Goal: Task Accomplishment & Management: Manage account settings

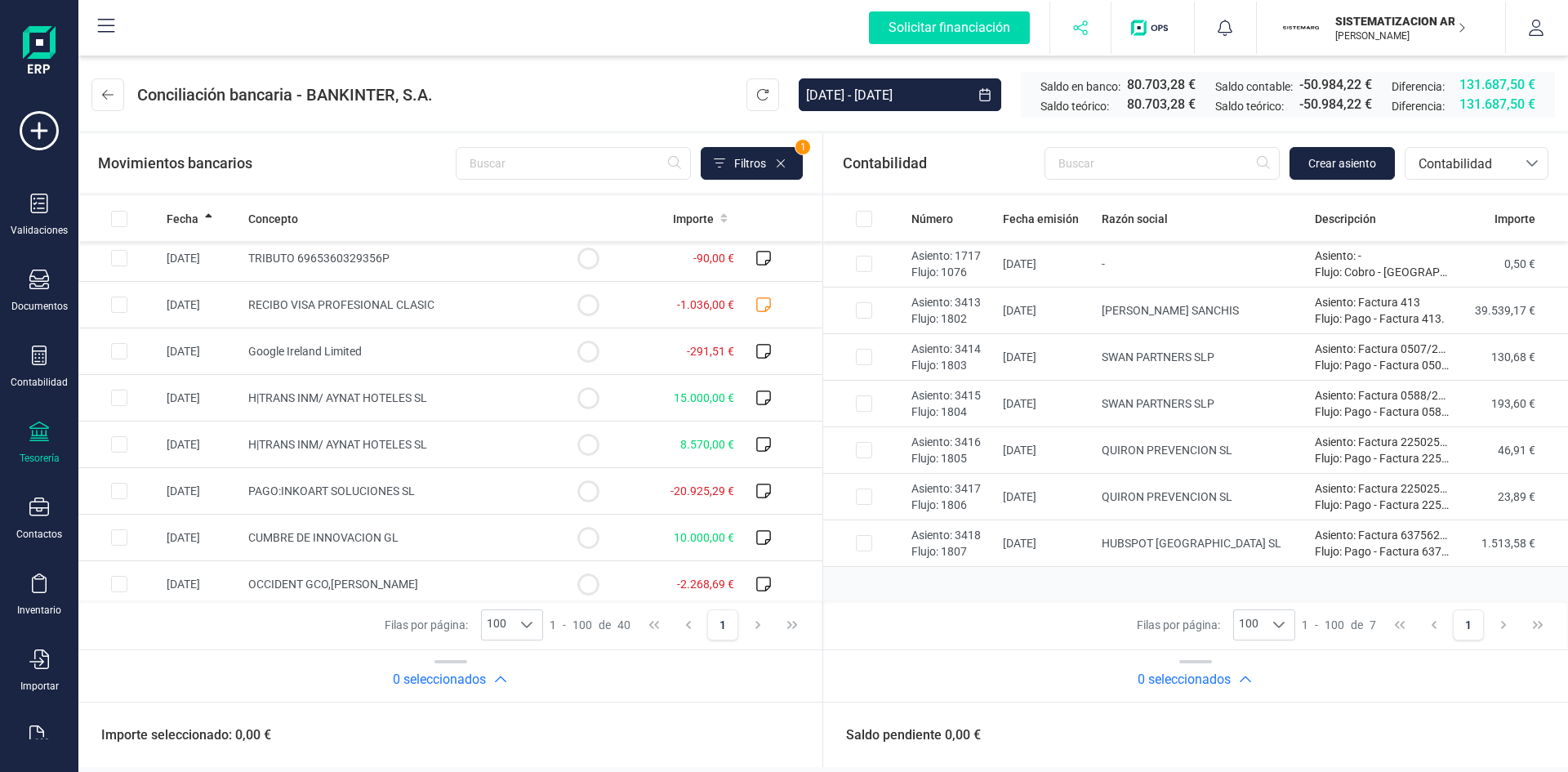
scroll to position [686, 0]
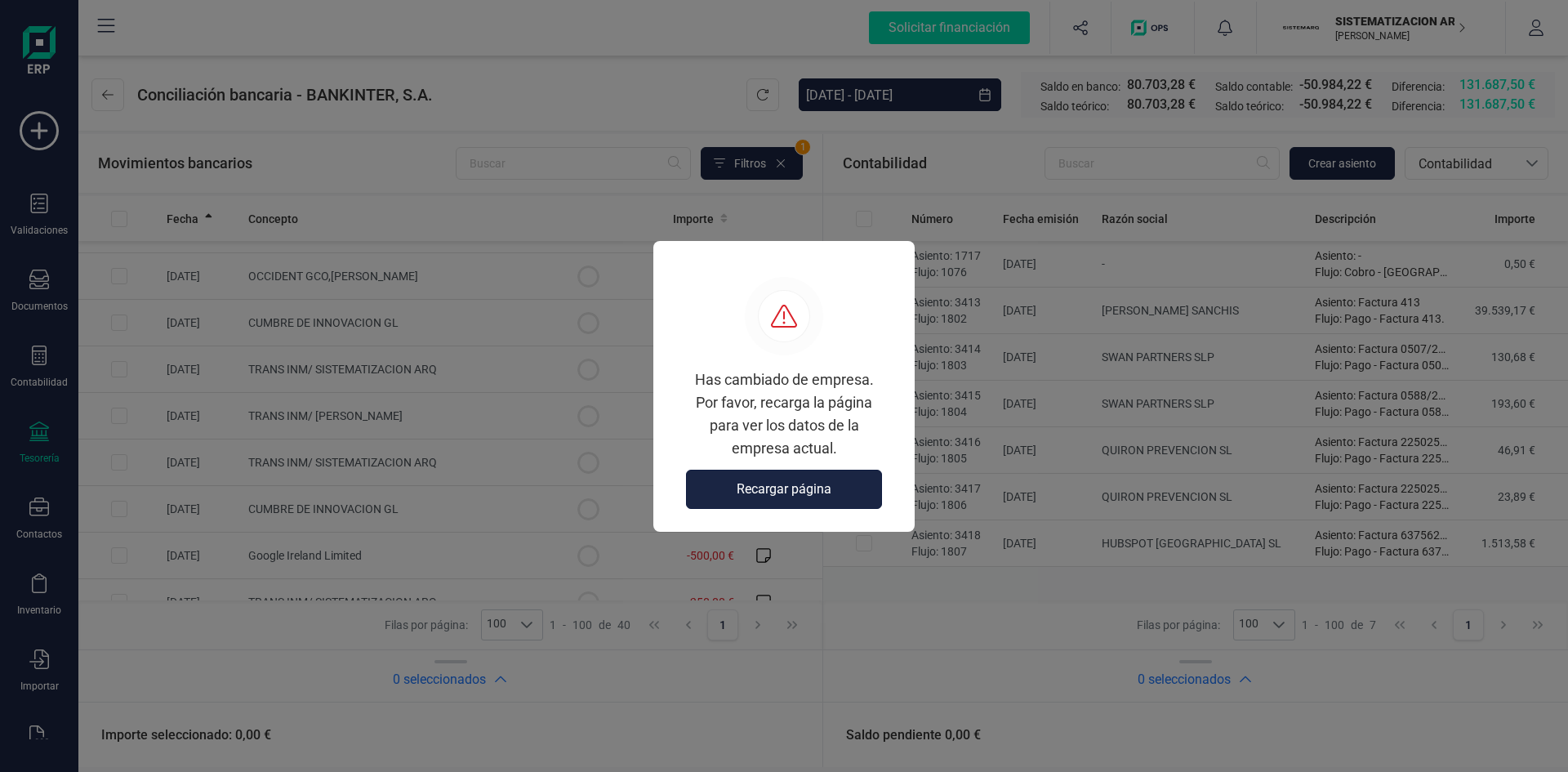
click at [764, 481] on span "Recargar página" at bounding box center [784, 489] width 95 height 20
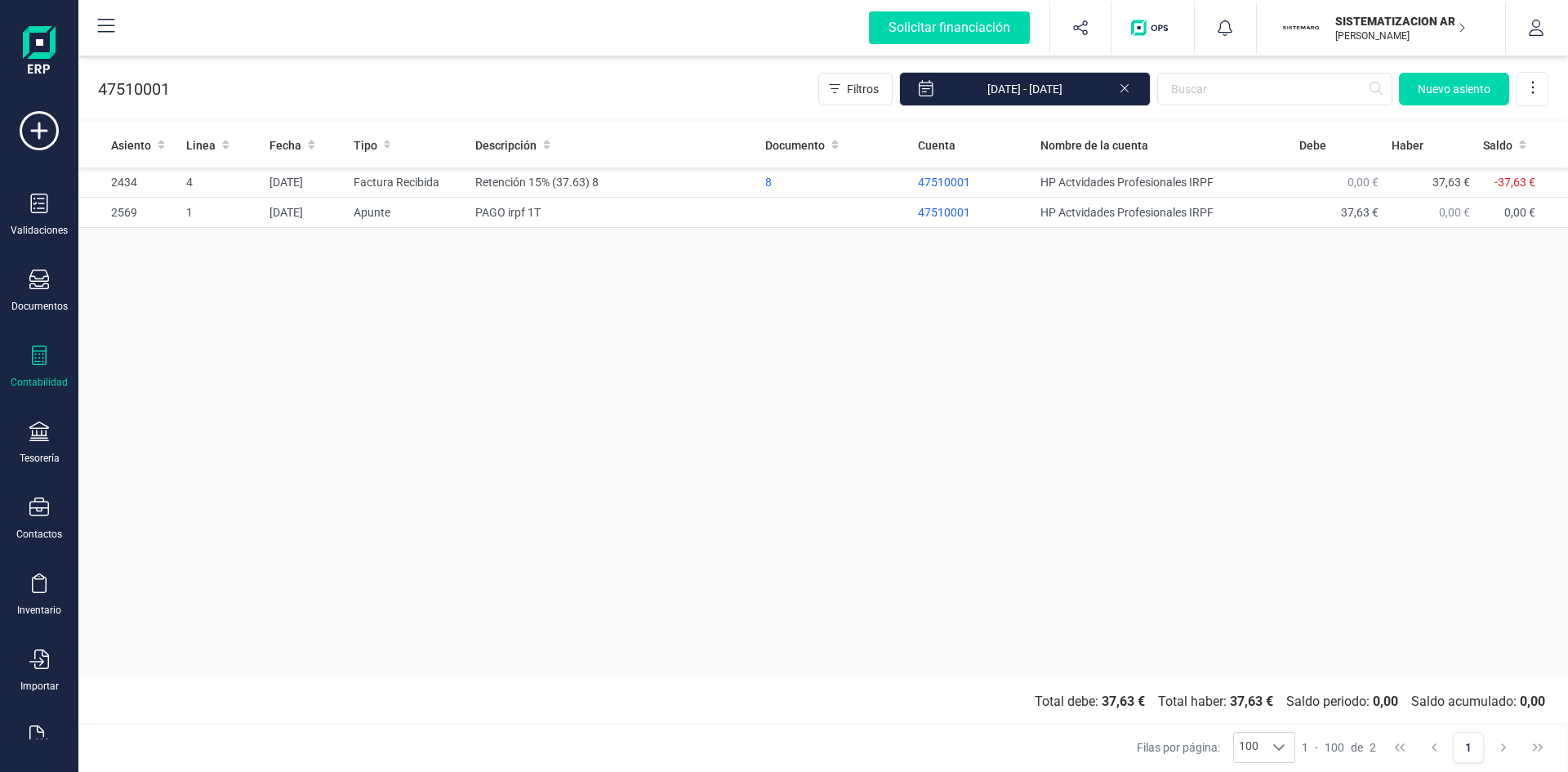
click at [1351, 22] on p "SISTEMATIZACION ARQUITECTONICA EN REFORMAS SL" at bounding box center [1401, 21] width 131 height 16
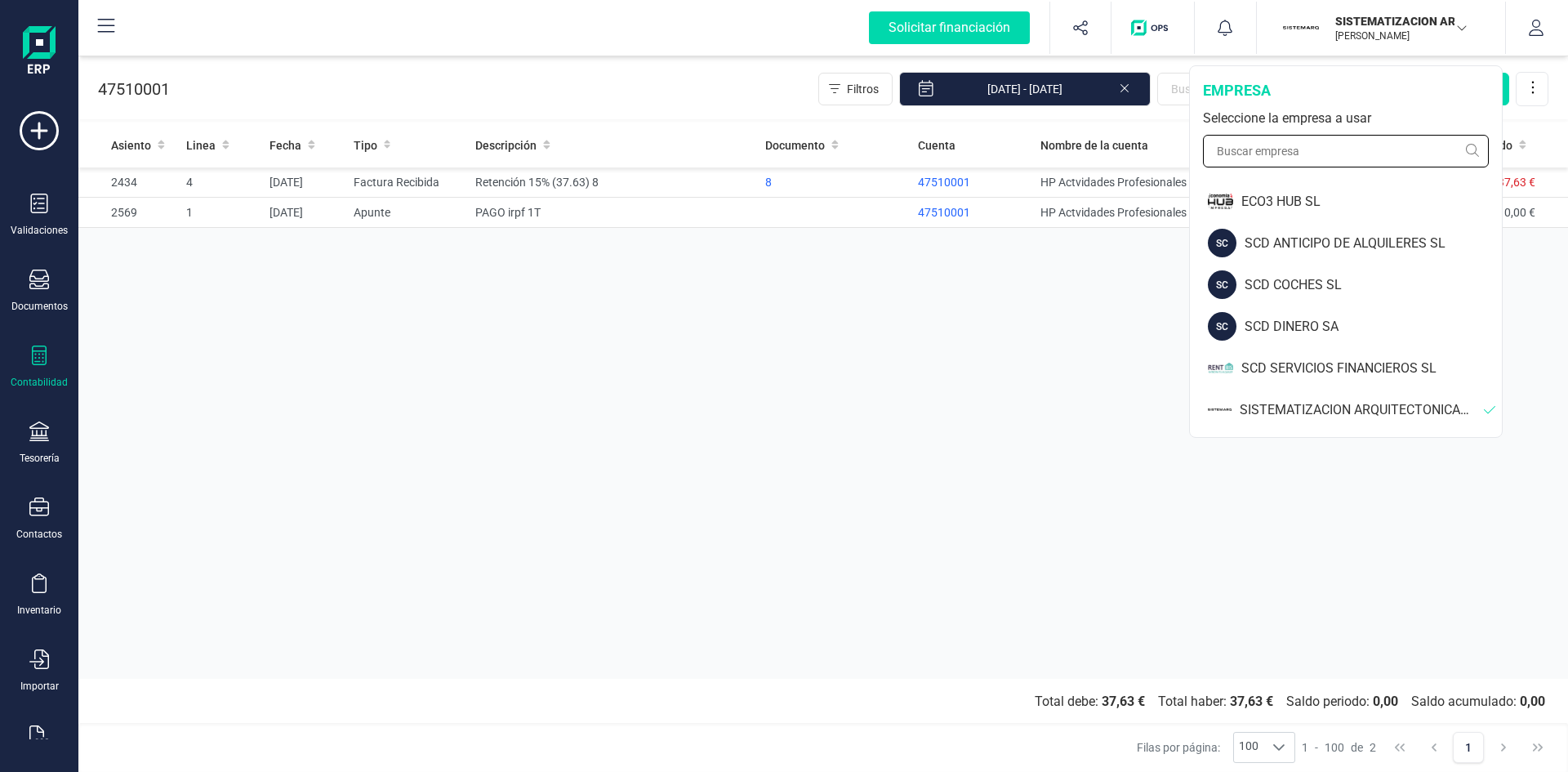
click at [1295, 155] on input "text" at bounding box center [1346, 151] width 286 height 33
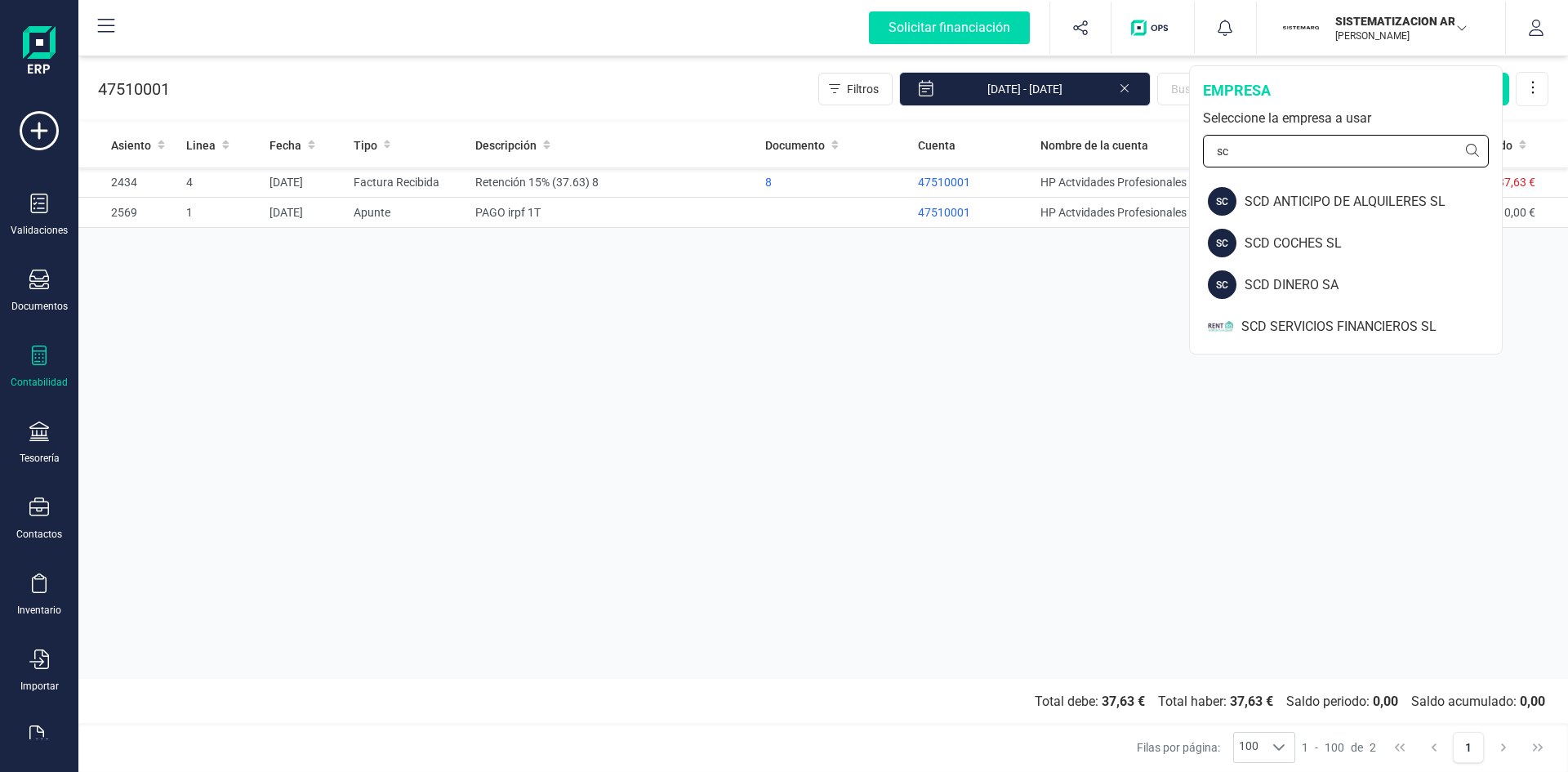
type input "s"
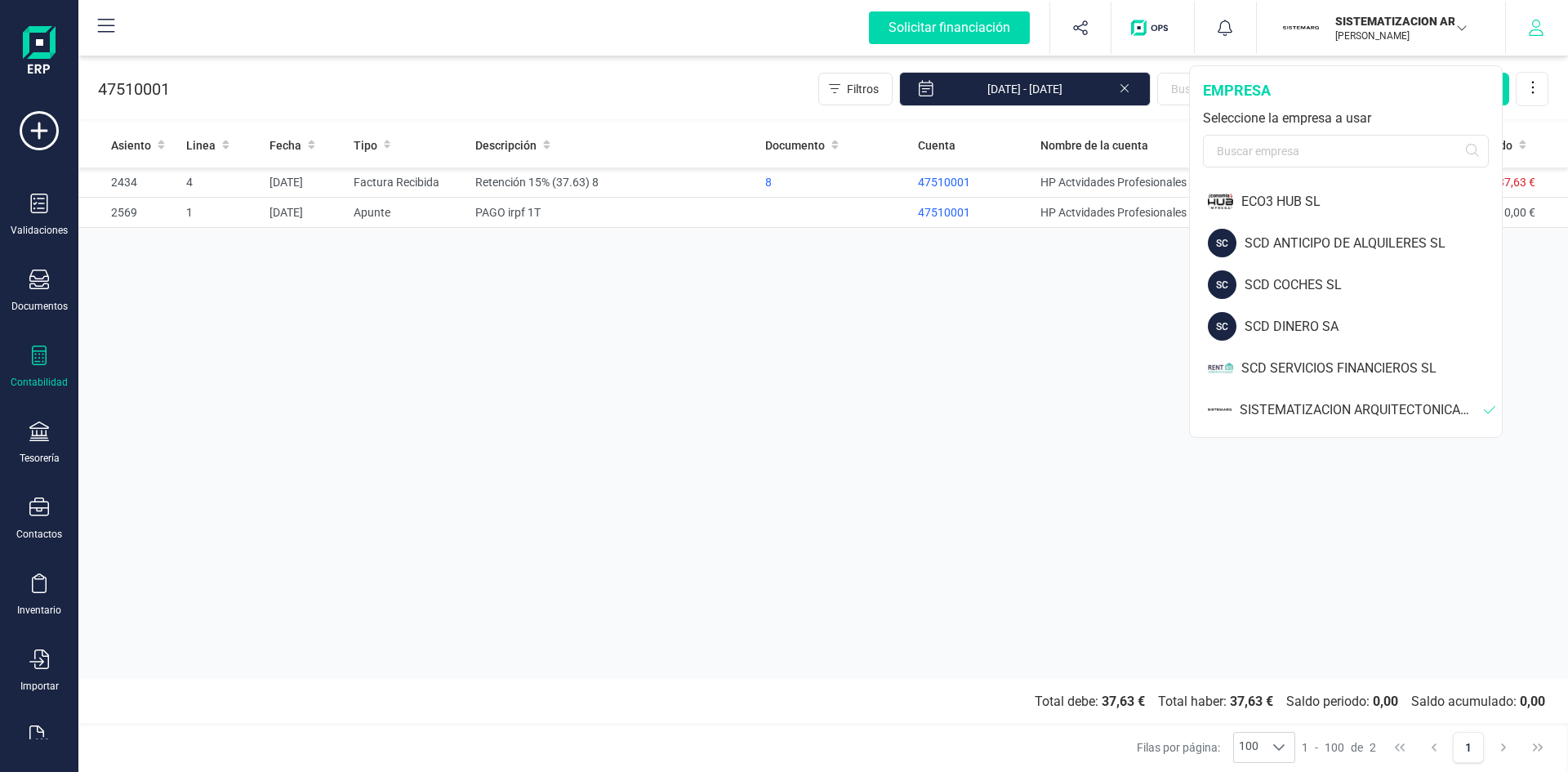
click at [1535, 28] on icon "button" at bounding box center [1536, 28] width 16 height 16
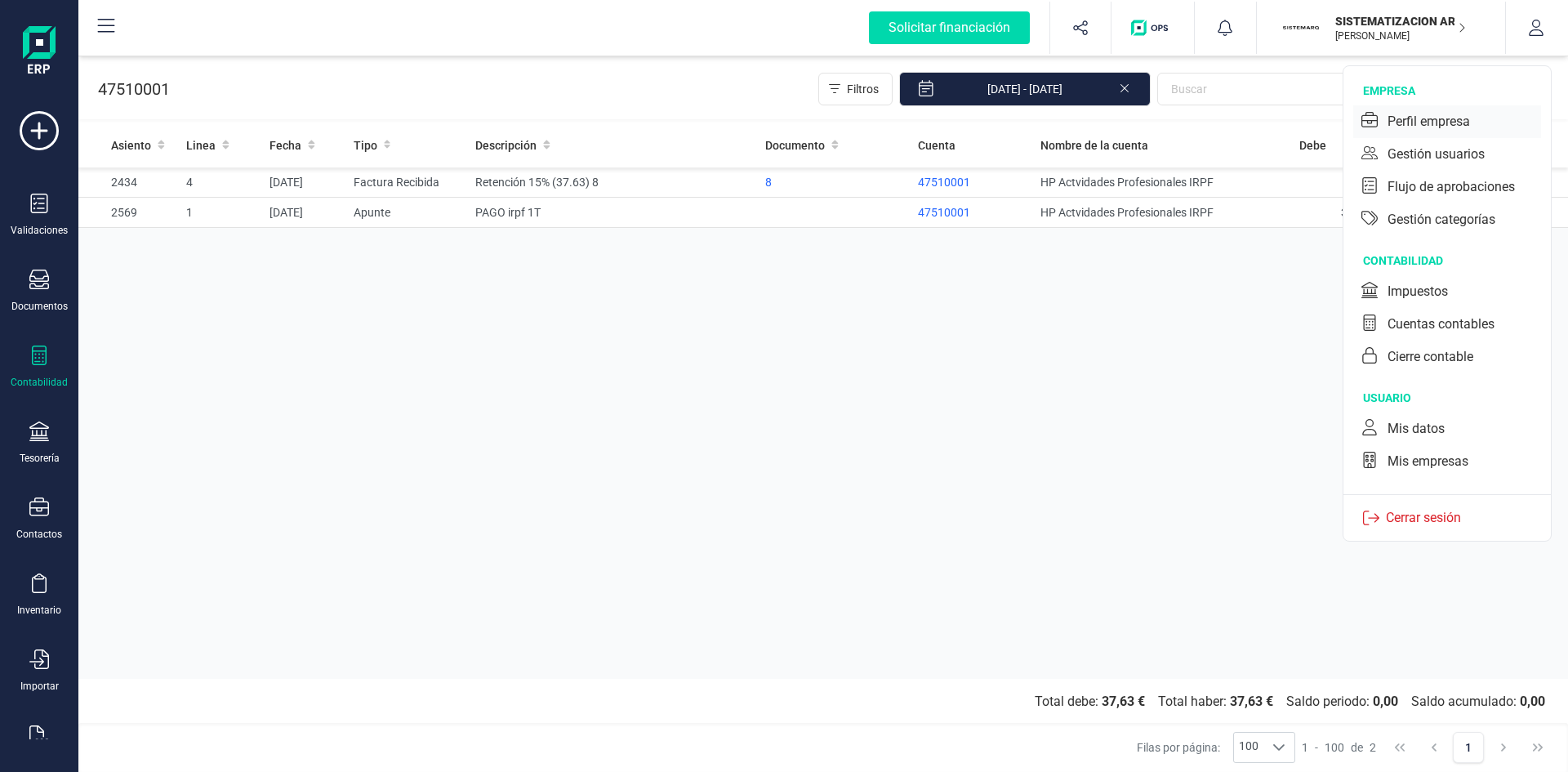
click at [1440, 121] on div "Perfil empresa" at bounding box center [1429, 121] width 83 height 20
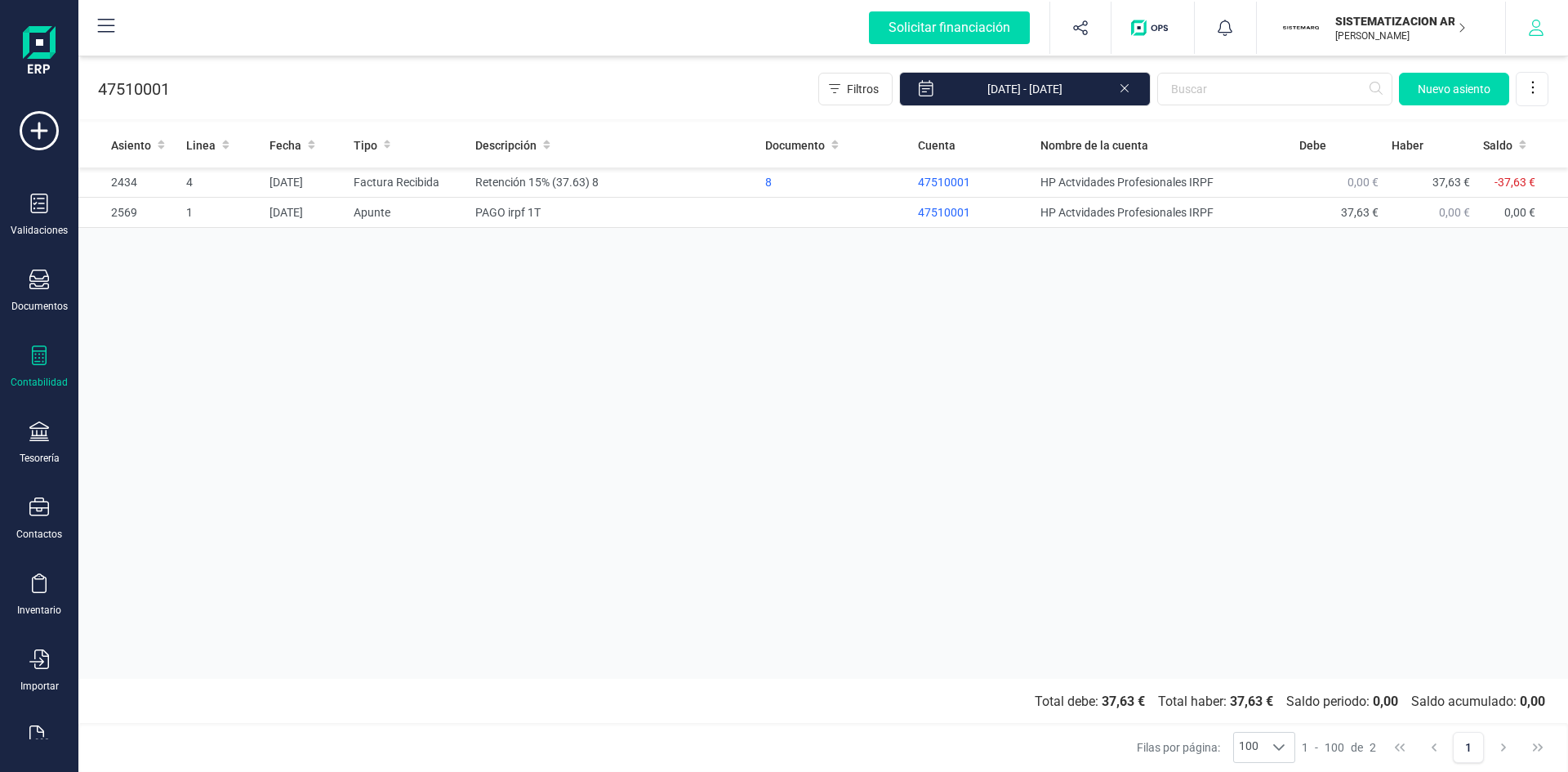
click at [1534, 28] on icon "button" at bounding box center [1536, 28] width 16 height 16
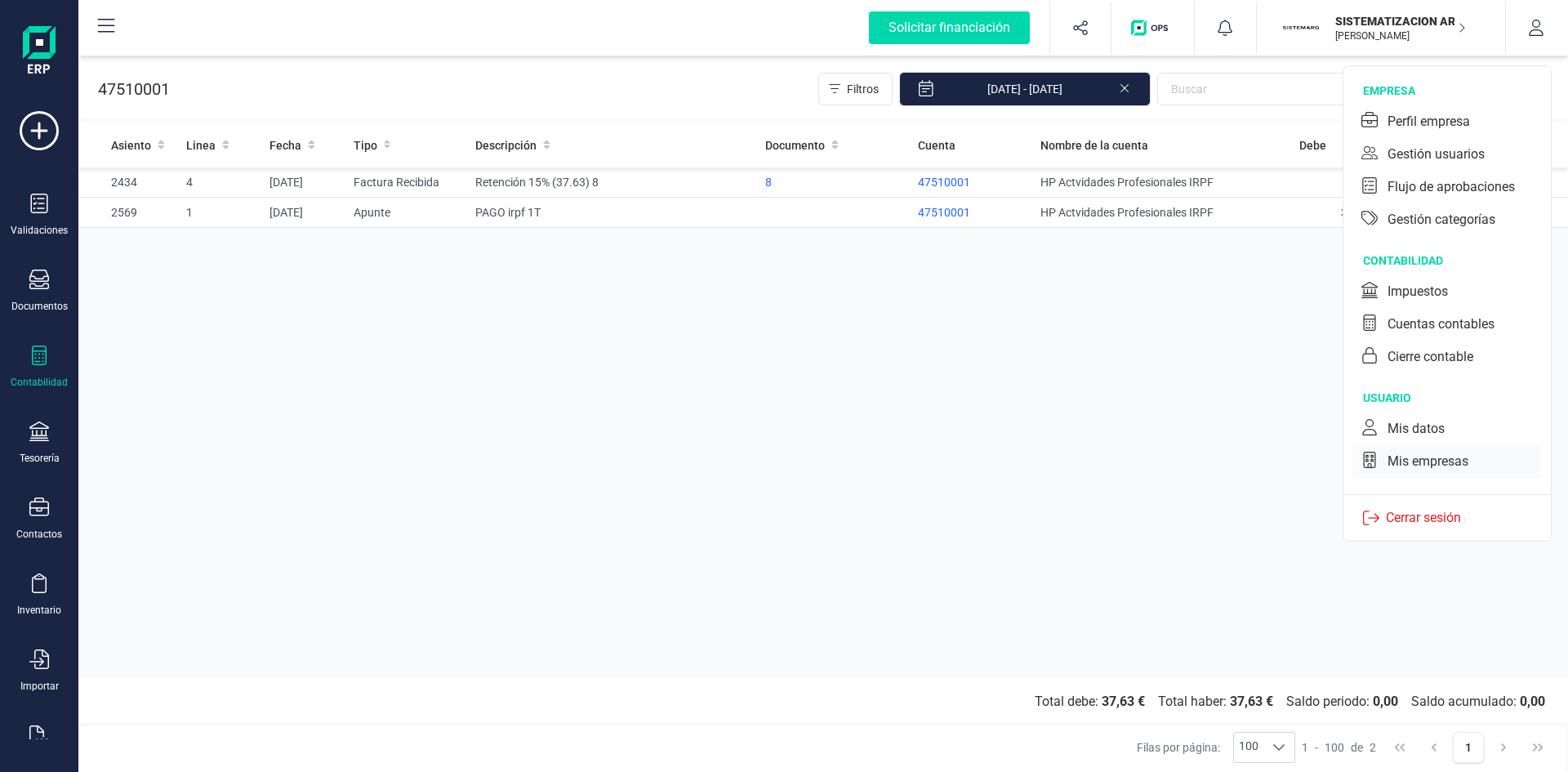
click at [1451, 463] on div "Mis empresas" at bounding box center [1428, 461] width 81 height 20
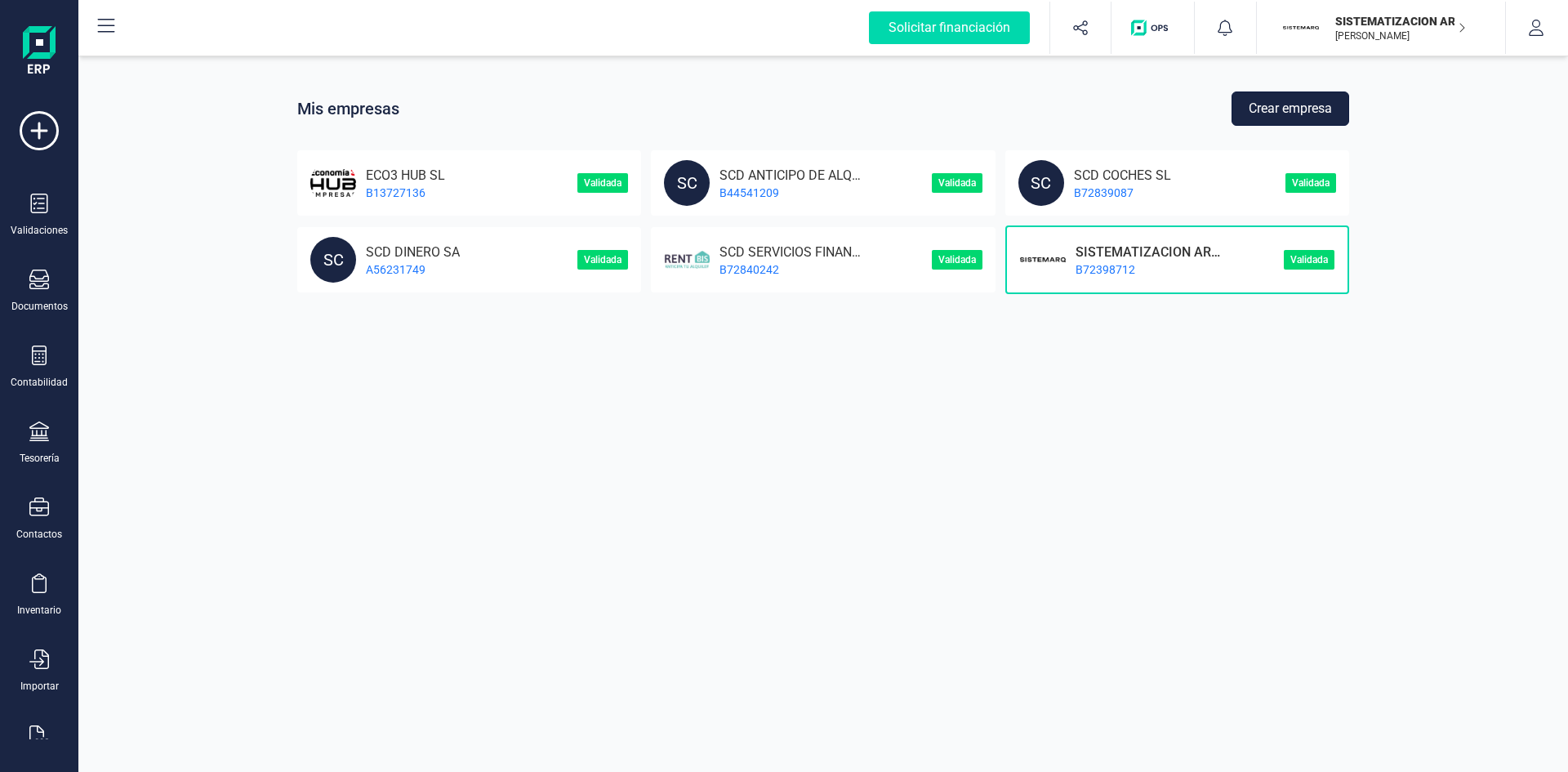
click at [1335, 104] on button "Crear empresa" at bounding box center [1291, 109] width 118 height 34
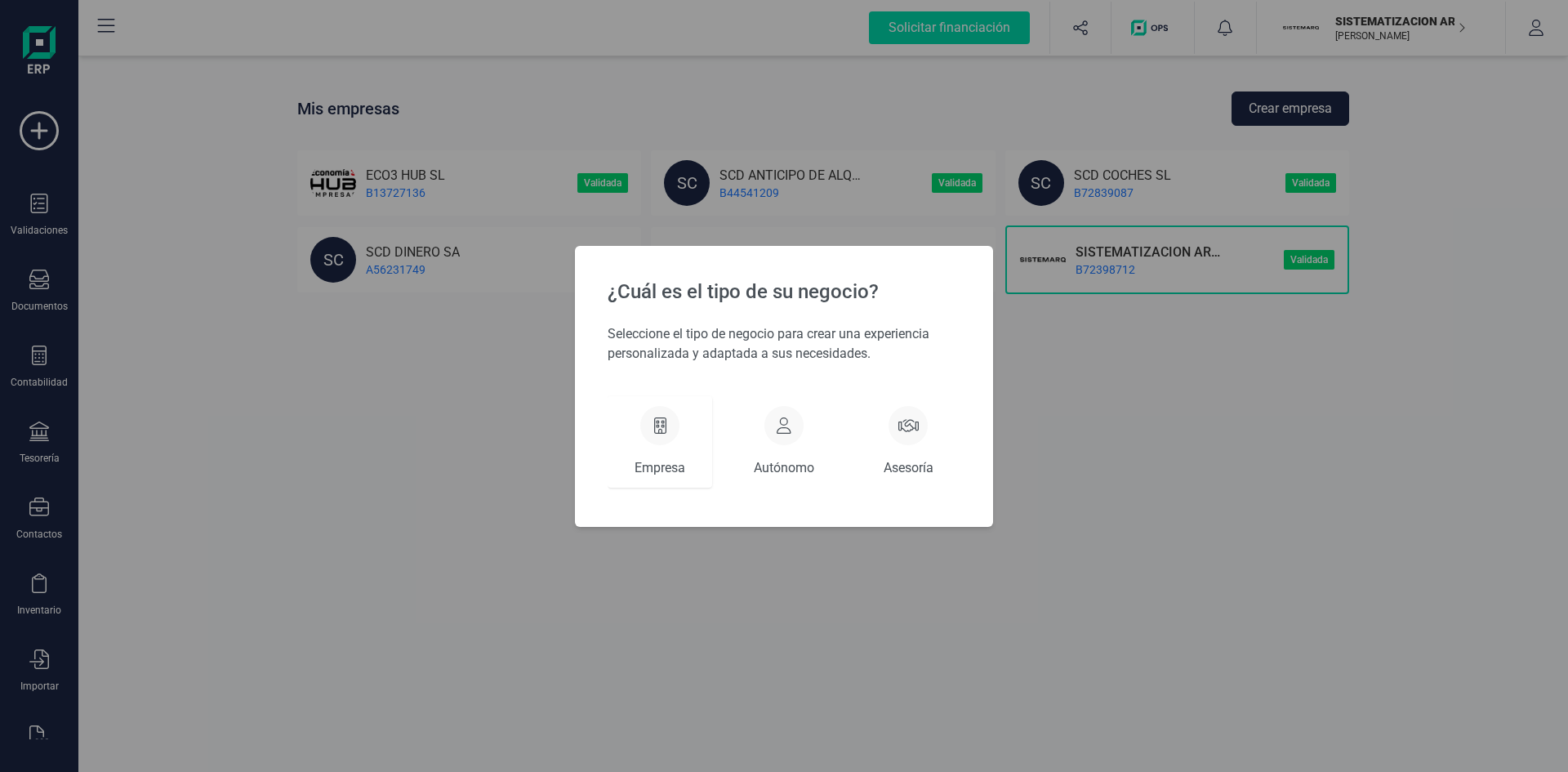
click at [666, 433] on icon at bounding box center [660, 425] width 12 height 16
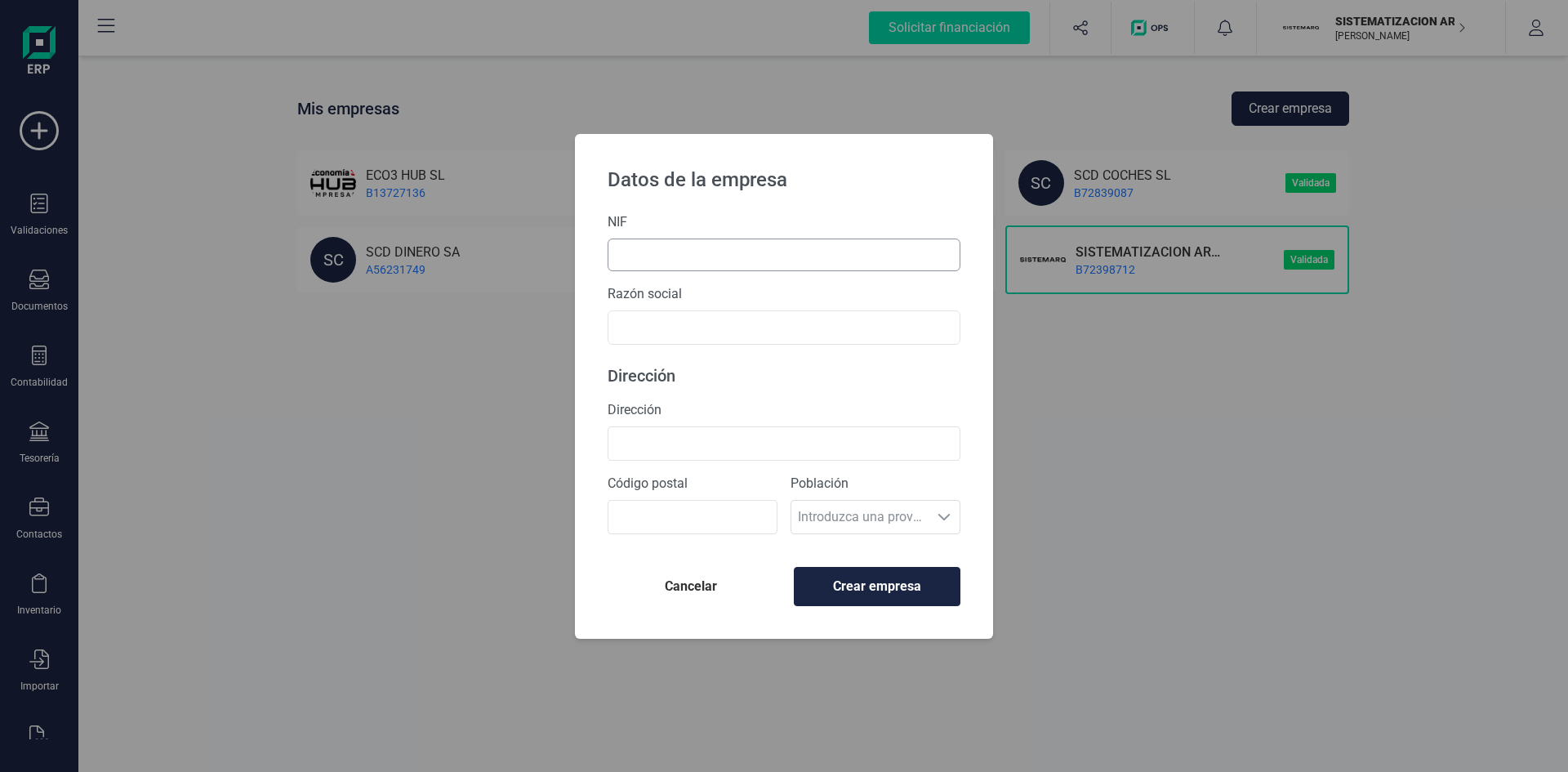
click at [744, 258] on input "text" at bounding box center [784, 255] width 353 height 33
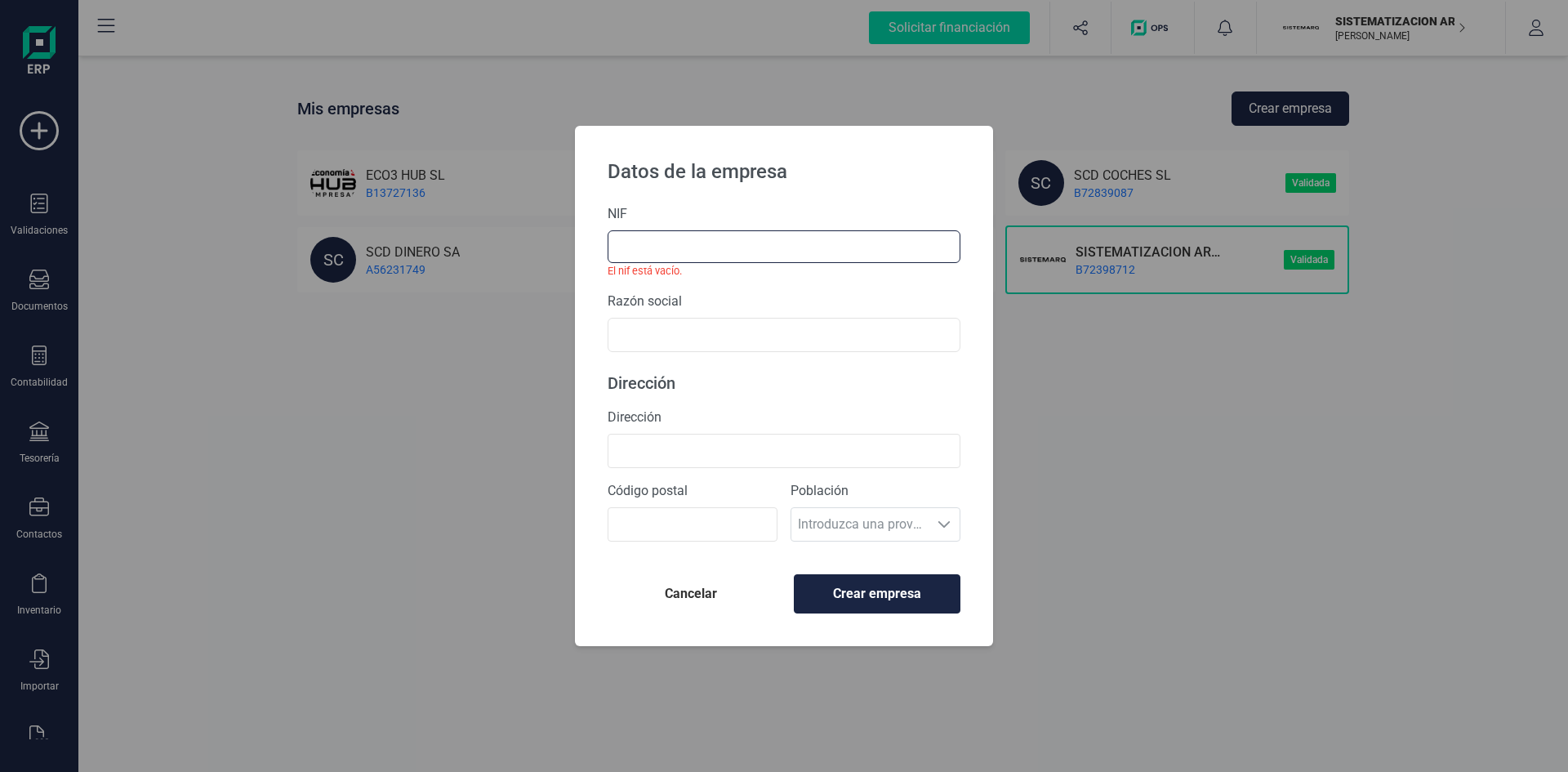
click at [726, 257] on input "text" at bounding box center [784, 246] width 353 height 33
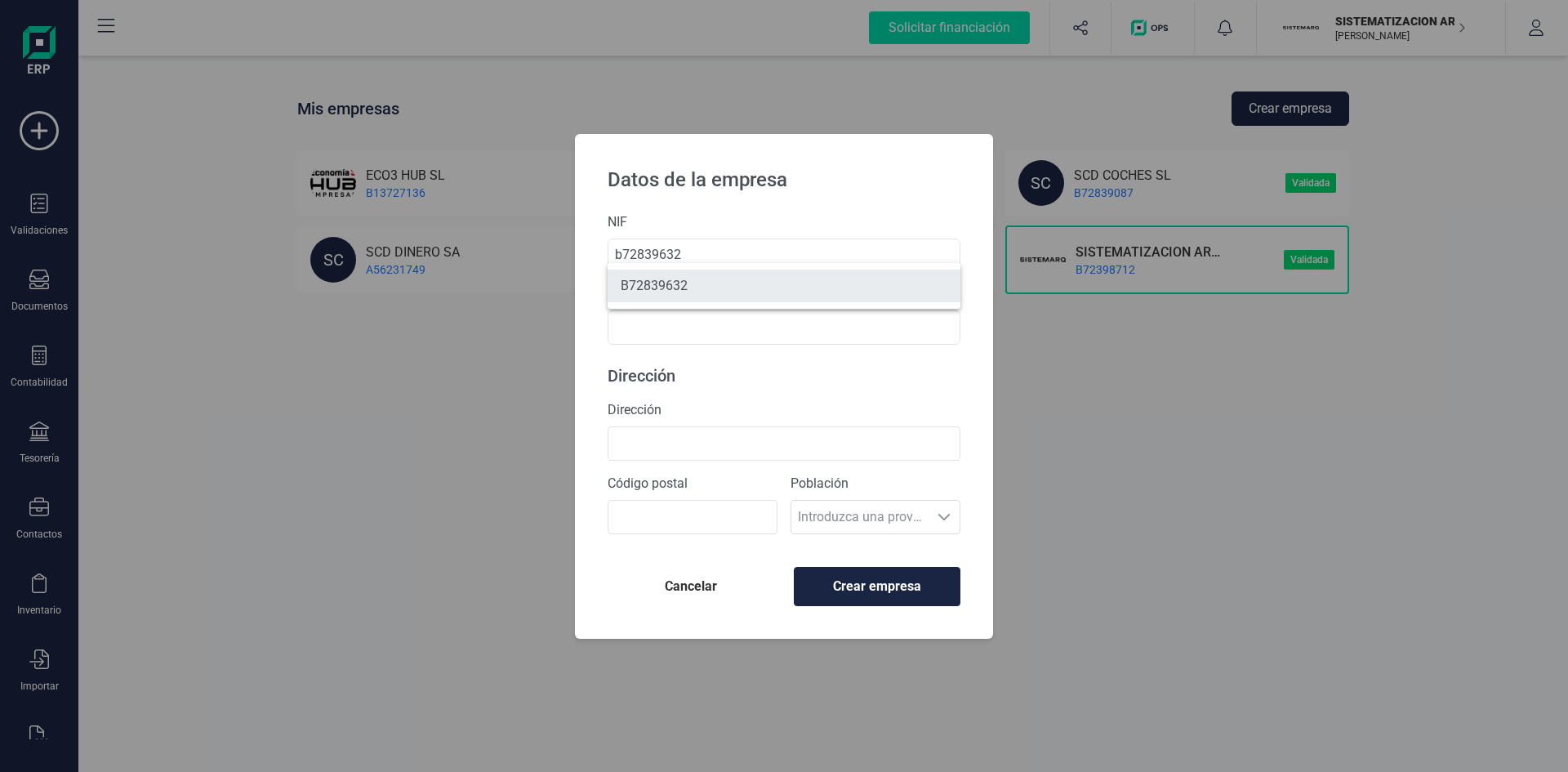
click at [679, 295] on li "B72839632" at bounding box center [784, 286] width 353 height 33
type input "B72839632"
type input "SCD REFORMAS SL"
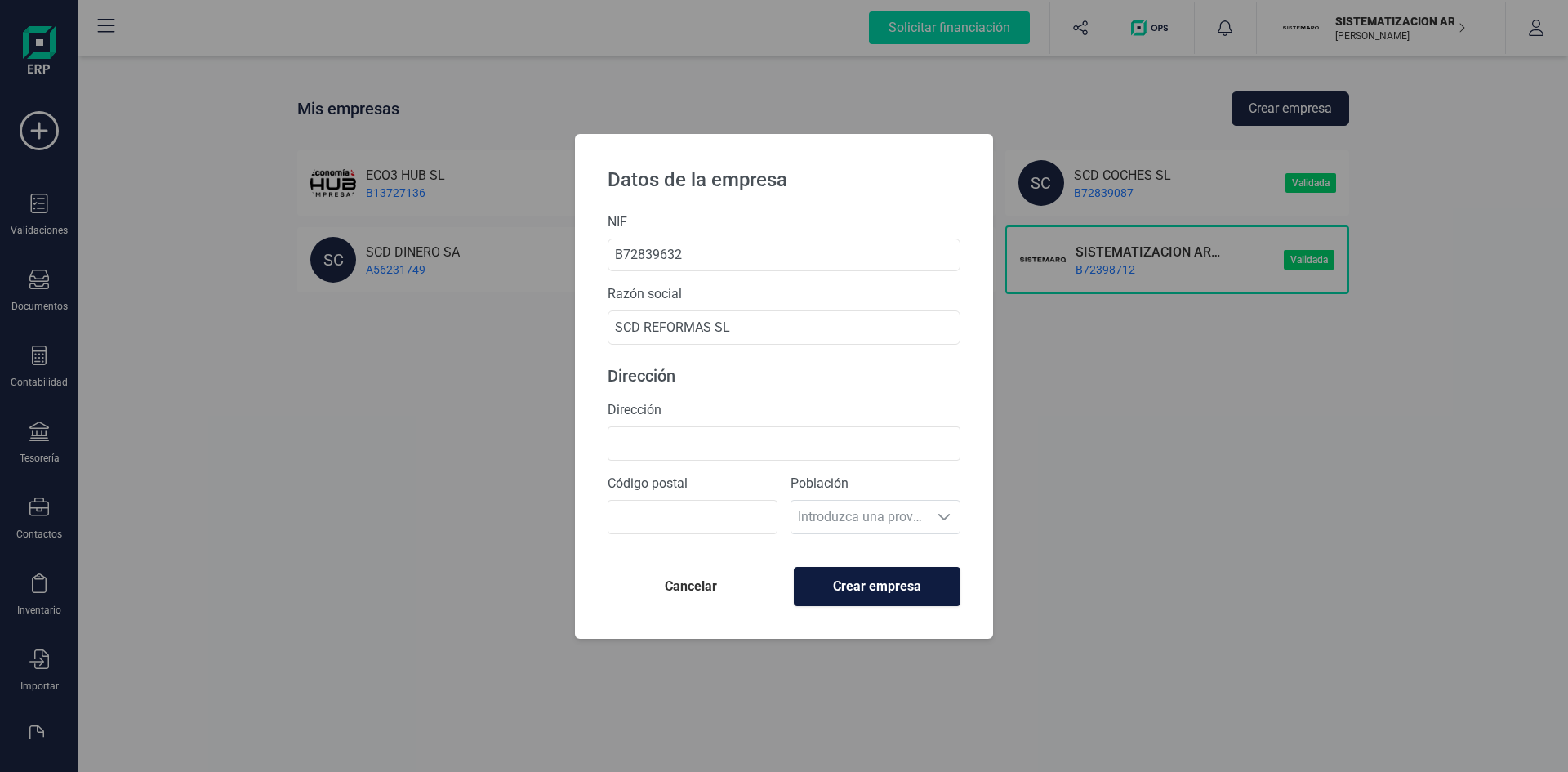
click at [899, 583] on span "Crear empresa" at bounding box center [877, 586] width 139 height 20
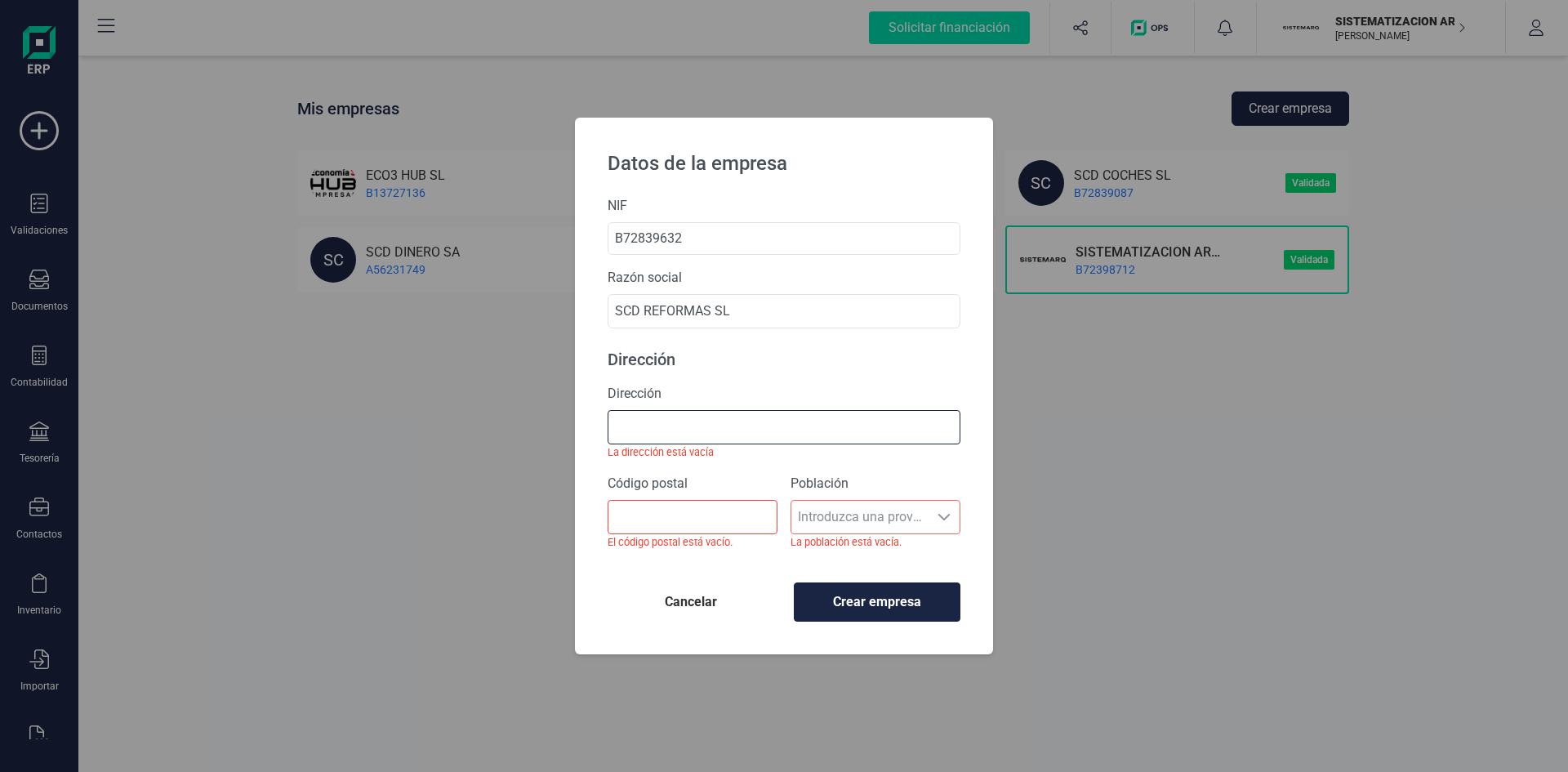
click at [792, 431] on input "Dirección" at bounding box center [784, 427] width 353 height 34
type input "C/ SAN VICENTE MARTIR 81"
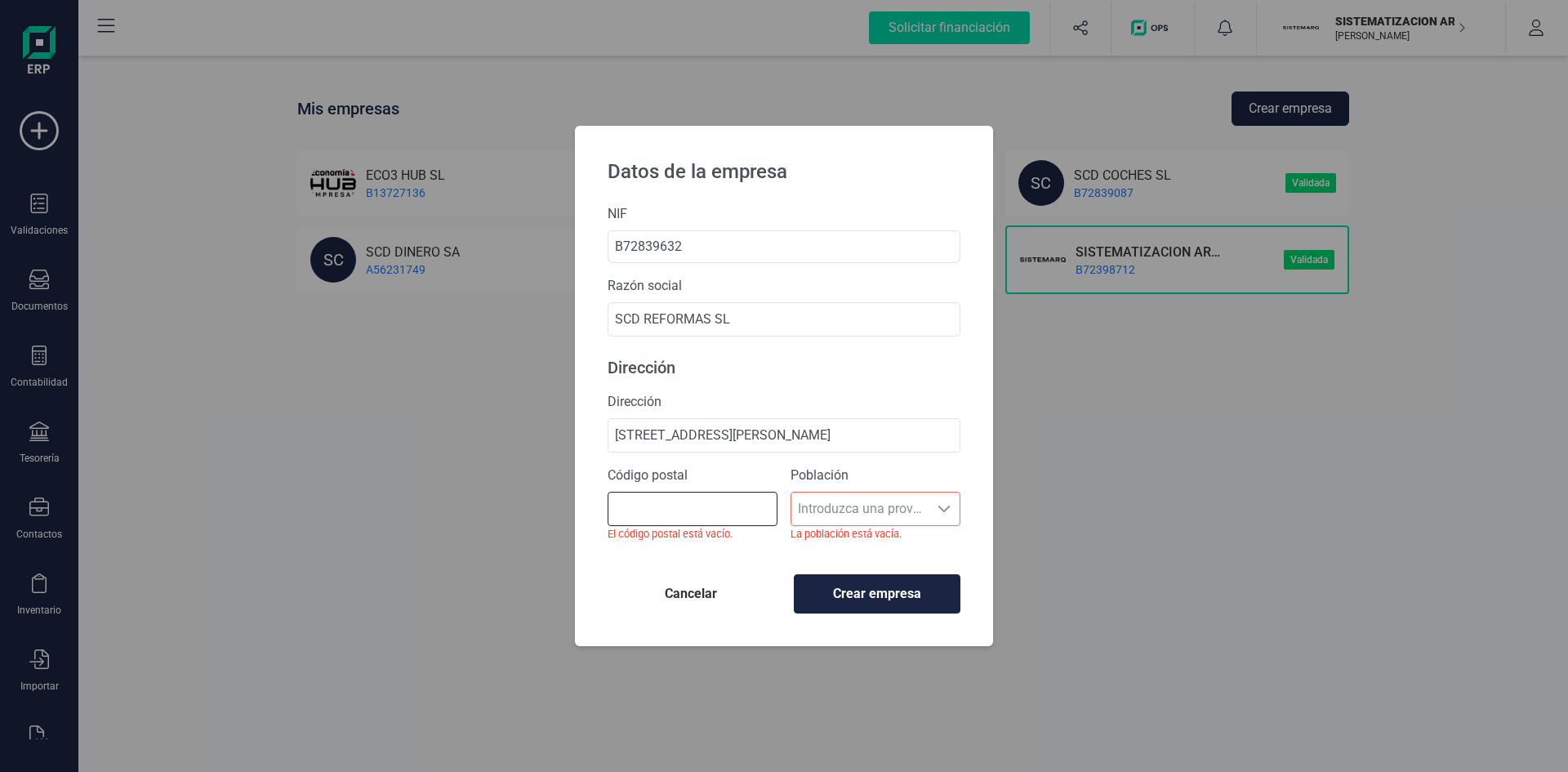
click at [695, 514] on input "Código postal" at bounding box center [692, 509] width 170 height 34
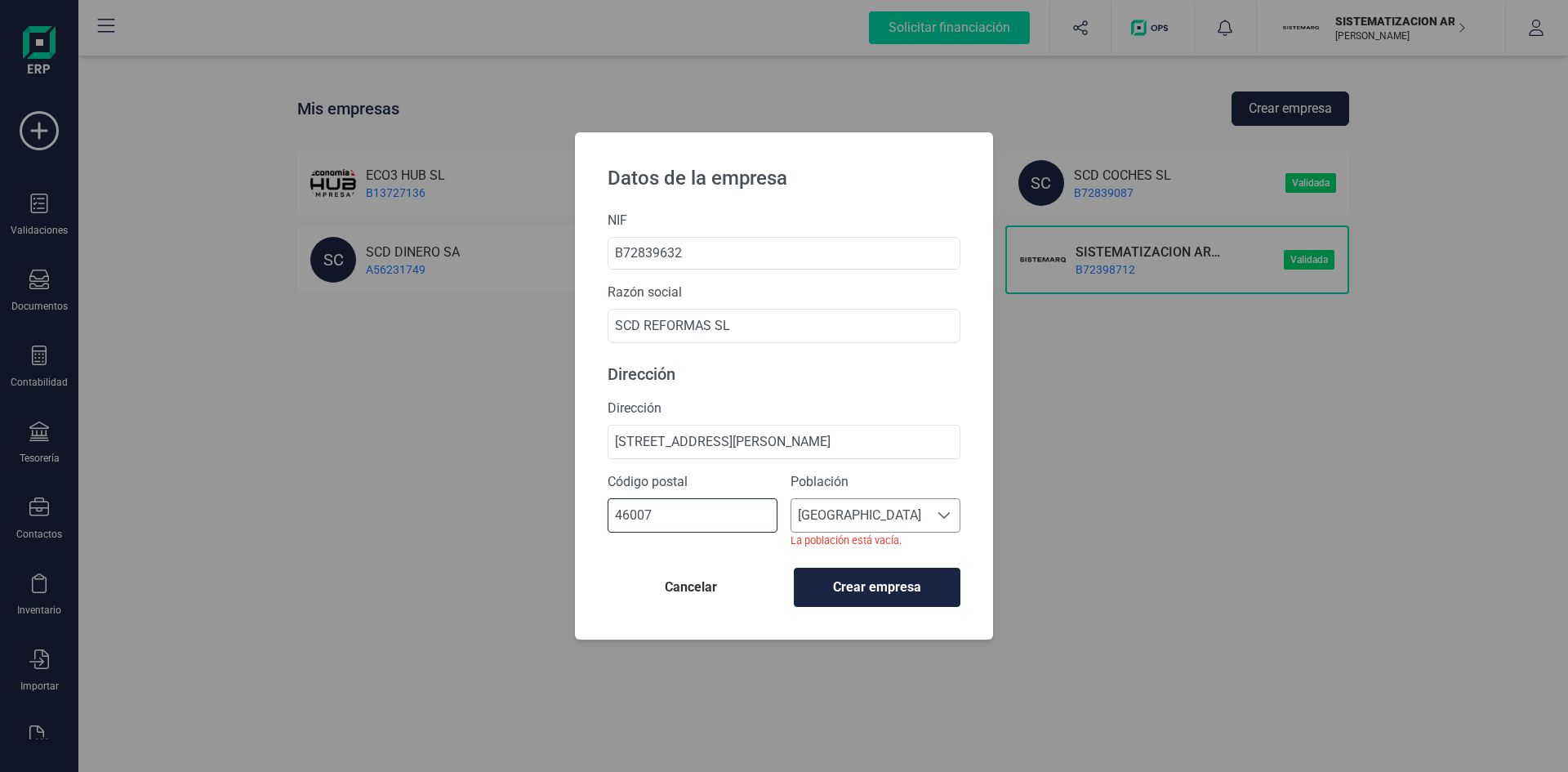
type input "46007"
click at [875, 508] on span "València" at bounding box center [860, 517] width 137 height 33
click at [849, 558] on li "València" at bounding box center [875, 557] width 170 height 33
click at [856, 584] on span "Crear empresa" at bounding box center [877, 586] width 139 height 20
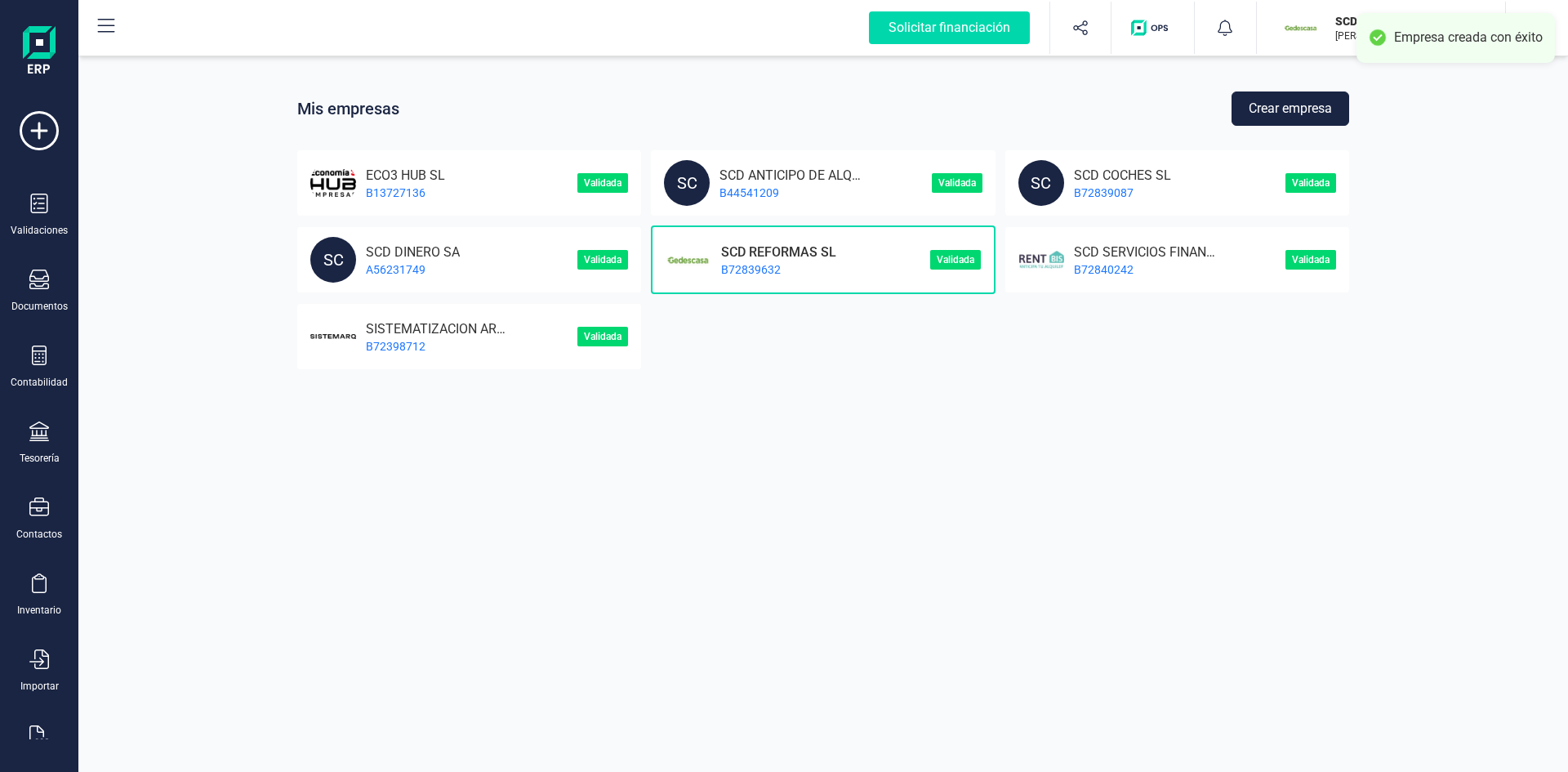
click at [753, 258] on p "SCD REFORMAS SL" at bounding box center [774, 251] width 125 height 16
drag, startPoint x: 445, startPoint y: 743, endPoint x: 316, endPoint y: 594, distance: 197.1
click at [445, 743] on div "Mis empresas Crear empresa ECO3 HUB SL B13727136 Validada SC SCD ANTICIPO DE AL…" at bounding box center [823, 386] width 1490 height 772
click at [37, 444] on div at bounding box center [39, 433] width 20 height 23
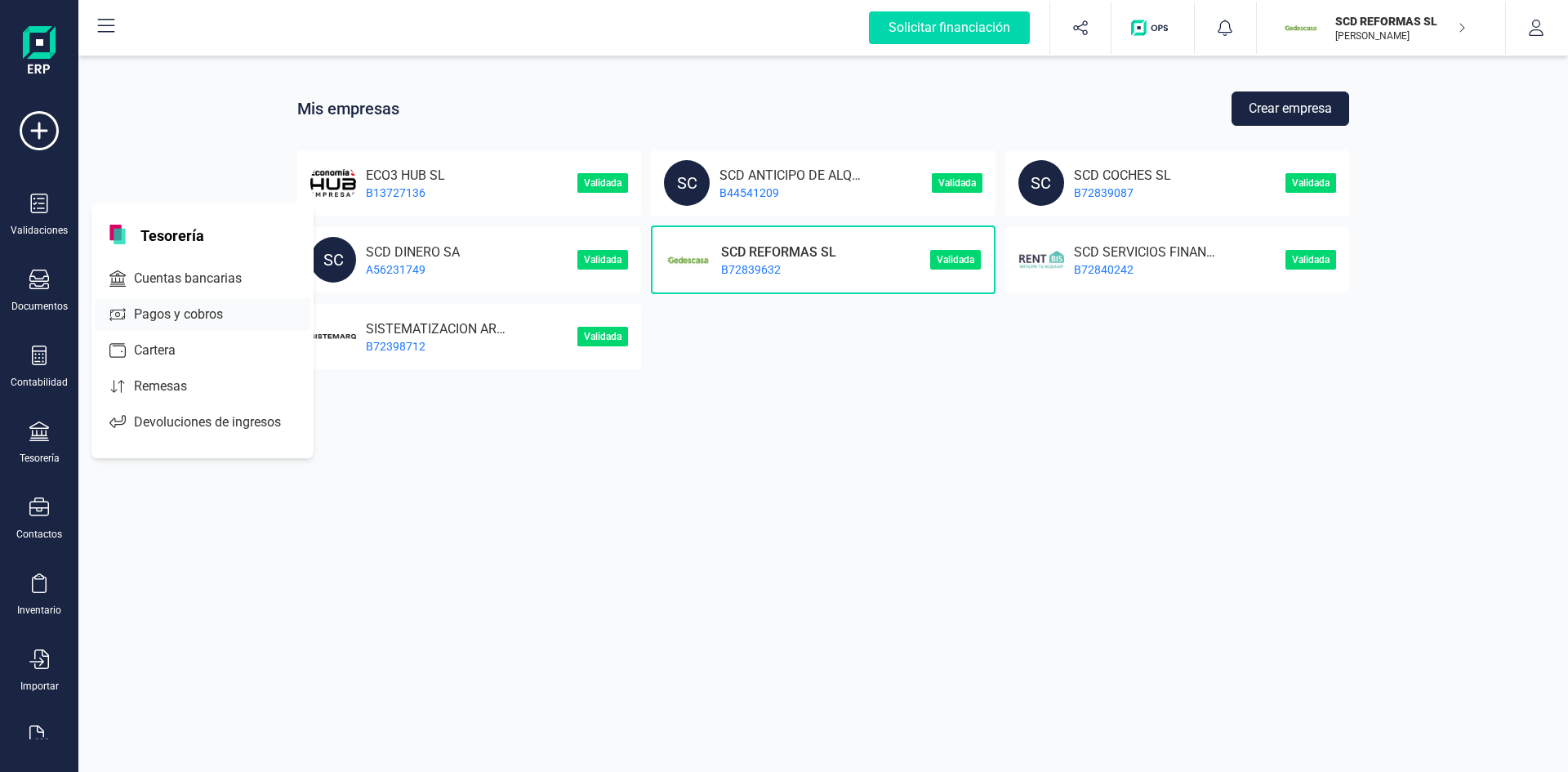
click at [193, 275] on span "Cuentas bancarias" at bounding box center [199, 278] width 144 height 20
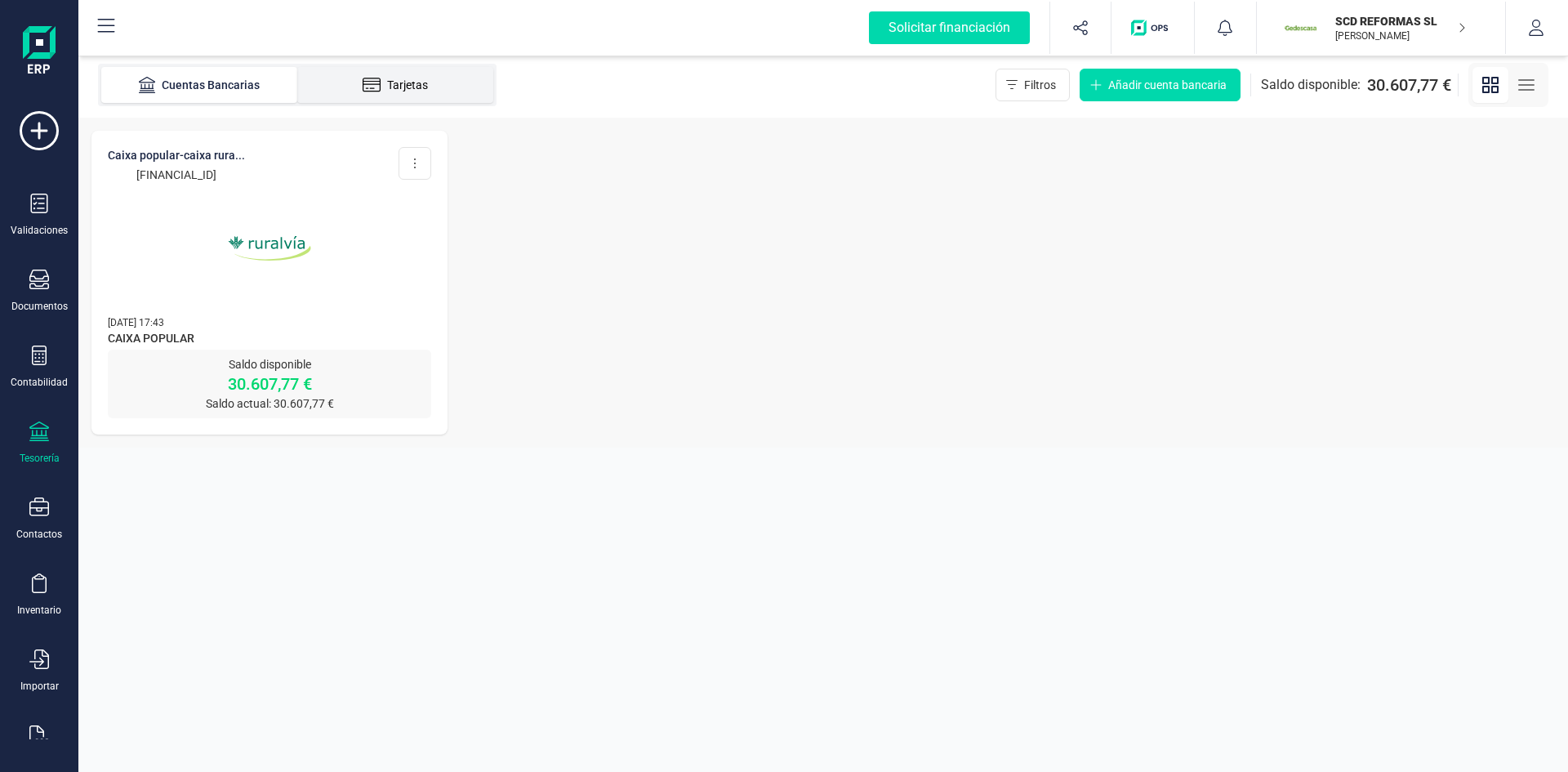
click at [420, 83] on div "Tarjetas" at bounding box center [395, 84] width 131 height 16
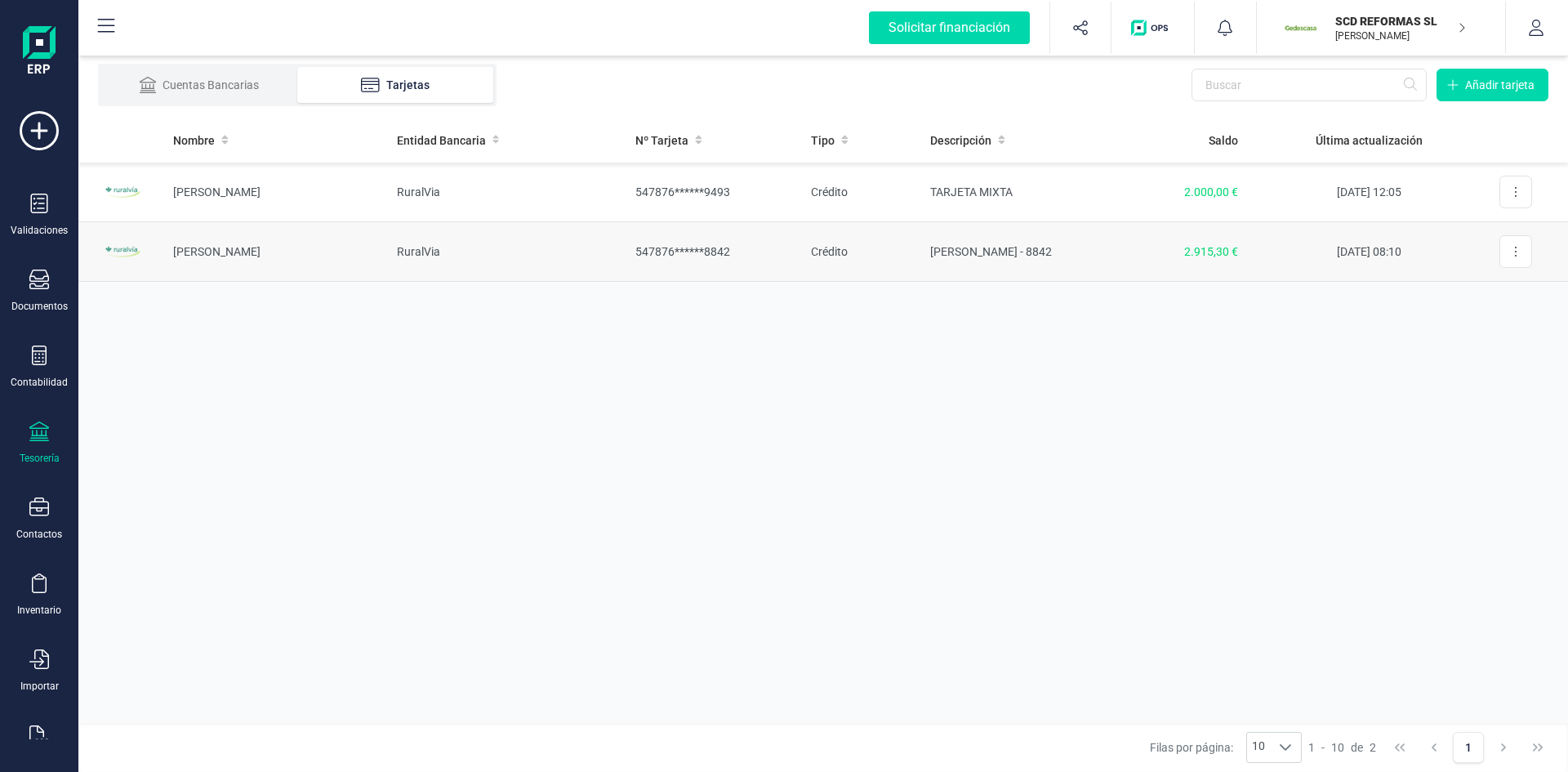
click at [215, 249] on td "Elena González" at bounding box center [272, 252] width 224 height 59
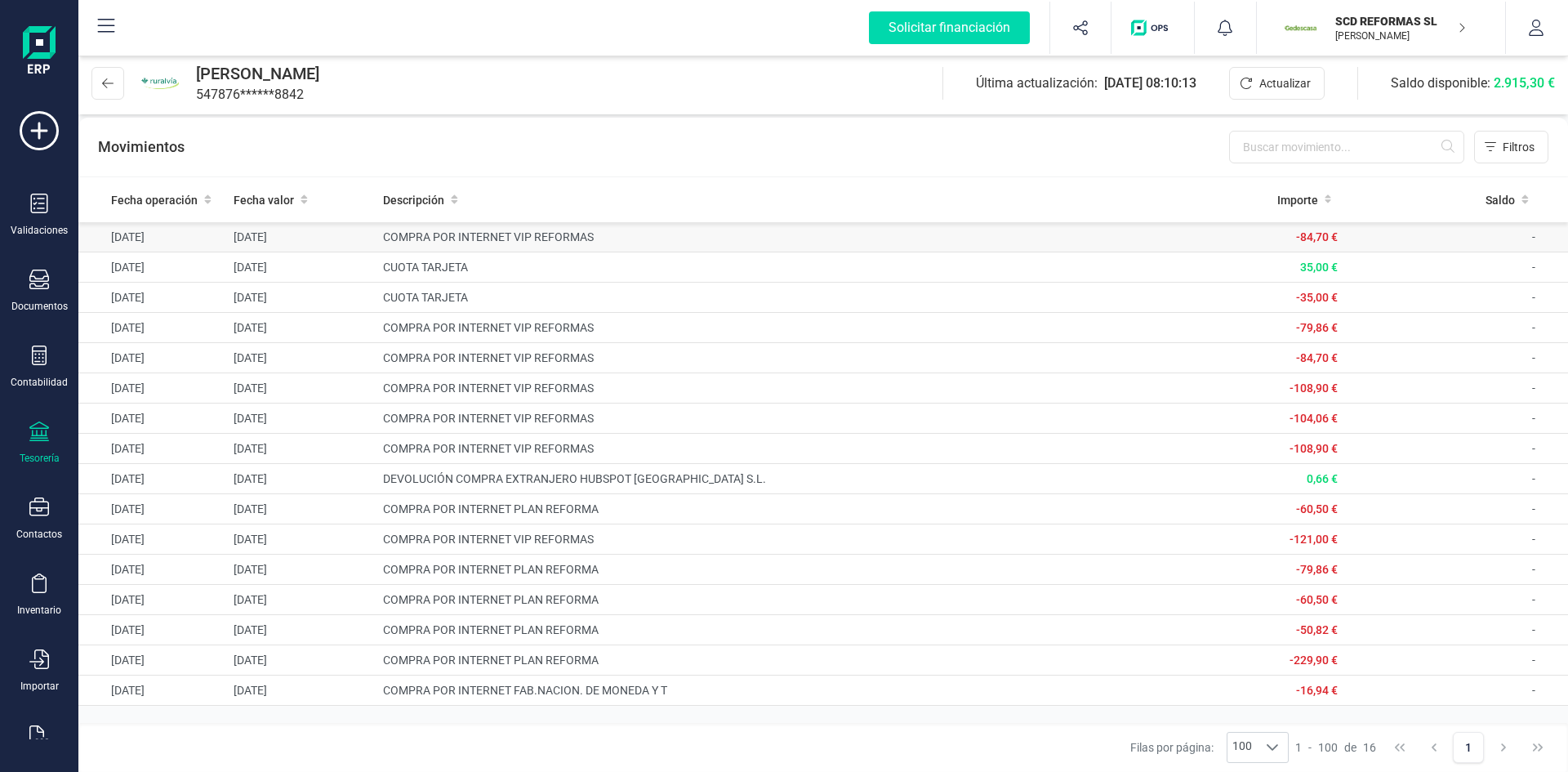
click at [517, 230] on td "COMPRA POR INTERNET VIP REFORMAS" at bounding box center [749, 237] width 745 height 30
click at [109, 84] on icon at bounding box center [107, 83] width 11 height 9
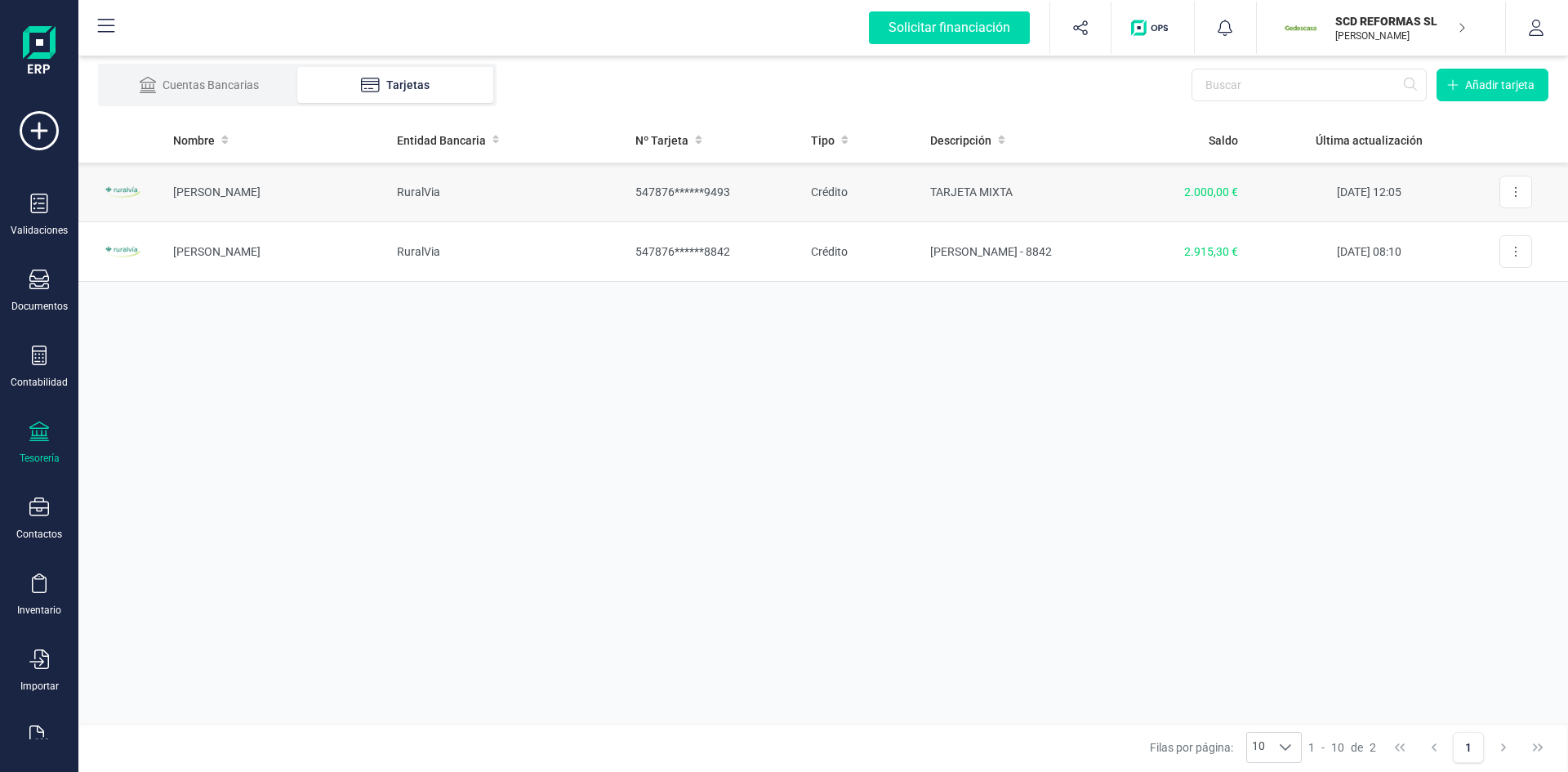
click at [419, 187] on td "RuralVia" at bounding box center [504, 192] width 240 height 59
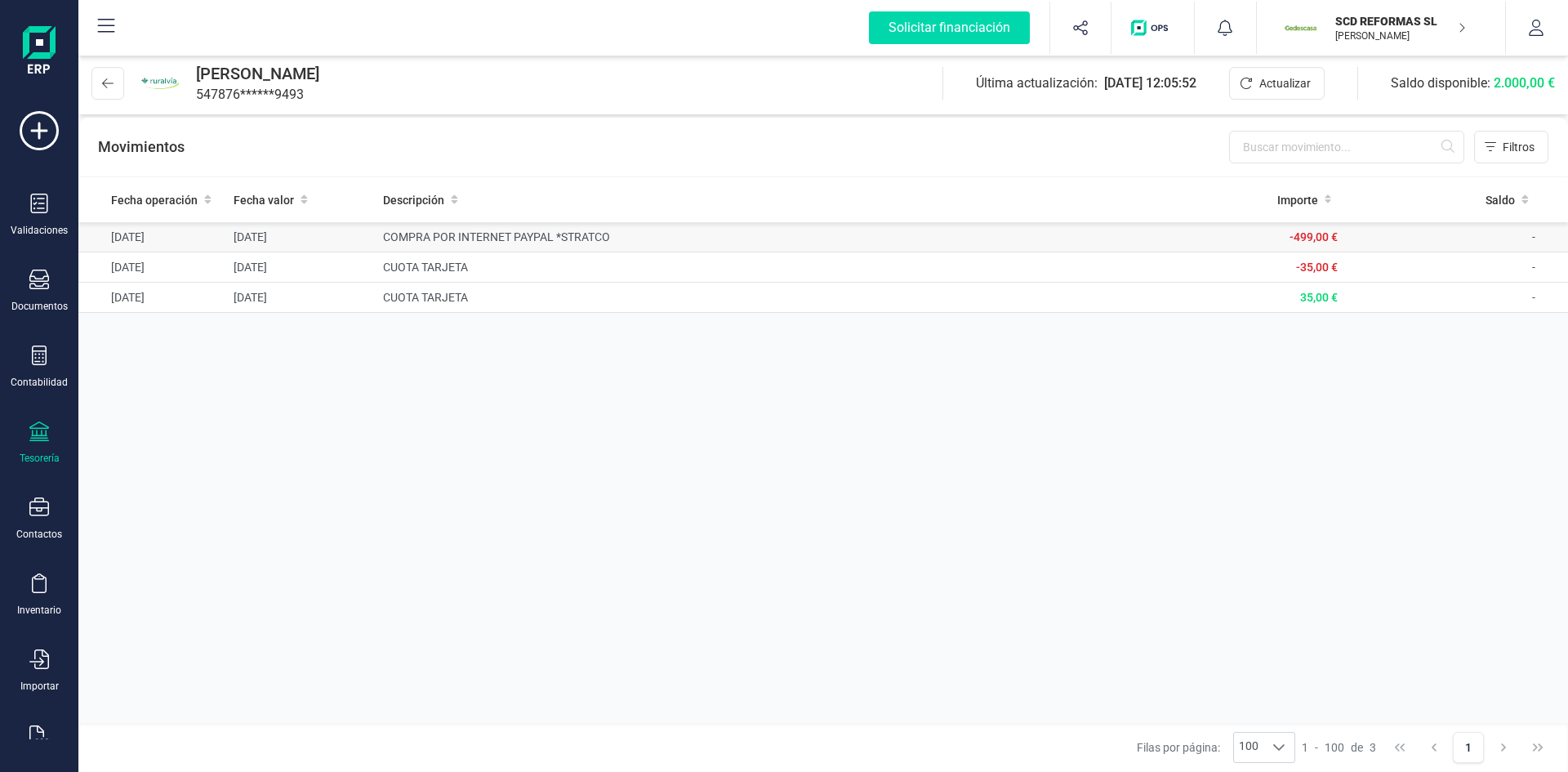
click at [550, 236] on td "COMPRA POR INTERNET PAYPAL *STRATCO" at bounding box center [749, 237] width 745 height 30
click at [1381, 31] on p "[PERSON_NAME]" at bounding box center [1401, 35] width 131 height 13
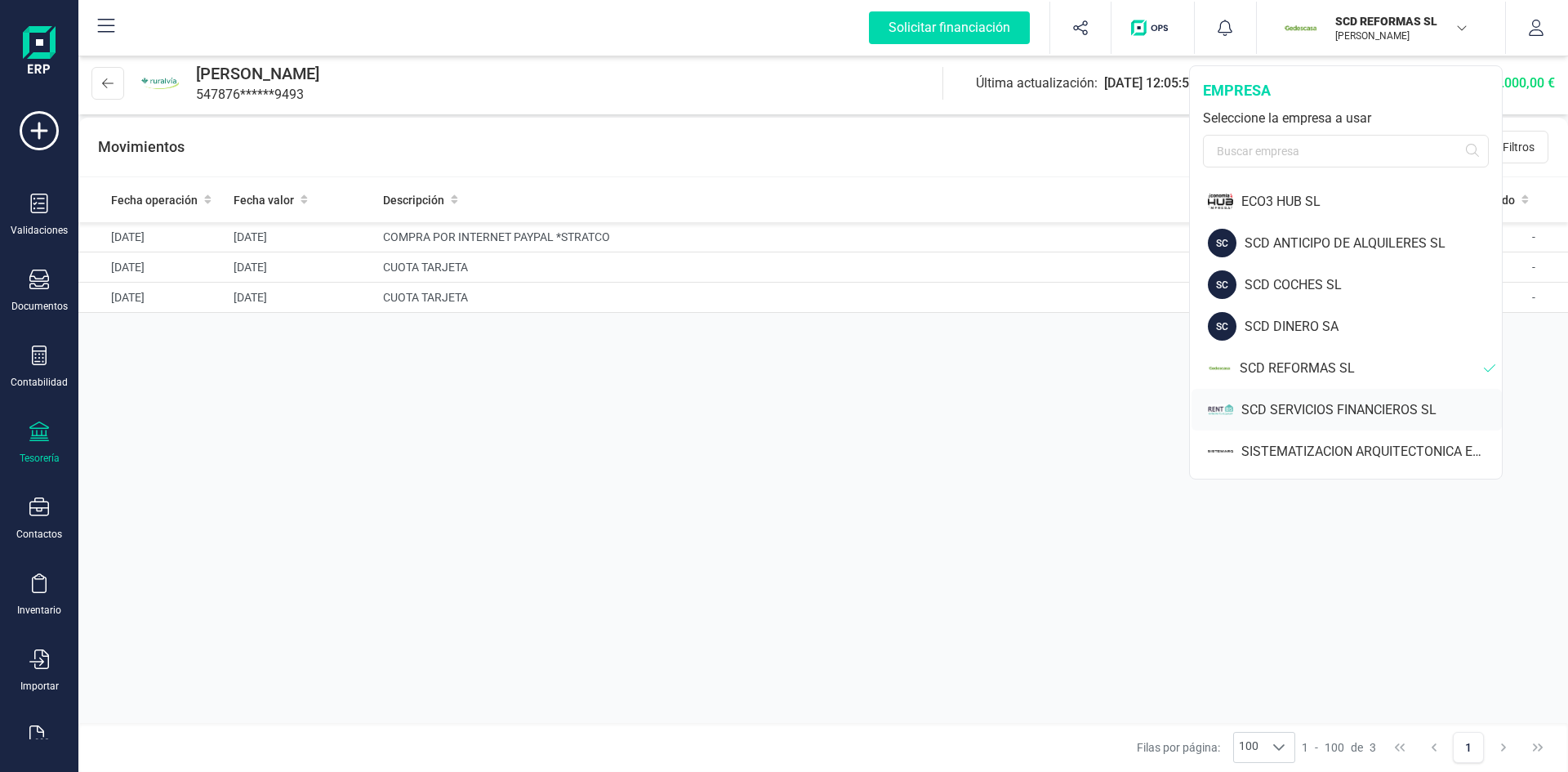
click at [1331, 402] on div "SCD SERVICIOS FINANCIEROS SL" at bounding box center [1372, 410] width 260 height 20
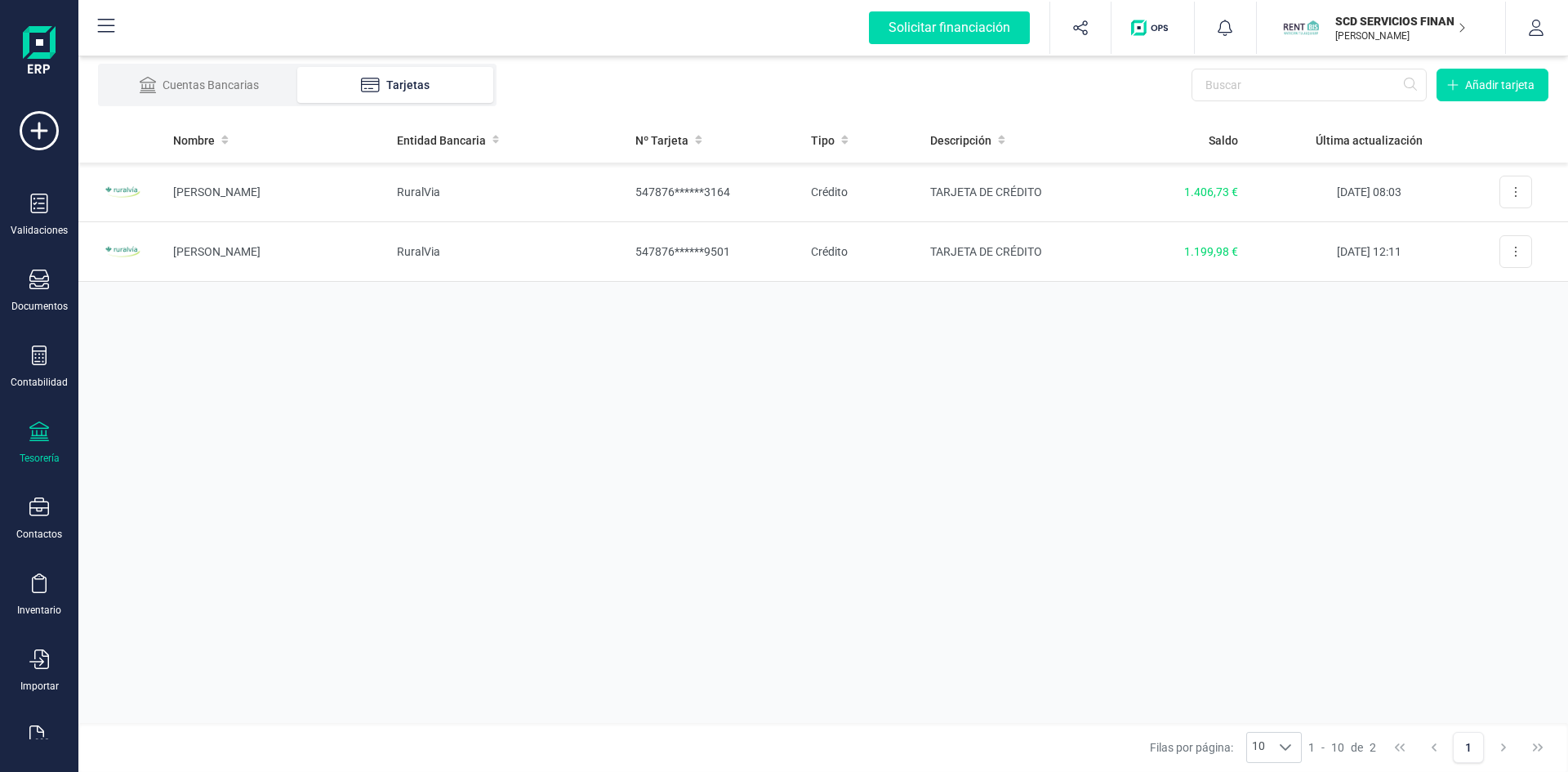
click at [293, 605] on div "Nombre Entidad Bancaria Nº Tarjeta Tipo Descripción Saldo Última actualización …" at bounding box center [823, 420] width 1490 height 605
click at [40, 356] on icon at bounding box center [39, 355] width 20 height 20
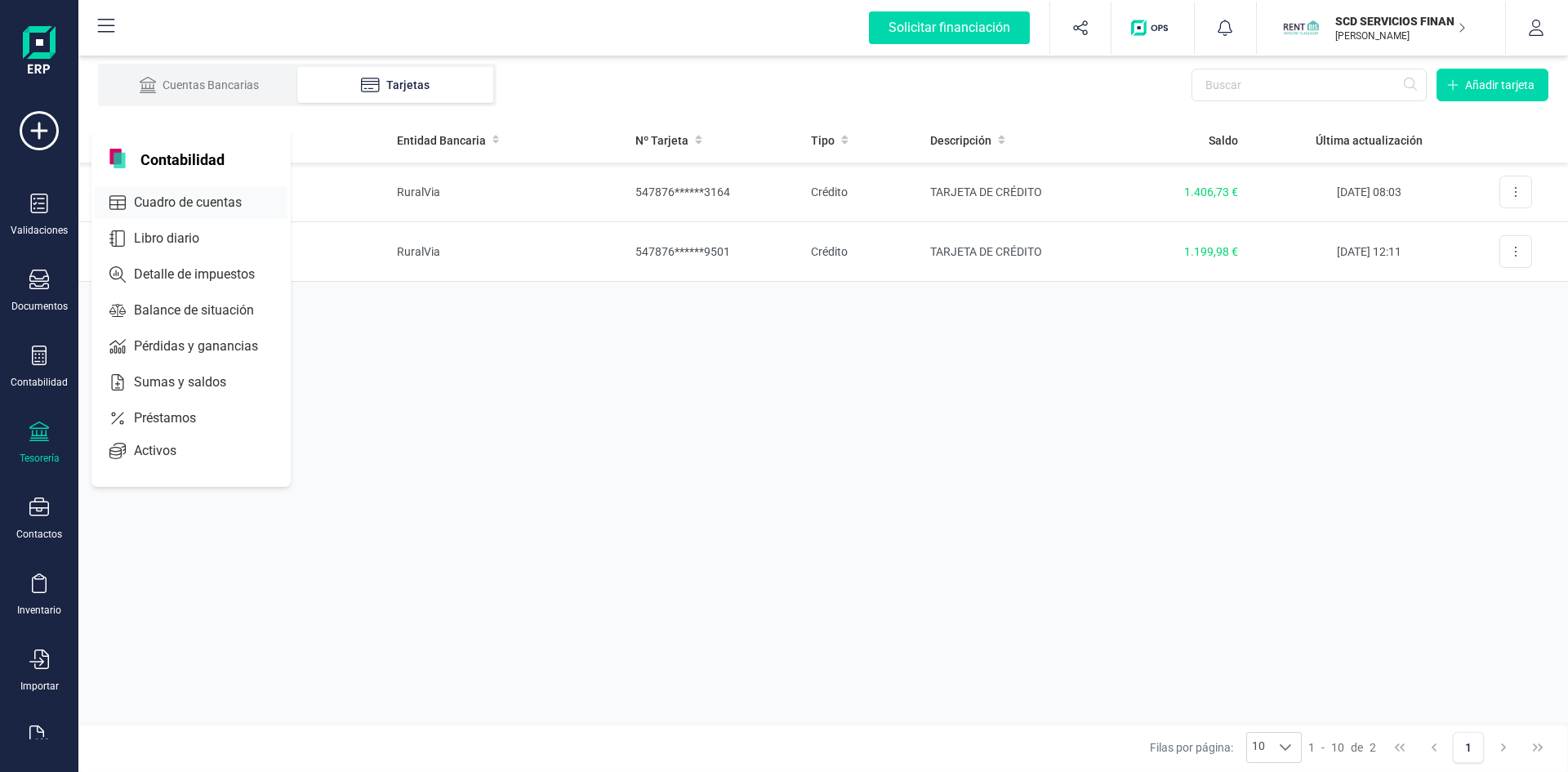
click at [178, 197] on span "Cuadro de cuentas" at bounding box center [199, 202] width 144 height 20
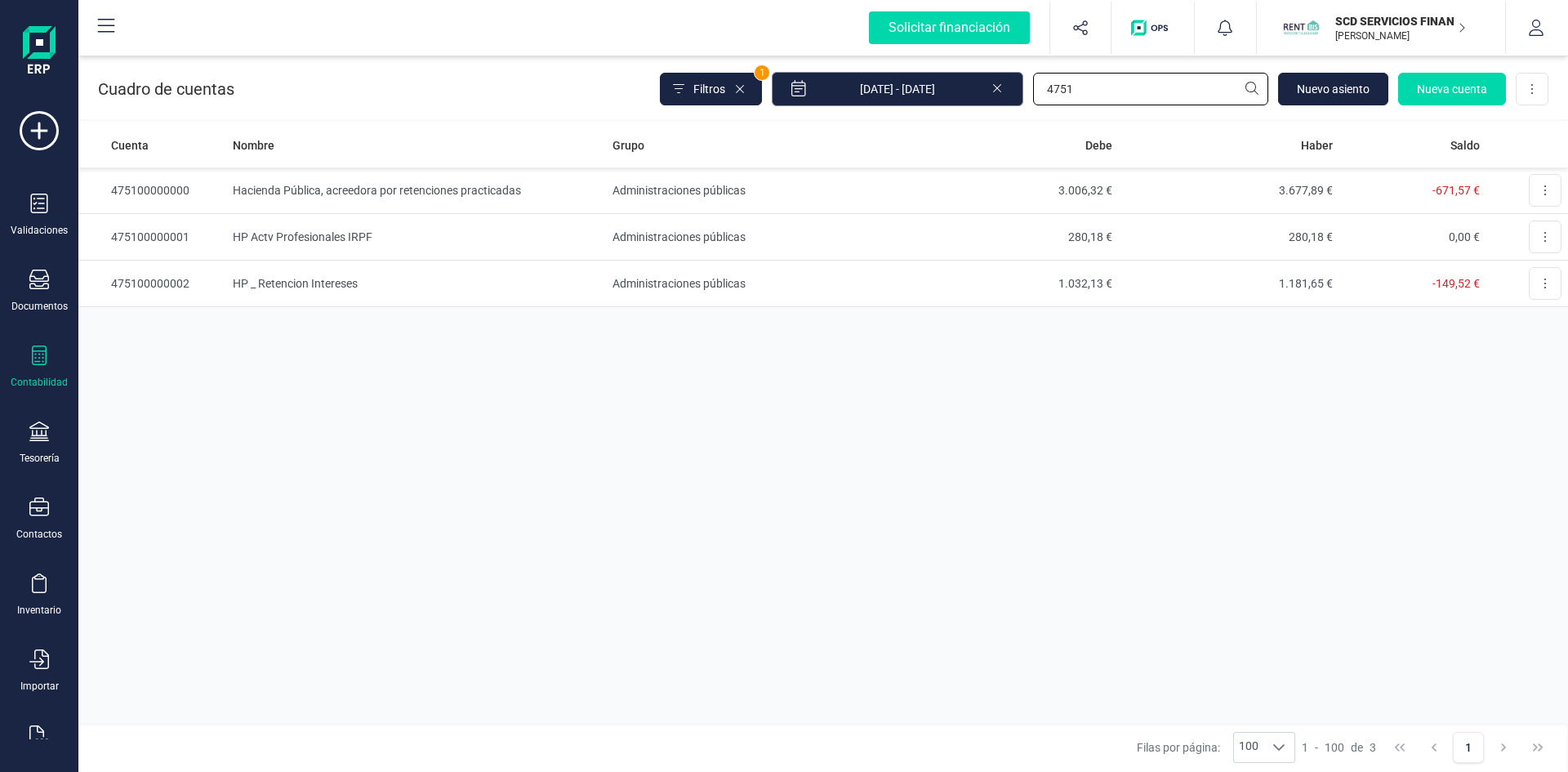
drag, startPoint x: 1132, startPoint y: 88, endPoint x: 796, endPoint y: 99, distance: 336.2
click at [823, 89] on div "Filtros 1 01/01/2025 - 29/08/2025 4751 Nuevo asiento Nueva cuenta Descargar Exc…" at bounding box center [1104, 89] width 888 height 34
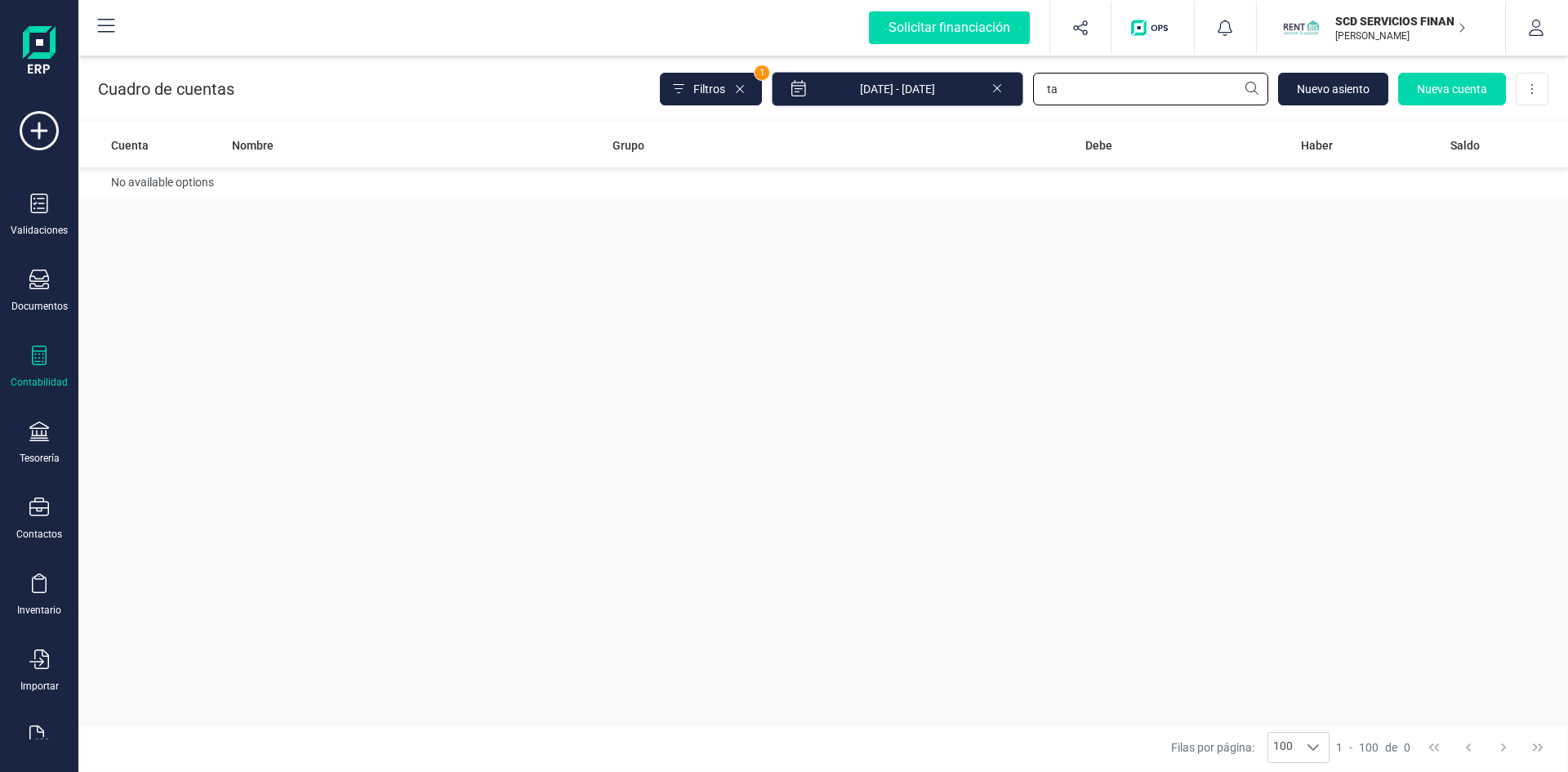
type input "t"
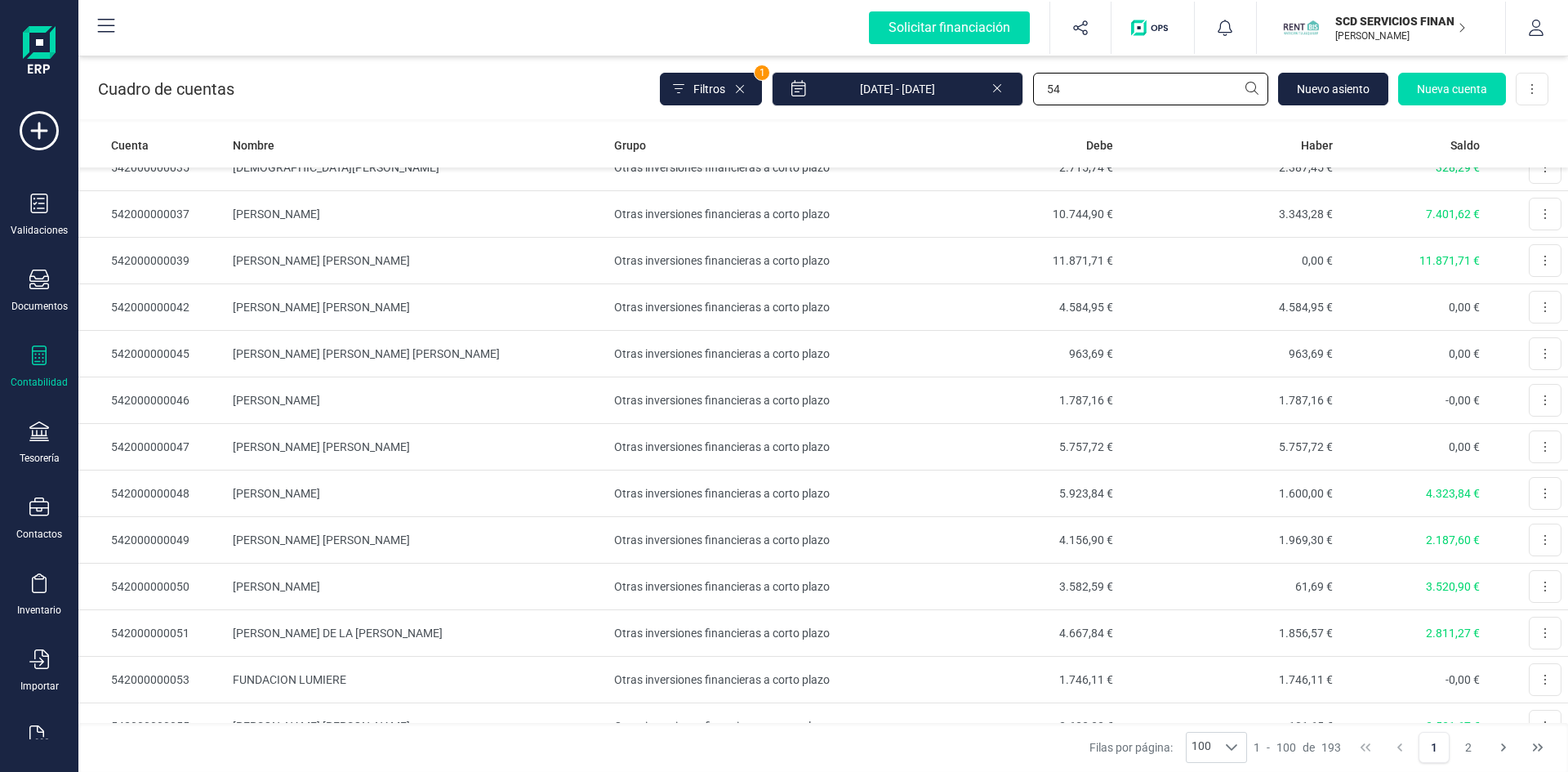
scroll to position [735, 0]
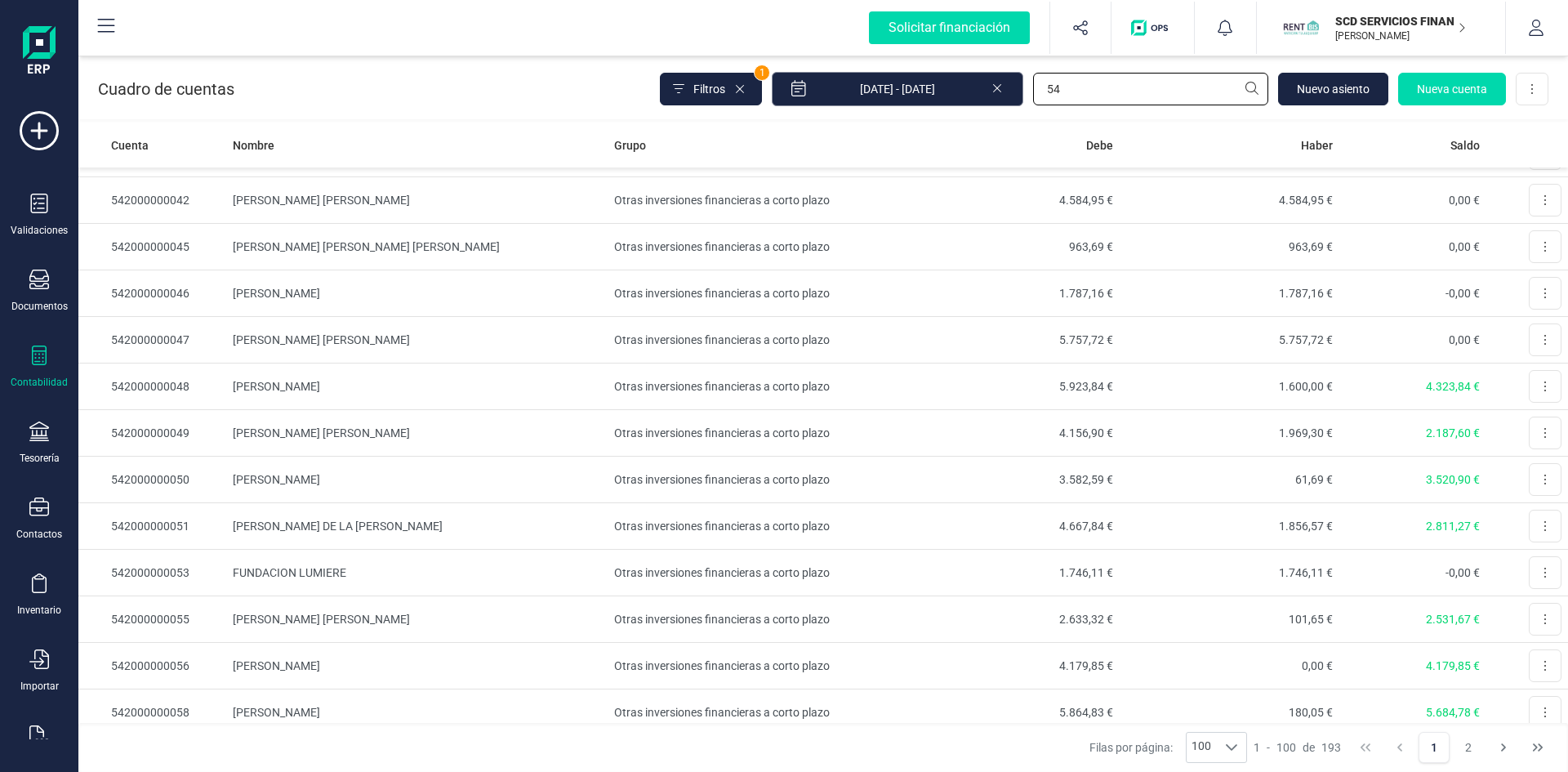
drag, startPoint x: 1082, startPoint y: 98, endPoint x: 951, endPoint y: 90, distance: 131.2
click at [951, 90] on div "Filtros 1 01/01/2025 - 29/08/2025 54 Nuevo asiento Nueva cuenta Descargar Excel" at bounding box center [1104, 89] width 888 height 34
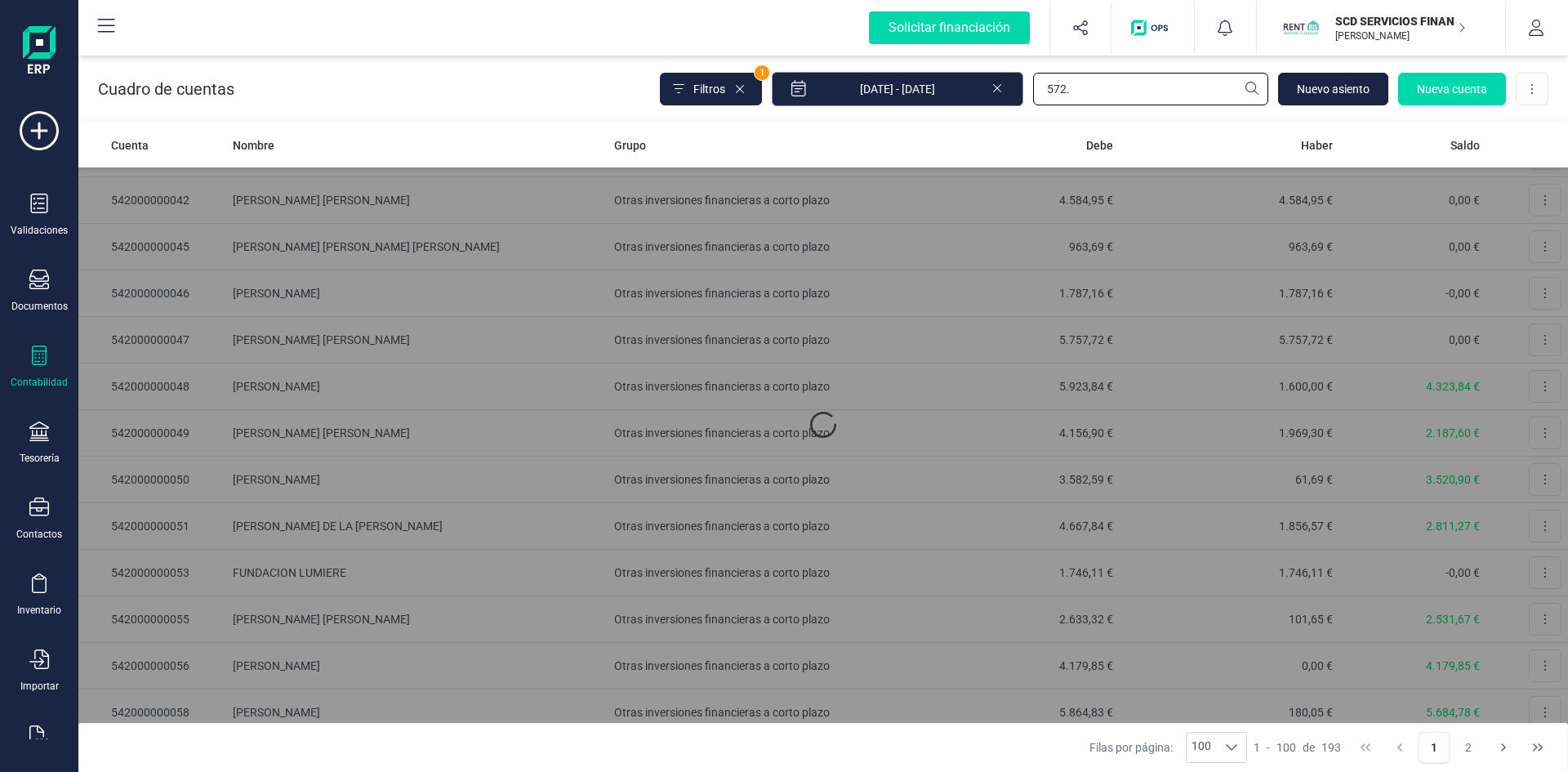
scroll to position [0, 0]
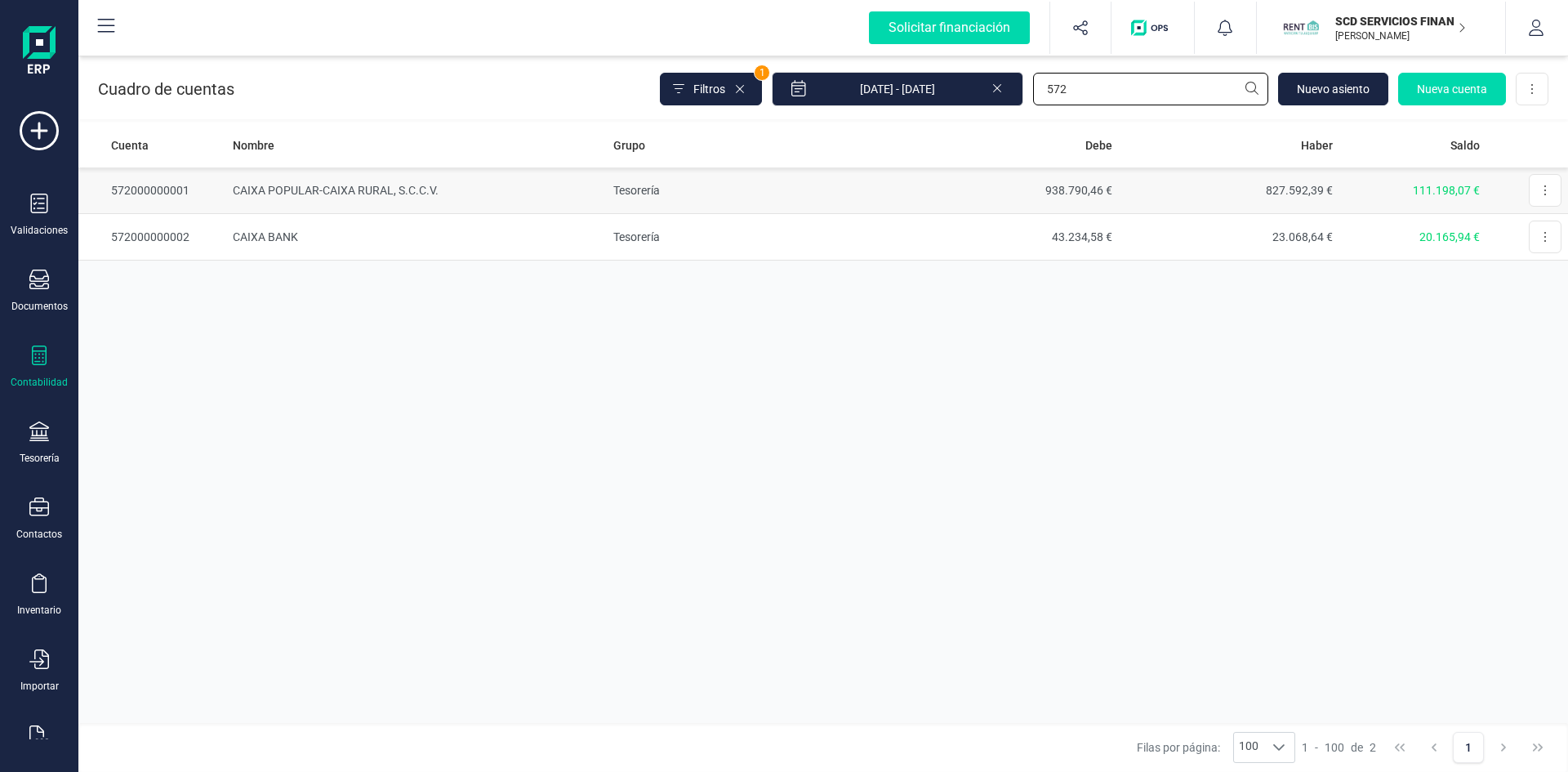
type input "572"
click at [284, 193] on td "CAIXA POPULAR-CAIXA RURAL, S.C.C.V." at bounding box center [416, 190] width 380 height 47
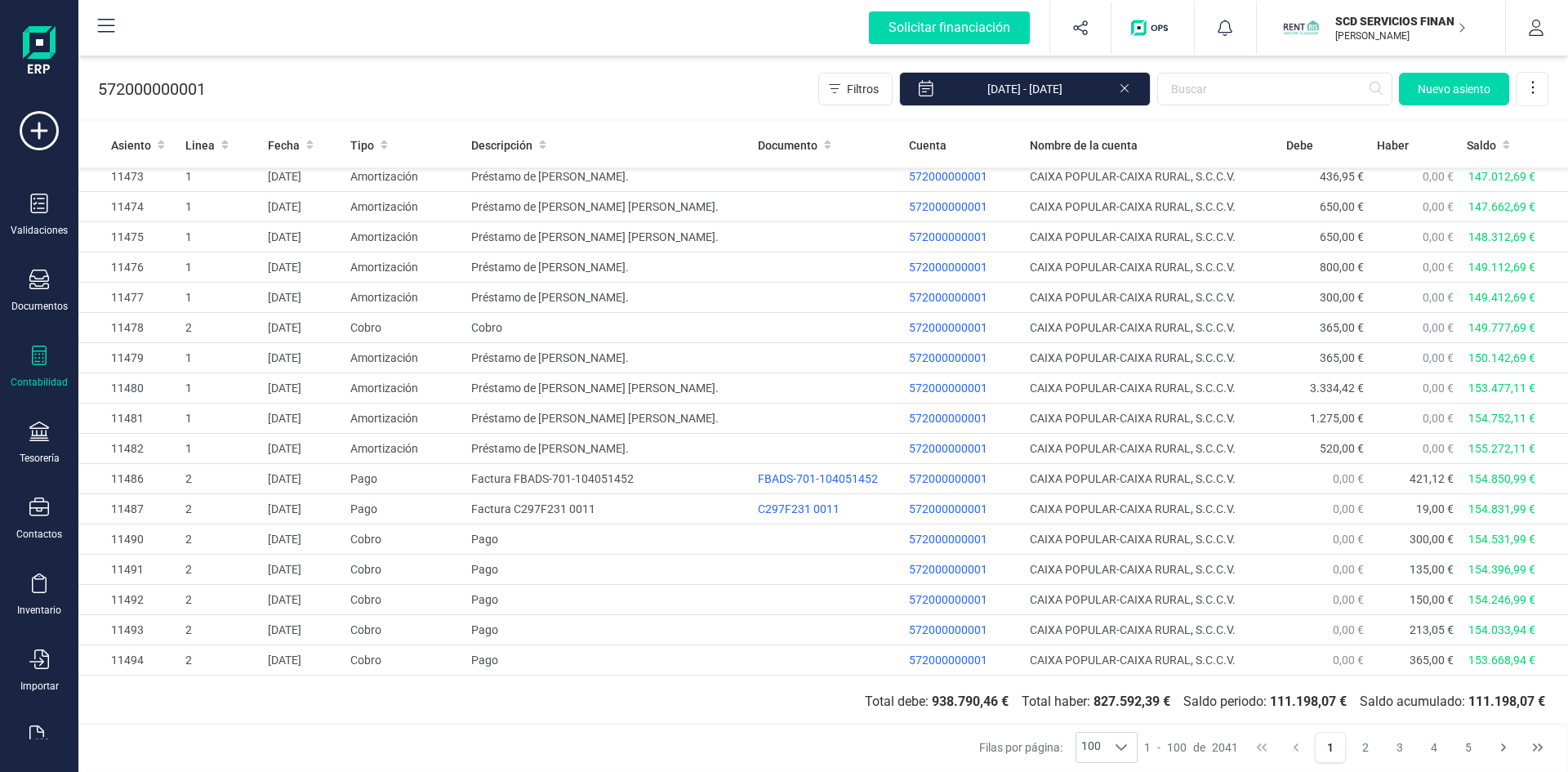
scroll to position [2625, 0]
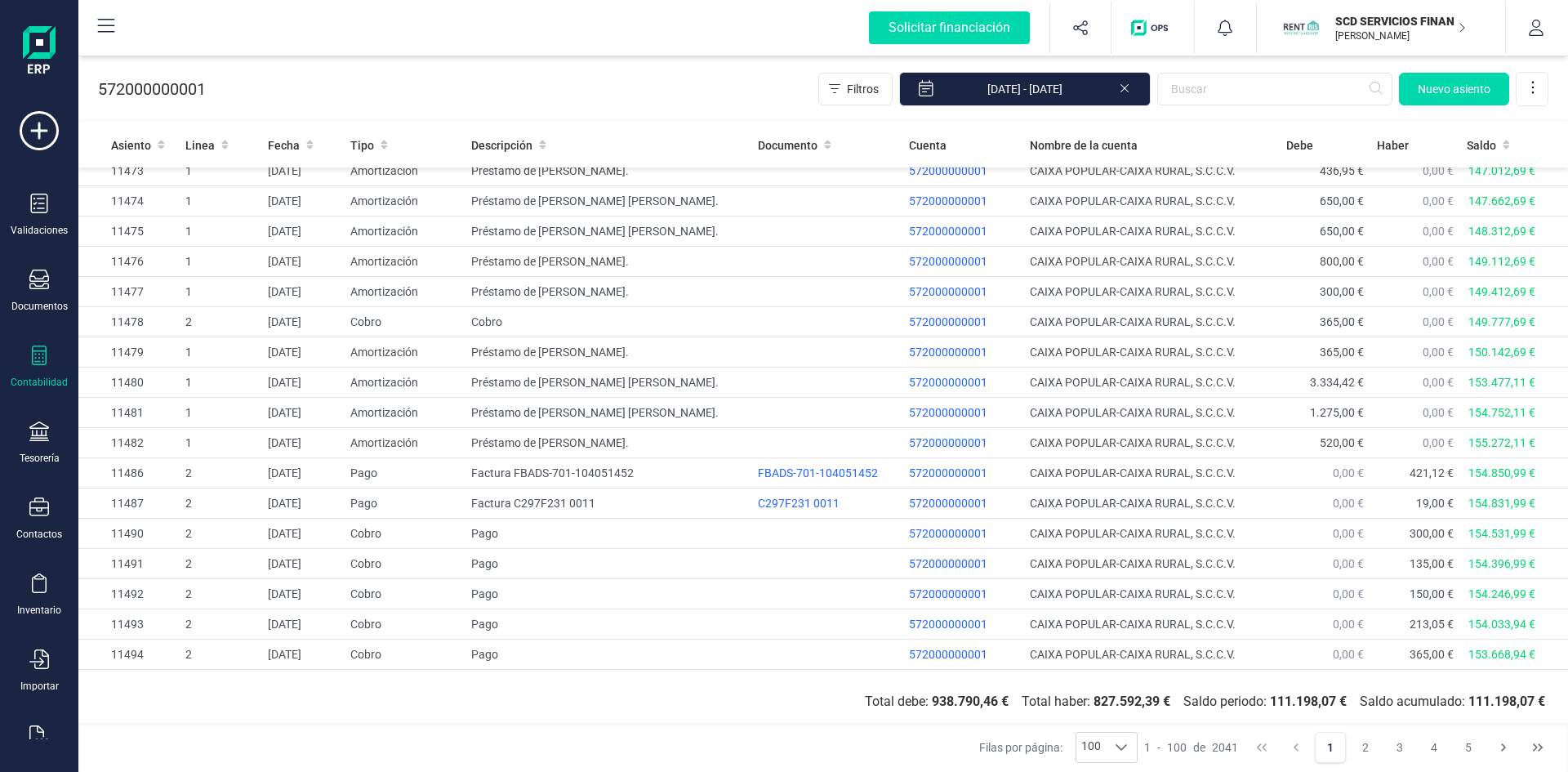
click at [1359, 743] on button "2" at bounding box center [1366, 747] width 31 height 31
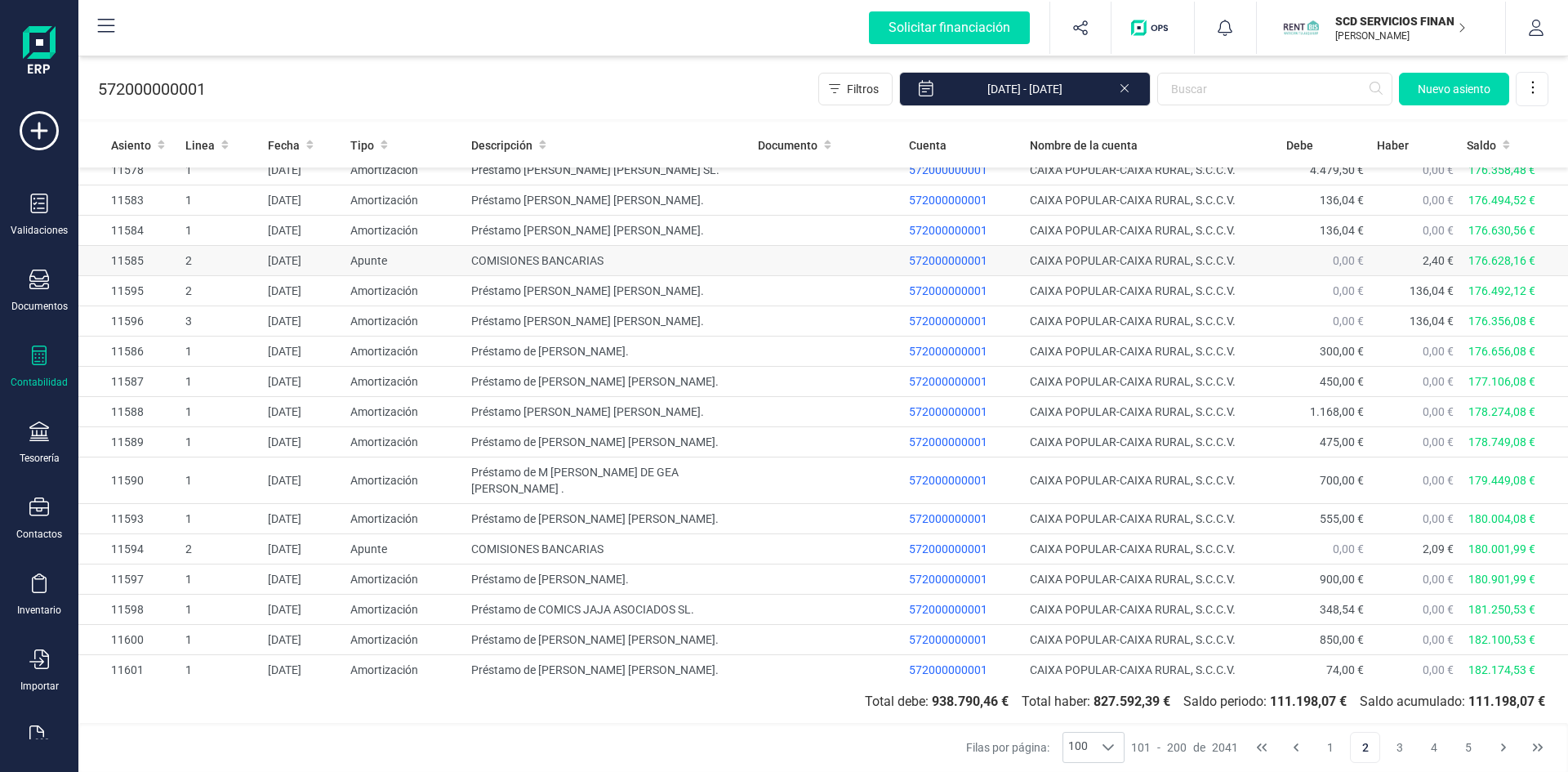
scroll to position [2576, 0]
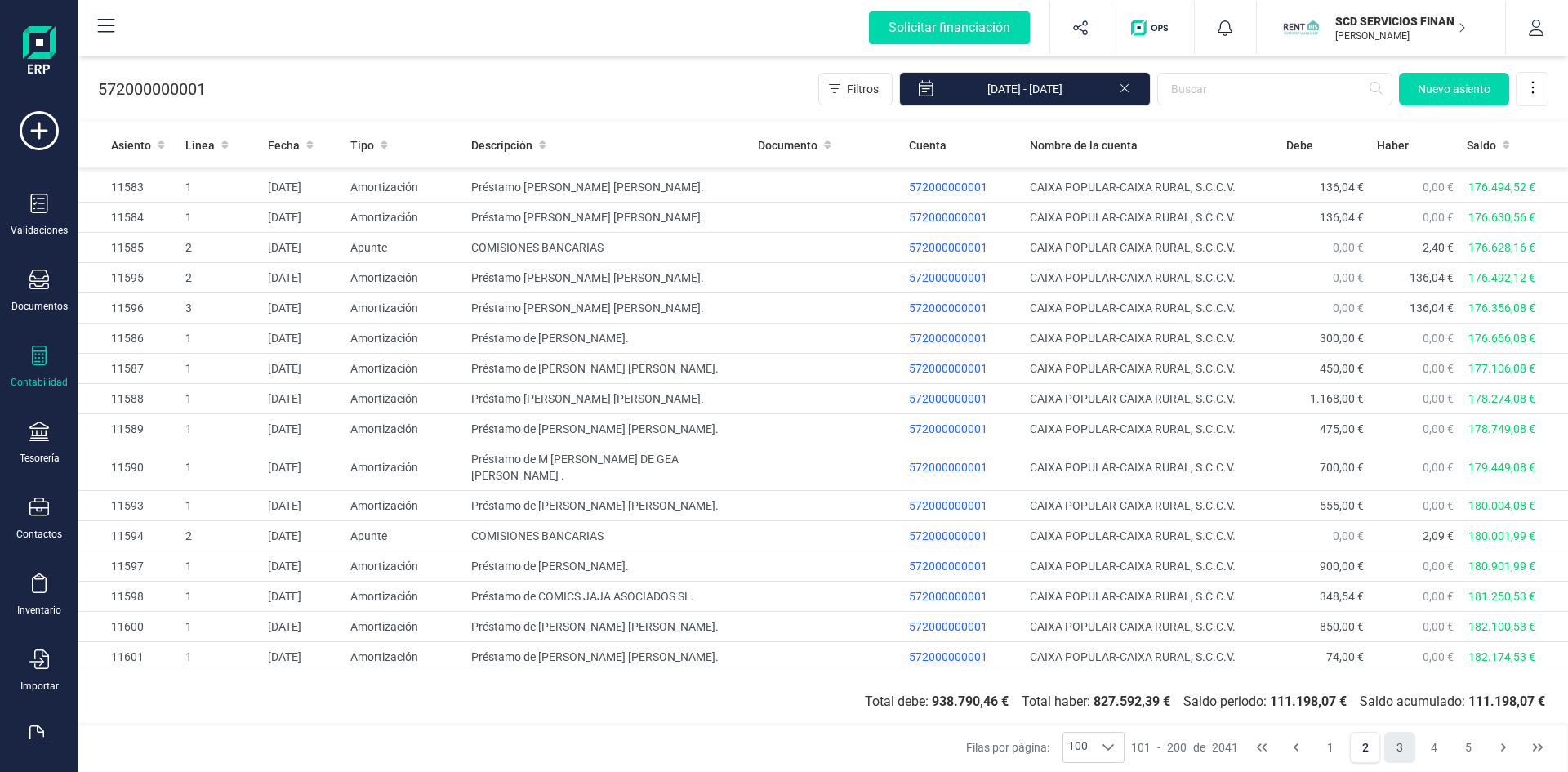
click at [1399, 751] on button "3" at bounding box center [1400, 747] width 31 height 31
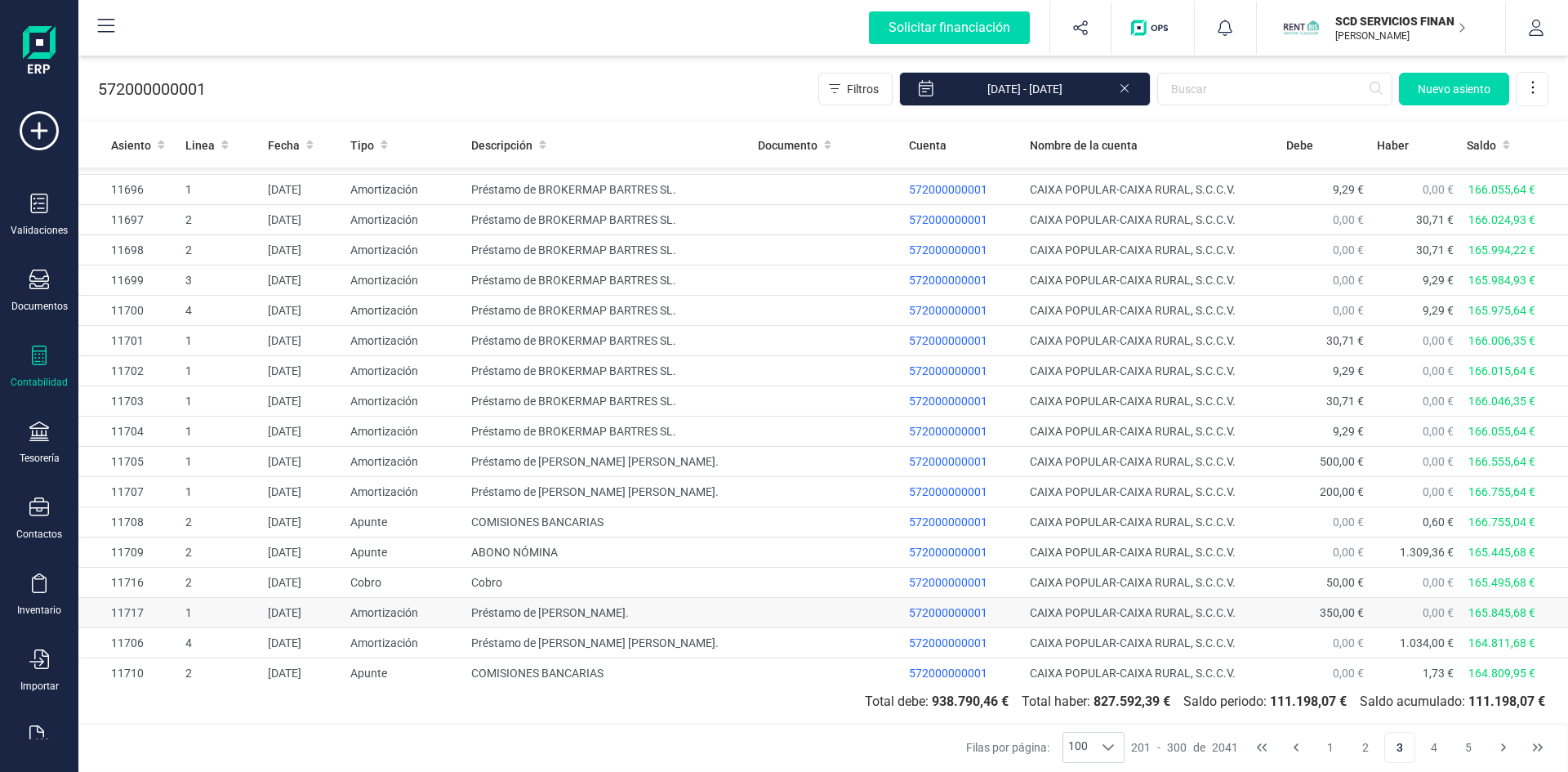
scroll to position [2527, 0]
click at [1432, 751] on button "4" at bounding box center [1434, 747] width 31 height 31
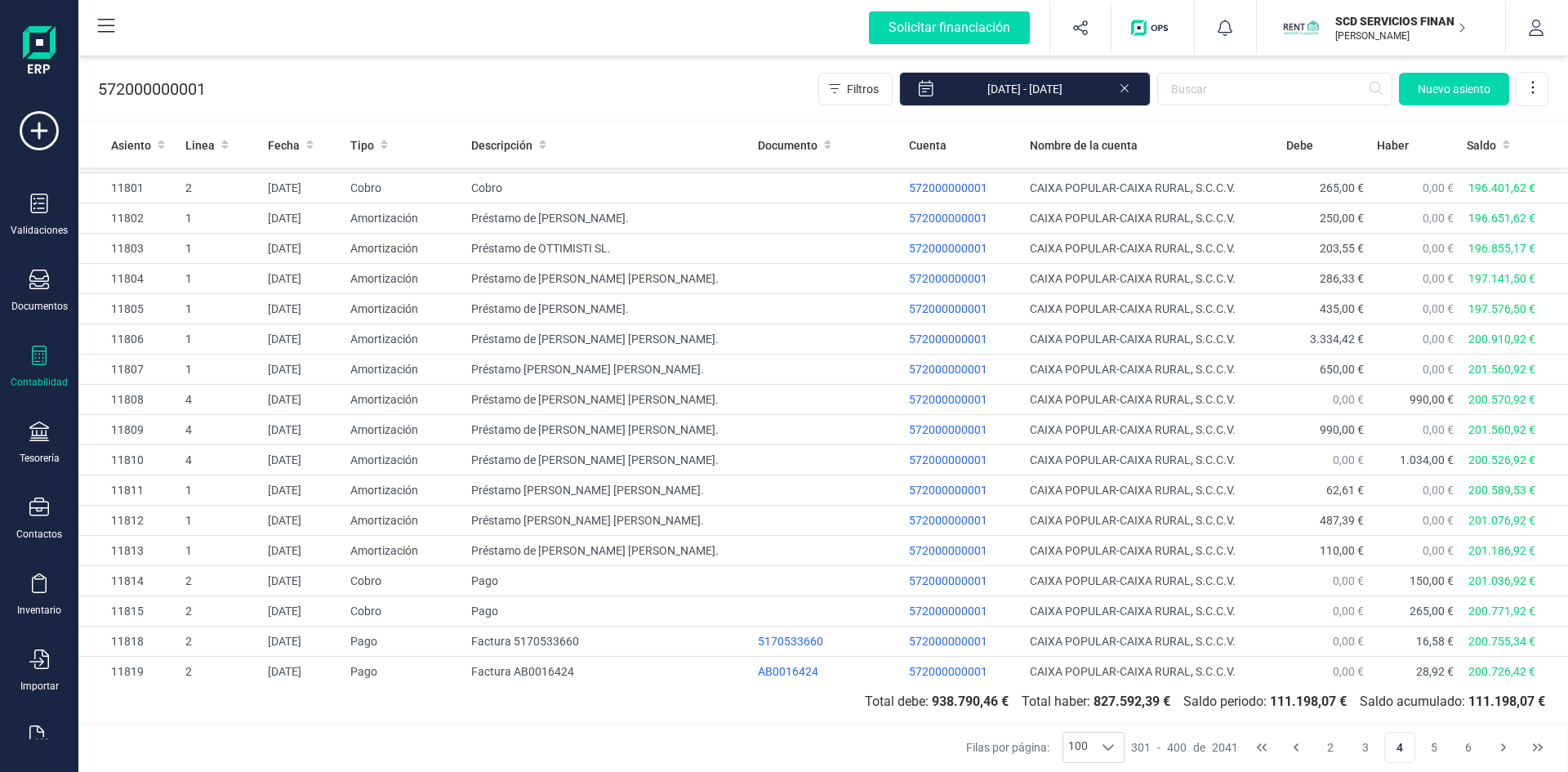
scroll to position [2674, 0]
click at [1426, 756] on button "5" at bounding box center [1434, 747] width 31 height 31
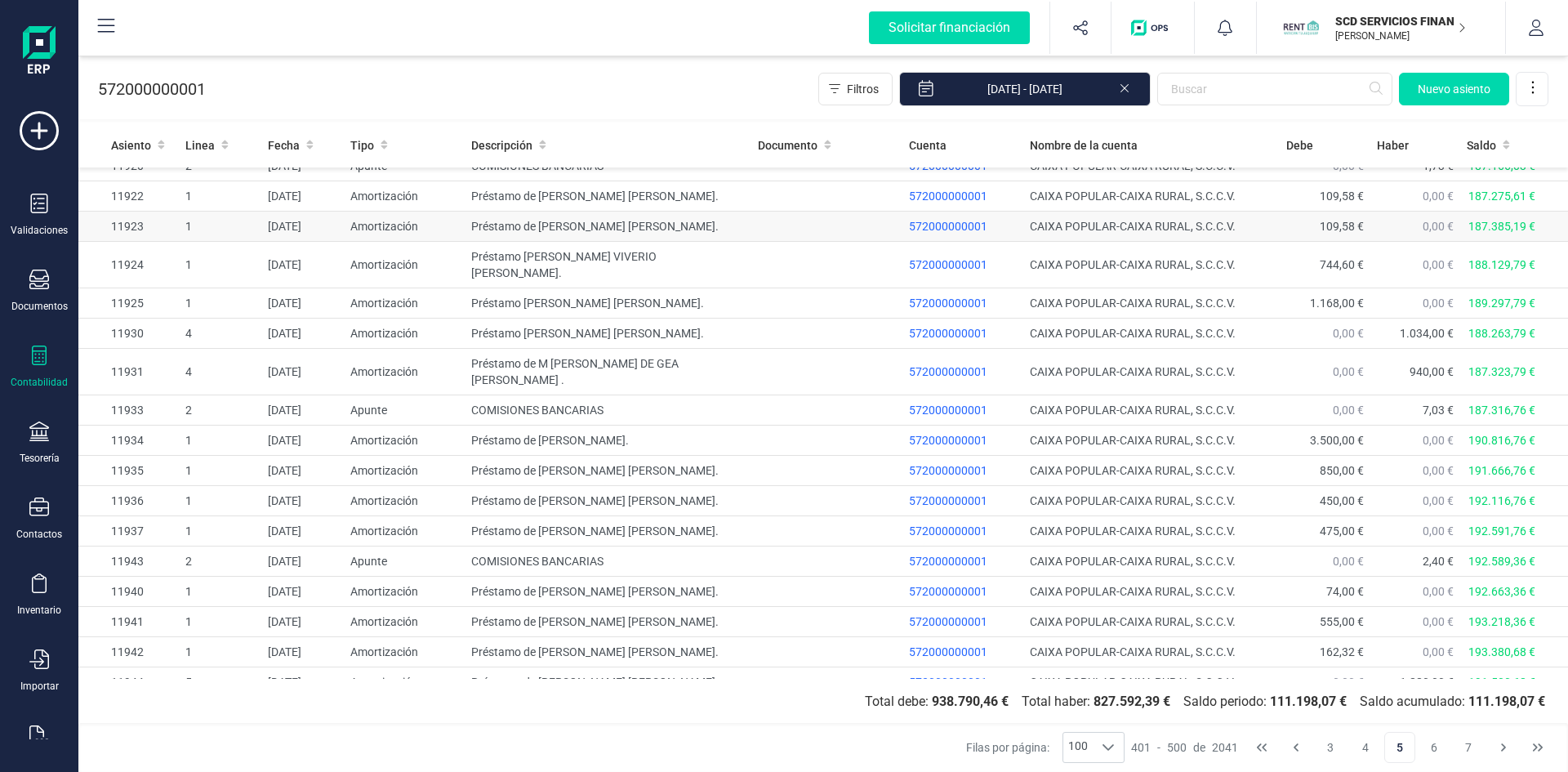
scroll to position [2576, 0]
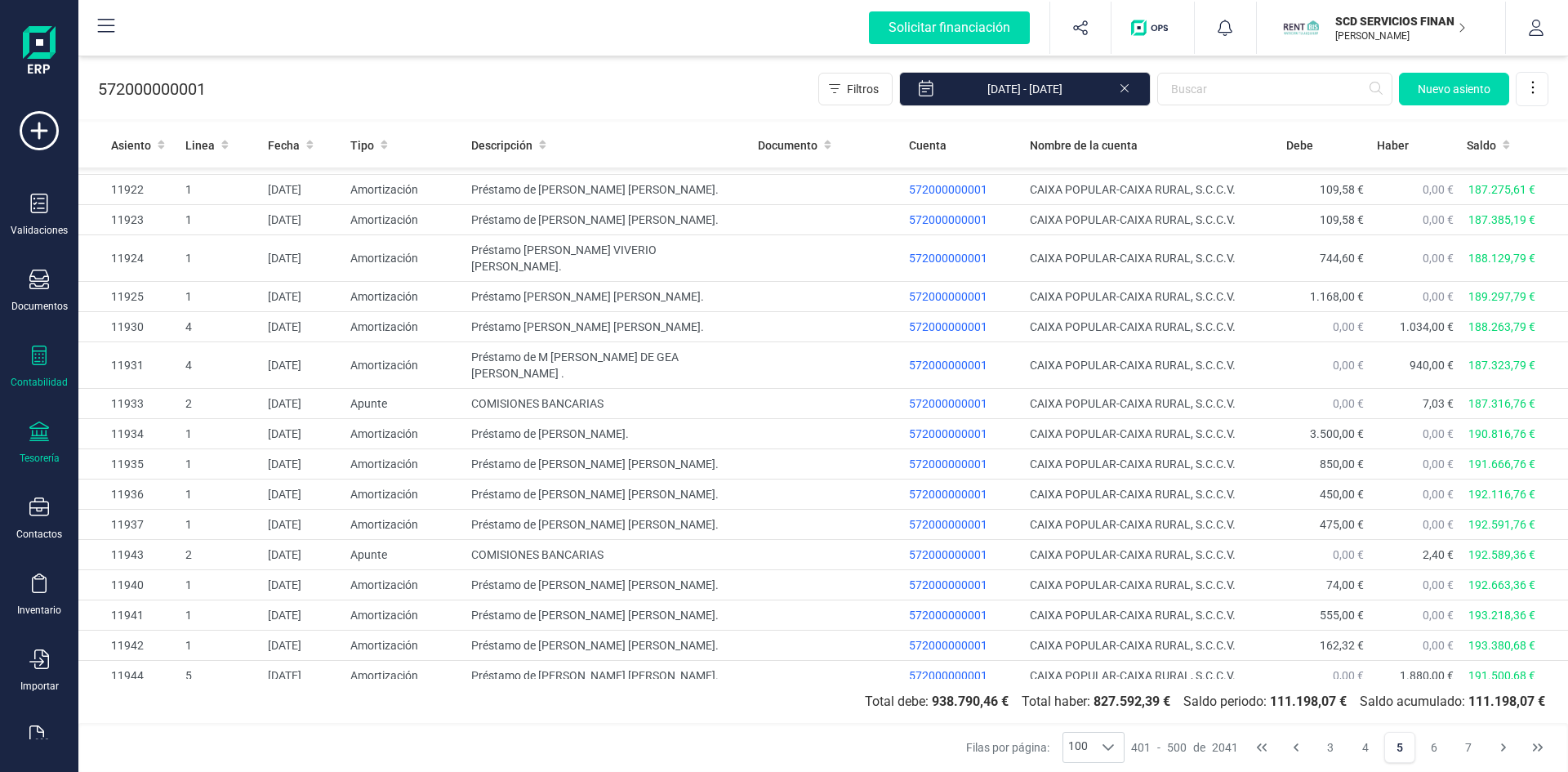
click at [42, 447] on div "Tesorería" at bounding box center [40, 443] width 65 height 43
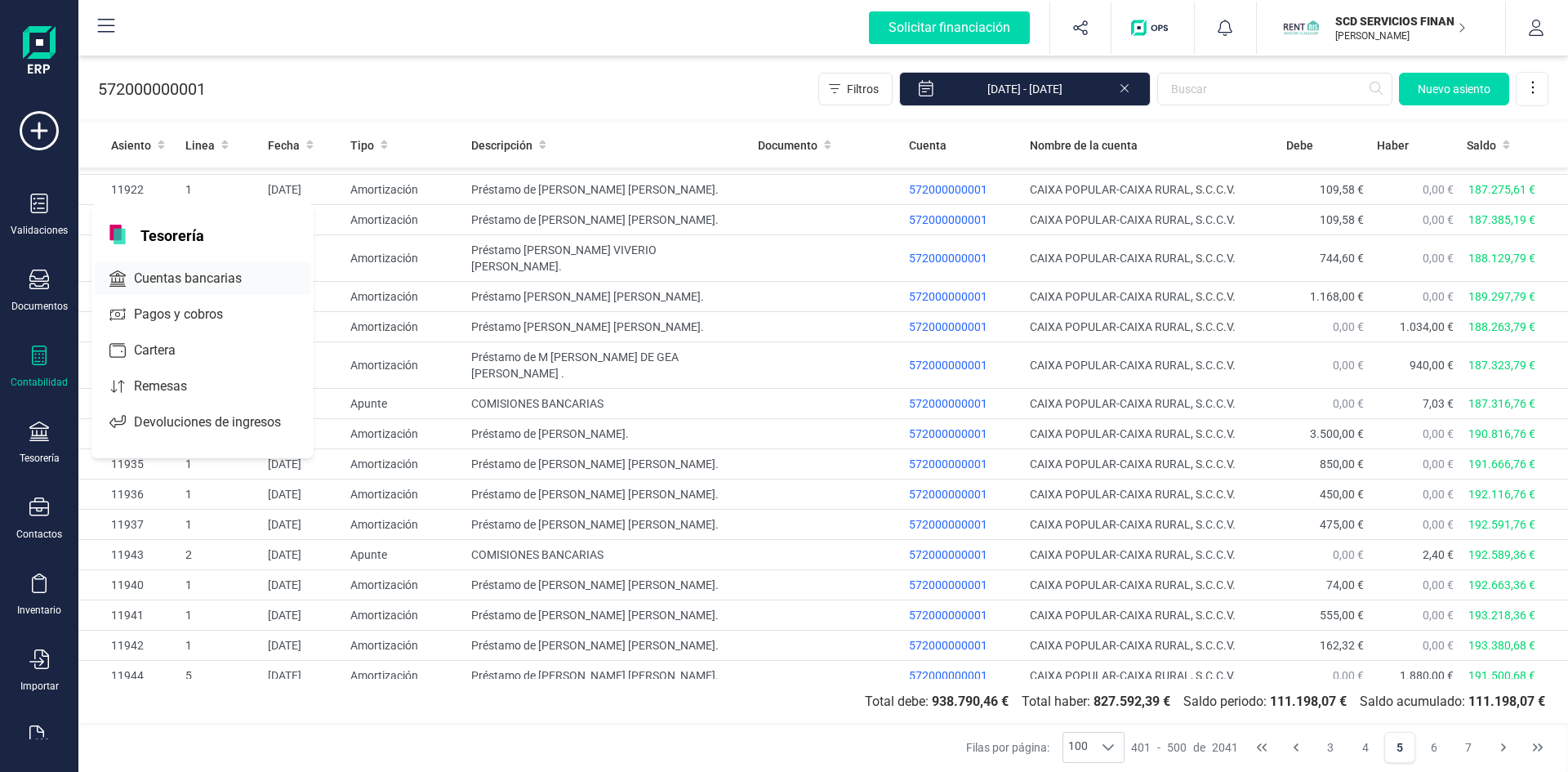
click at [190, 282] on span "Cuentas bancarias" at bounding box center [199, 278] width 144 height 20
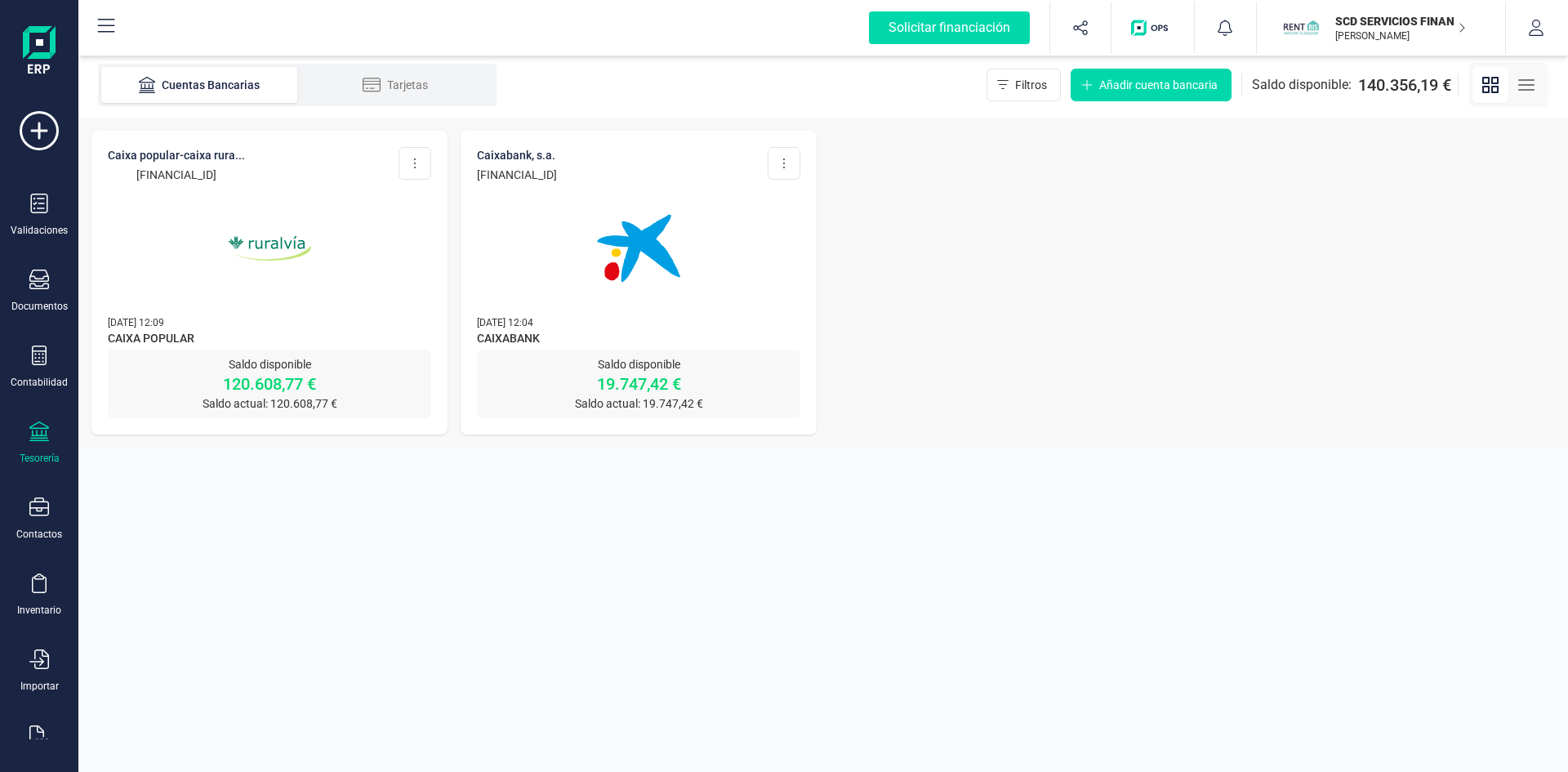
click at [290, 240] on img at bounding box center [269, 248] width 137 height 137
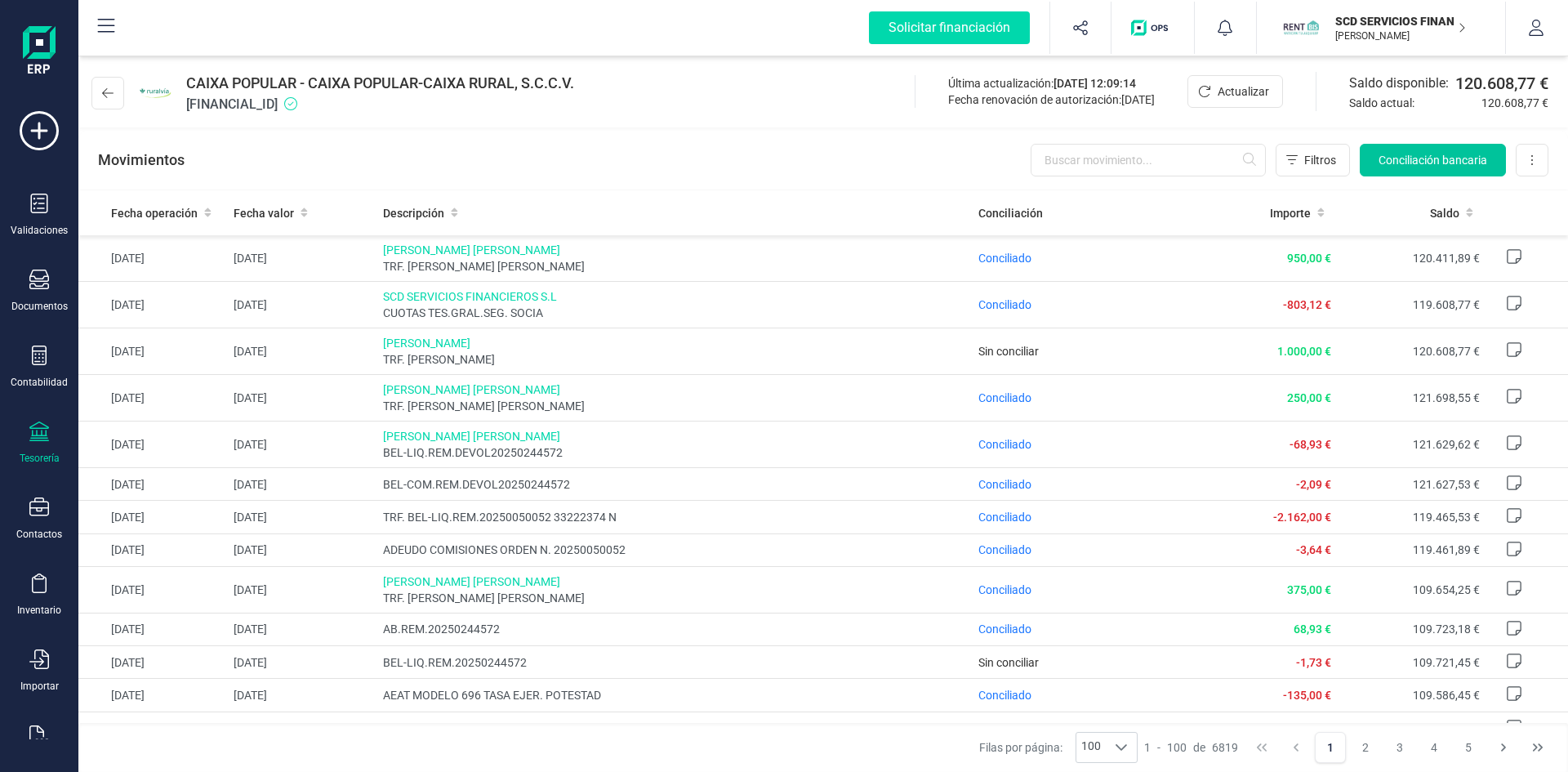
click at [1435, 165] on span "Conciliación bancaria" at bounding box center [1433, 159] width 109 height 16
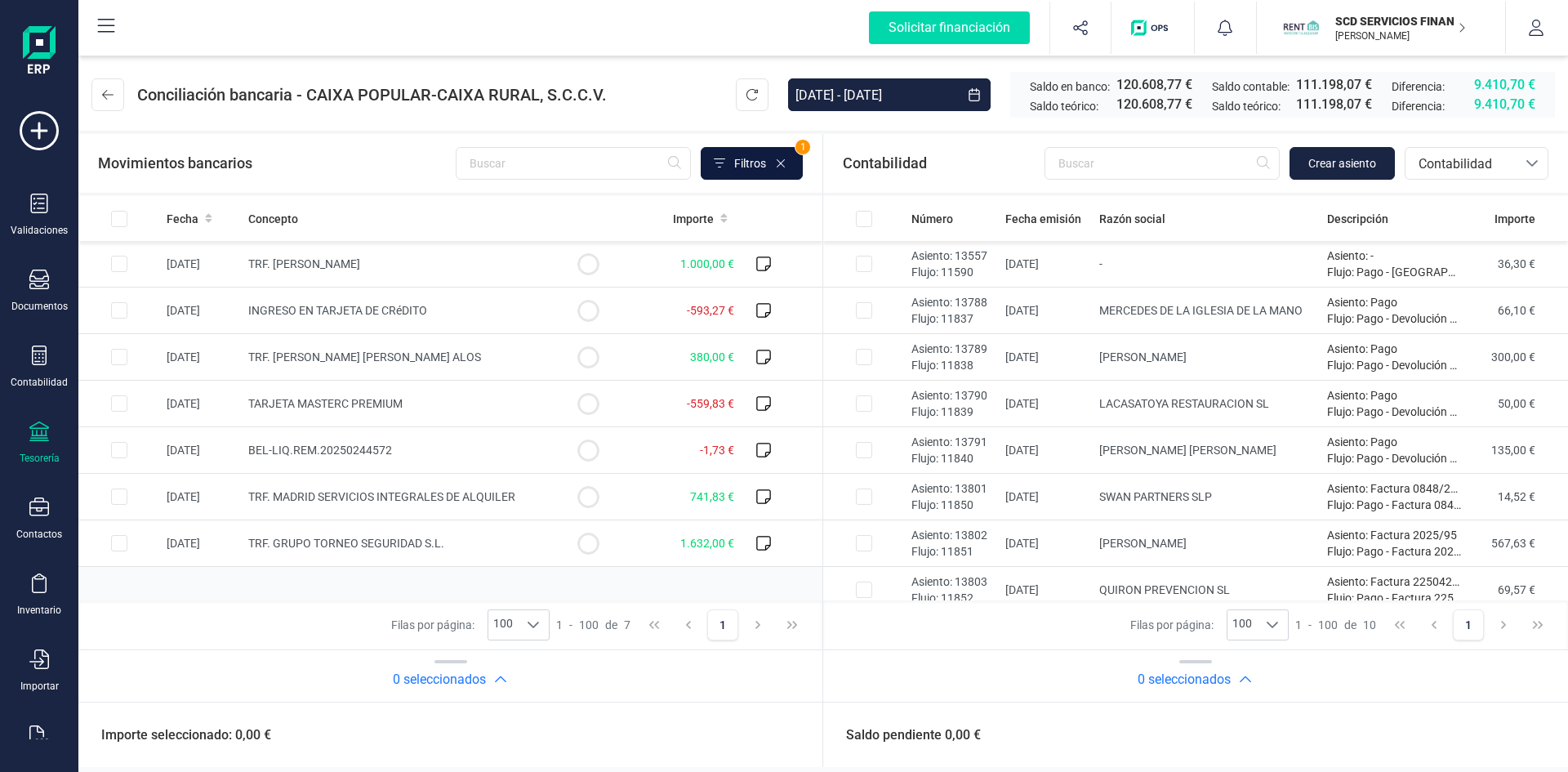
click at [753, 156] on span "Filtros" at bounding box center [750, 163] width 32 height 16
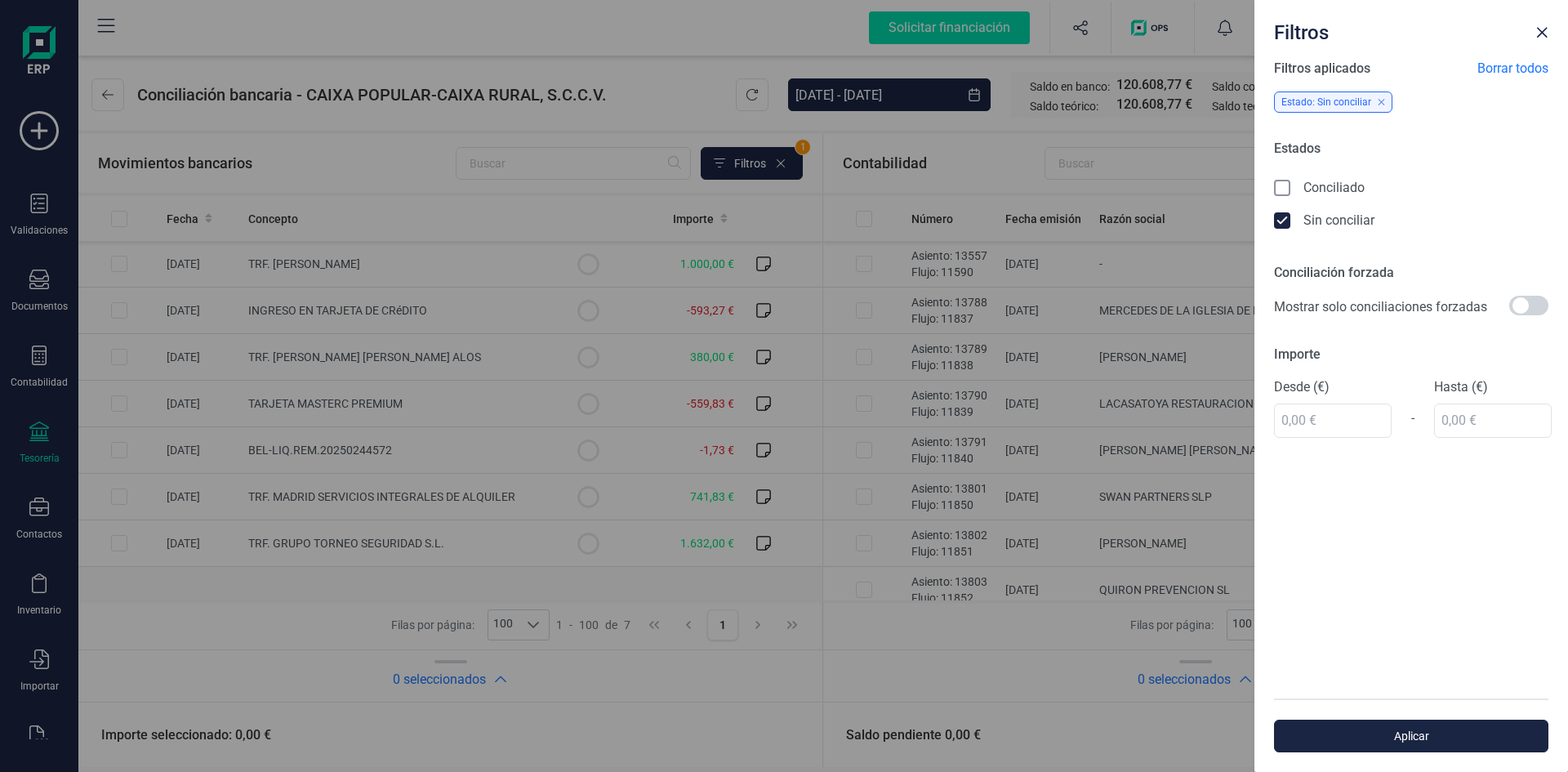
click at [1284, 181] on icon at bounding box center [1284, 189] width 16 height 16
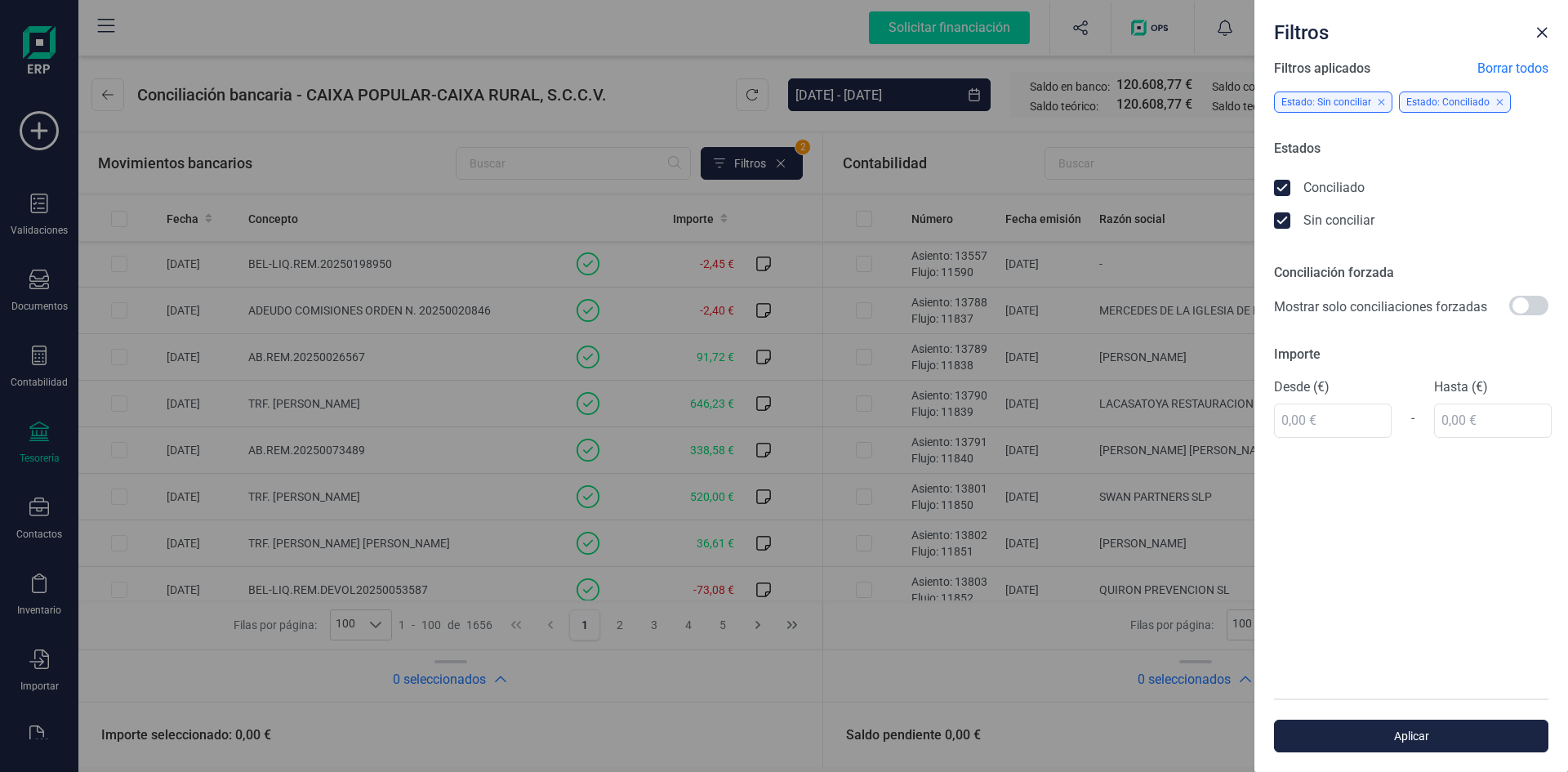
drag, startPoint x: 1280, startPoint y: 225, endPoint x: 1345, endPoint y: 334, distance: 126.9
click at [1281, 225] on icon at bounding box center [1284, 221] width 16 height 16
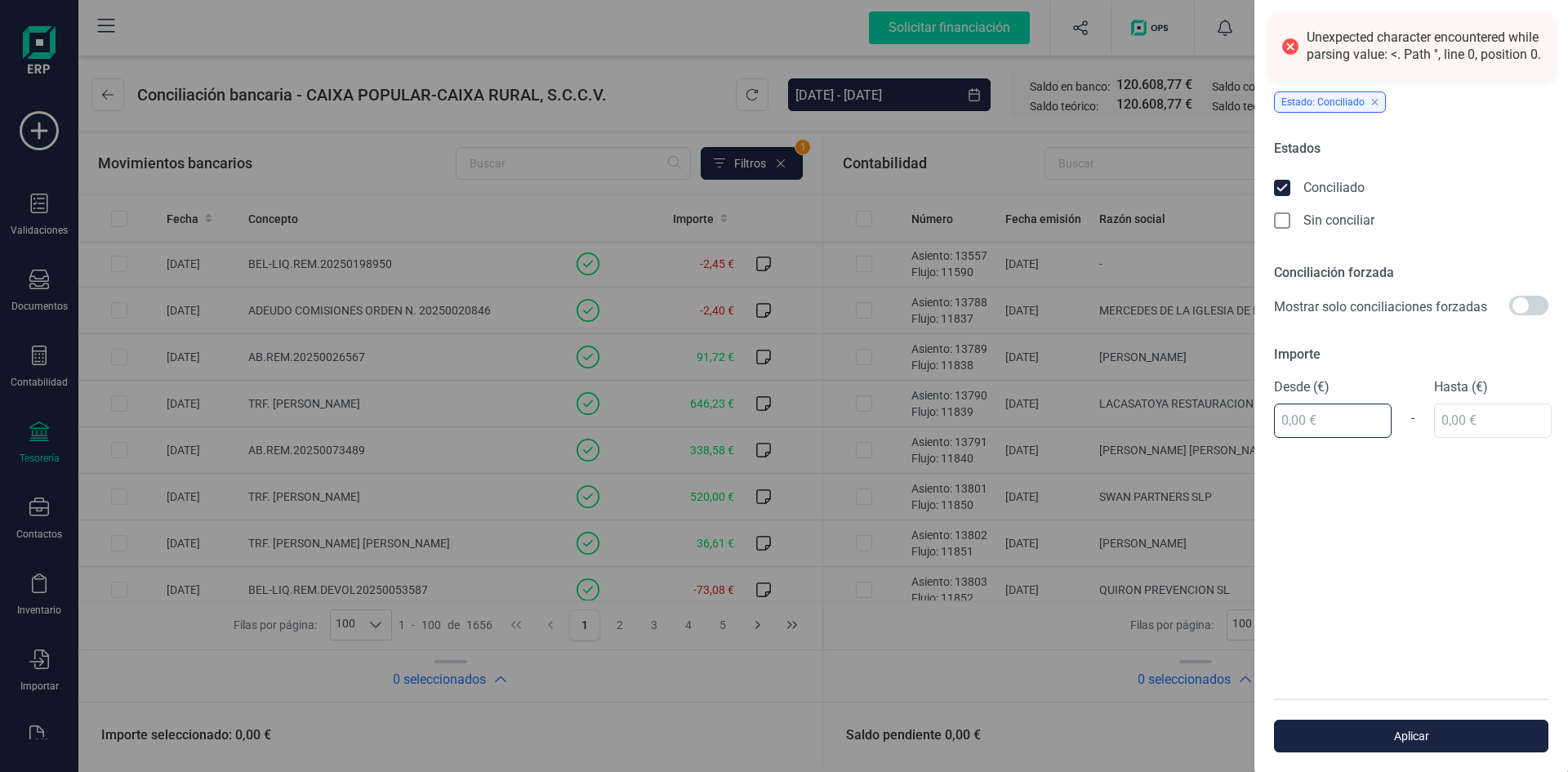
click at [1321, 425] on input "text" at bounding box center [1333, 420] width 118 height 34
type input "879,00 €"
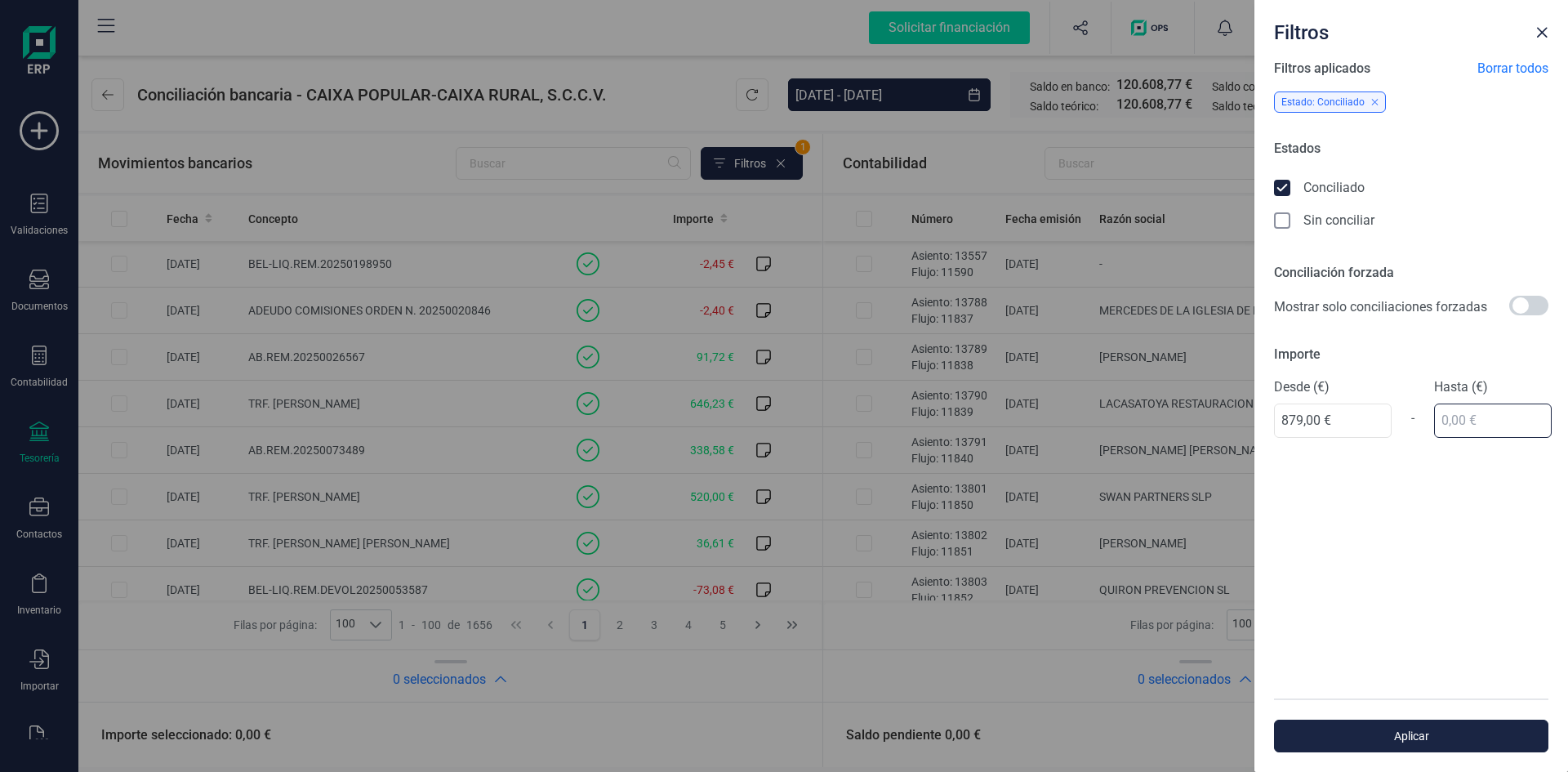
click at [1461, 427] on input "text" at bounding box center [1493, 420] width 118 height 34
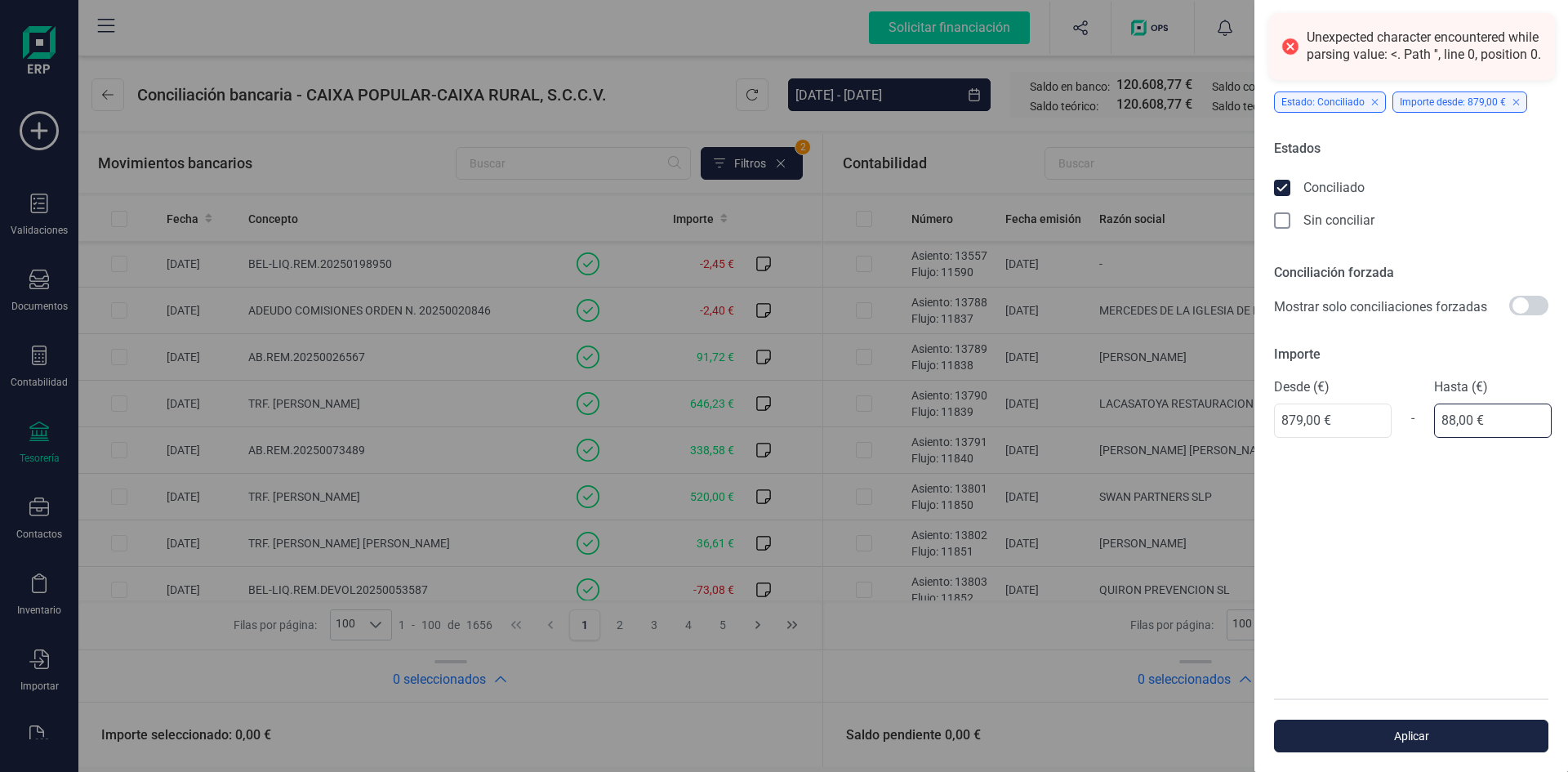
type input "880,00 €"
click at [1404, 735] on span "Aplicar" at bounding box center [1411, 736] width 237 height 16
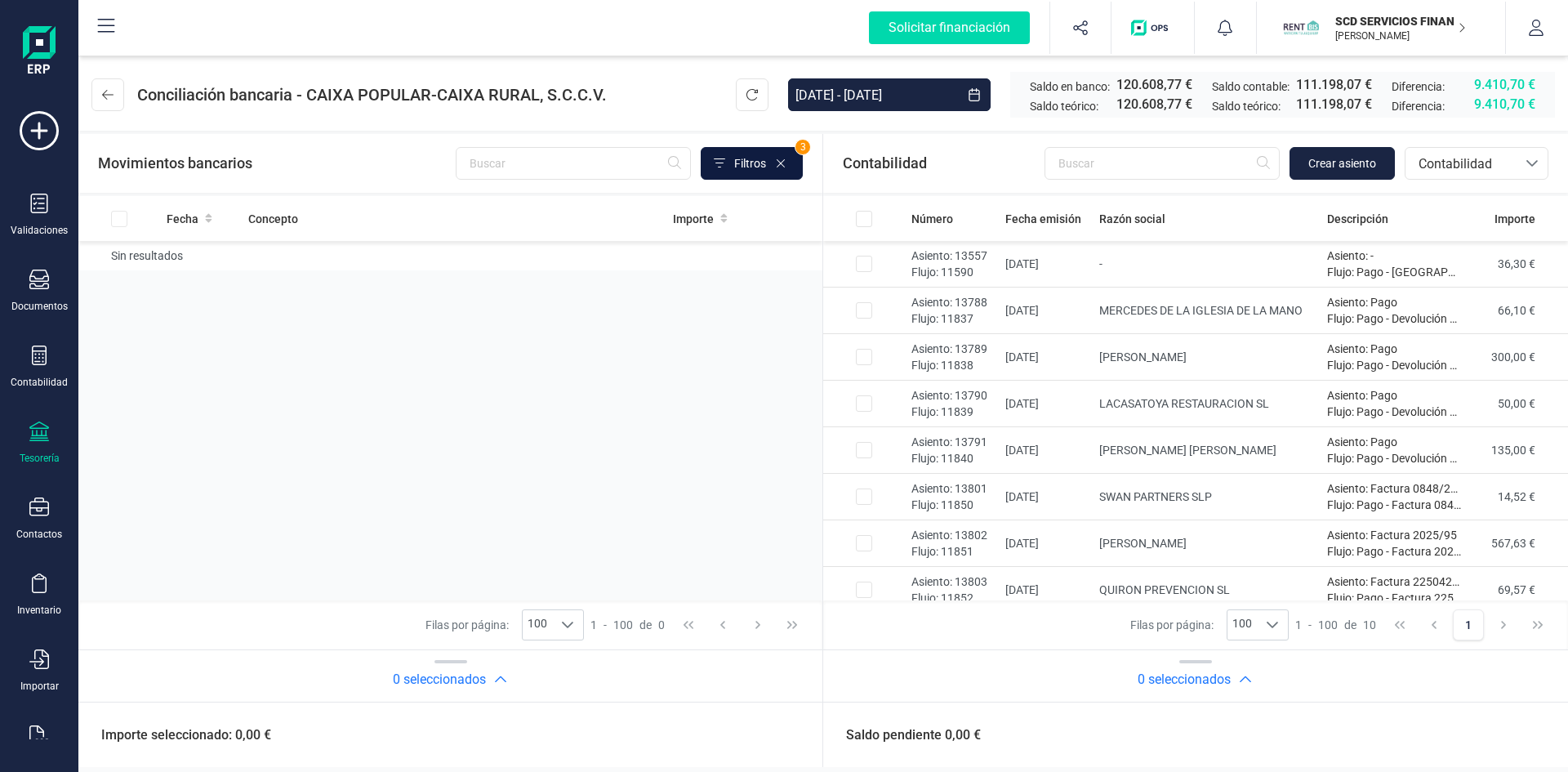
click at [742, 162] on span "Filtros" at bounding box center [750, 163] width 32 height 16
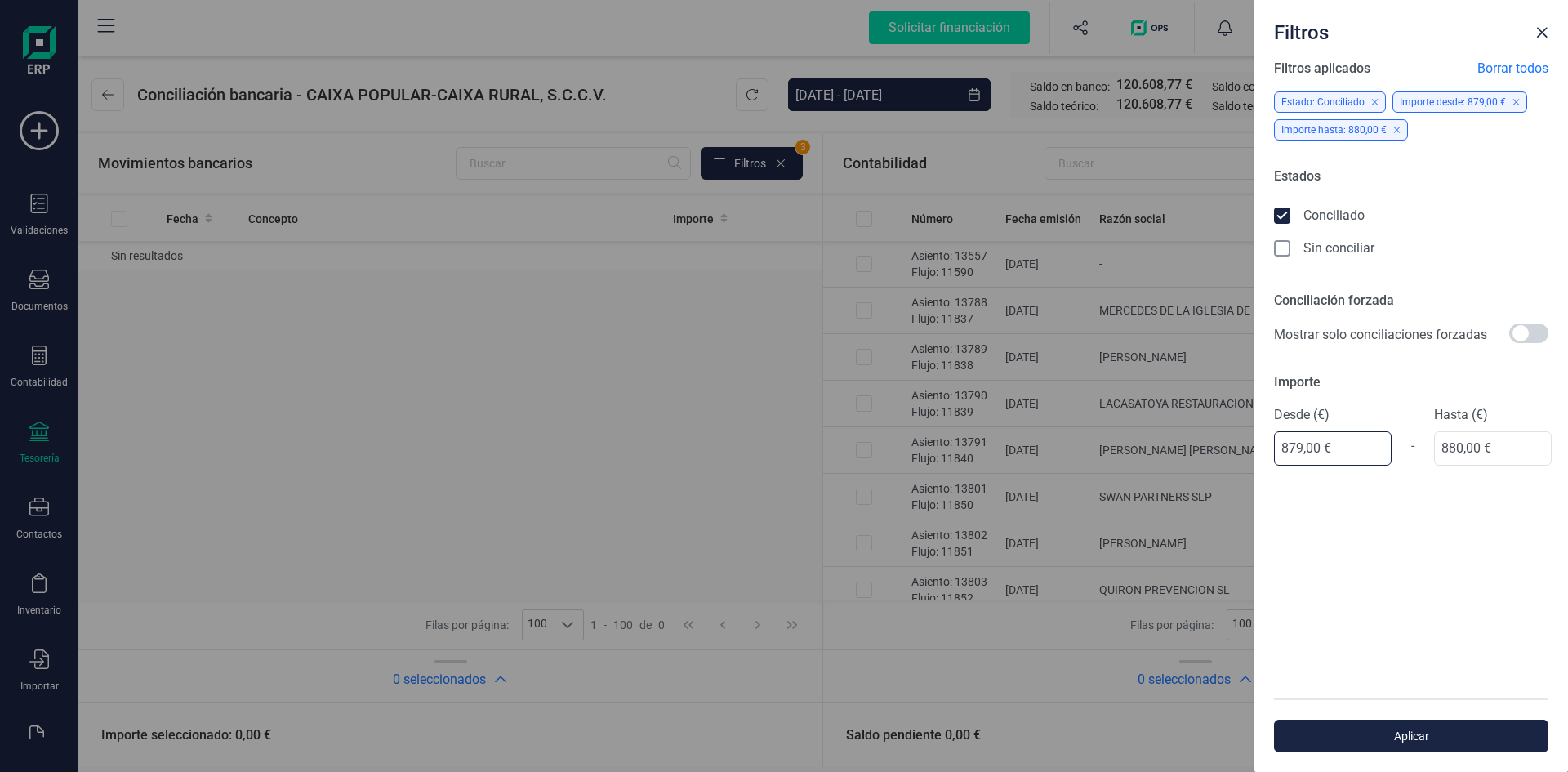
click at [1350, 452] on input "879,00 €" at bounding box center [1333, 449] width 118 height 34
type input "8,00 €"
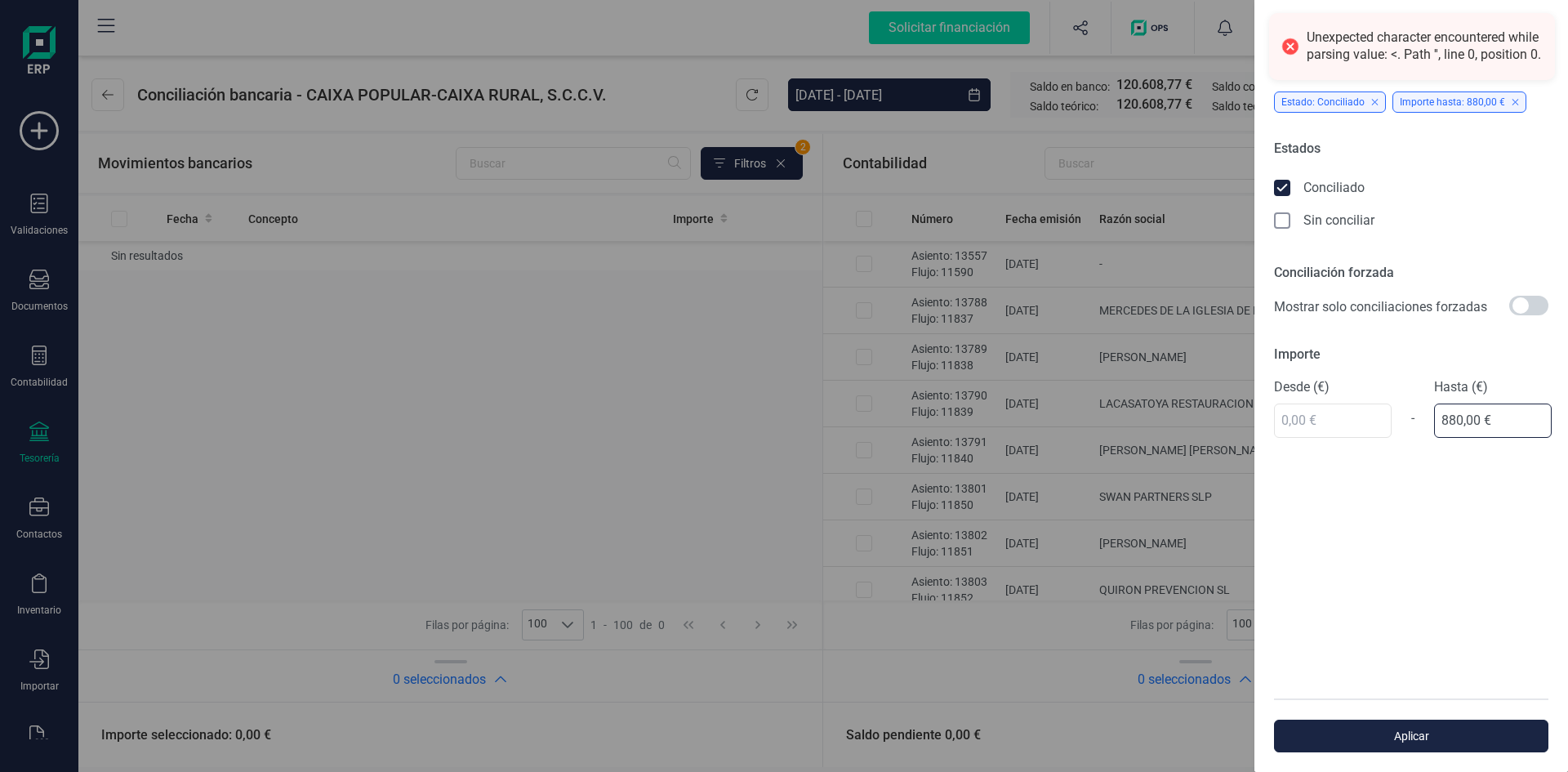
drag, startPoint x: 1498, startPoint y: 445, endPoint x: 1407, endPoint y: 446, distance: 91.0
click at [1407, 446] on div "Filtros aplicados Borrar todos Estado: Conciliado Importe hasta: 880,00 € Estad…" at bounding box center [1411, 378] width 314 height 639
click at [1315, 416] on input "text" at bounding box center [1333, 420] width 118 height 34
click at [1425, 732] on span "Aplicar" at bounding box center [1411, 736] width 237 height 16
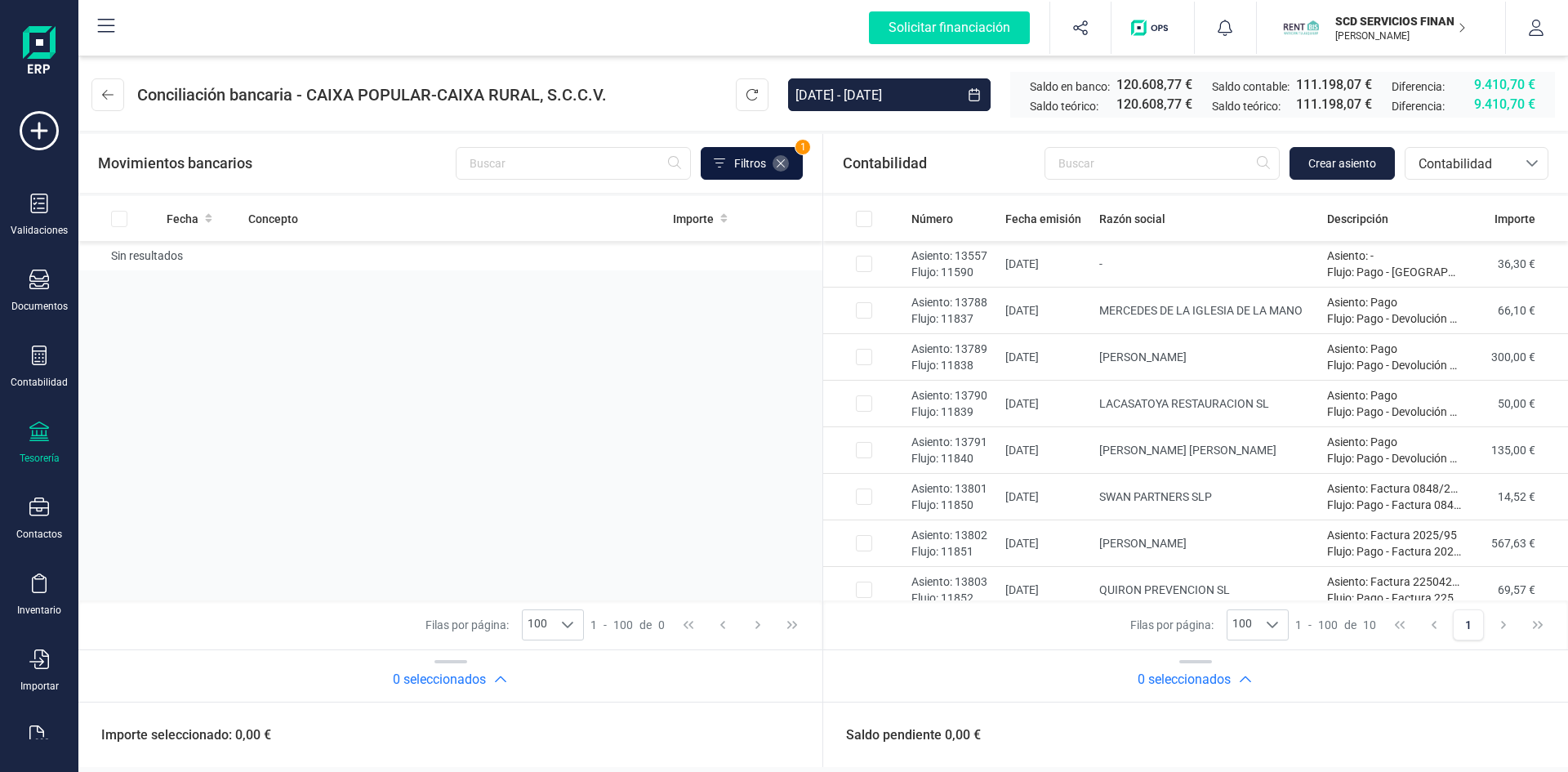
click at [777, 159] on icon at bounding box center [781, 163] width 13 height 13
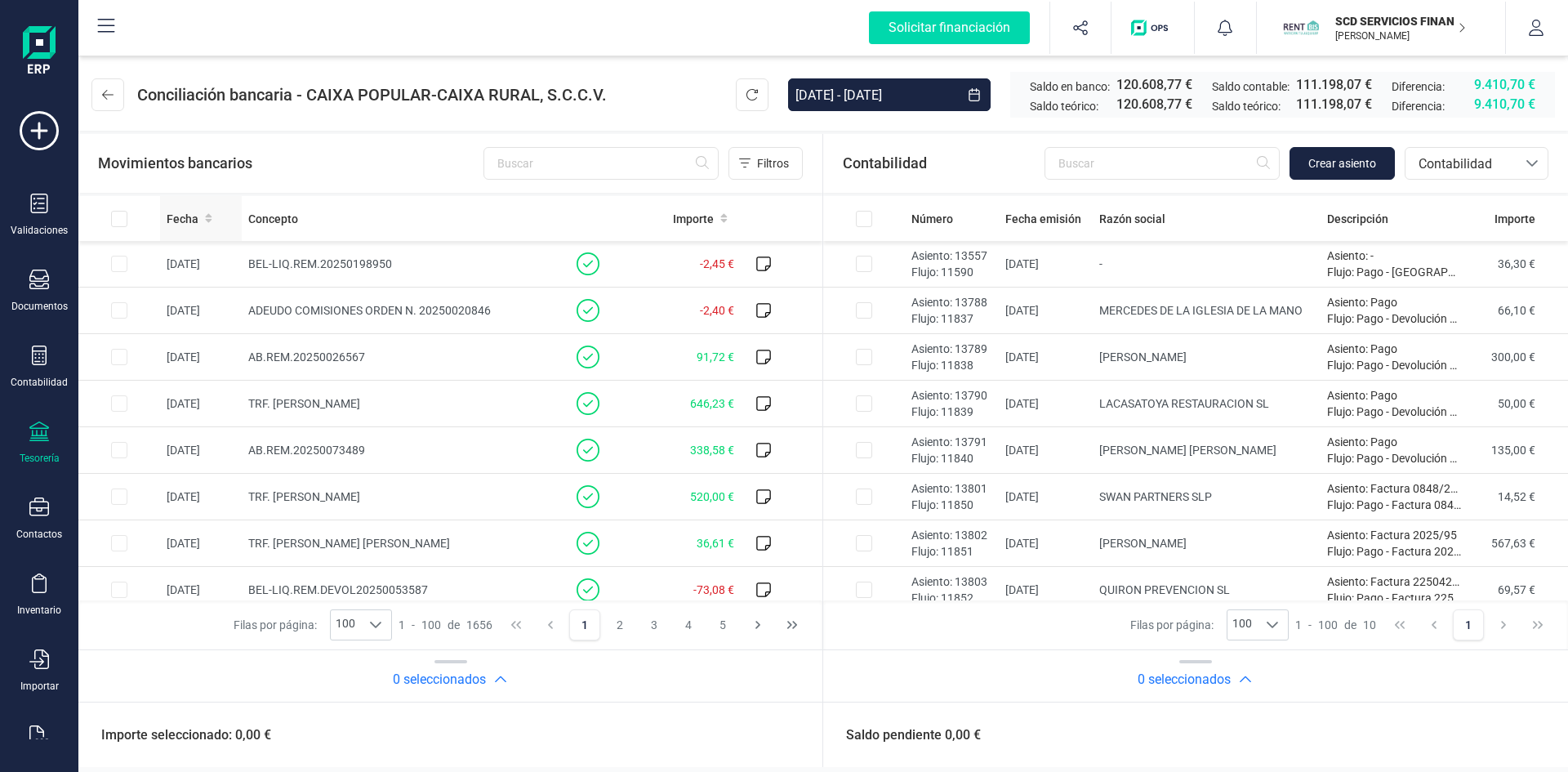
click at [186, 220] on span "Fecha" at bounding box center [182, 219] width 32 height 16
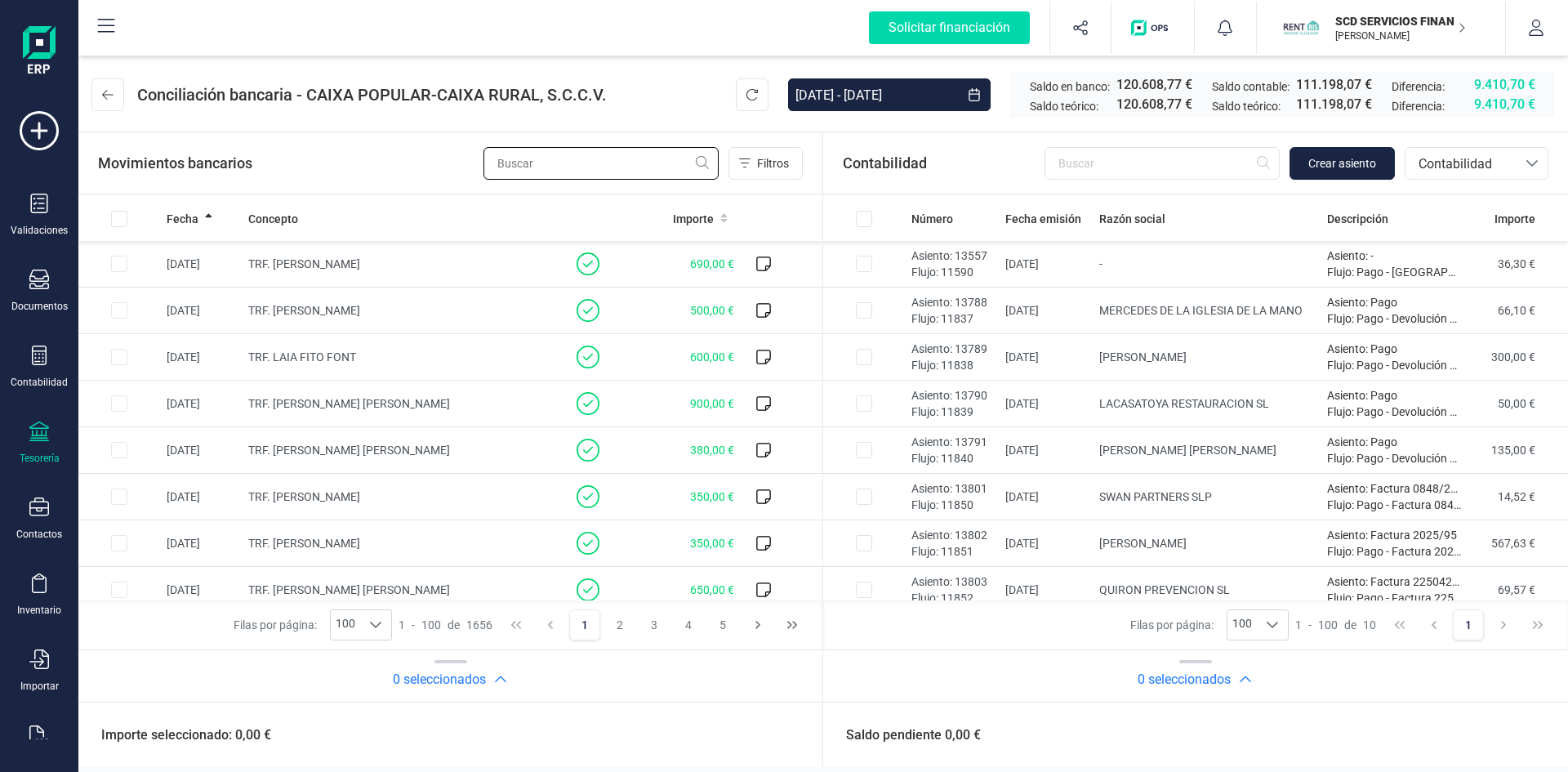
click at [521, 171] on input "text" at bounding box center [600, 164] width 235 height 33
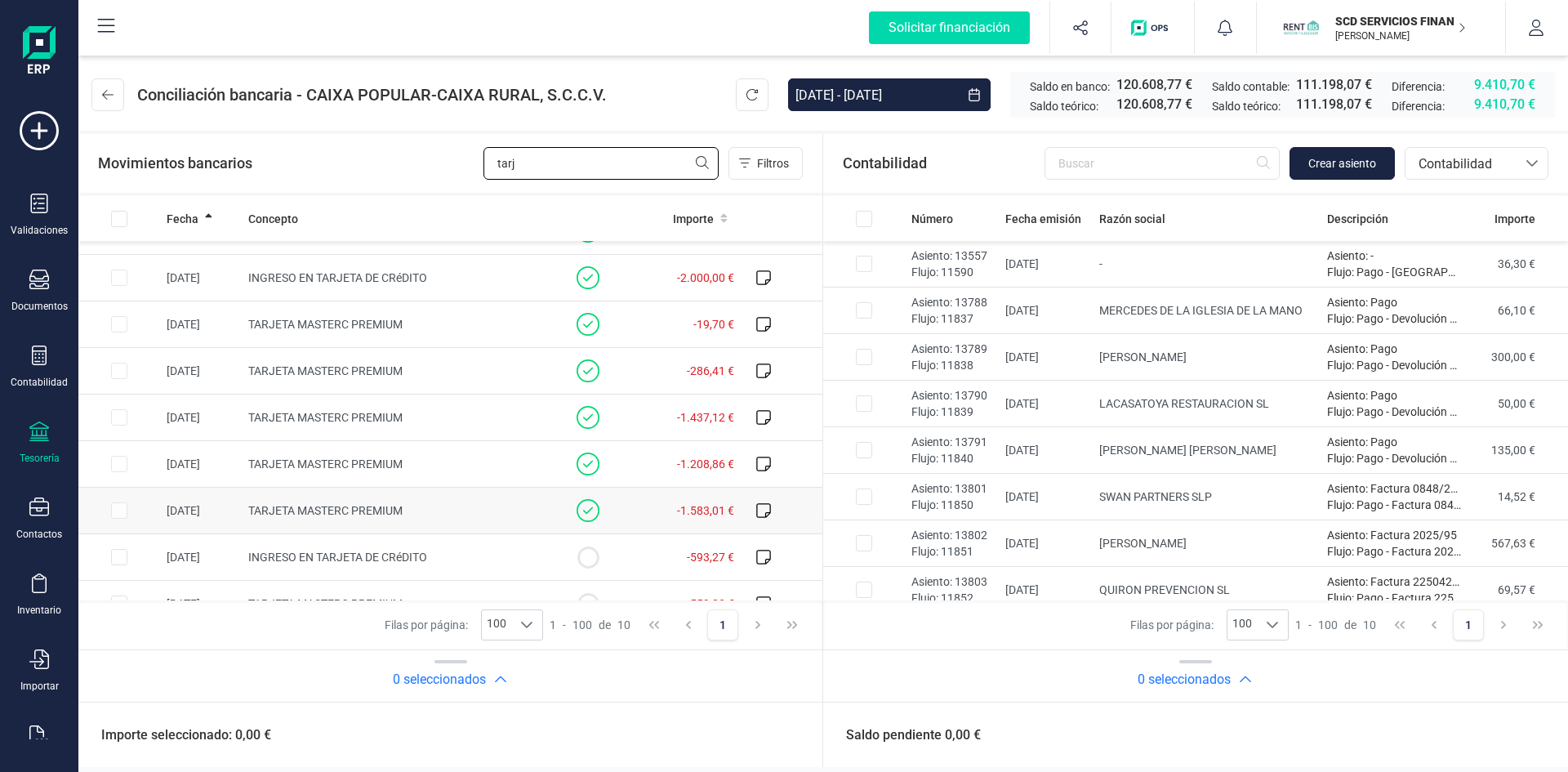
scroll to position [106, 0]
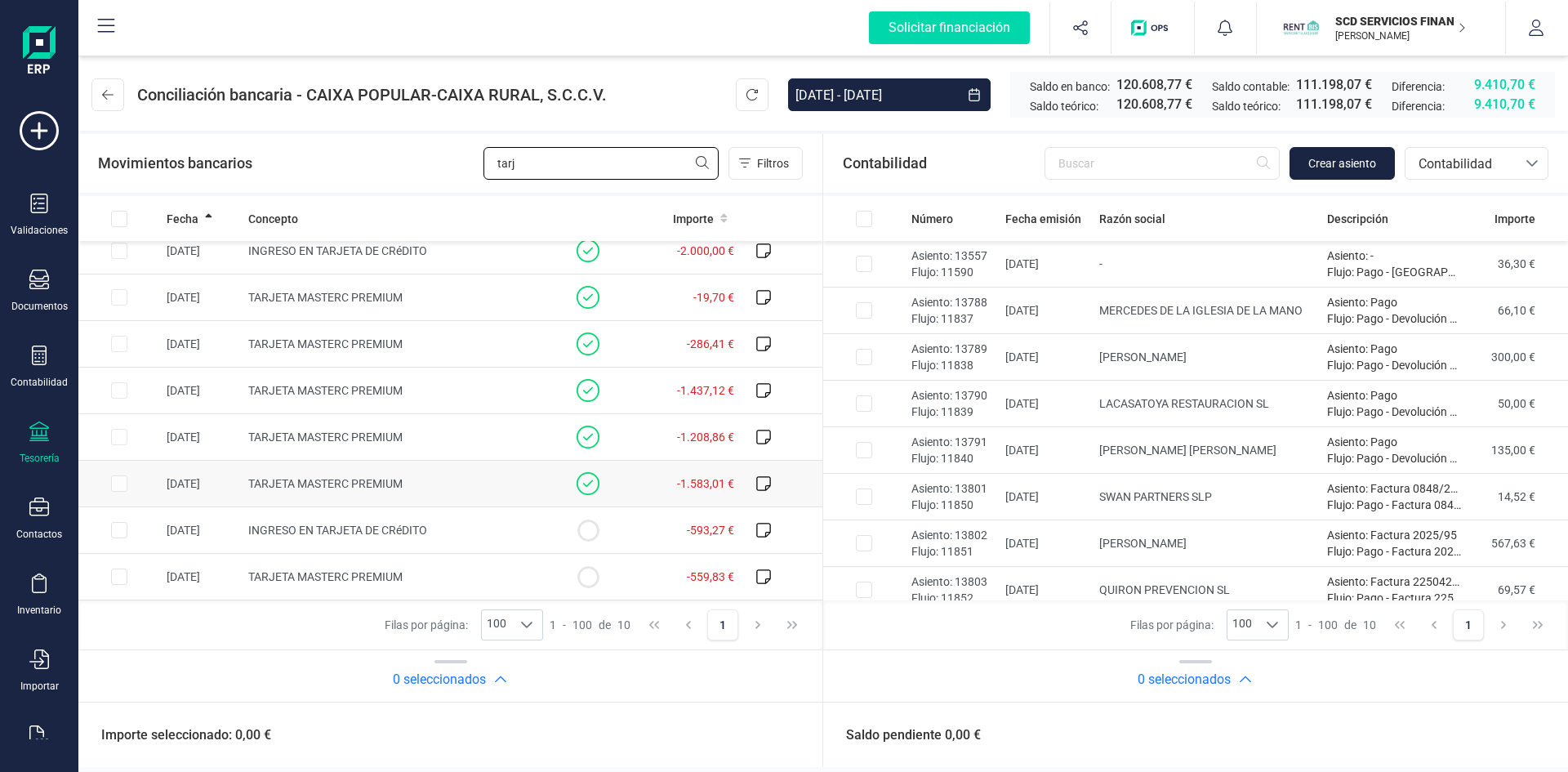
type input "tarj"
click at [281, 482] on span "TARJETA MASTERC PREMIUM" at bounding box center [325, 483] width 154 height 13
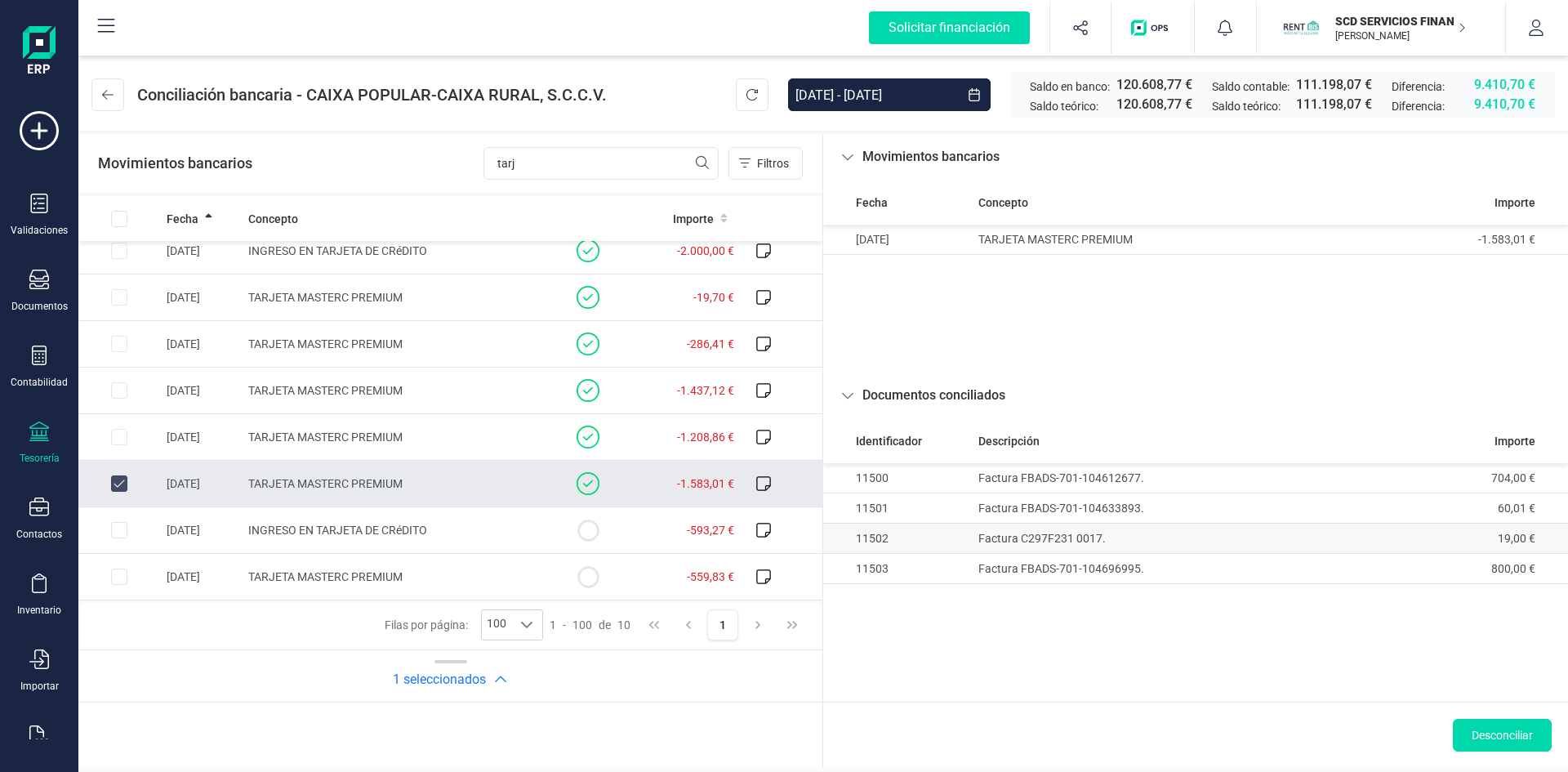
click at [1033, 538] on td "Factura C297F231 0017." at bounding box center [1158, 539] width 372 height 30
click at [1068, 533] on td "Factura C297F231 0017." at bounding box center [1158, 539] width 372 height 30
drag, startPoint x: 1028, startPoint y: 532, endPoint x: 1056, endPoint y: 536, distance: 28.3
click at [1056, 536] on td "Factura C297F231 0017." at bounding box center [1158, 539] width 372 height 30
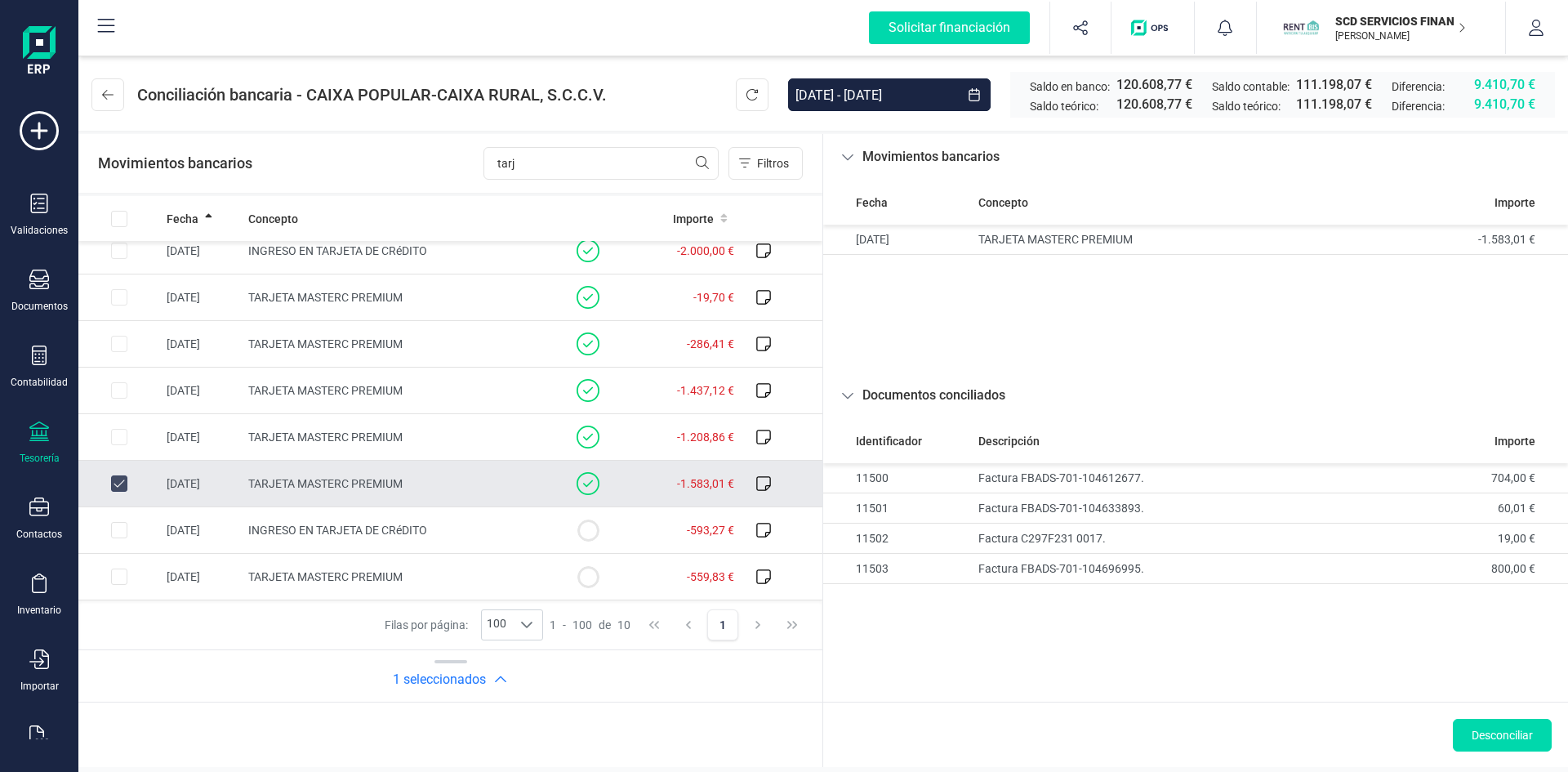
click at [117, 479] on td at bounding box center [119, 484] width 82 height 47
checkbox input "false"
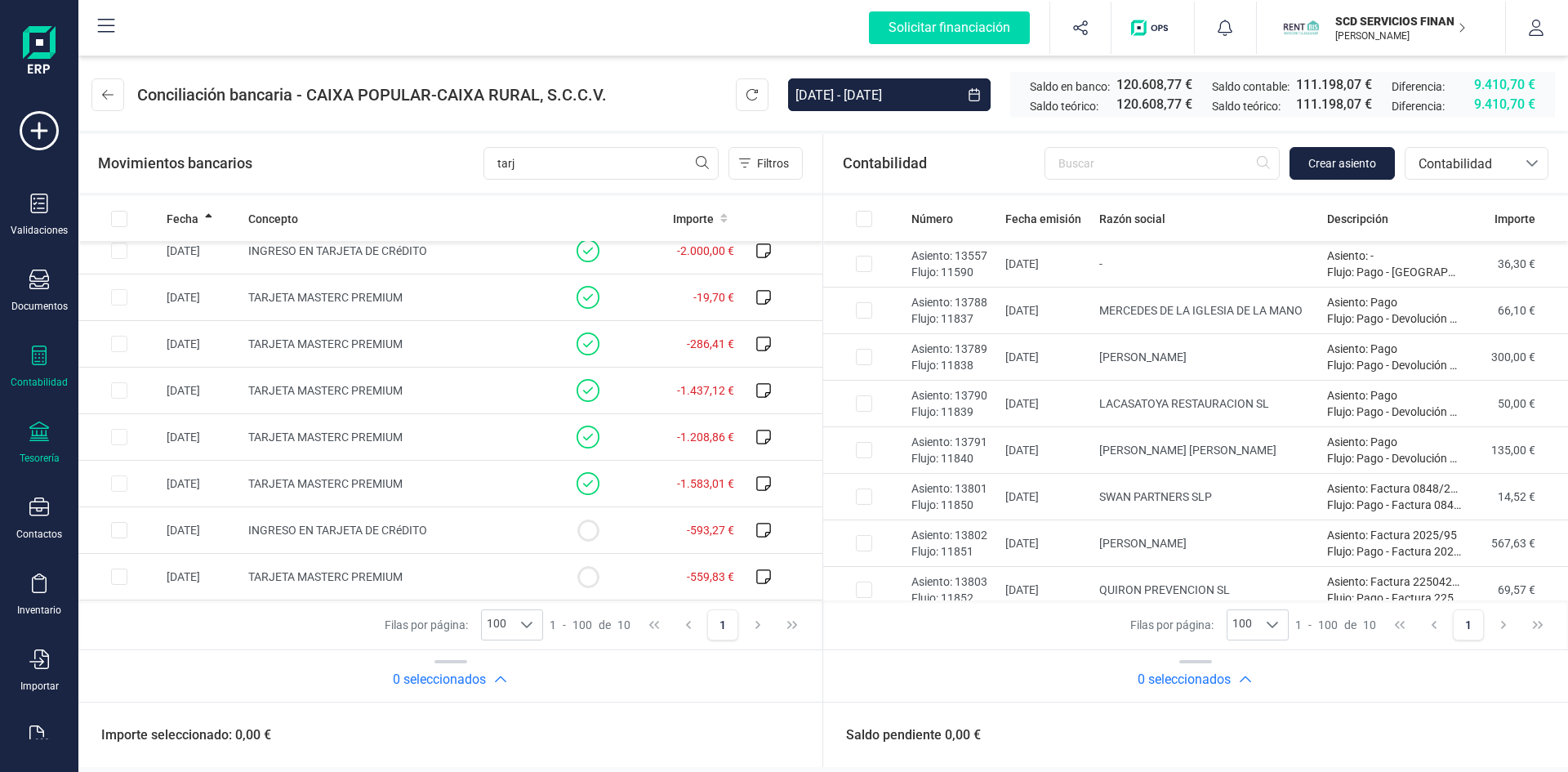
click at [40, 363] on icon at bounding box center [39, 355] width 20 height 20
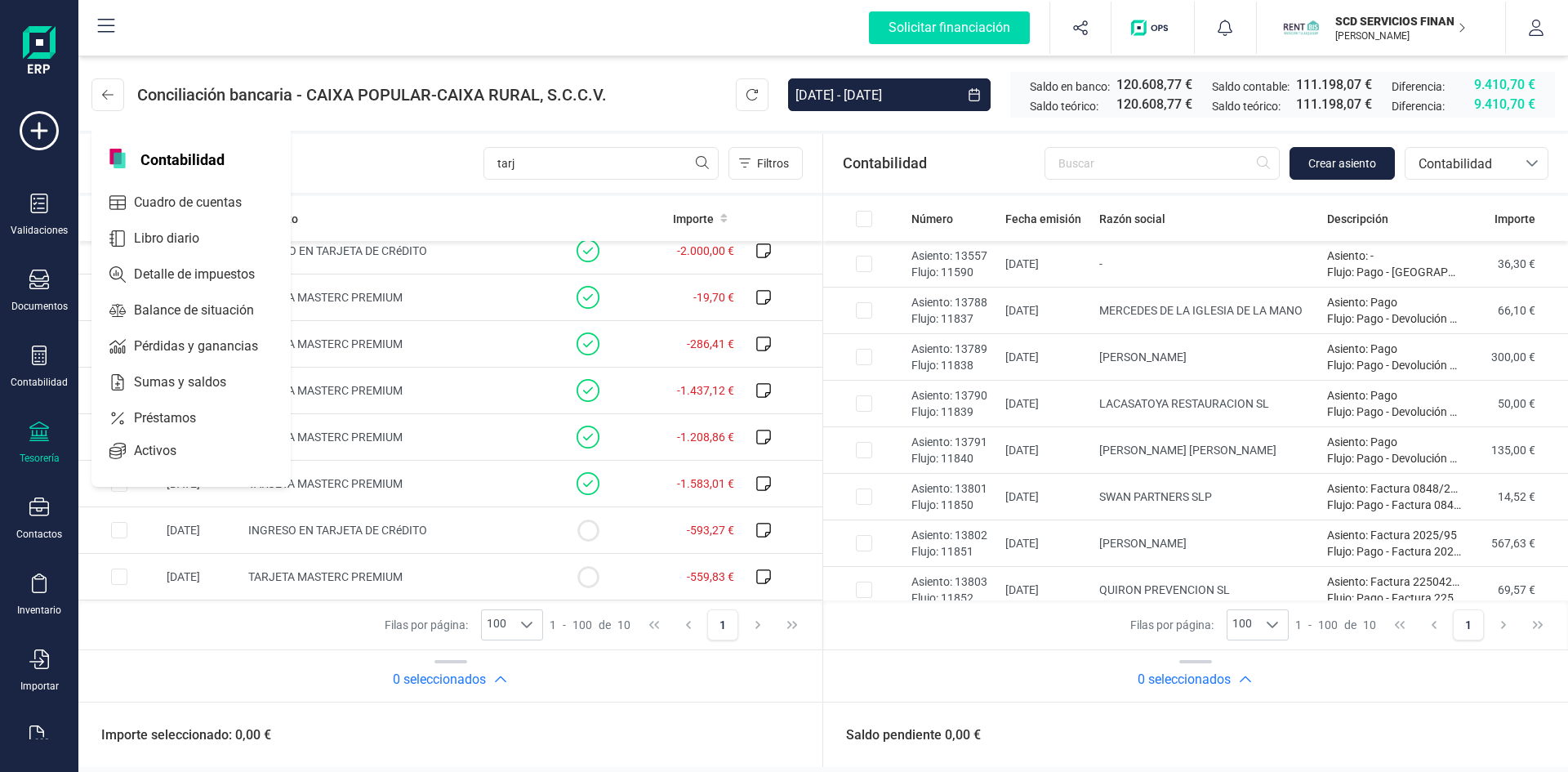
click at [41, 452] on div "Tesorería" at bounding box center [40, 458] width 40 height 13
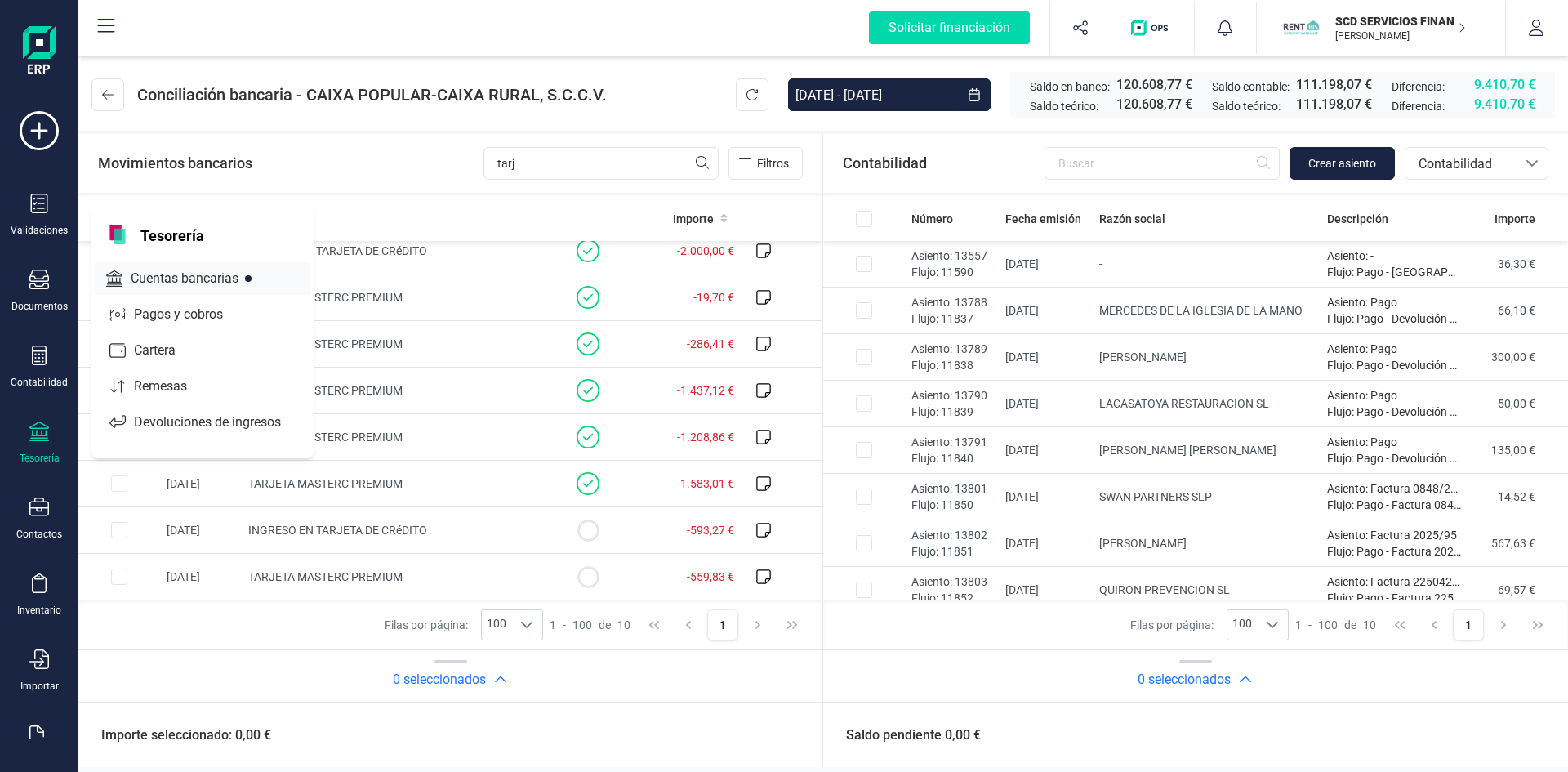
click at [196, 272] on span "Cuentas bancarias" at bounding box center [196, 278] width 144 height 20
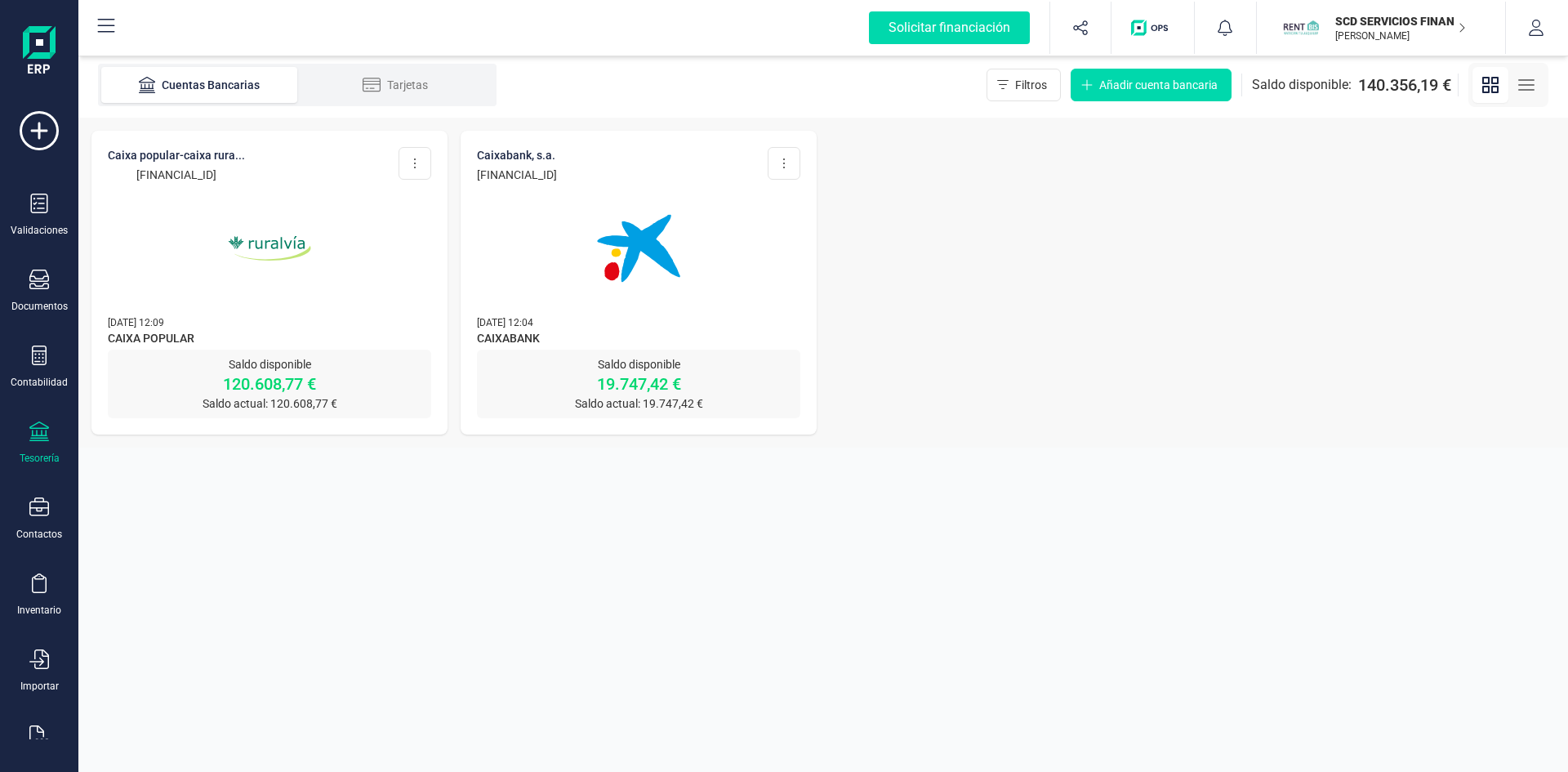
click at [286, 240] on img at bounding box center [269, 248] width 137 height 137
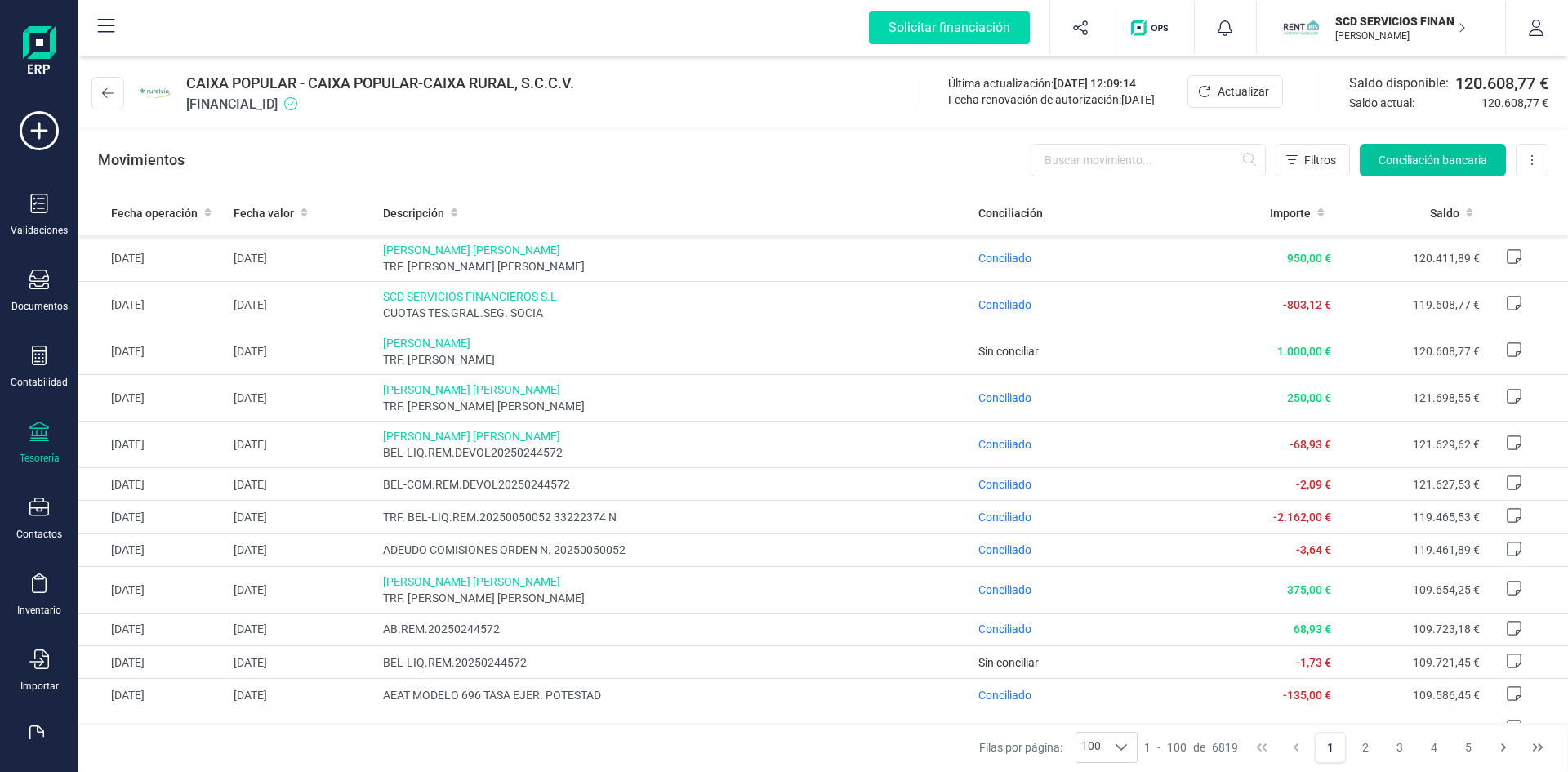
click at [1462, 156] on span "Conciliación bancaria" at bounding box center [1433, 159] width 109 height 16
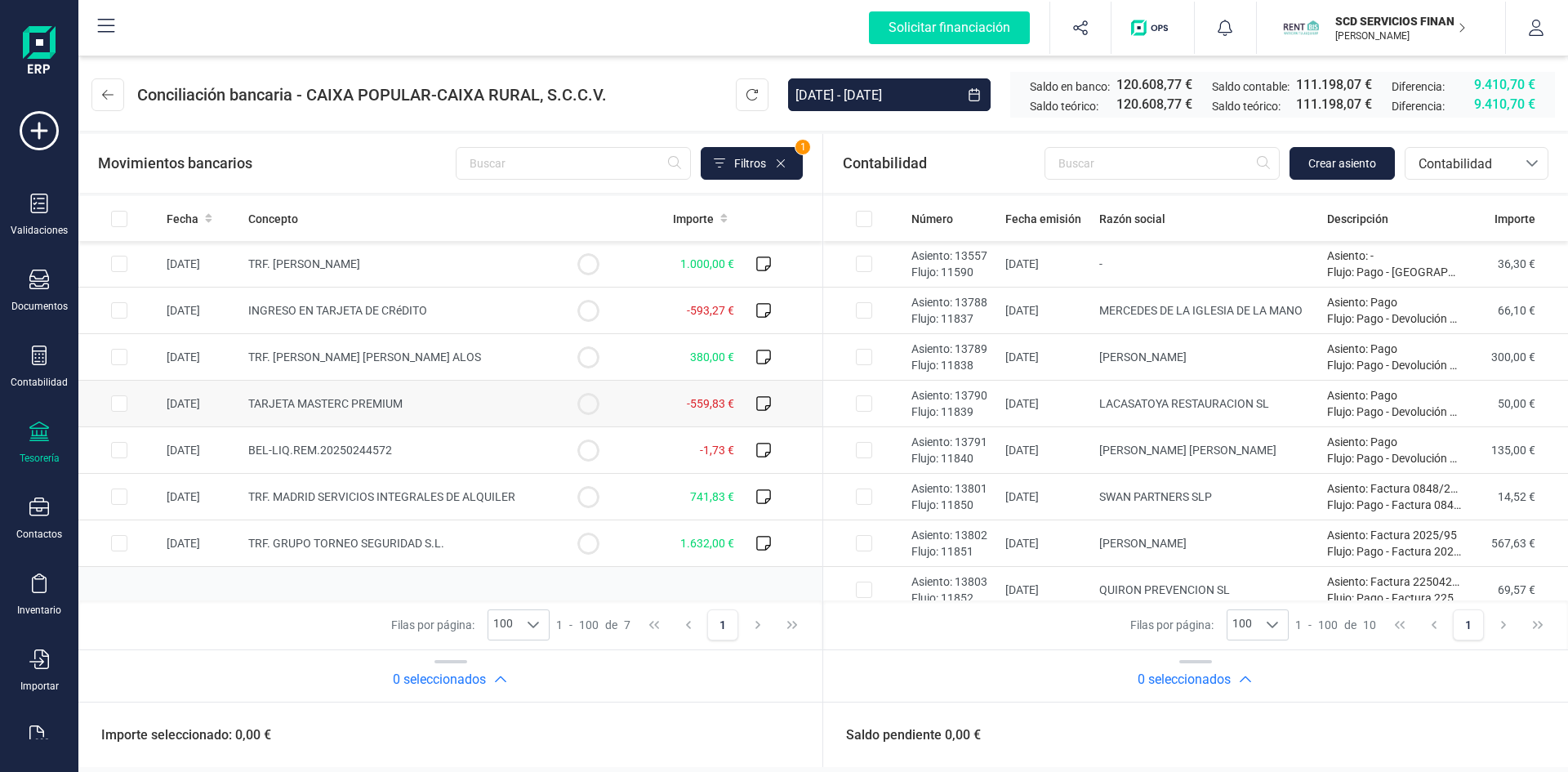
click at [120, 402] on input "Row Selected d72ec238-1d3a-431e-ab52-6eca6df6e389" at bounding box center [119, 403] width 16 height 16
checkbox input "true"
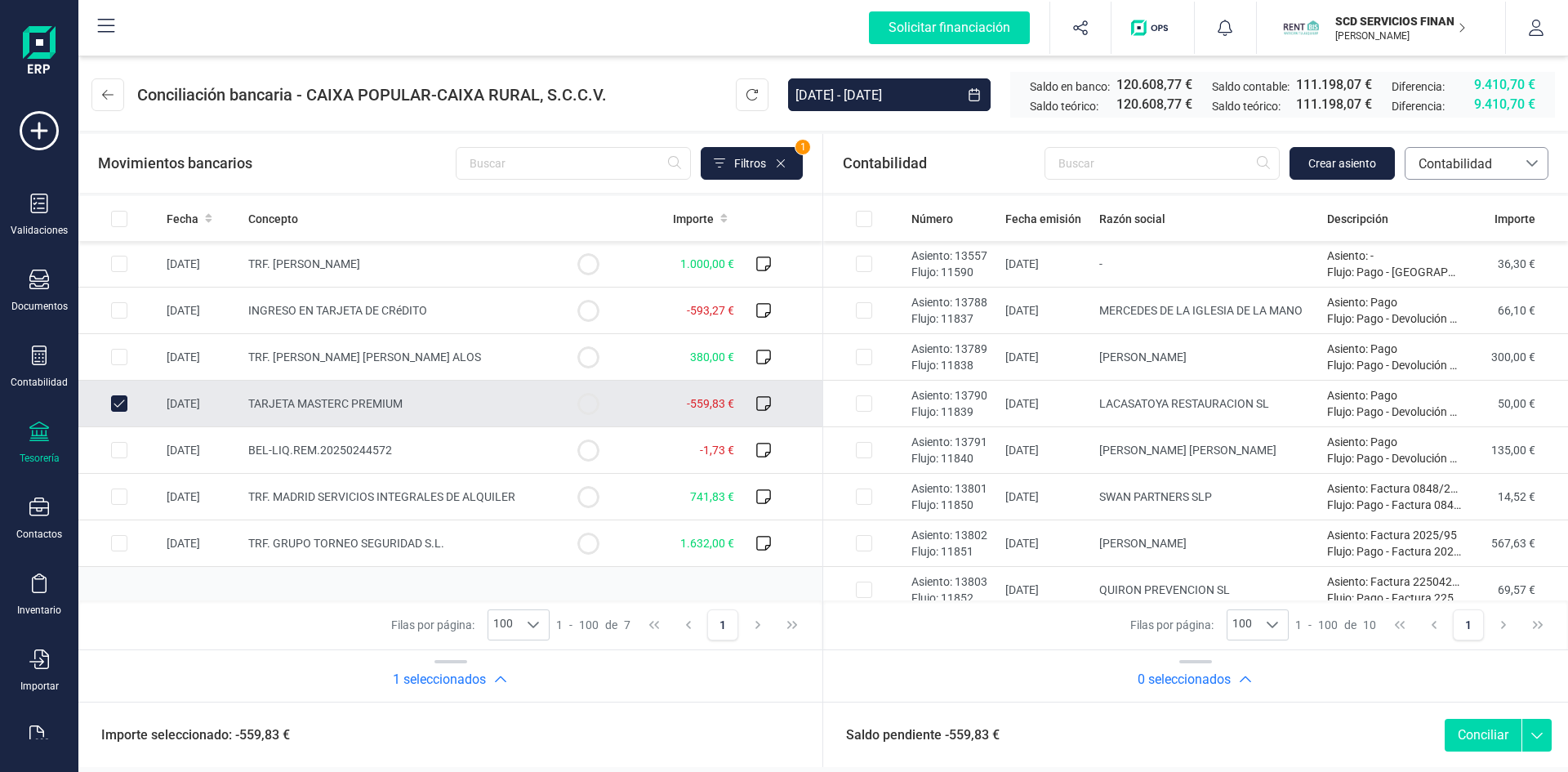
click at [1472, 163] on span "Contabilidad" at bounding box center [1461, 164] width 98 height 20
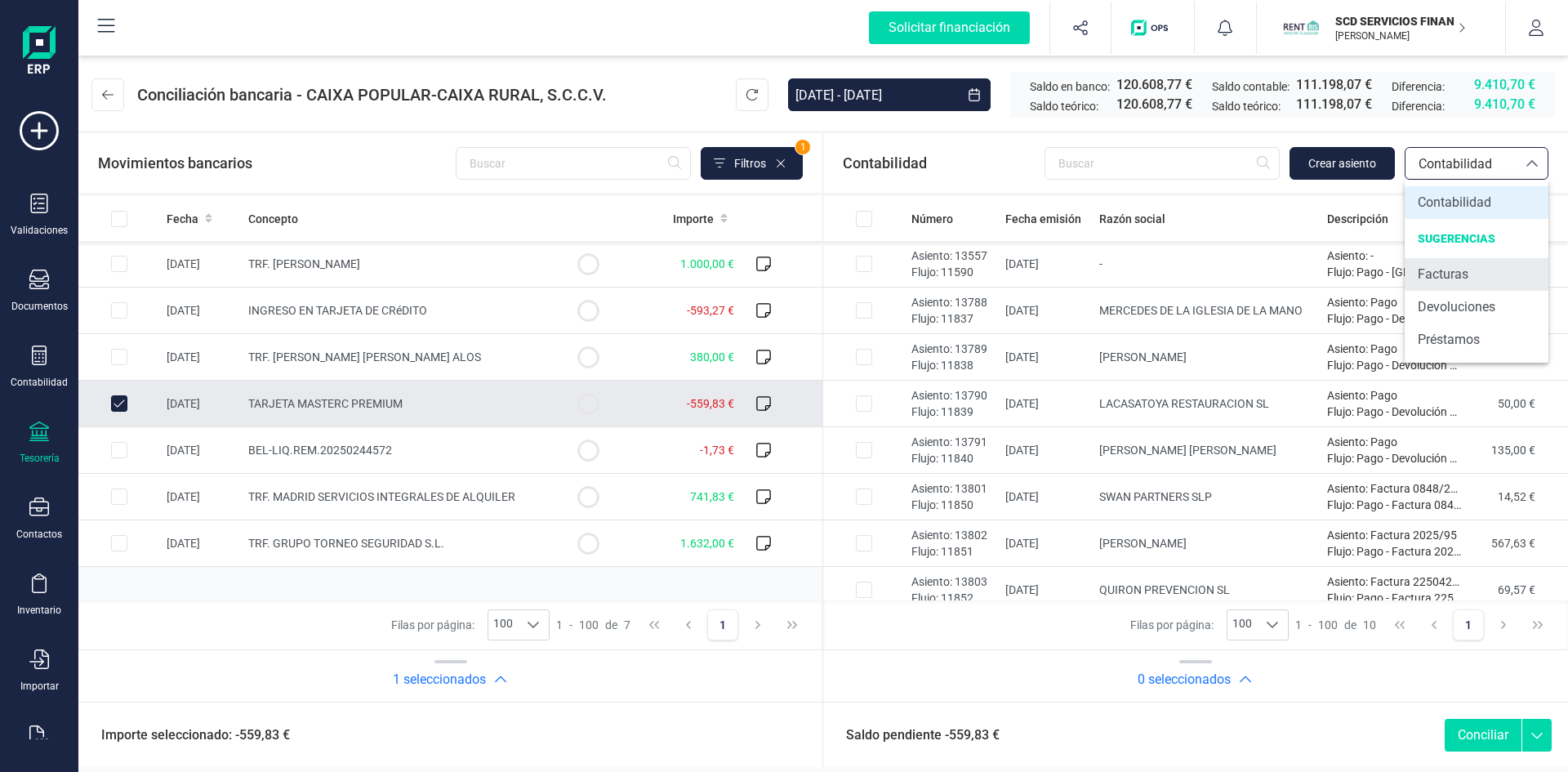
click at [1438, 271] on span "Facturas" at bounding box center [1443, 274] width 51 height 20
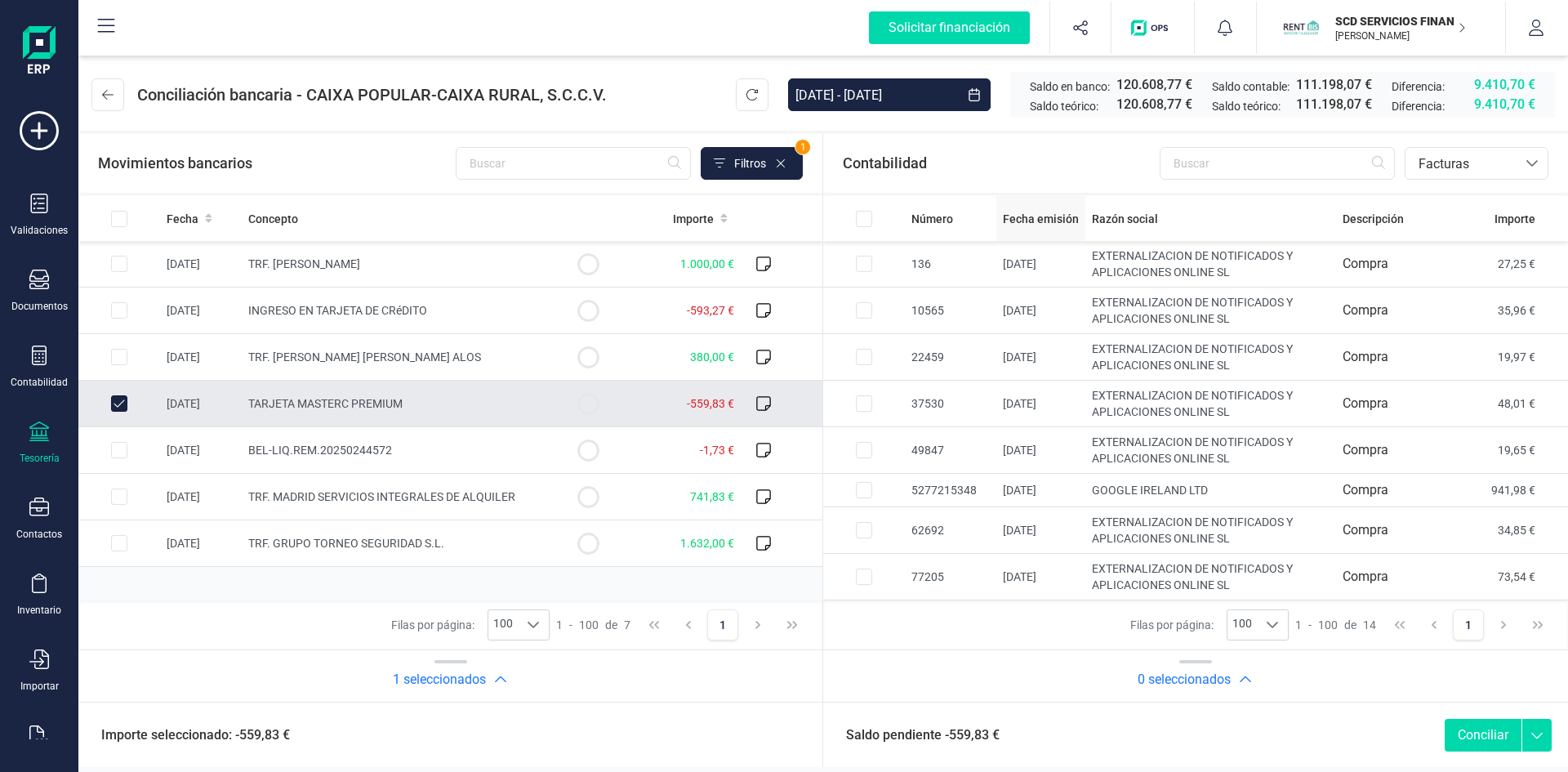
click at [547, 236] on th "Fecha emisión" at bounding box center [395, 219] width 306 height 45
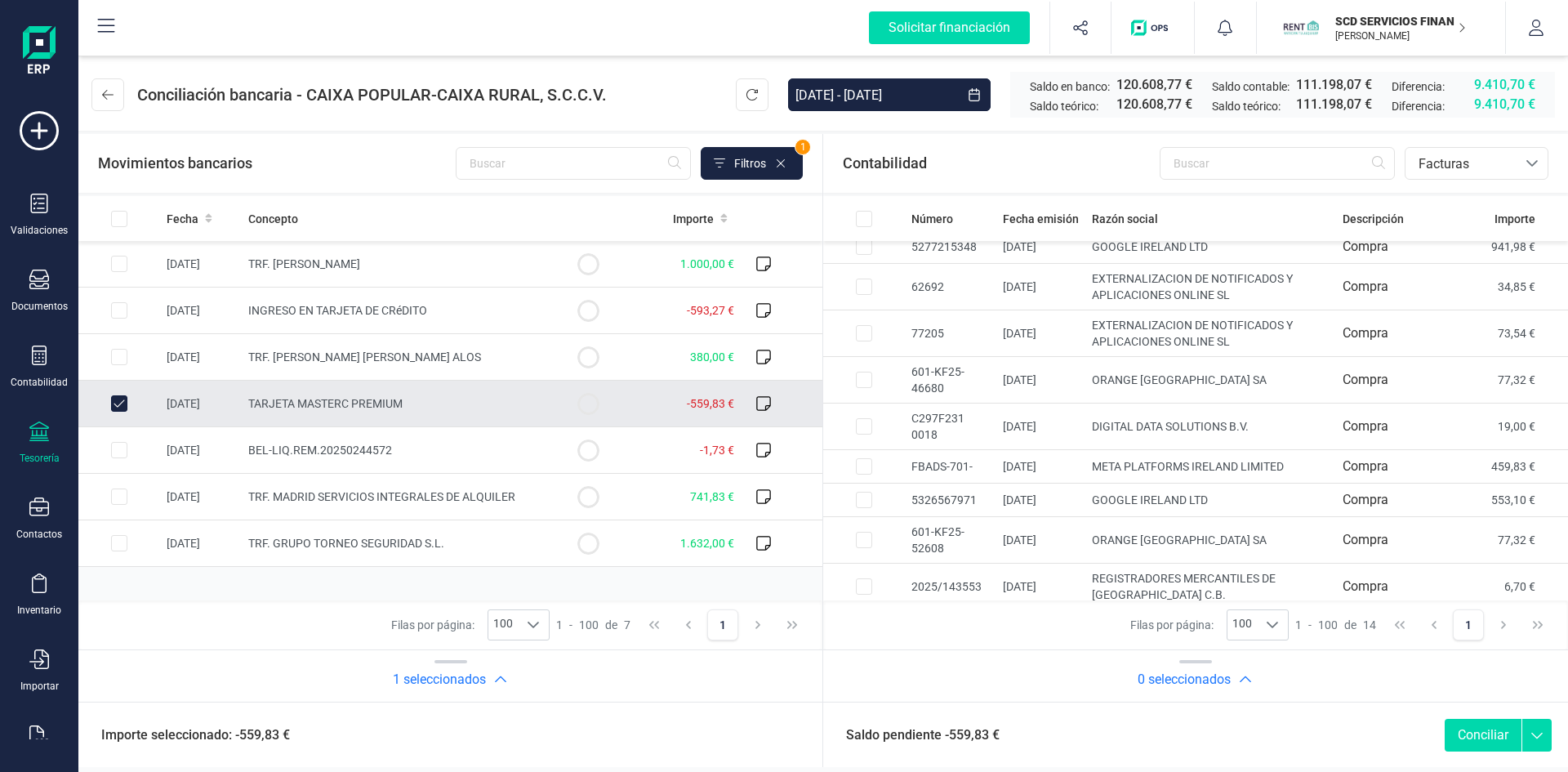
scroll to position [253, 0]
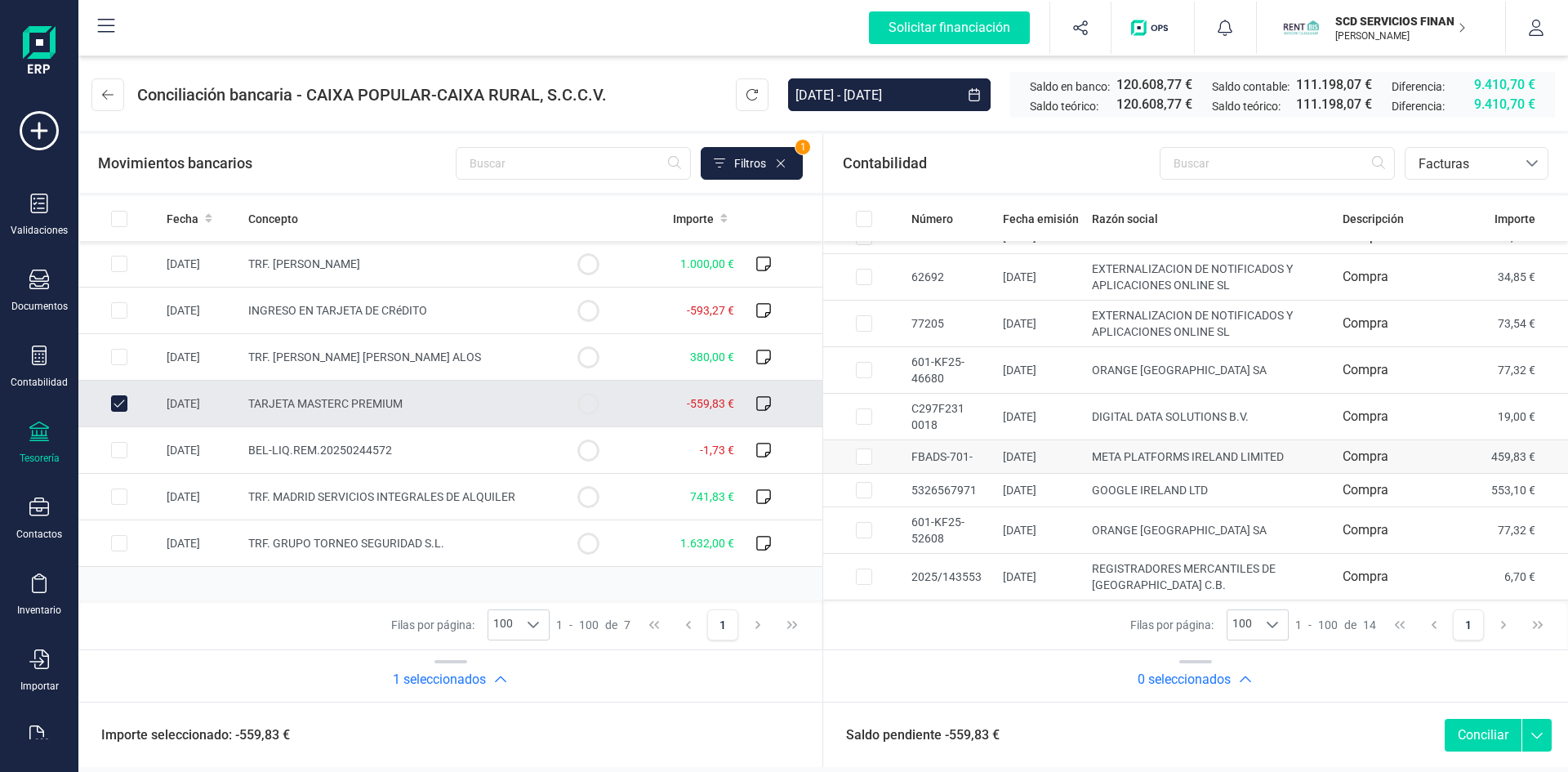
click at [868, 453] on input "Row Selected 37d347dc-fba2-4dc0-818c-6e1d77ef73f5" at bounding box center [863, 456] width 16 height 16
checkbox input "true"
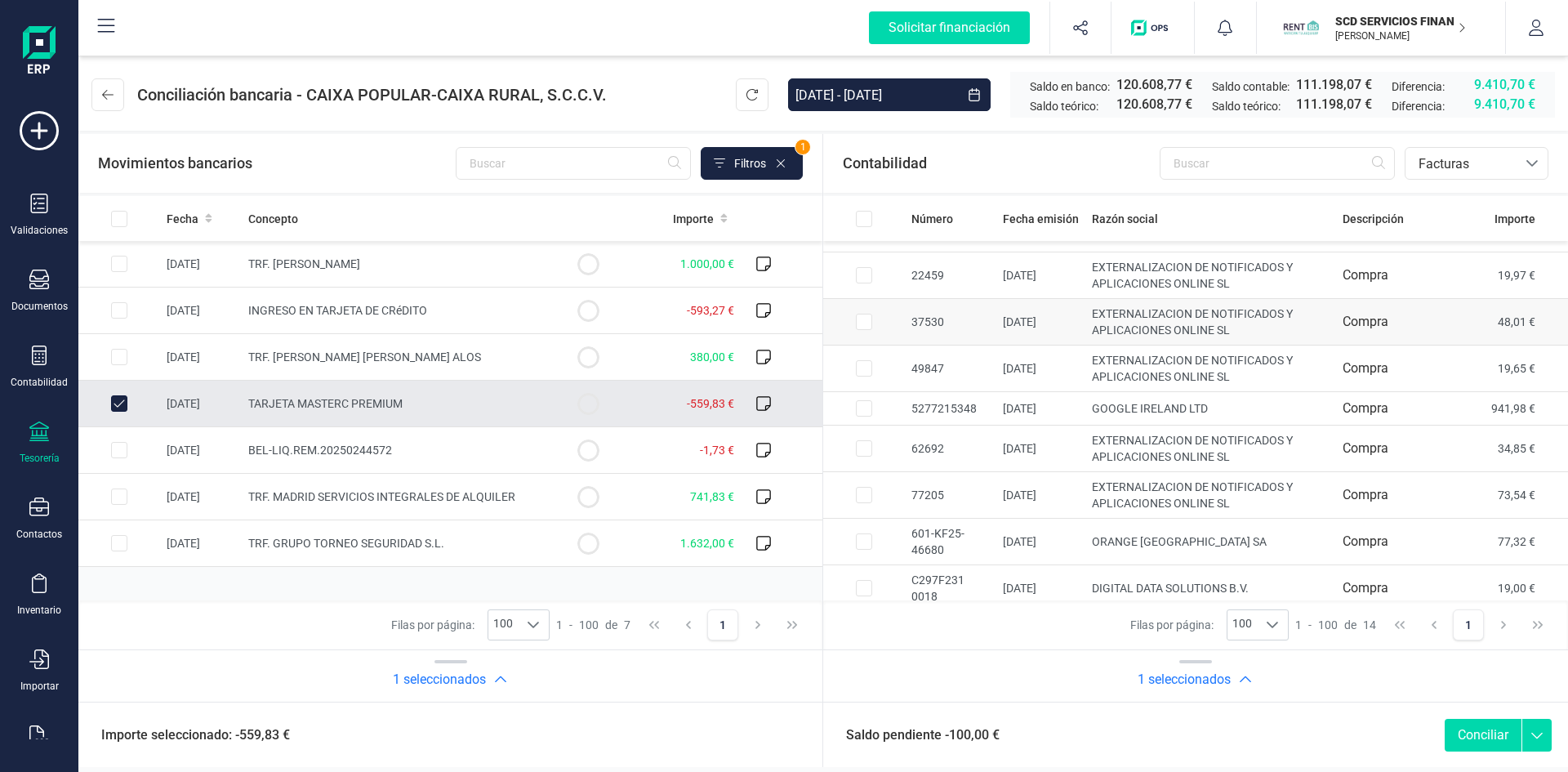
scroll to position [164, 0]
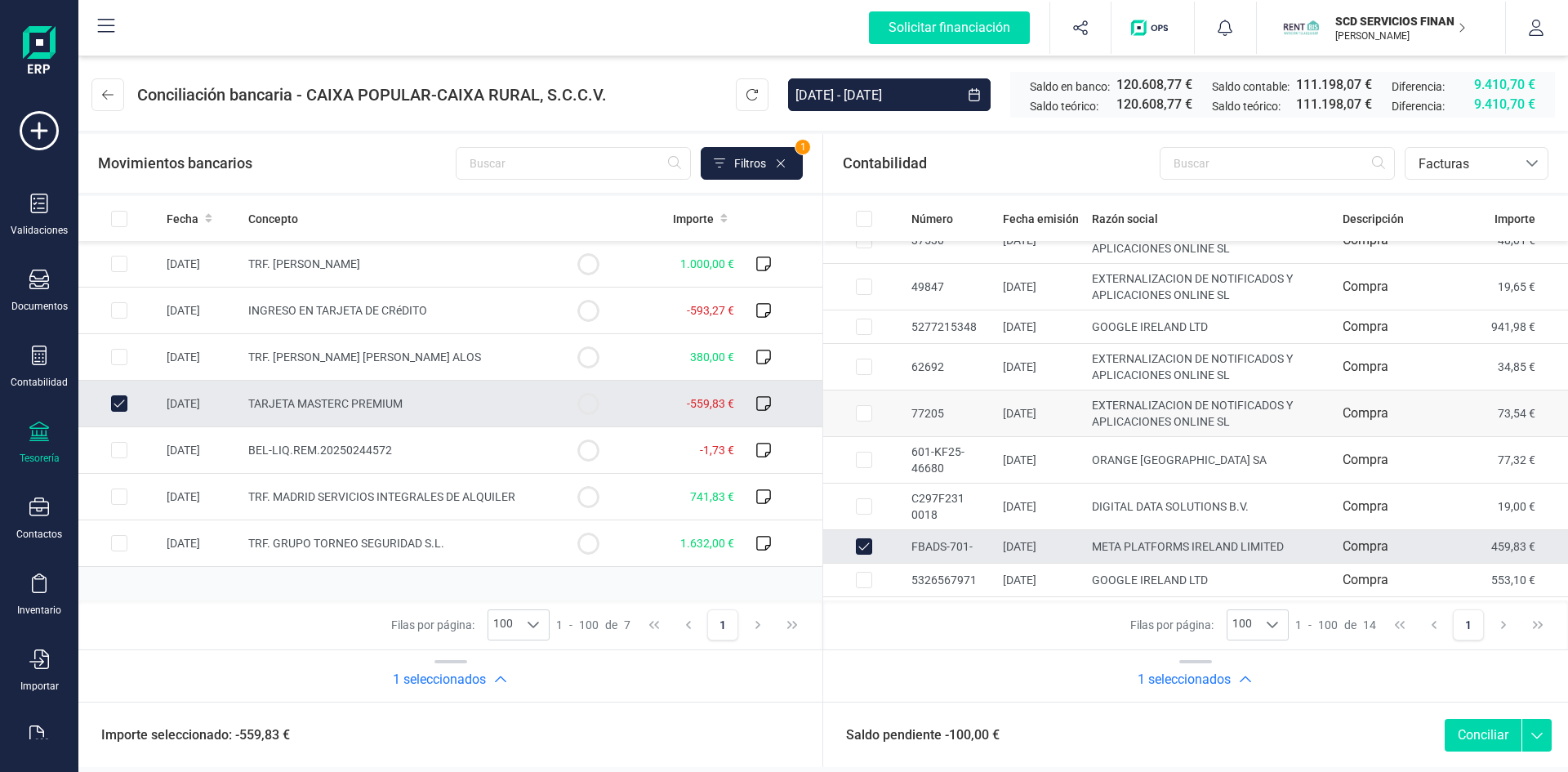
click at [859, 412] on input "Row Selected 894c7f36-d62d-49ce-8349-2a8de8bf948d" at bounding box center [863, 413] width 16 height 16
checkbox input "true"
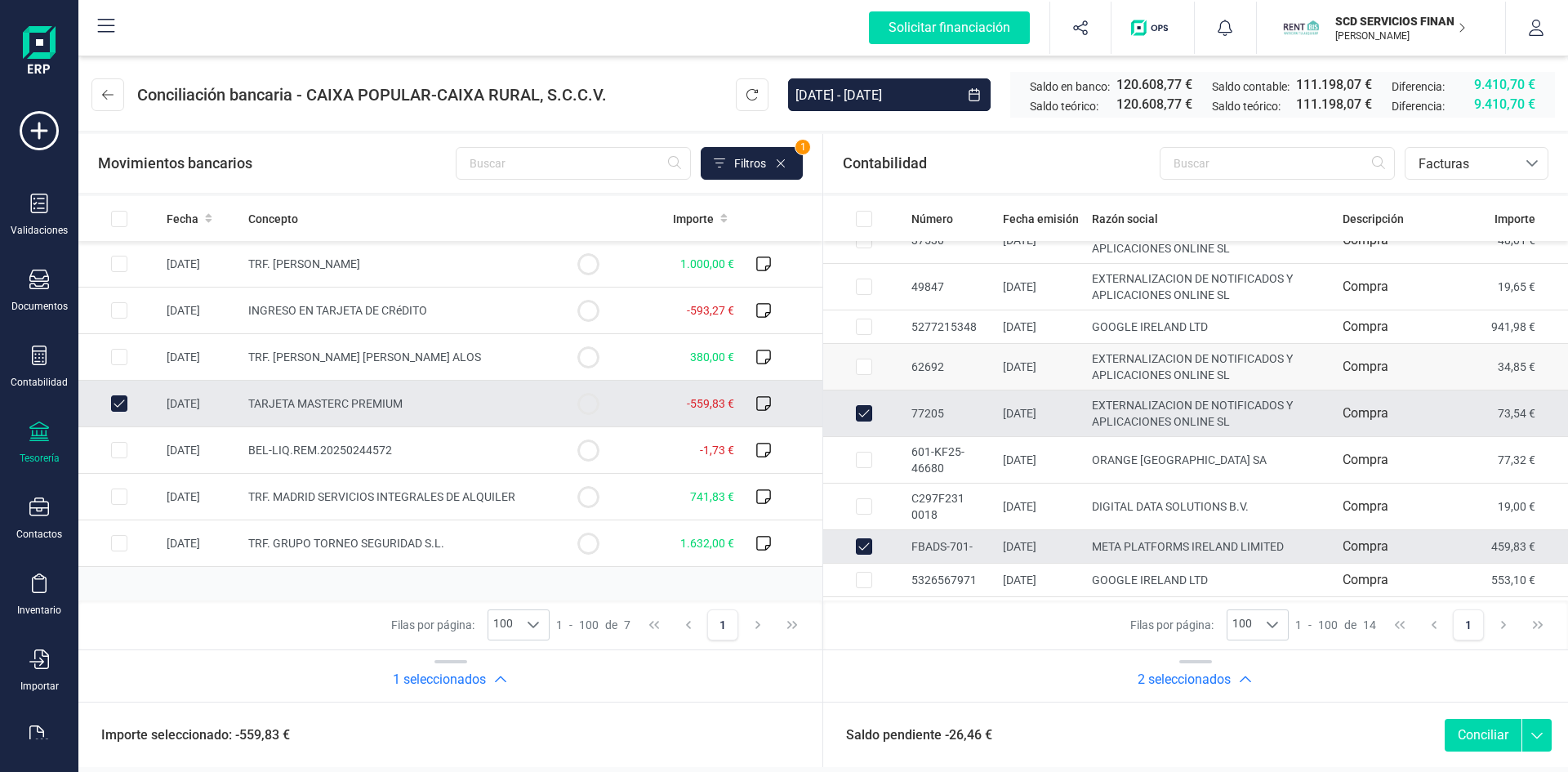
click at [862, 361] on input "Row Selected 9303fe17-0aef-40ef-a2a3-7af46fe3a9f8" at bounding box center [863, 366] width 16 height 16
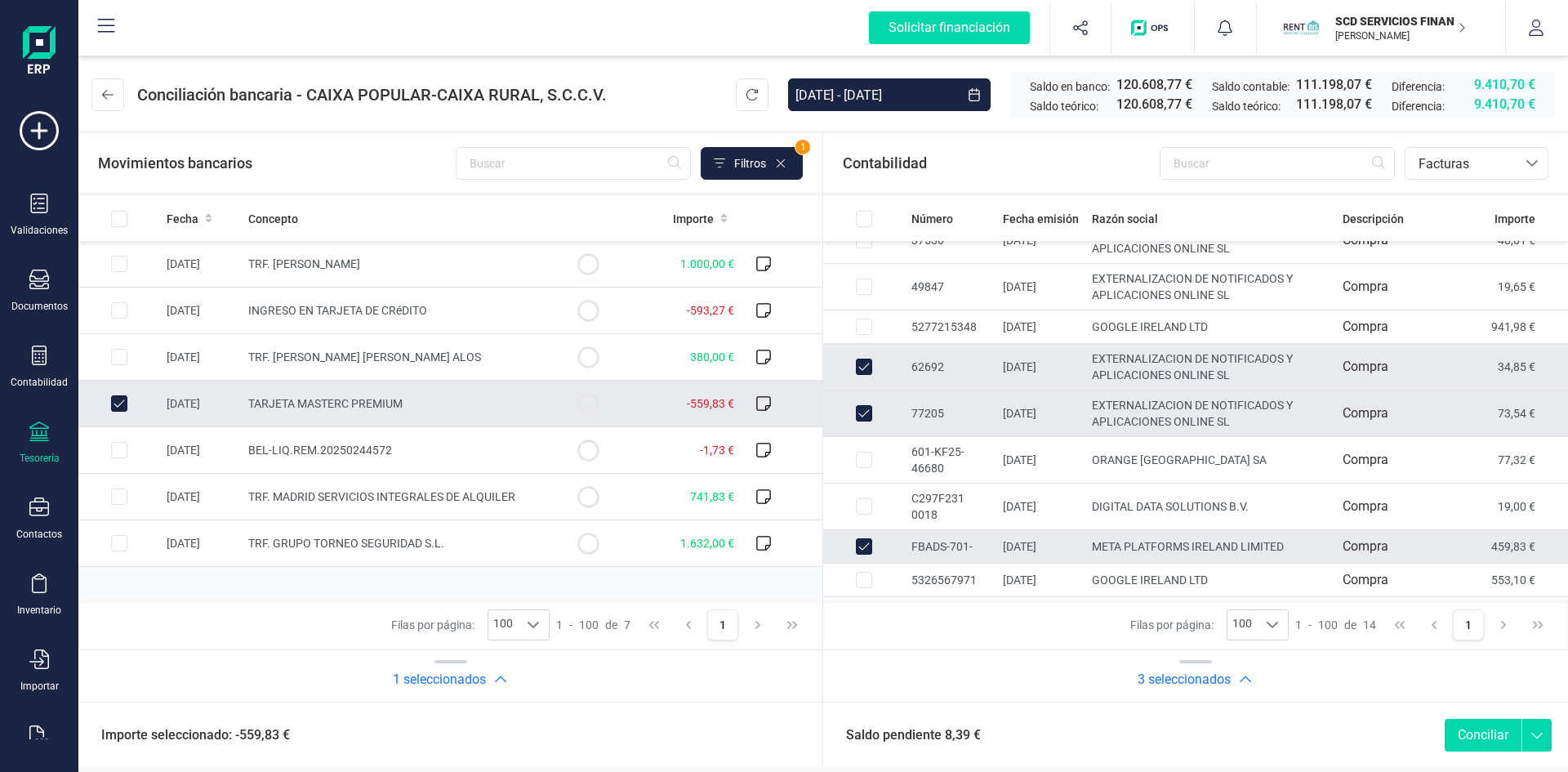
click at [862, 361] on input "Row Unselected 9303fe17-0aef-40ef-a2a3-7af46fe3a9f8" at bounding box center [863, 366] width 16 height 16
checkbox input "false"
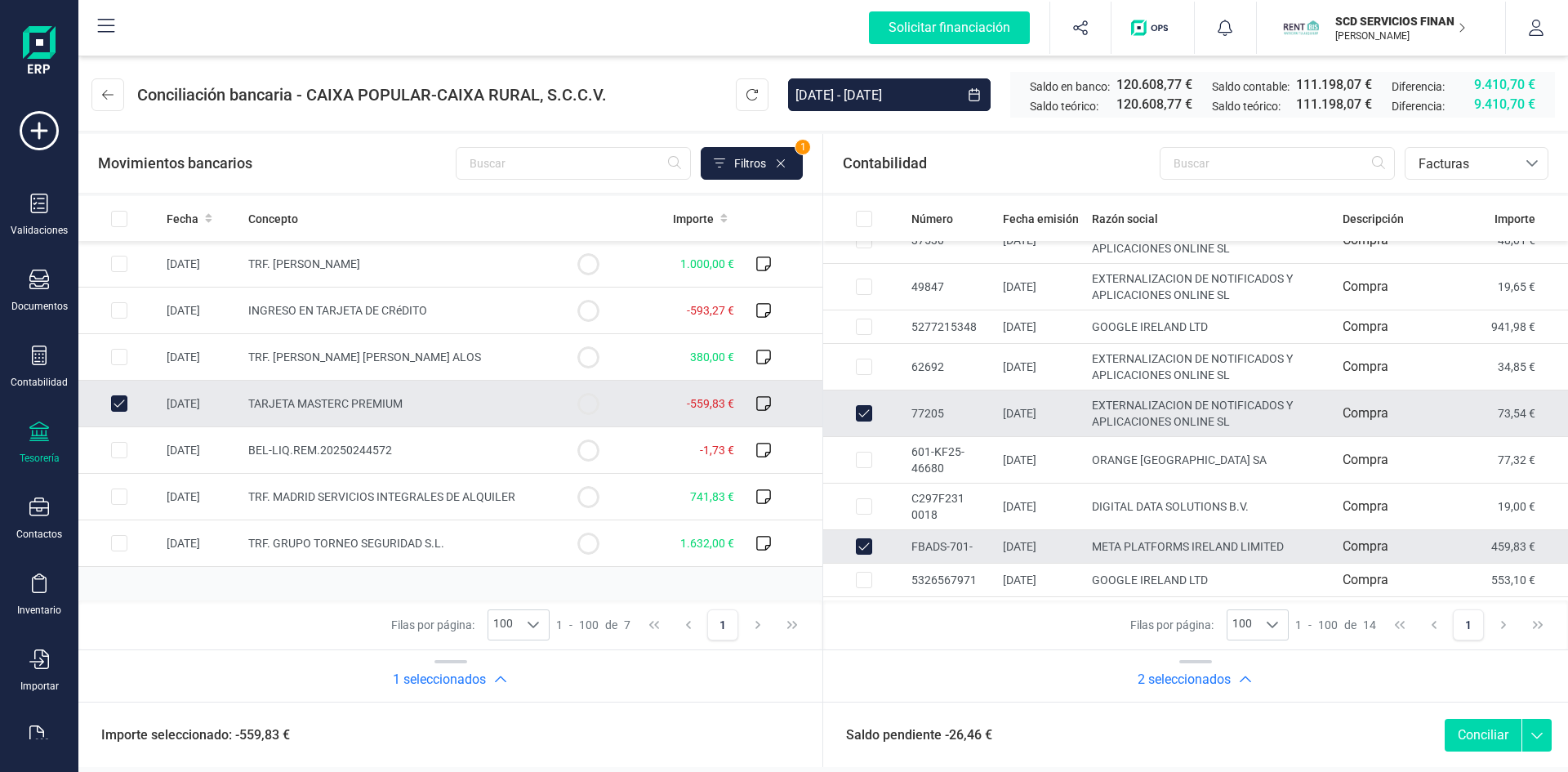
click at [869, 409] on input "Row Unselected 894c7f36-d62d-49ce-8349-2a8de8bf948d" at bounding box center [863, 413] width 16 height 16
checkbox input "false"
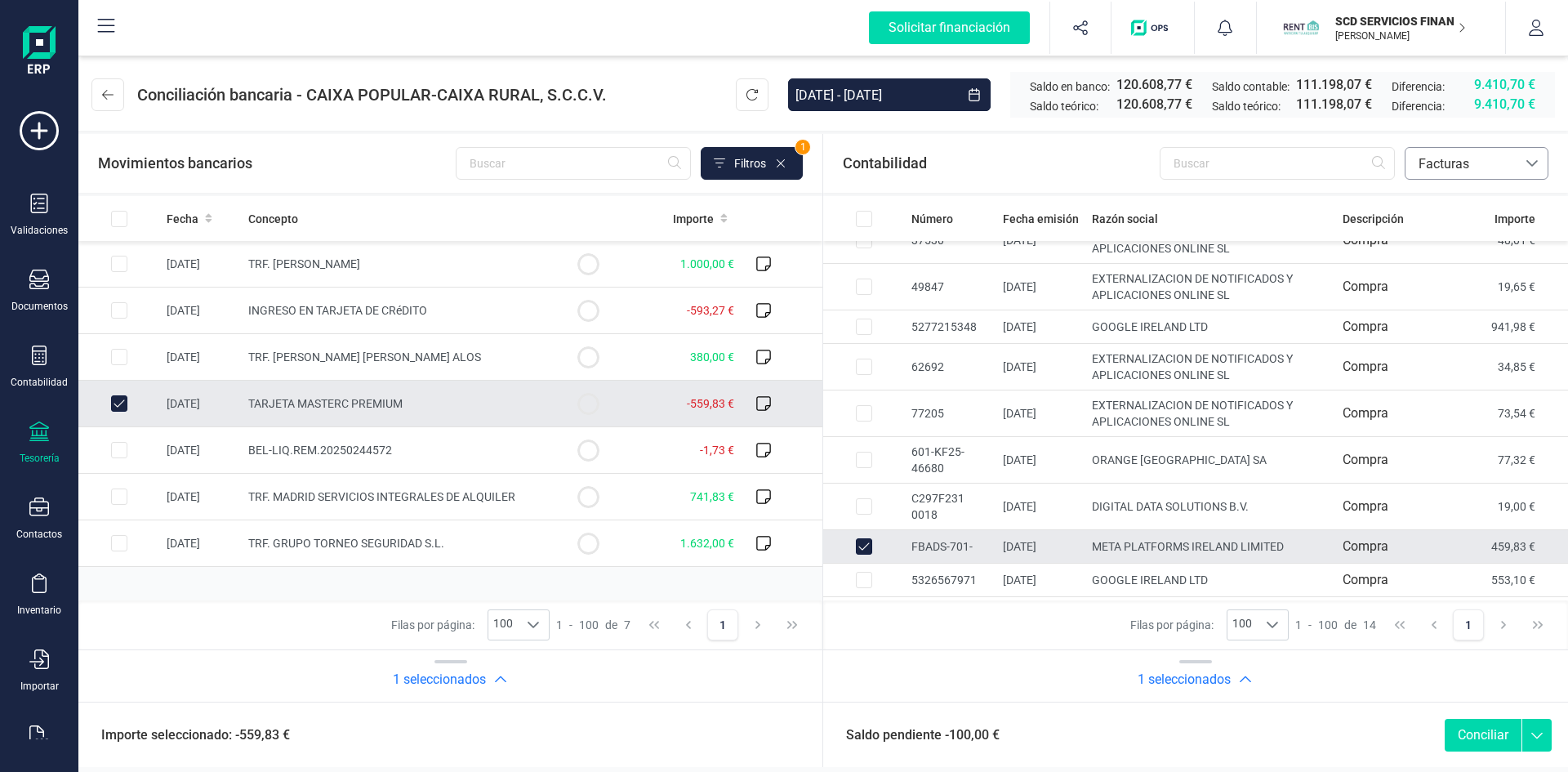
click at [1477, 165] on span "Facturas" at bounding box center [1461, 164] width 98 height 20
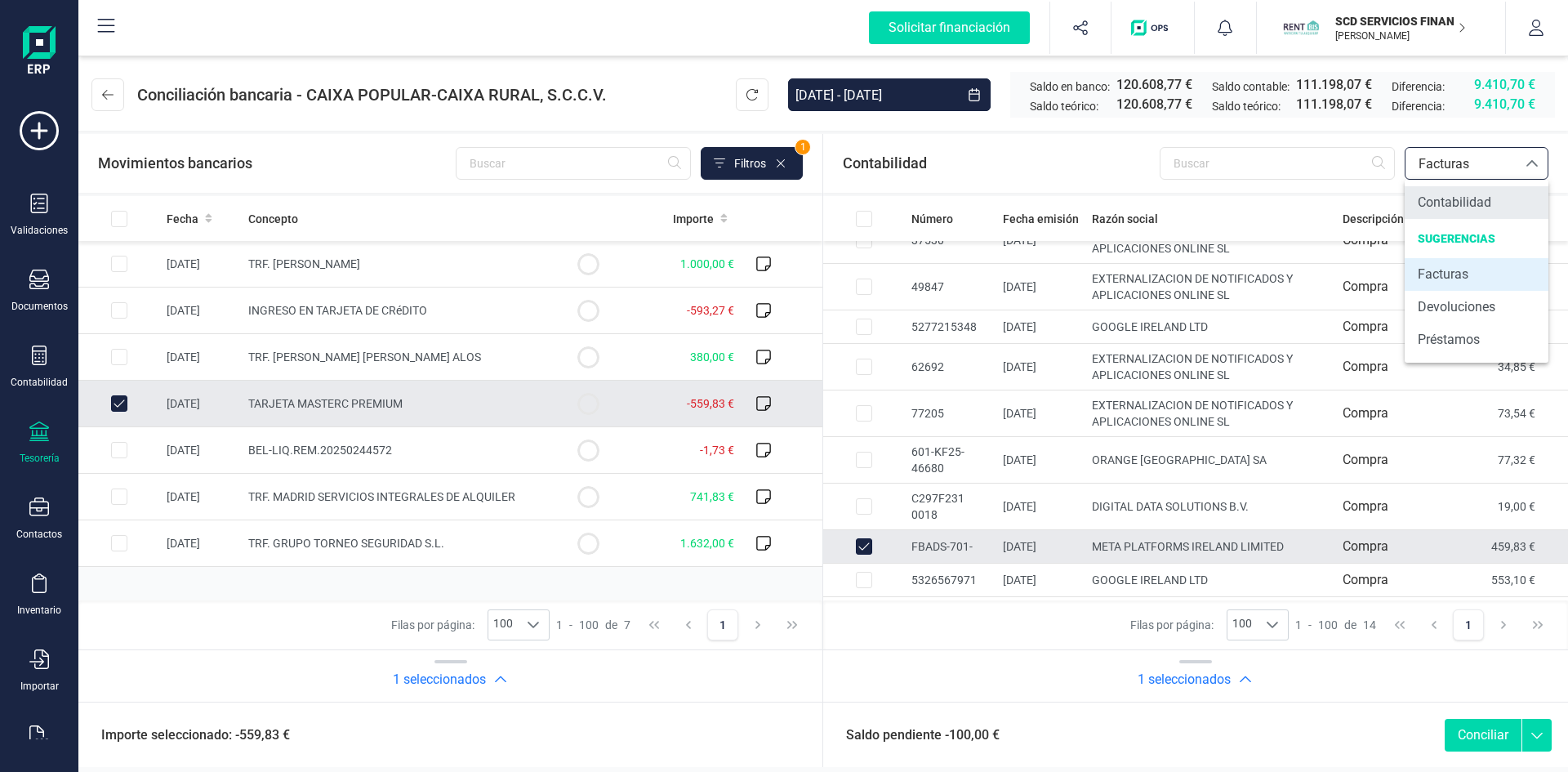
click at [1455, 198] on span "Contabilidad" at bounding box center [1454, 202] width 73 height 20
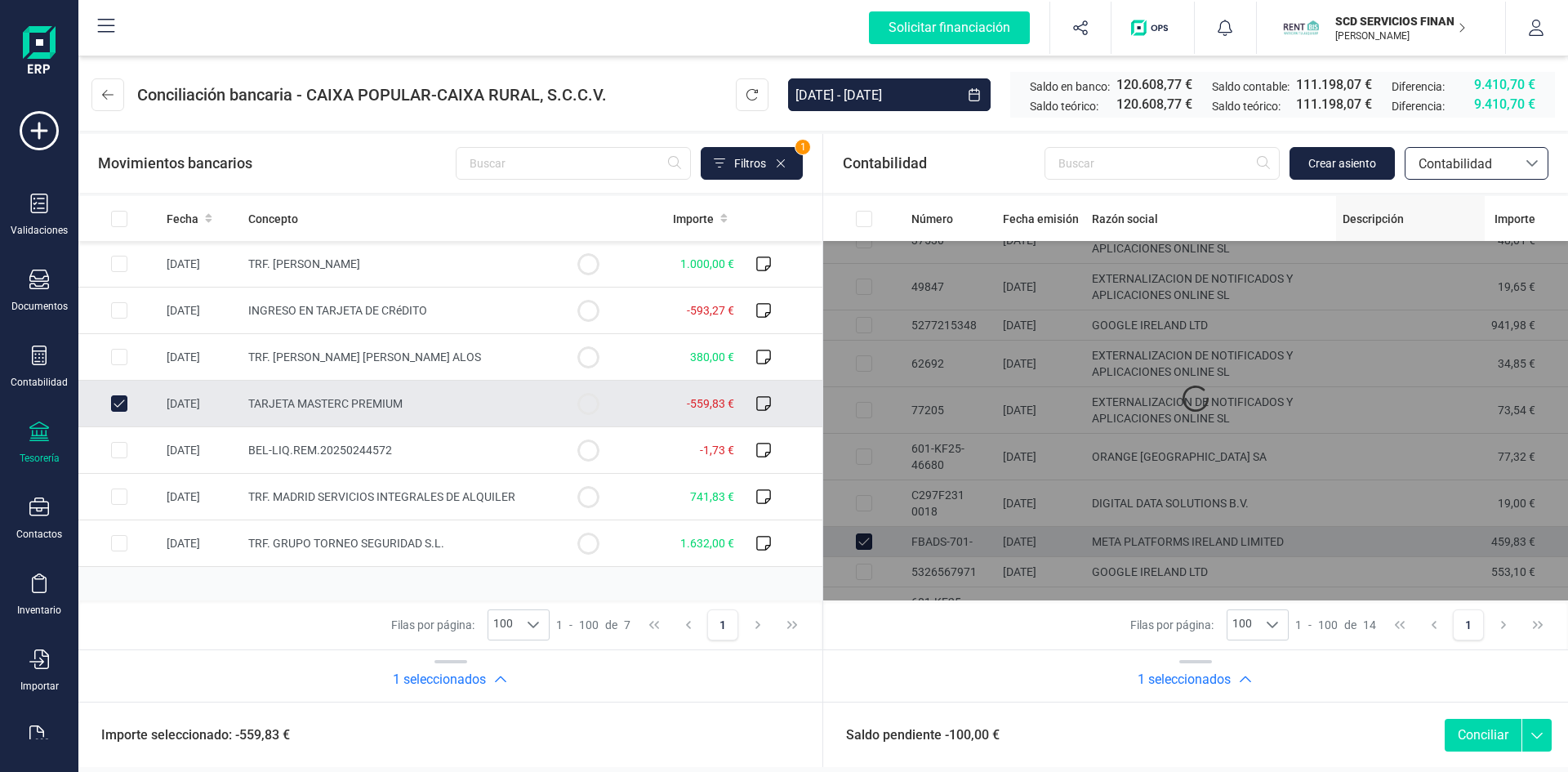
scroll to position [0, 0]
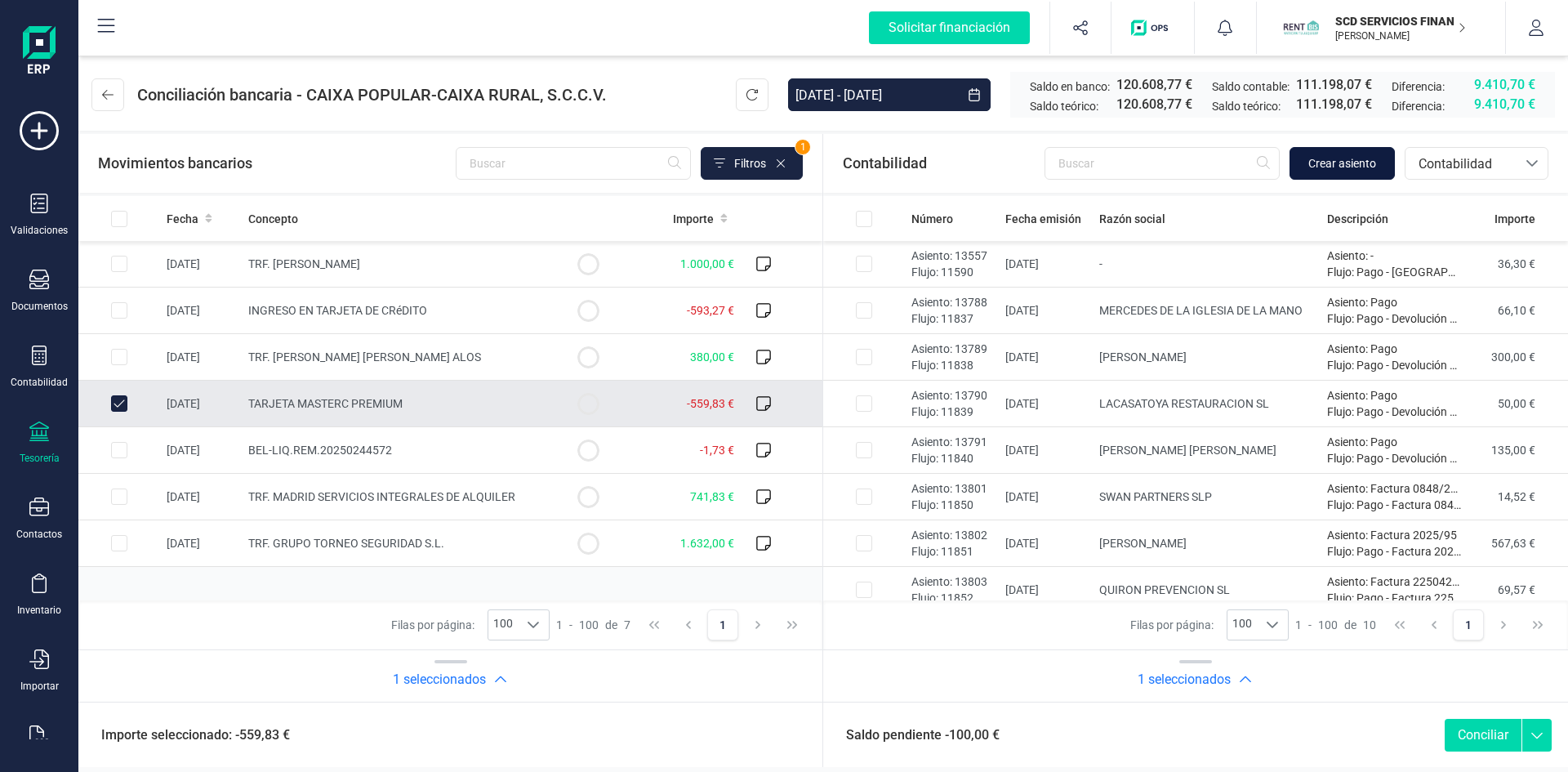
click at [1341, 169] on span "Crear asiento" at bounding box center [1342, 163] width 68 height 16
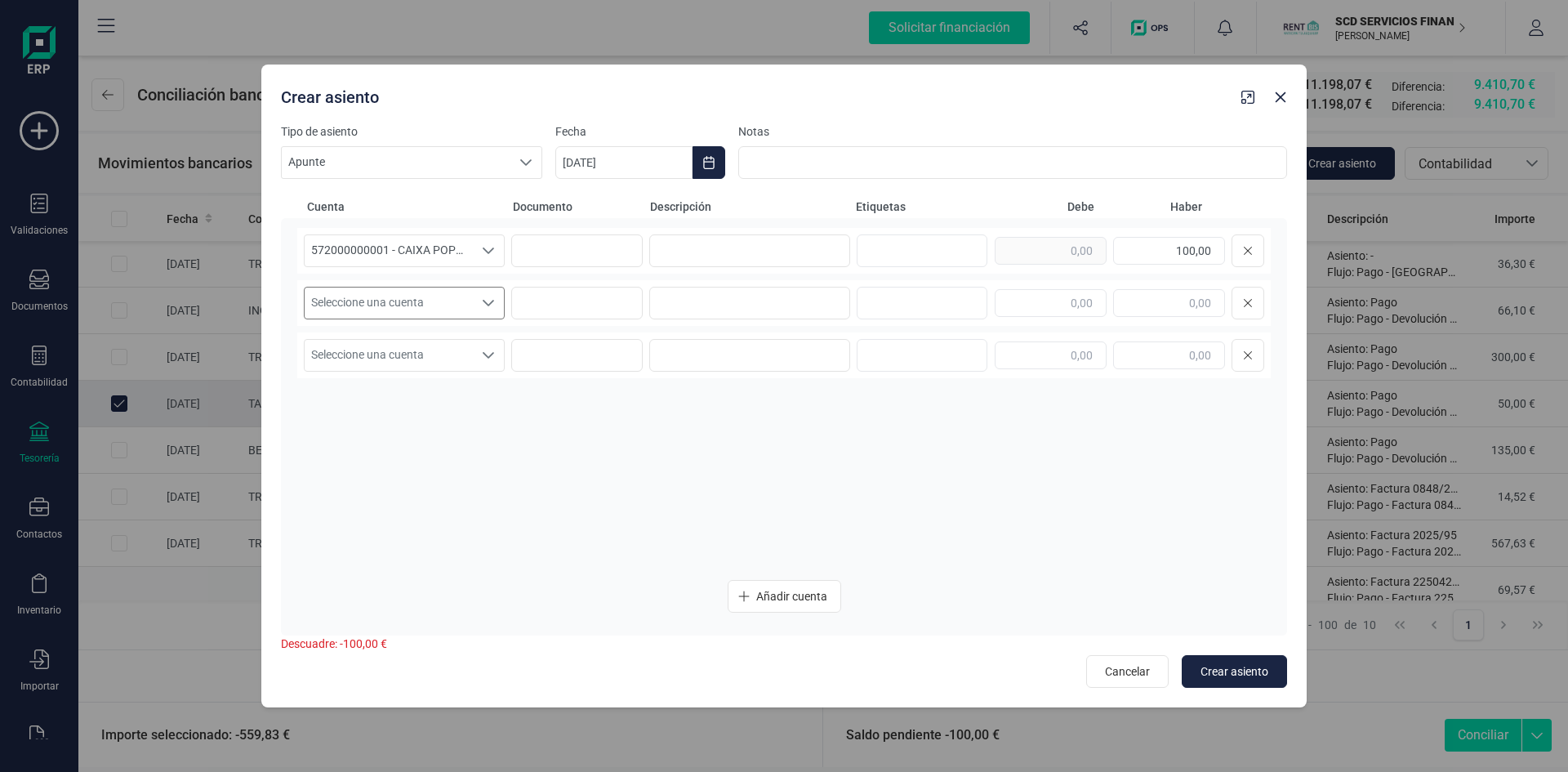
click at [483, 303] on icon "Seleccione una cuenta" at bounding box center [488, 302] width 13 height 13
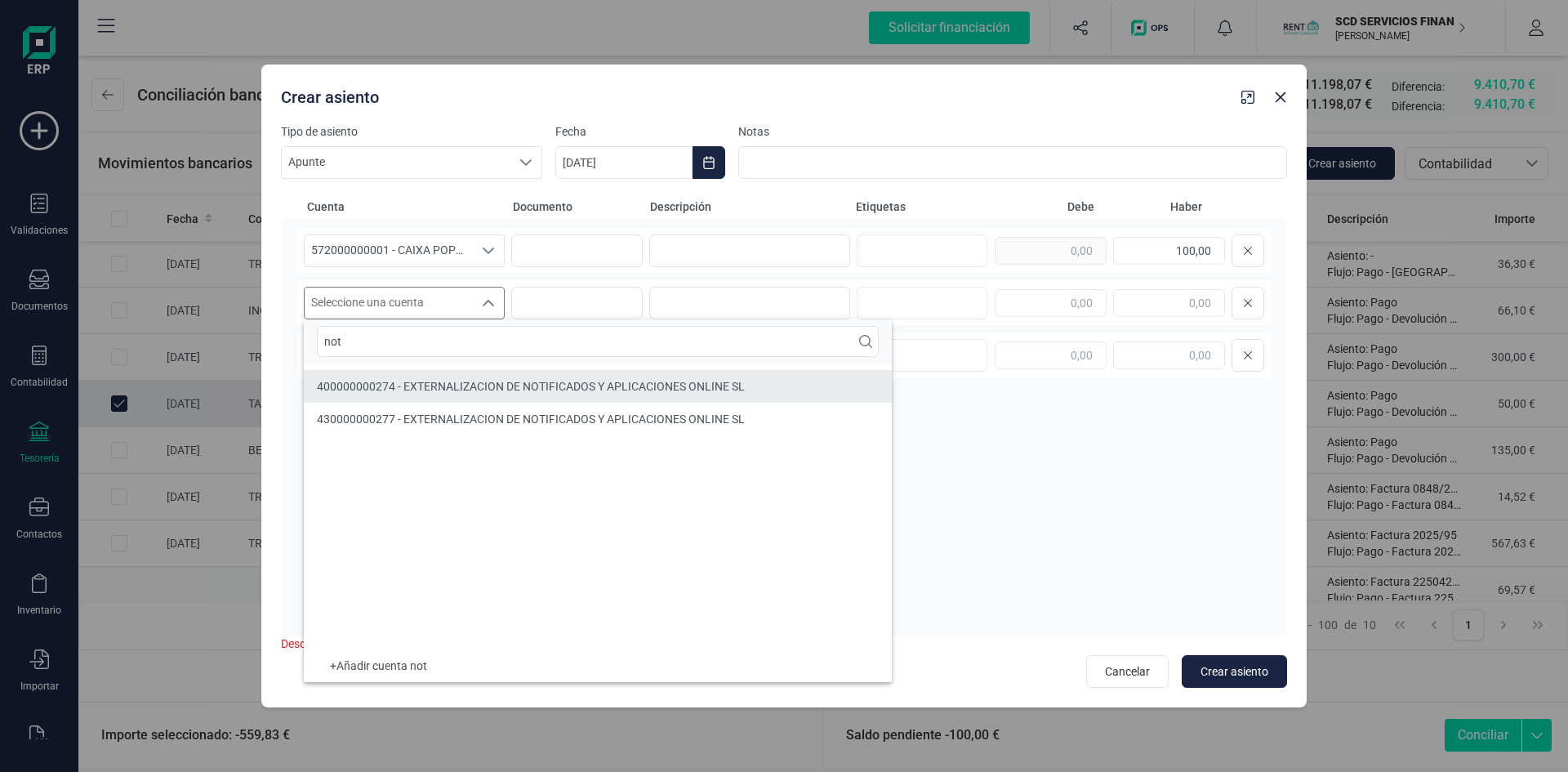
type input "not"
click at [428, 386] on span "400000000274 - EXTERNALIZACION DE NOTIFICADOS Y APLICACIONES ONLINE SL" at bounding box center [531, 386] width 428 height 13
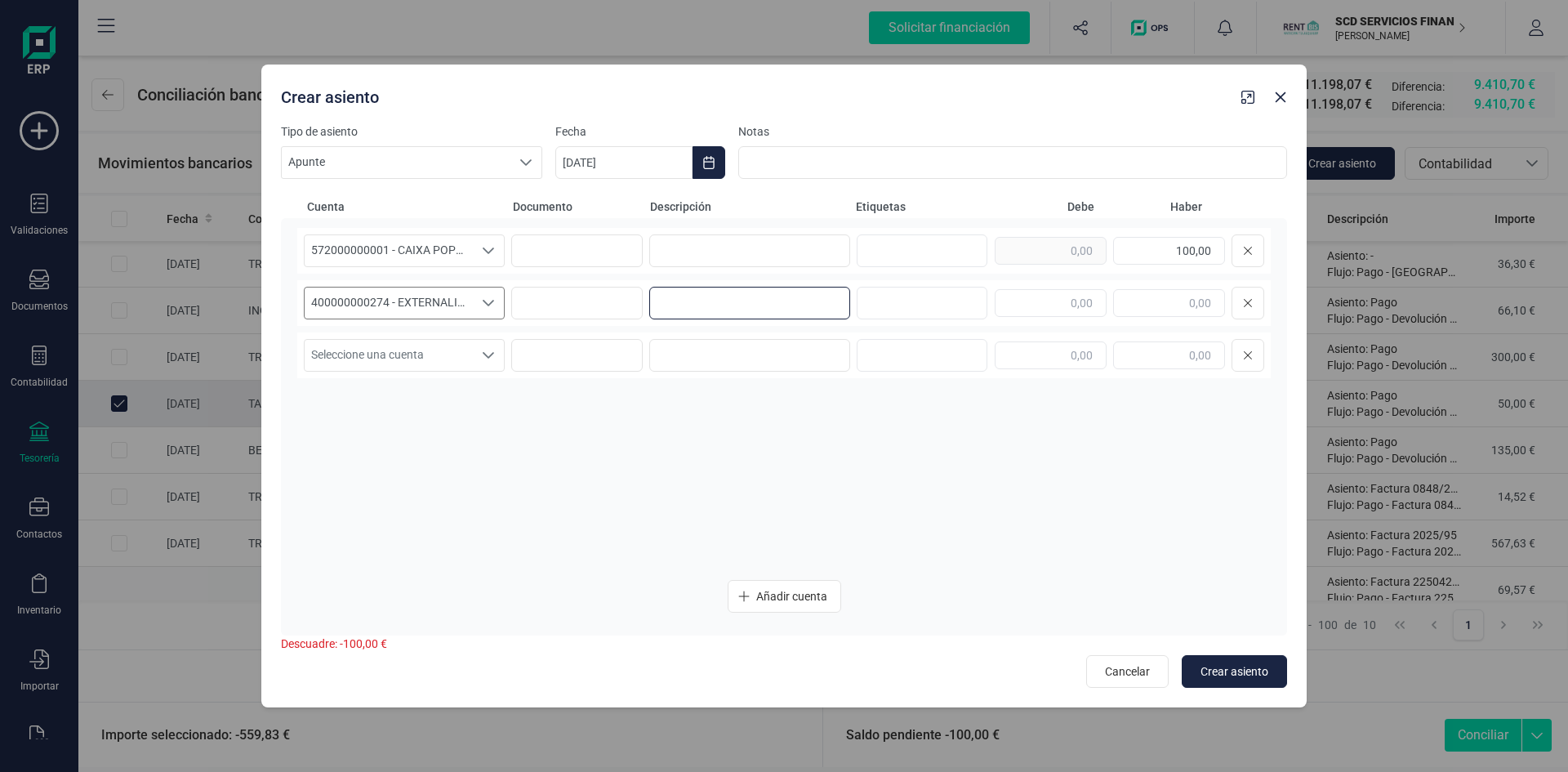
click at [799, 311] on input at bounding box center [750, 303] width 201 height 33
type input "recarga con tarjeta"
click at [1009, 307] on input "text" at bounding box center [1051, 303] width 112 height 28
type input "100,00"
click at [1233, 669] on span "Crear asiento" at bounding box center [1235, 671] width 68 height 16
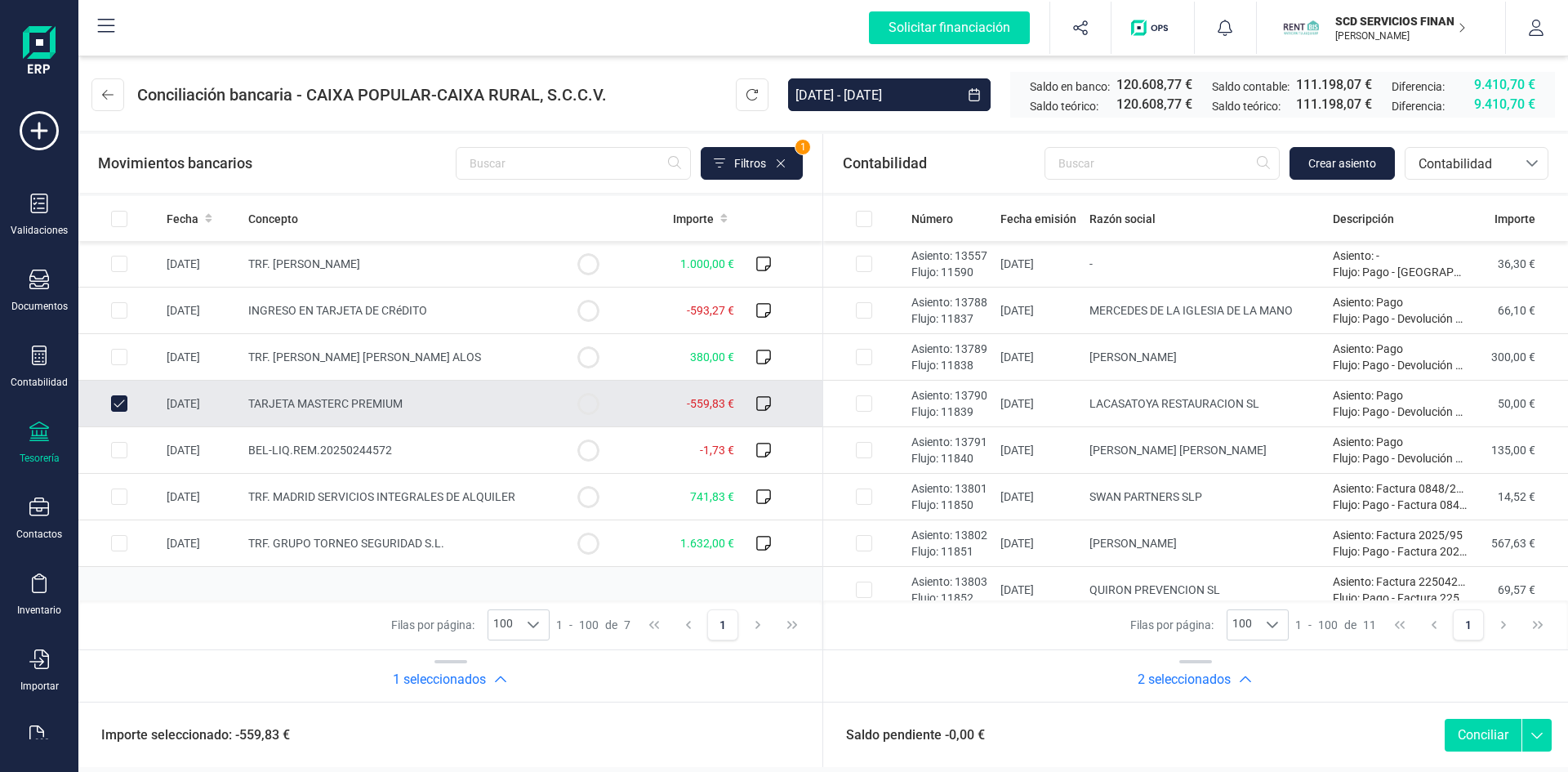
click at [1478, 731] on button "Conciliar" at bounding box center [1483, 735] width 77 height 33
checkbox input "false"
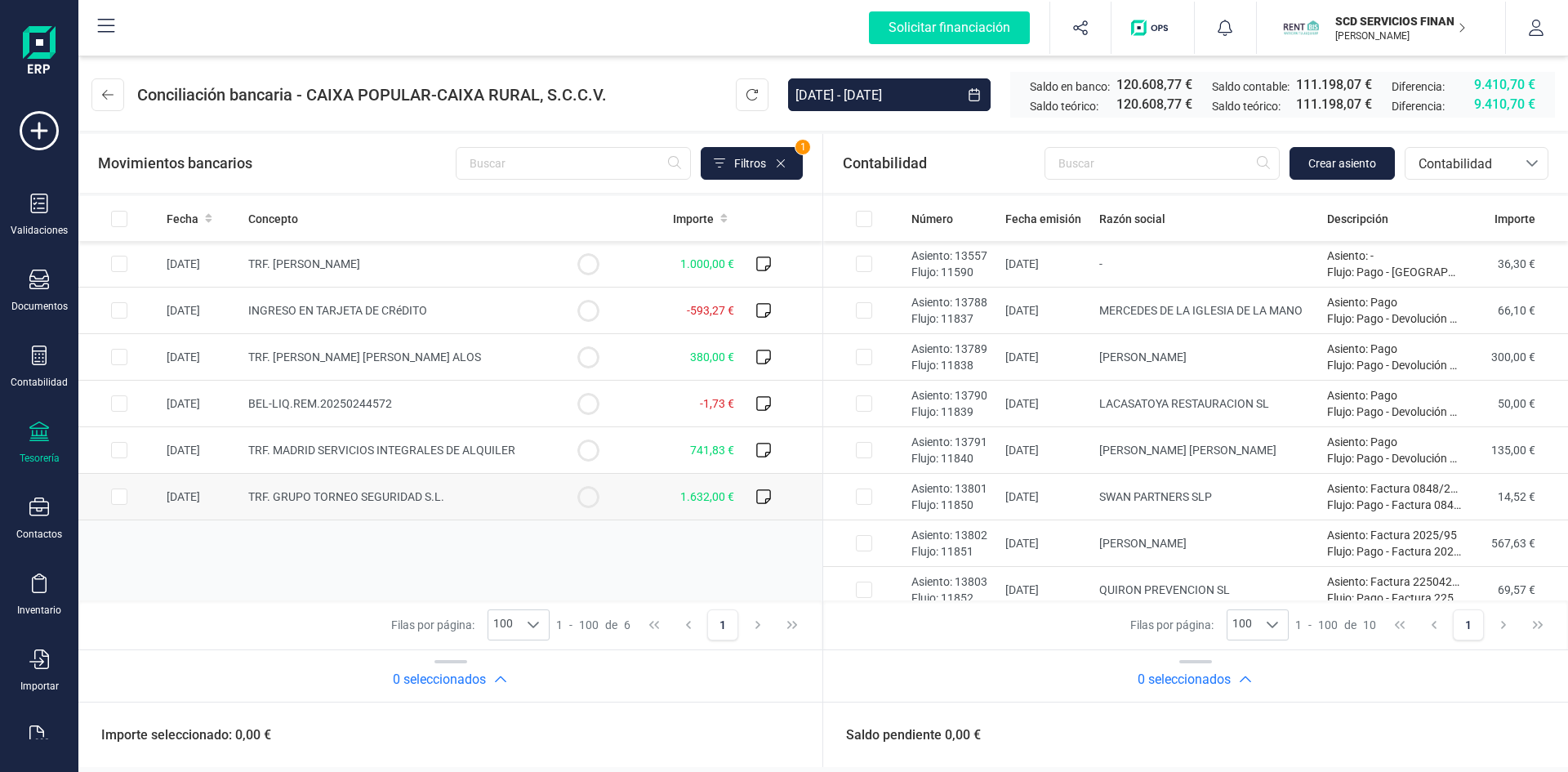
click at [119, 495] on input "Row Selected 85509d7b-e018-4117-82e3-e95d57c7126f" at bounding box center [119, 496] width 16 height 16
checkbox input "true"
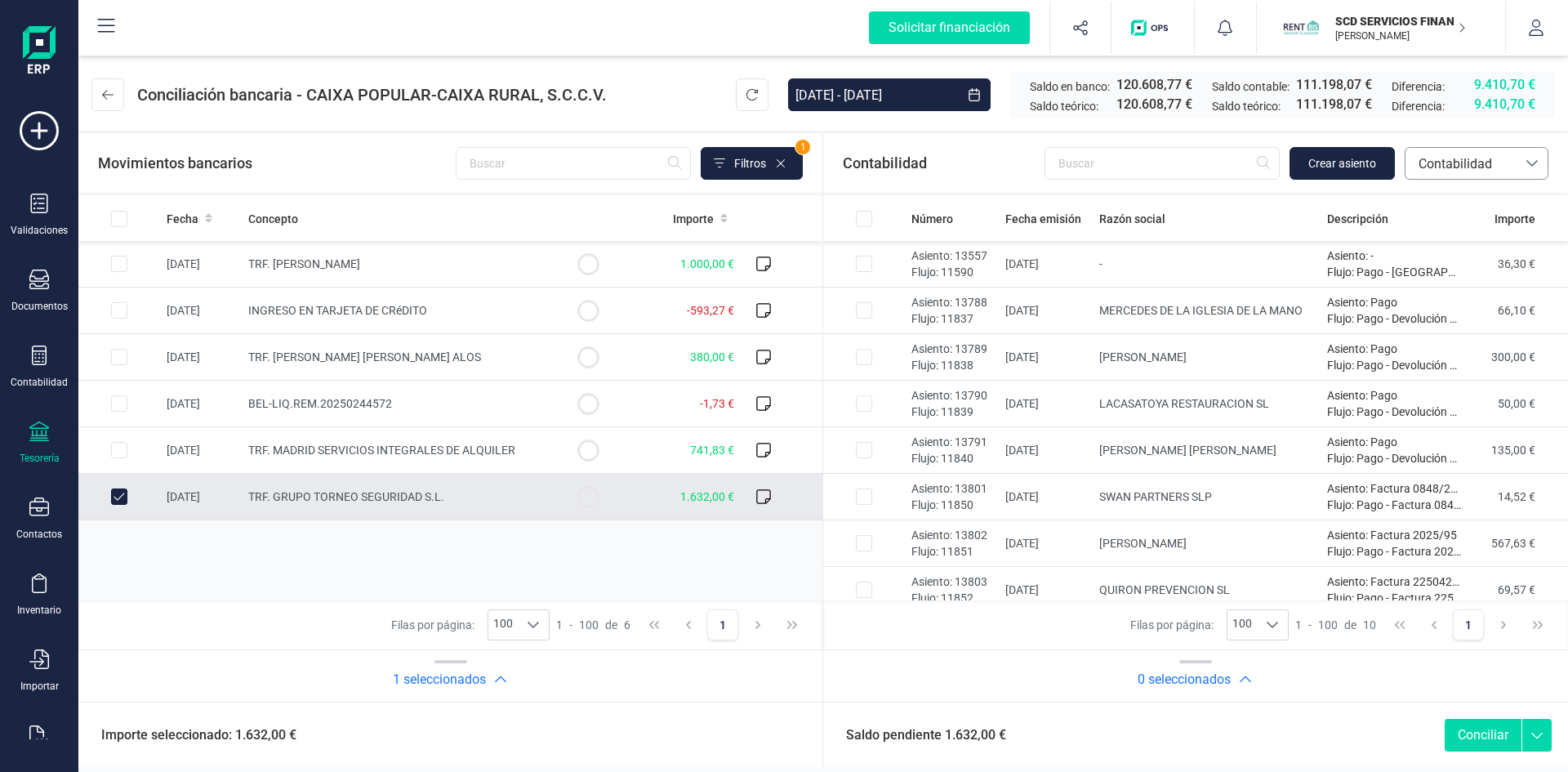
click at [1457, 165] on span "Contabilidad" at bounding box center [1461, 164] width 98 height 20
click at [1440, 339] on span "Préstamos" at bounding box center [1449, 339] width 62 height 20
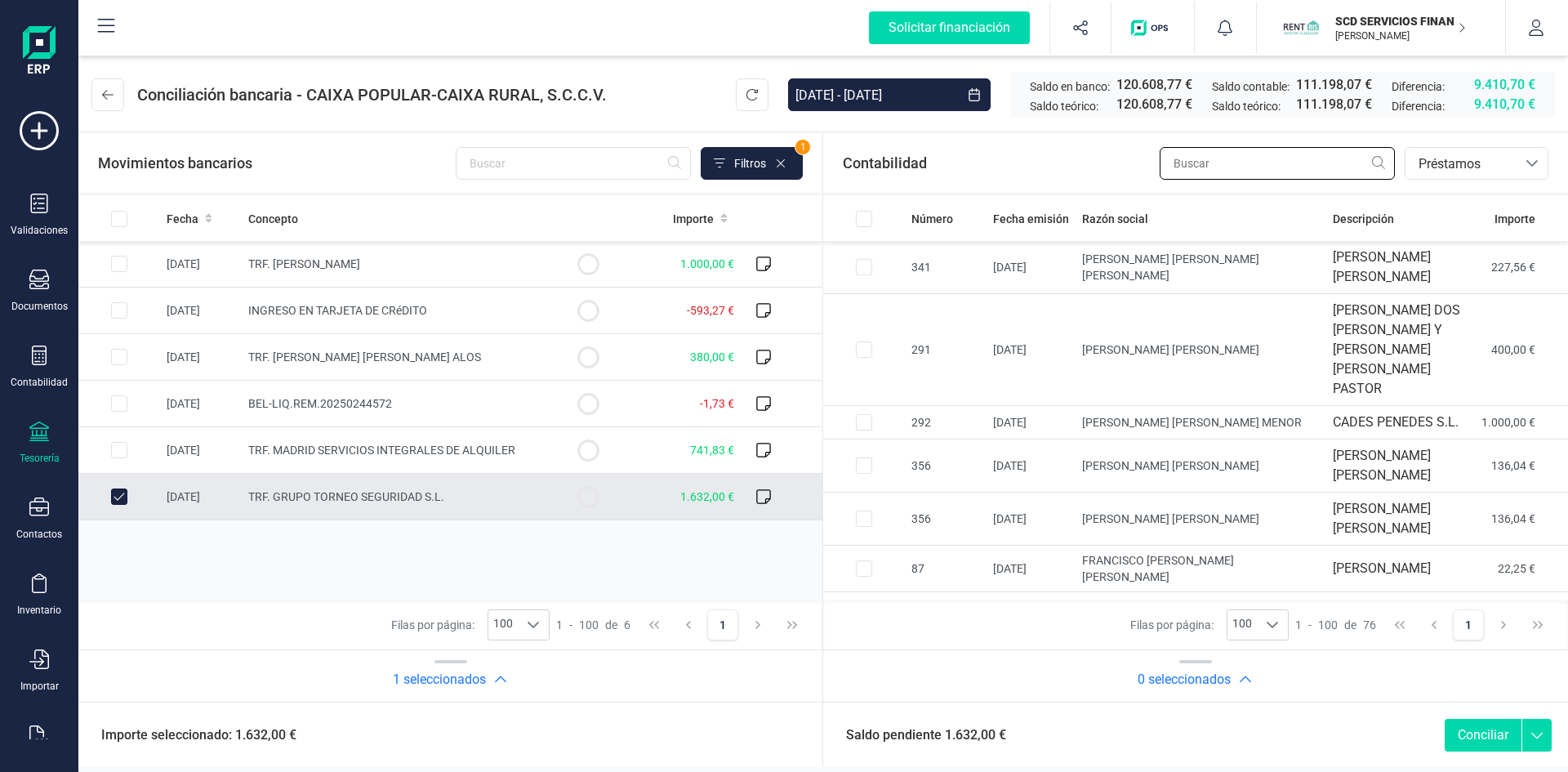
click at [1286, 162] on input "text" at bounding box center [1277, 164] width 235 height 33
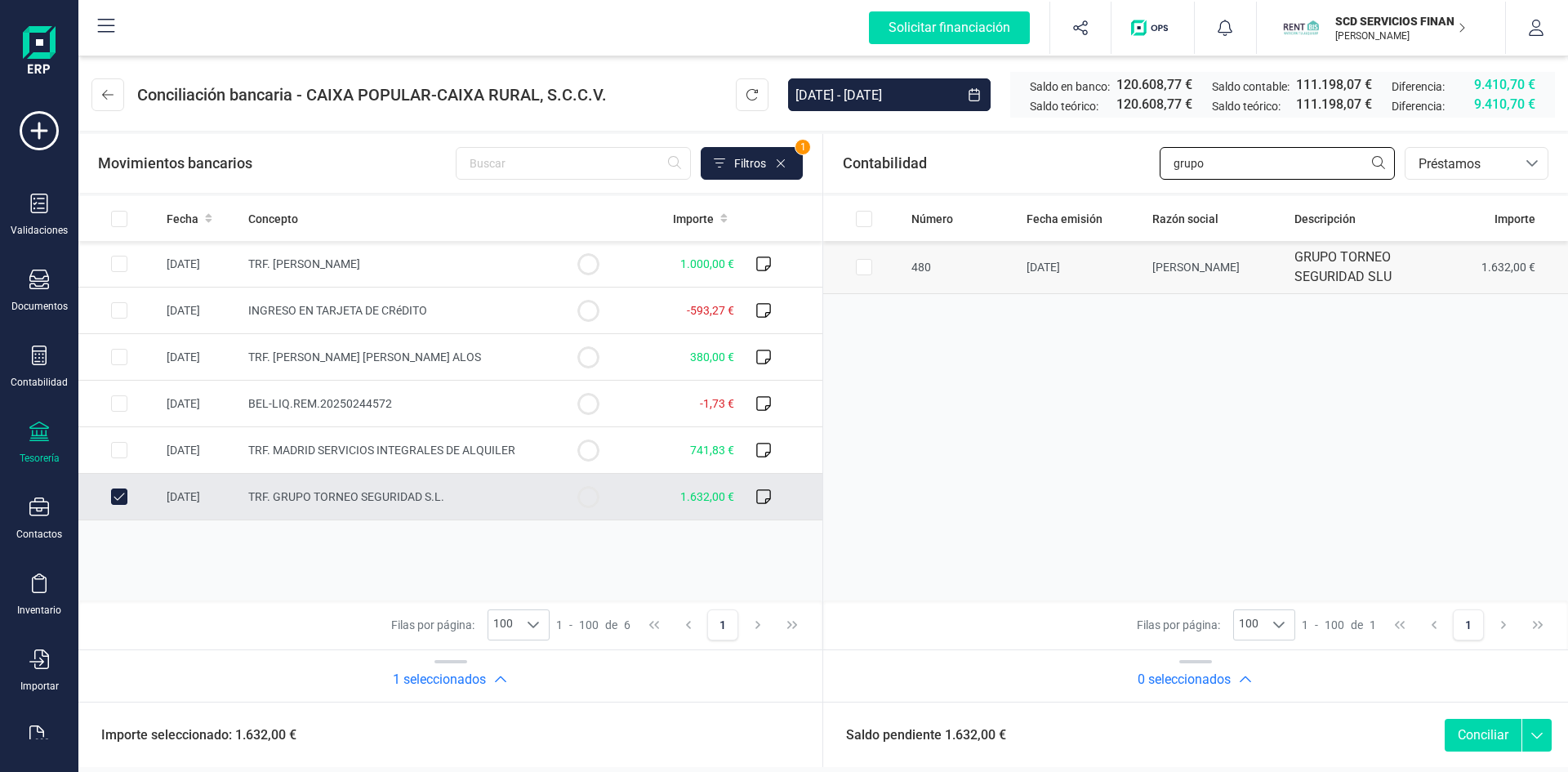
type input "grupo"
click at [862, 267] on input "Row Selected 967738f1-540d-4289-8190-df66832bd572" at bounding box center [863, 267] width 16 height 16
checkbox input "true"
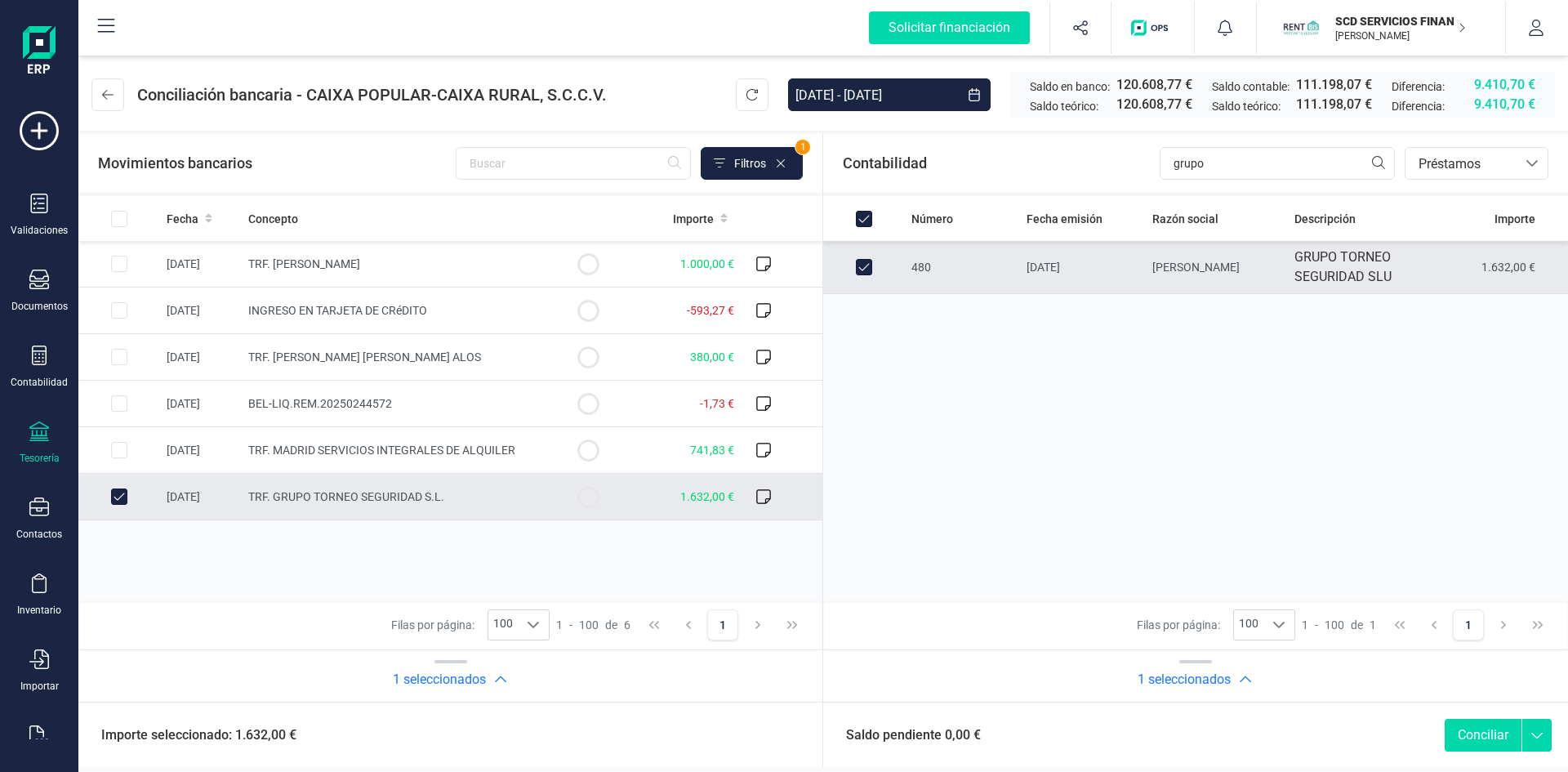
click at [1478, 734] on button "Conciliar" at bounding box center [1483, 735] width 77 height 33
checkbox input "false"
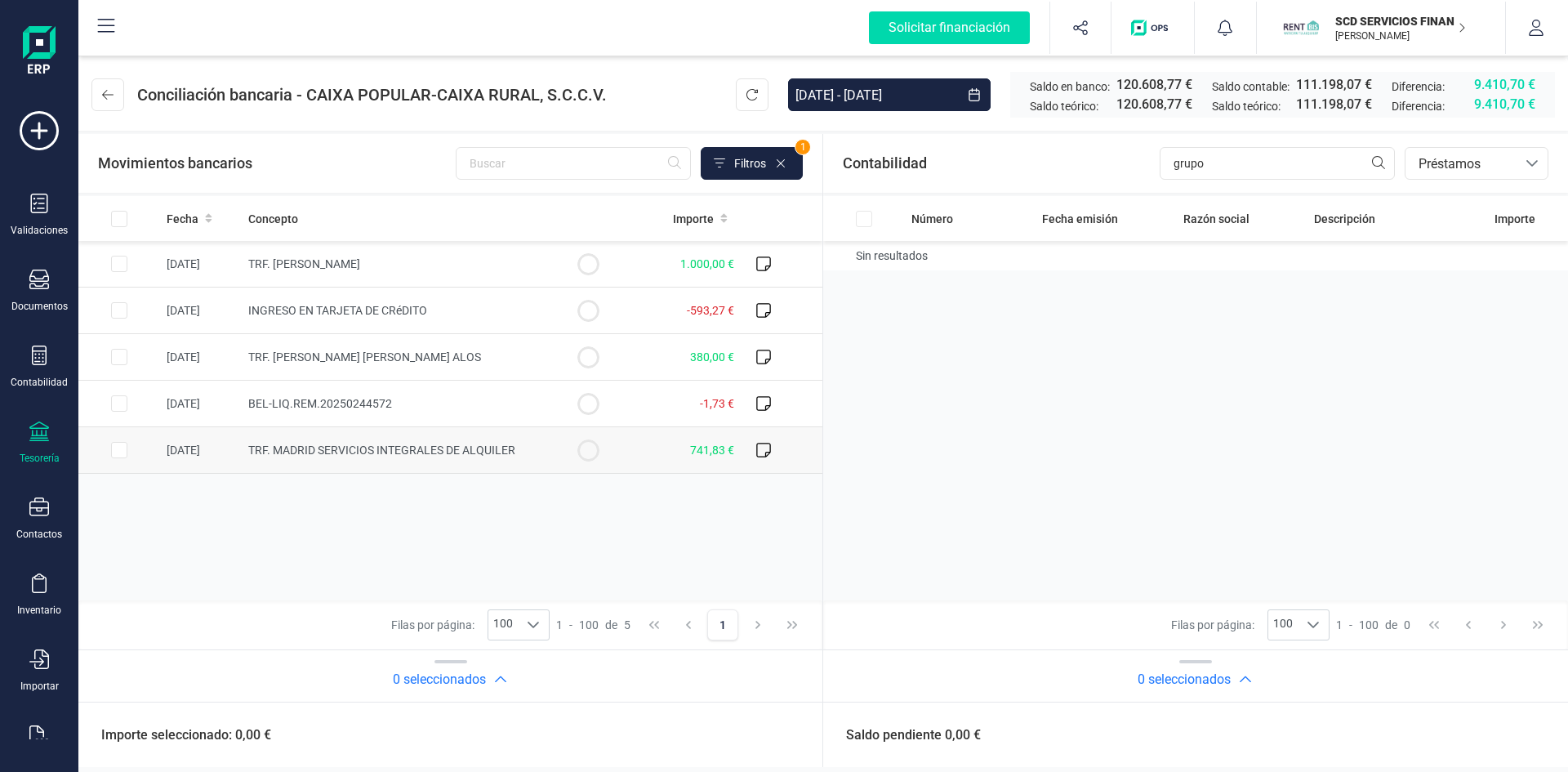
click at [121, 448] on input "Row Selected 2d55db68-83c9-401f-a59f-a917334cd542" at bounding box center [119, 450] width 16 height 16
checkbox input "true"
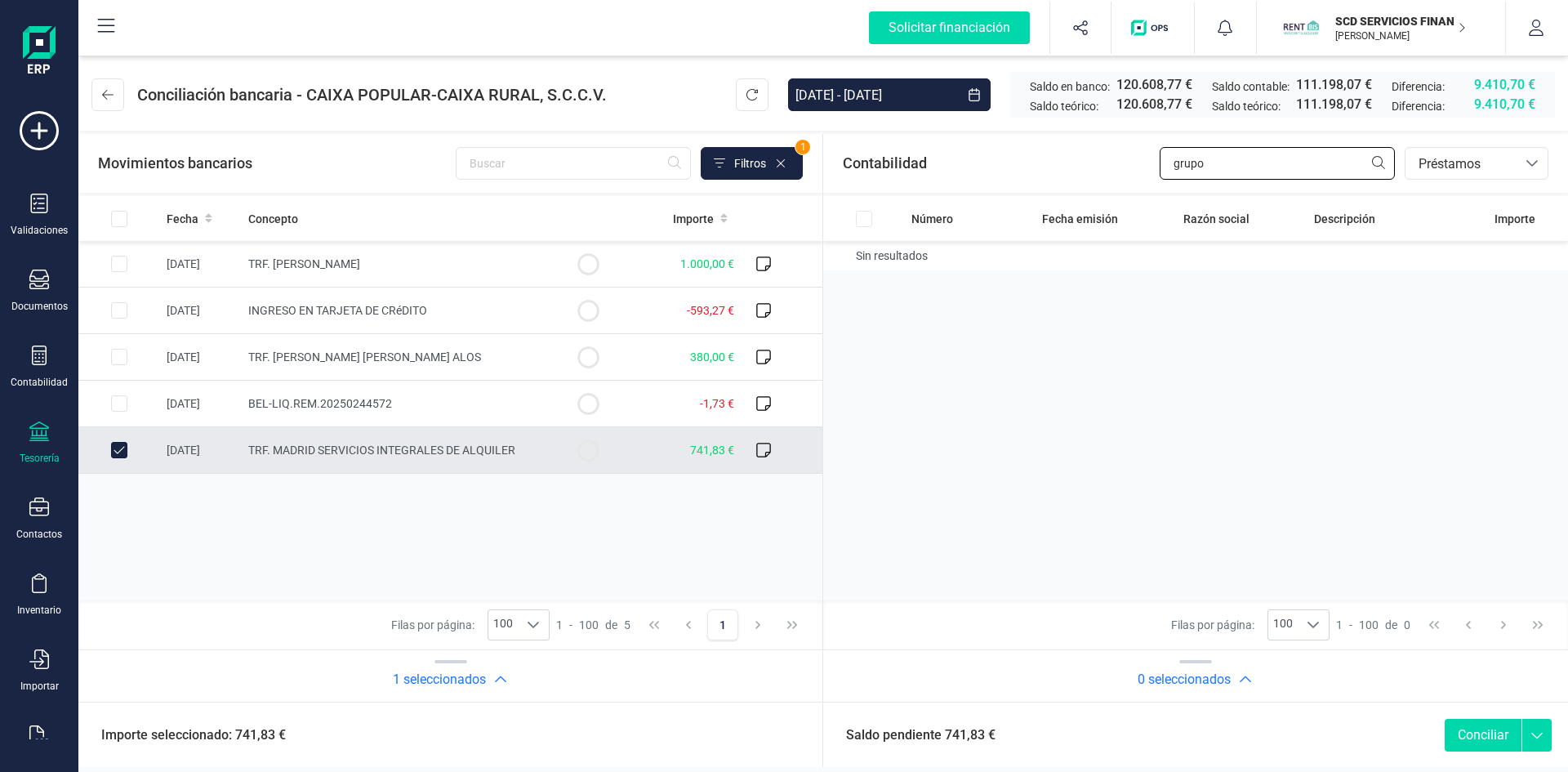
drag, startPoint x: 1254, startPoint y: 165, endPoint x: 1001, endPoint y: 144, distance: 253.9
click at [1019, 148] on div "Contabilidad grupo bancos.conciliacion.modal.headerLoan bancos.conciliacion.mod…" at bounding box center [1196, 163] width 745 height 59
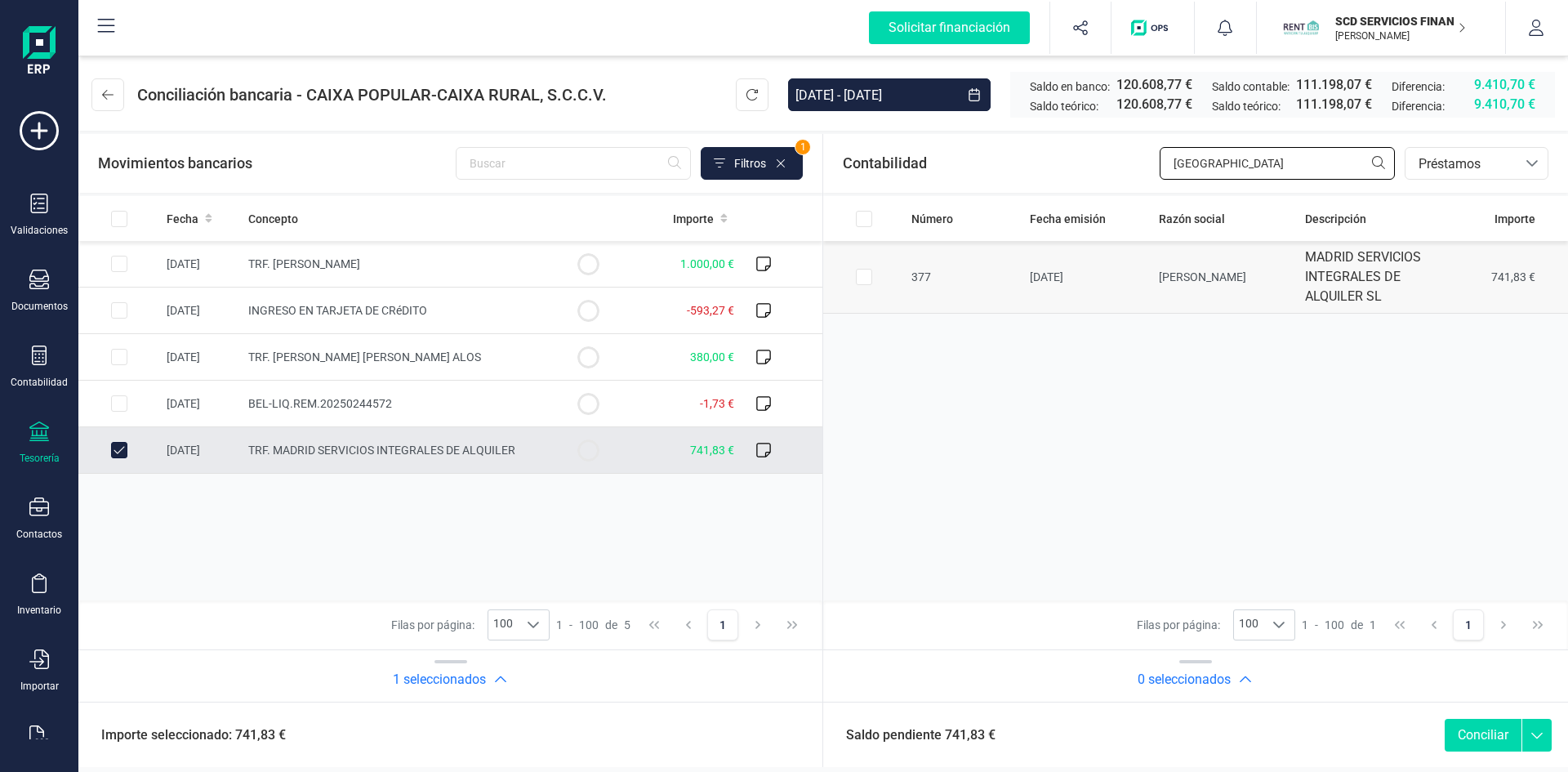
type input "madrid"
click at [859, 277] on input "Row Selected 7d902310-ba39-4c60-be0a-836999baecba" at bounding box center [863, 277] width 16 height 16
checkbox input "true"
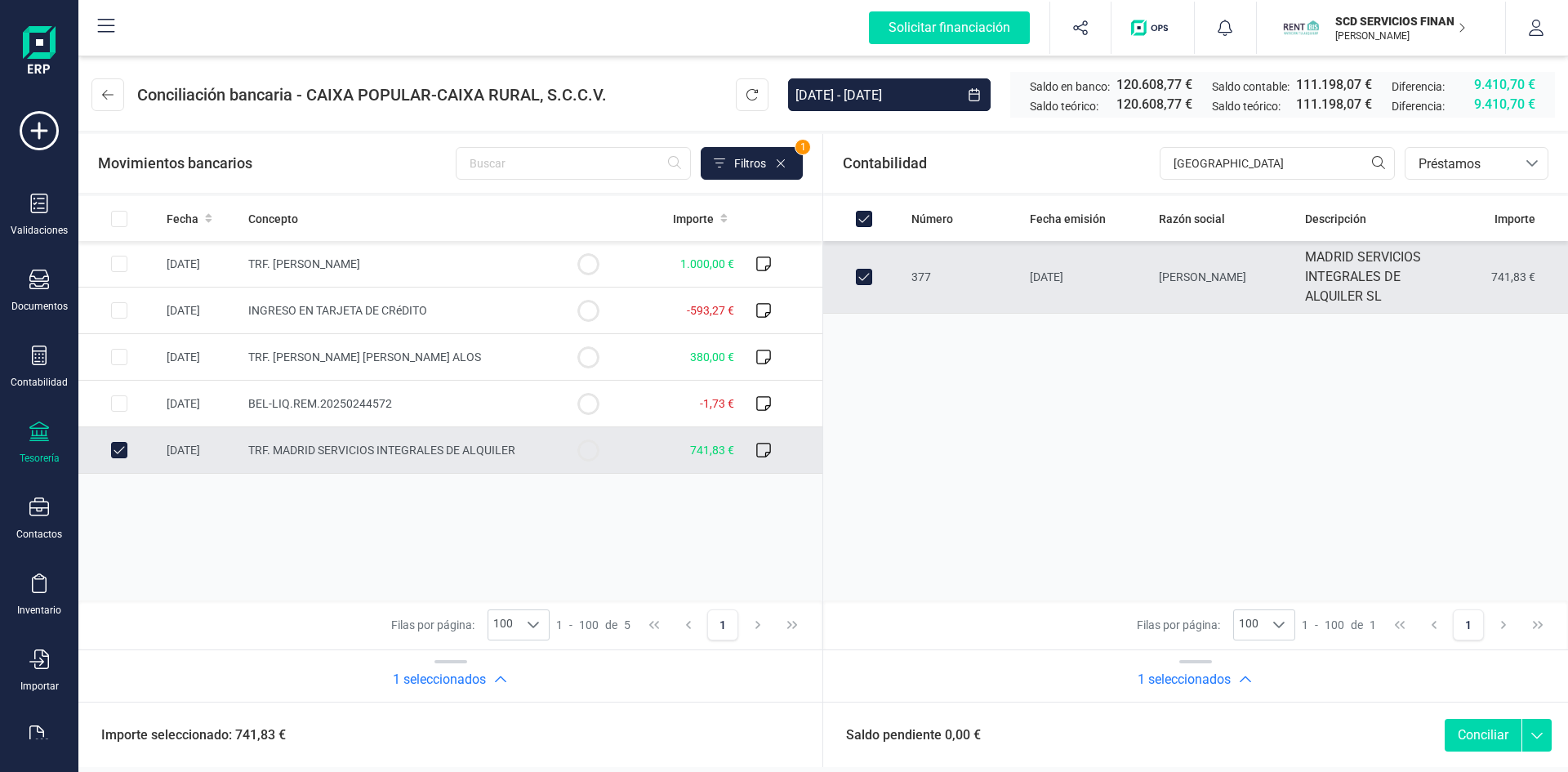
click at [1473, 725] on button "Conciliar" at bounding box center [1483, 735] width 77 height 33
checkbox input "false"
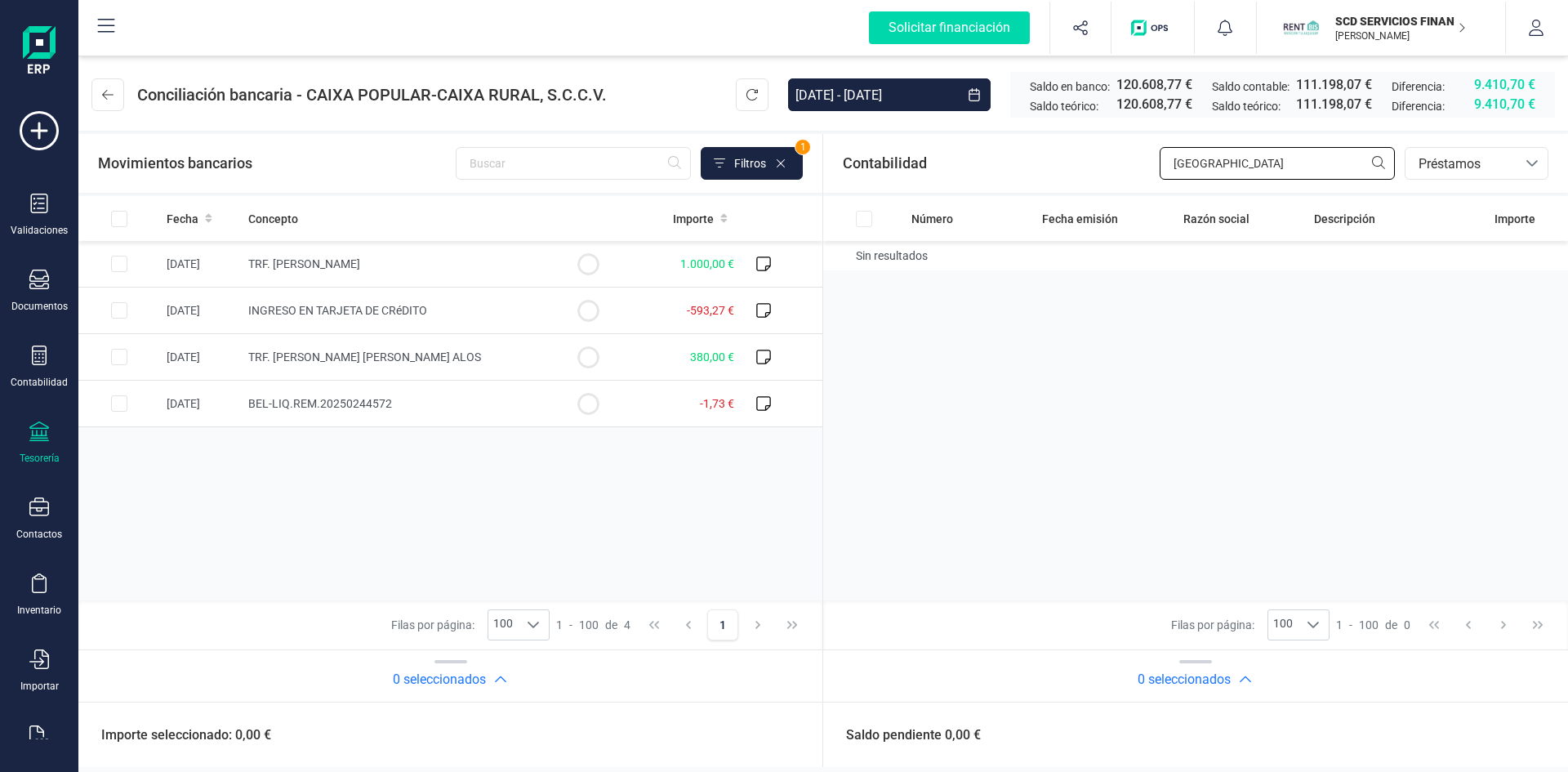
click at [1214, 161] on input "madrid" at bounding box center [1277, 164] width 235 height 33
drag, startPoint x: 1221, startPoint y: 161, endPoint x: 1064, endPoint y: 170, distance: 157.3
click at [1065, 170] on div "Contabilidad madrid bancos.conciliacion.modal.headerLoan bancos.conciliacion.mo…" at bounding box center [1196, 163] width 745 height 59
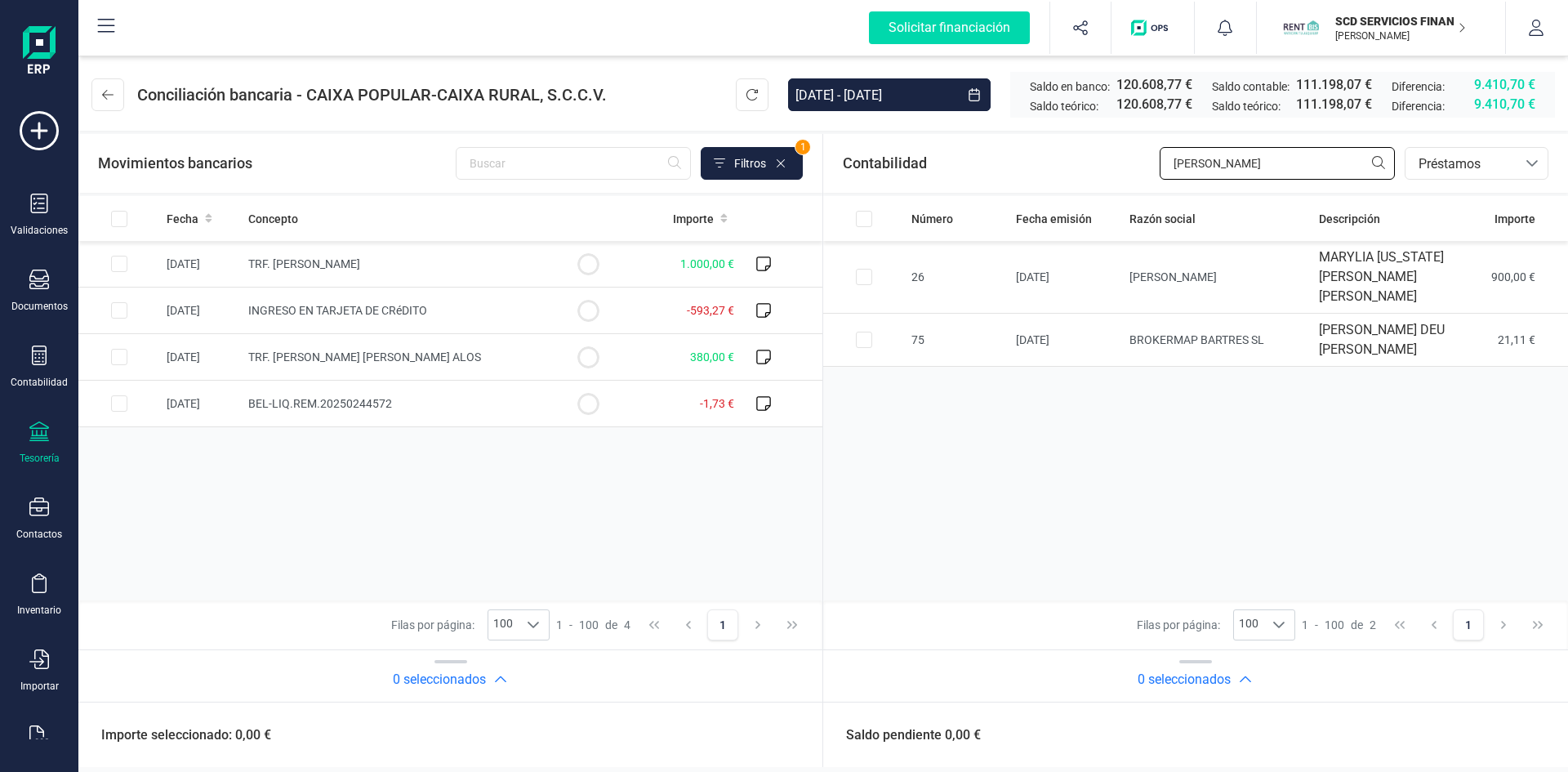
type input "LIDIA"
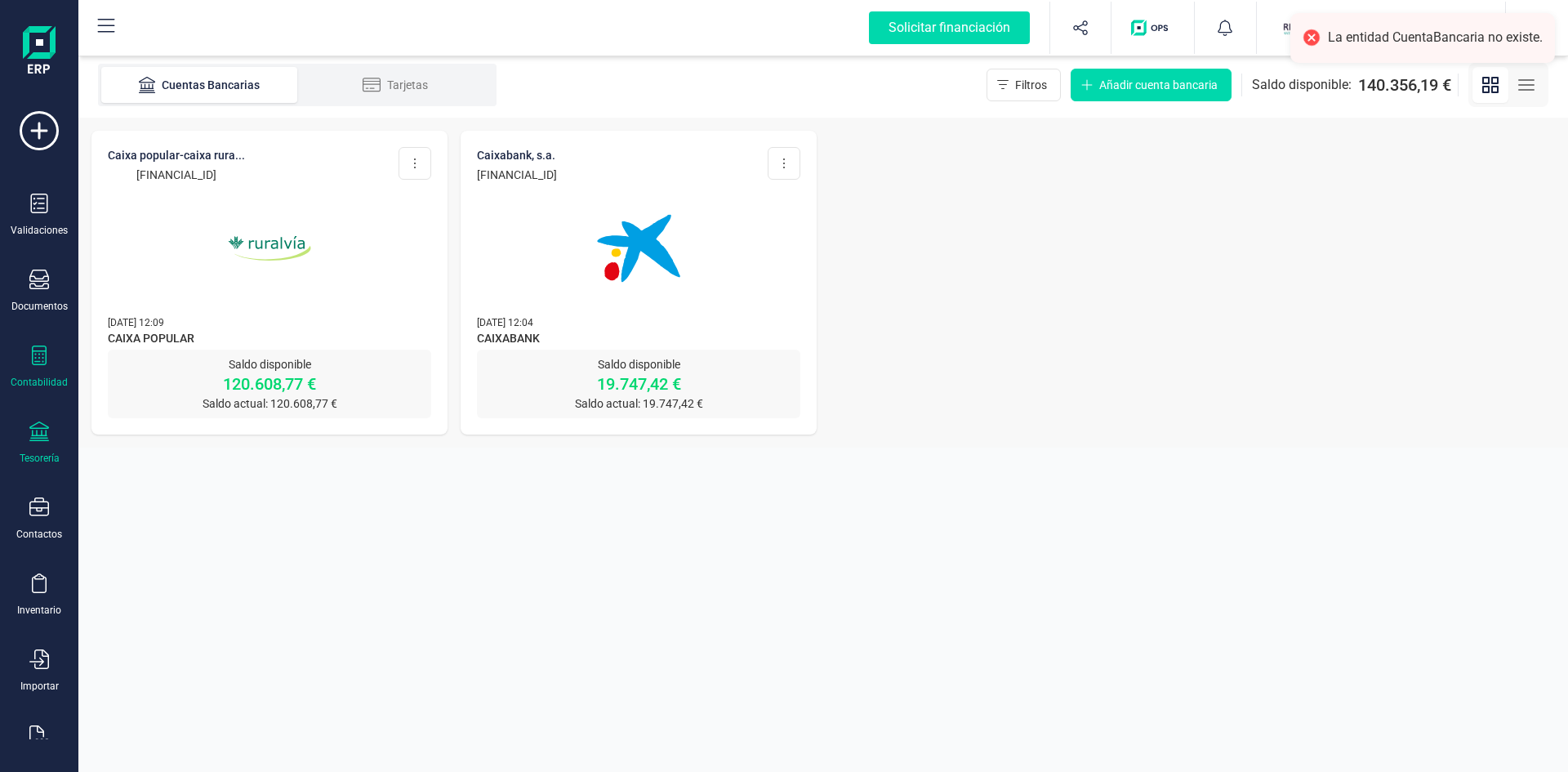
click at [39, 362] on icon at bounding box center [39, 355] width 20 height 20
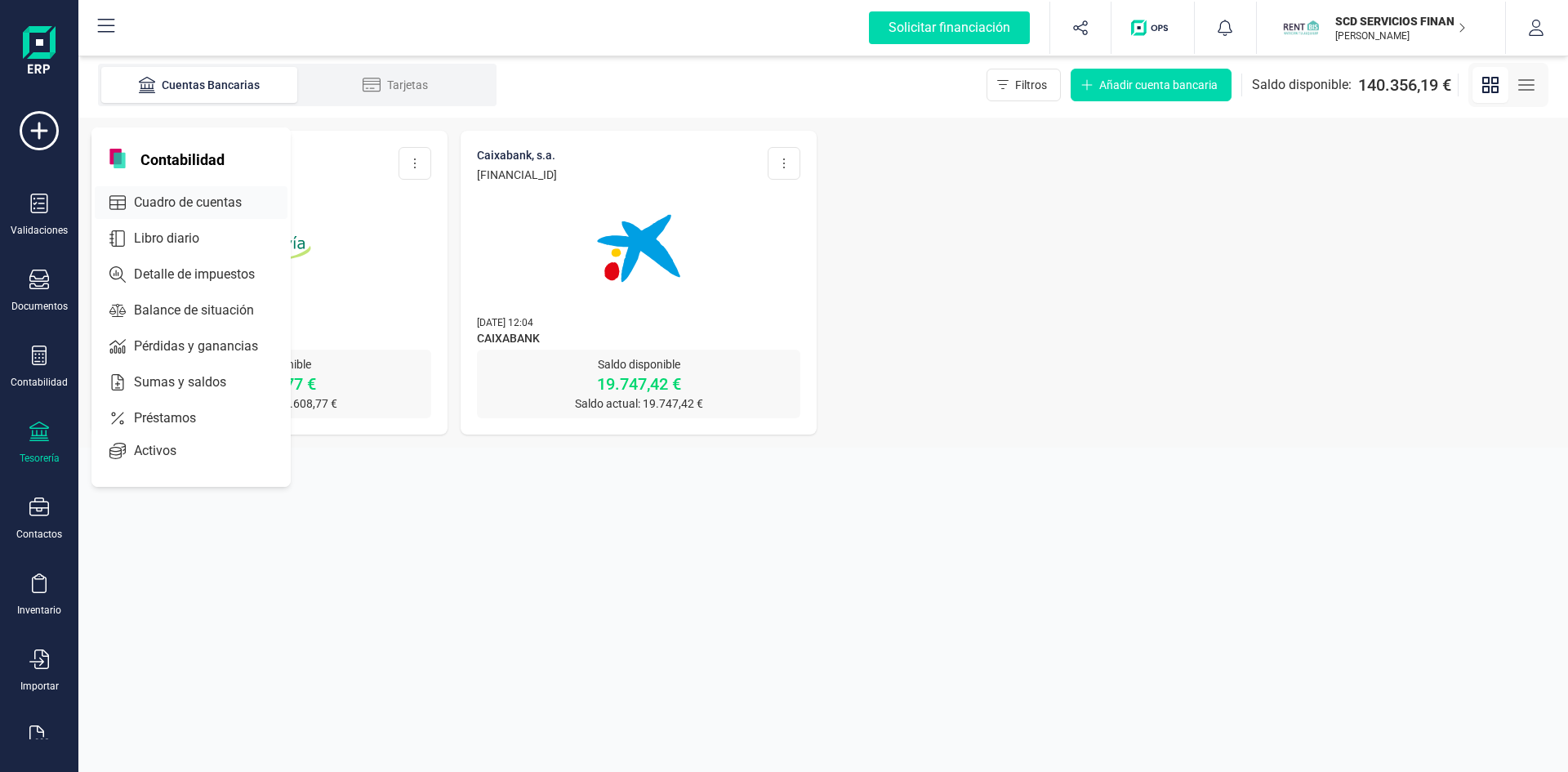
click at [178, 200] on span "Cuadro de cuentas" at bounding box center [199, 202] width 144 height 20
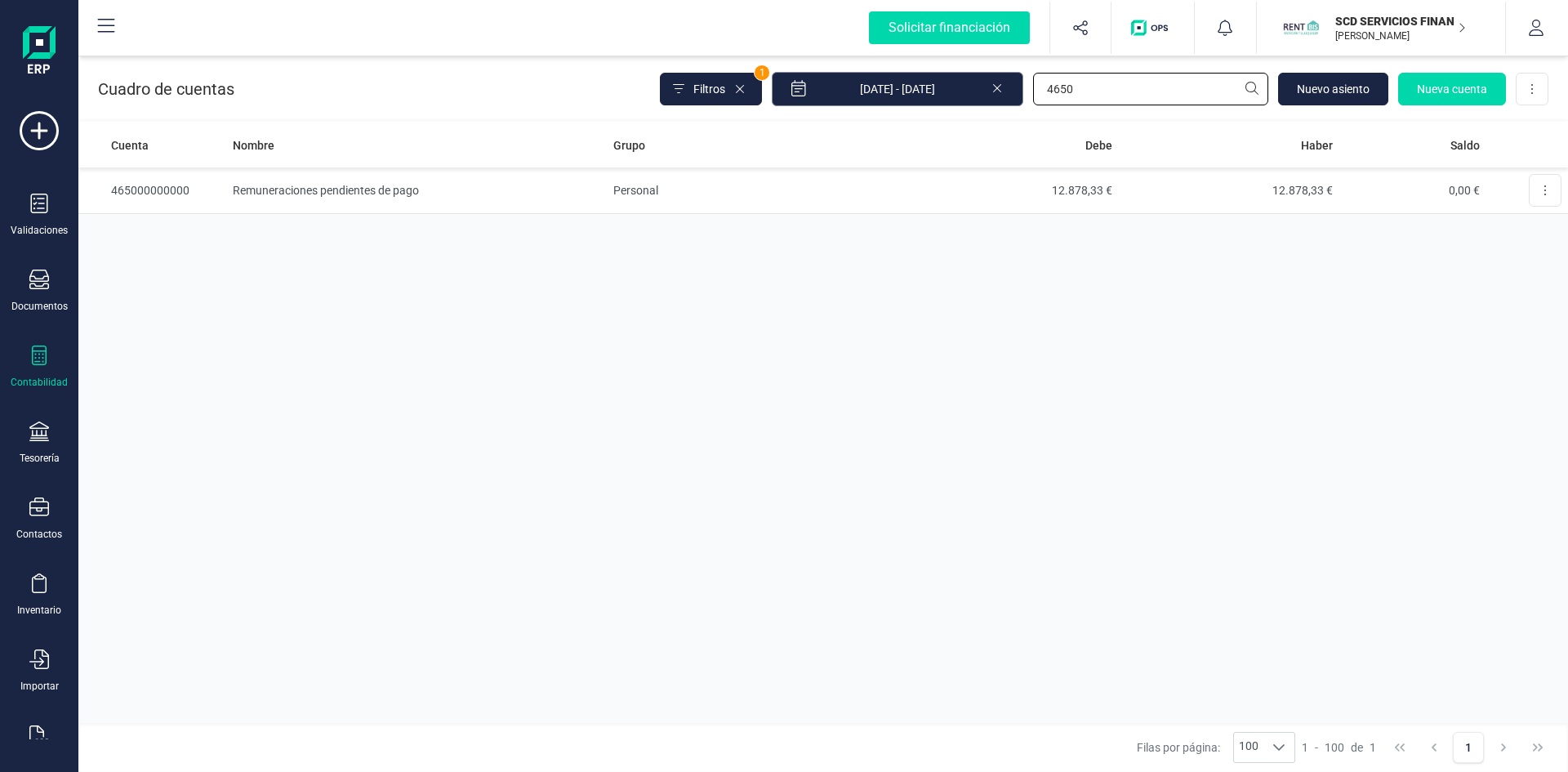
drag, startPoint x: 1091, startPoint y: 89, endPoint x: 974, endPoint y: 85, distance: 117.1
click at [974, 85] on div "Filtros 1 01/01/2025 - 29/08/2025 4650 Nuevo asiento Nueva cuenta Descargar Exc…" at bounding box center [1104, 89] width 888 height 34
type input "m"
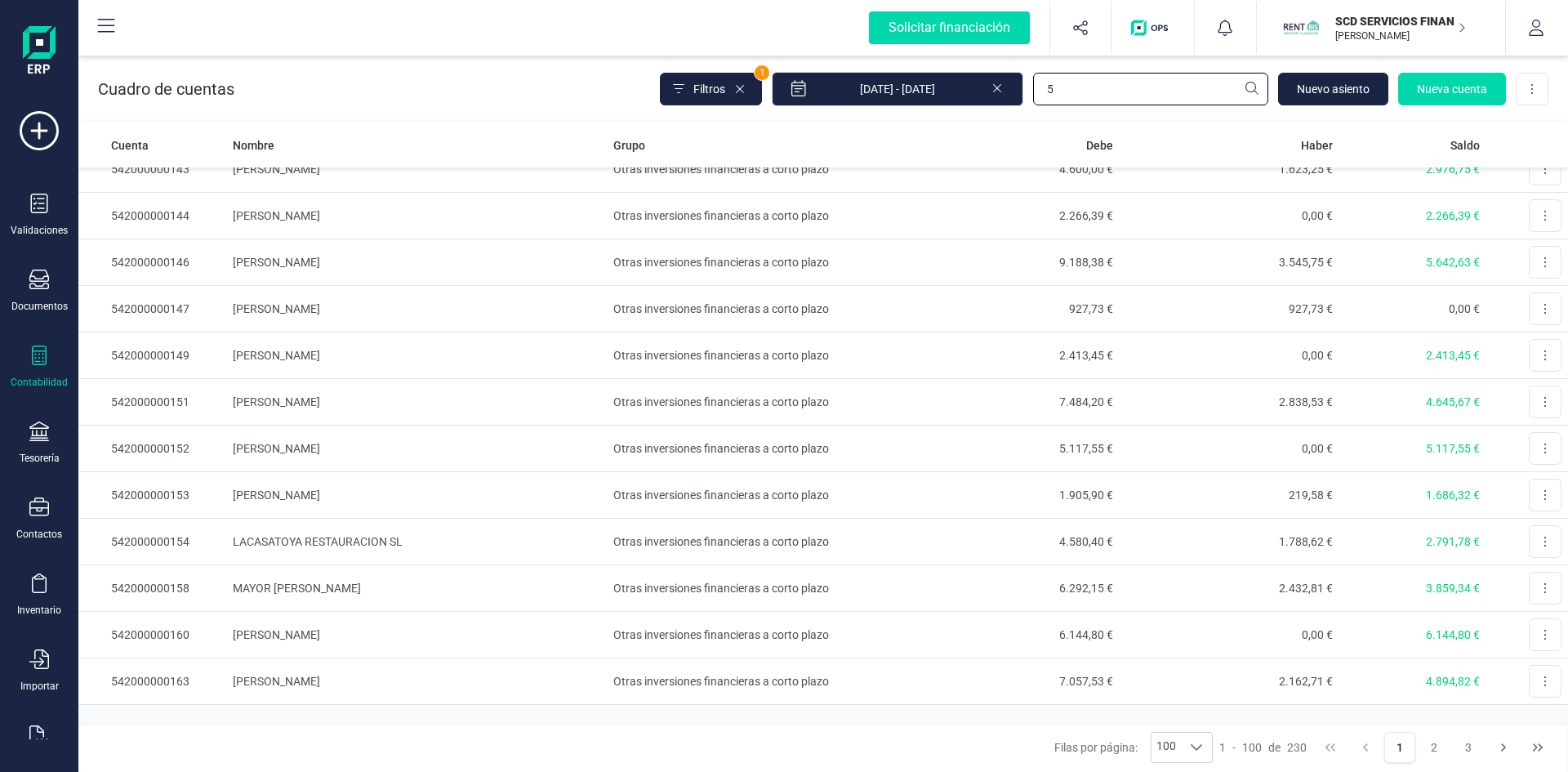
scroll to position [4131, 0]
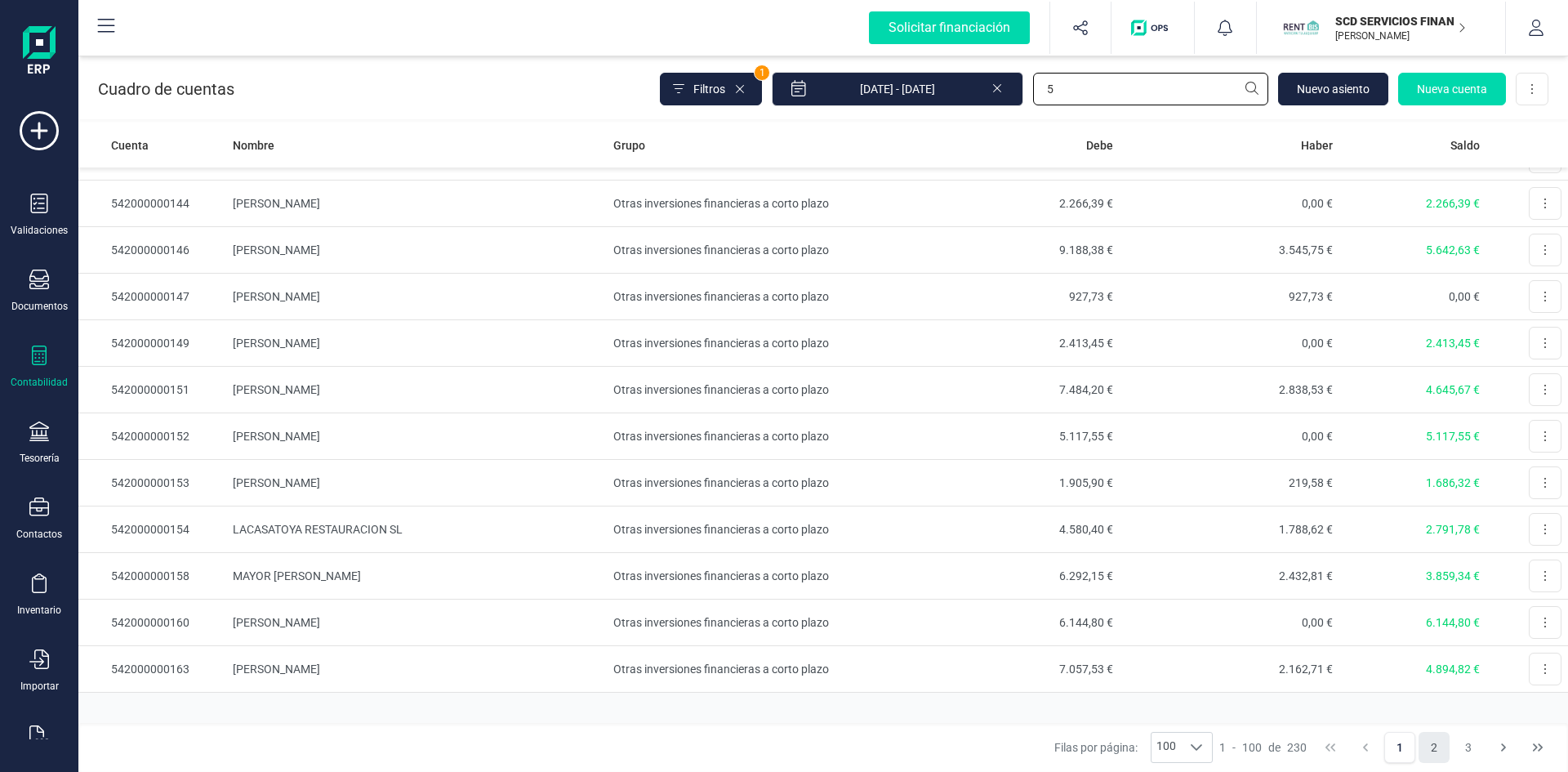
type input "5"
click at [1437, 750] on button "2" at bounding box center [1434, 747] width 31 height 31
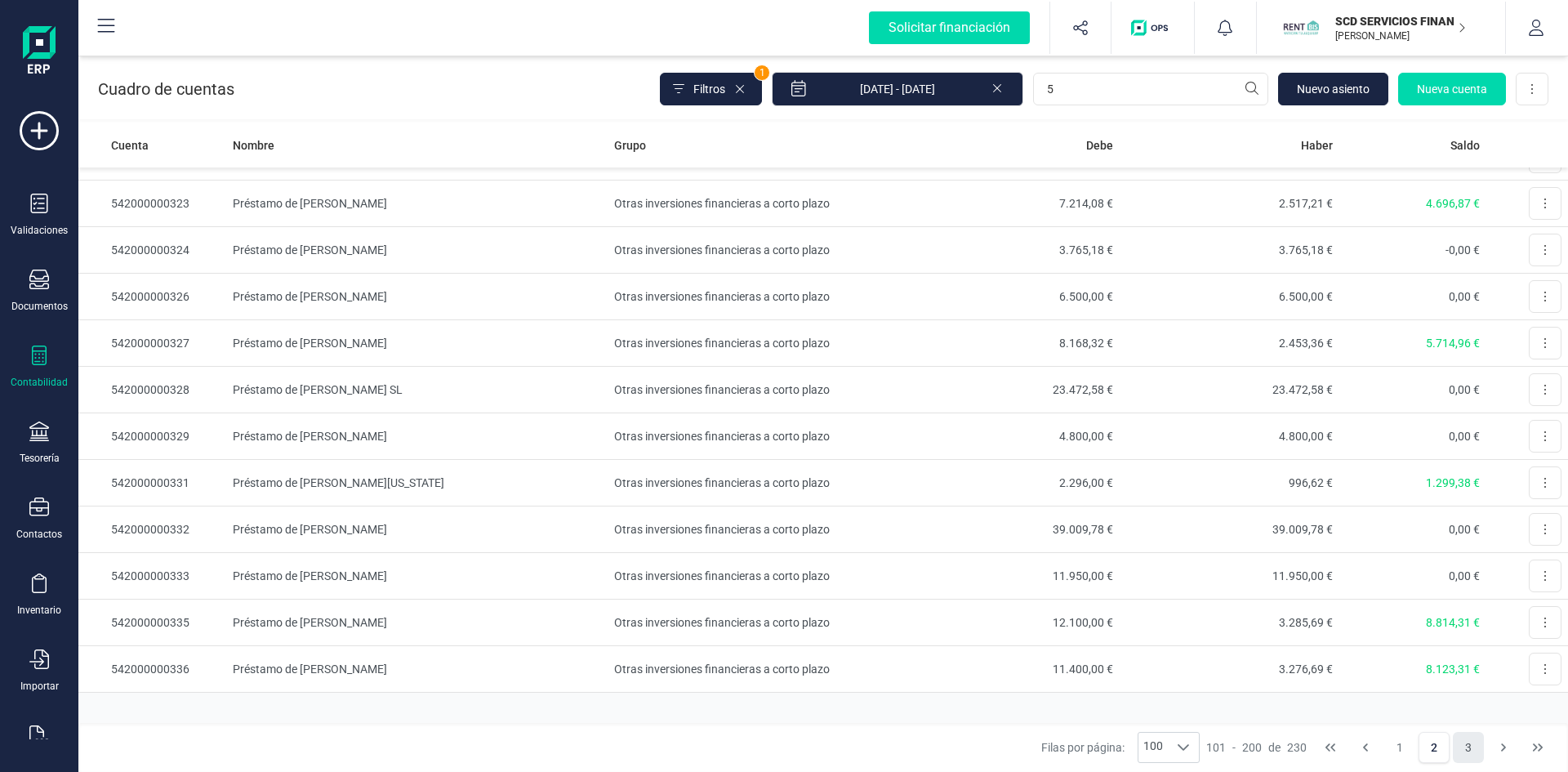
click at [1462, 745] on button "3" at bounding box center [1468, 747] width 31 height 31
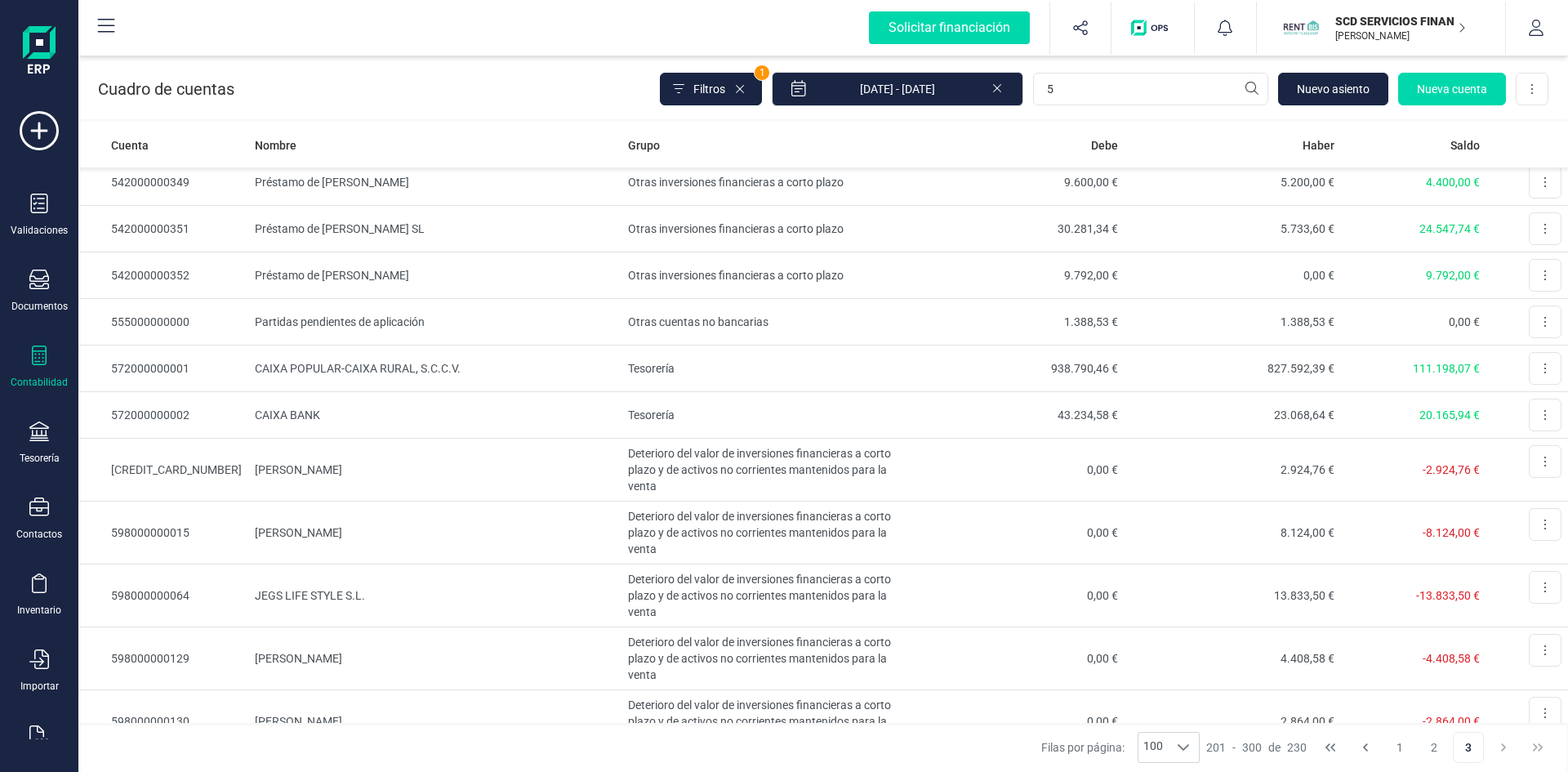
scroll to position [245, 0]
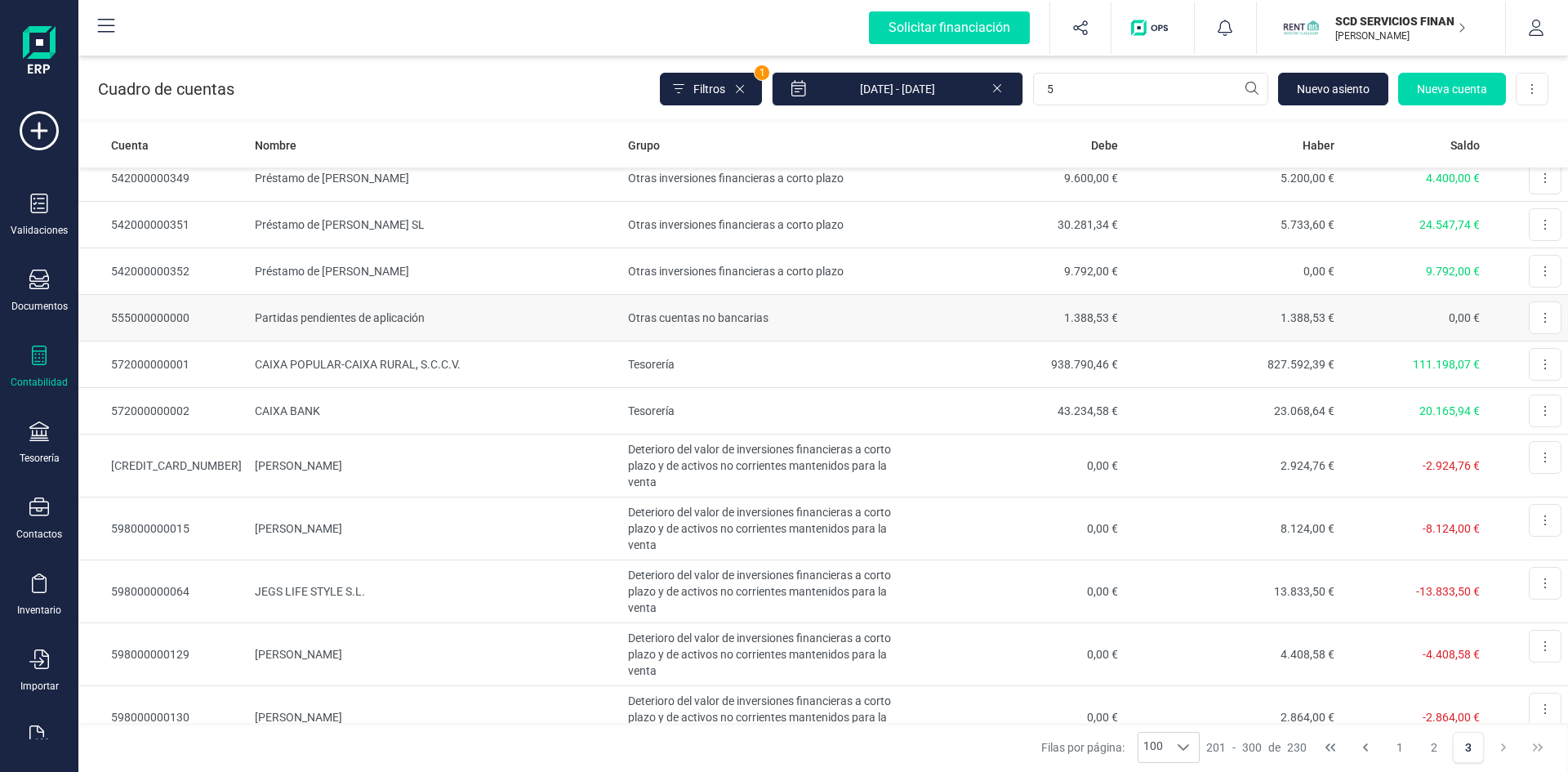
click at [309, 315] on td "Partidas pendientes de aplicación" at bounding box center [434, 318] width 373 height 47
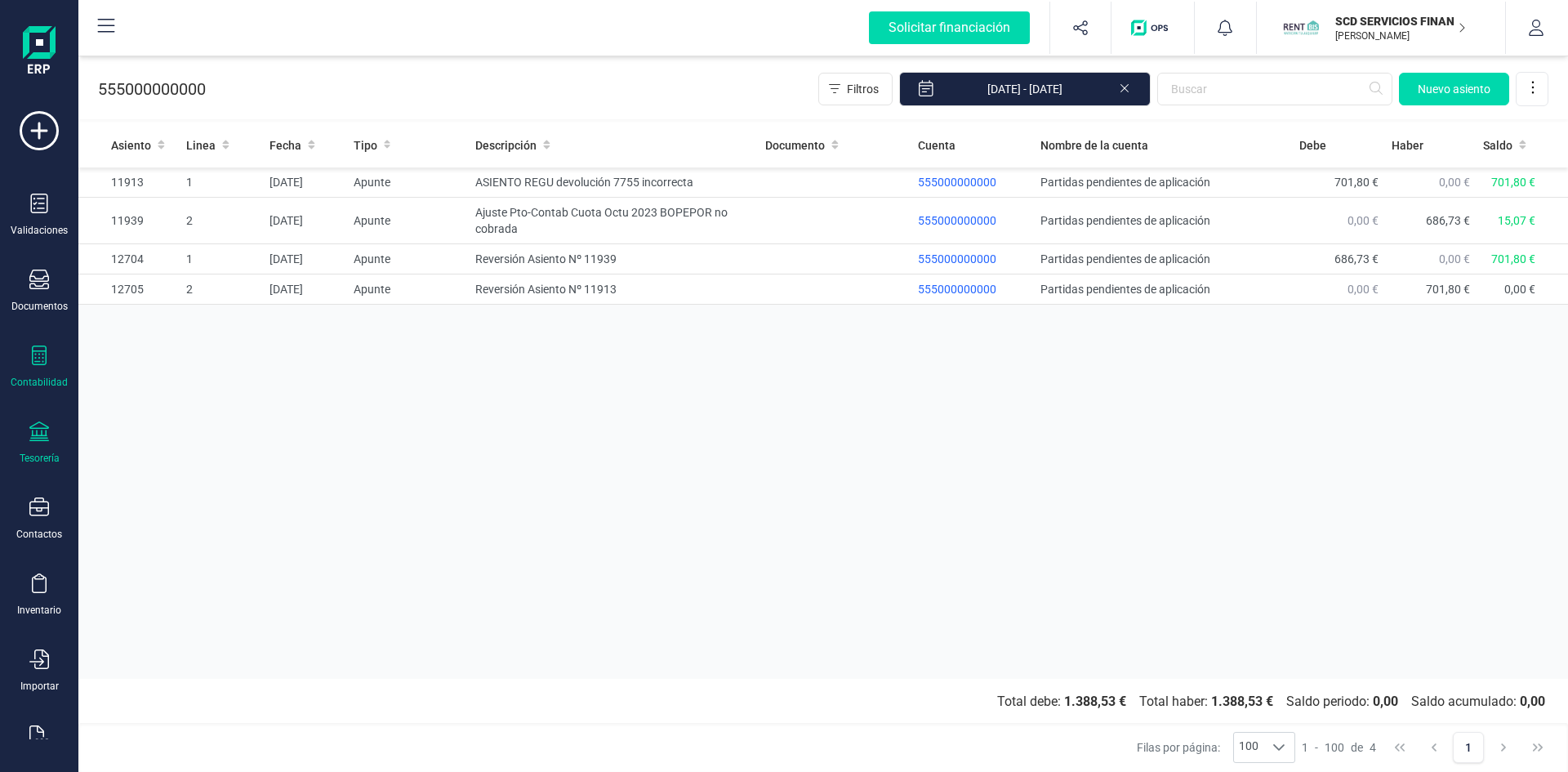
click at [33, 431] on icon at bounding box center [39, 431] width 20 height 20
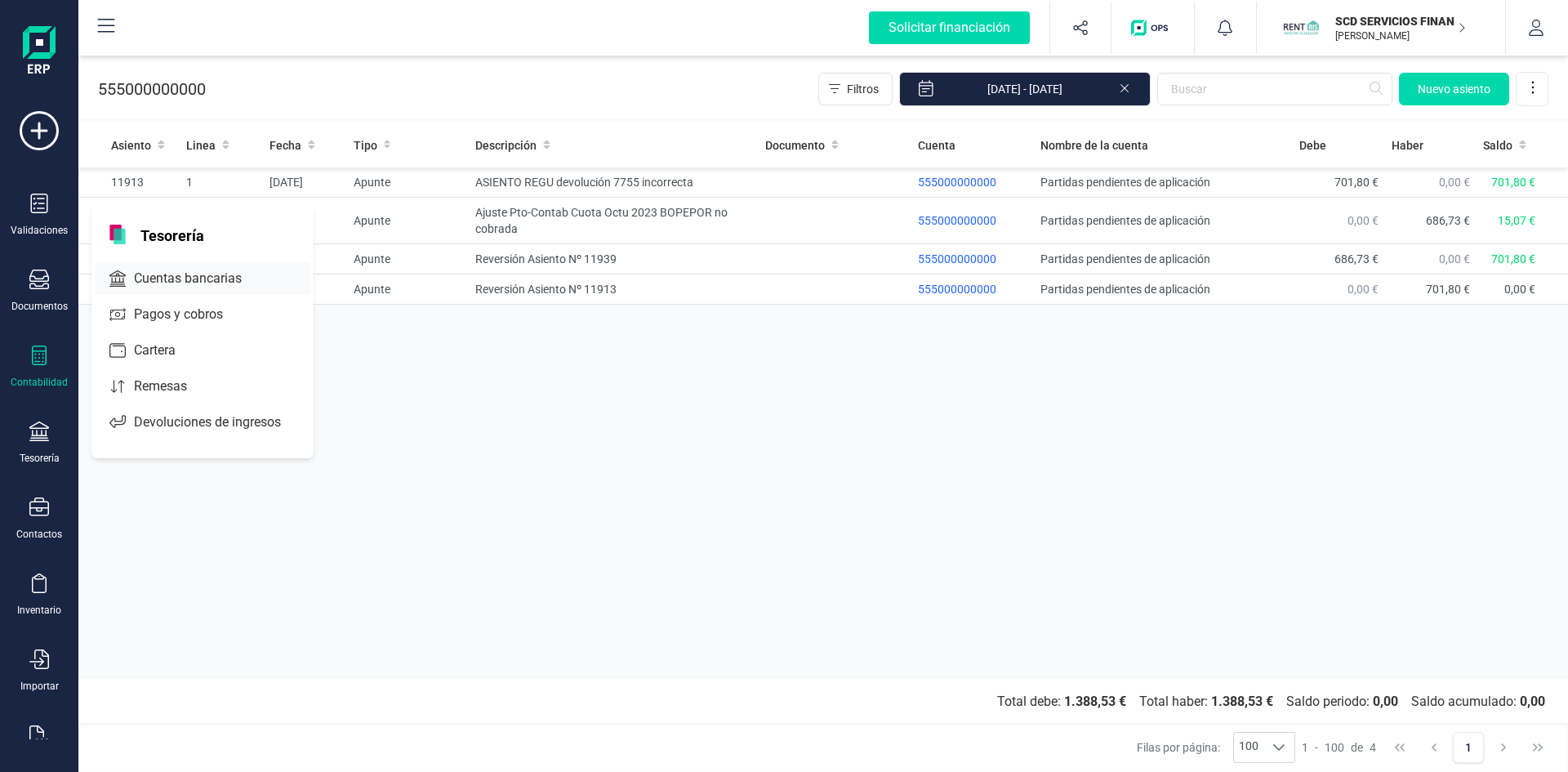
click at [196, 287] on span "Cuentas bancarias" at bounding box center [199, 278] width 144 height 20
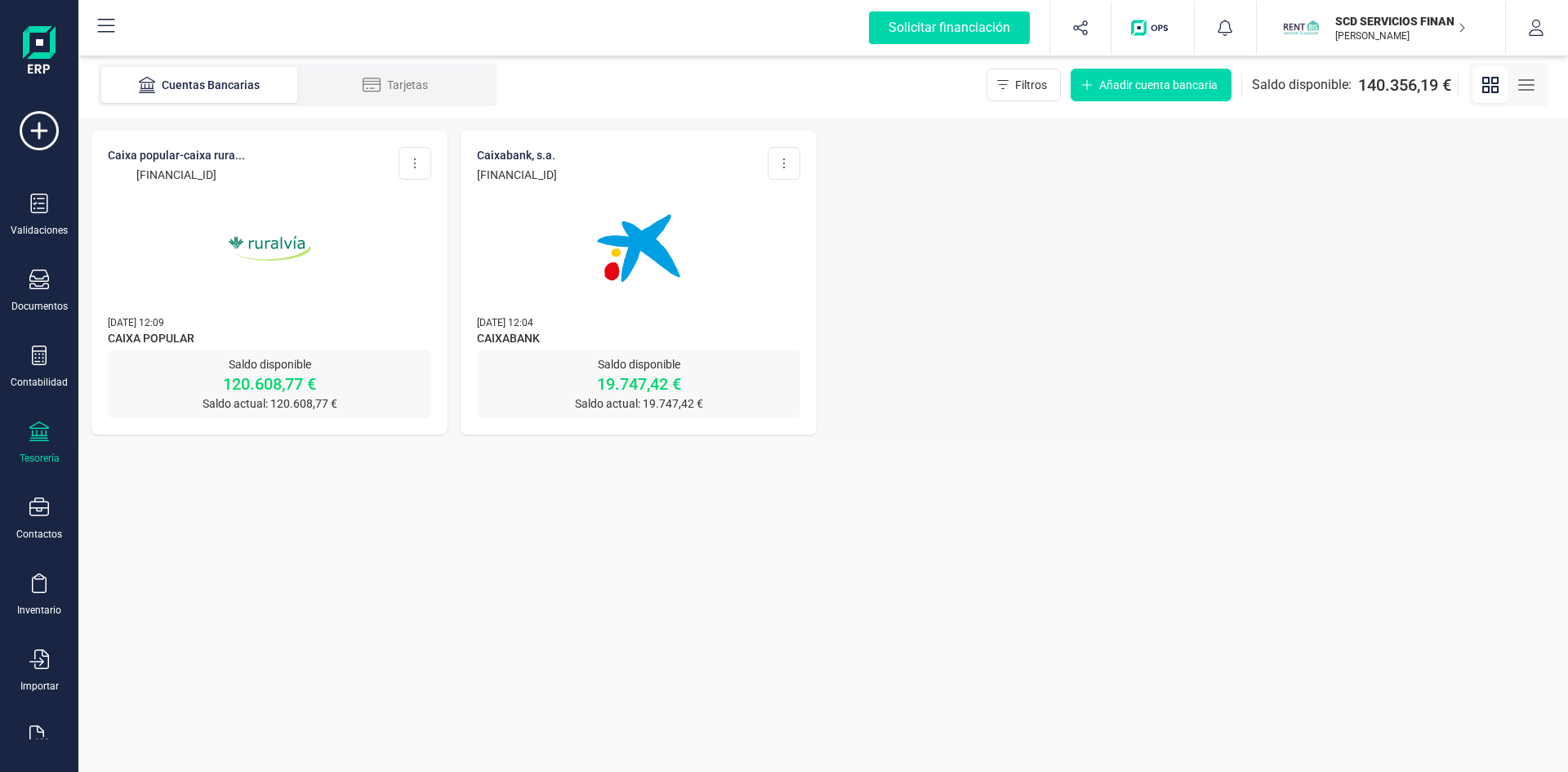
click at [441, 82] on div "Tarjetas" at bounding box center [395, 84] width 131 height 16
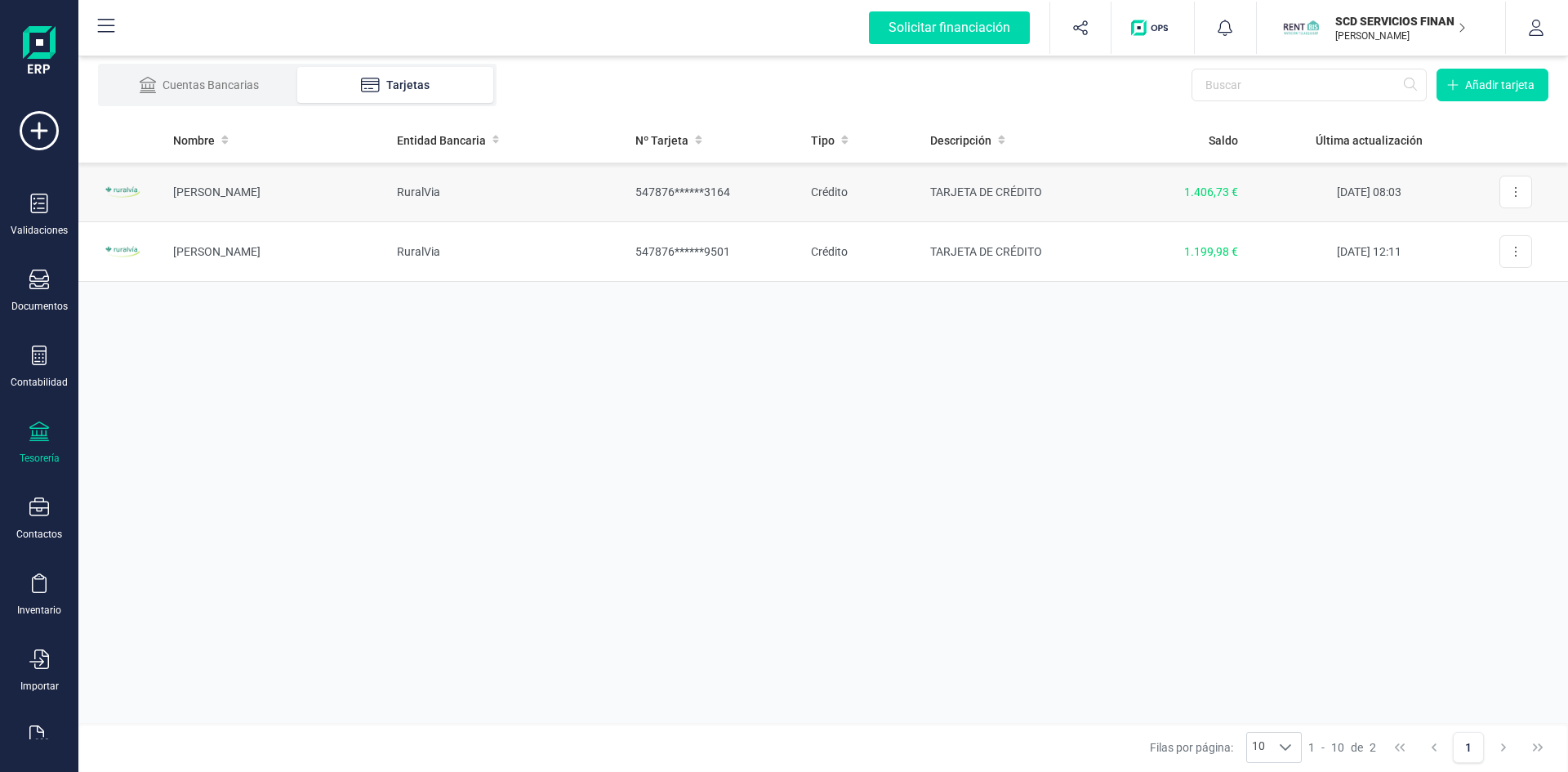
click at [230, 189] on td "[PERSON_NAME]" at bounding box center [272, 192] width 224 height 59
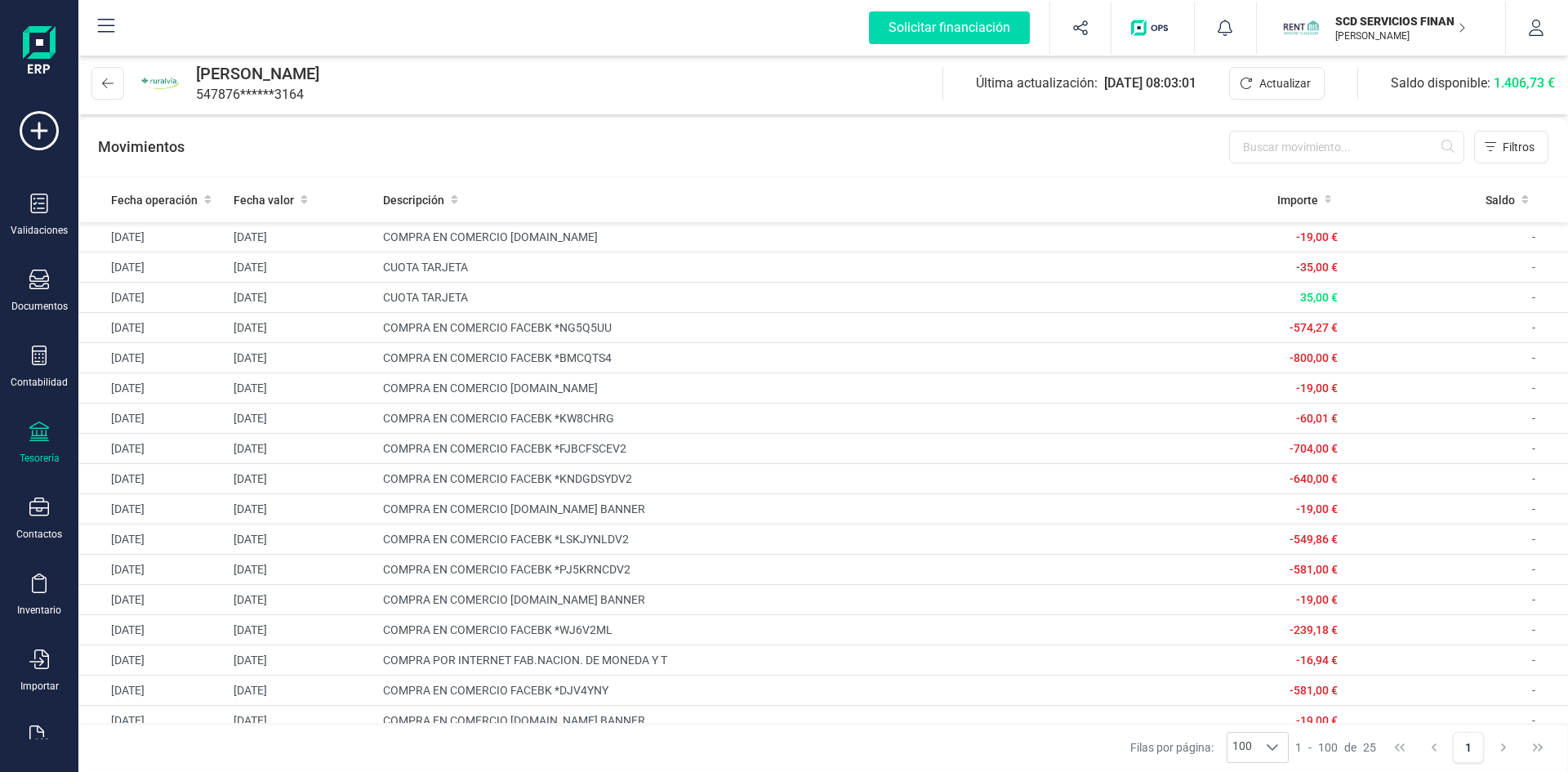
click at [617, 171] on div "Movimientos Filtros" at bounding box center [823, 147] width 1490 height 59
click at [547, 324] on td "COMPRA EN COMERCIO FACEBK *NG5Q5UU" at bounding box center [749, 327] width 745 height 30
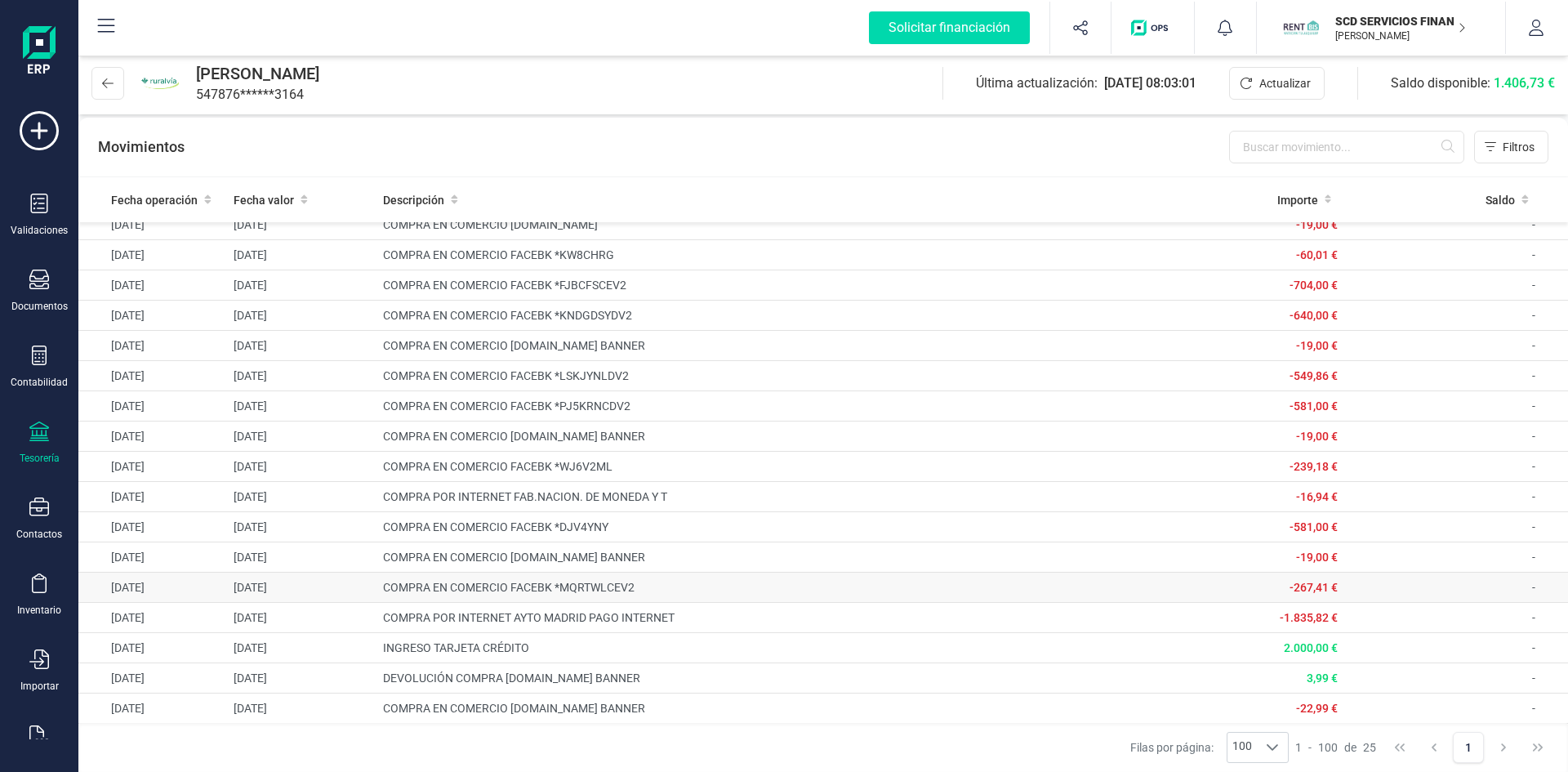
scroll to position [245, 0]
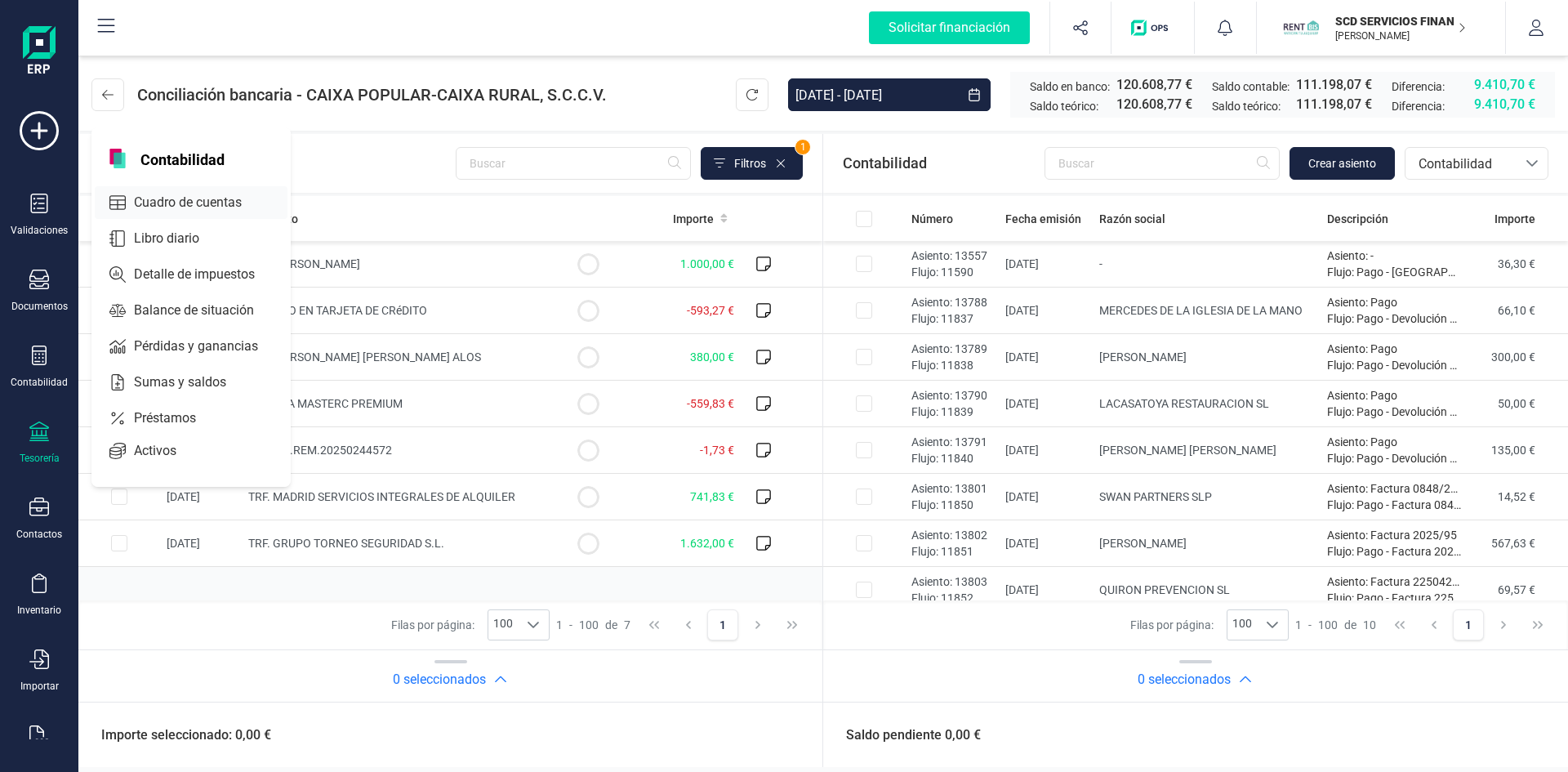
click at [176, 196] on span "Cuadro de cuentas" at bounding box center [199, 202] width 144 height 20
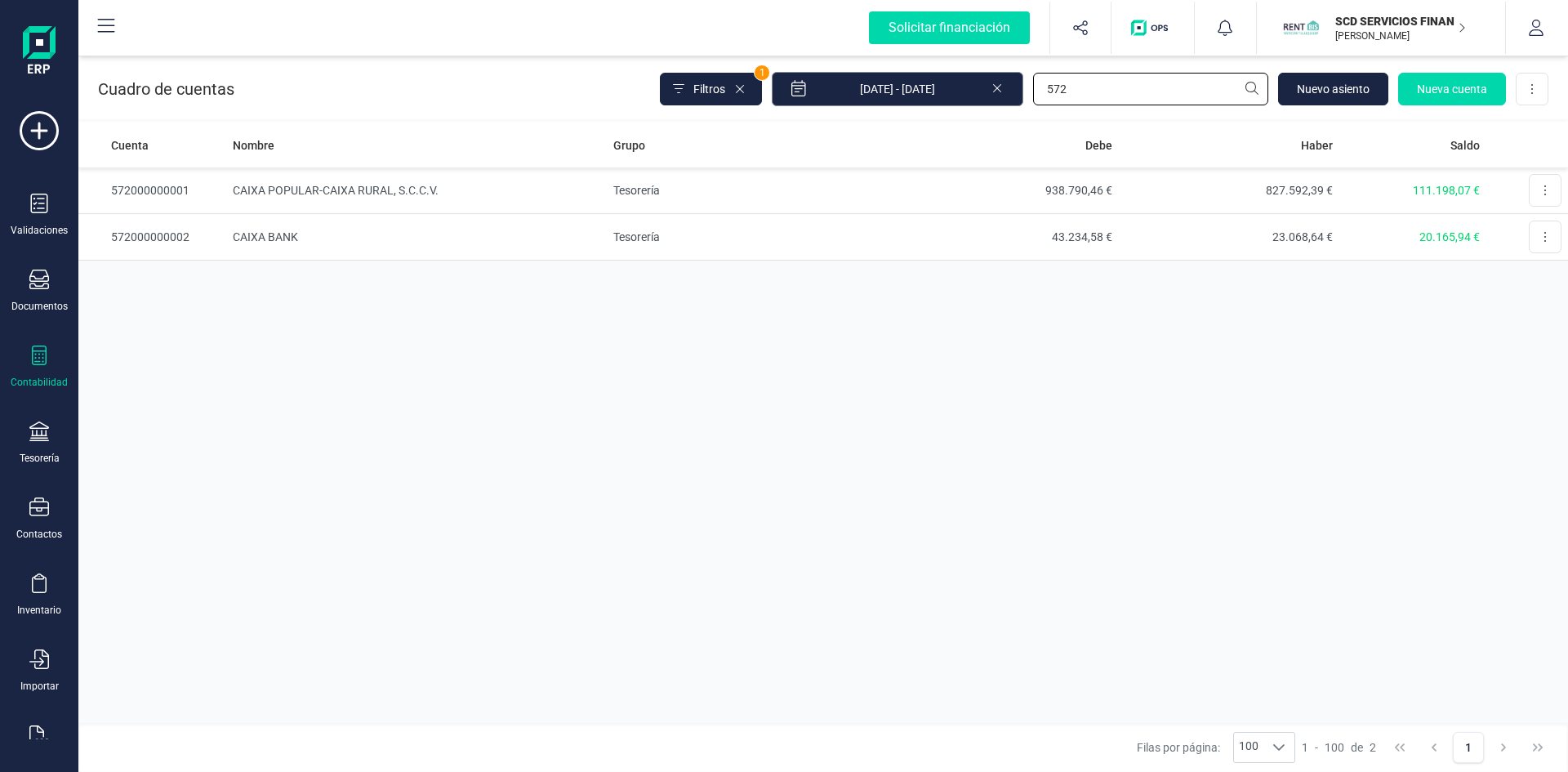
drag, startPoint x: 1081, startPoint y: 90, endPoint x: 963, endPoint y: 80, distance: 118.4
click at [963, 80] on div "Filtros 1 01/01/2025 - 29/08/2025 572 Nuevo asiento Nueva cuenta Descargar Excel" at bounding box center [1104, 89] width 888 height 34
type input "faceb"
click at [352, 189] on td "FACEBOOK IRELAND LIMITED" at bounding box center [416, 190] width 380 height 47
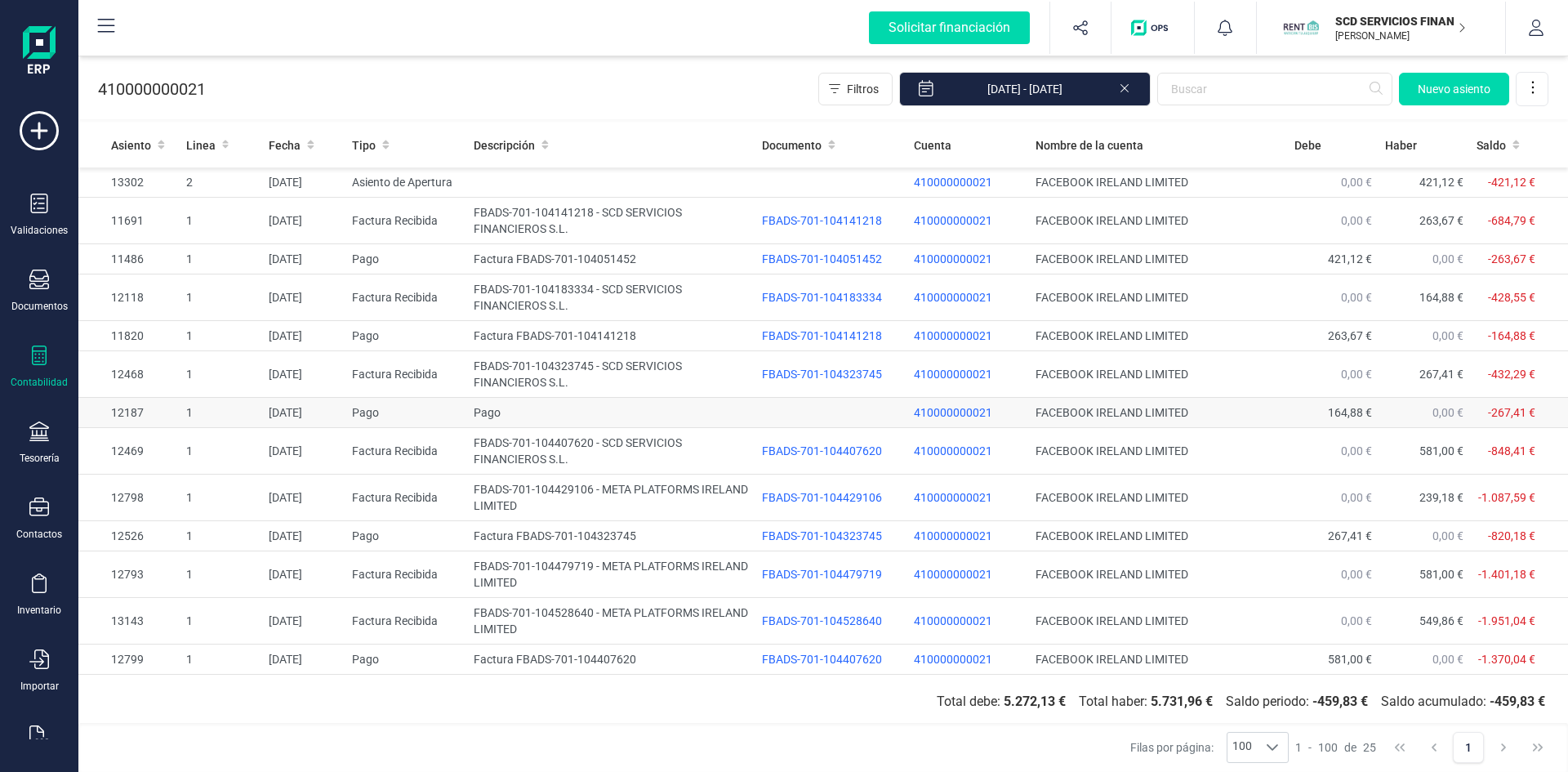
click at [369, 411] on td "Pago" at bounding box center [406, 413] width 121 height 30
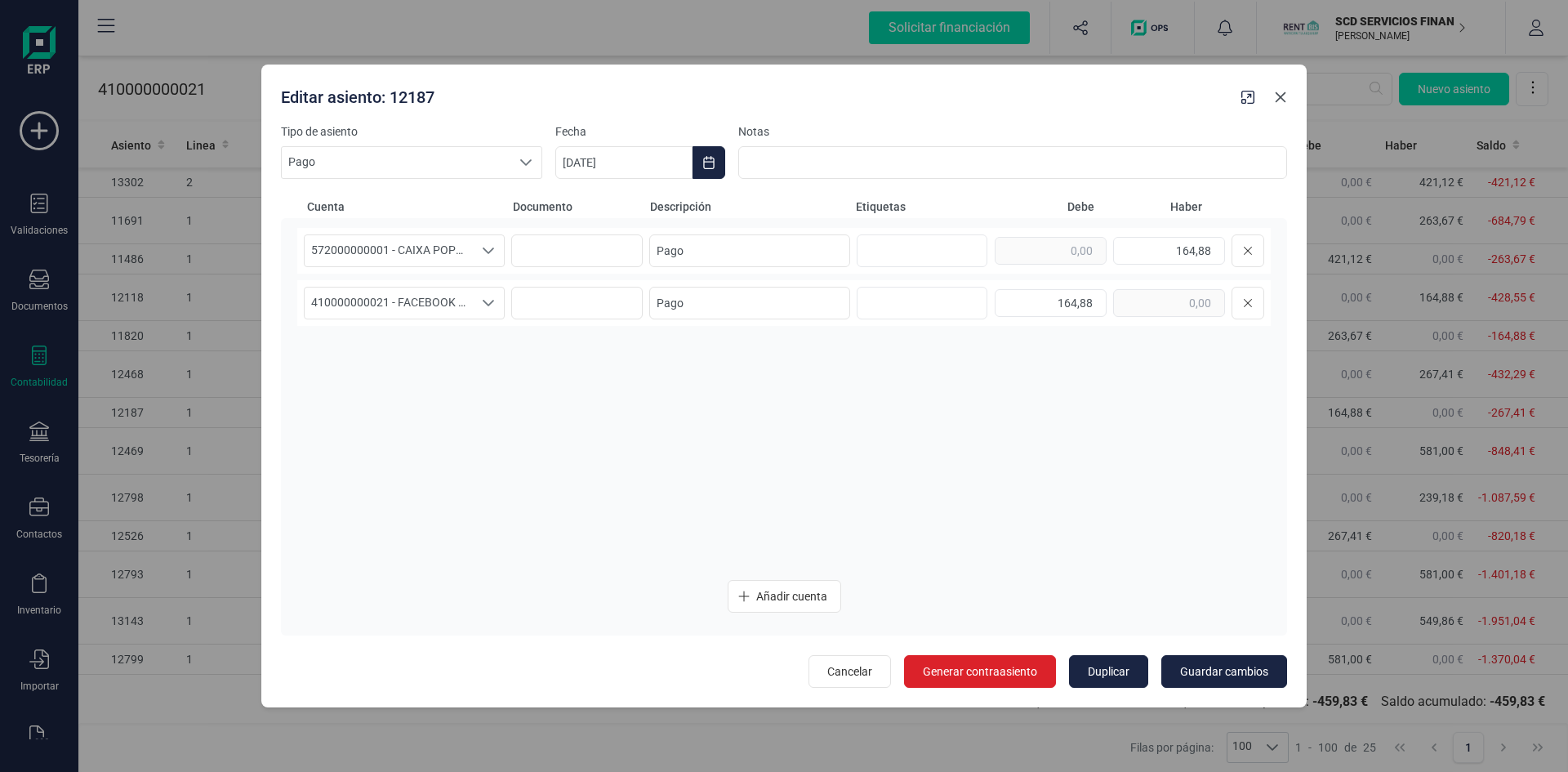
click at [1286, 99] on icon "button" at bounding box center [1280, 96] width 13 height 13
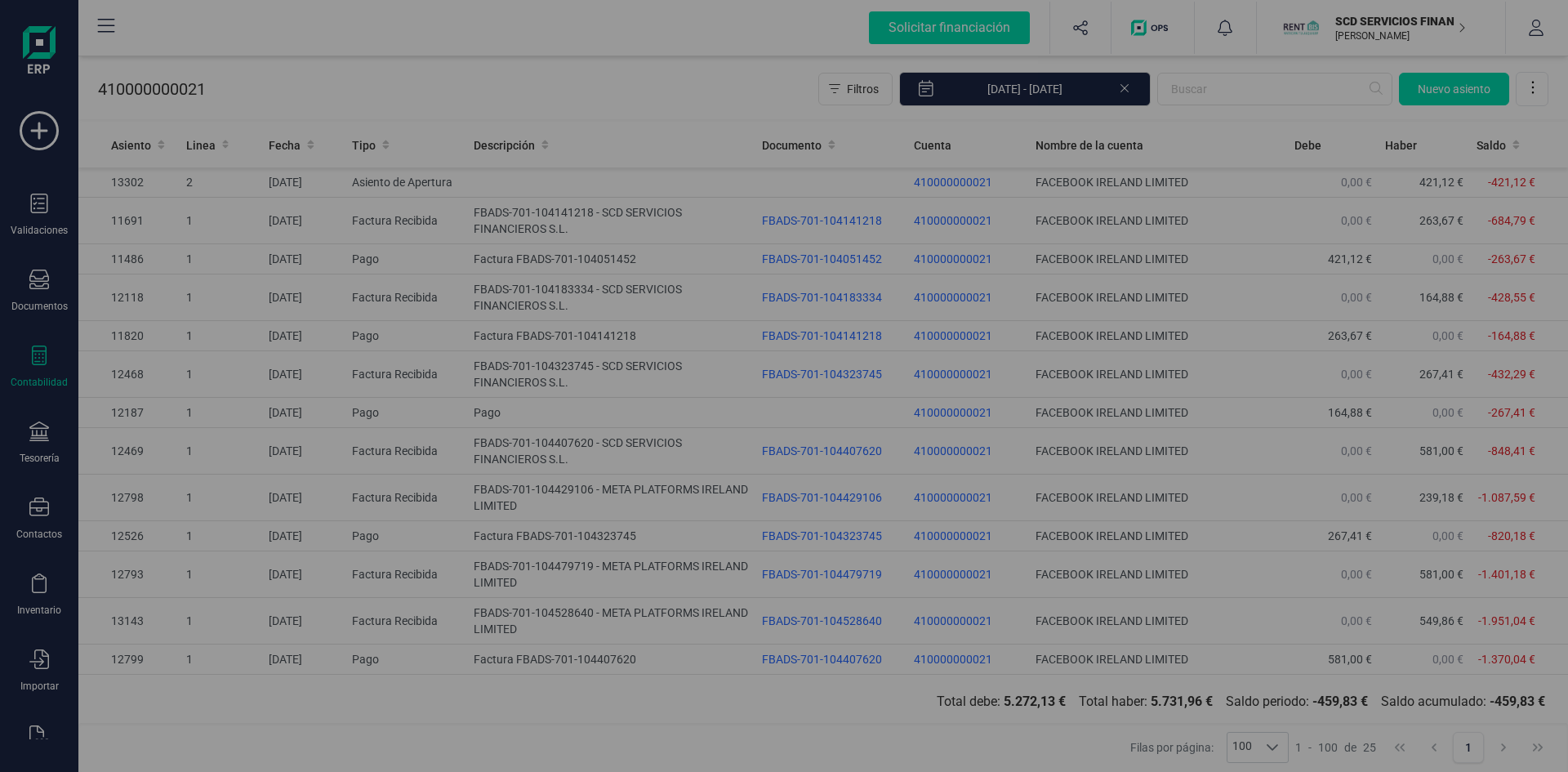
type input "[DATE]"
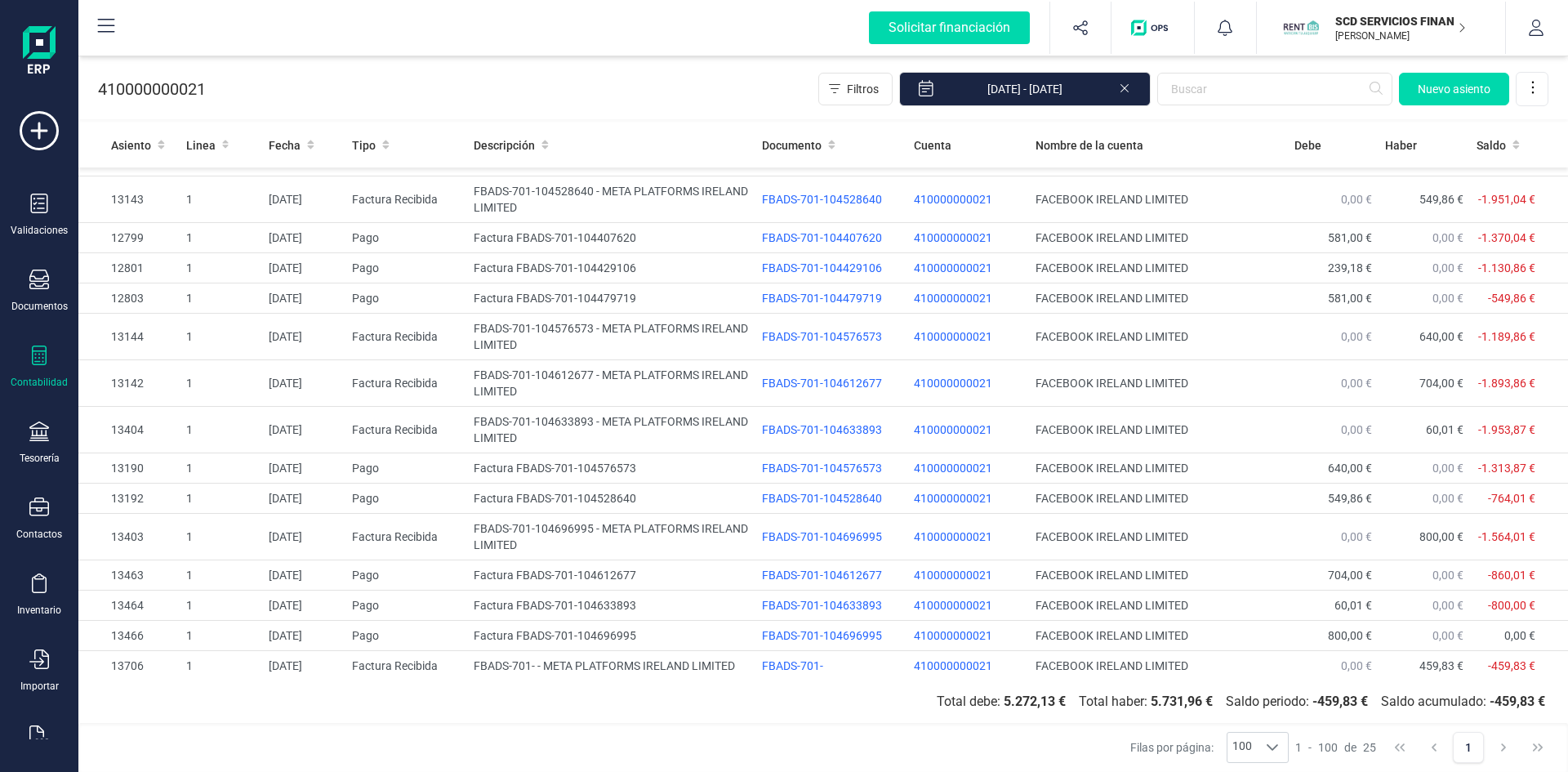
scroll to position [424, 0]
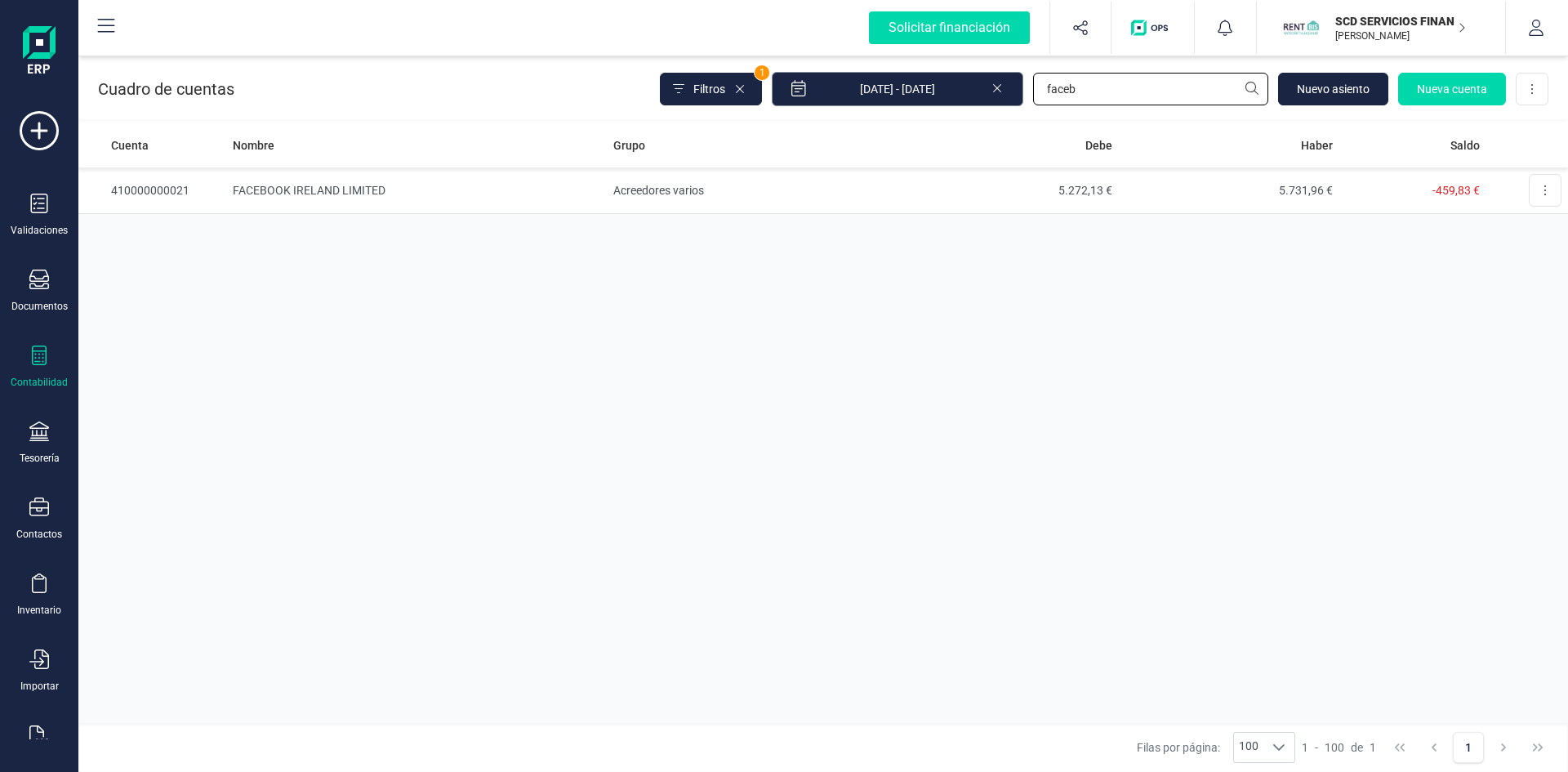
drag, startPoint x: 1108, startPoint y: 85, endPoint x: 955, endPoint y: 102, distance: 153.9
click at [955, 102] on div "Filtros 1 01/01/2025 - 29/08/2025 faceb Nuevo asiento Nueva cuenta Descargar Ex…" at bounding box center [1104, 89] width 888 height 34
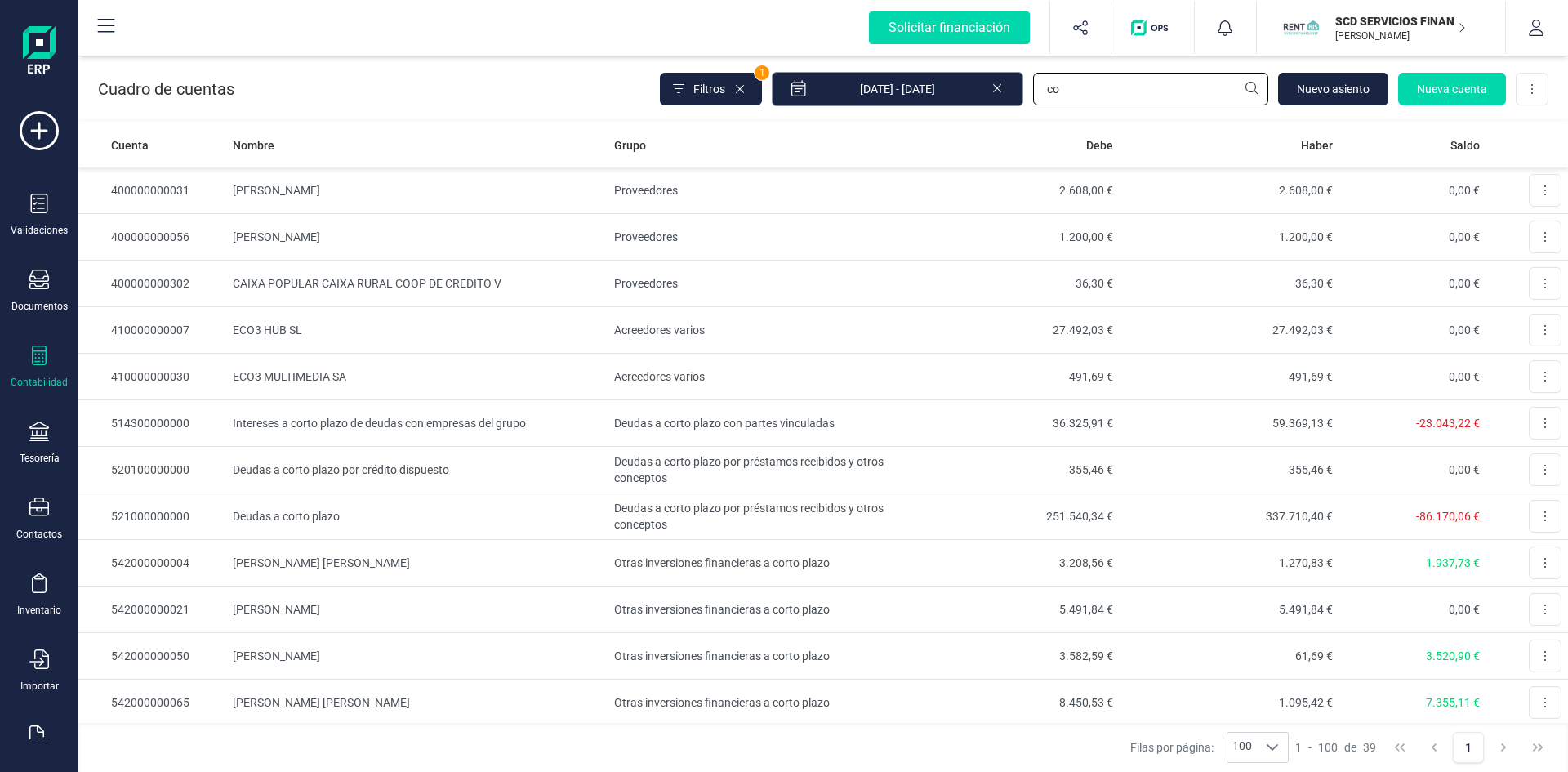
type input "c"
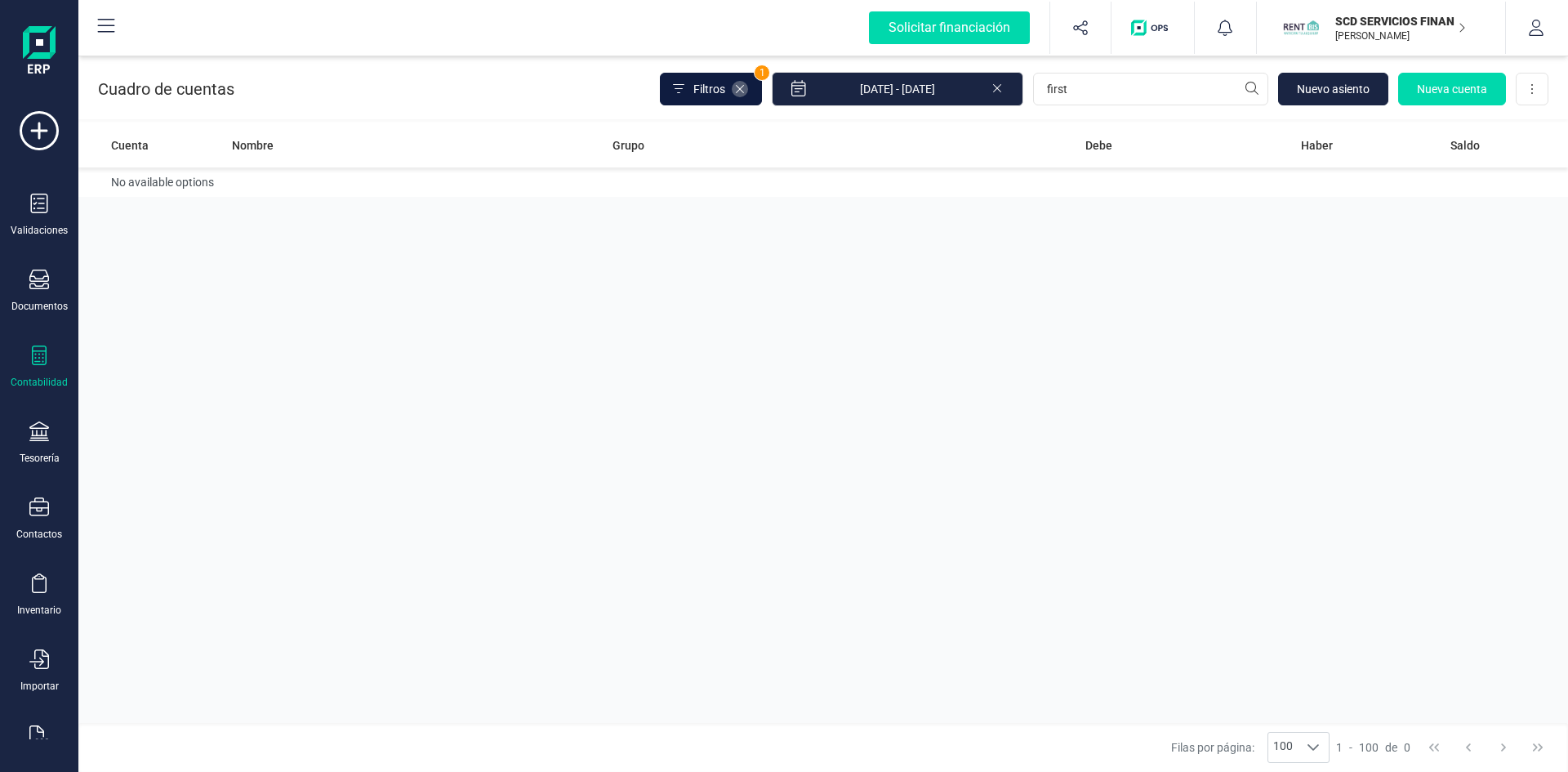
click at [746, 89] on icon at bounding box center [739, 89] width 13 height 13
click at [744, 87] on icon at bounding box center [739, 89] width 8 height 8
click at [713, 87] on span "Filtros" at bounding box center [709, 89] width 32 height 16
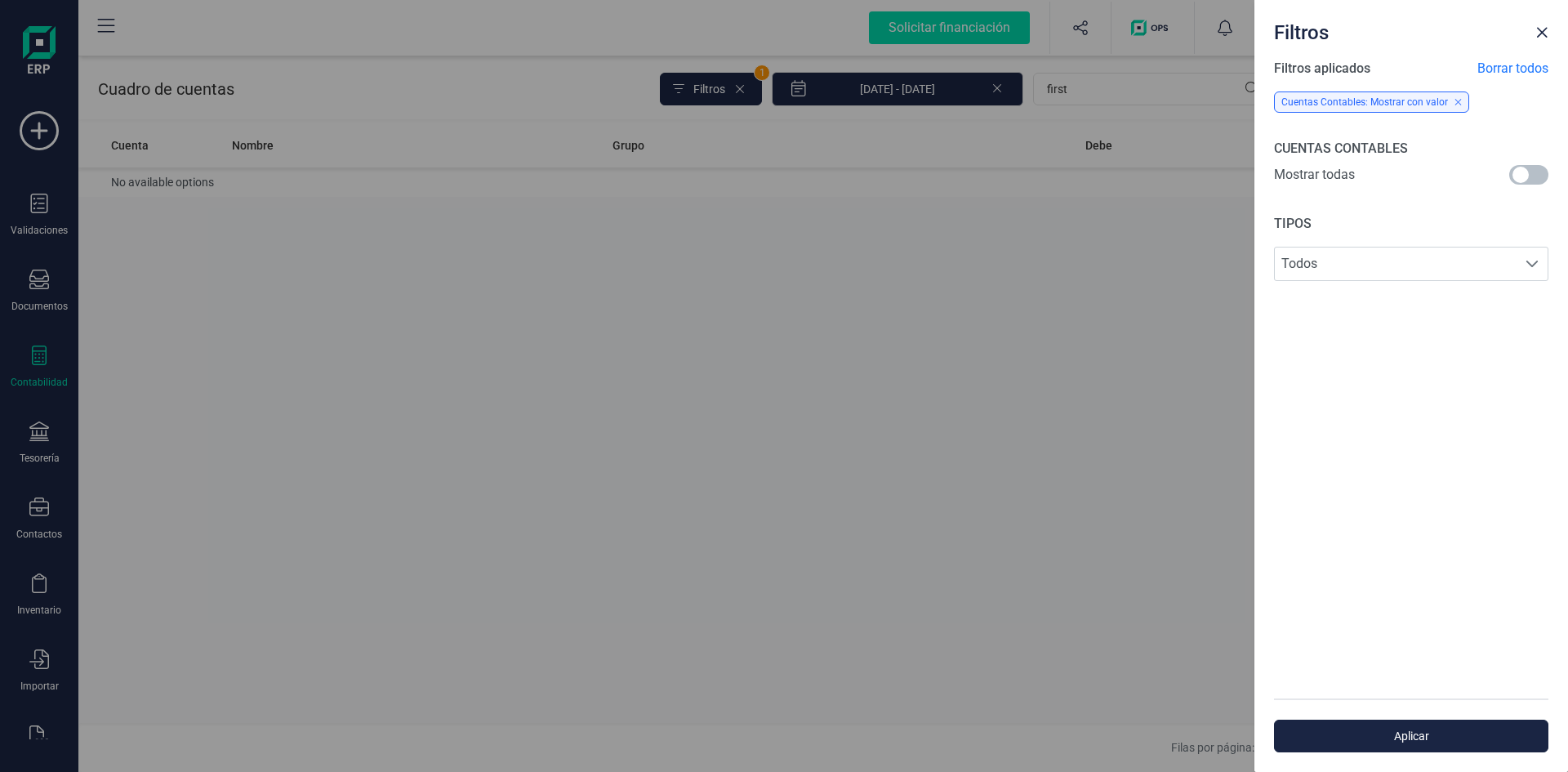
click at [1526, 173] on span at bounding box center [1529, 174] width 40 height 20
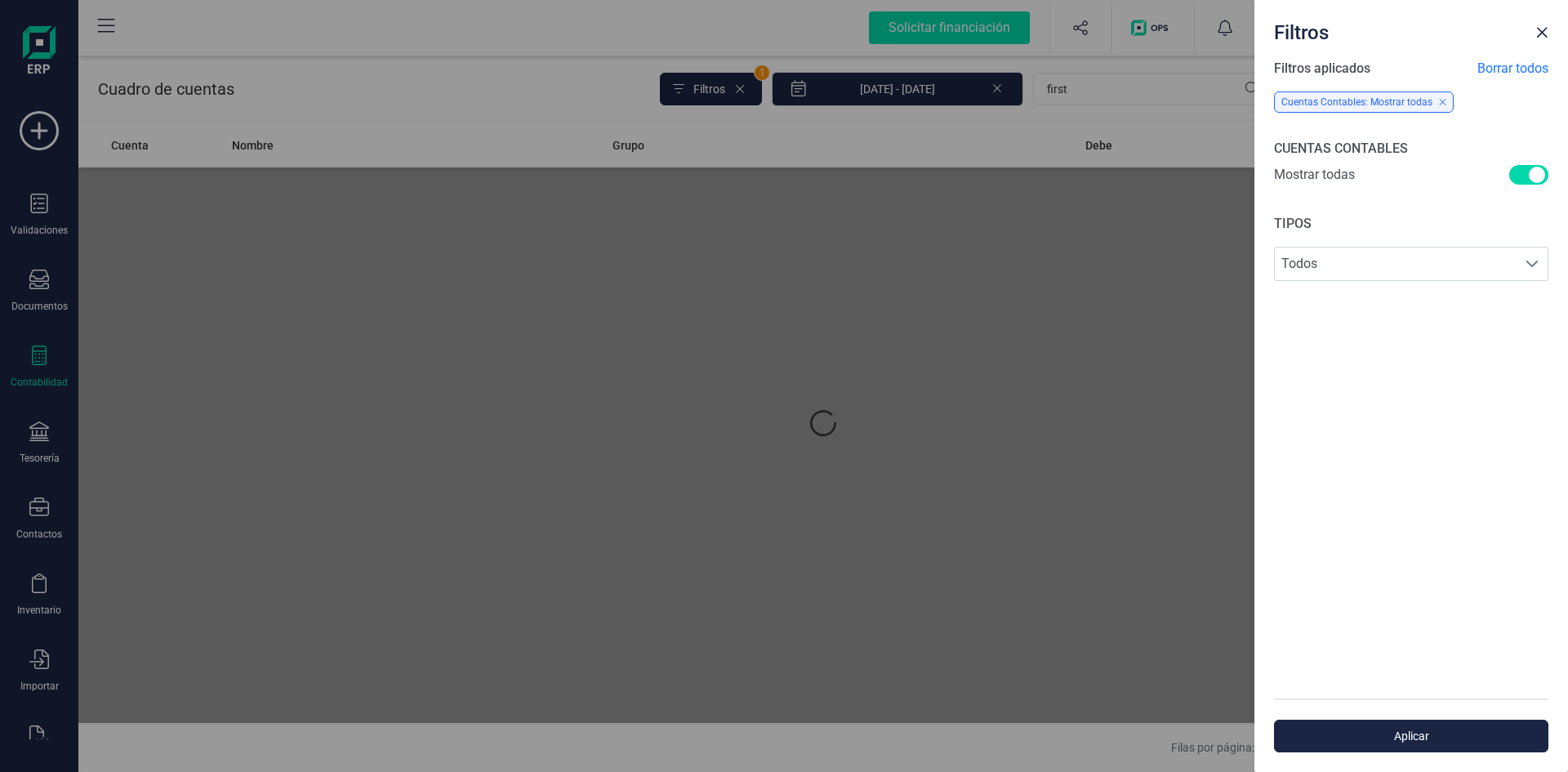
scroll to position [9, 6]
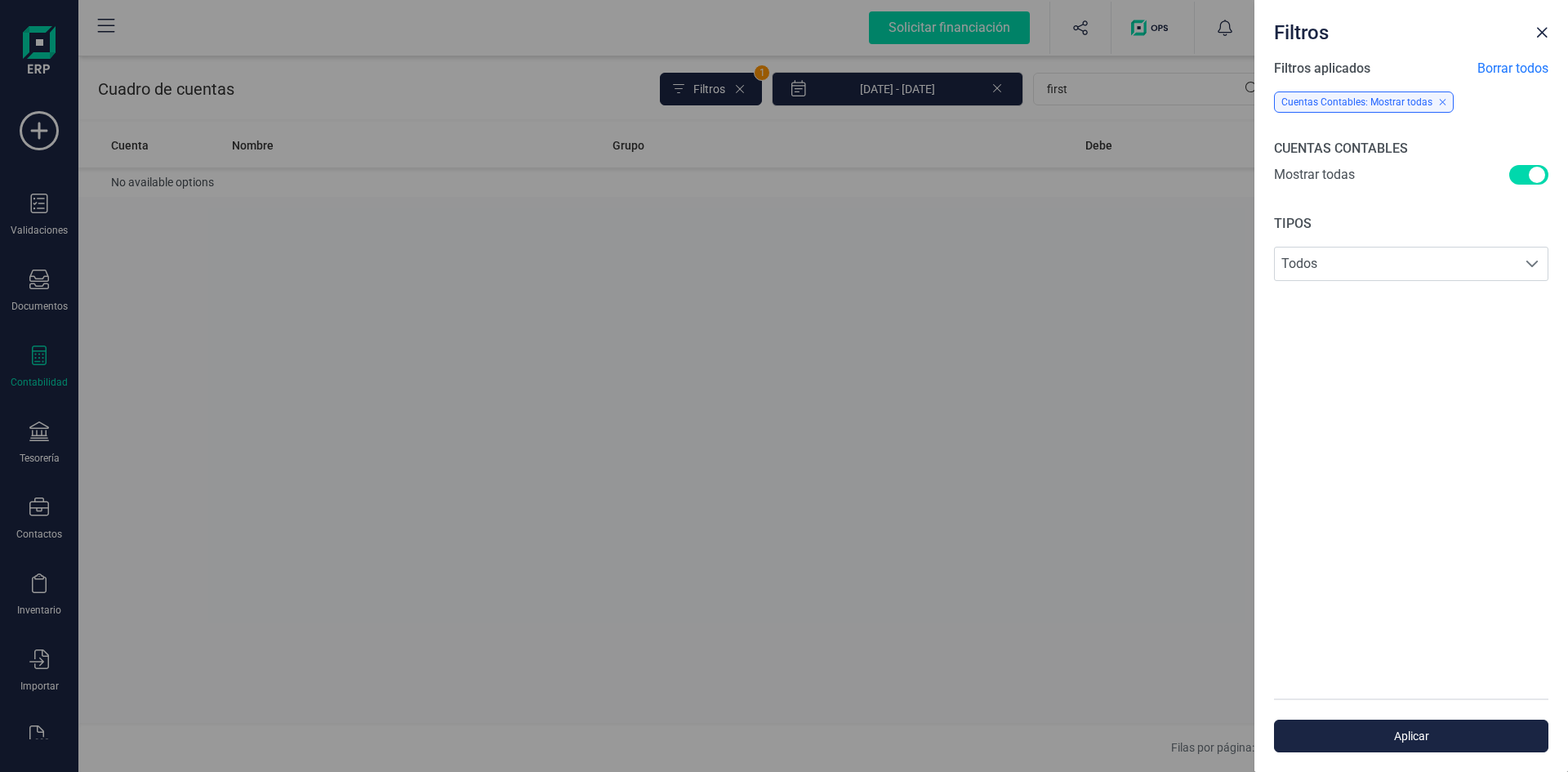
click at [1442, 100] on icon at bounding box center [1442, 102] width 6 height 6
click at [1421, 737] on span "Aplicar" at bounding box center [1411, 736] width 237 height 16
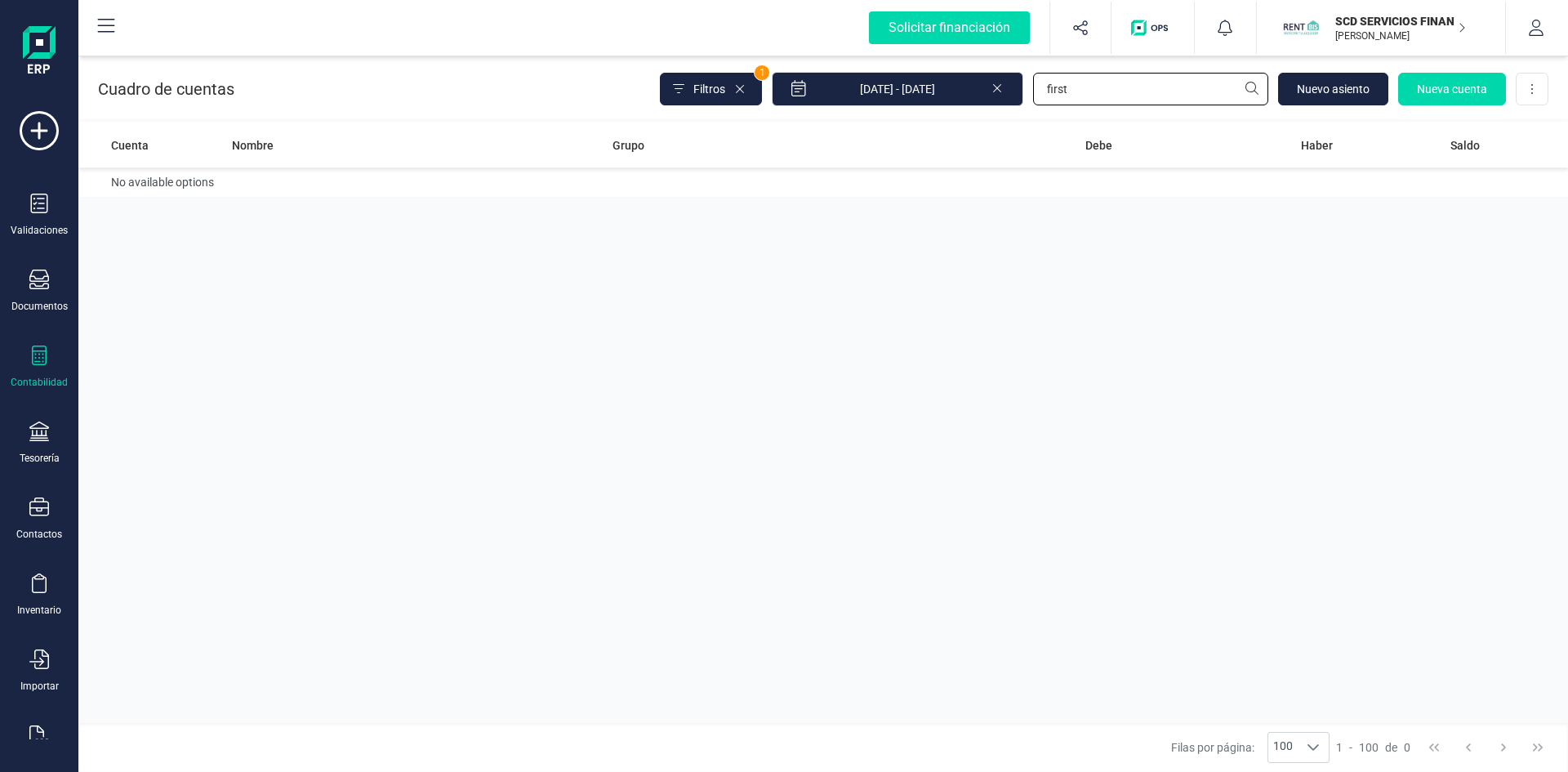
click at [1084, 94] on input "first" at bounding box center [1150, 89] width 235 height 33
type input "f"
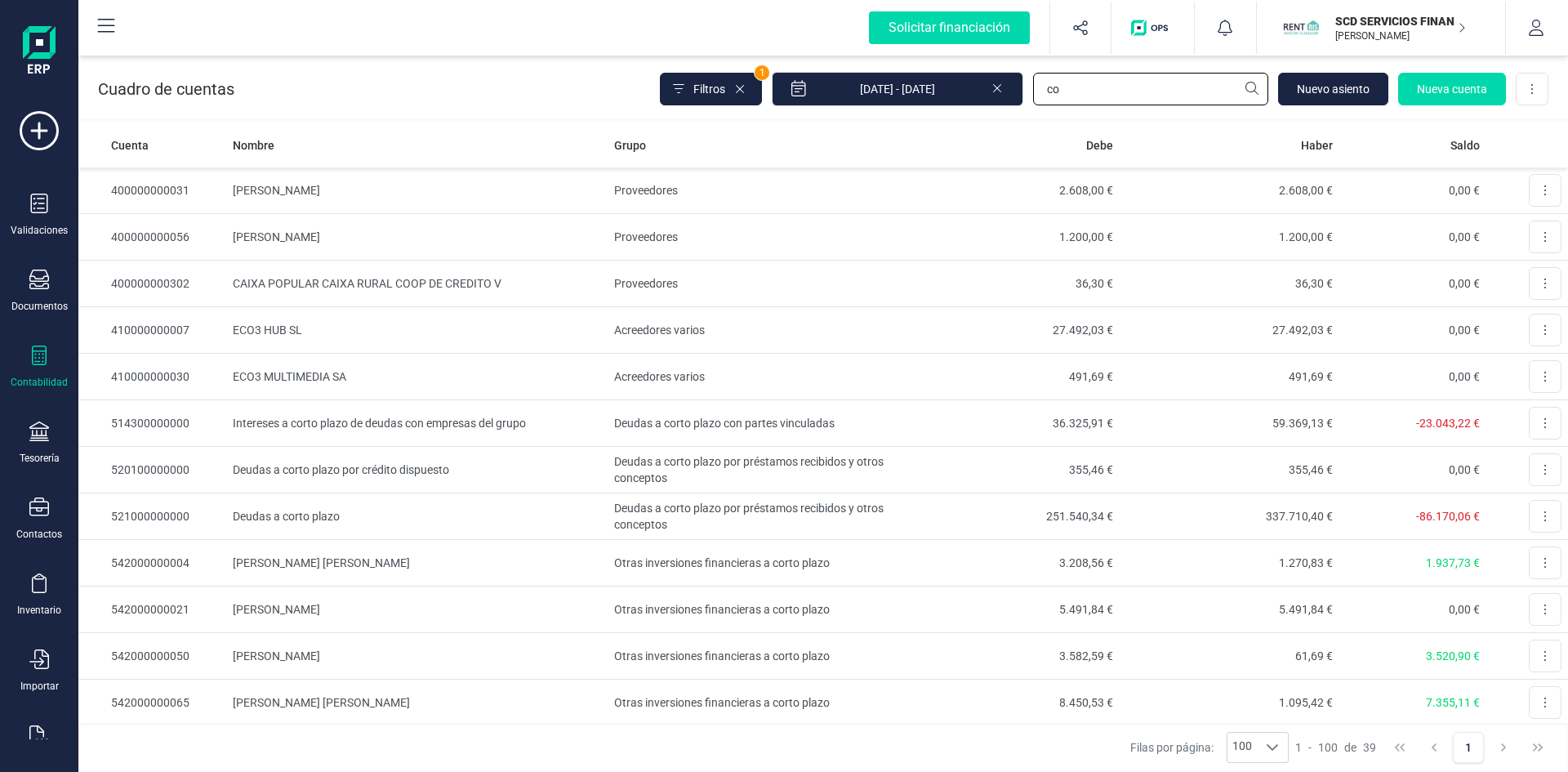
type input "c"
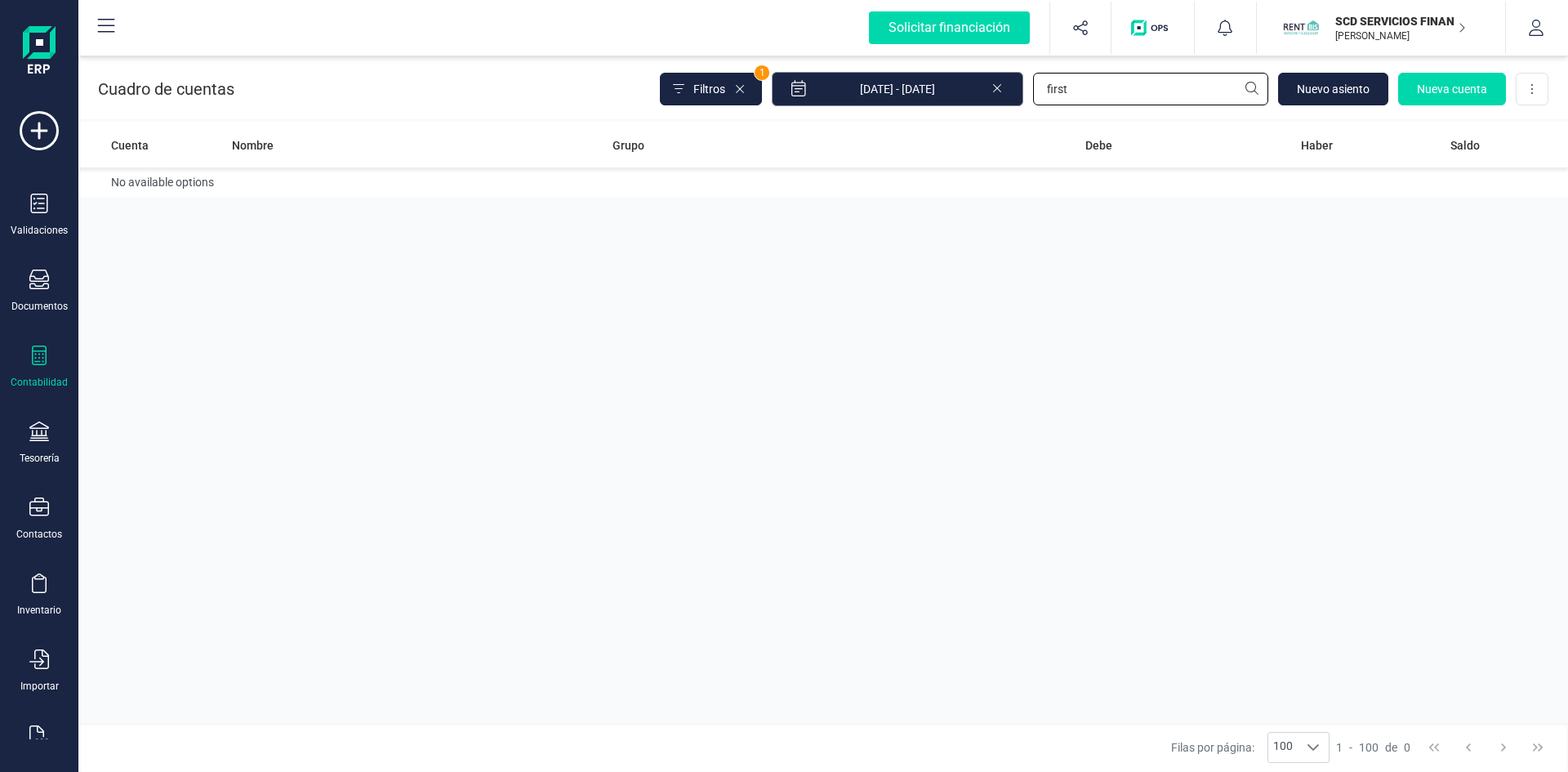
drag, startPoint x: 1096, startPoint y: 92, endPoint x: 942, endPoint y: 98, distance: 154.1
click at [945, 98] on div "Filtros 1 01/01/2025 - 29/08/2025 first Nuevo asiento Nueva cuenta Descargar Ex…" at bounding box center [1104, 89] width 888 height 34
type input "a"
type input "face"
click at [308, 188] on td "FACEBOOK IRELAND LIMITED" at bounding box center [416, 190] width 380 height 47
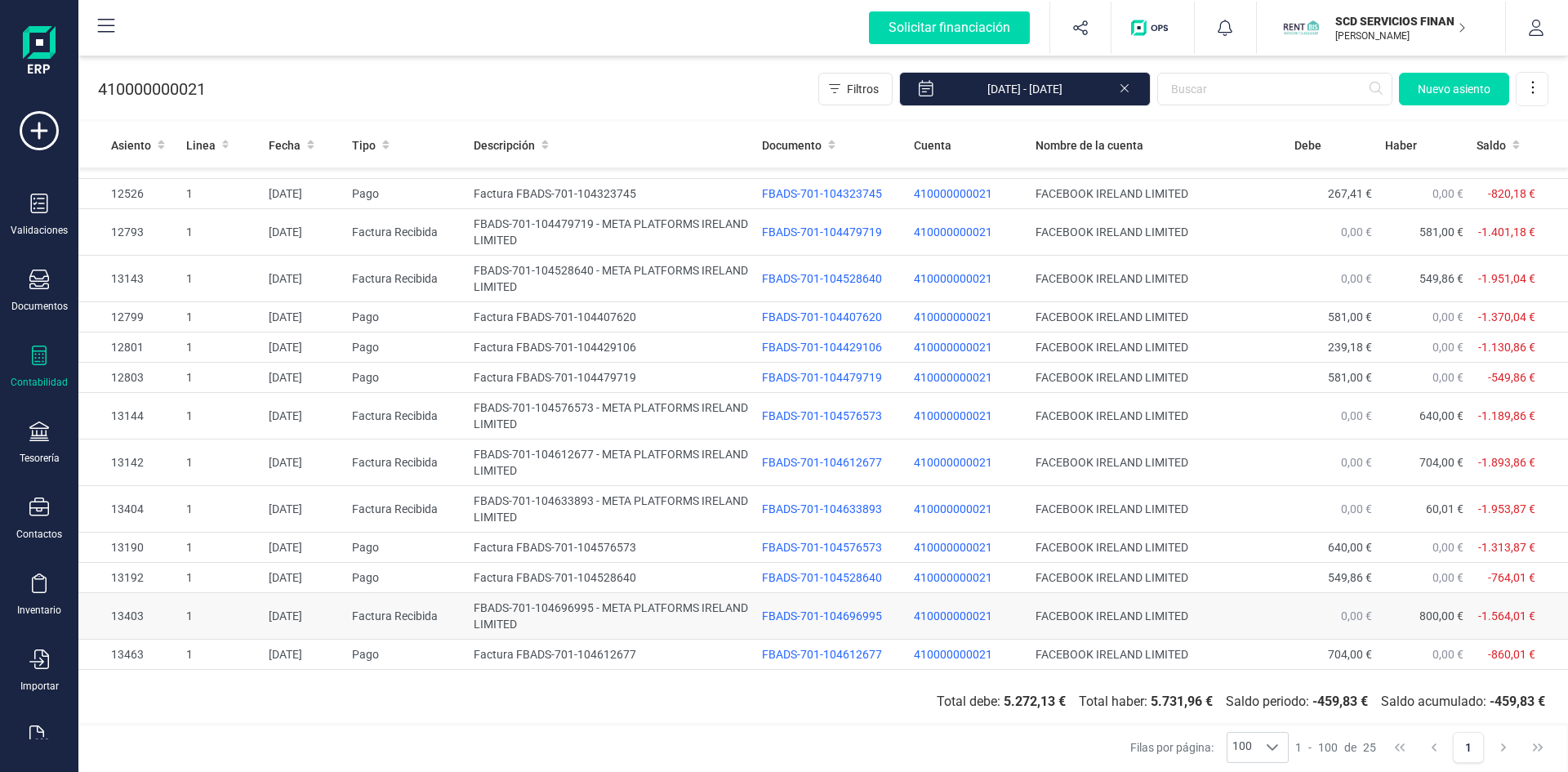
scroll to position [424, 0]
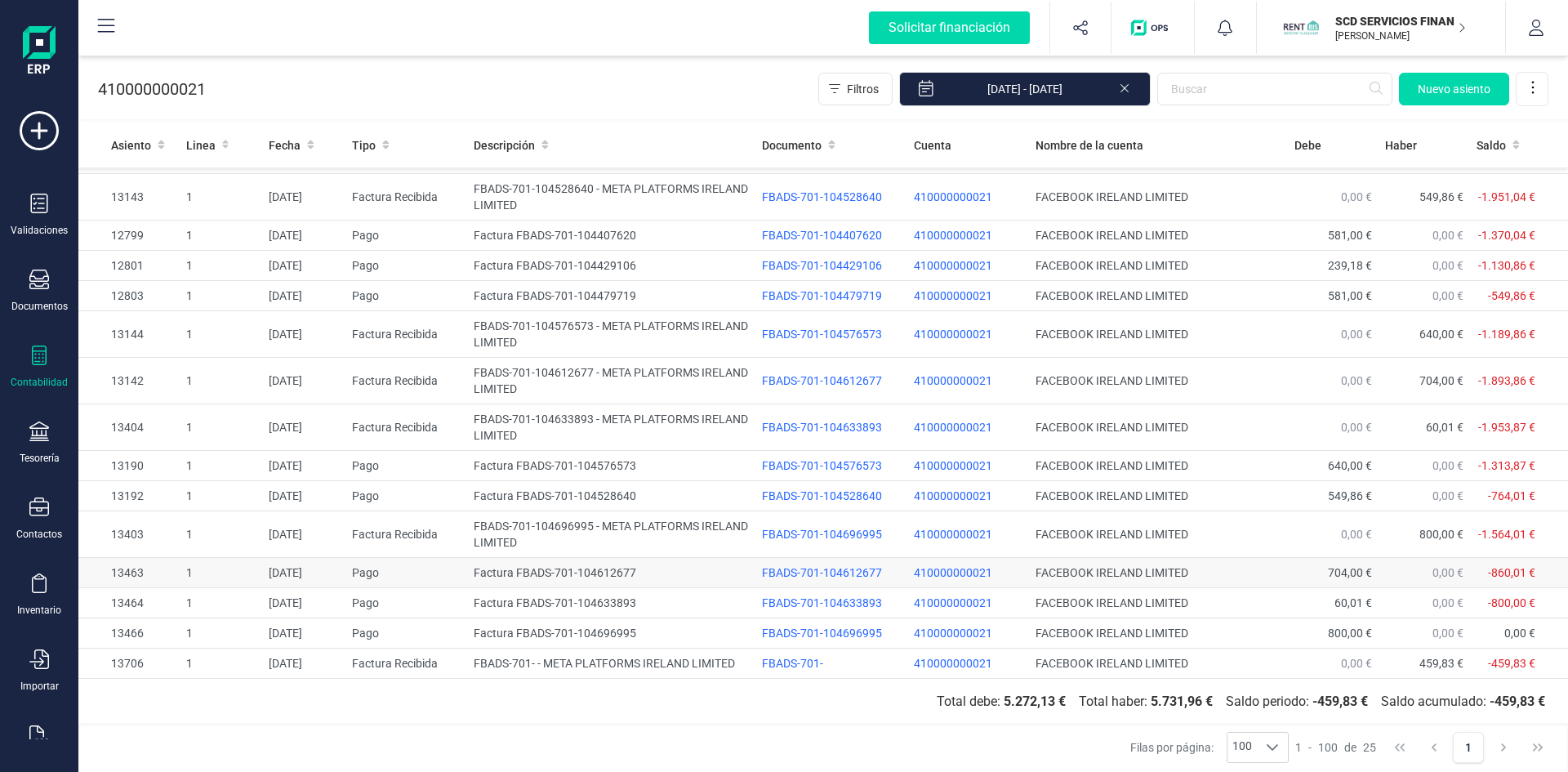
click at [576, 567] on td "Factura FBADS-701-104612677" at bounding box center [611, 572] width 289 height 30
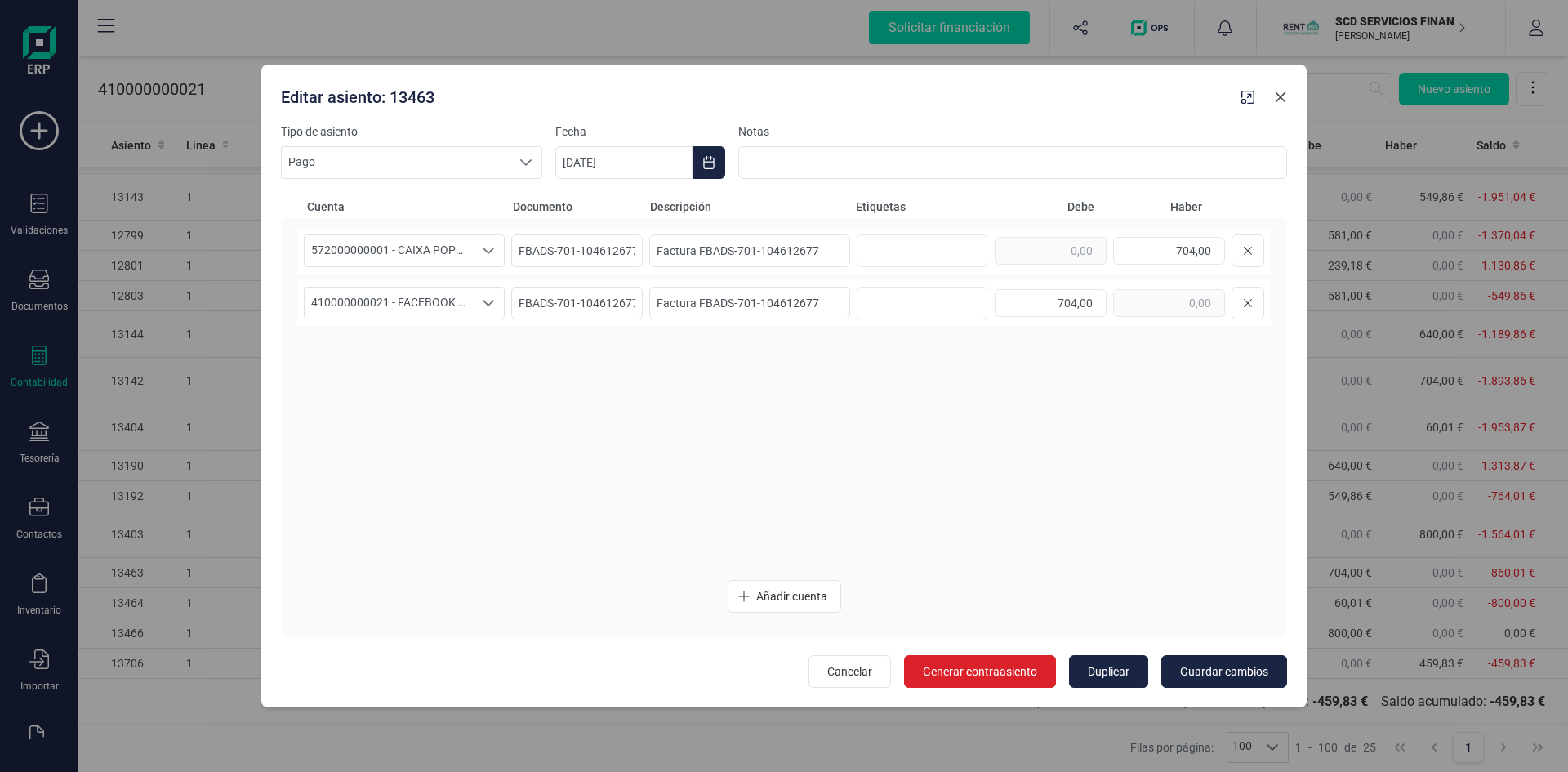
click at [1281, 99] on icon "button" at bounding box center [1280, 96] width 13 height 13
type input "29/08/2025"
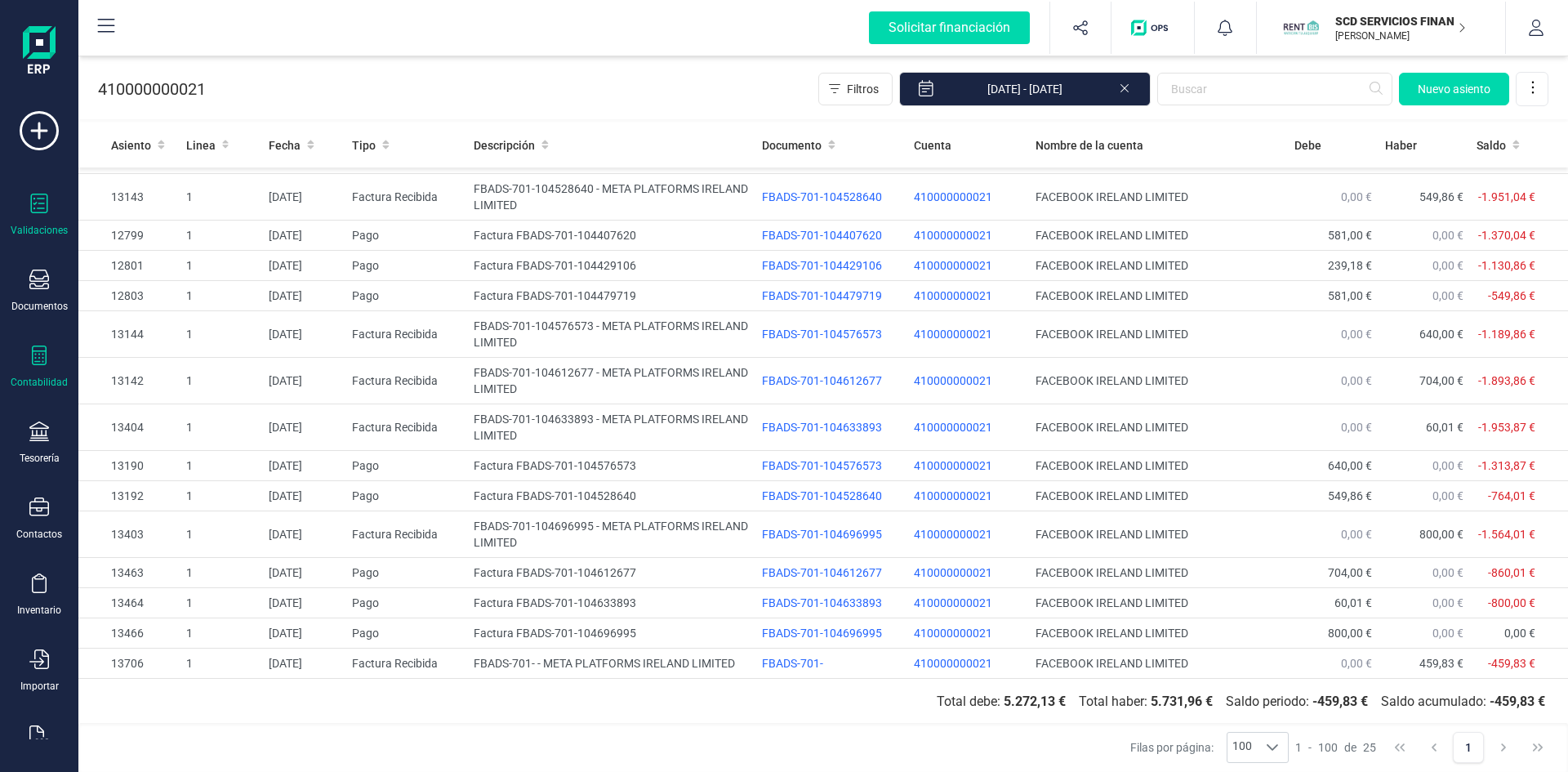
click at [36, 208] on icon at bounding box center [39, 203] width 20 height 20
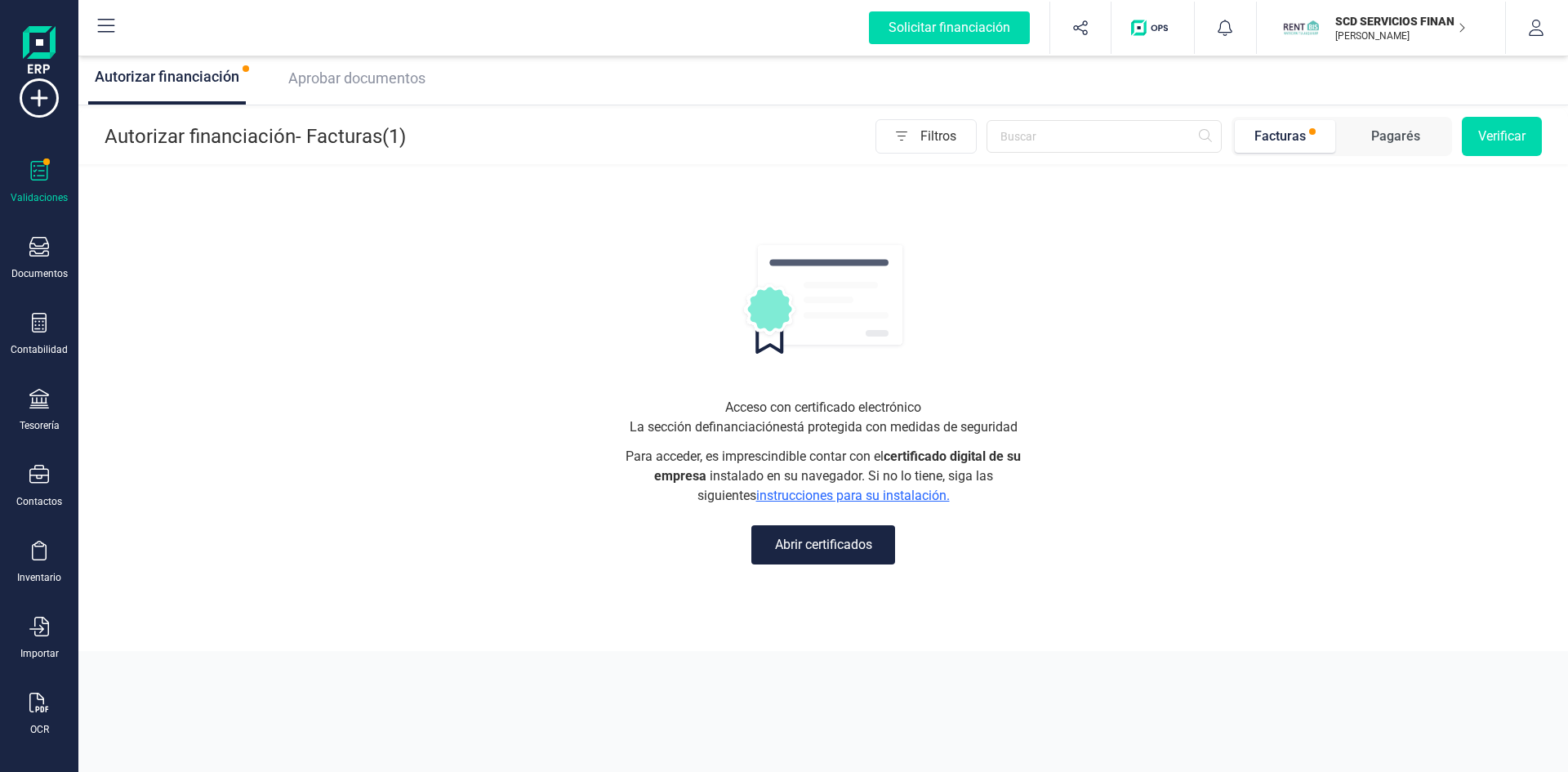
scroll to position [42, 0]
click at [40, 688] on icon at bounding box center [39, 693] width 20 height 20
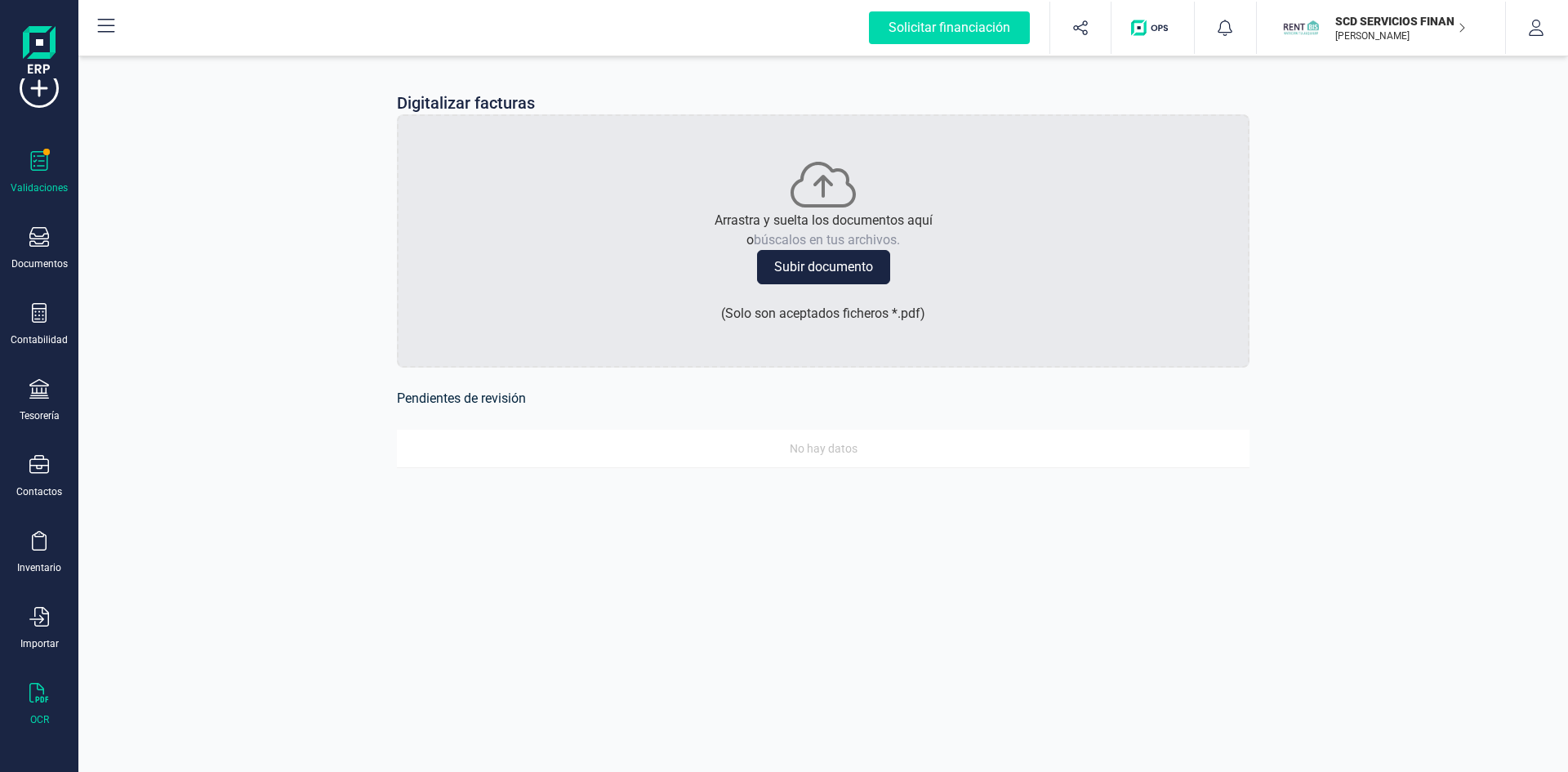
click at [39, 168] on icon at bounding box center [39, 160] width 20 height 20
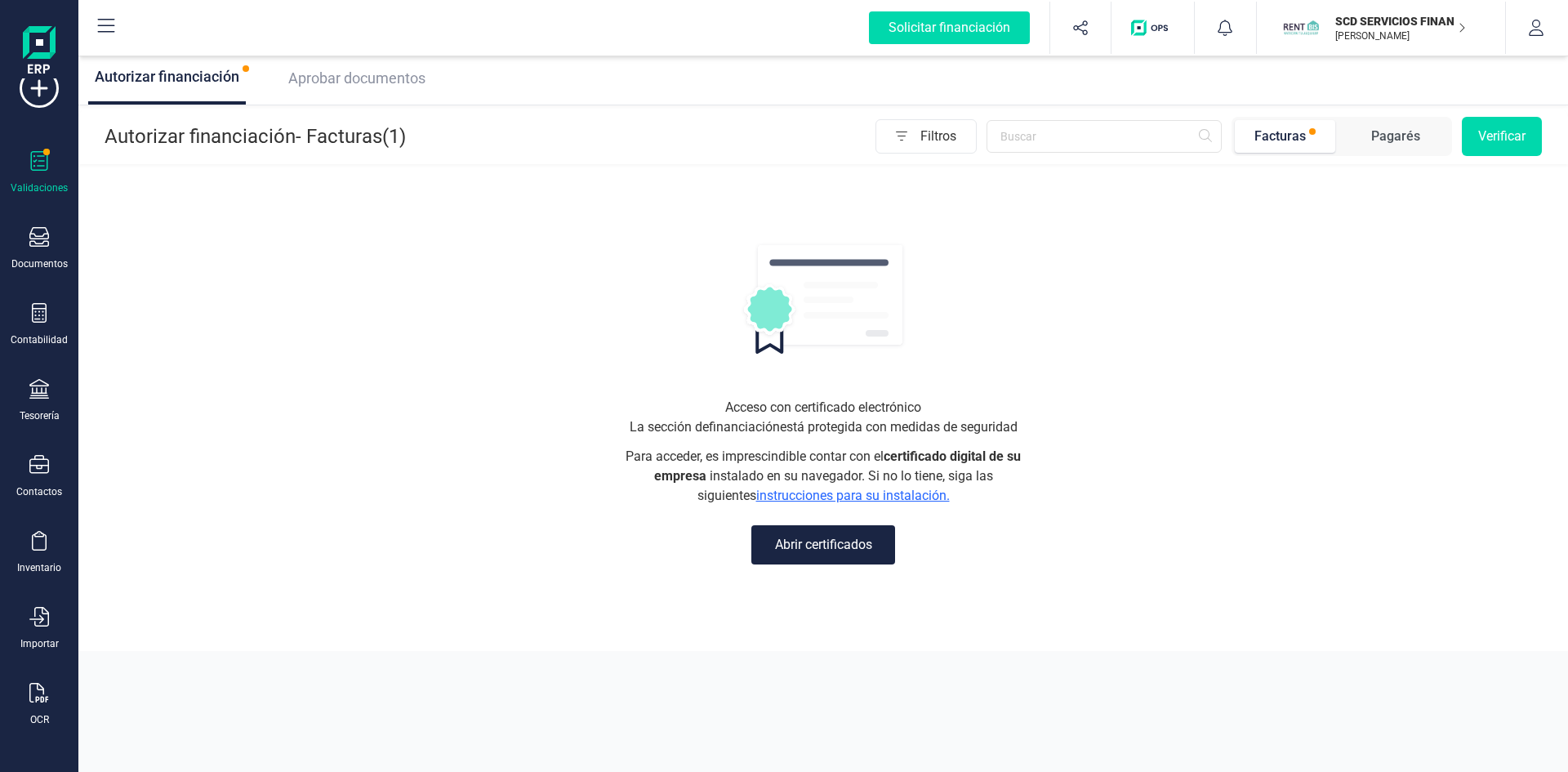
click at [346, 81] on span "Aprobar documentos" at bounding box center [357, 78] width 137 height 17
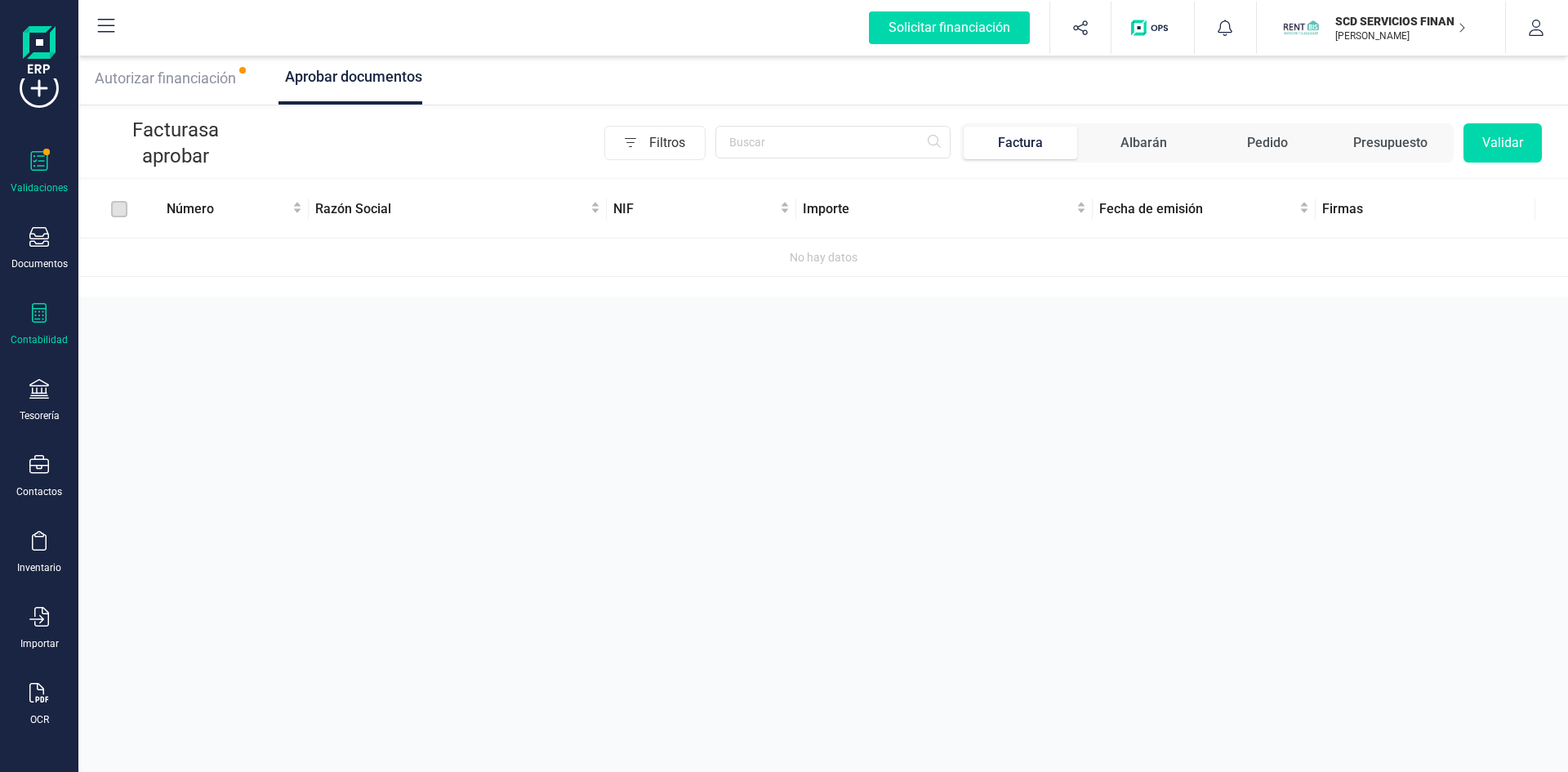
click at [38, 331] on div "Contabilidad" at bounding box center [40, 325] width 65 height 43
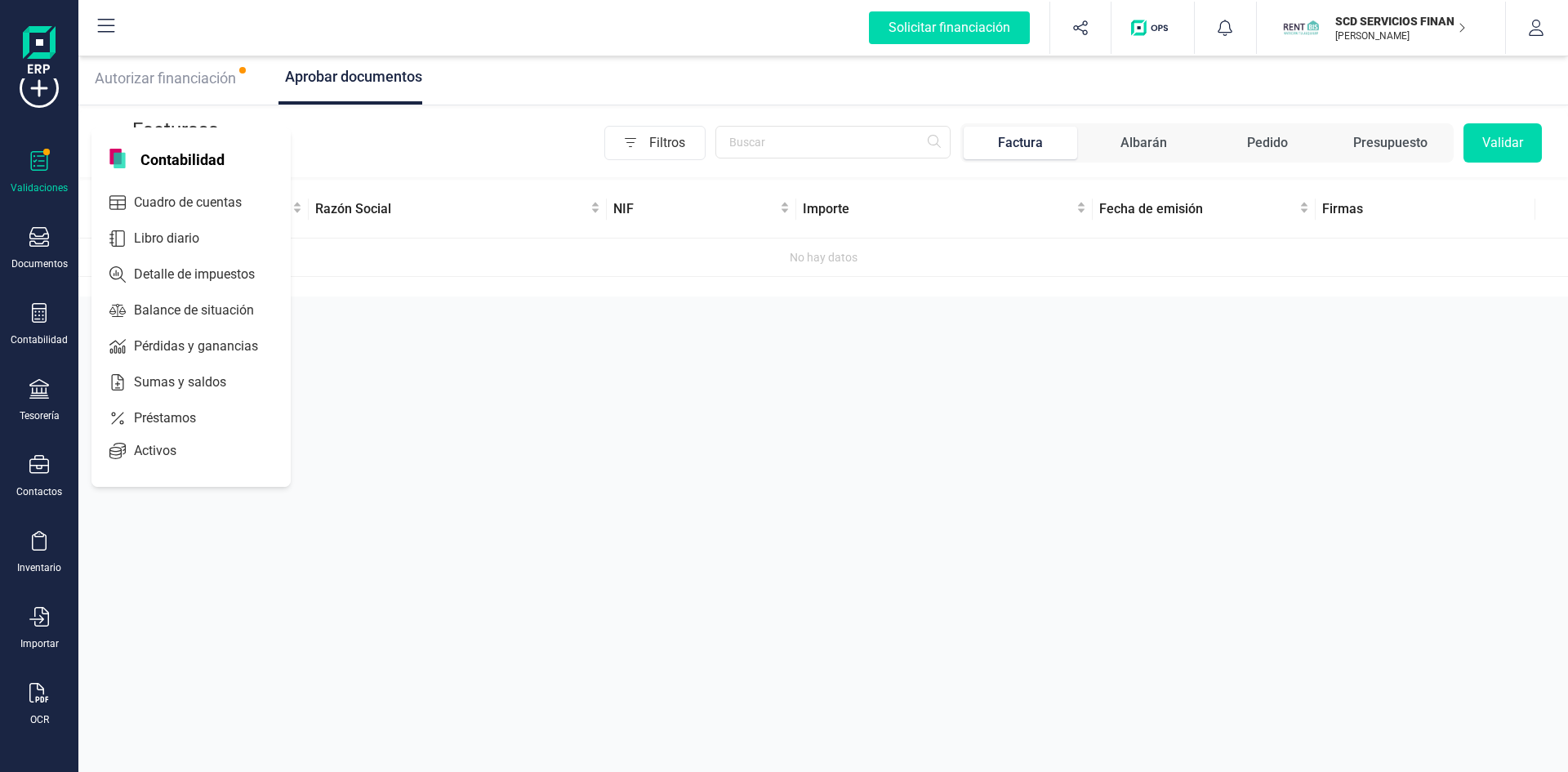
click at [412, 455] on div "Autorizar financiación Aprobar documentos Facturas a aprobar Filtros Factura Al…" at bounding box center [823, 386] width 1490 height 772
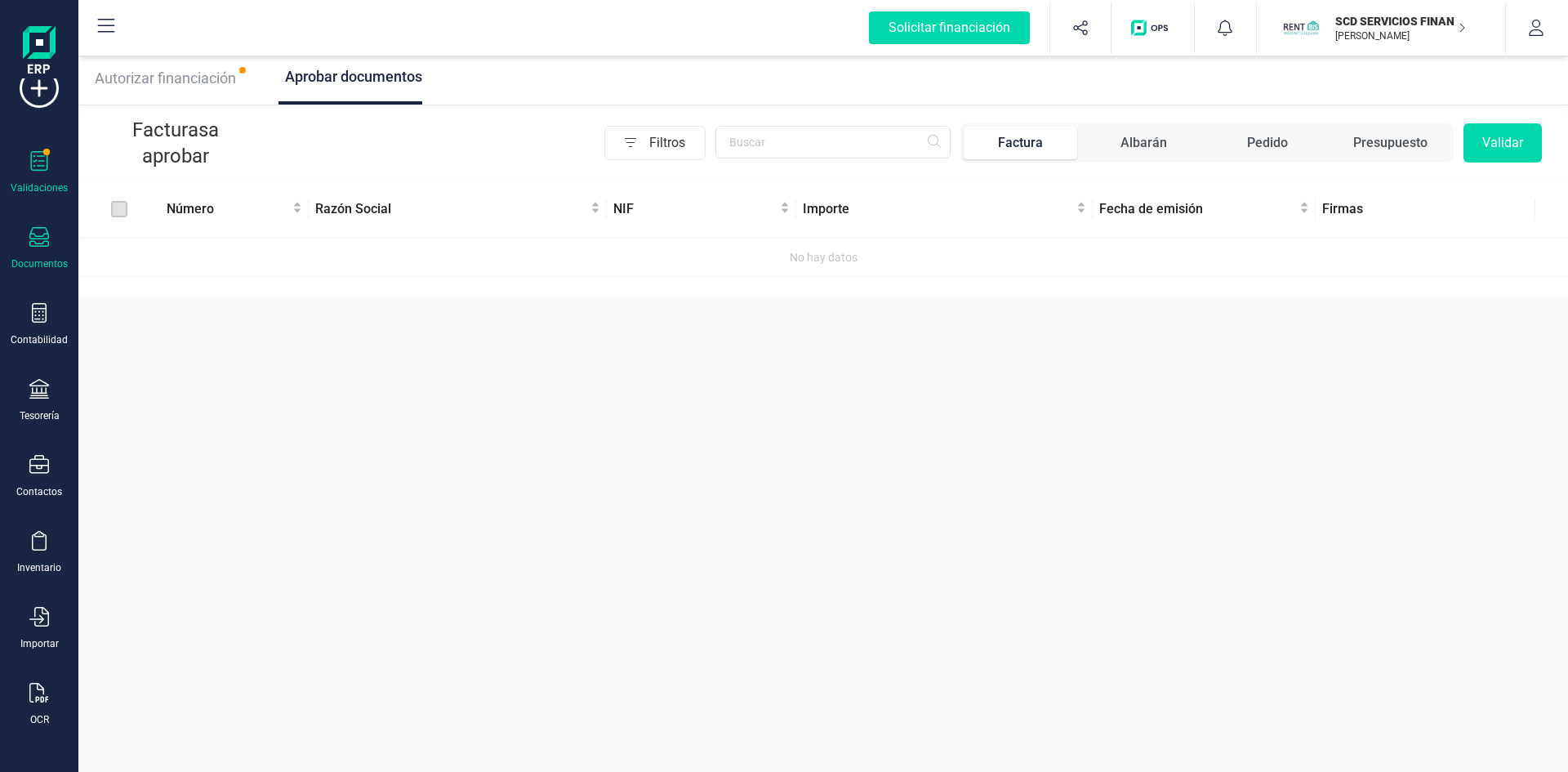
click at [48, 246] on div at bounding box center [39, 239] width 20 height 23
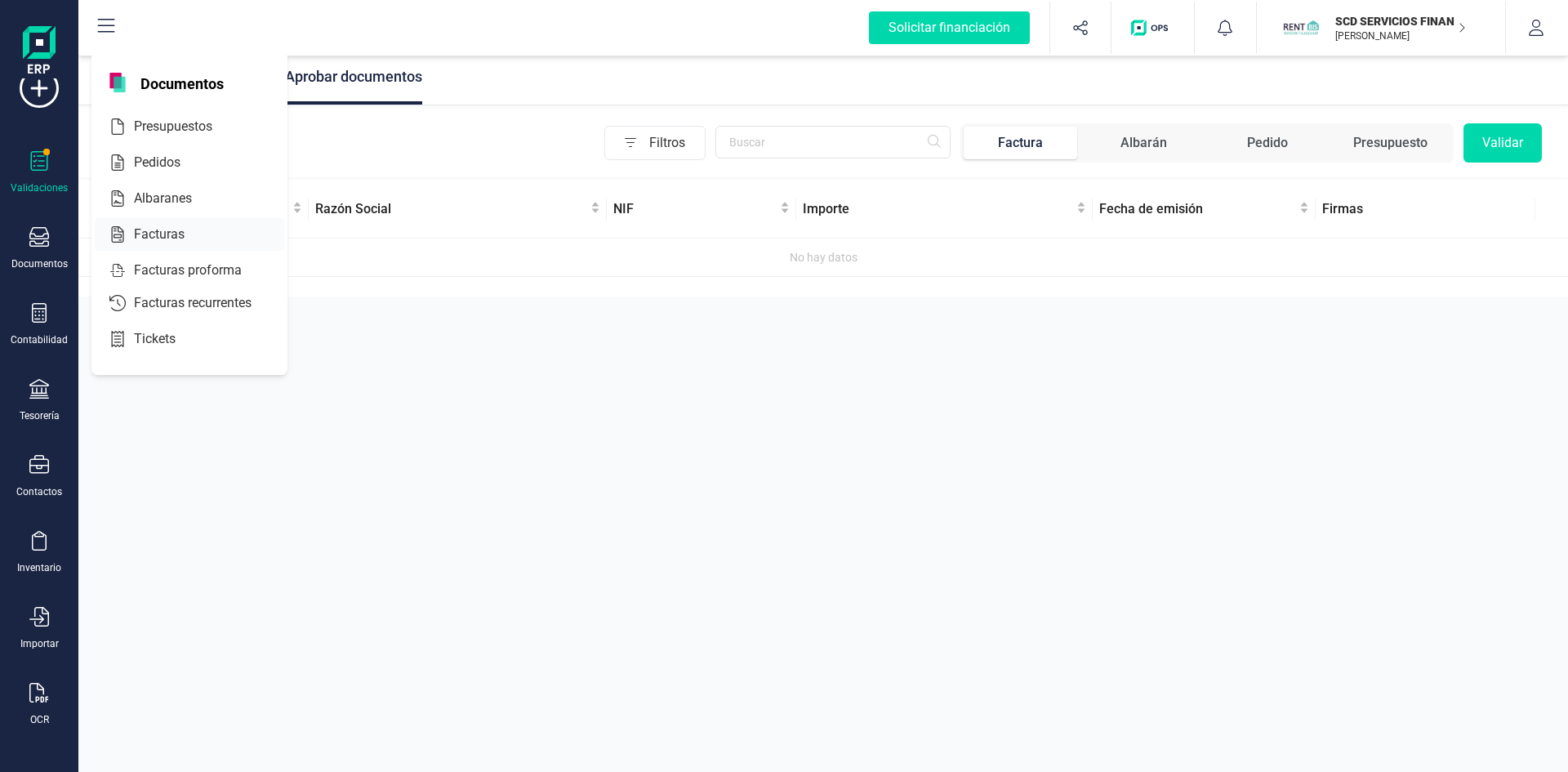
click at [166, 233] on span "Facturas" at bounding box center [171, 234] width 86 height 20
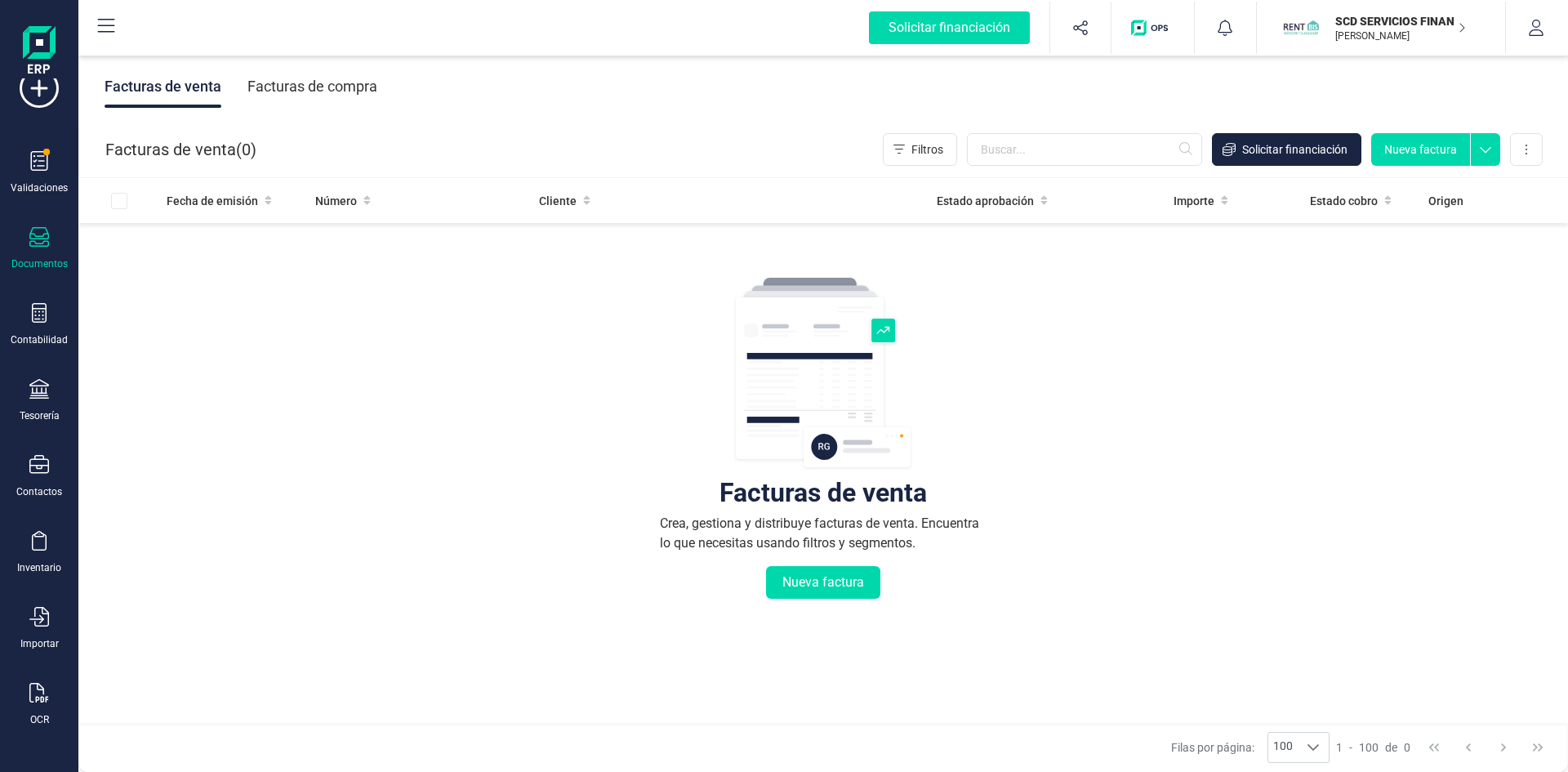
click at [333, 83] on div "Facturas de compra" at bounding box center [312, 86] width 130 height 42
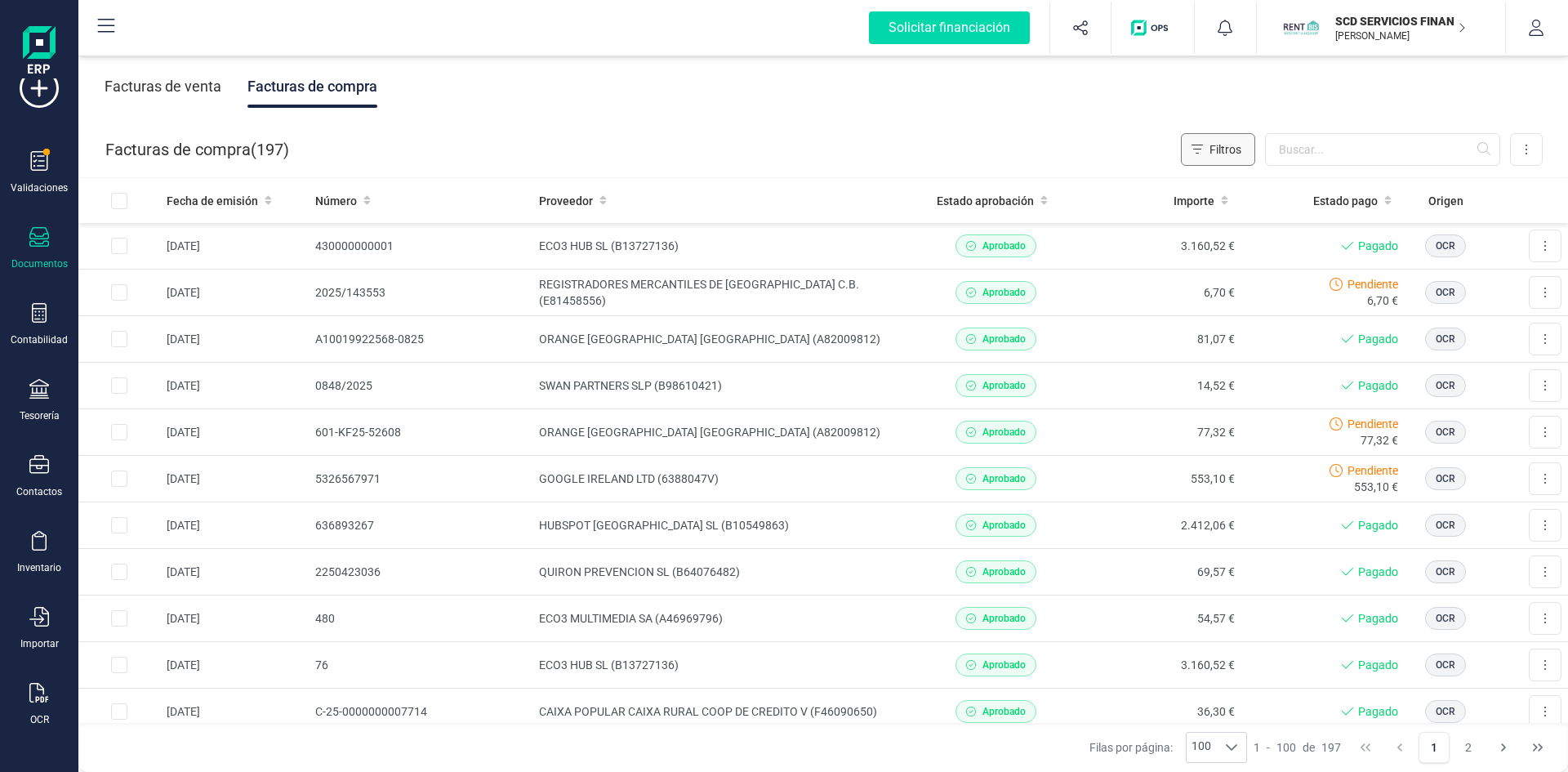
click at [1221, 145] on span "Filtros" at bounding box center [1225, 149] width 32 height 16
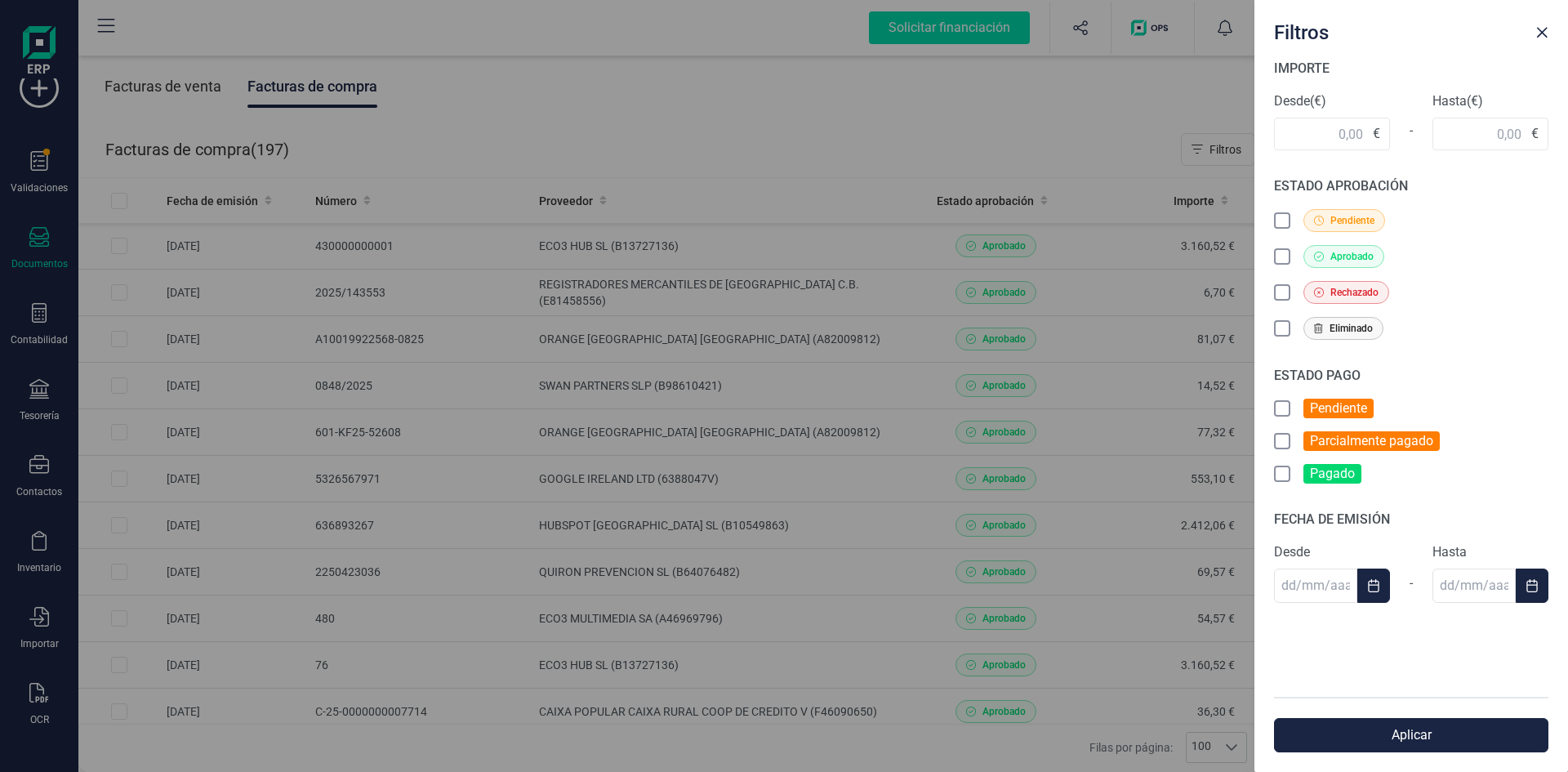
click at [1284, 410] on icon at bounding box center [1284, 409] width 16 height 16
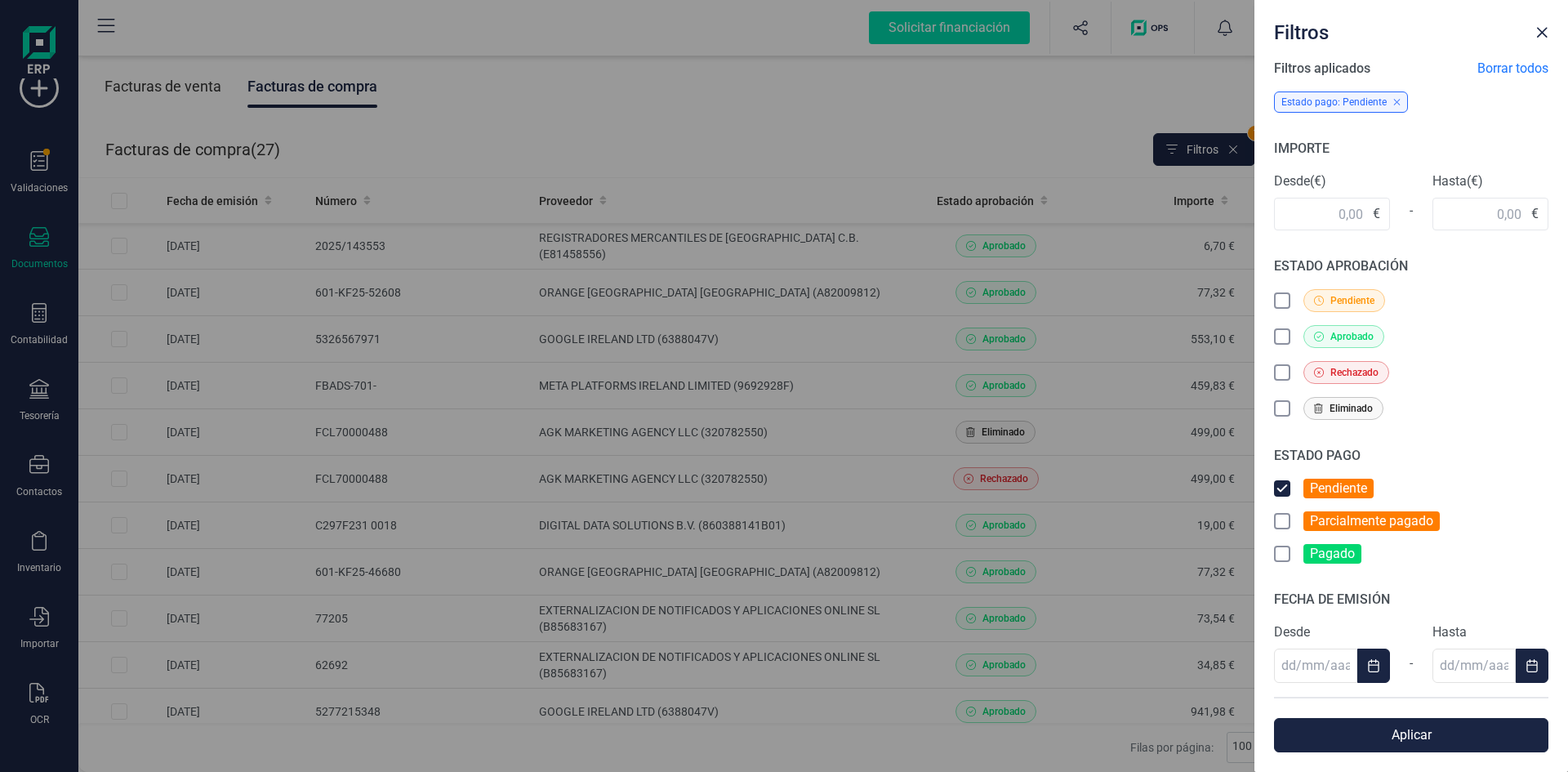
click at [1280, 336] on icon at bounding box center [1284, 338] width 16 height 16
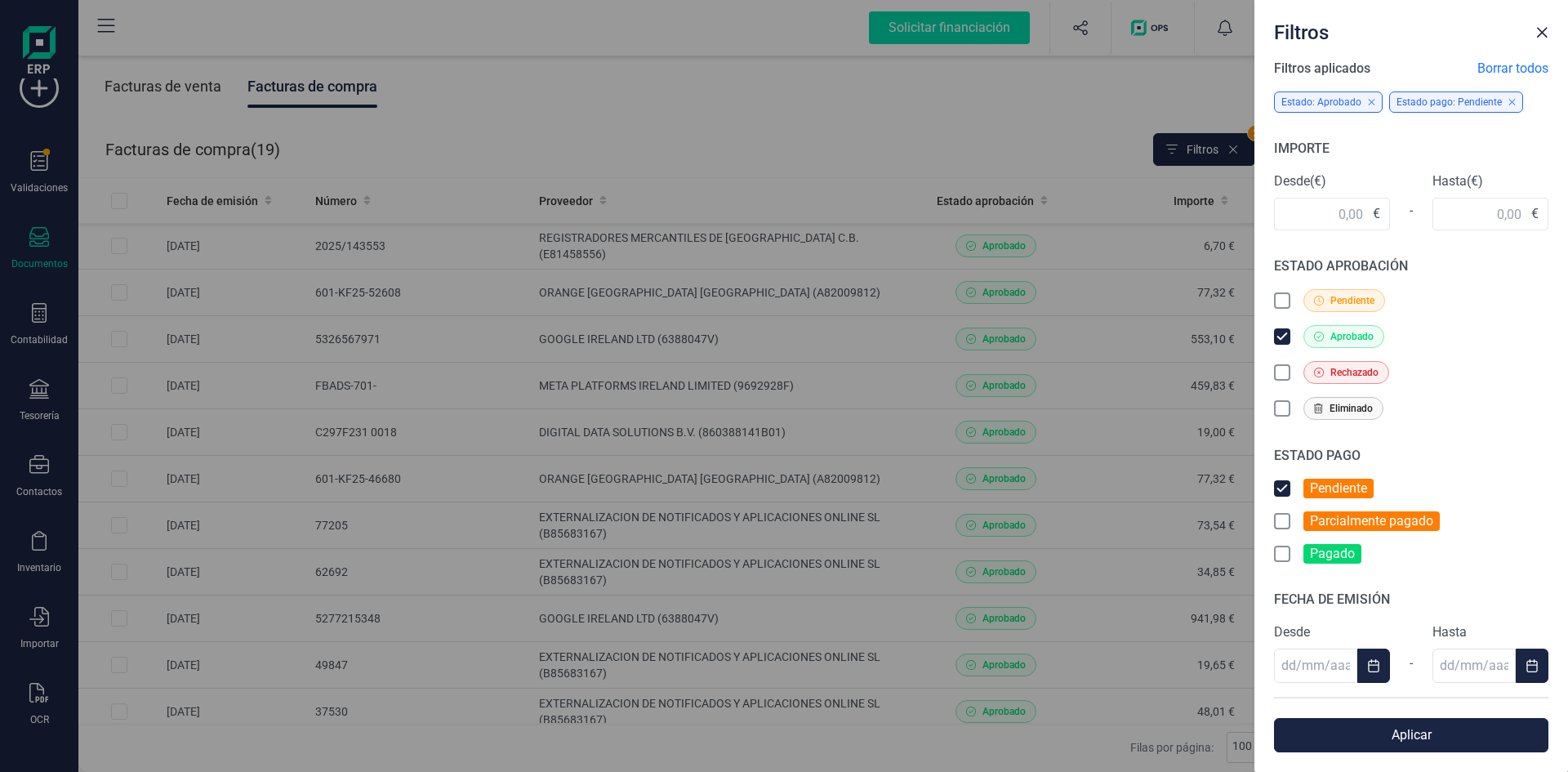
click at [1280, 299] on icon at bounding box center [1284, 302] width 16 height 16
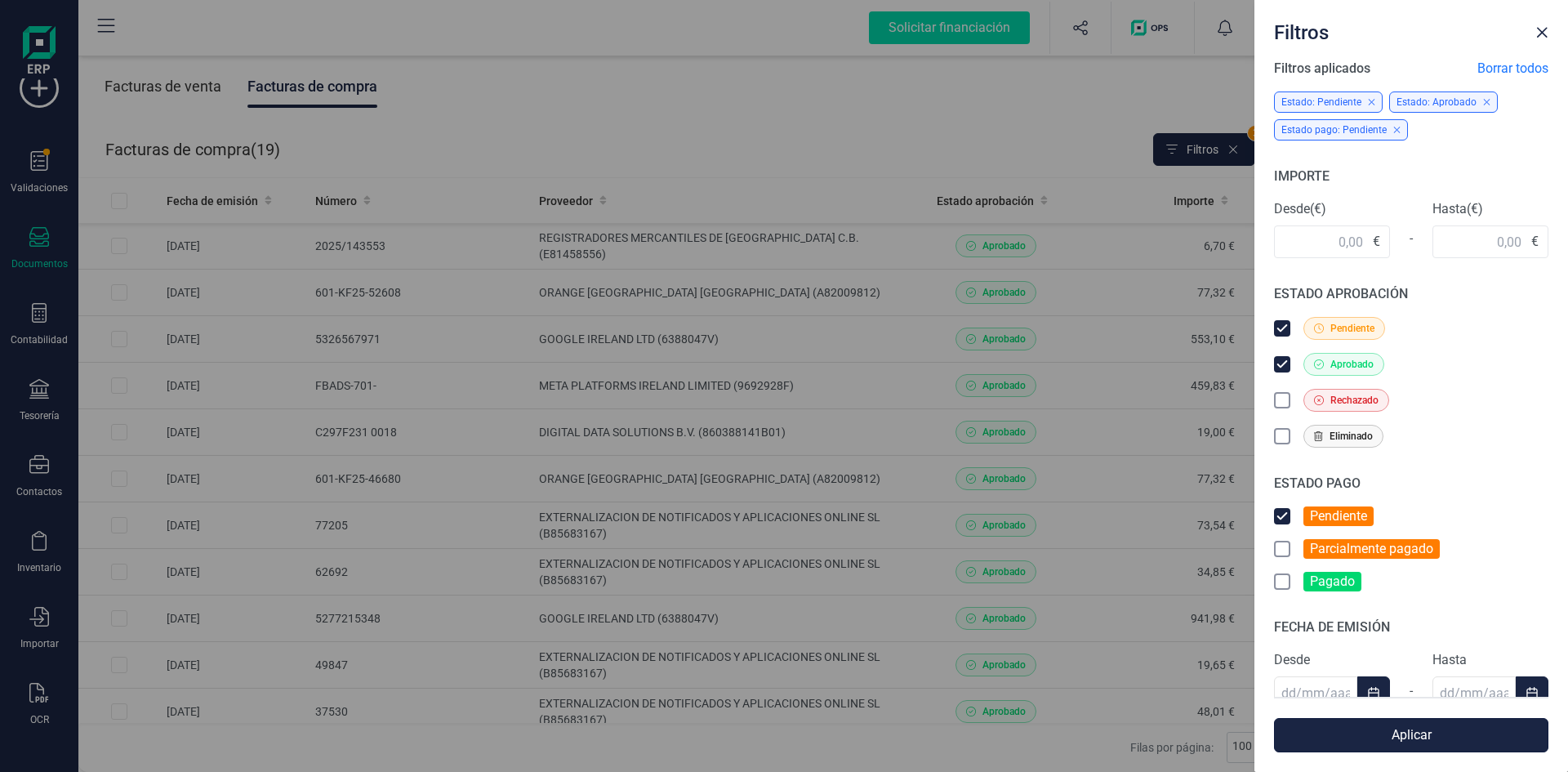
click at [1403, 726] on button "Aplicar" at bounding box center [1411, 735] width 275 height 34
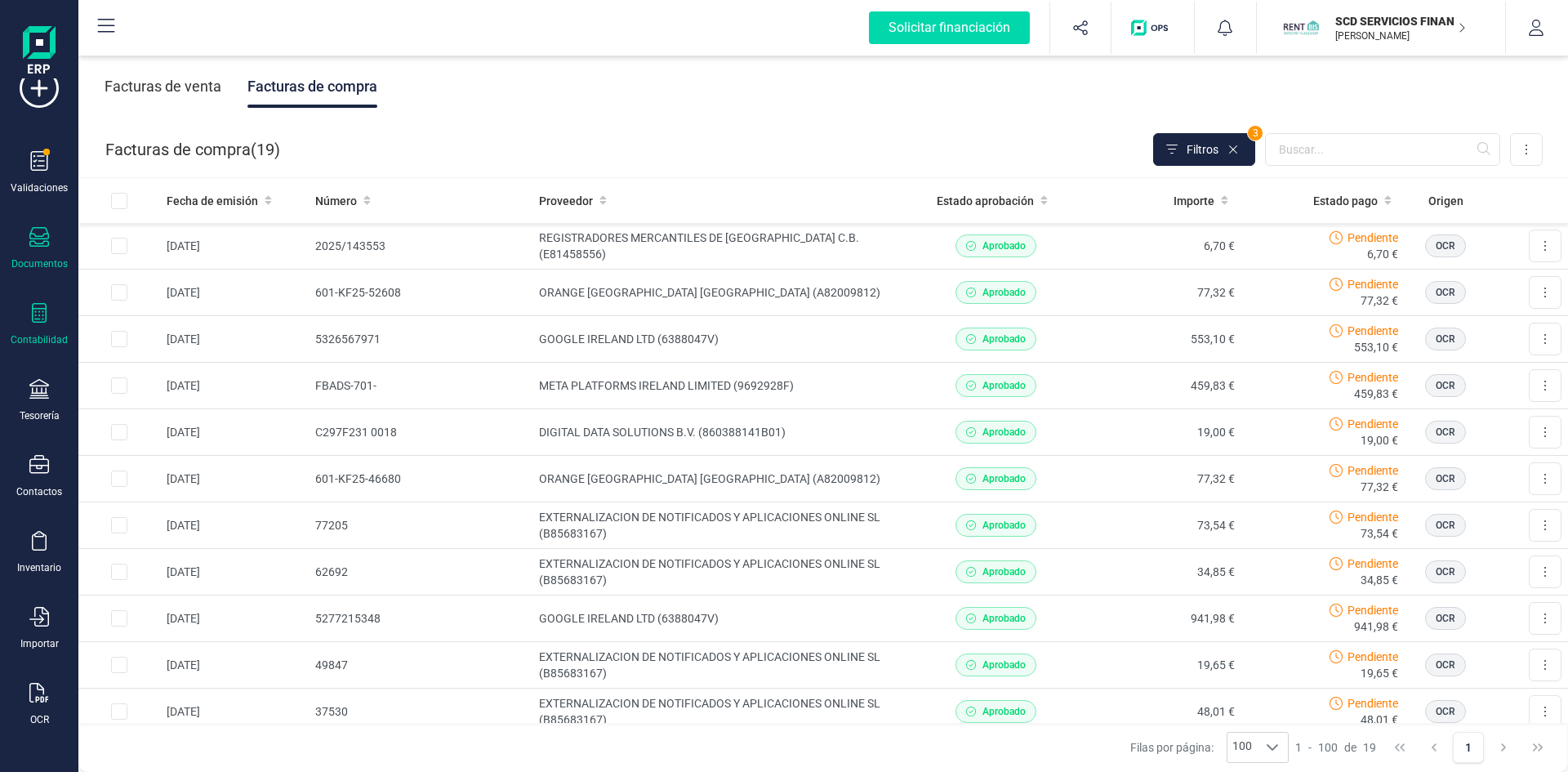
click at [42, 327] on div "Contabilidad" at bounding box center [40, 325] width 65 height 43
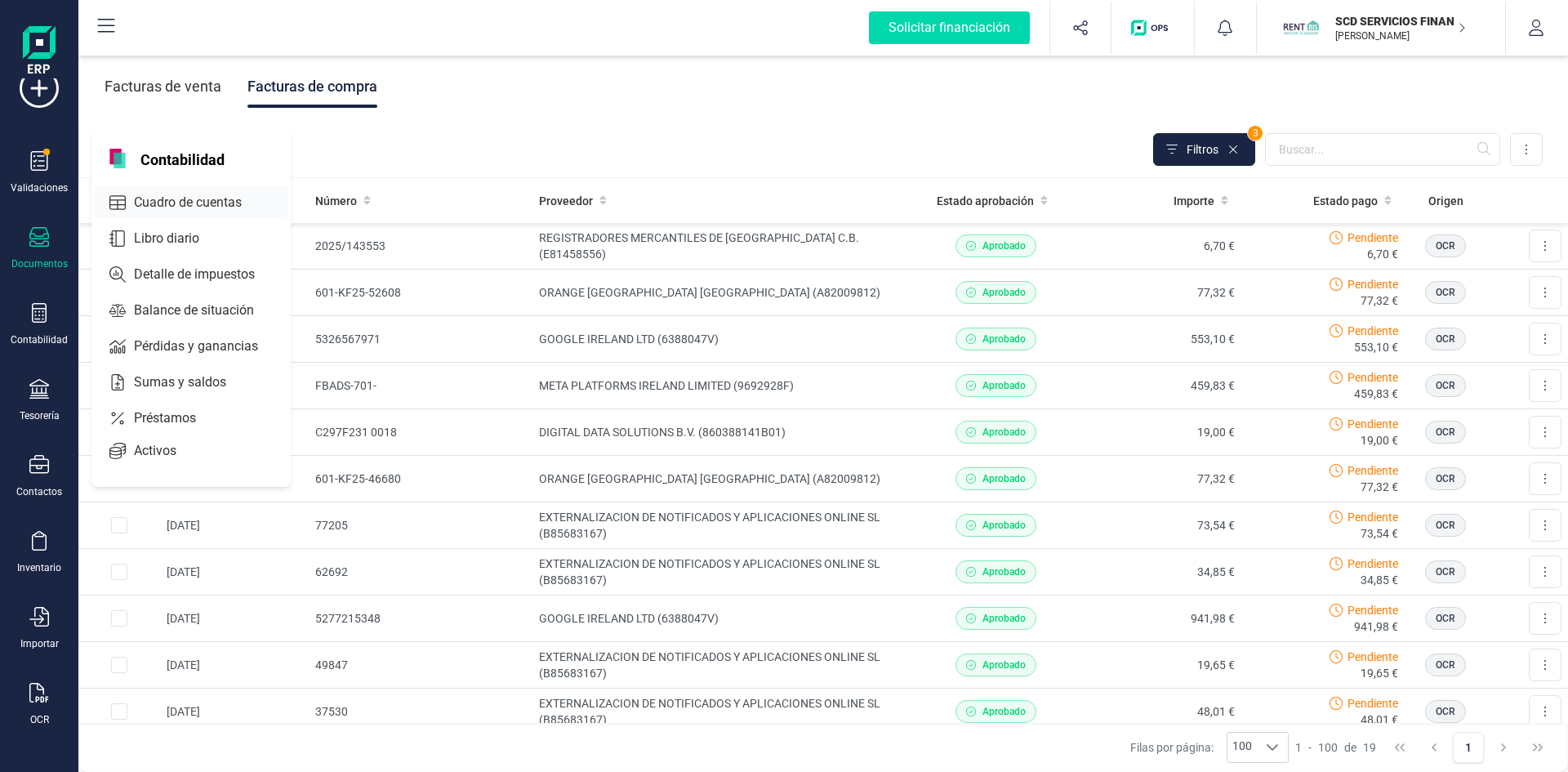
click at [193, 200] on span "Cuadro de cuentas" at bounding box center [199, 202] width 144 height 20
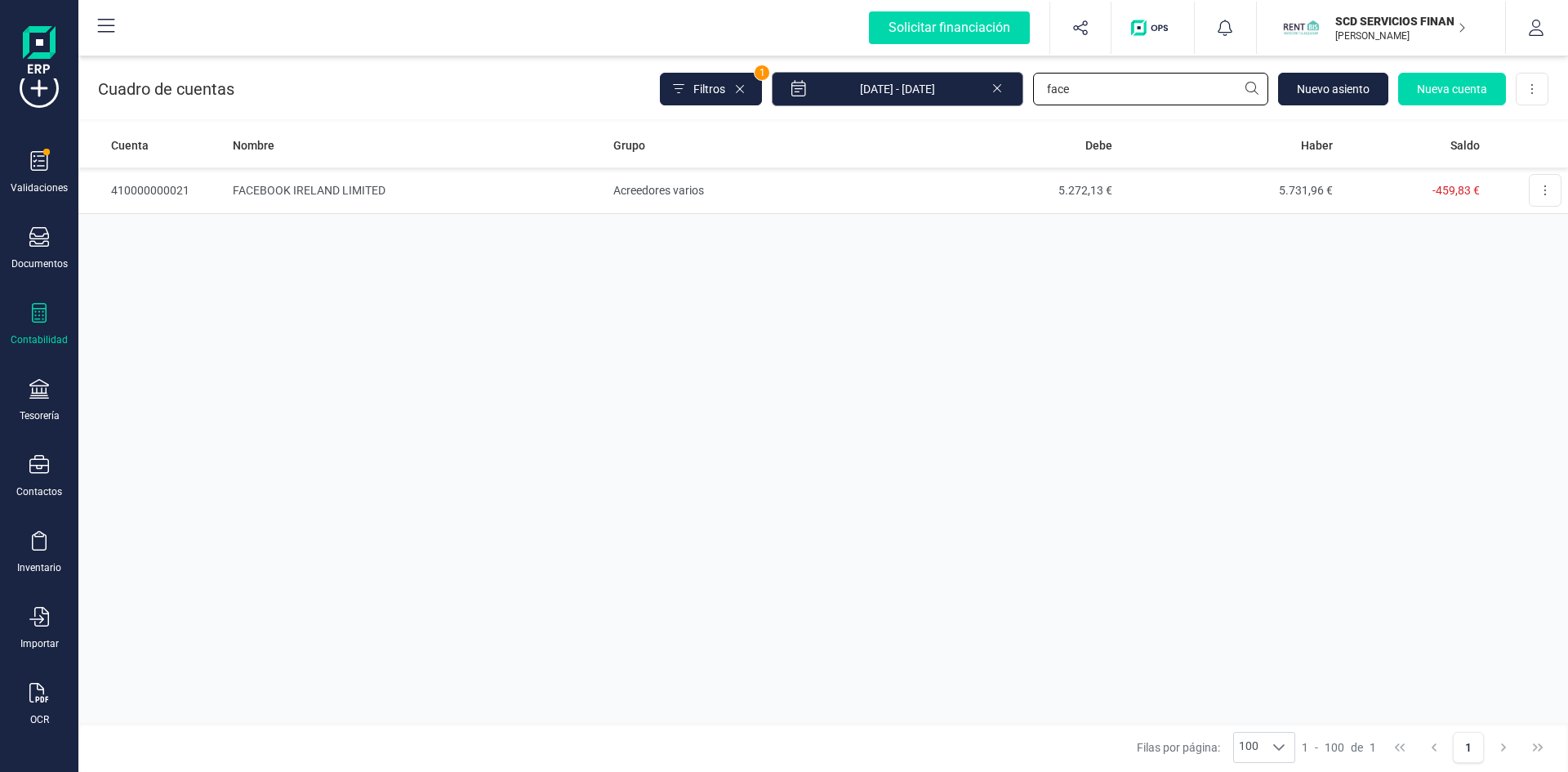
drag, startPoint x: 1090, startPoint y: 86, endPoint x: 1008, endPoint y: 86, distance: 82.0
click at [1009, 86] on div "Filtros 1 01/01/2025 - 29/08/2025 face Nuevo asiento Nueva cuenta Descargar Exc…" at bounding box center [1104, 89] width 888 height 34
type input "externa"
click at [312, 188] on td "EXTERNALIZACION DE NOTIFICADOS Y APLICACIONES ONLINE SL" at bounding box center [417, 190] width 381 height 47
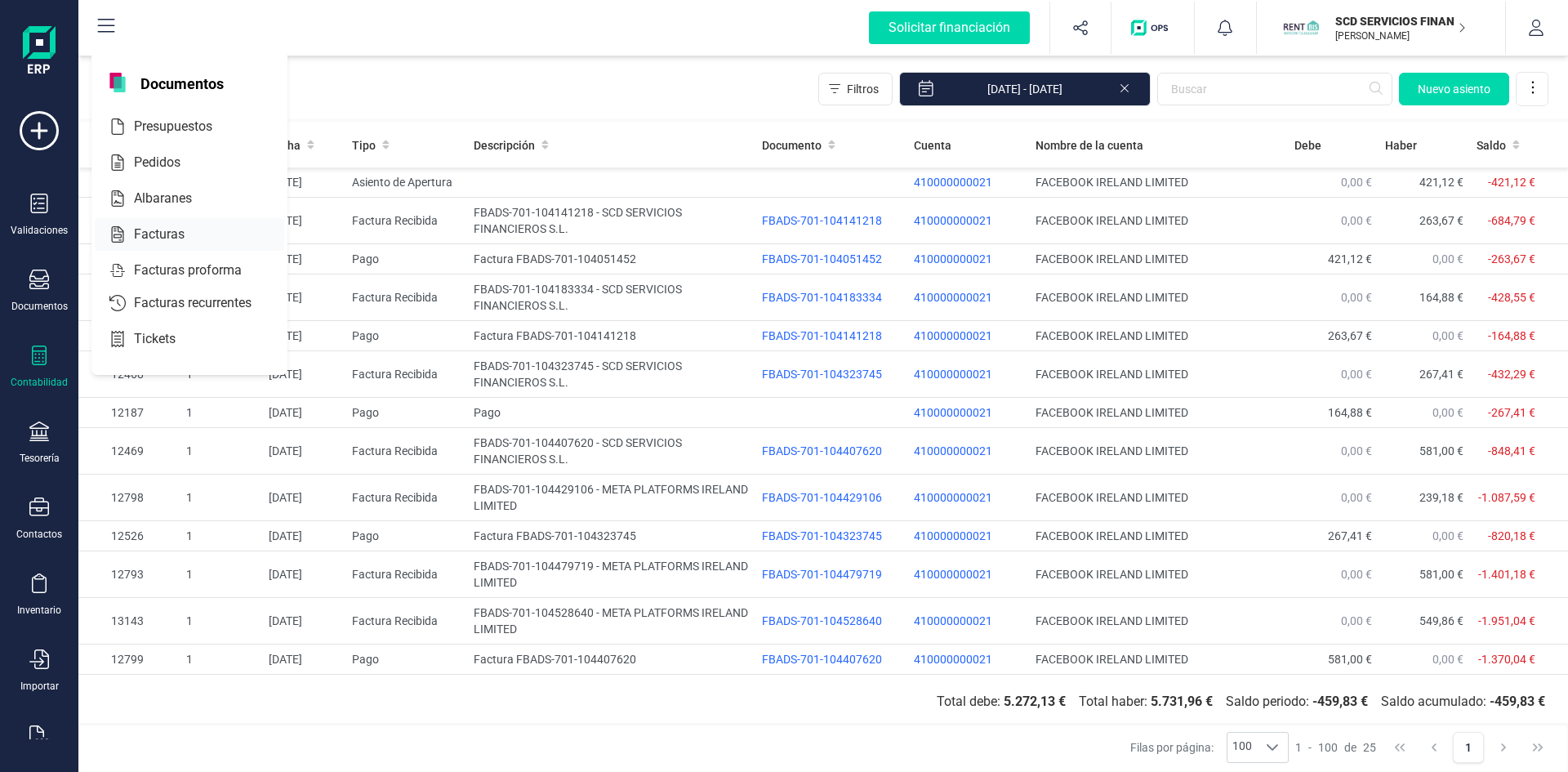
click at [179, 232] on span "Facturas" at bounding box center [171, 234] width 86 height 20
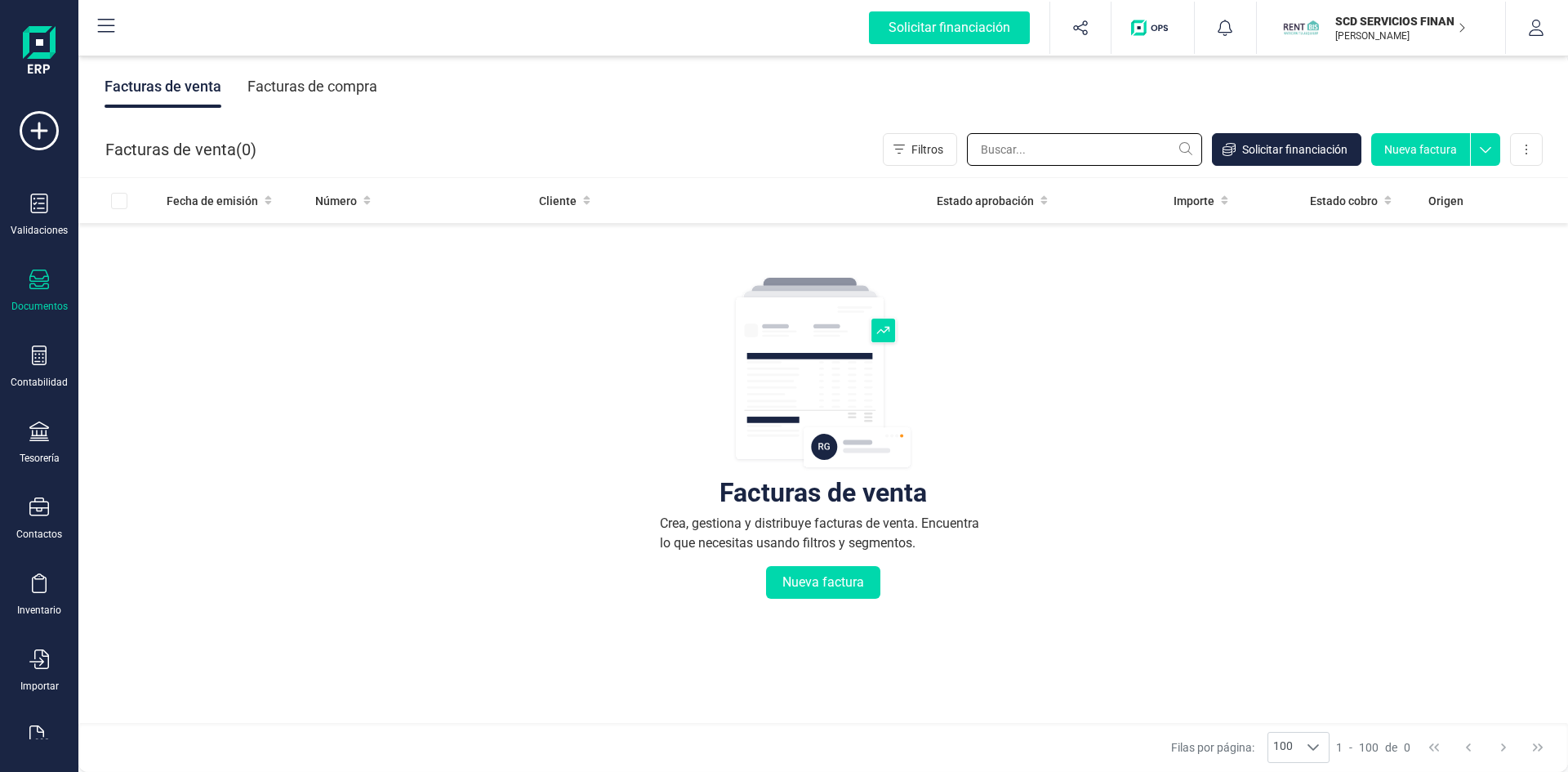
click at [1051, 148] on input "text" at bounding box center [1084, 150] width 235 height 33
click at [33, 361] on icon at bounding box center [39, 355] width 15 height 20
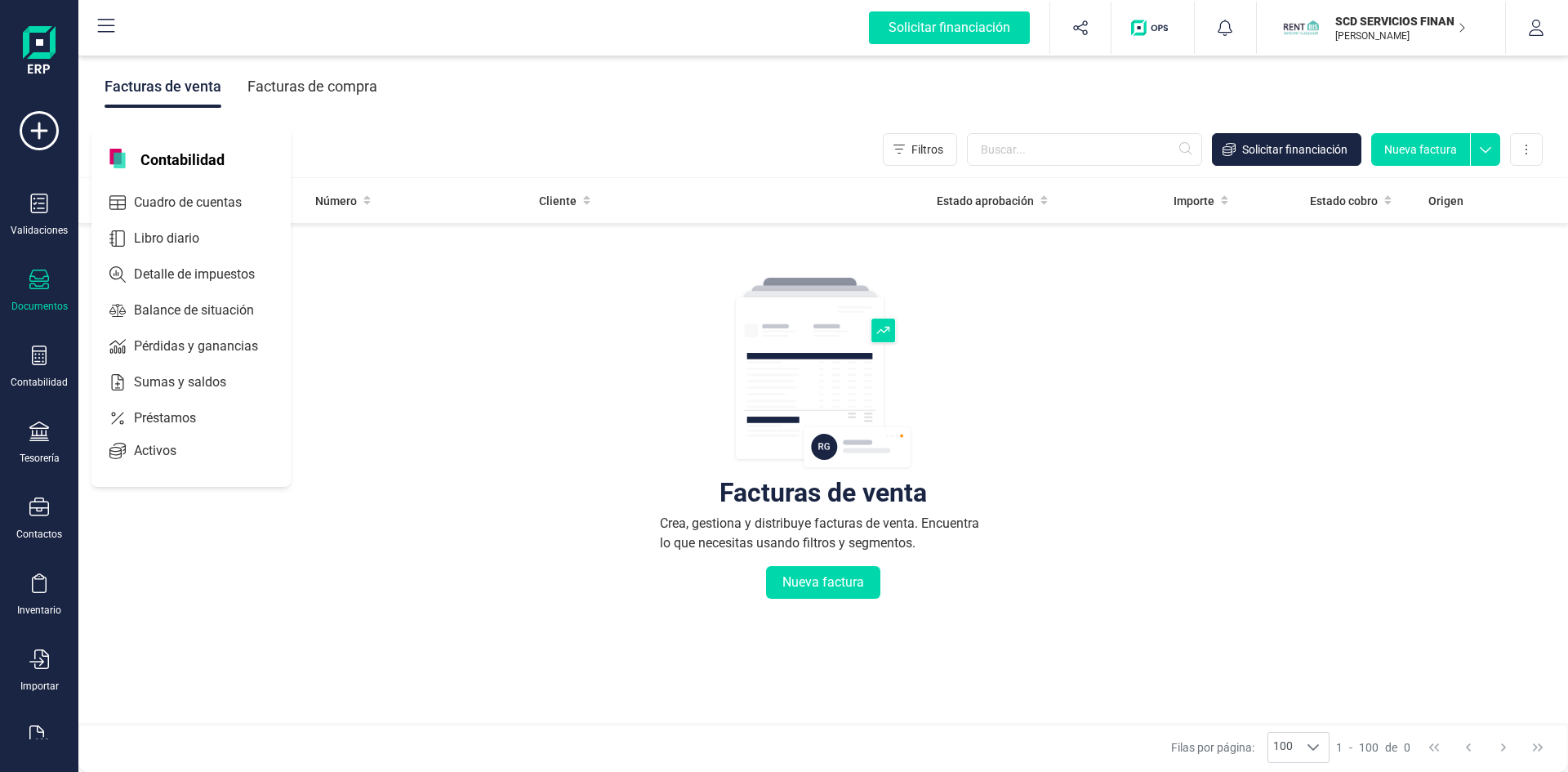
click at [132, 235] on span "Libro diario" at bounding box center [178, 238] width 102 height 20
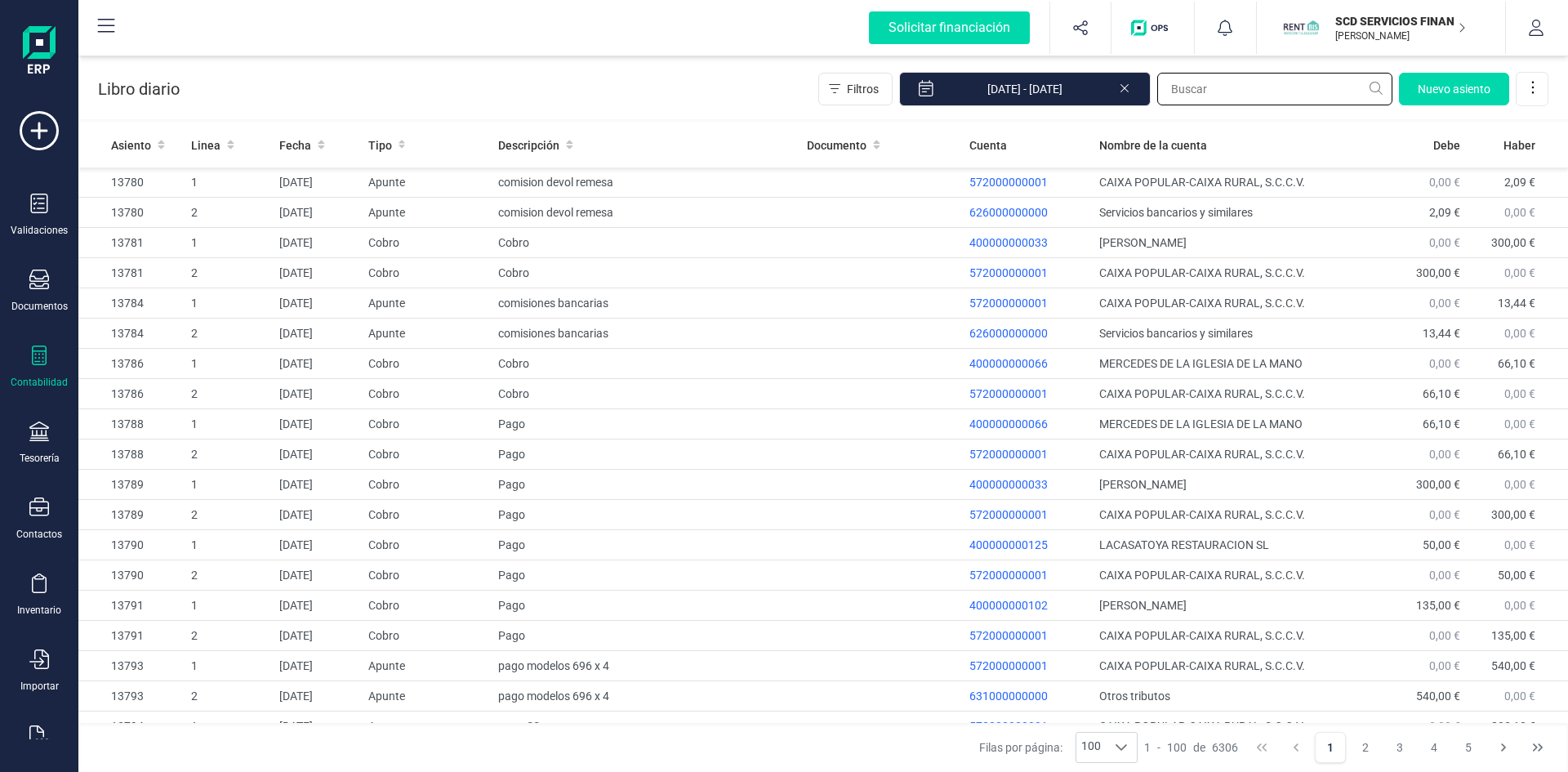
click at [1222, 91] on input "text" at bounding box center [1274, 89] width 235 height 33
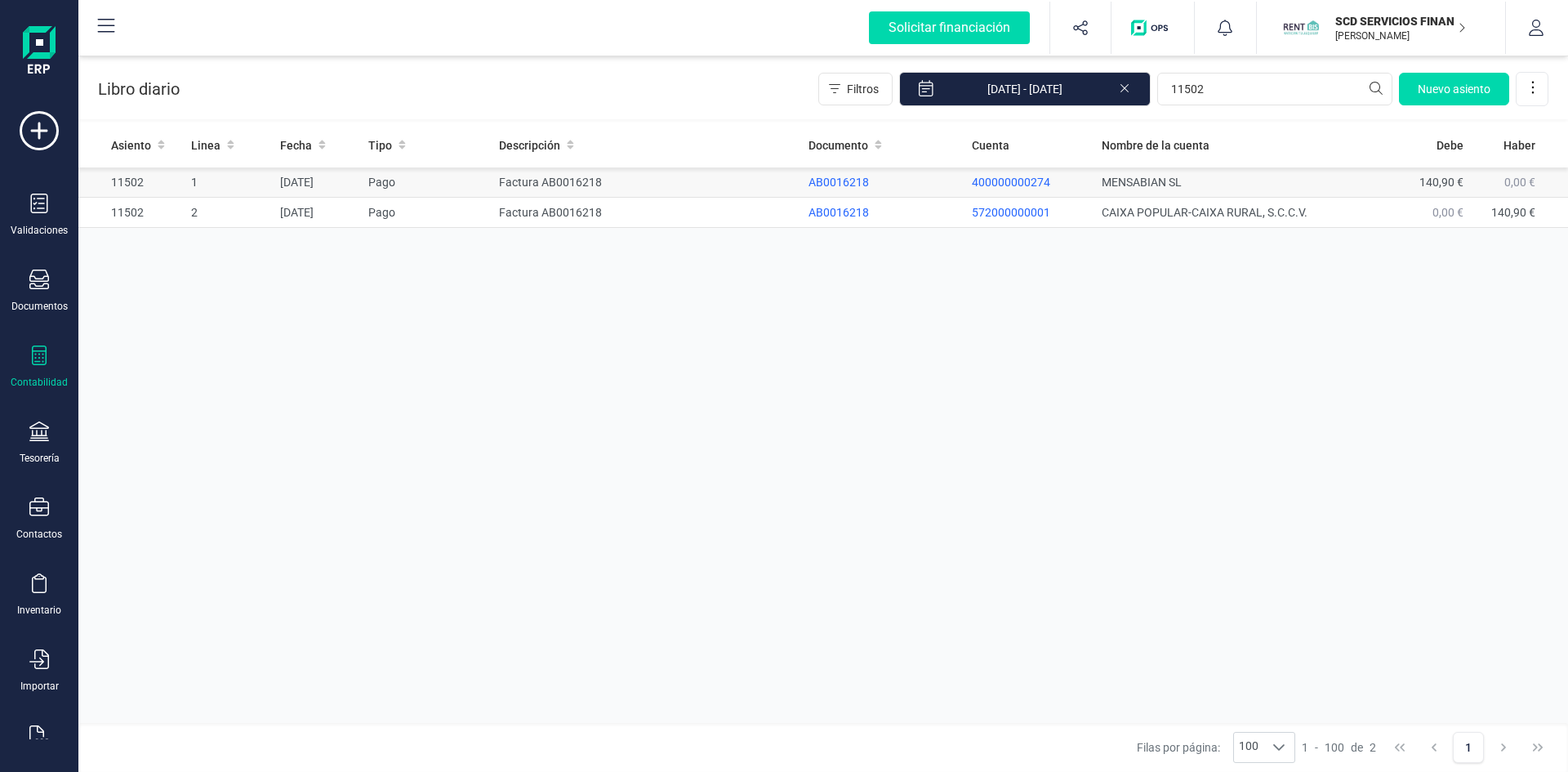
click at [575, 179] on td "Factura AB0016218" at bounding box center [647, 182] width 309 height 30
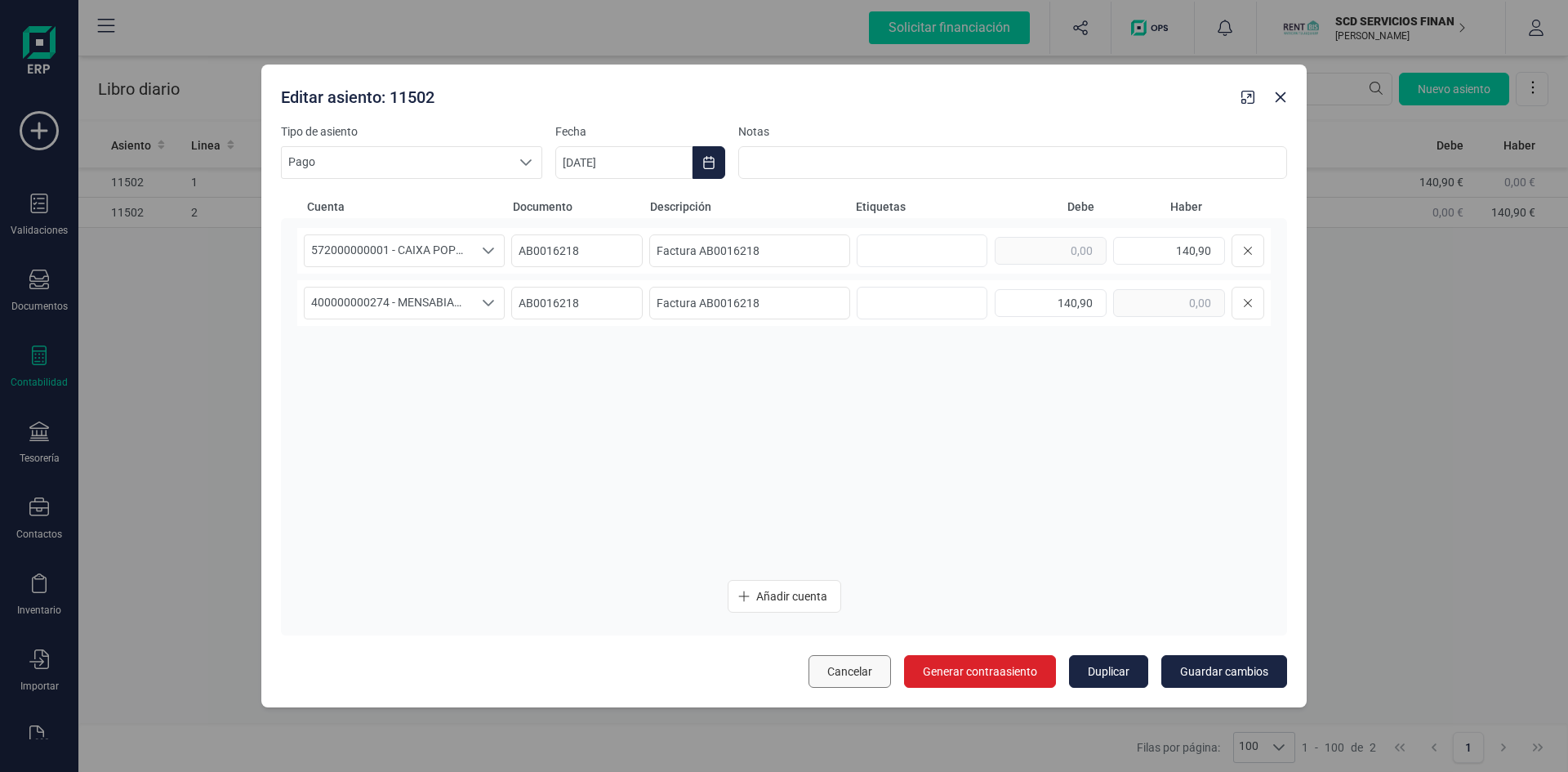
click at [863, 670] on span "Cancelar" at bounding box center [849, 671] width 45 height 16
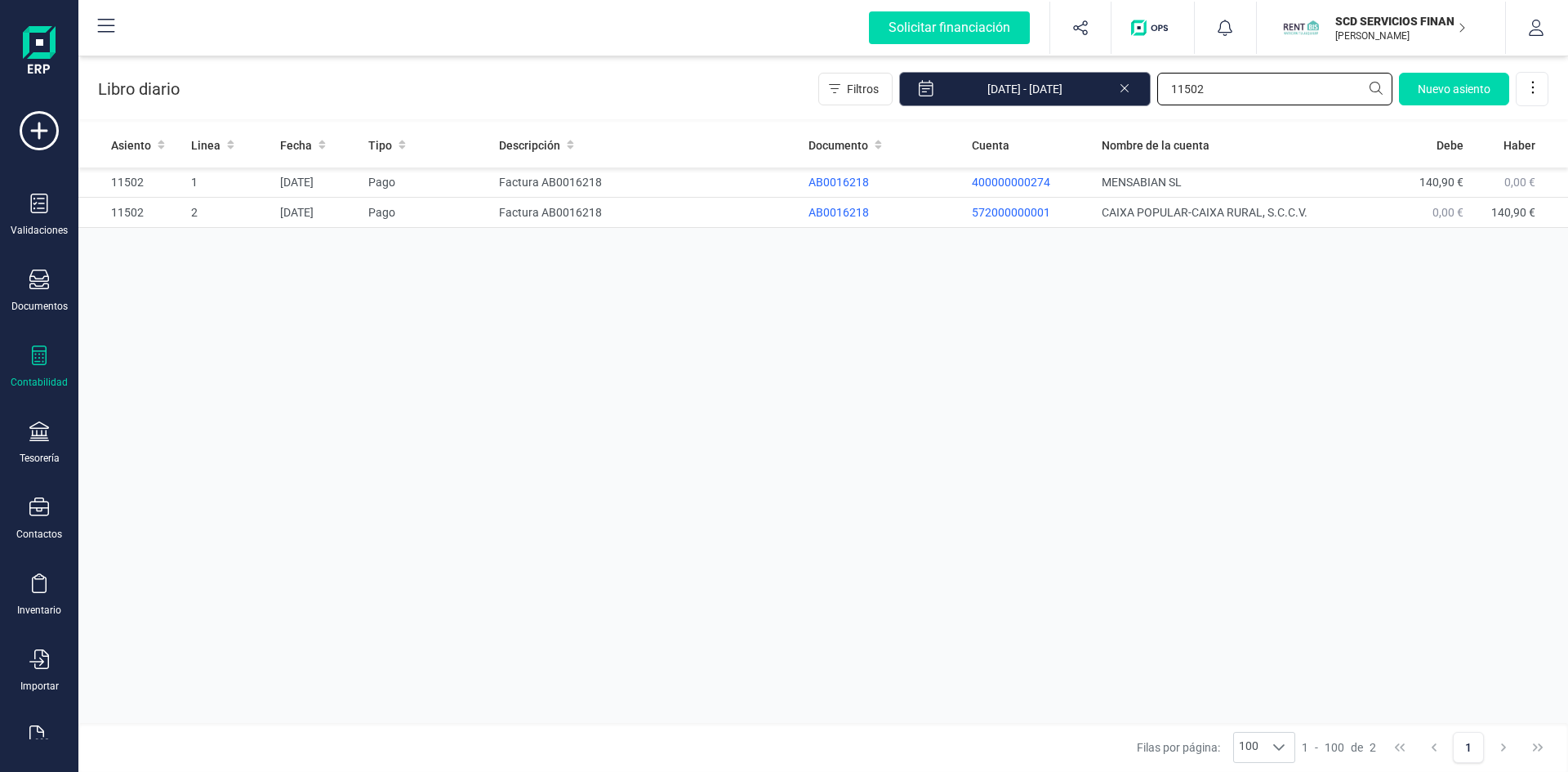
drag, startPoint x: 1248, startPoint y: 85, endPoint x: 1076, endPoint y: 85, distance: 172.0
click at [1076, 85] on div "Filtros [DATE] - [DATE] 11502 [GEOGRAPHIC_DATA]" at bounding box center [1183, 89] width 730 height 34
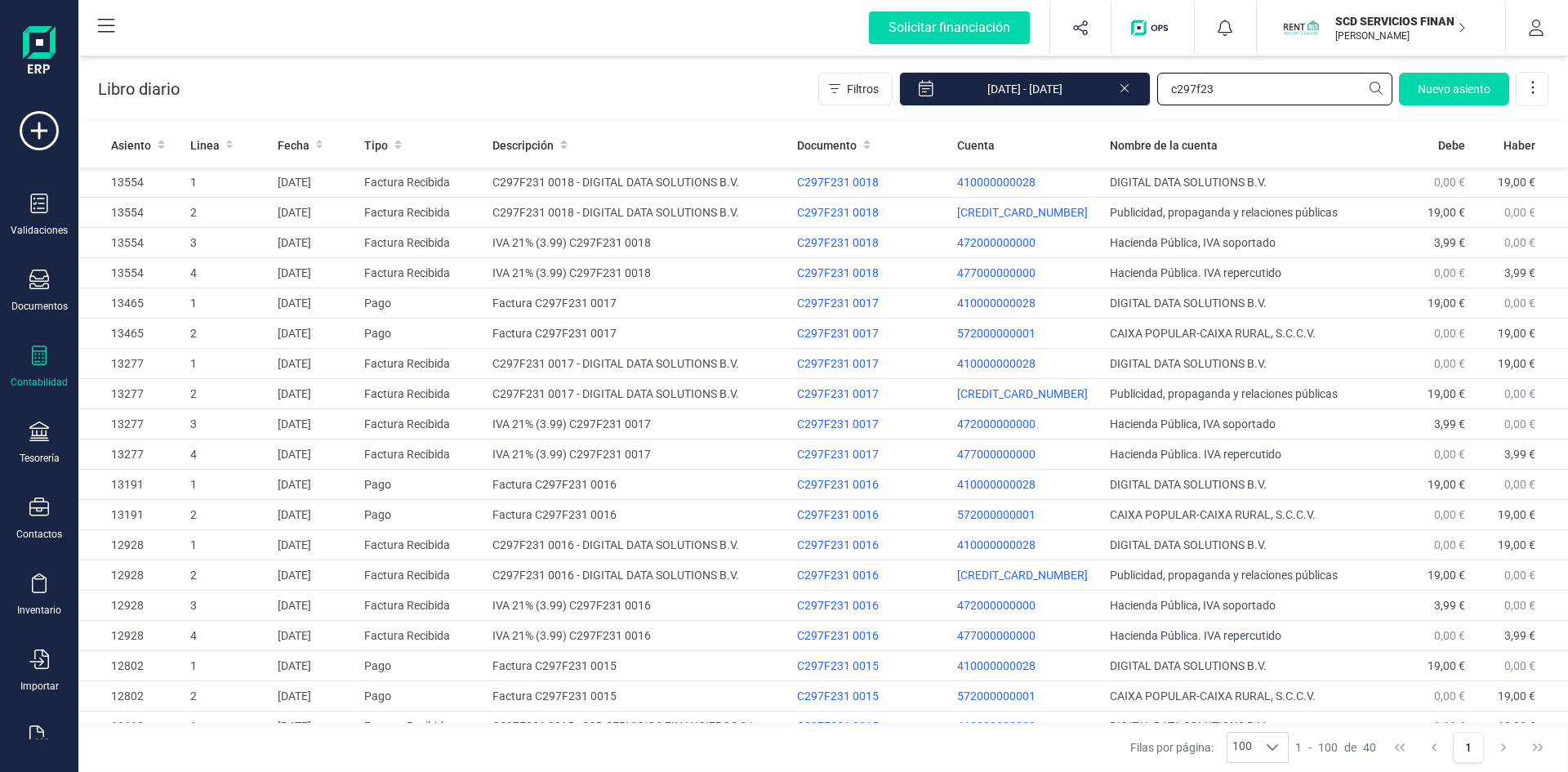
type input "c297f23"
drag, startPoint x: 1236, startPoint y: 89, endPoint x: 1085, endPoint y: 86, distance: 151.0
click at [1086, 86] on div "Filtros [DATE] - [DATE] c297f23 [GEOGRAPHIC_DATA]" at bounding box center [1183, 89] width 730 height 34
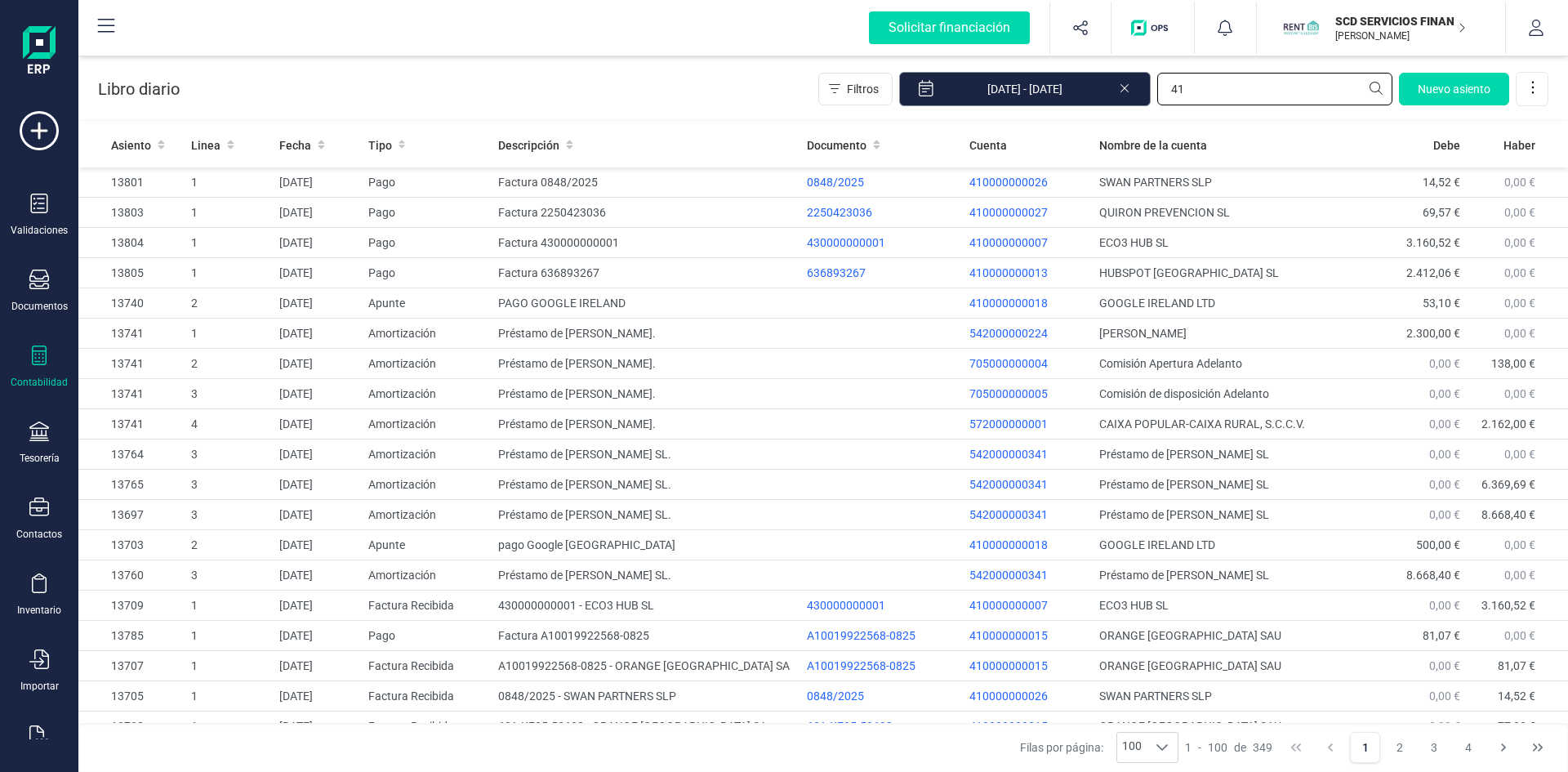
type input "4"
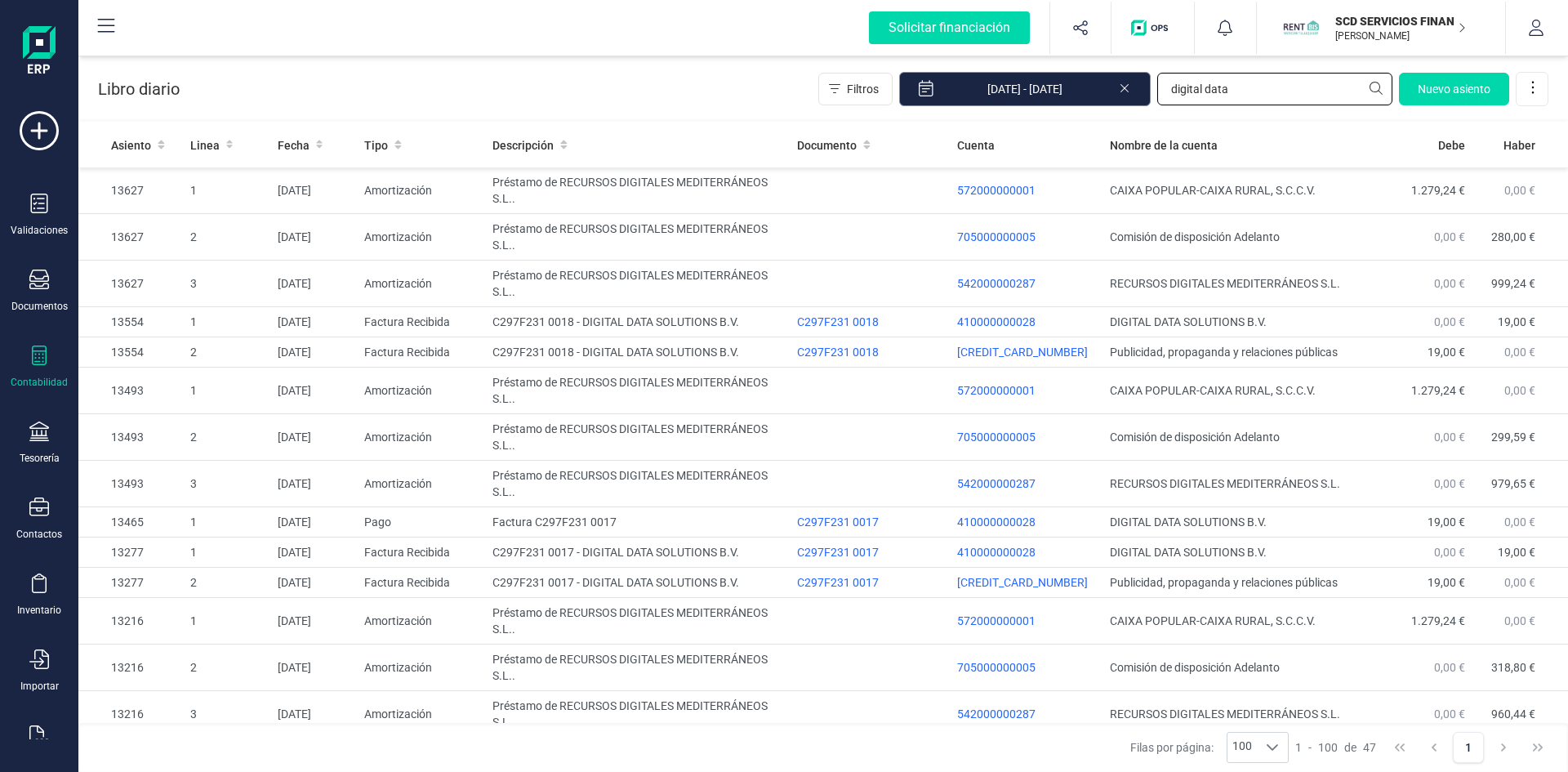
type input "digital data"
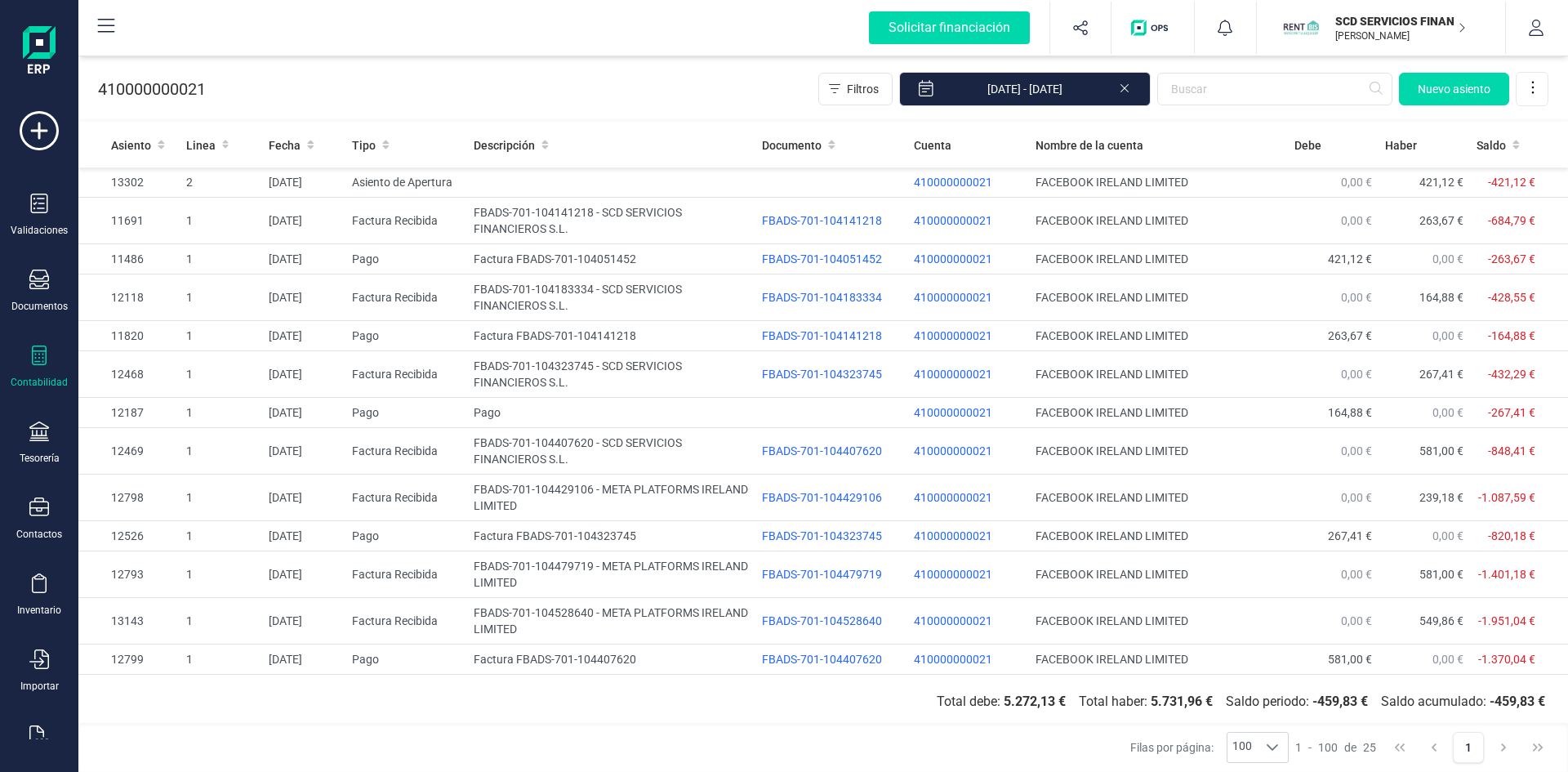
click at [36, 364] on icon at bounding box center [39, 355] width 15 height 20
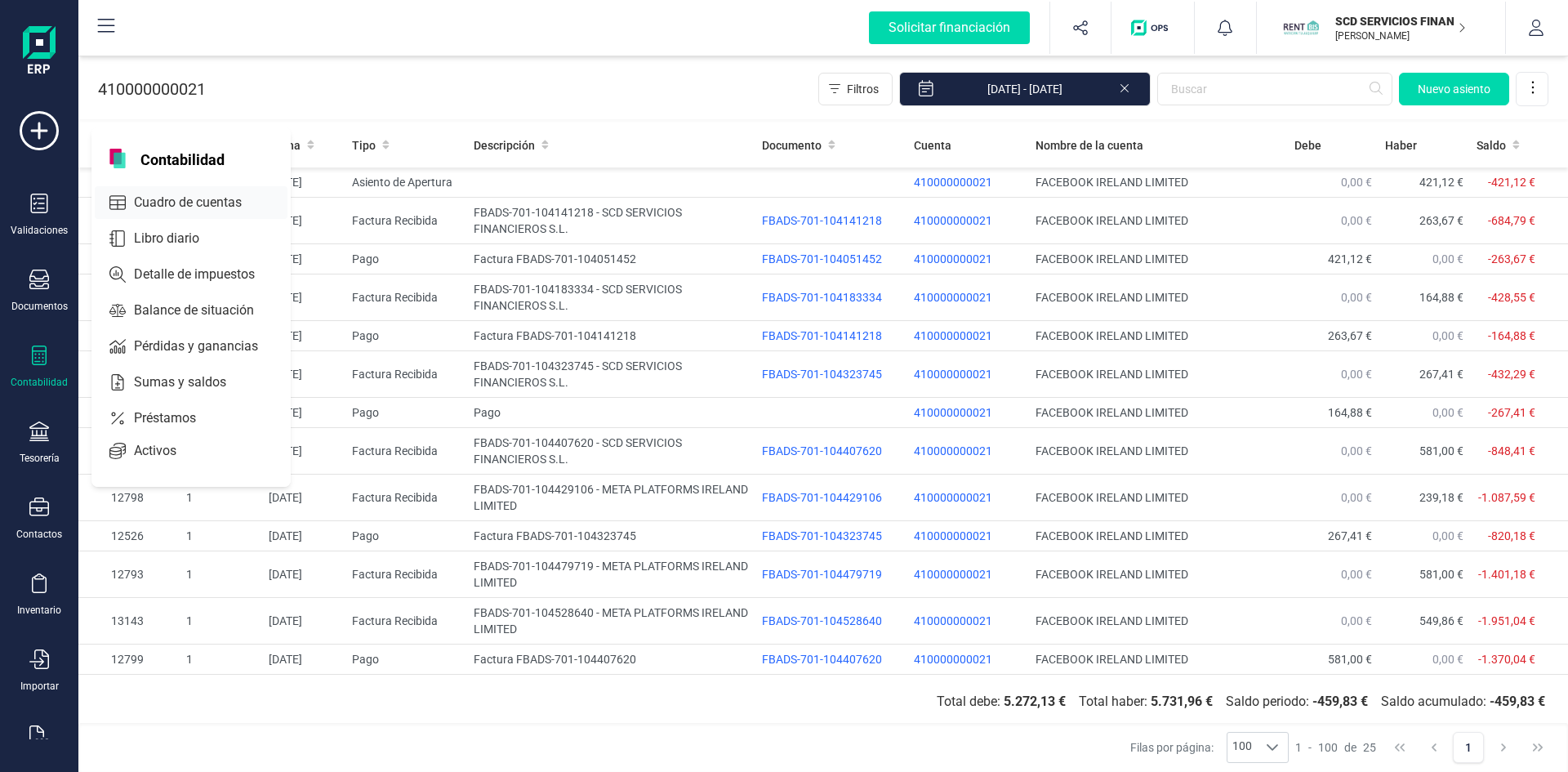
click at [165, 200] on span "Cuadro de cuentas" at bounding box center [199, 202] width 144 height 20
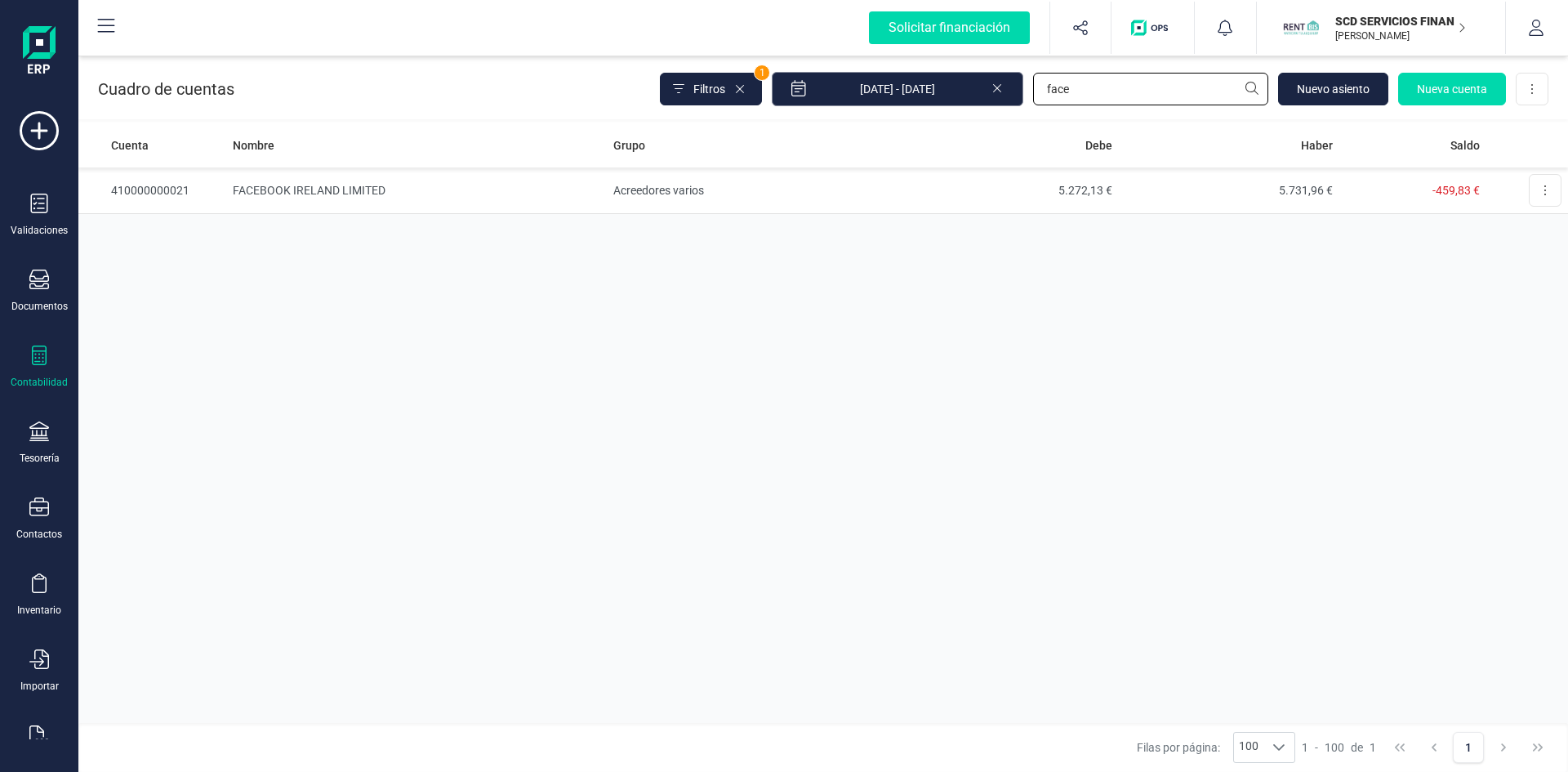
drag, startPoint x: 1088, startPoint y: 89, endPoint x: 893, endPoint y: 91, distance: 195.0
click at [904, 90] on div "Filtros 1 01/01/2025 - 29/08/2025 face Nuevo asiento Nueva cuenta Descargar Exc…" at bounding box center [1104, 89] width 888 height 34
type input "digital"
click at [356, 187] on td "DIGITAL DATA SOLUTIONS B.V." at bounding box center [417, 190] width 381 height 47
drag, startPoint x: 1137, startPoint y: 94, endPoint x: 887, endPoint y: 70, distance: 251.1
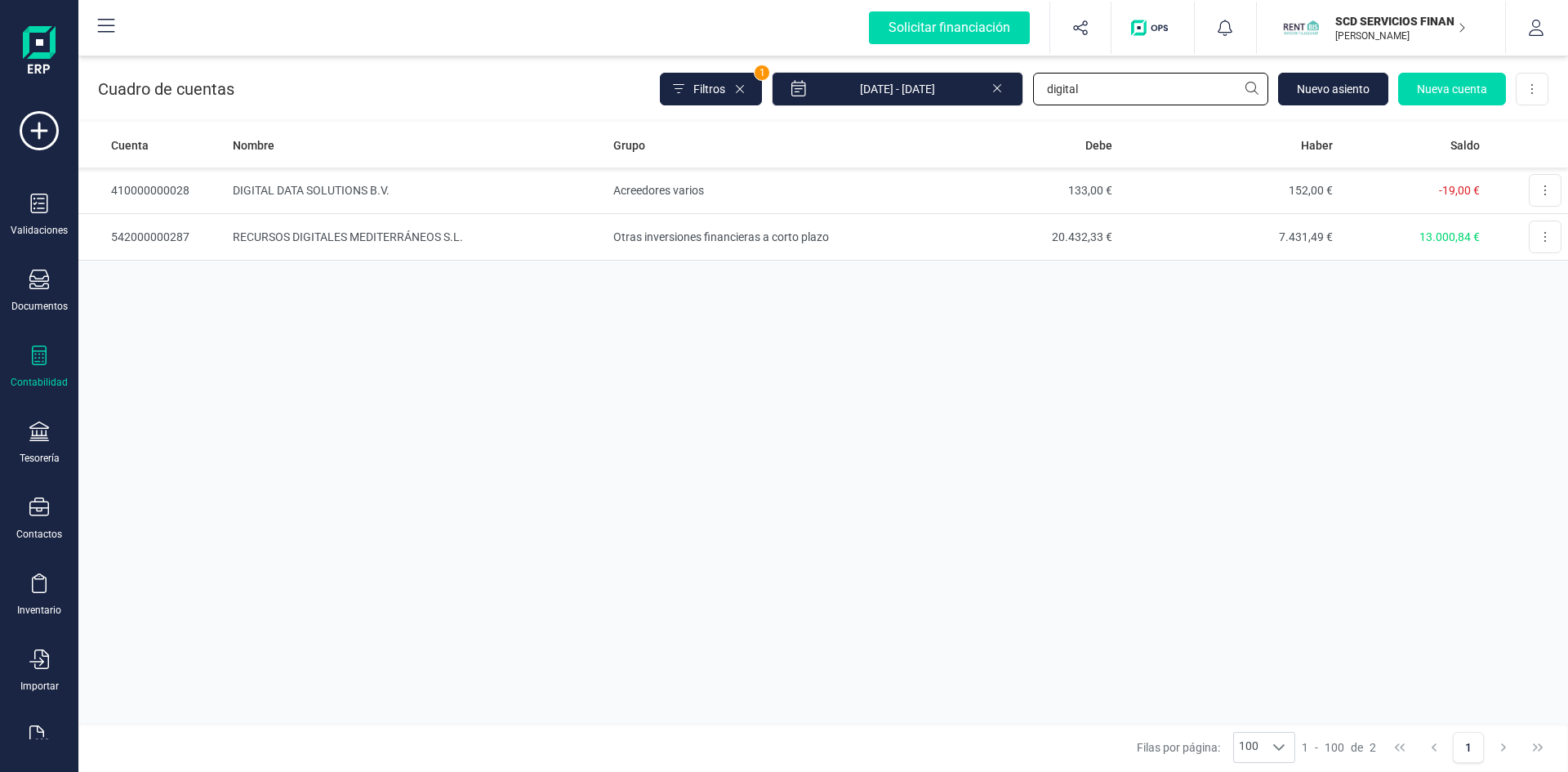
click at [911, 77] on div "Filtros 1 01/01/2025 - 29/08/2025 digital Nuevo asiento Nueva cuenta Descargar …" at bounding box center [1104, 89] width 888 height 34
type input "facebo"
click at [333, 186] on td "FACEBOOK IRELAND LIMITED" at bounding box center [416, 190] width 380 height 47
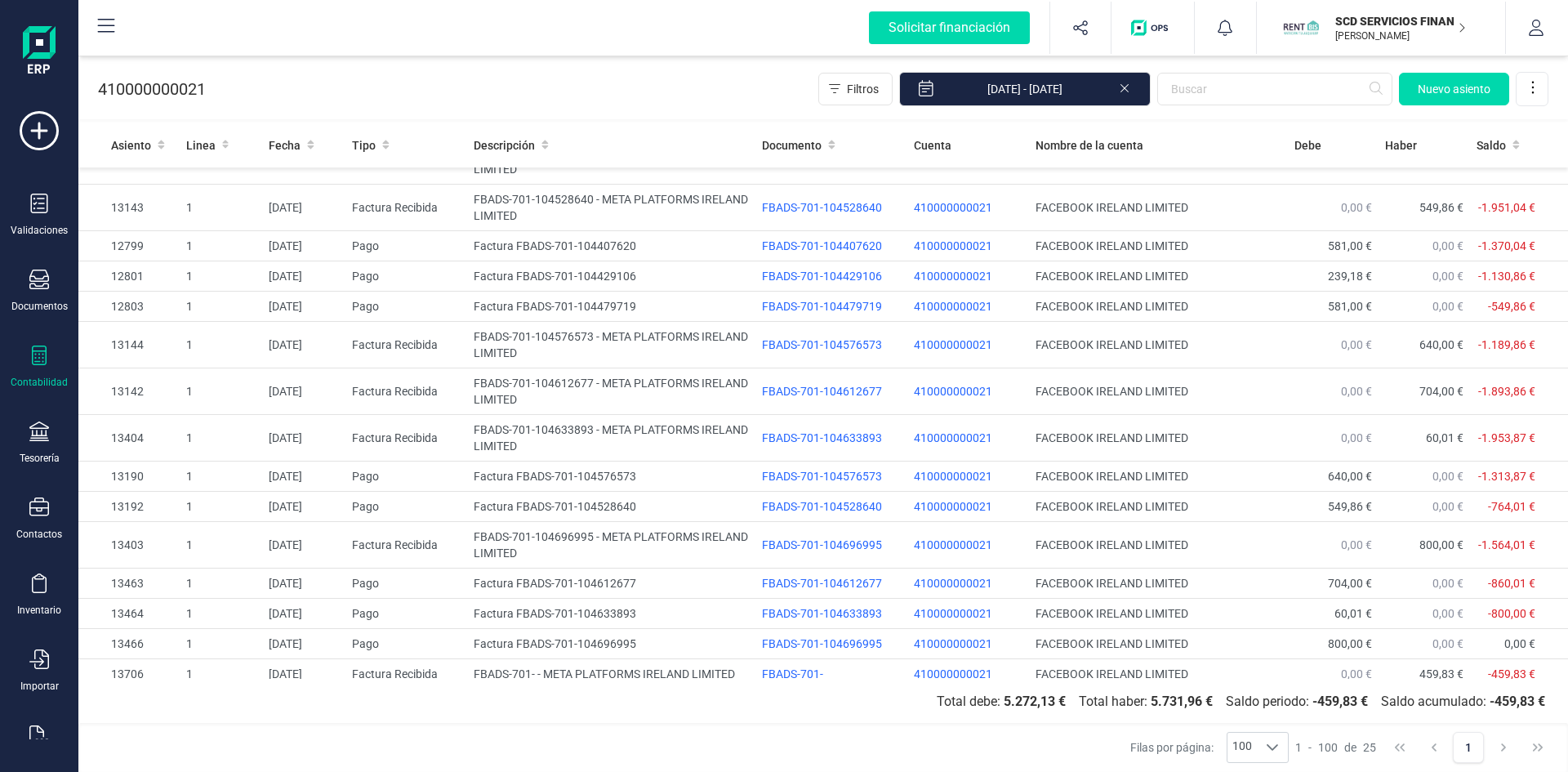
scroll to position [424, 0]
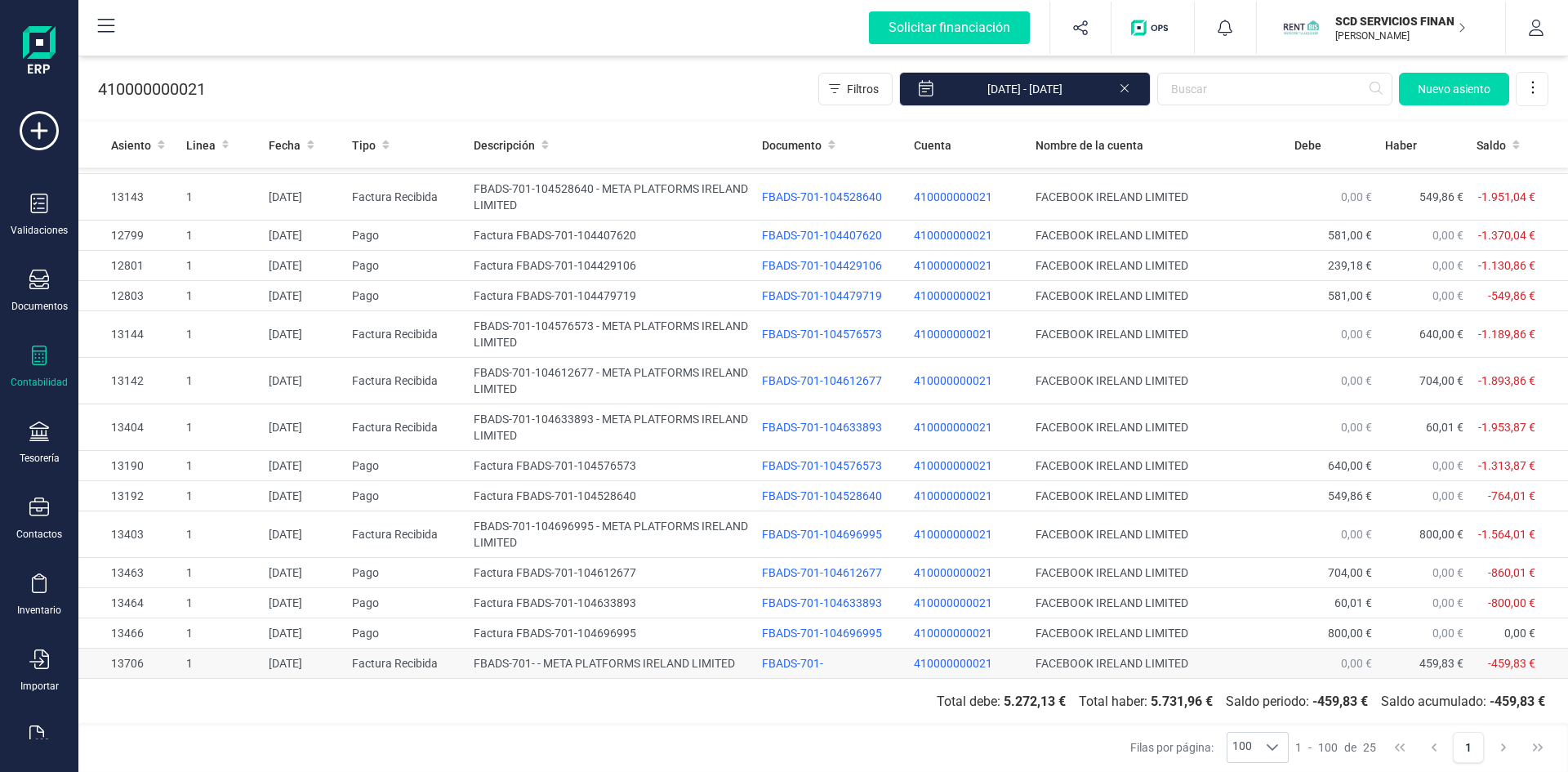
click at [618, 659] on td "FBADS-701- - META PLATFORMS IRELAND LIMITED" at bounding box center [611, 663] width 289 height 30
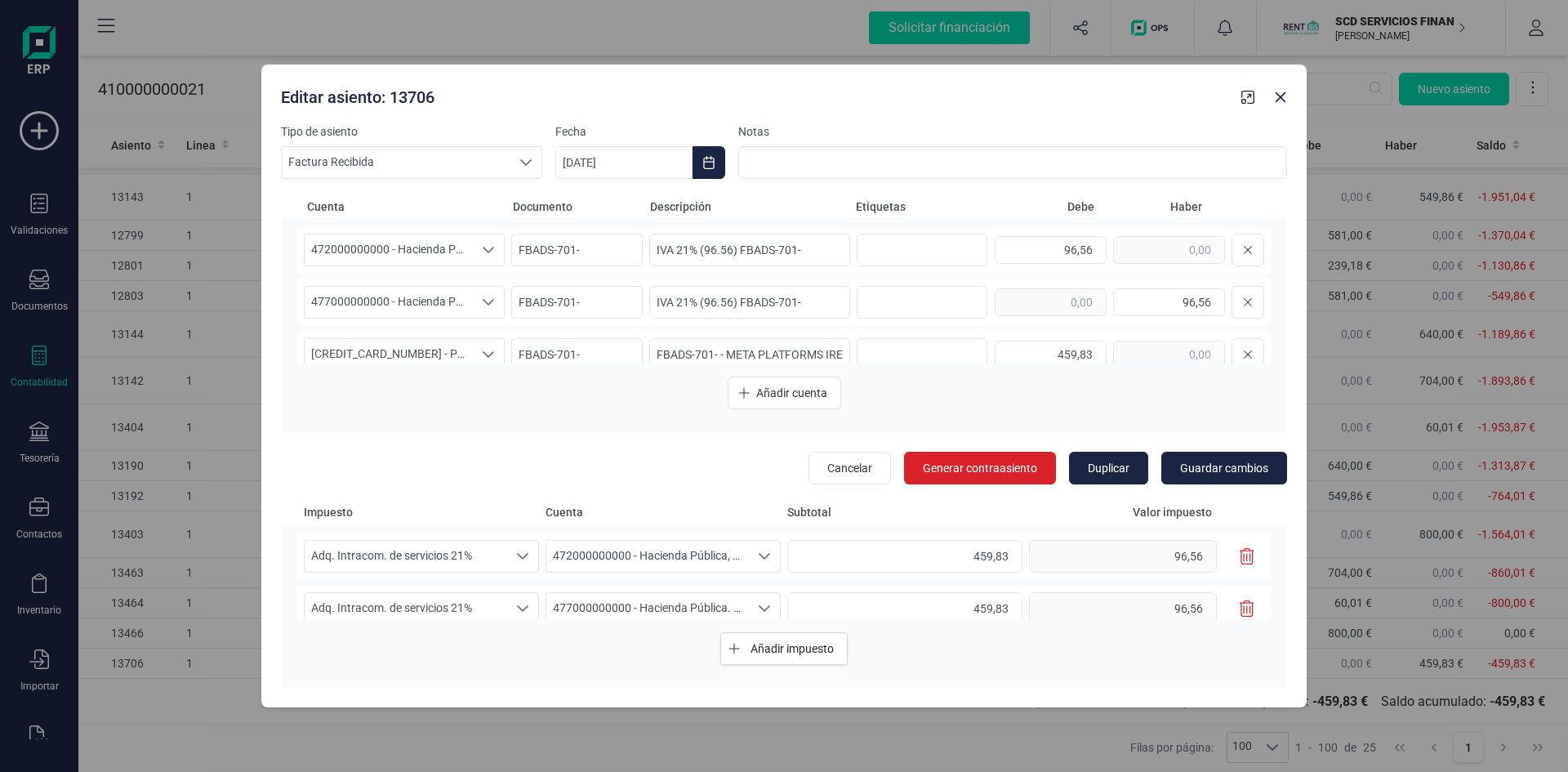
scroll to position [73, 0]
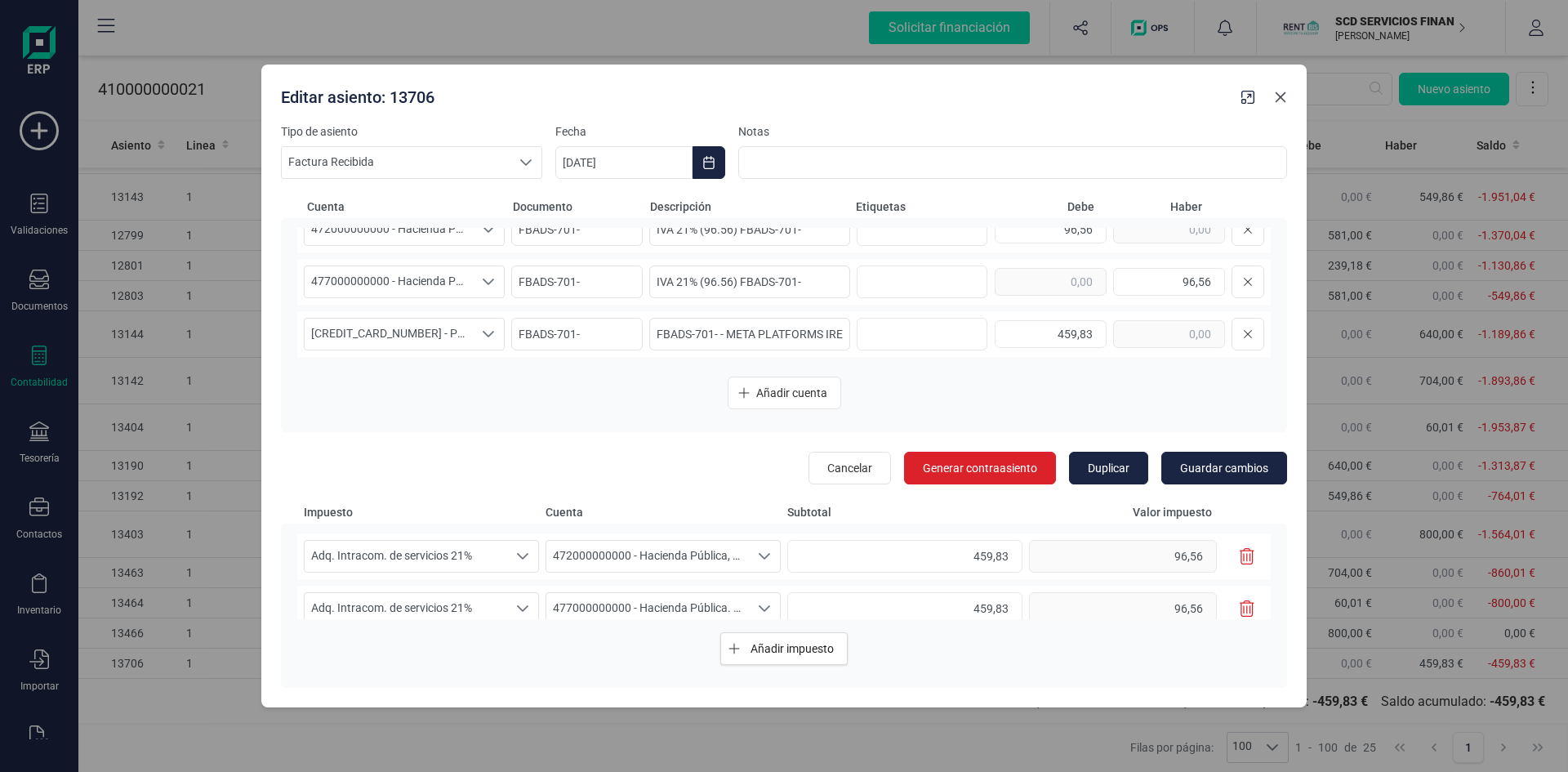
click at [1279, 92] on icon "button" at bounding box center [1280, 96] width 13 height 13
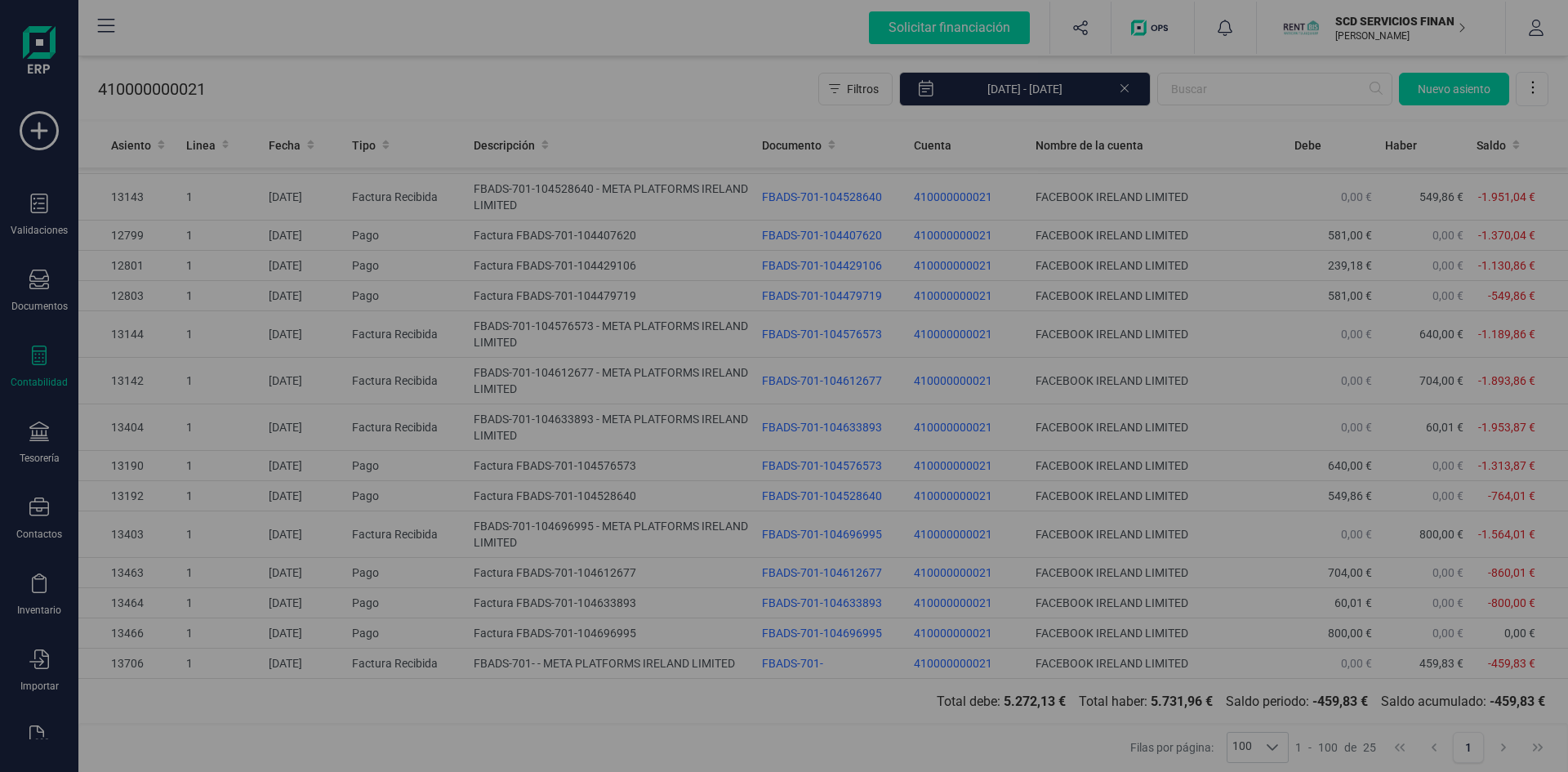
type input "29/08/2025"
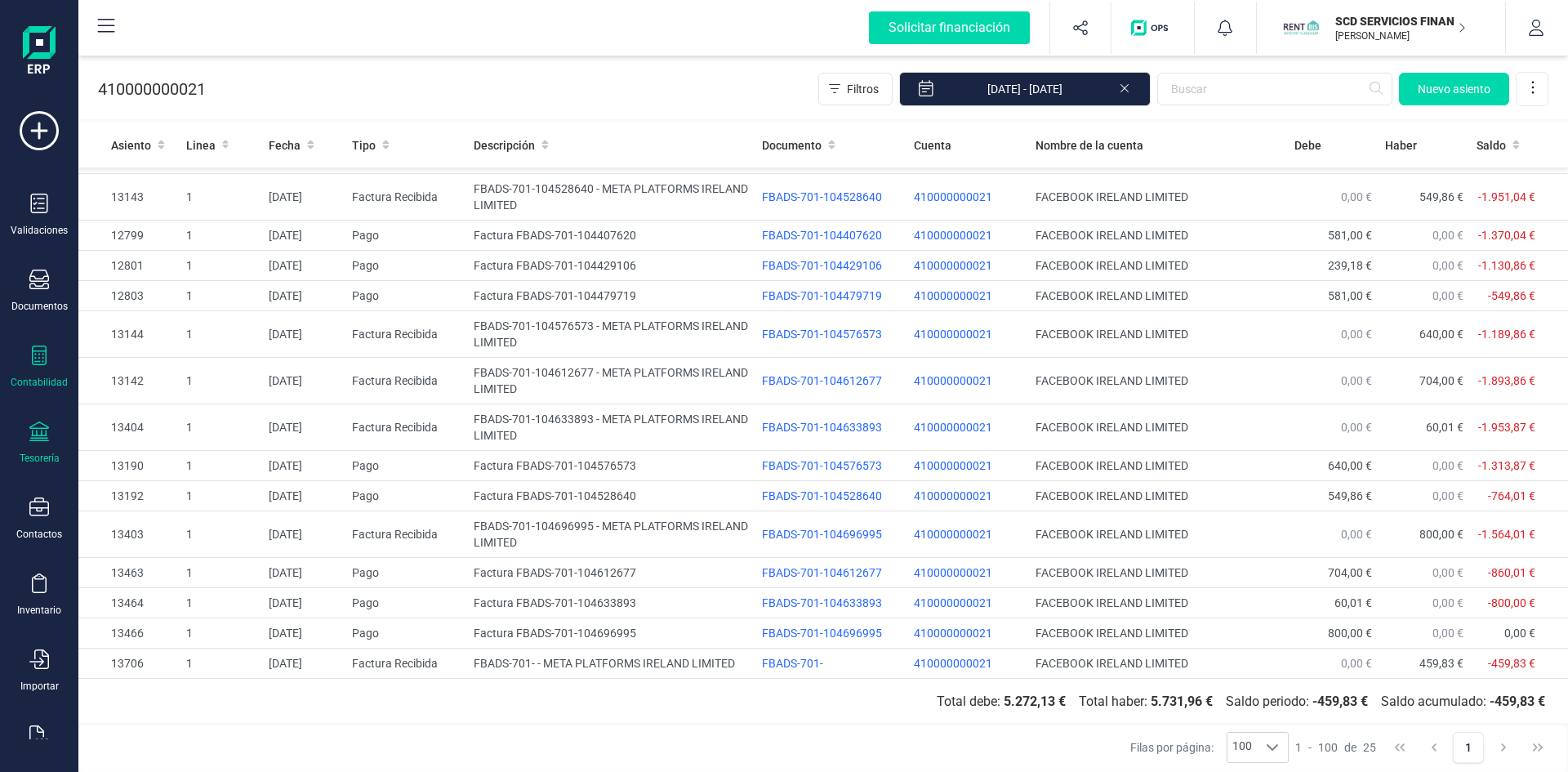
click at [35, 437] on icon at bounding box center [39, 431] width 20 height 20
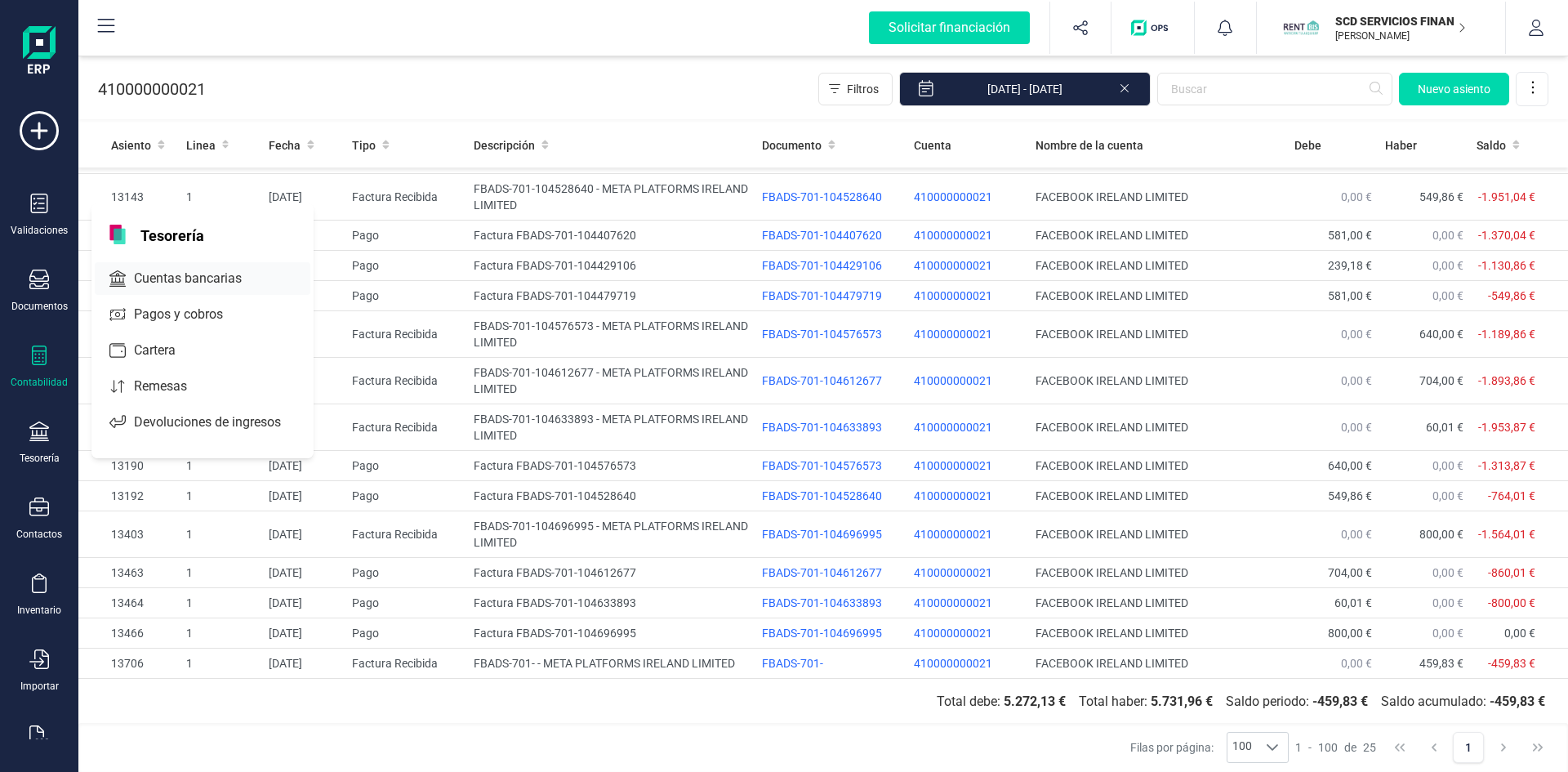
click at [202, 278] on span "Cuentas bancarias" at bounding box center [199, 278] width 144 height 20
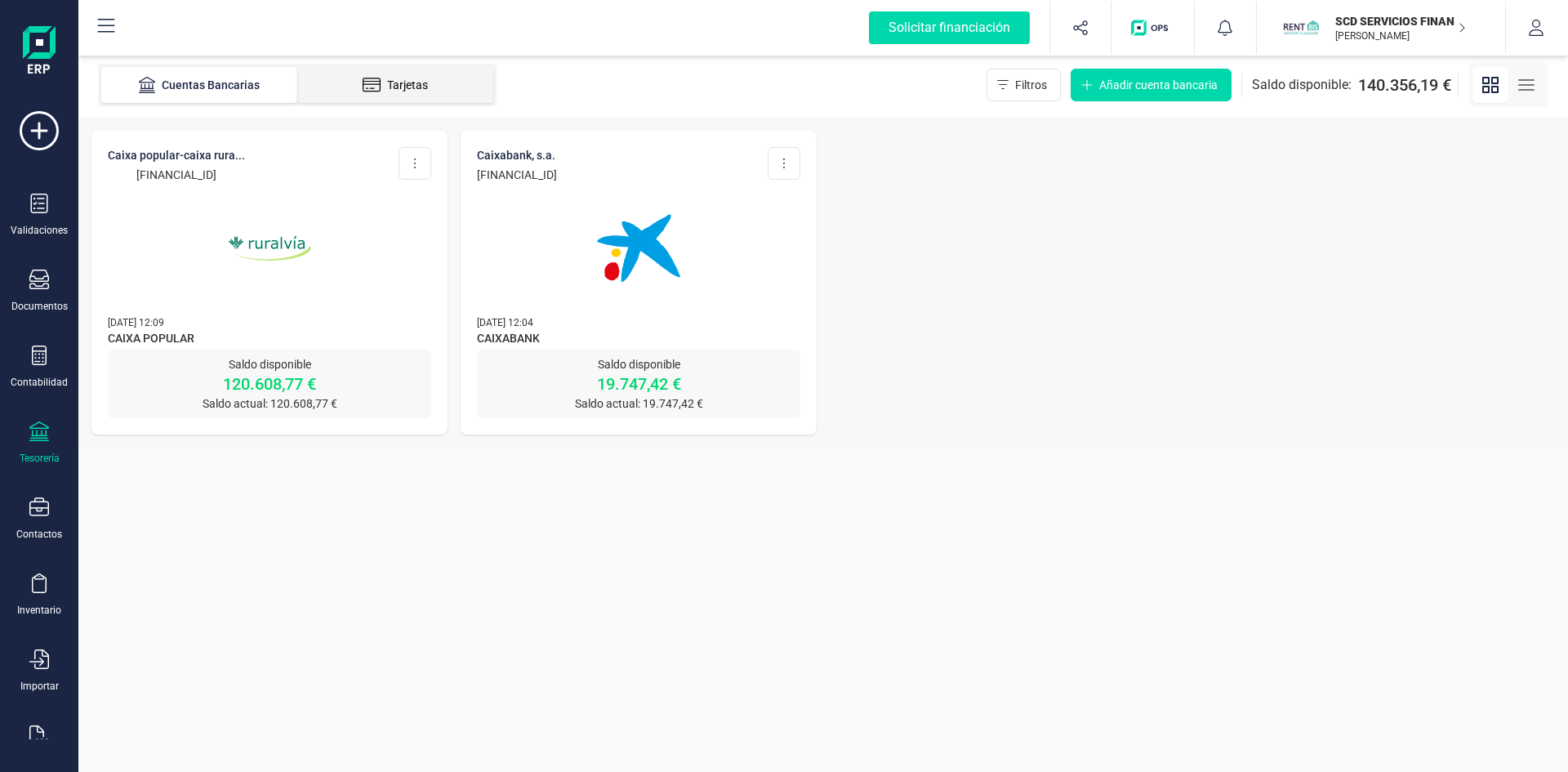
click at [439, 84] on div "Tarjetas" at bounding box center [395, 84] width 131 height 16
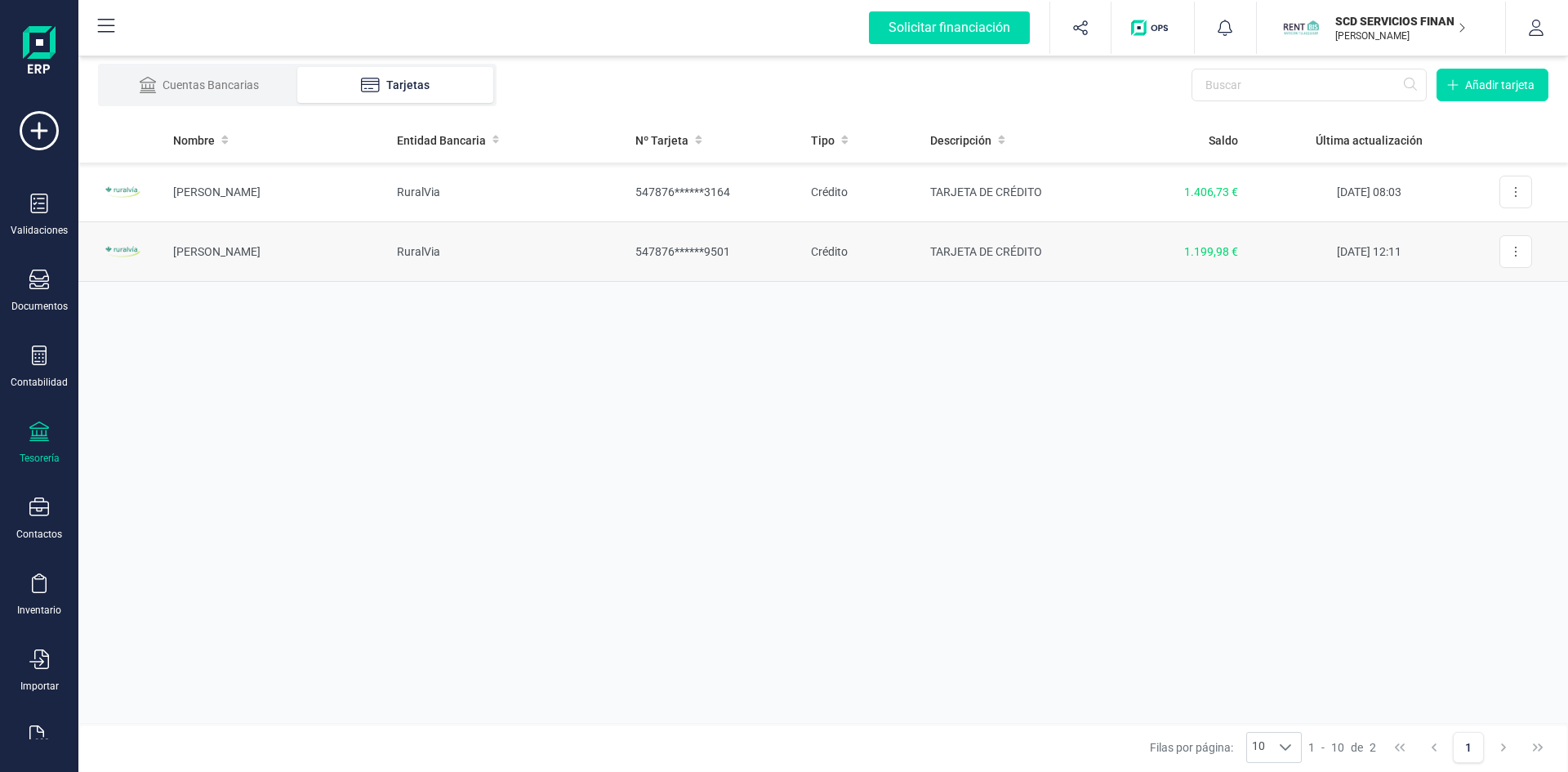
click at [234, 252] on td "Carmen Puig" at bounding box center [272, 252] width 224 height 59
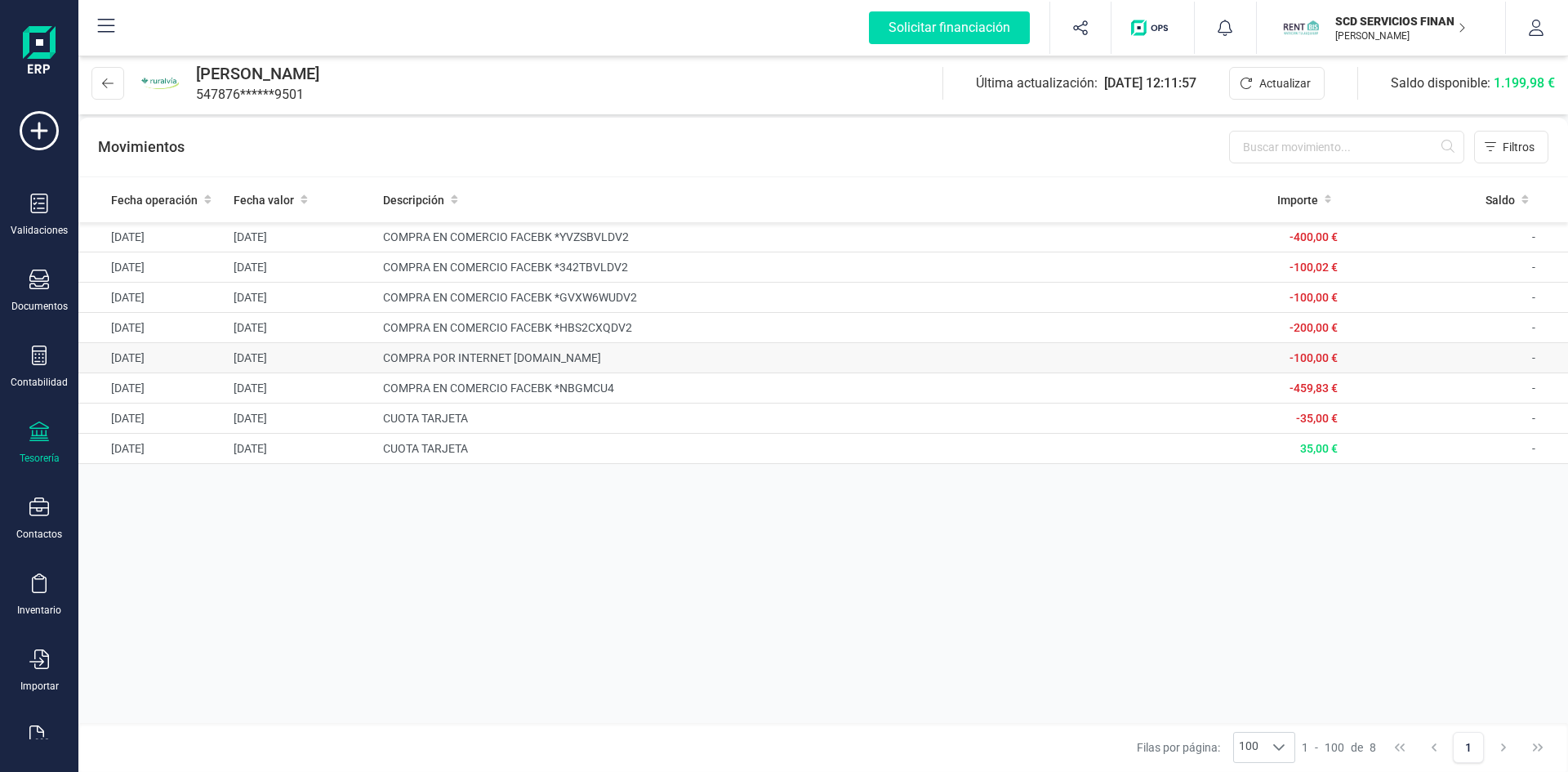
click at [620, 358] on td "COMPRA POR INTERNET WWW.NOTIFICADOS.COM" at bounding box center [749, 358] width 745 height 30
click at [1304, 358] on span "-100,00 €" at bounding box center [1314, 358] width 48 height 13
click at [1535, 355] on td "-" at bounding box center [1456, 358] width 224 height 30
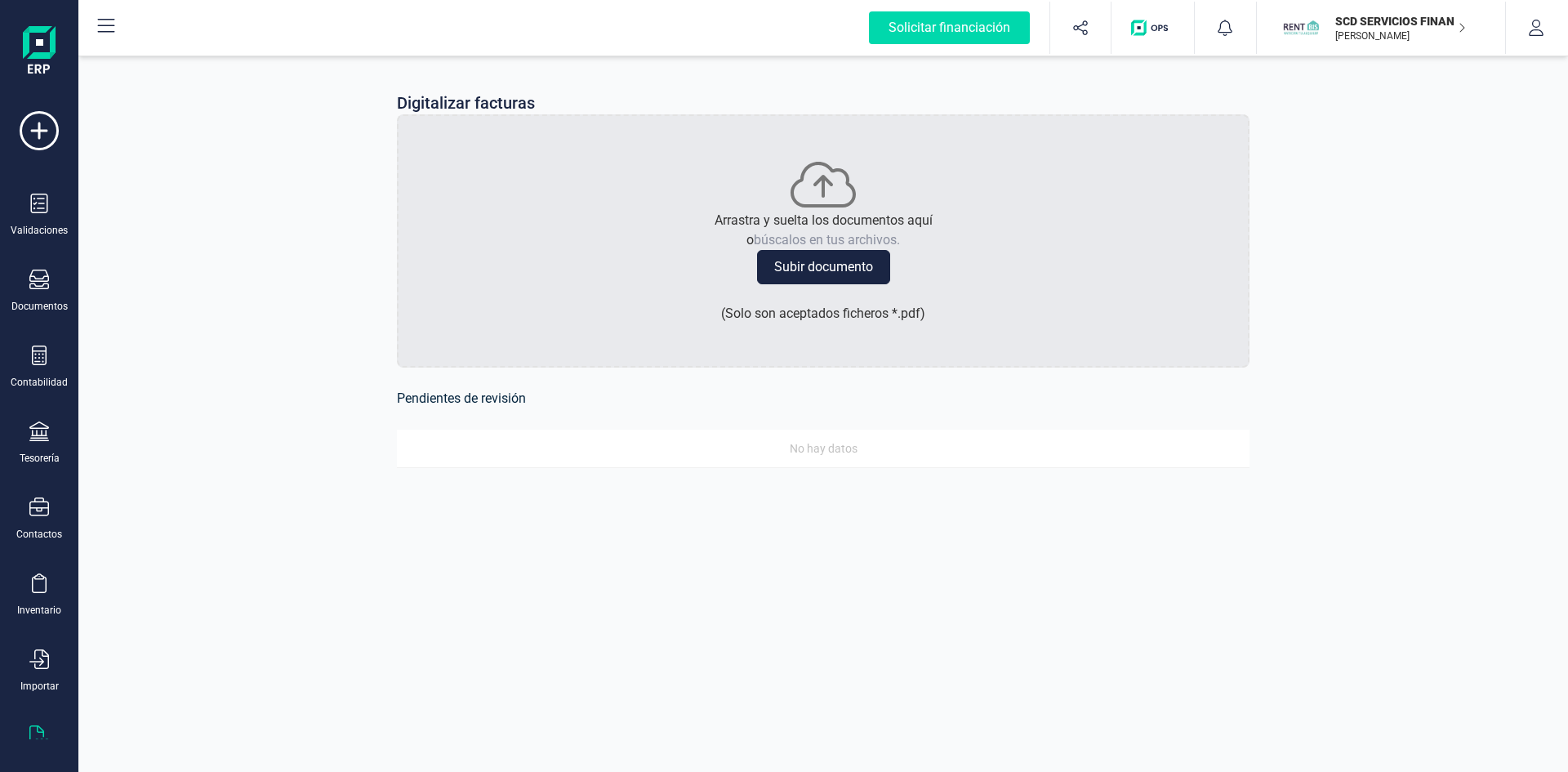
scroll to position [42, 0]
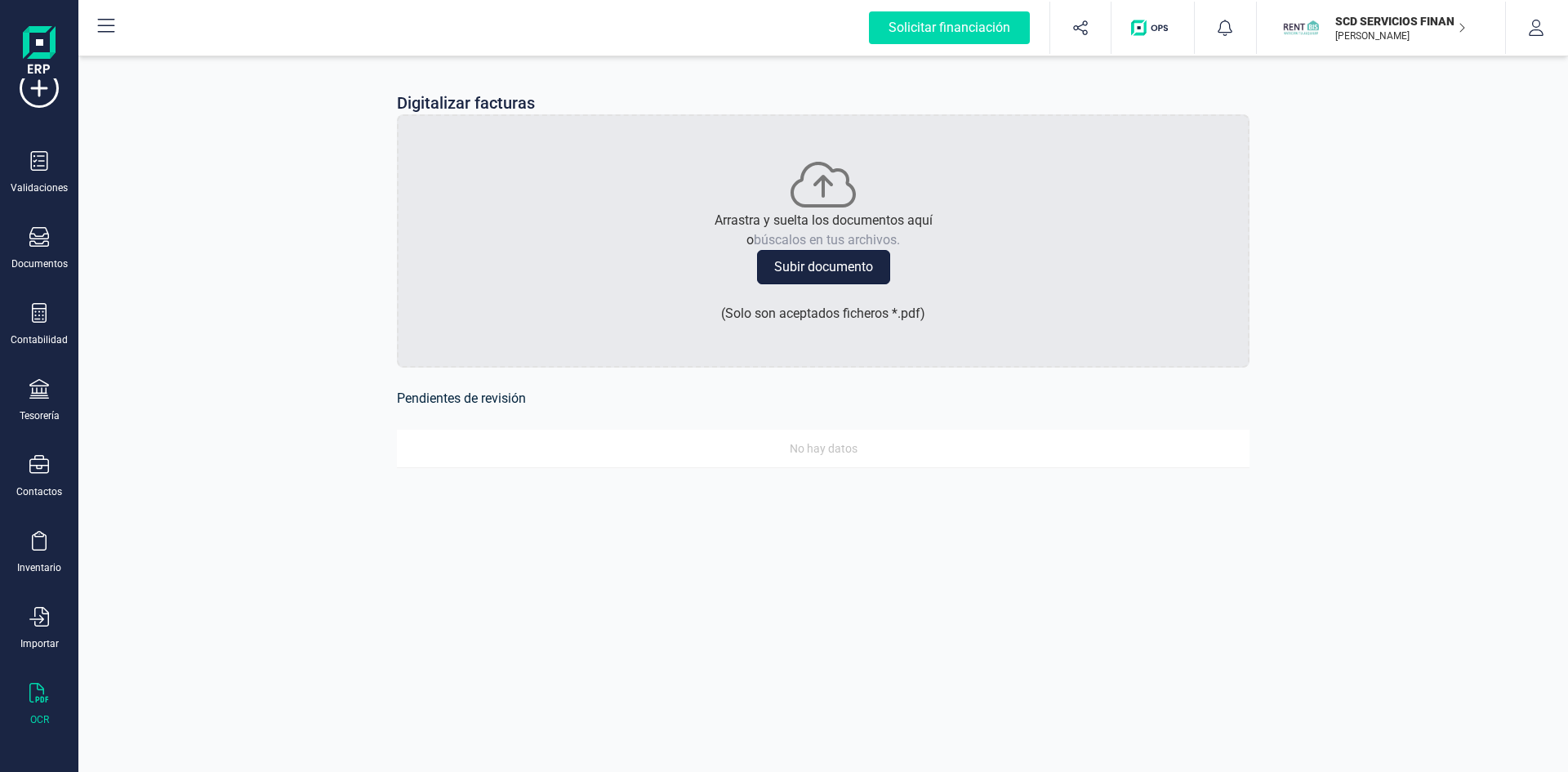
click at [837, 262] on button "Subir documento" at bounding box center [824, 267] width 134 height 34
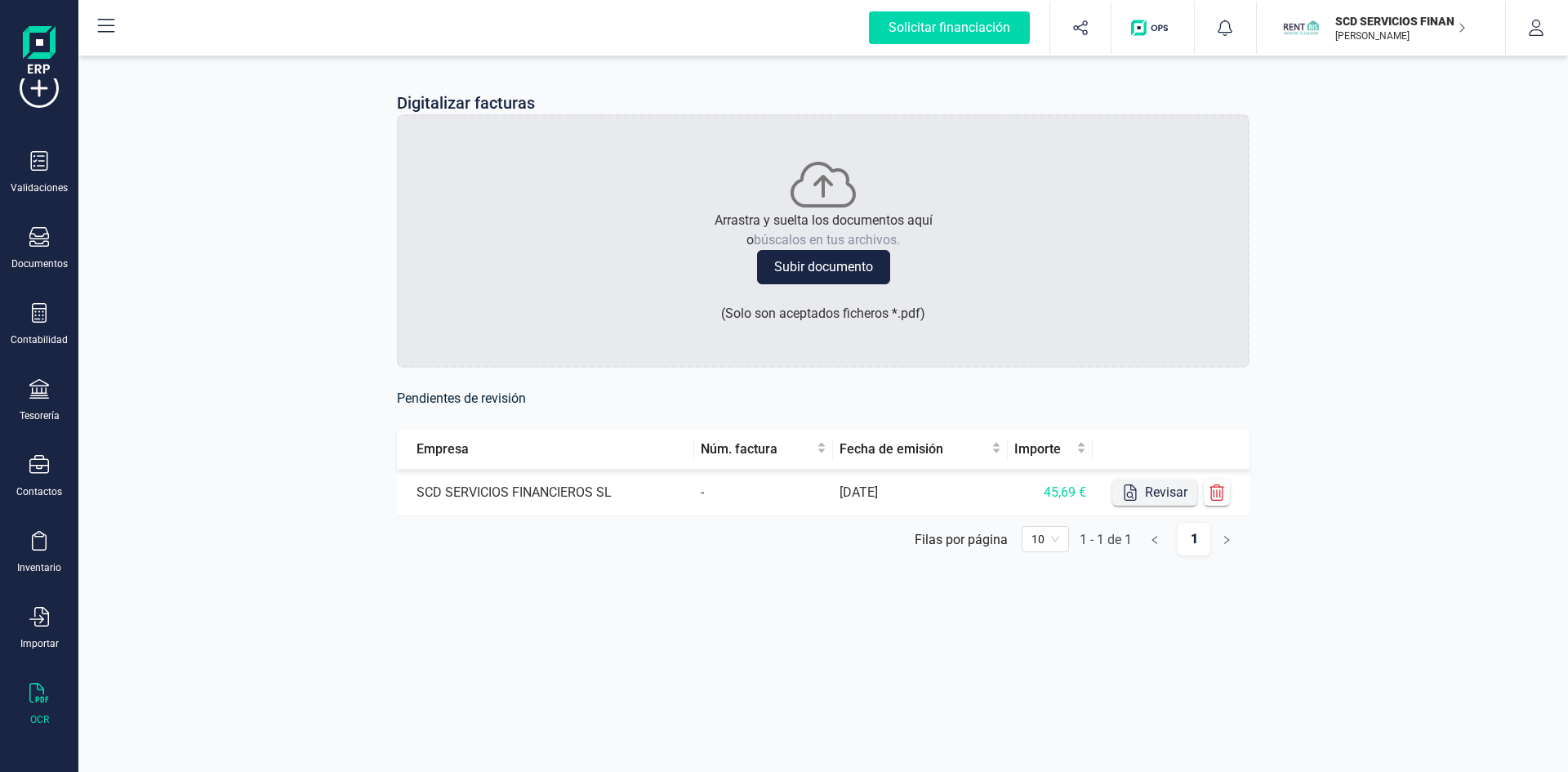
click at [1154, 491] on button "Revisar" at bounding box center [1154, 492] width 85 height 26
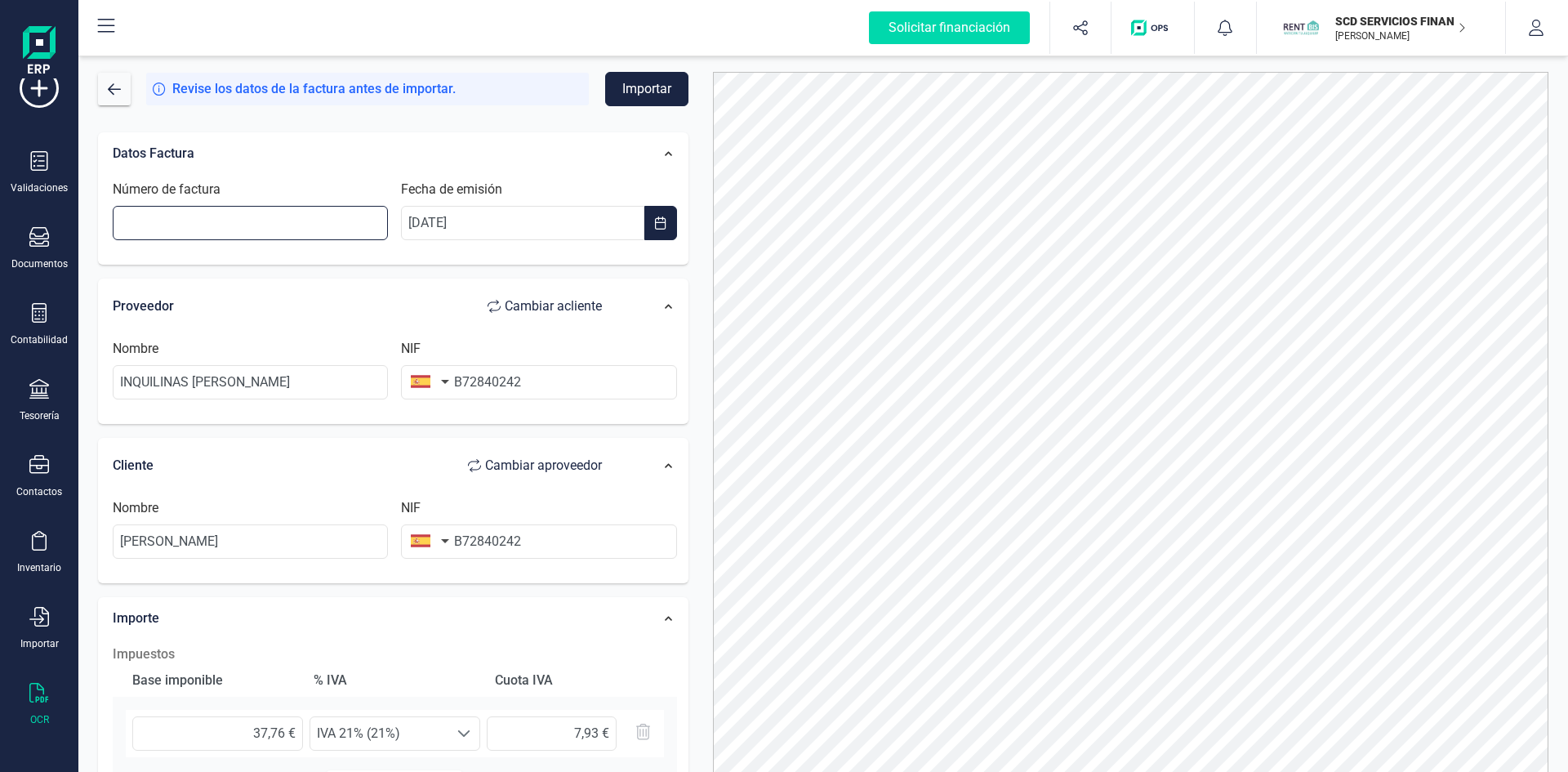
click at [251, 233] on input "Número de factura" at bounding box center [250, 223] width 275 height 34
type input "96819"
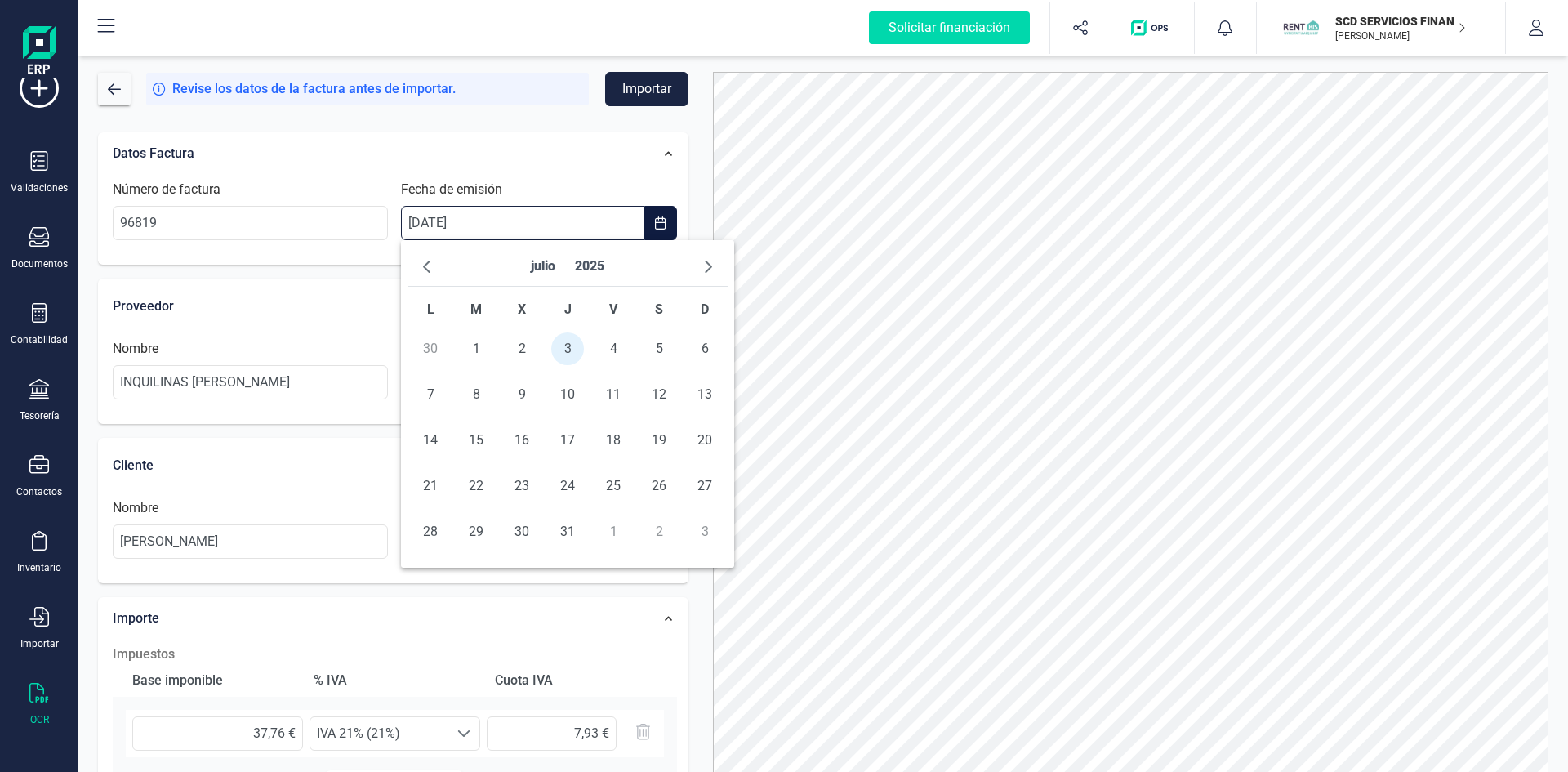
drag, startPoint x: 405, startPoint y: 220, endPoint x: 561, endPoint y: 221, distance: 156.0
click at [561, 221] on input "[DATE]" at bounding box center [522, 223] width 243 height 34
type input "[DATE]"
click at [362, 377] on input "INQUILINAS [PERSON_NAME]" at bounding box center [250, 383] width 275 height 34
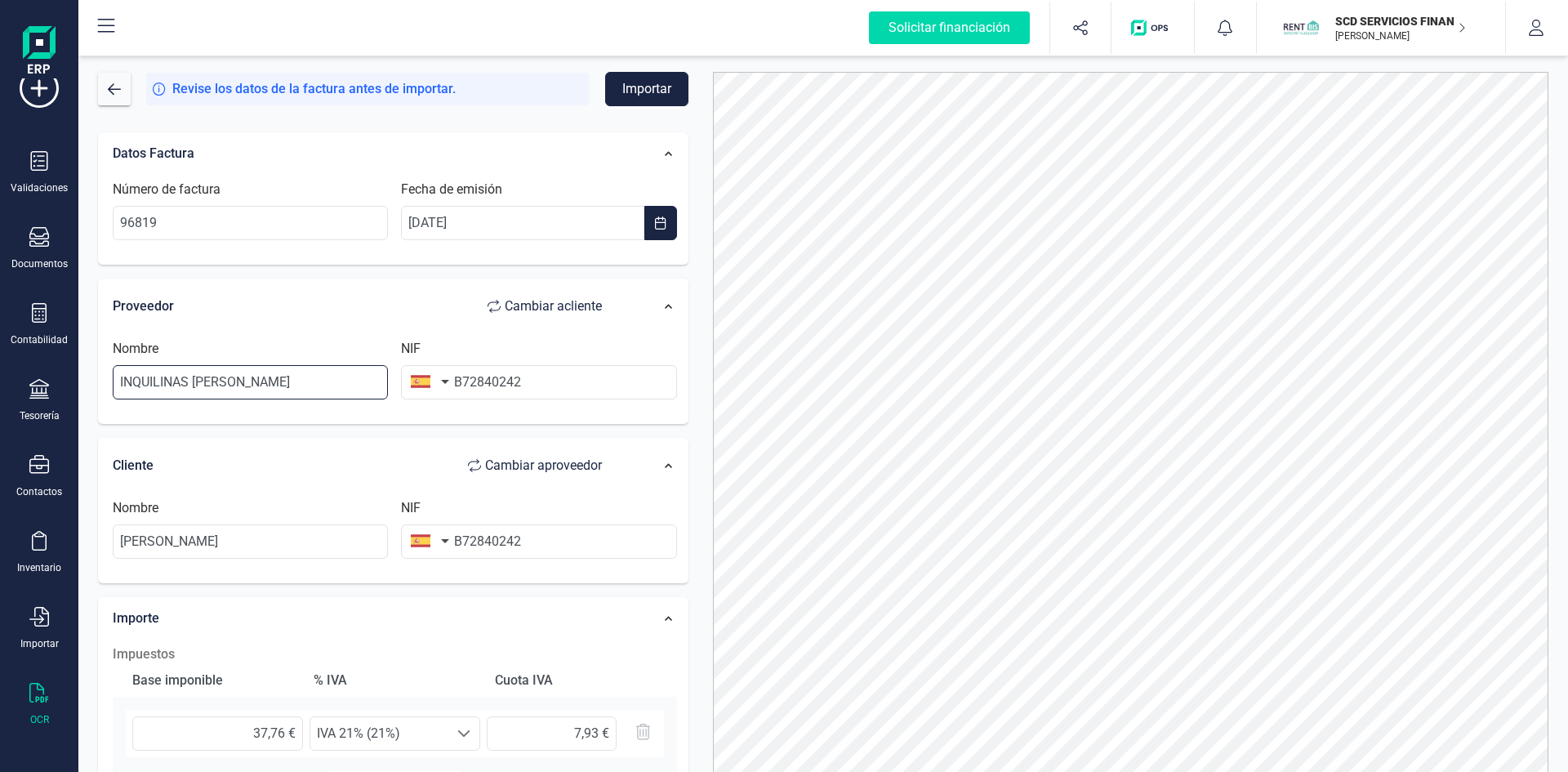
drag, startPoint x: 359, startPoint y: 384, endPoint x: 0, endPoint y: 361, distance: 359.7
click at [26, 364] on div "Solicitar financiación Validaciones Documentos Documentos Presupuestos Pedidos …" at bounding box center [784, 386] width 1568 height 772
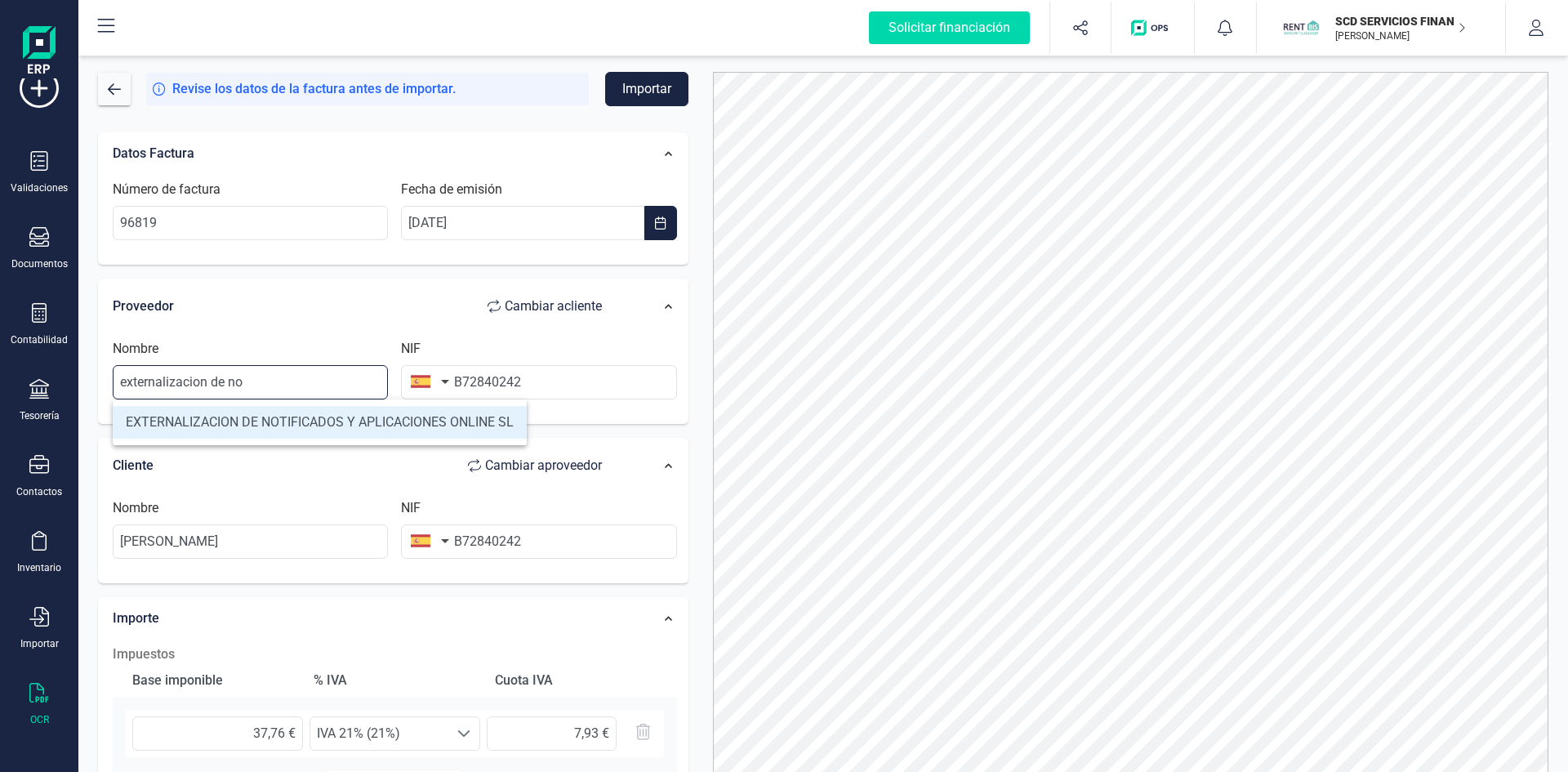
type input "EXTERNALIZACION DE NOTIFICADOS Y APLICACIONES ONLINE SL"
type input "B85683167"
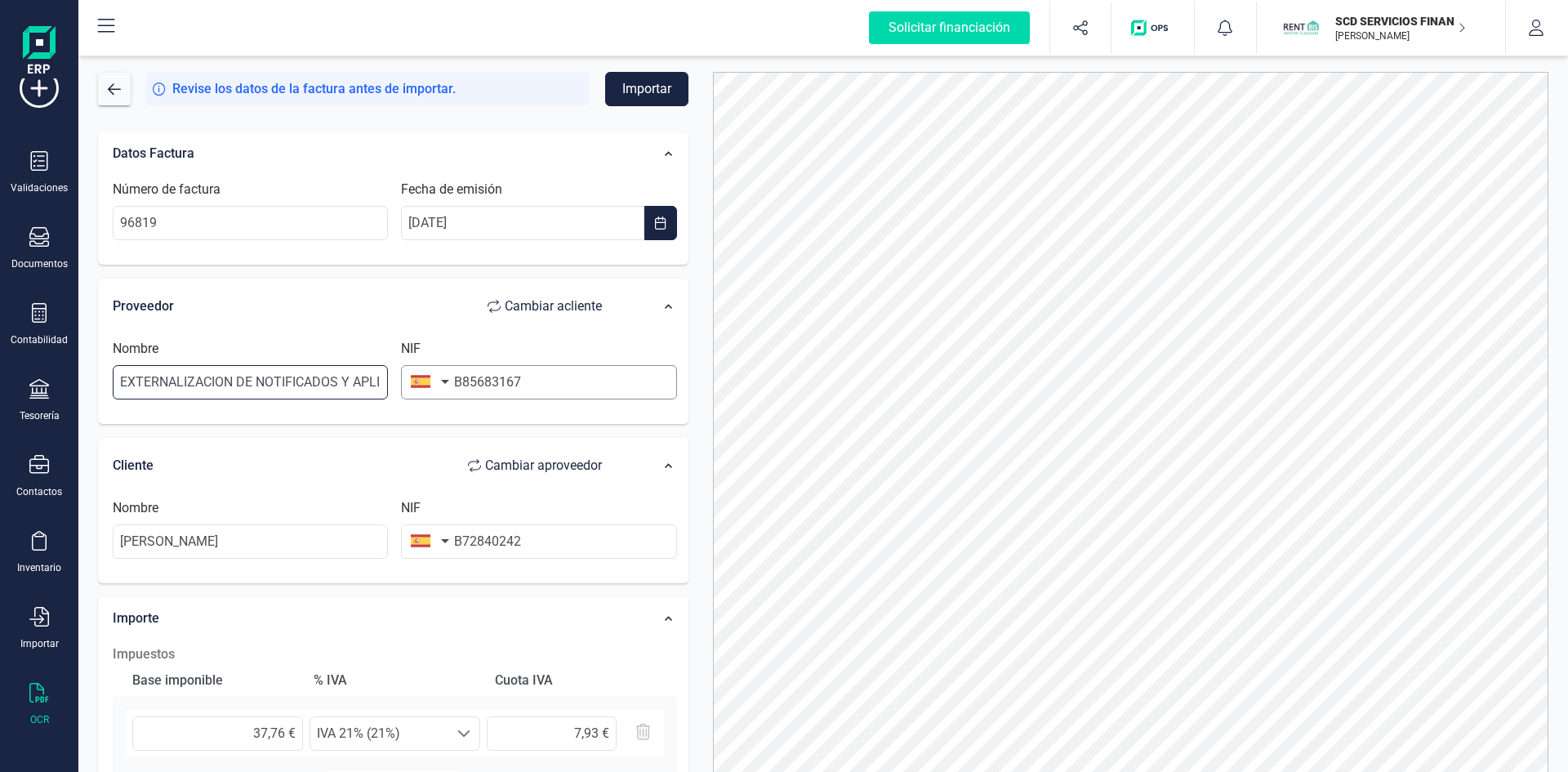
type input "EXTERNALIZACION DE NOTIFICADOS Y APLICACIONES ONLINE SL"
click at [591, 389] on input "B85683167" at bounding box center [538, 383] width 275 height 34
drag, startPoint x: 308, startPoint y: 532, endPoint x: 73, endPoint y: 541, distance: 235.2
click at [76, 540] on div "Solicitar financiación Validaciones Documentos Documentos Presupuestos Pedidos …" at bounding box center [784, 386] width 1568 height 772
type input "SCD SERVICIOS FINANCIEROS SL"
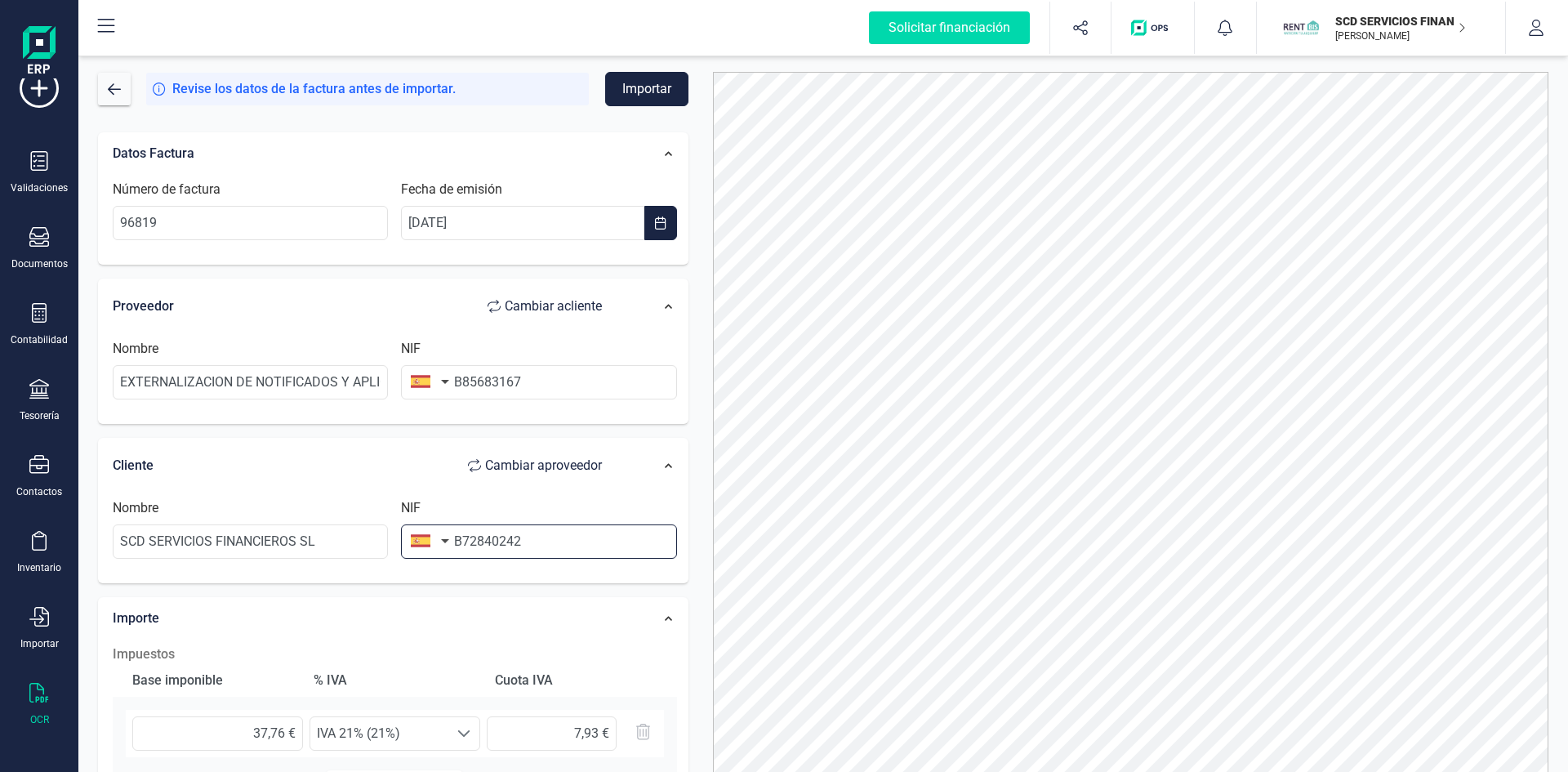
click at [542, 548] on input "B72840242" at bounding box center [538, 542] width 275 height 34
click at [640, 94] on button "Importar" at bounding box center [646, 89] width 84 height 34
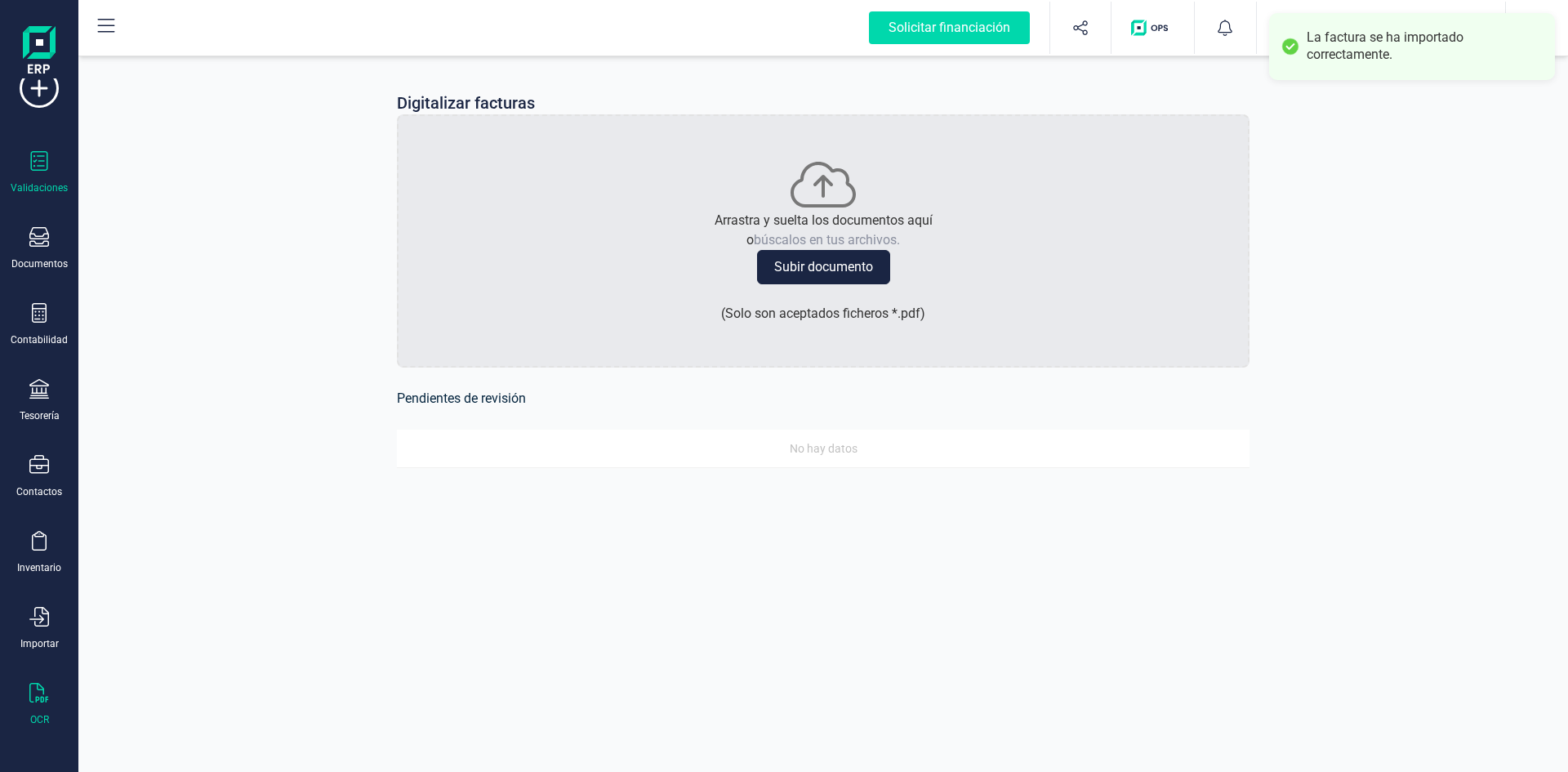
click at [40, 168] on icon at bounding box center [39, 160] width 20 height 20
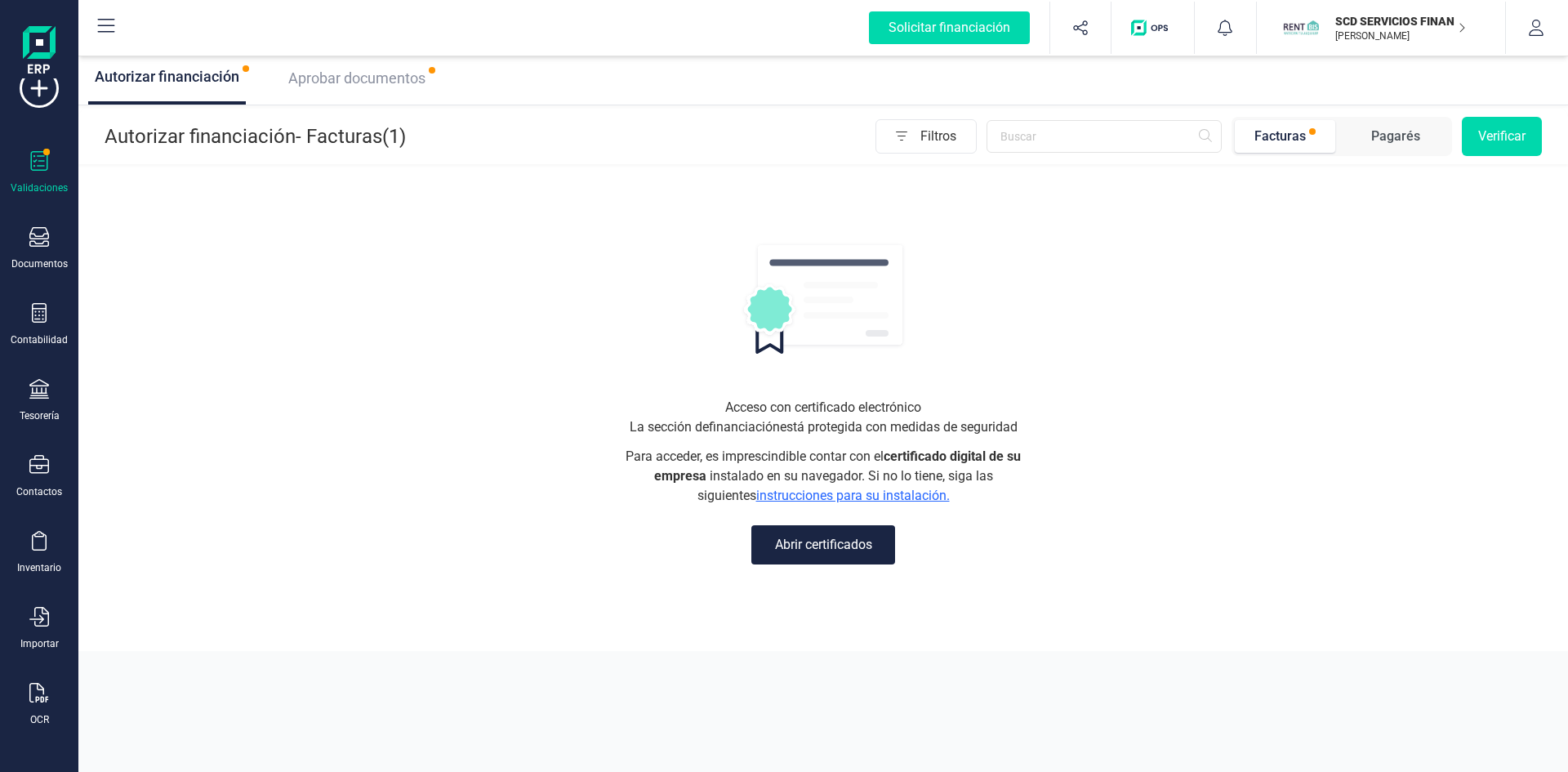
click at [335, 72] on span "Aprobar documentos" at bounding box center [357, 78] width 137 height 17
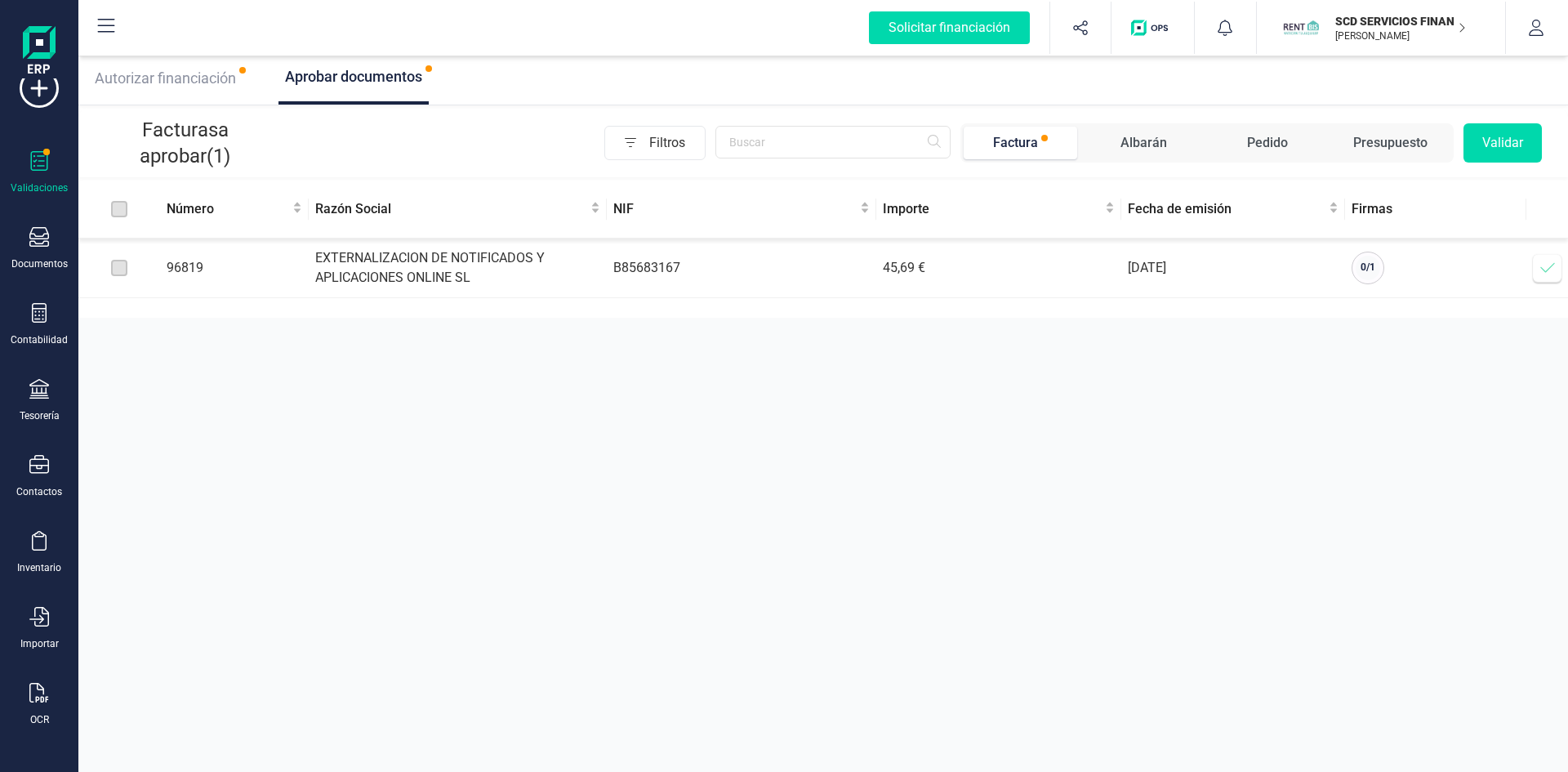
click at [1542, 268] on icon at bounding box center [1547, 267] width 16 height 16
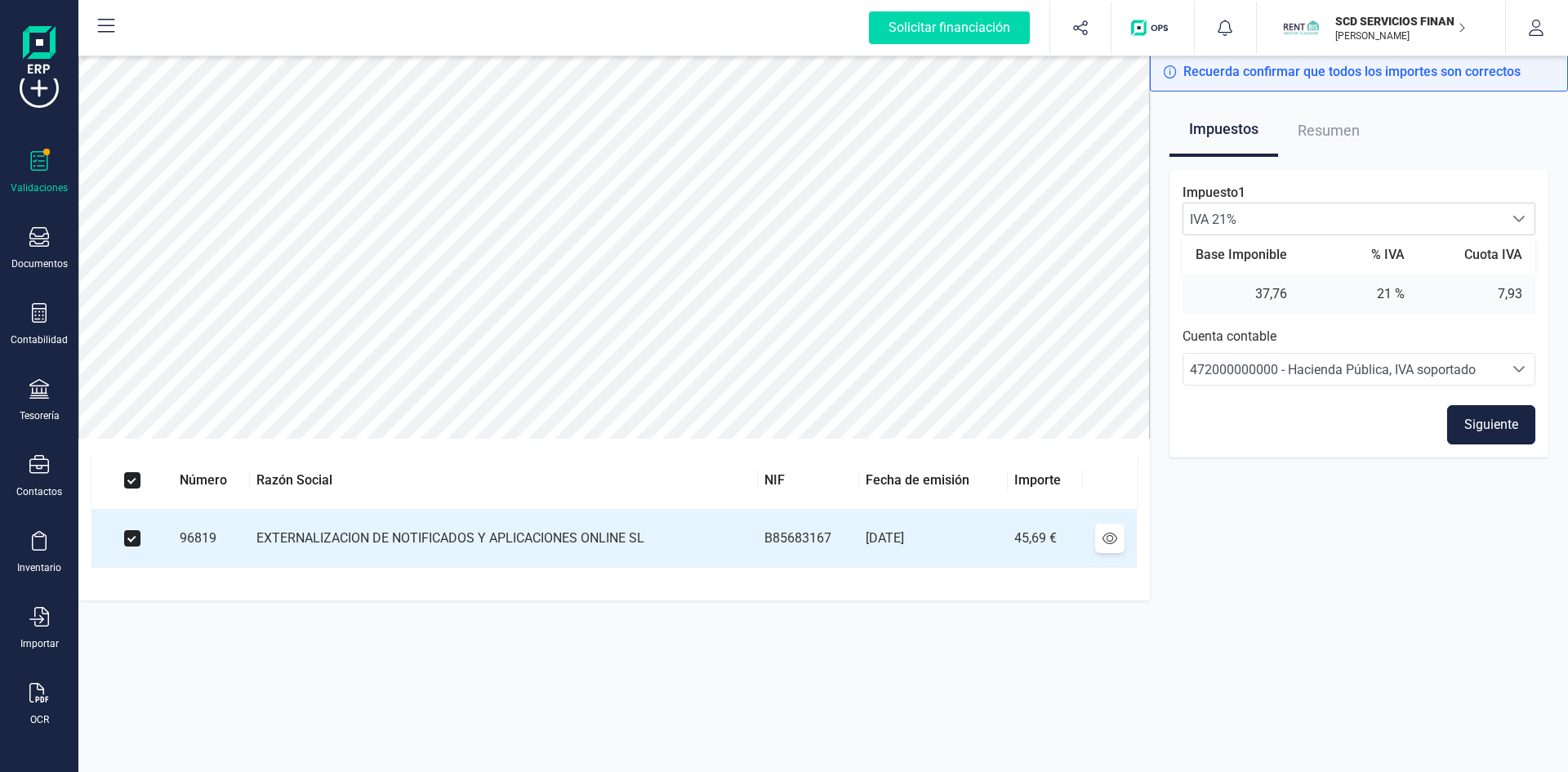
click at [1494, 425] on button "Siguiente" at bounding box center [1491, 425] width 88 height 40
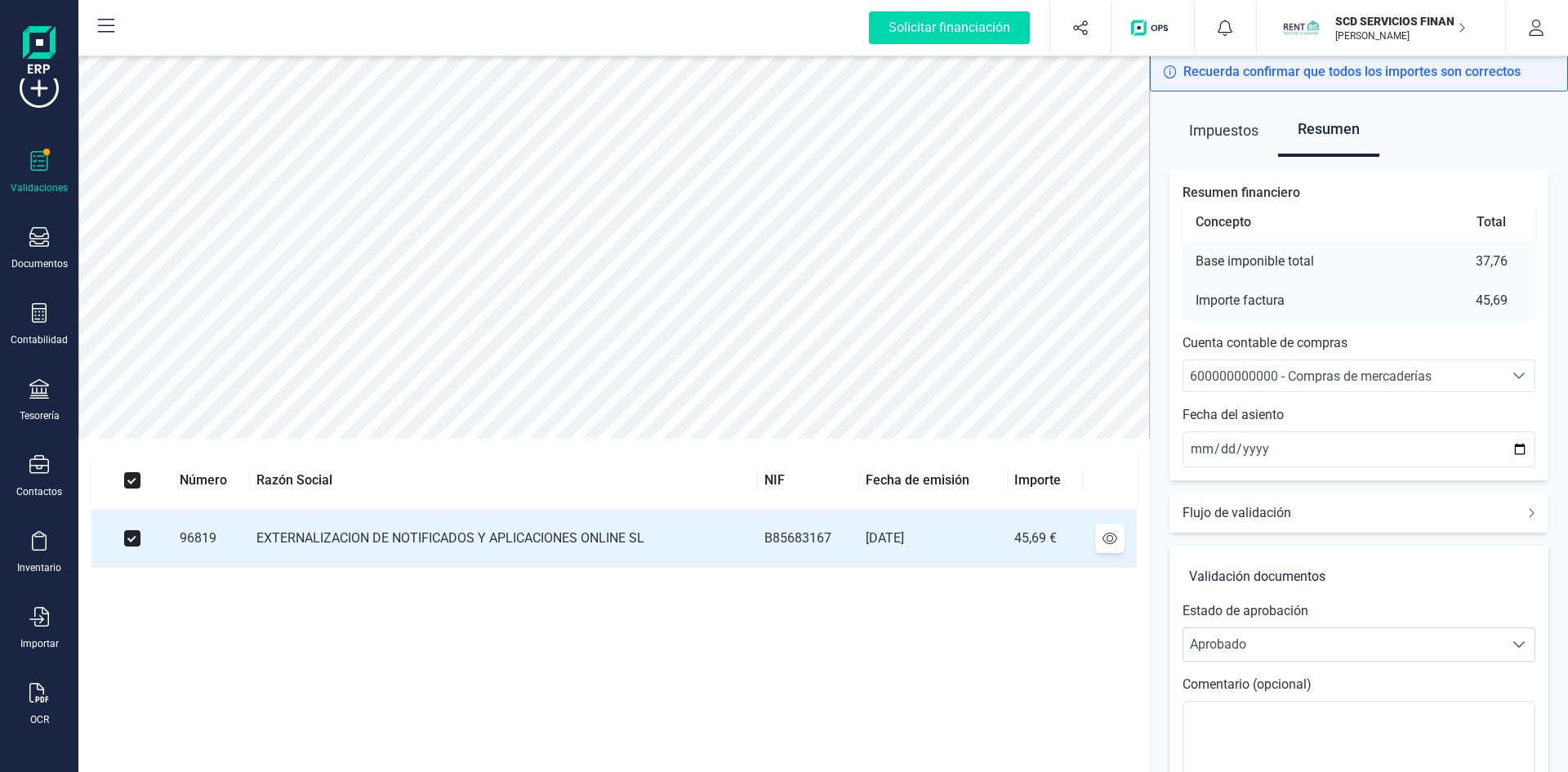
click at [1332, 366] on span "600000000000 - Compras de mercaderías" at bounding box center [1344, 376] width 320 height 31
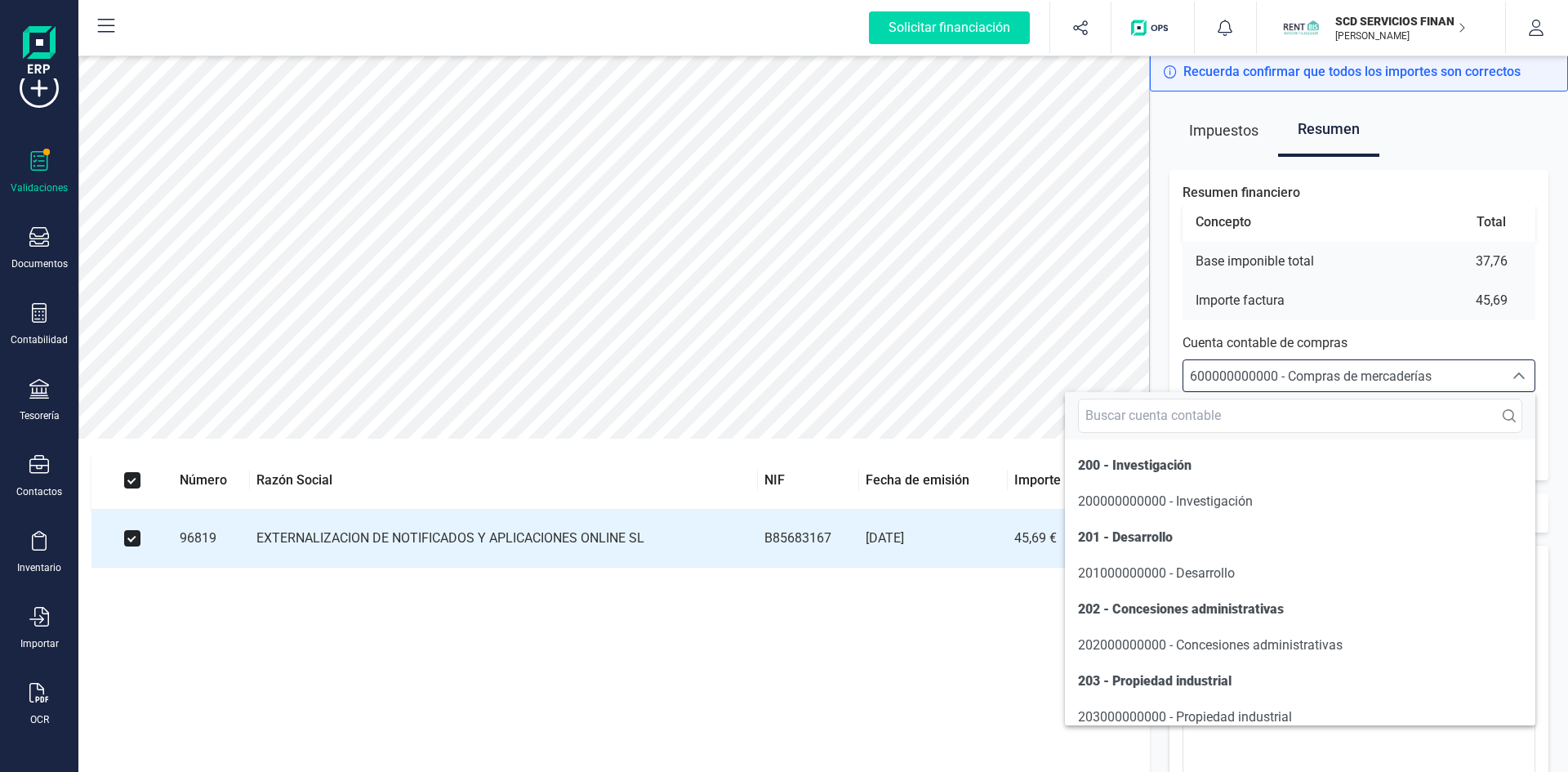
scroll to position [7810, 0]
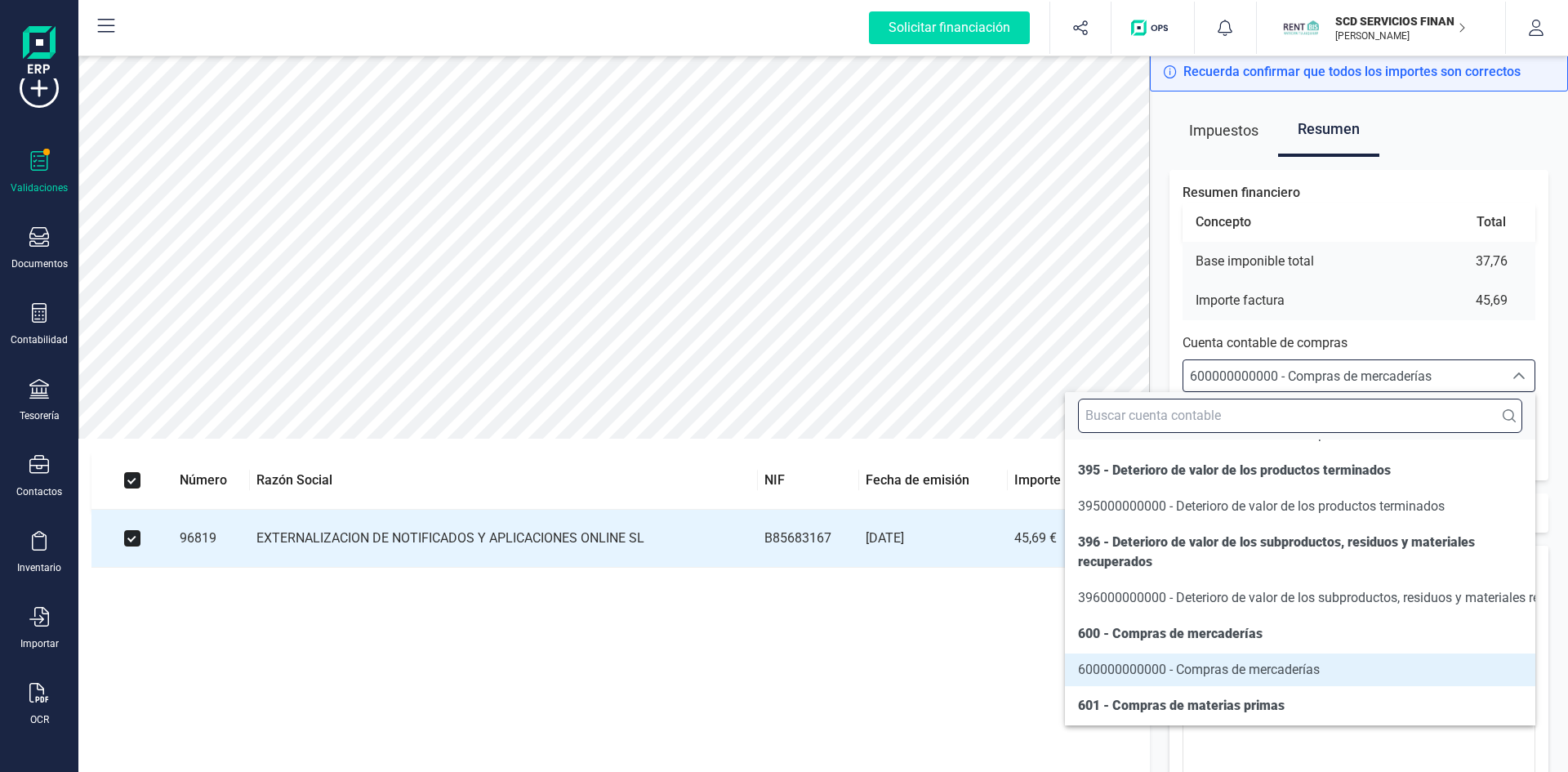
click at [1223, 420] on input "text" at bounding box center [1300, 416] width 445 height 34
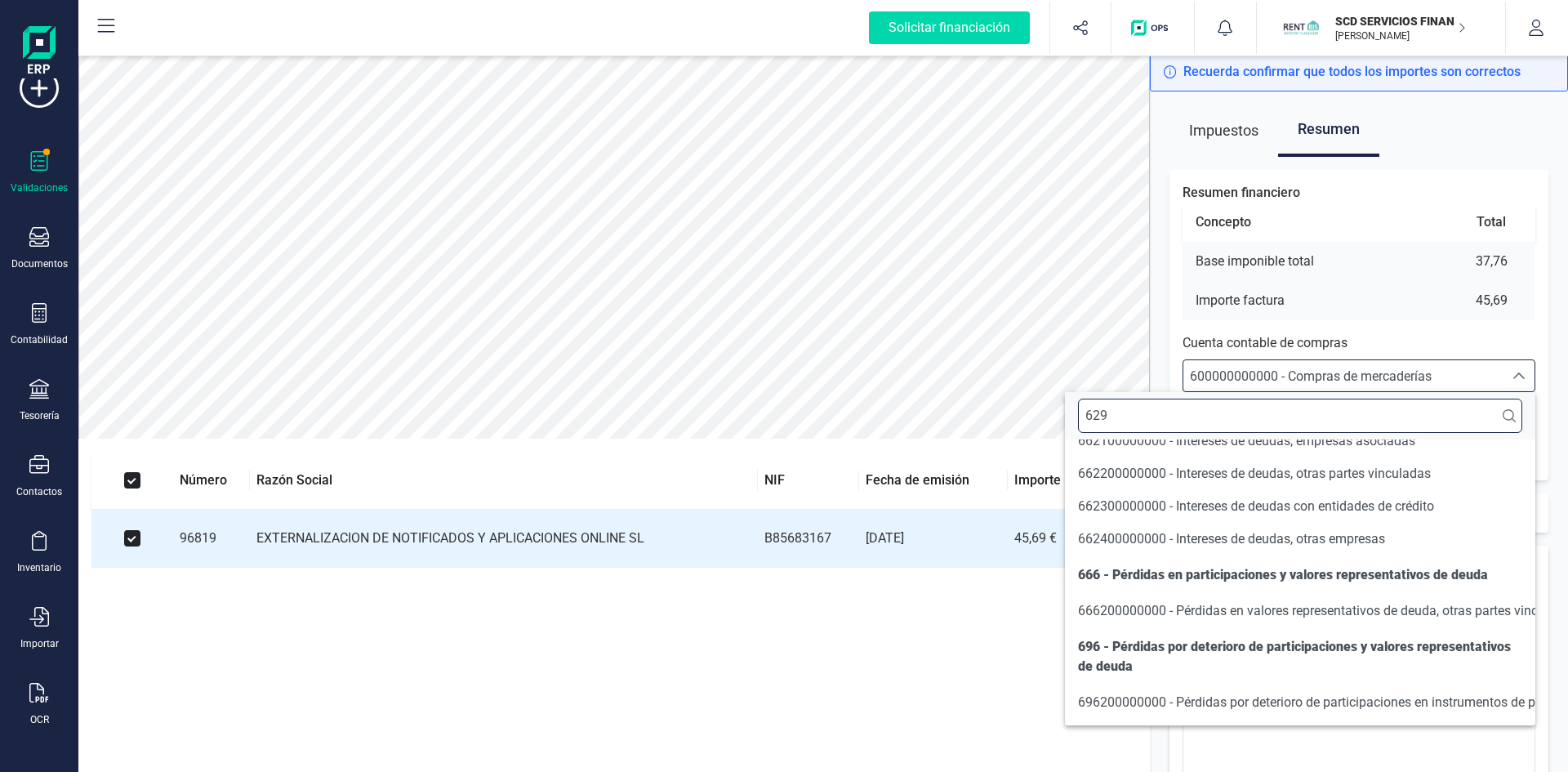
scroll to position [0, 0]
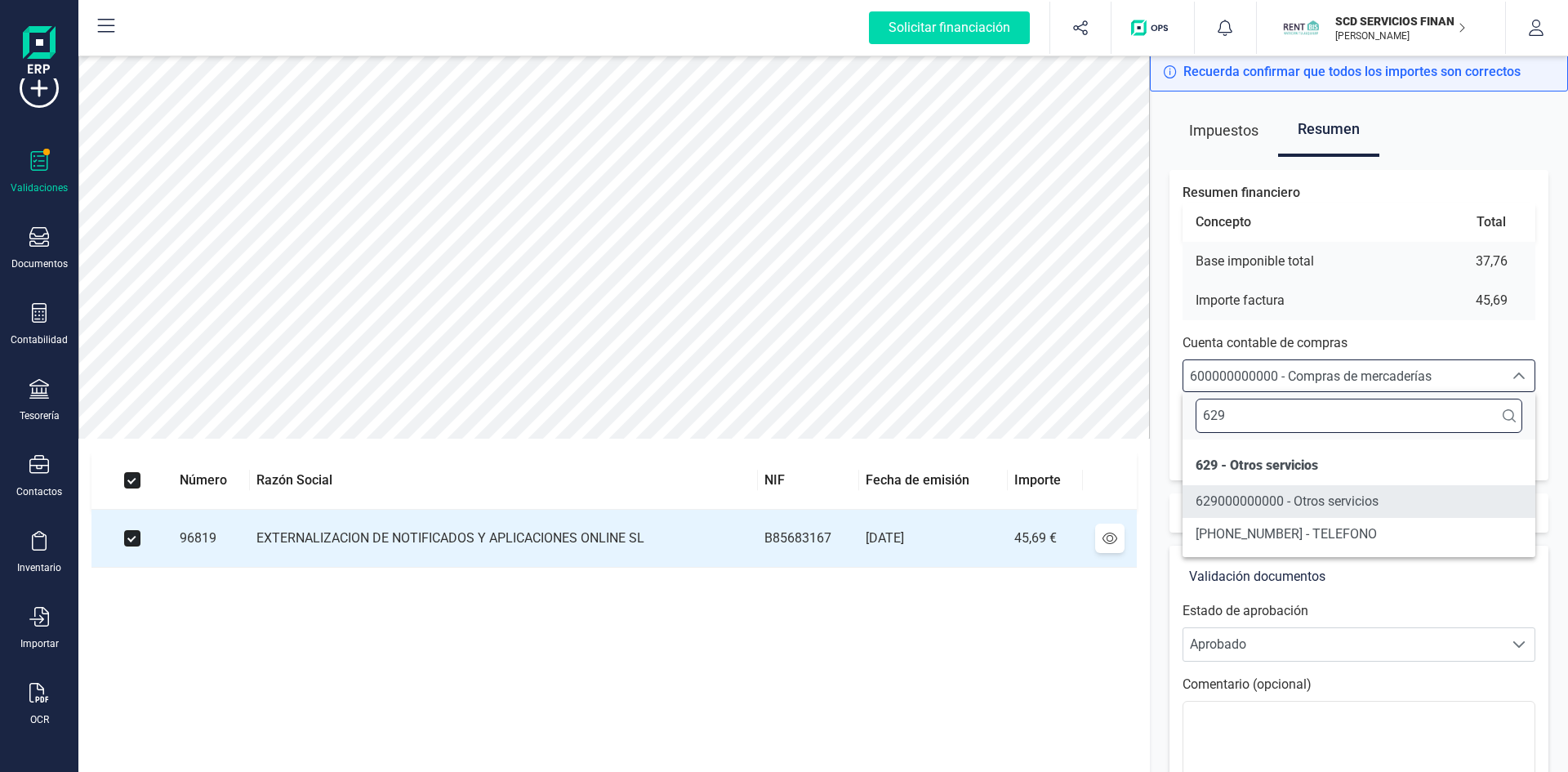
type input "629"
click at [1246, 505] on span "629000000000 - Otros servicios" at bounding box center [1287, 501] width 183 height 16
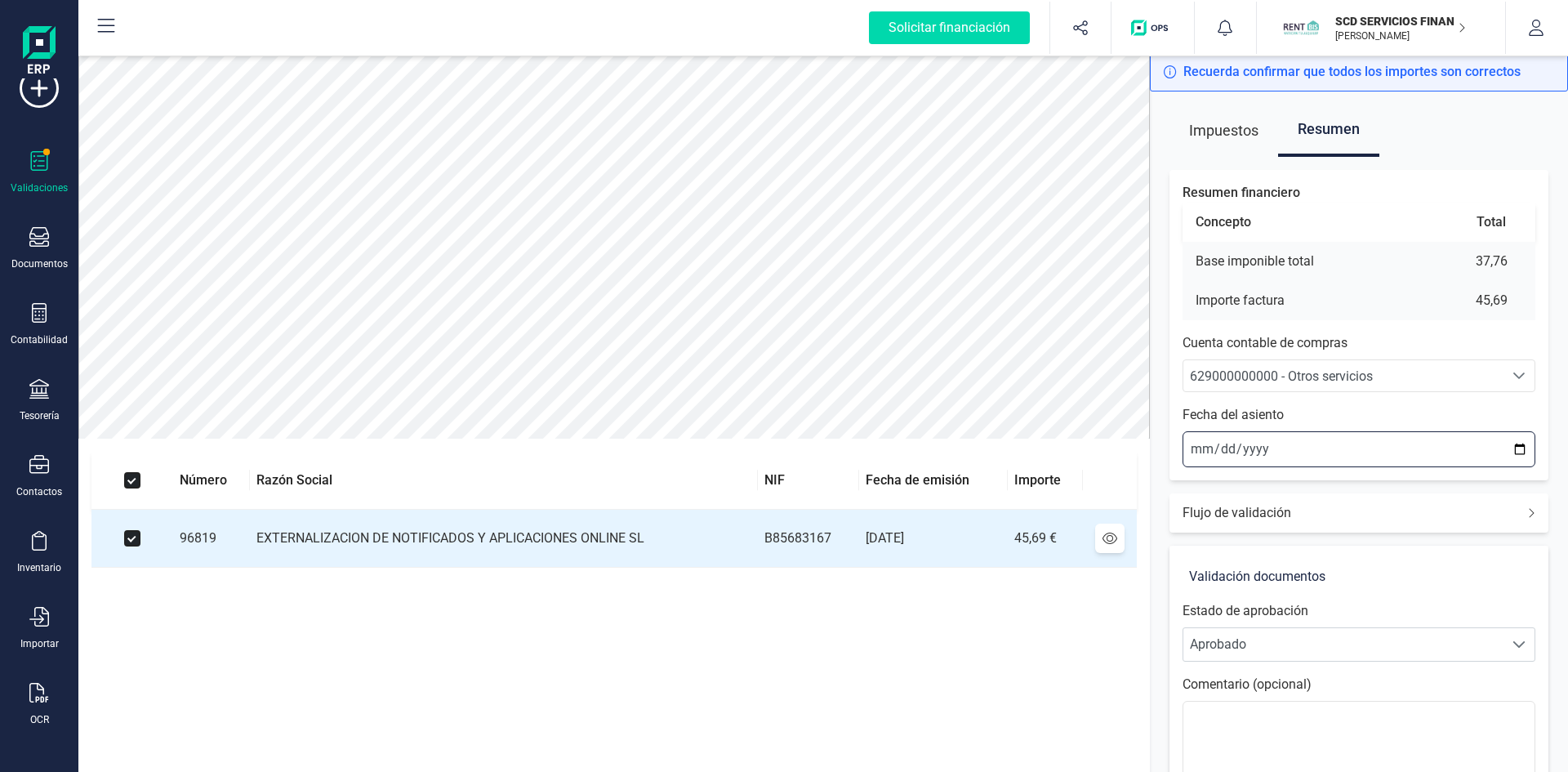
click at [1185, 449] on input "2025-08-29" at bounding box center [1360, 450] width 353 height 36
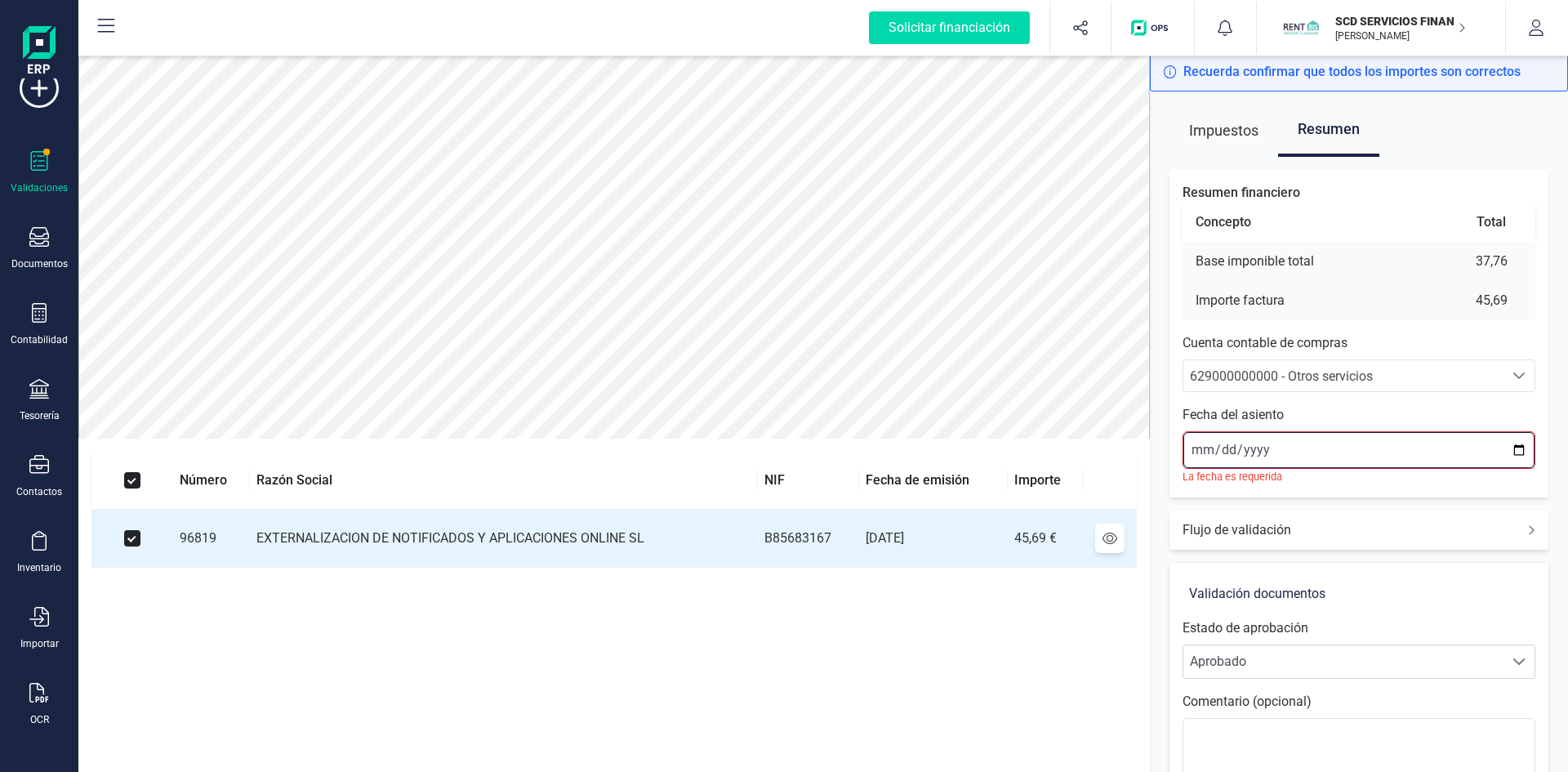
type input "2025-08-01"
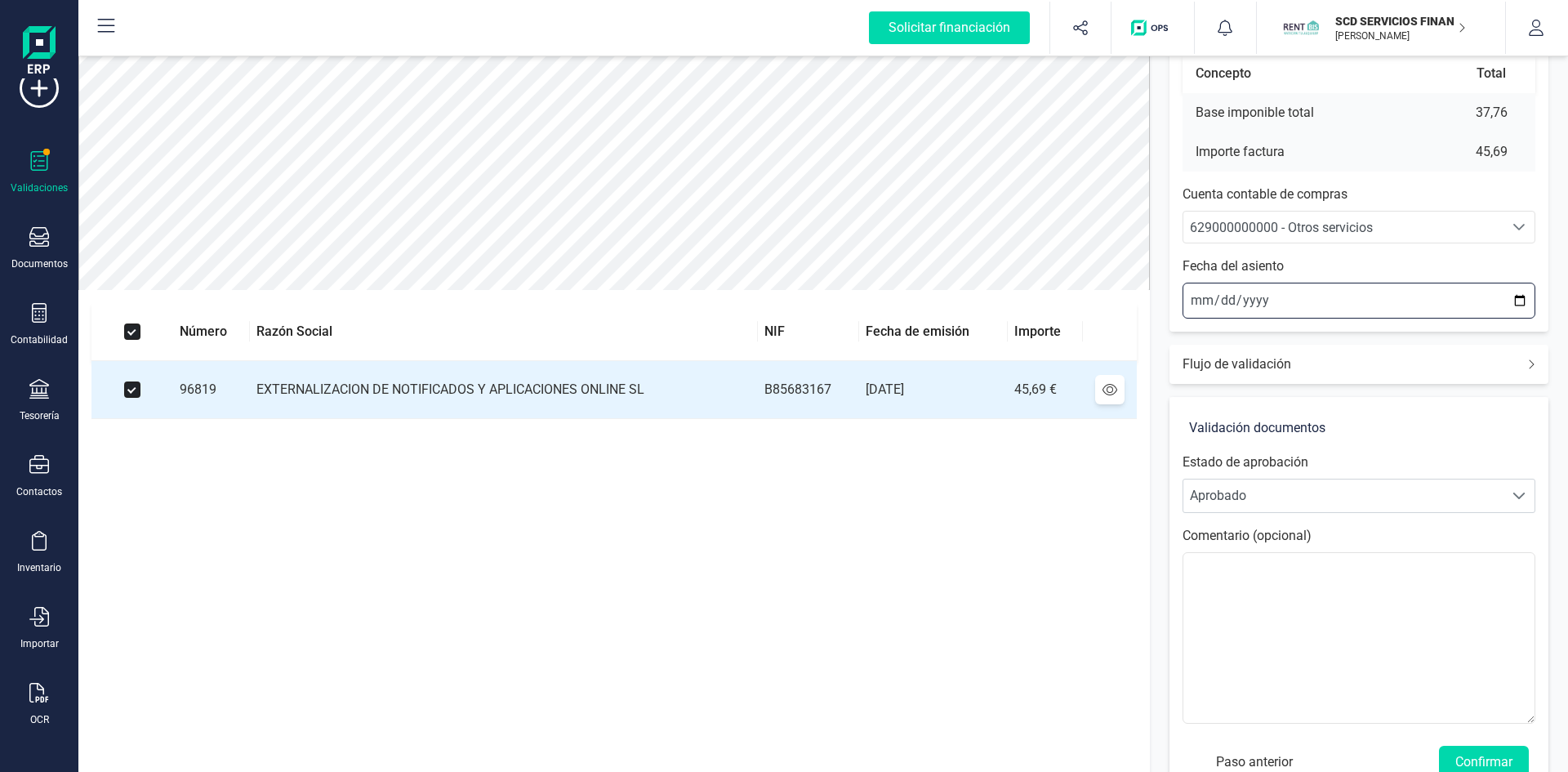
scroll to position [191, 0]
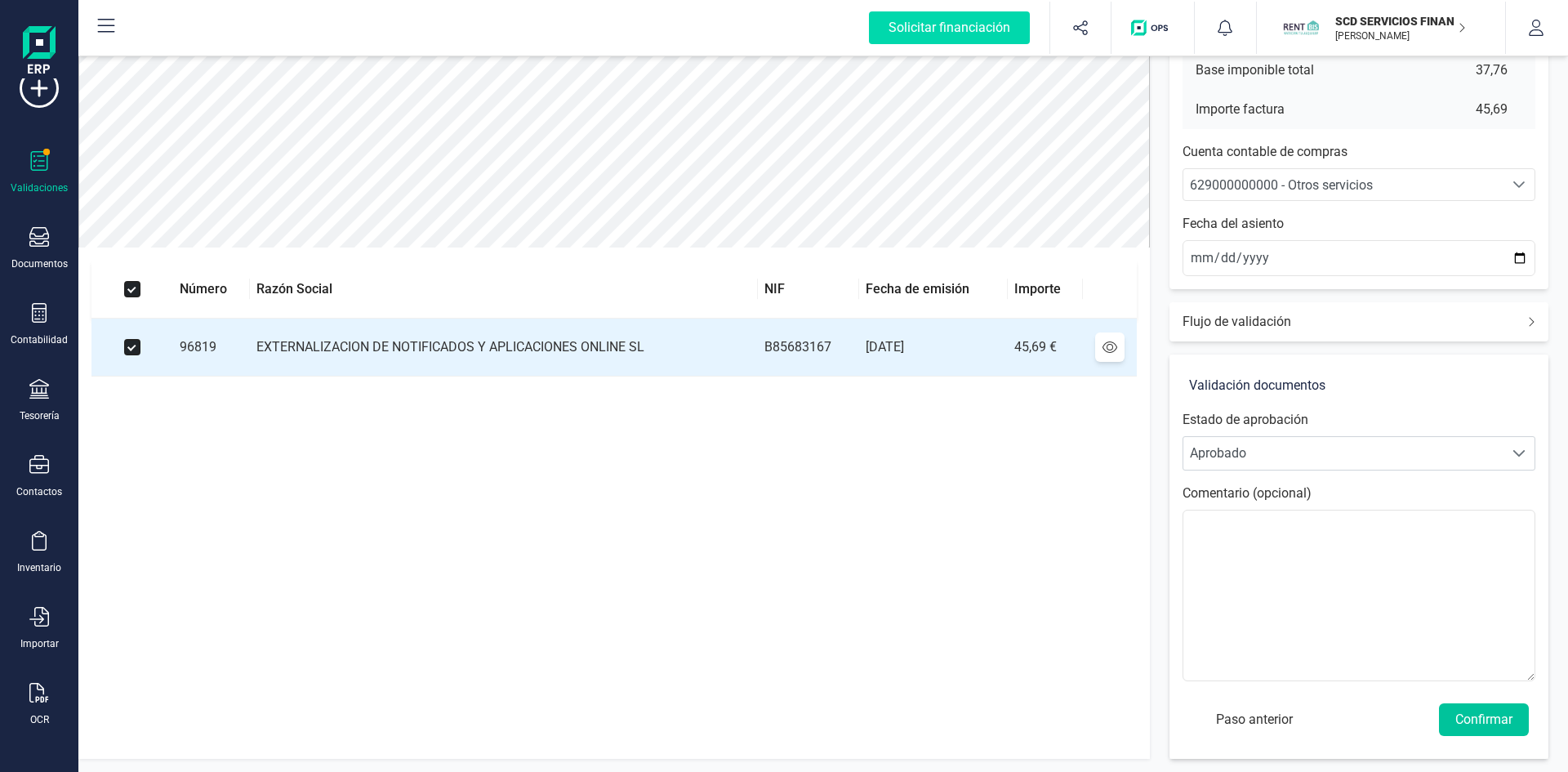
click at [1490, 725] on button "Confirmar" at bounding box center [1484, 719] width 90 height 33
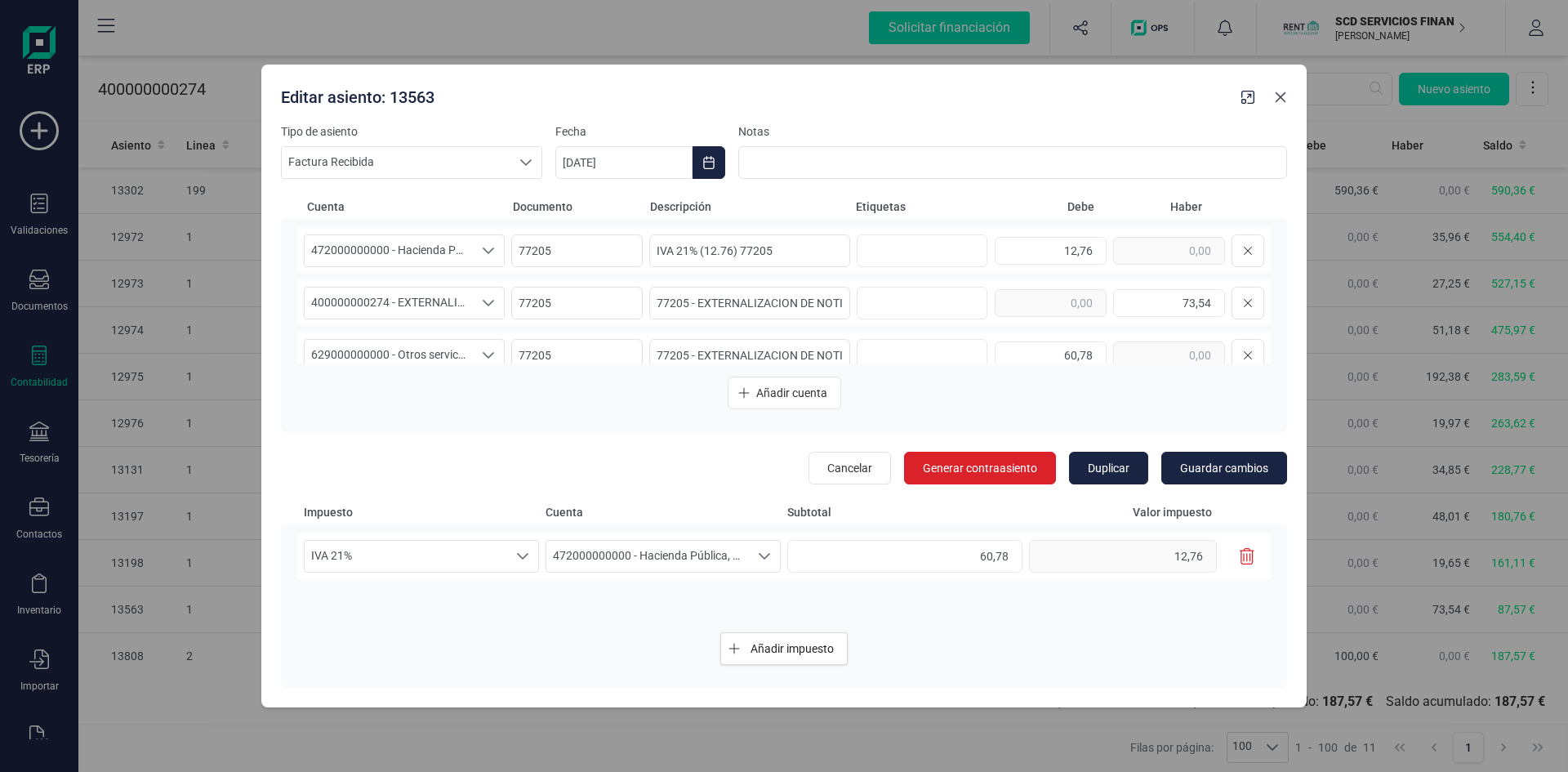
click at [1279, 102] on icon "button" at bounding box center [1280, 96] width 13 height 13
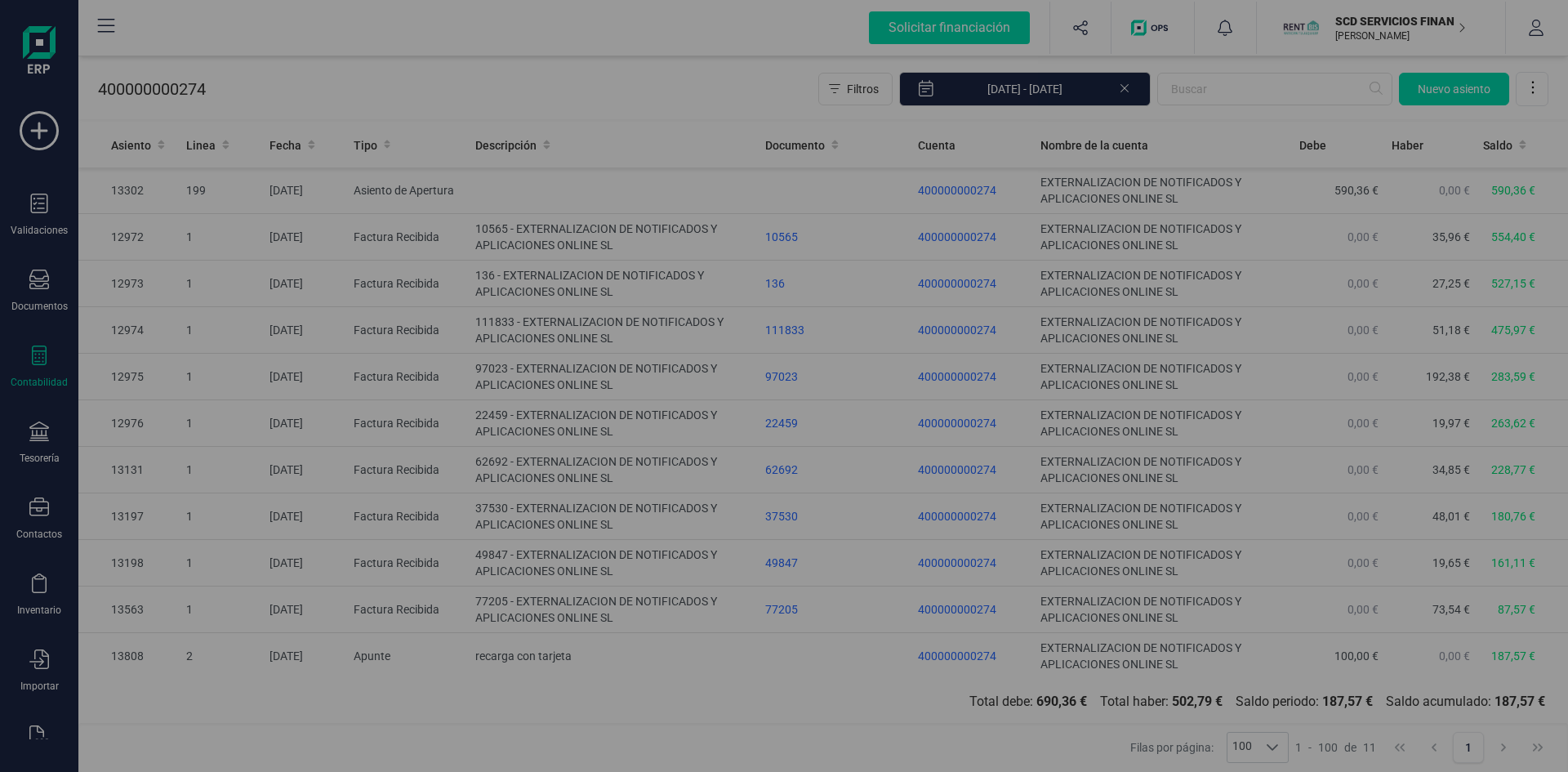
type input "29/08/2025"
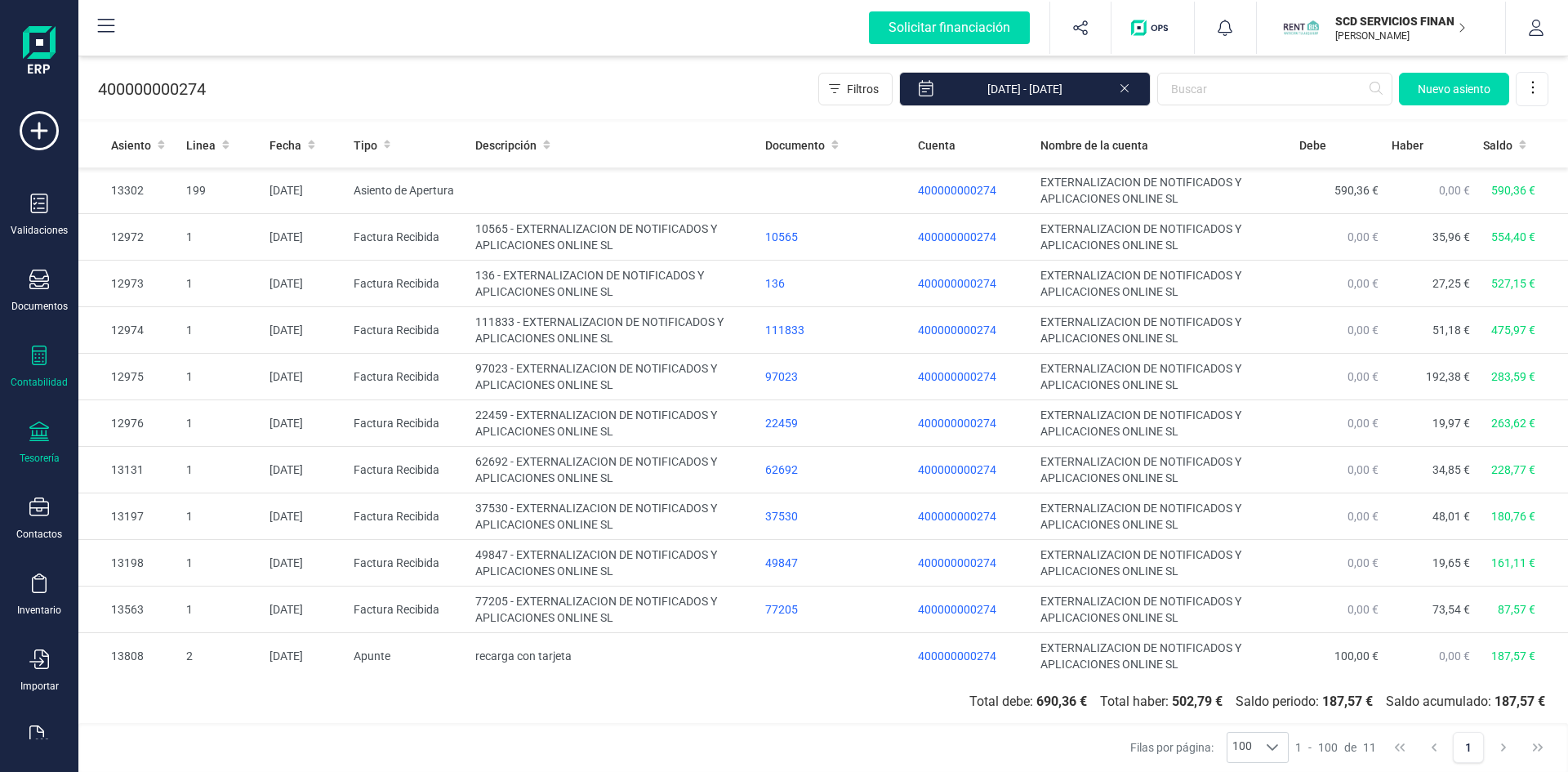
click at [39, 423] on icon at bounding box center [39, 431] width 20 height 20
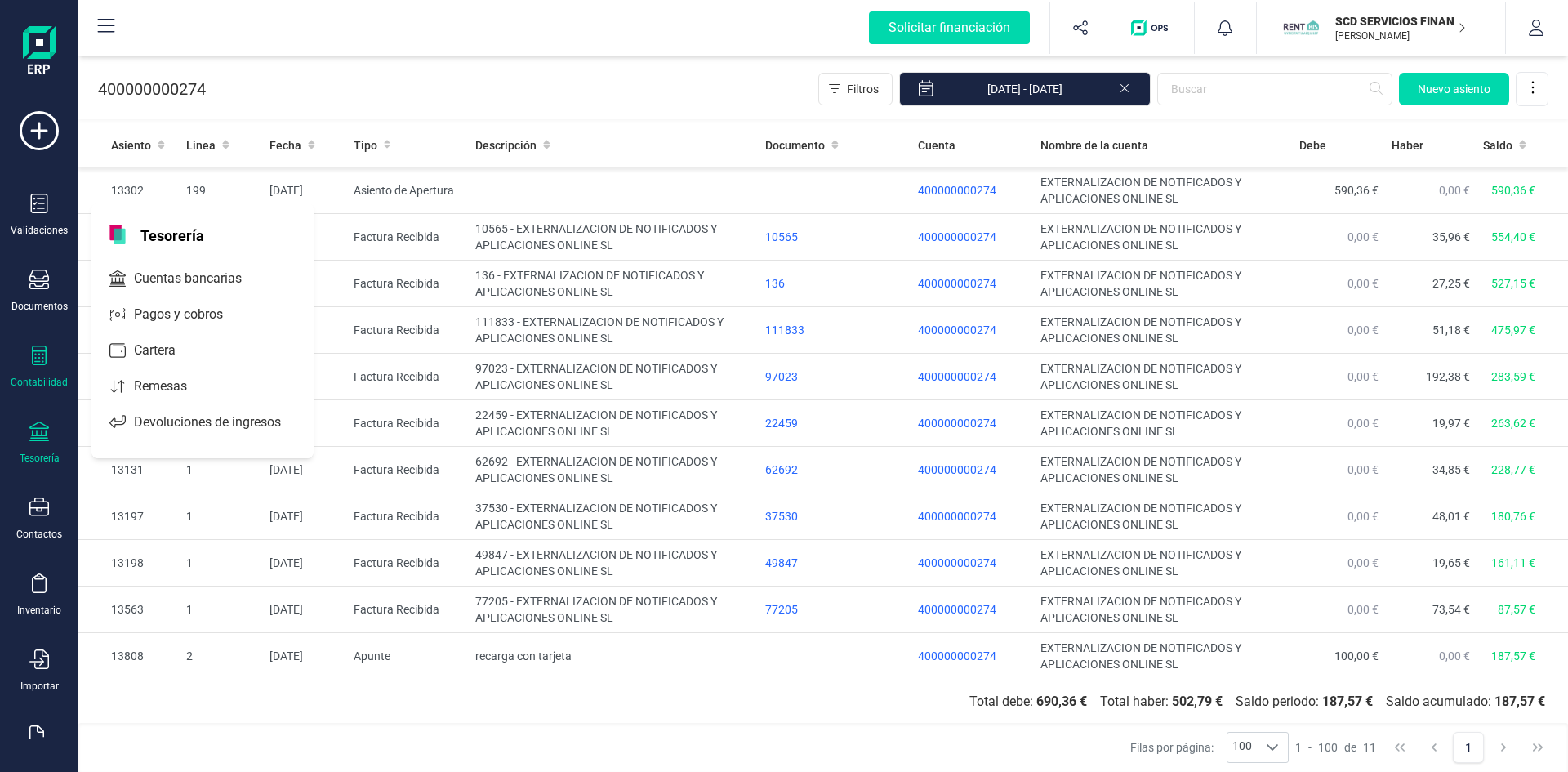
click at [34, 445] on div at bounding box center [39, 433] width 20 height 23
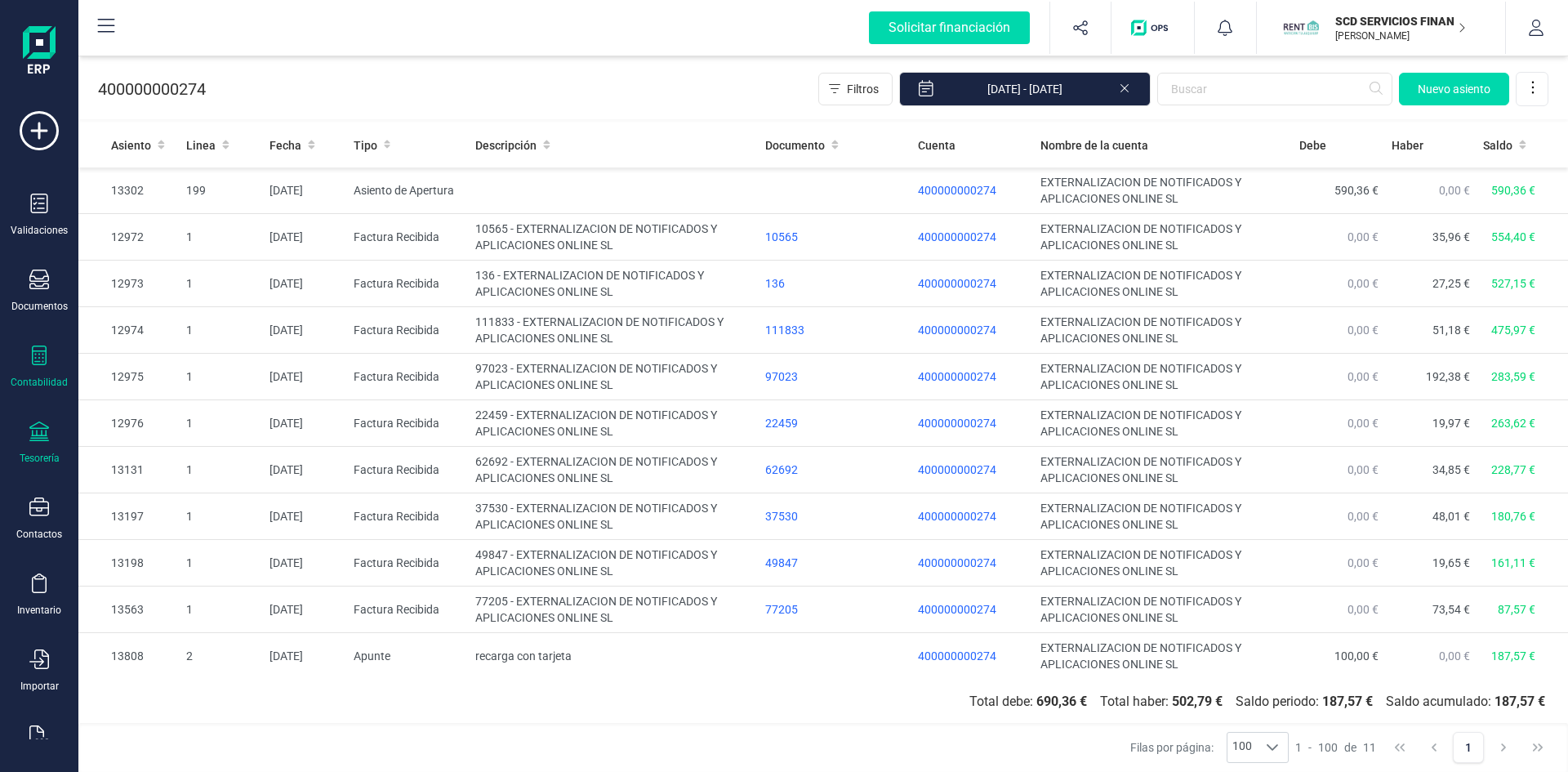
click at [35, 441] on div at bounding box center [39, 433] width 20 height 23
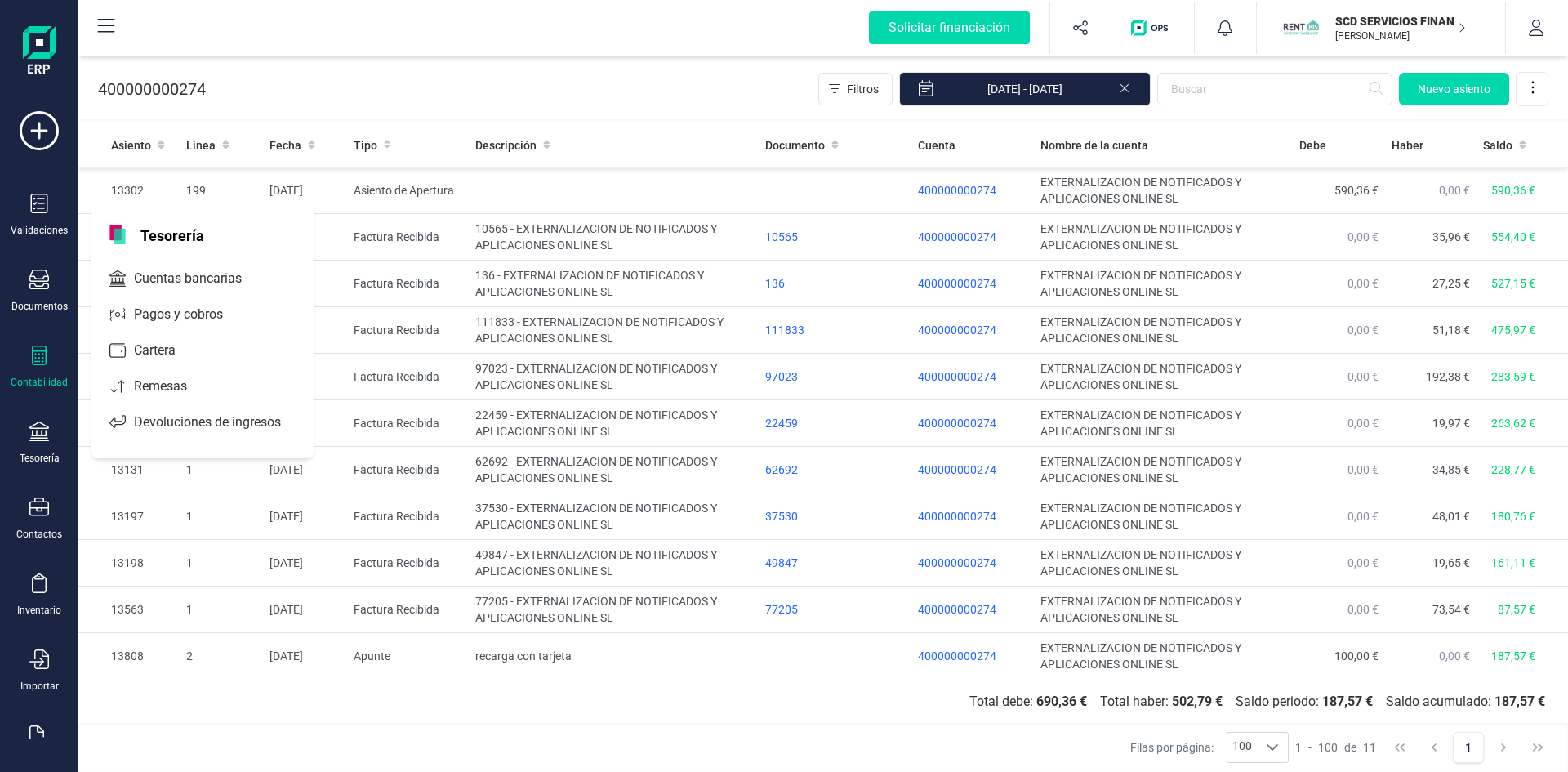
click at [42, 352] on icon at bounding box center [39, 355] width 15 height 20
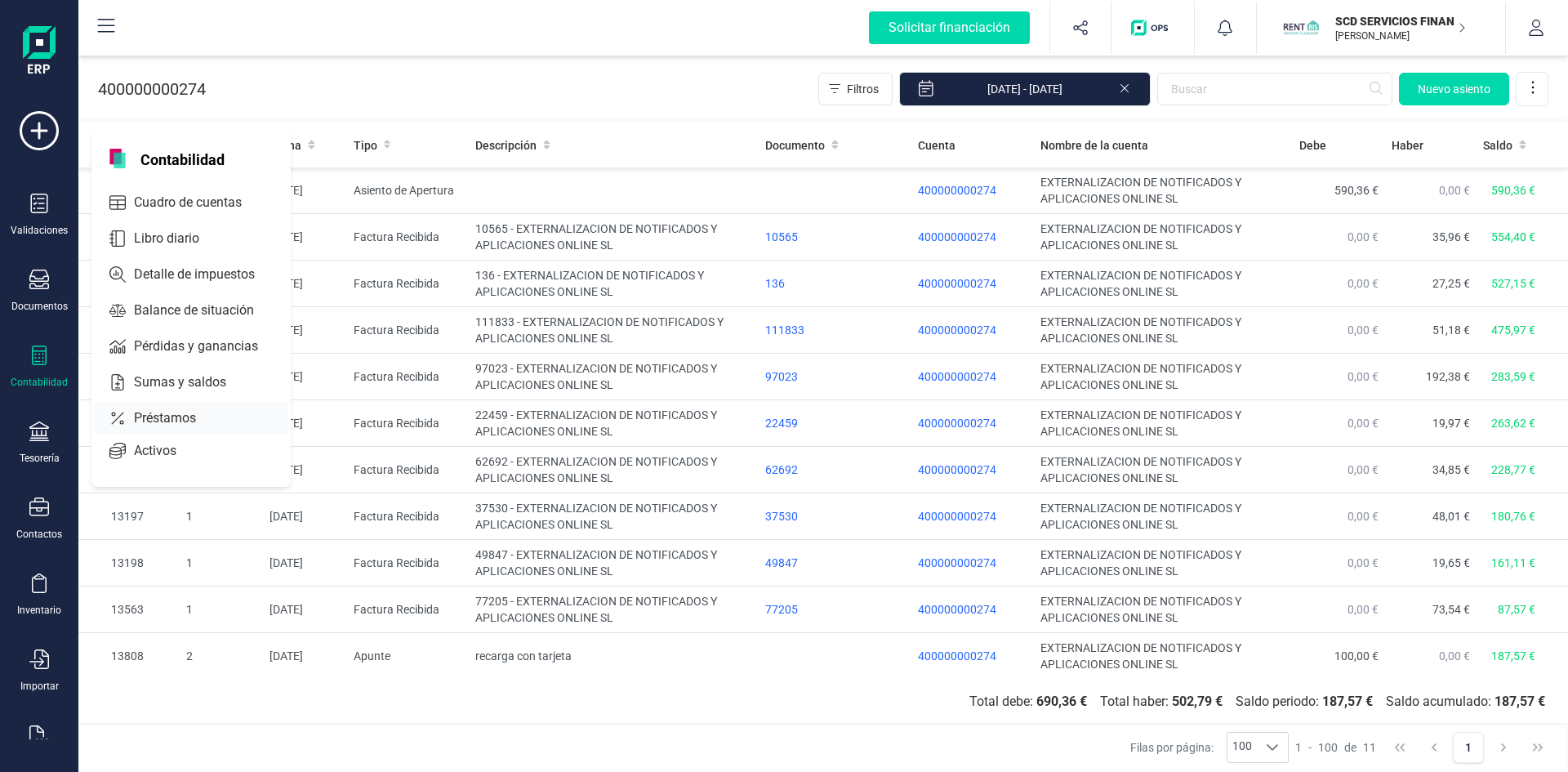
click at [154, 416] on span "Préstamos" at bounding box center [177, 418] width 98 height 20
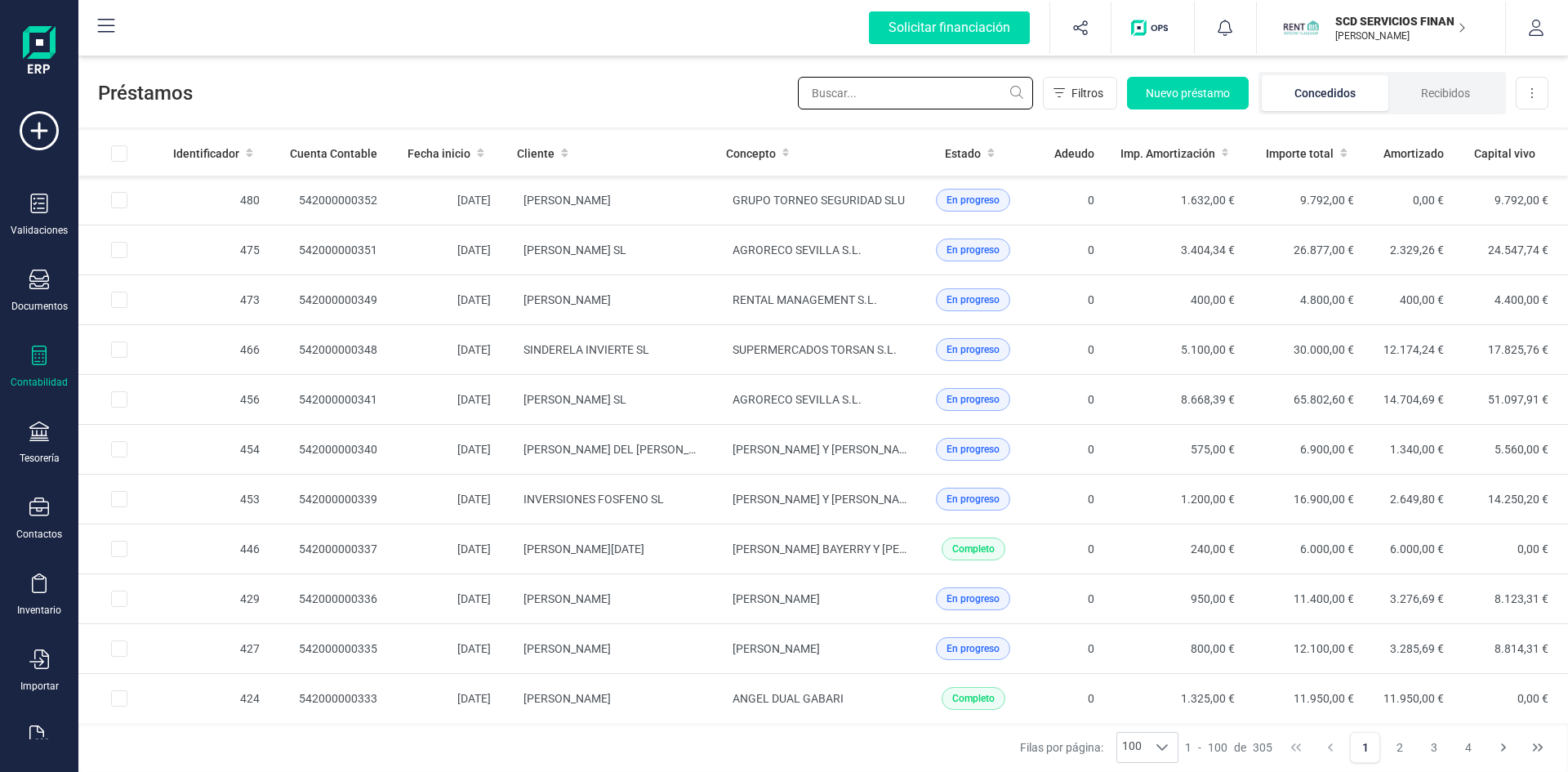
click at [941, 94] on input "text" at bounding box center [915, 93] width 235 height 33
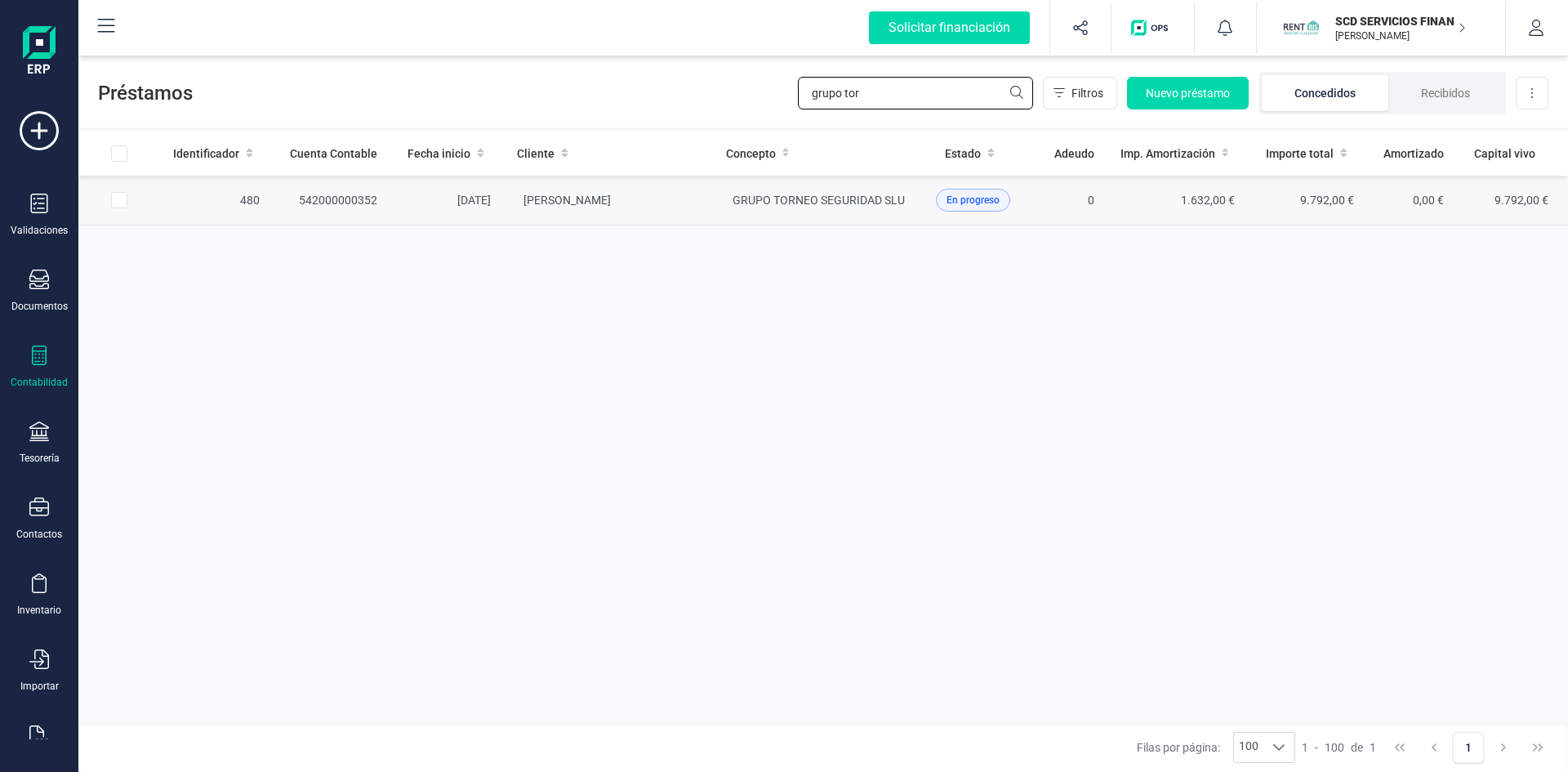
type input "grupo tor"
click at [331, 196] on td "542000000352" at bounding box center [332, 201] width 118 height 50
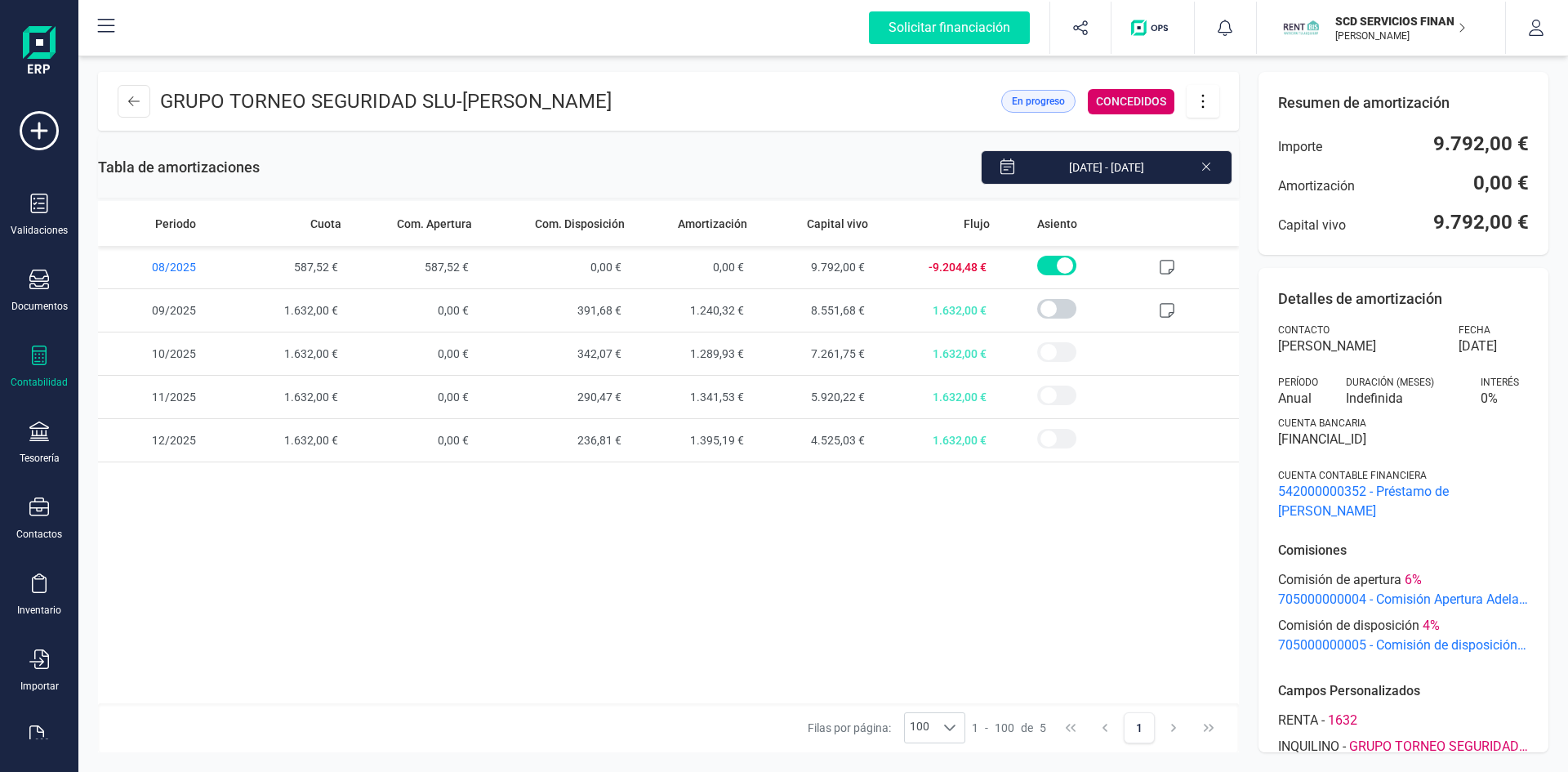
click at [1210, 97] on icon at bounding box center [1203, 101] width 31 height 18
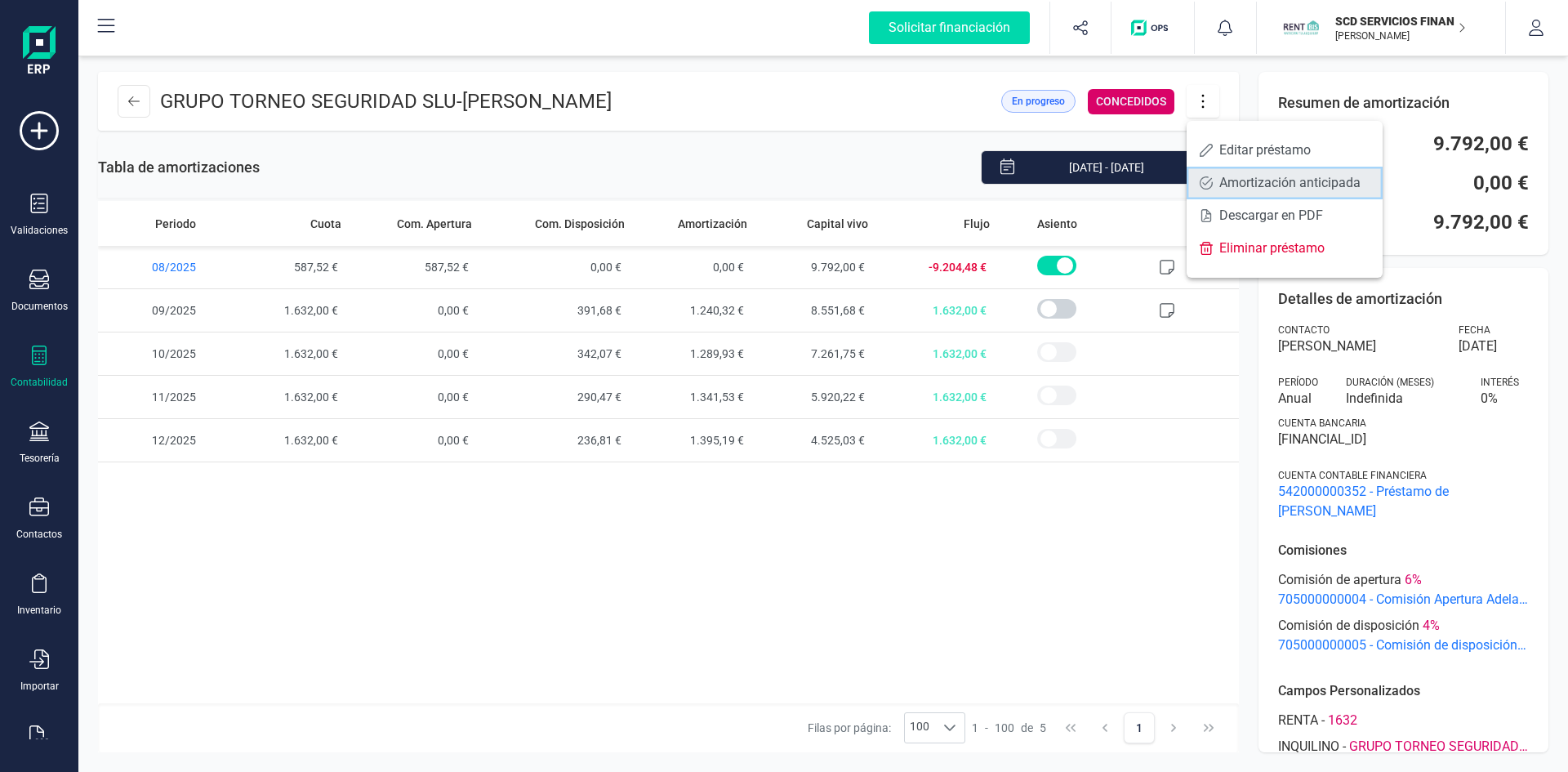
click at [1232, 174] on link "Amortización anticipada" at bounding box center [1285, 183] width 196 height 33
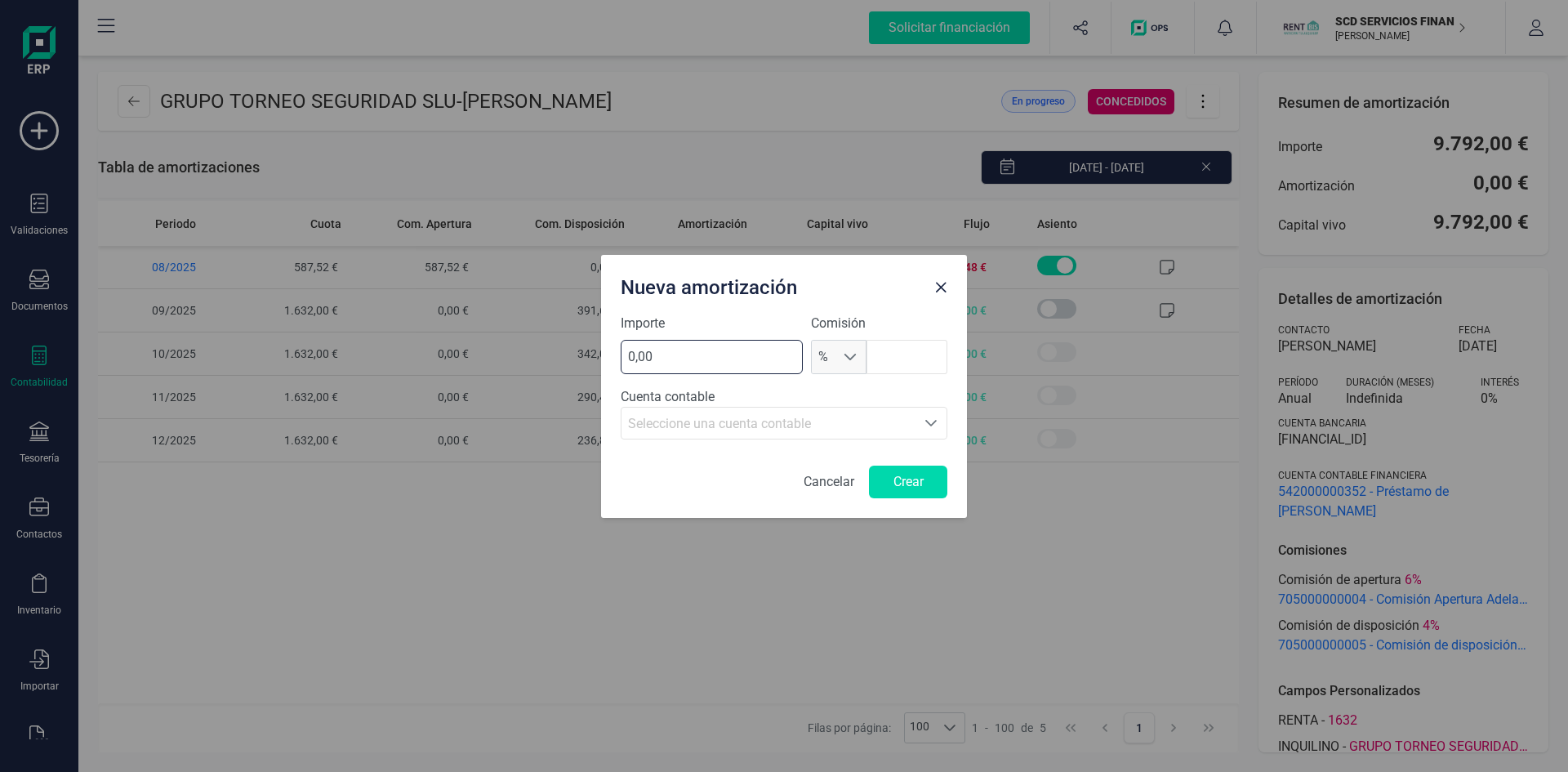
click at [734, 353] on input "0,00" at bounding box center [711, 357] width 182 height 34
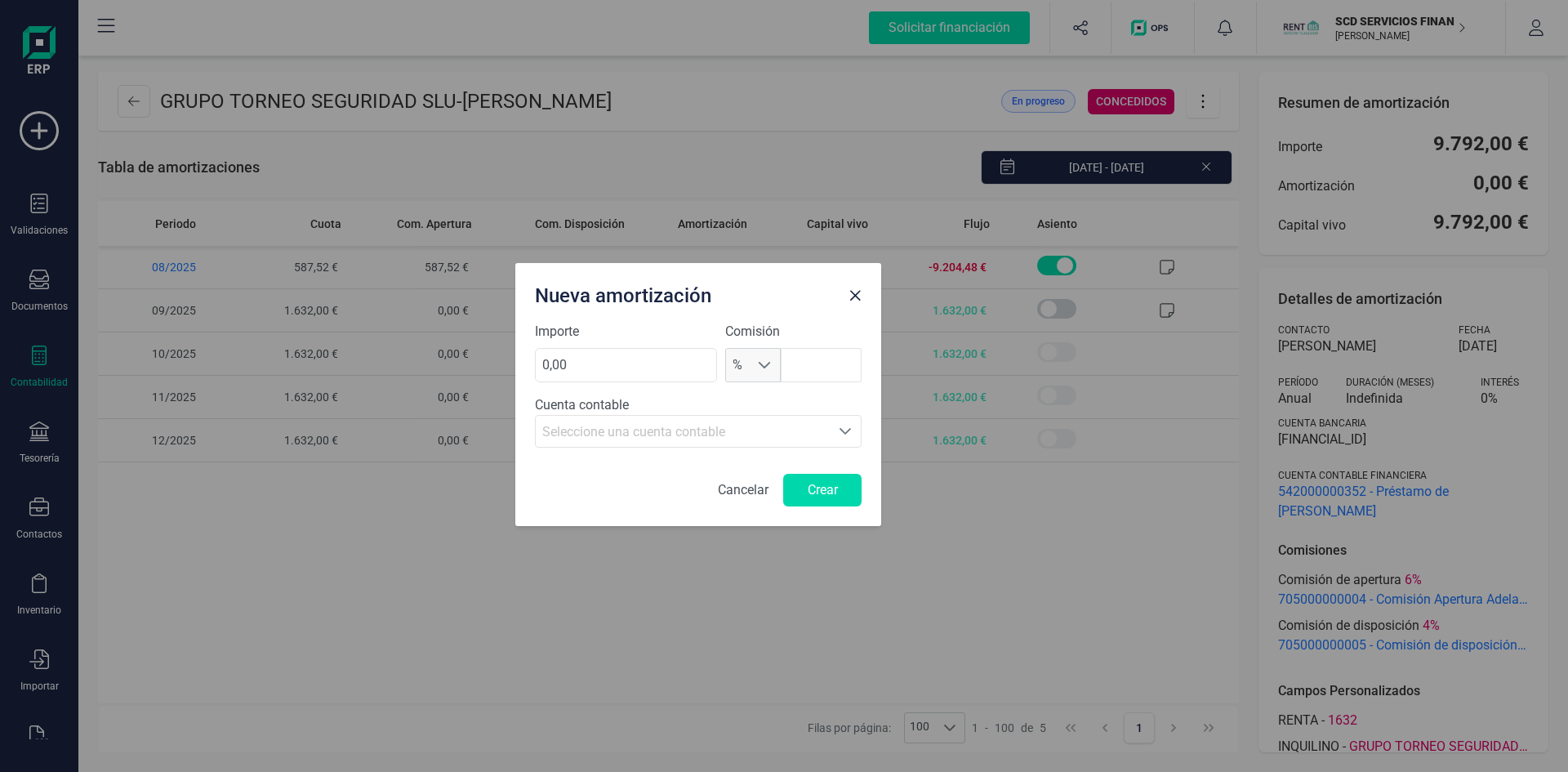
drag, startPoint x: 742, startPoint y: 269, endPoint x: 656, endPoint y: 277, distance: 86.4
click at [656, 277] on div "Nueva amortización" at bounding box center [685, 292] width 314 height 33
click at [603, 369] on input "0,00" at bounding box center [625, 366] width 182 height 34
type input "1632,00"
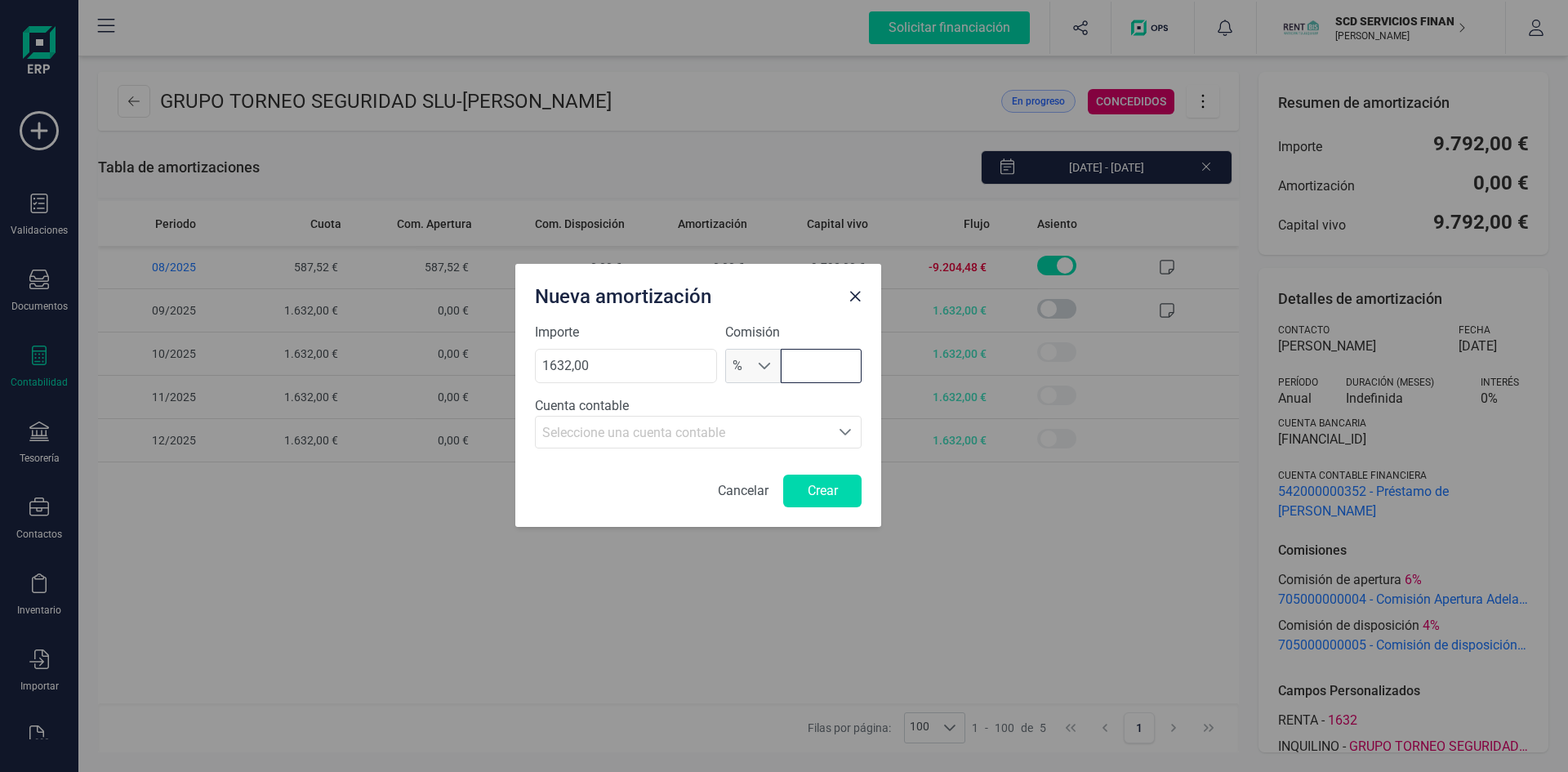
click at [818, 363] on input "text" at bounding box center [821, 366] width 81 height 34
type input "4,00"
click at [712, 432] on span "Seleccione una cuenta contable" at bounding box center [633, 433] width 183 height 16
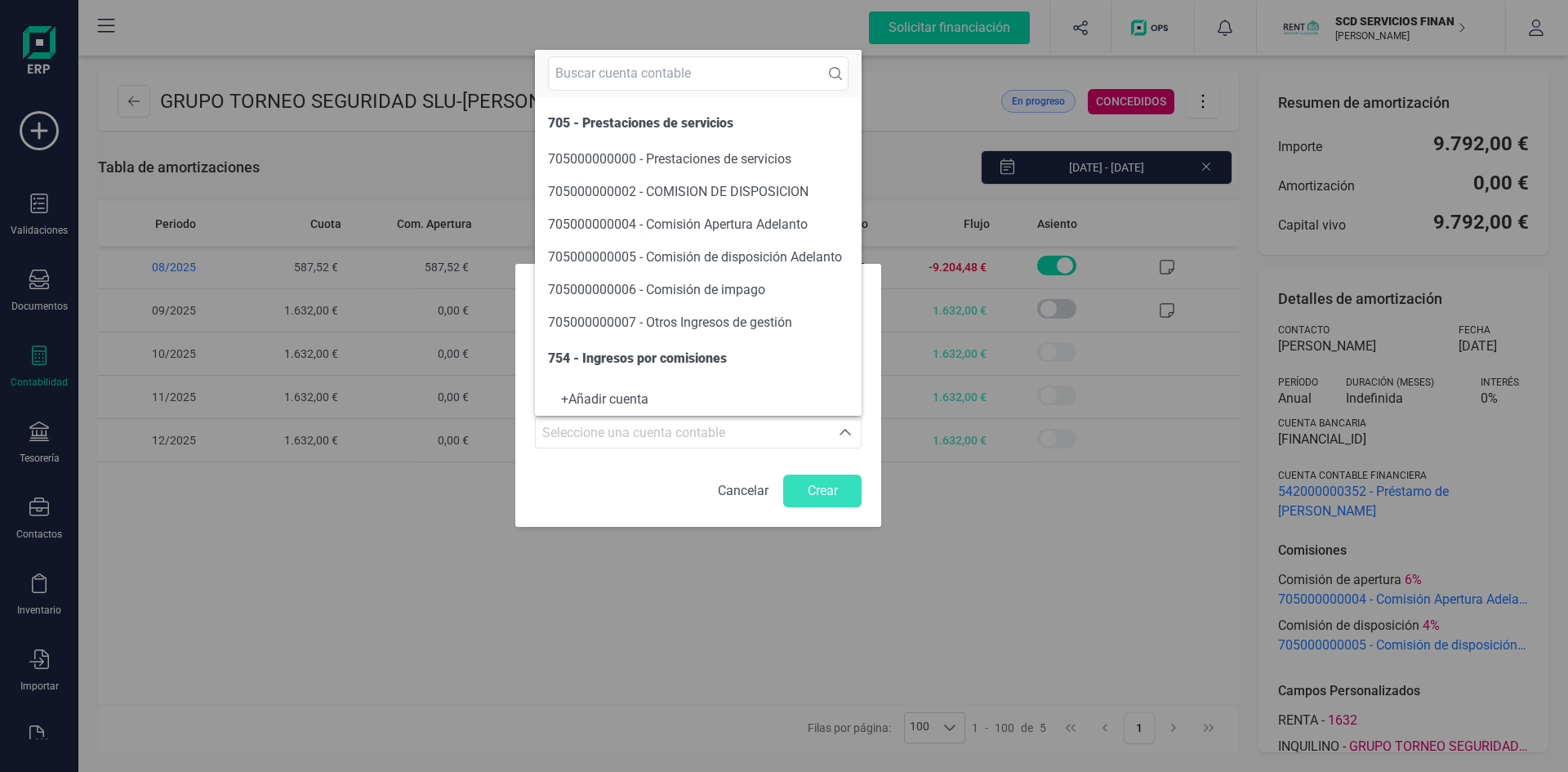
click at [554, 662] on div "Nueva amortización Importe 1632,00 Comisión % % 4,00 Cuenta contable Seleccione…" at bounding box center [784, 386] width 1568 height 772
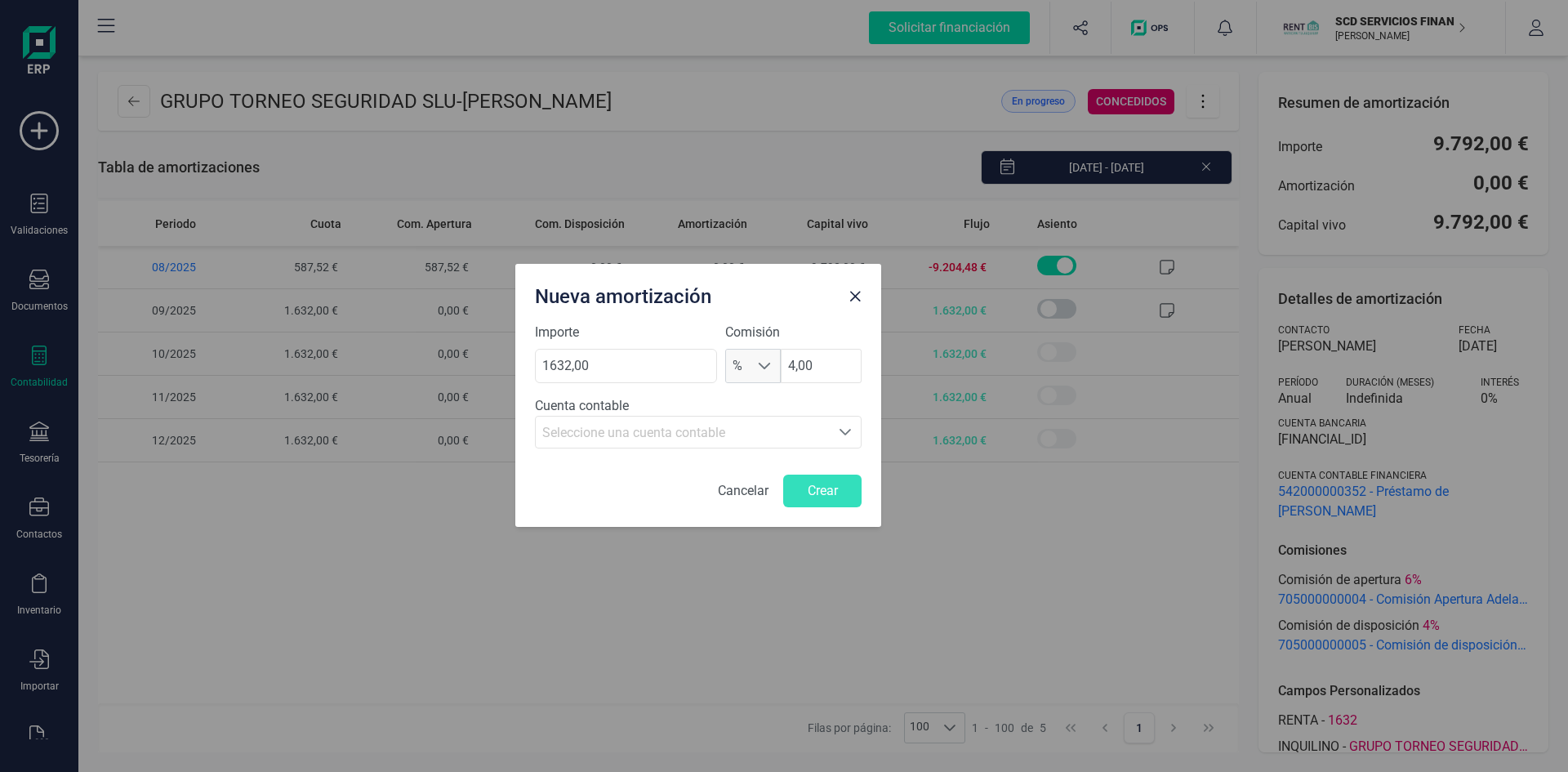
click at [723, 604] on div "Nueva amortización Importe 1632,00 Comisión % % 4,00 Cuenta contable Seleccione…" at bounding box center [784, 386] width 1568 height 772
drag, startPoint x: 818, startPoint y: 360, endPoint x: 712, endPoint y: 361, distance: 106.0
click at [712, 361] on div "Importe 1632,00 Comisión % % 4,00" at bounding box center [698, 352] width 327 height 60
click at [601, 364] on input "1632,00" at bounding box center [625, 366] width 182 height 34
click at [789, 360] on input "text" at bounding box center [821, 366] width 81 height 34
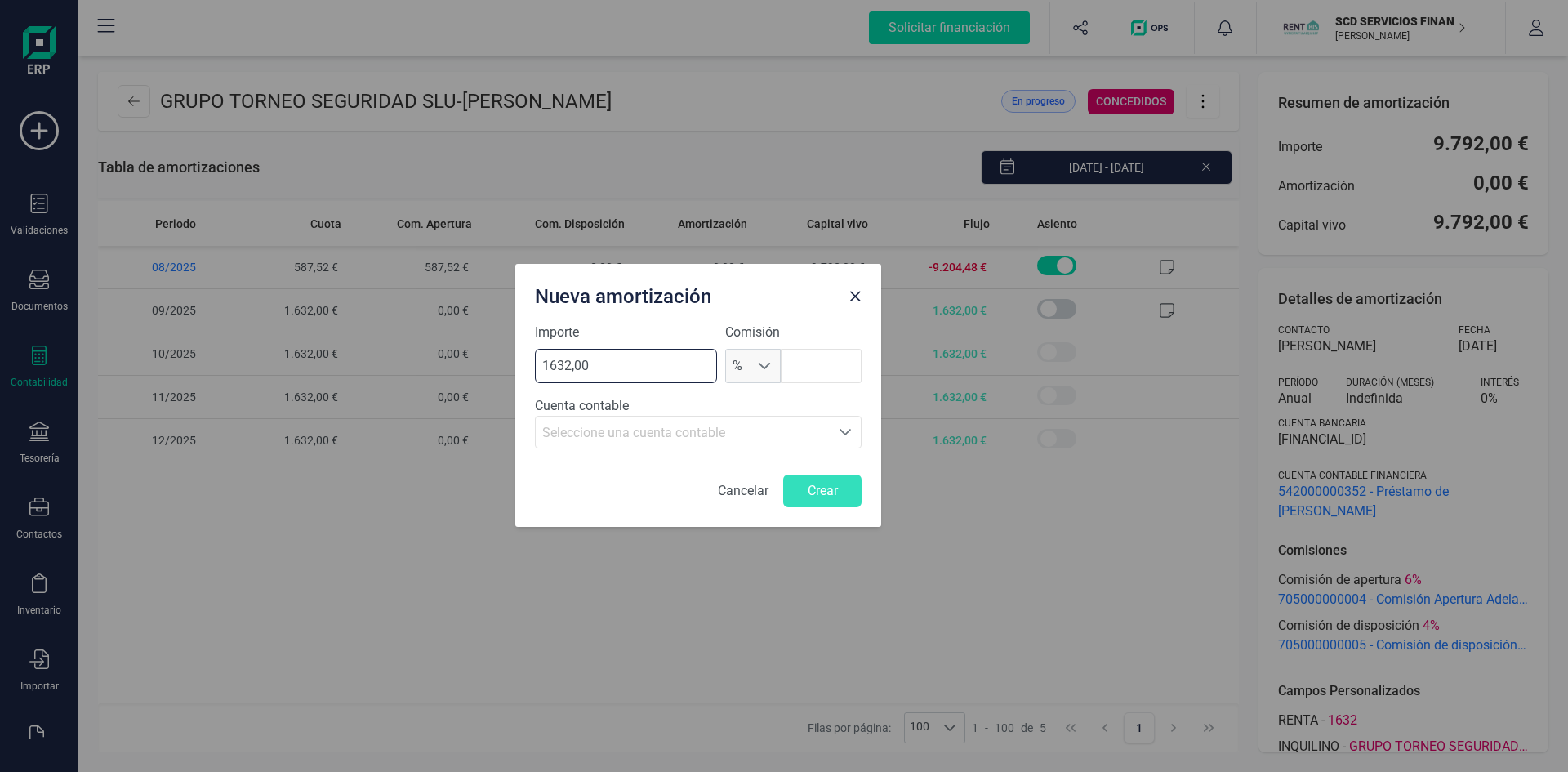
click at [625, 352] on input "1632,00" at bounding box center [625, 366] width 182 height 34
click at [839, 364] on input "text" at bounding box center [821, 366] width 81 height 34
type input "4,00"
click at [699, 425] on span "Seleccione una cuenta contable" at bounding box center [633, 433] width 183 height 16
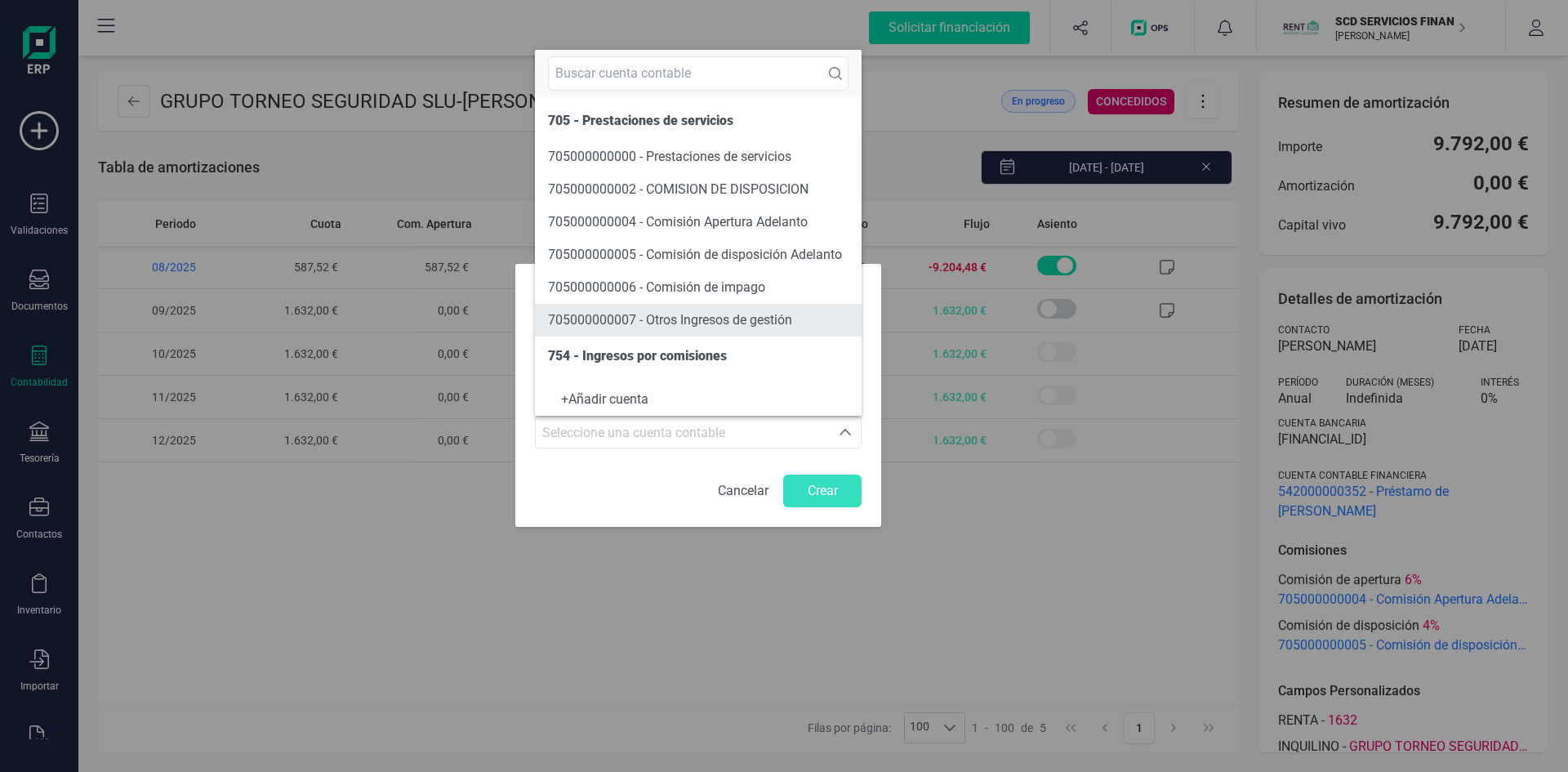
scroll to position [0, 0]
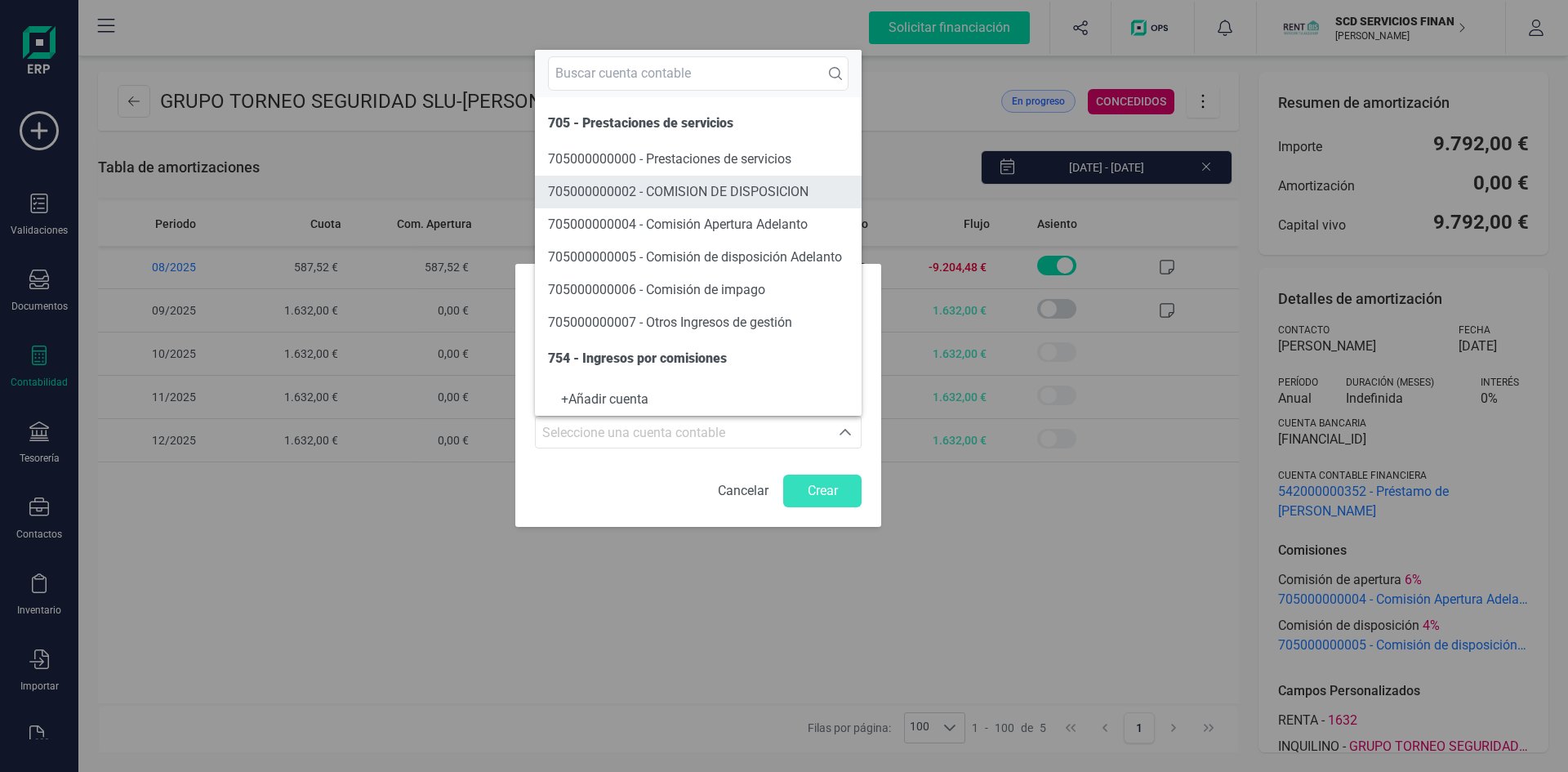
click at [592, 192] on span "705000000002 - COMISION DE DISPOSICION" at bounding box center [678, 191] width 260 height 16
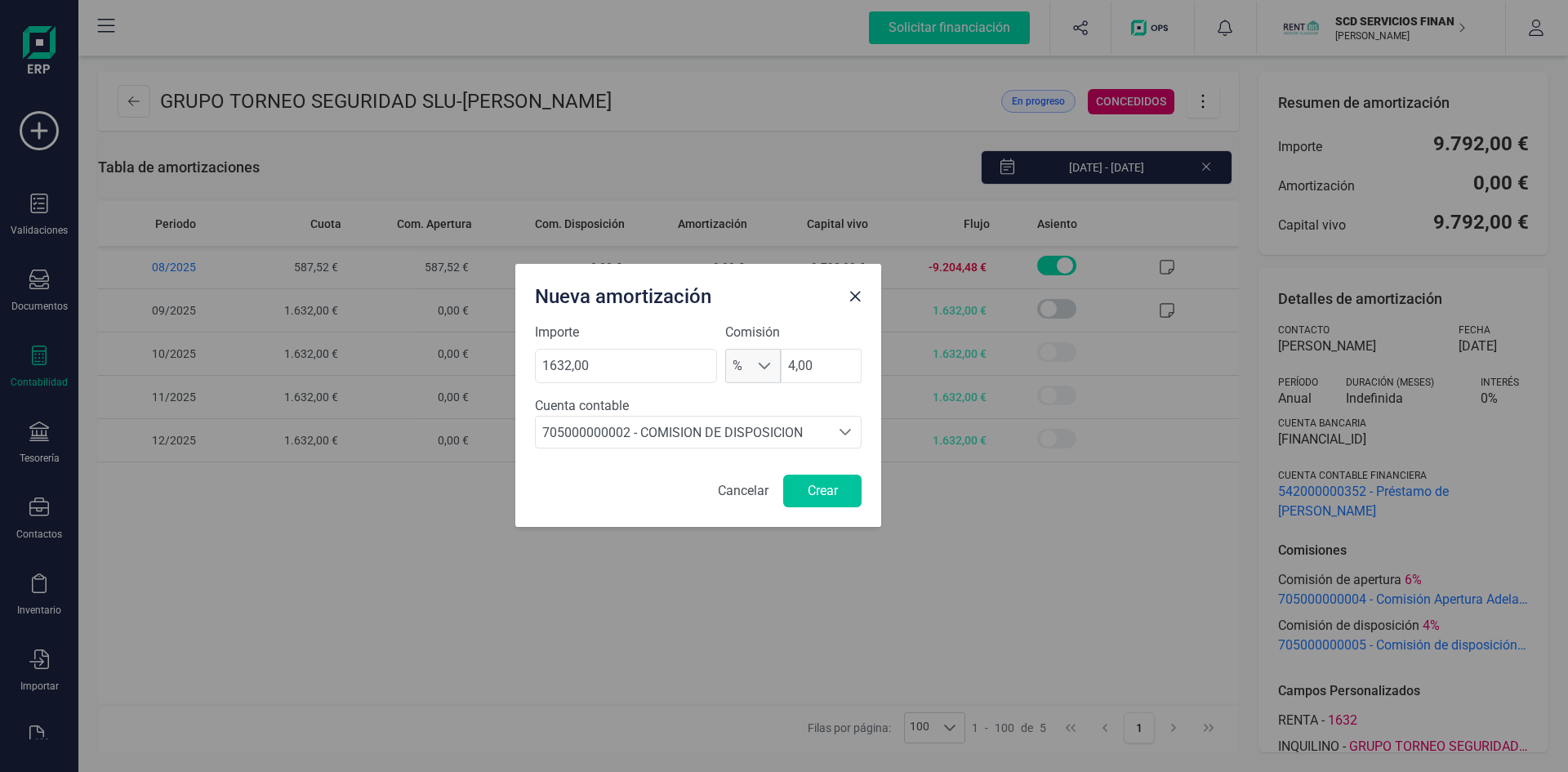
click at [826, 488] on button "Crear" at bounding box center [822, 491] width 78 height 33
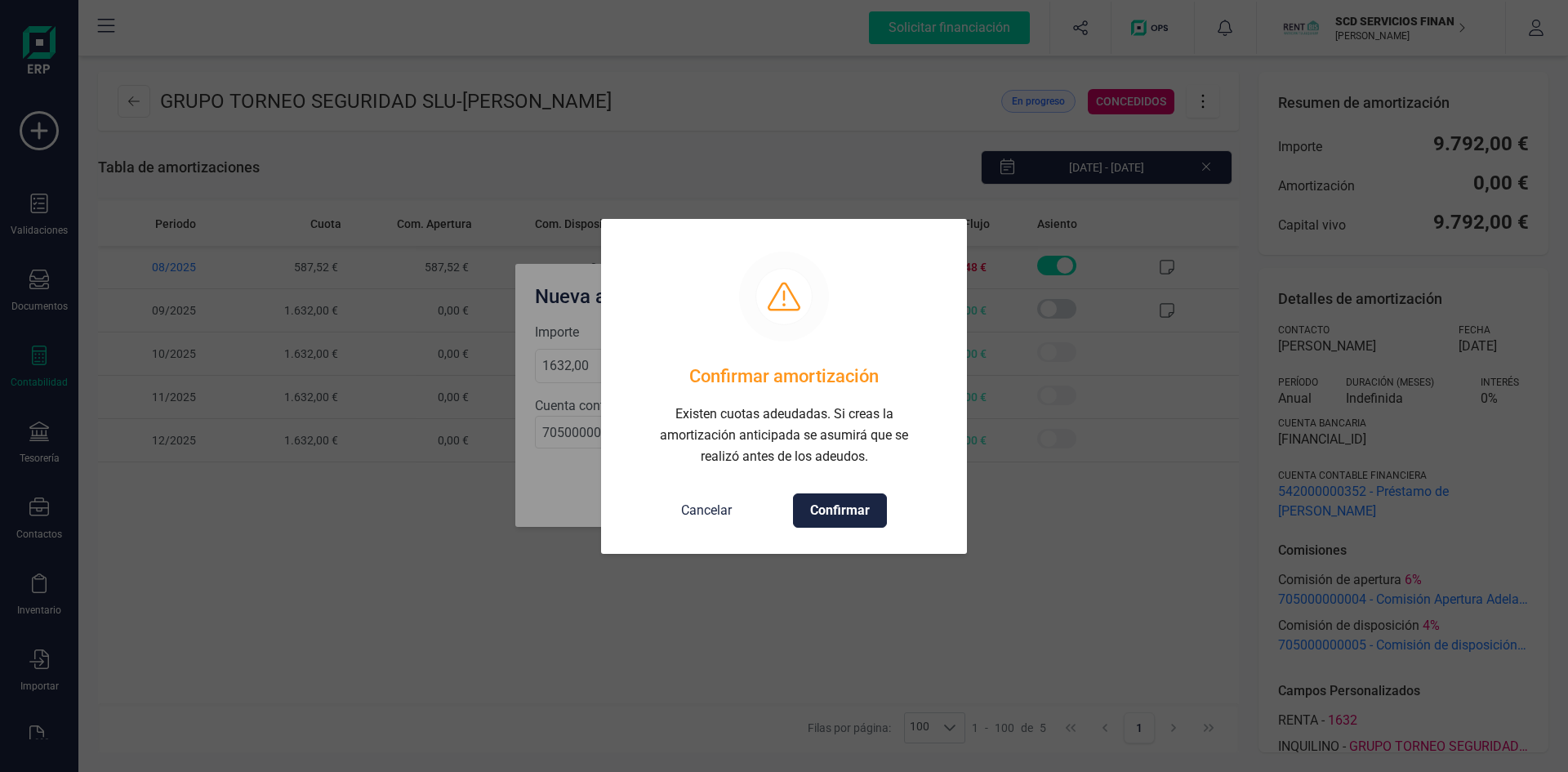
drag, startPoint x: 770, startPoint y: 233, endPoint x: 677, endPoint y: 242, distance: 93.4
click at [678, 242] on div at bounding box center [784, 235] width 366 height 33
click at [724, 507] on p "Cancelar" at bounding box center [706, 510] width 51 height 20
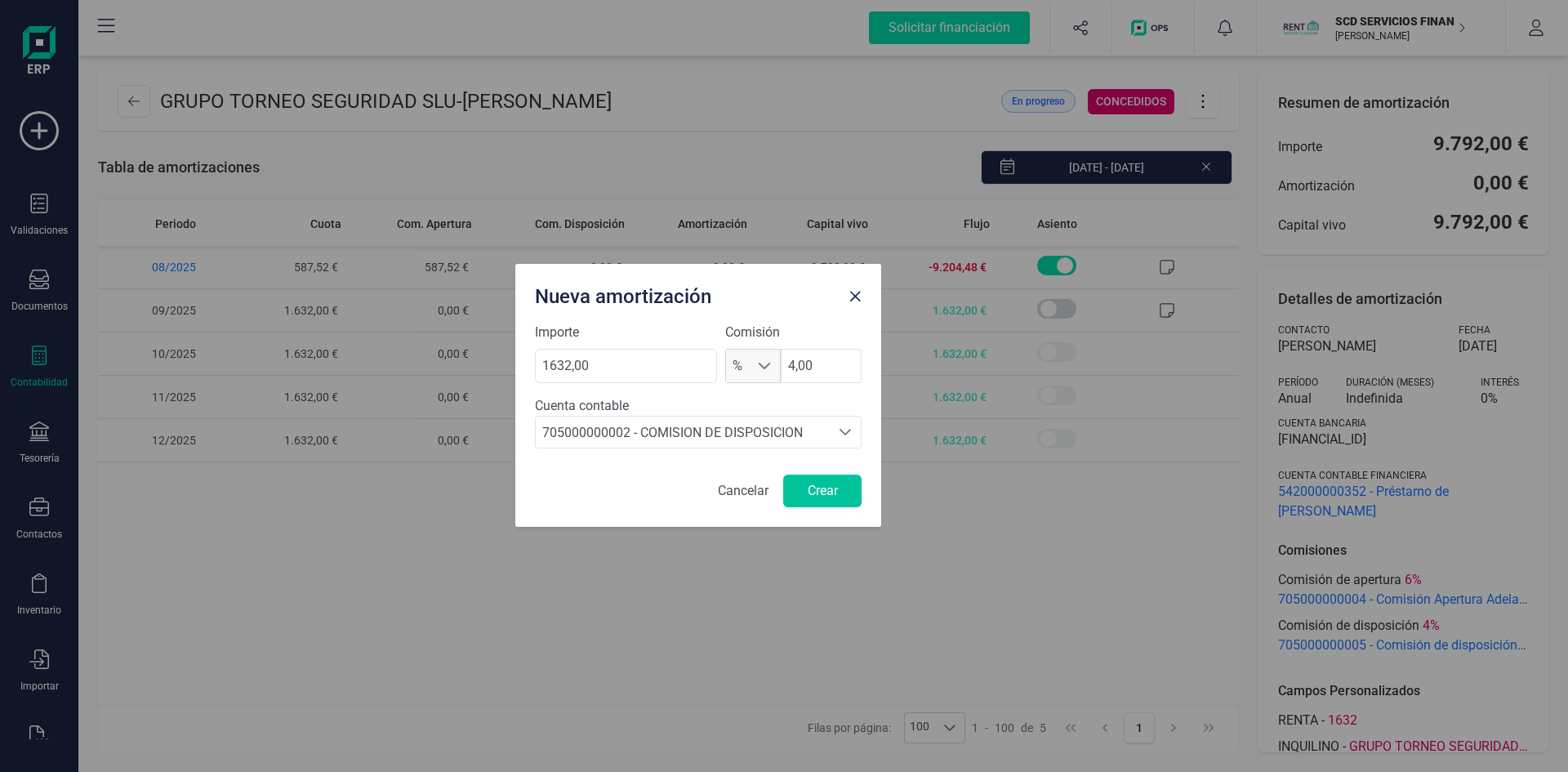
click at [827, 484] on button "Crear" at bounding box center [822, 491] width 78 height 33
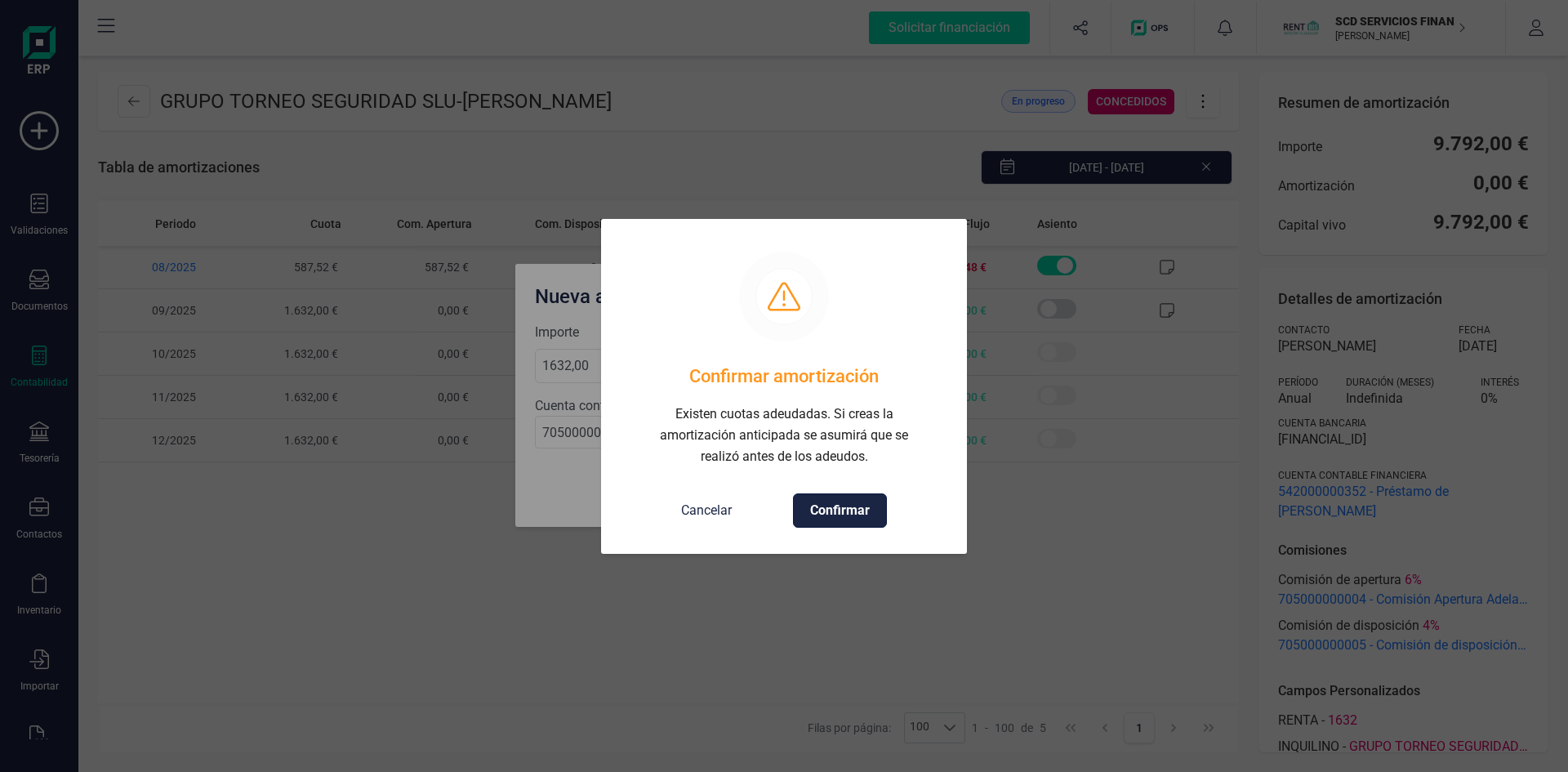
click at [861, 507] on span "Confirmar" at bounding box center [839, 510] width 59 height 20
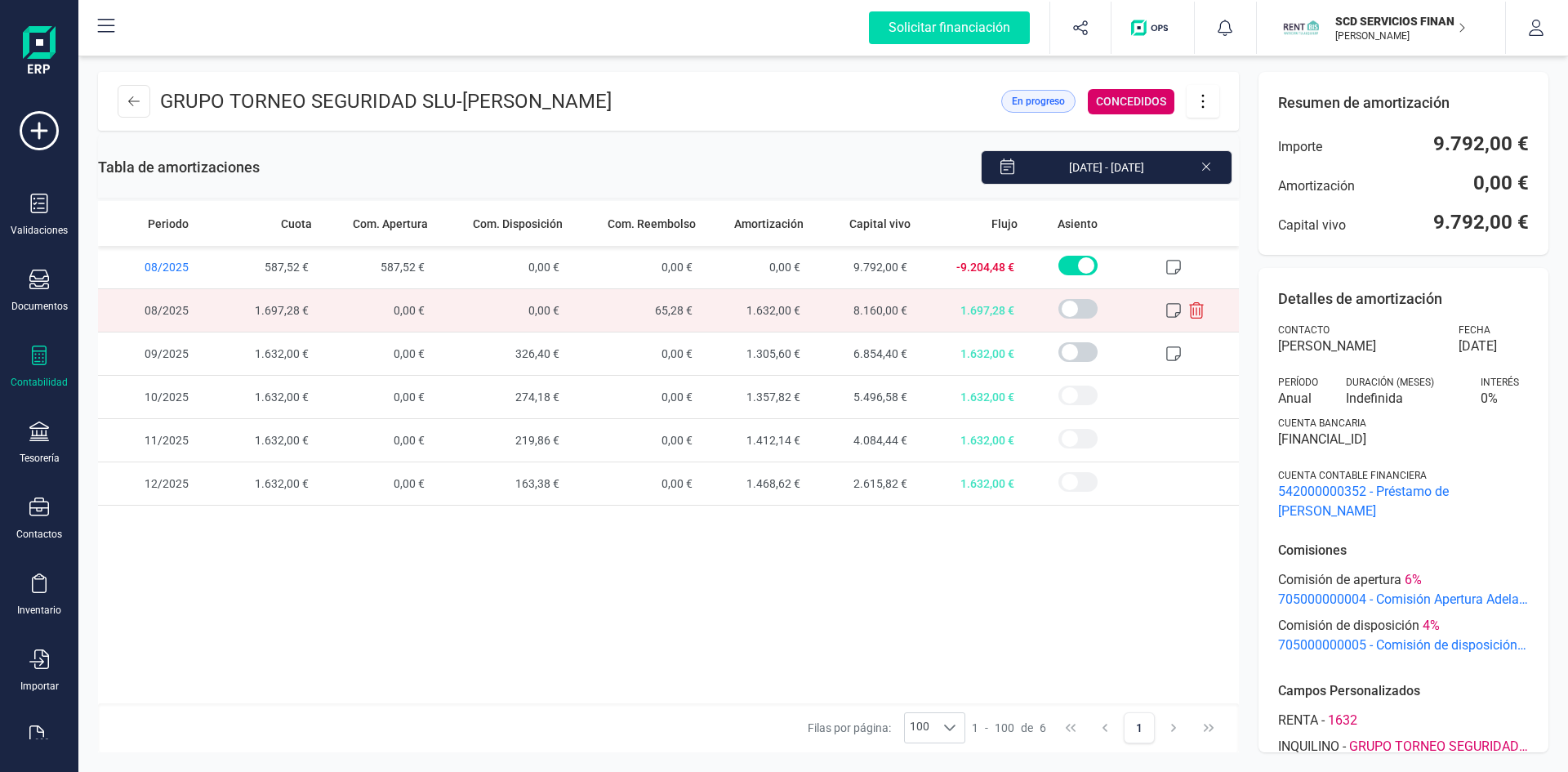
click at [1198, 312] on icon at bounding box center [1196, 310] width 16 height 16
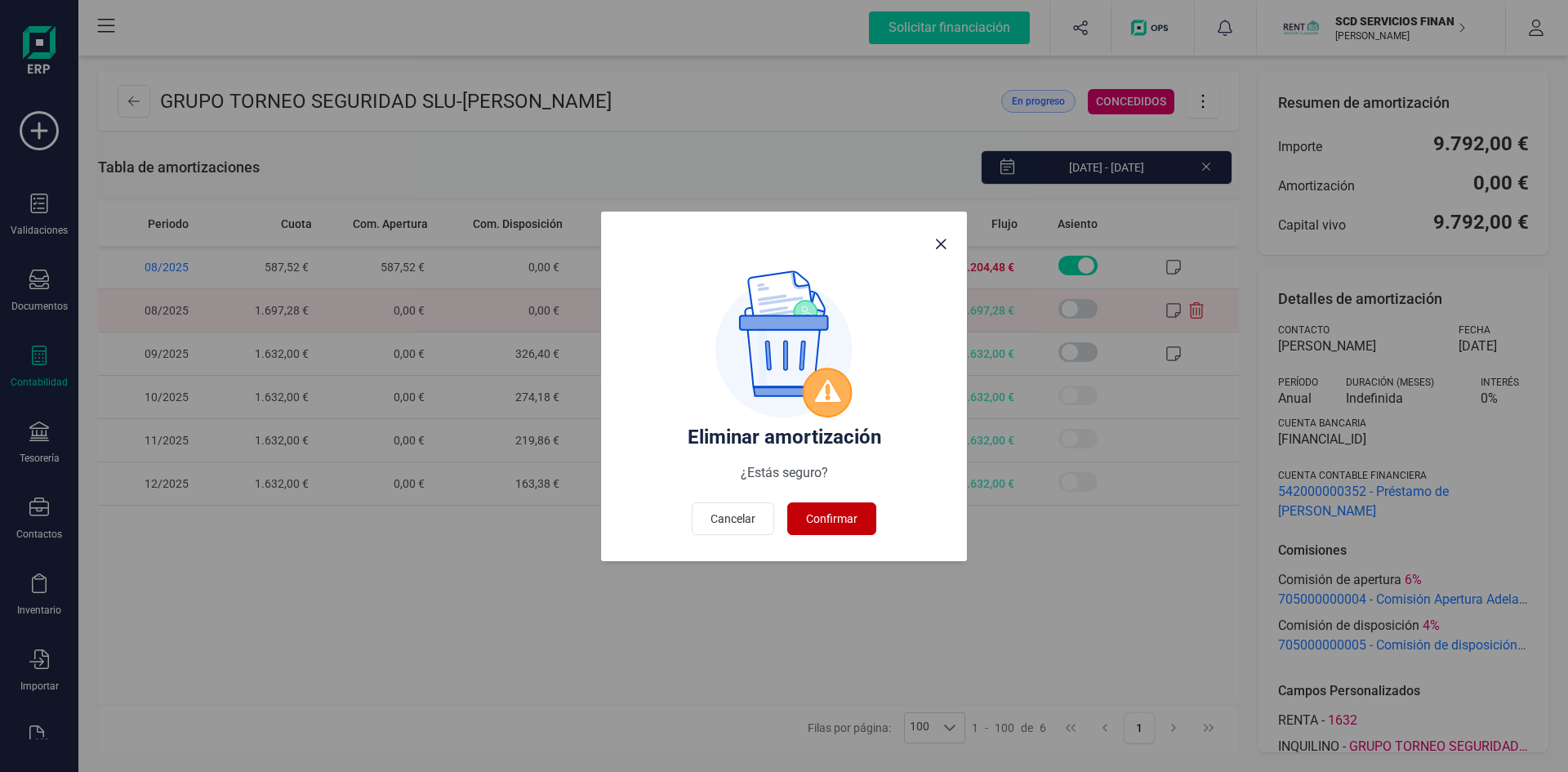
click at [825, 518] on span "Confirmar" at bounding box center [832, 518] width 52 height 16
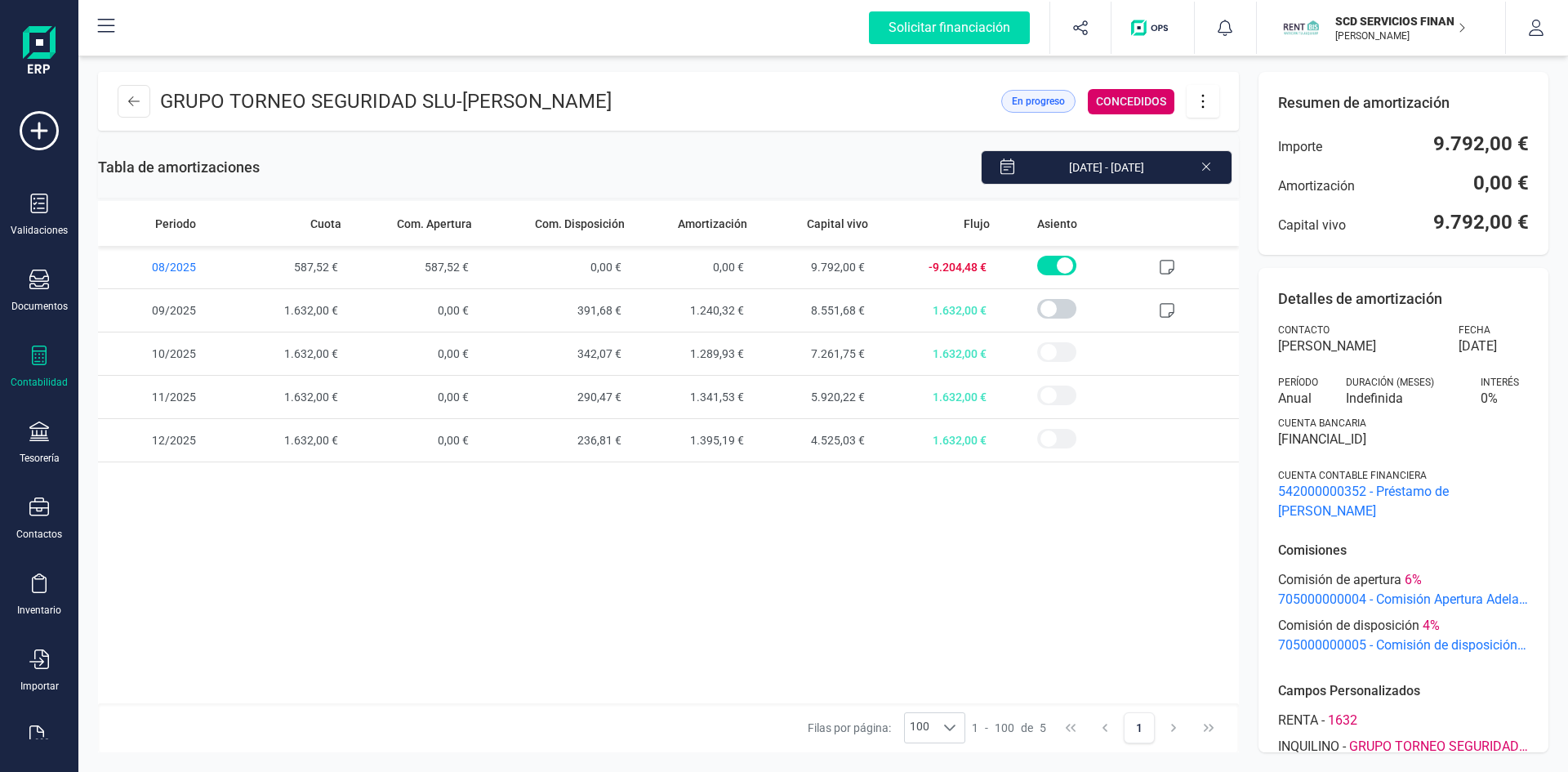
click at [1202, 99] on icon at bounding box center [1203, 101] width 31 height 18
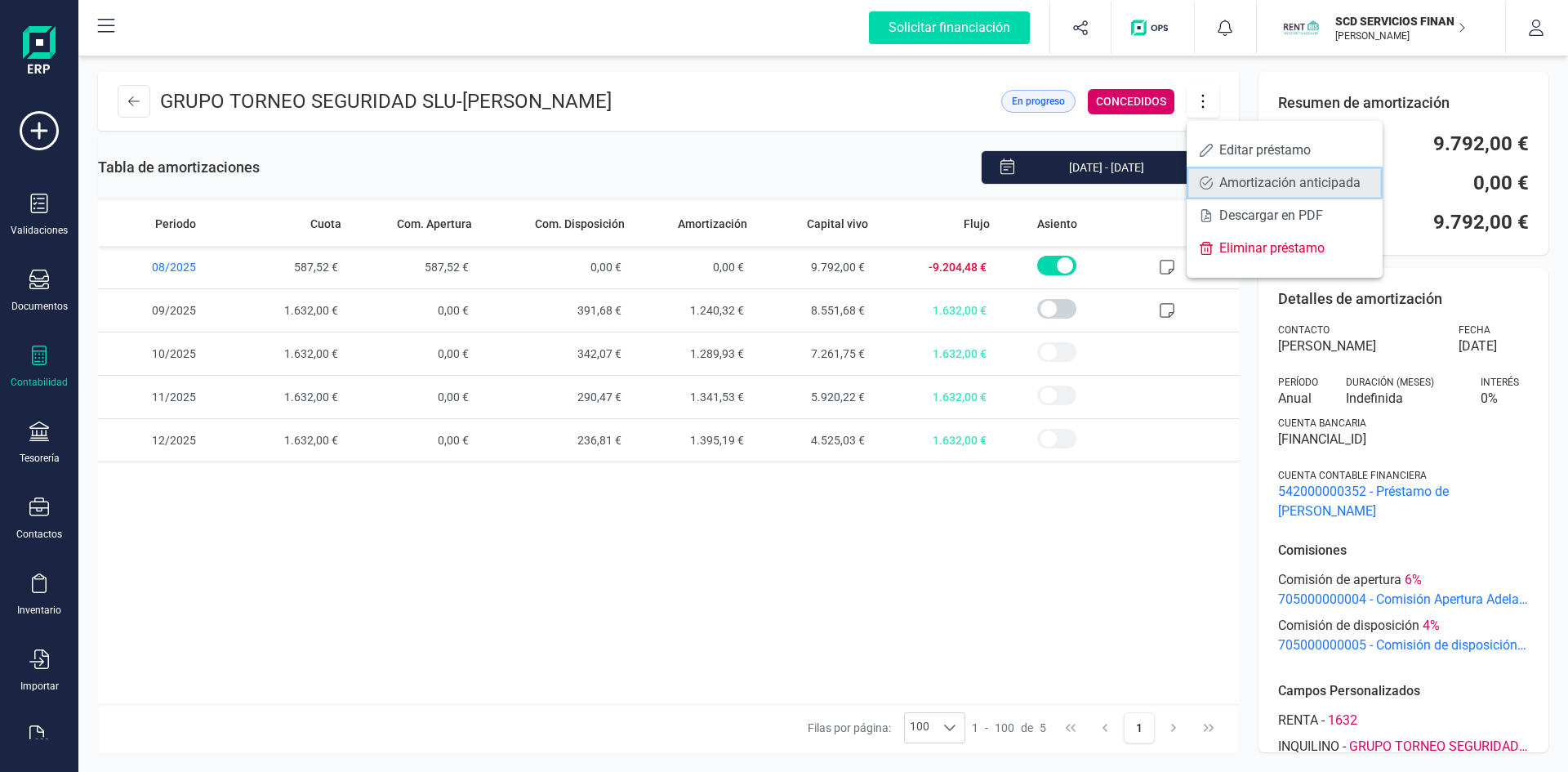
click at [1245, 181] on span "Amortización anticipada" at bounding box center [1294, 183] width 150 height 13
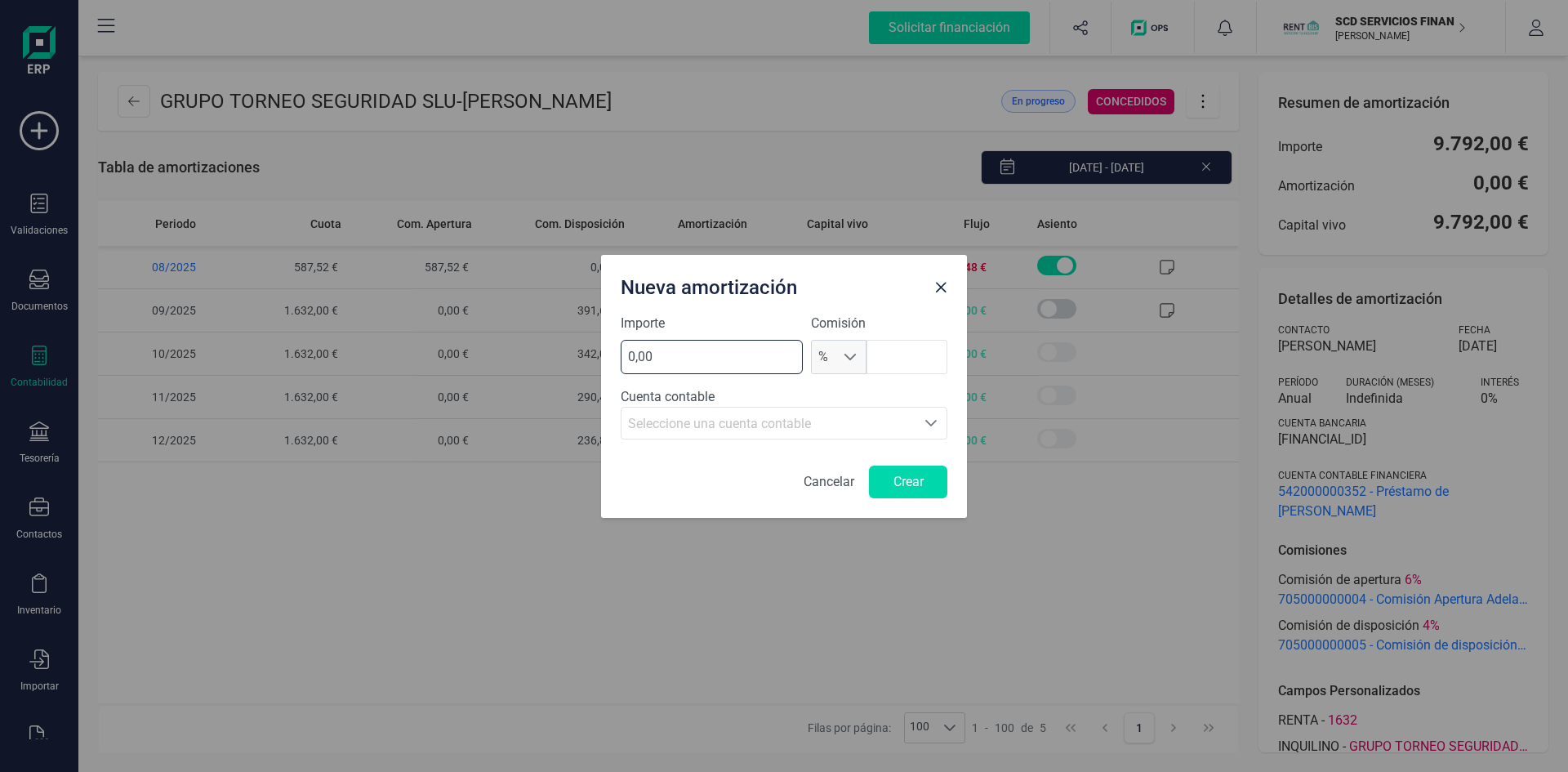
click at [690, 359] on input "0,00" at bounding box center [711, 357] width 182 height 34
click at [903, 364] on input "text" at bounding box center [907, 357] width 81 height 34
click at [676, 358] on input "0,00" at bounding box center [711, 357] width 182 height 34
click at [943, 286] on span "Close" at bounding box center [940, 287] width 13 height 13
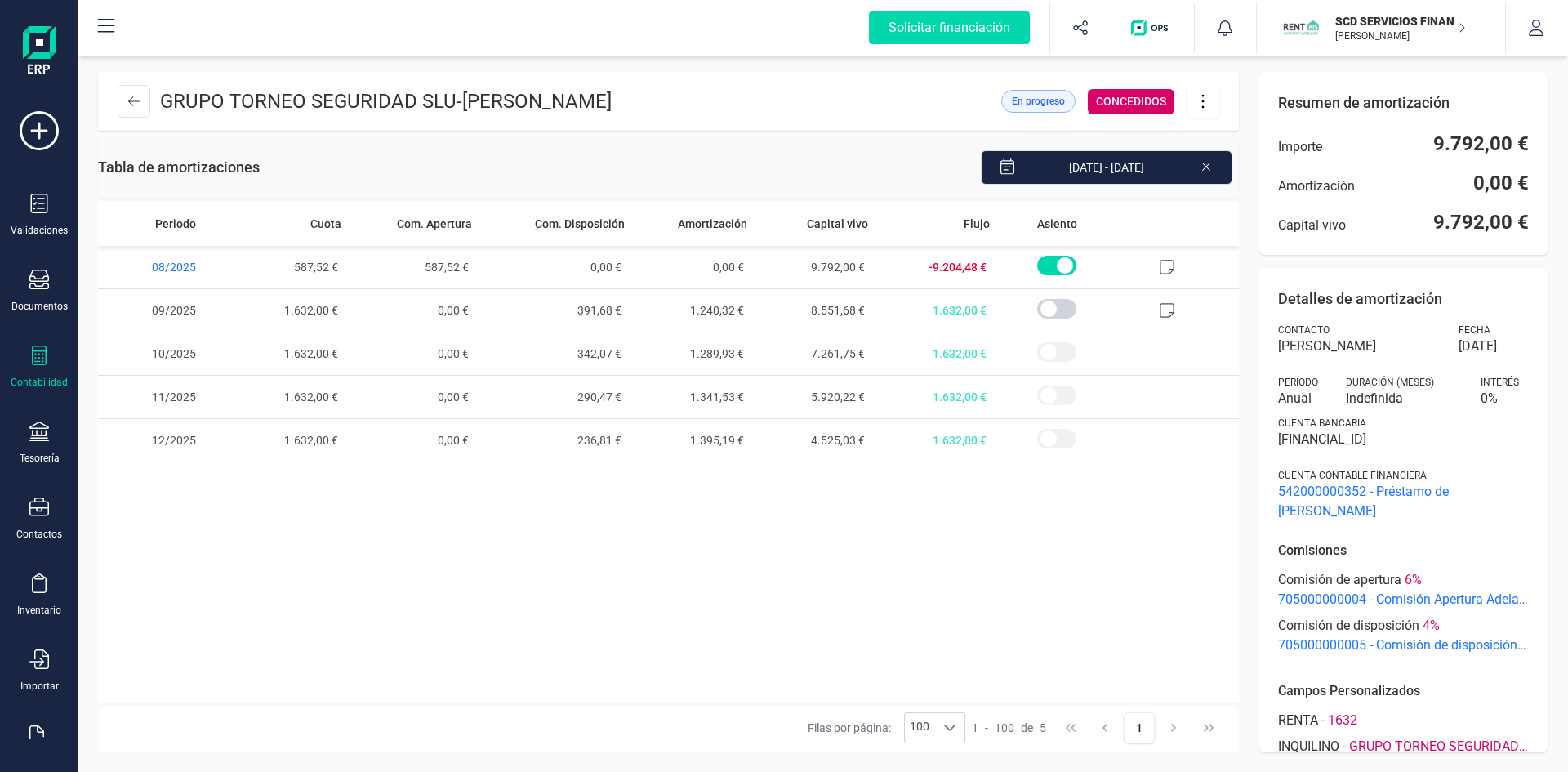
click at [1207, 99] on icon at bounding box center [1203, 101] width 31 height 18
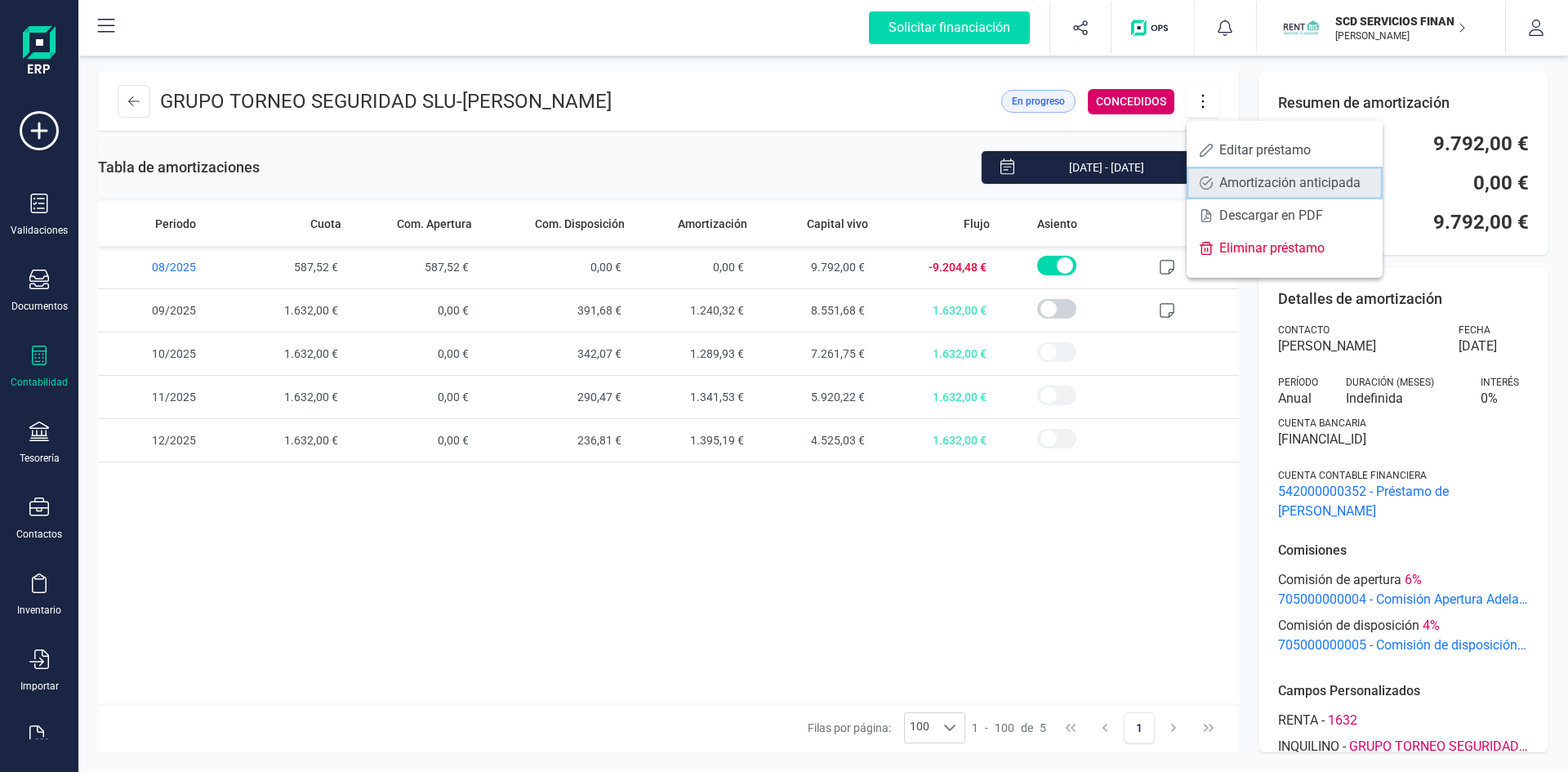
click at [1225, 177] on span "Amortización anticipada" at bounding box center [1294, 183] width 150 height 13
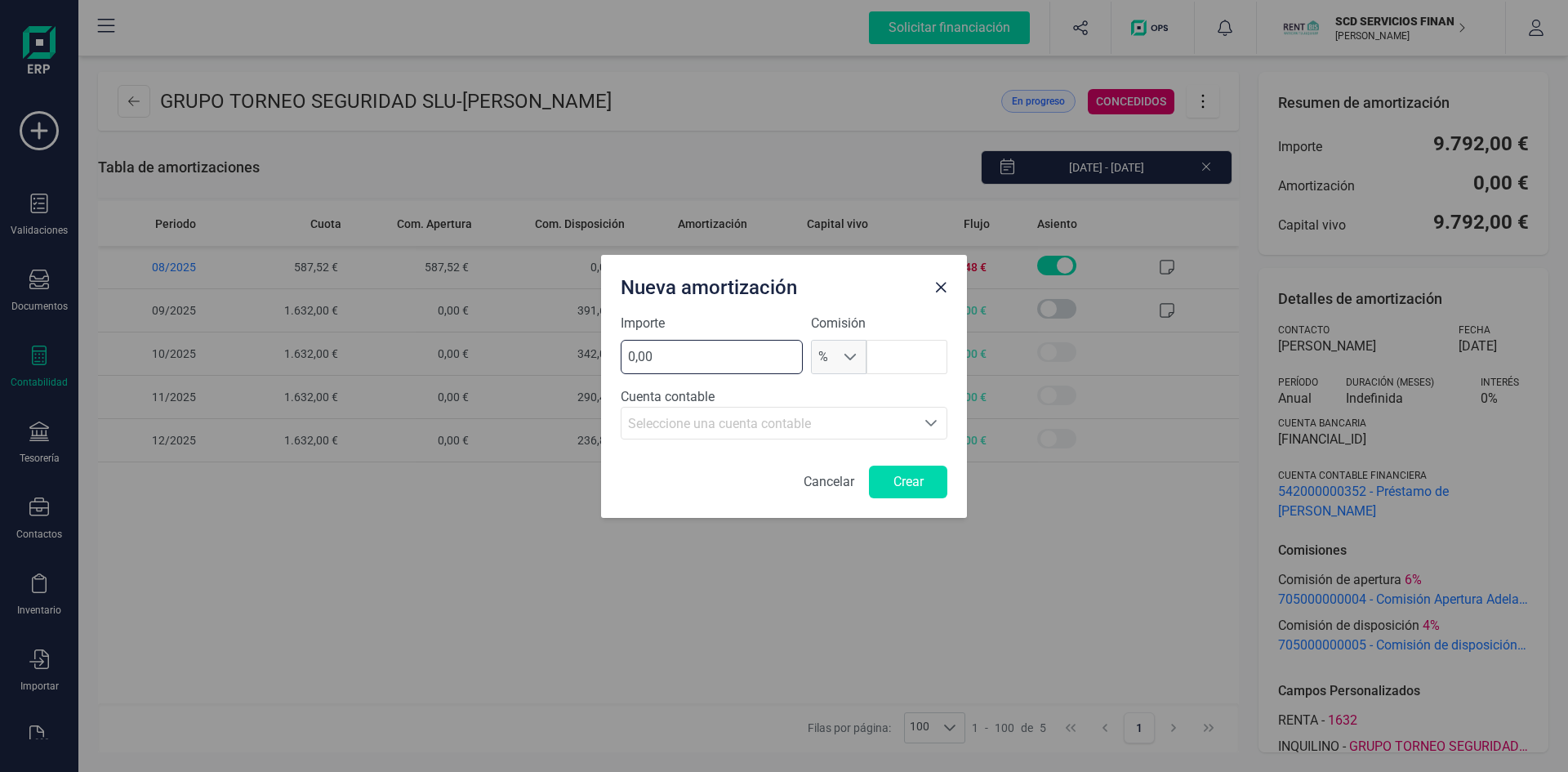
click at [717, 360] on input "0,00" at bounding box center [711, 357] width 182 height 34
drag, startPoint x: 678, startPoint y: 362, endPoint x: 563, endPoint y: 364, distance: 115.0
click at [563, 364] on div "Nueva amortización Importe 0,001 Comisión % % Cuenta contable Seleccione una cu…" at bounding box center [784, 386] width 1568 height 772
type input "1240,32"
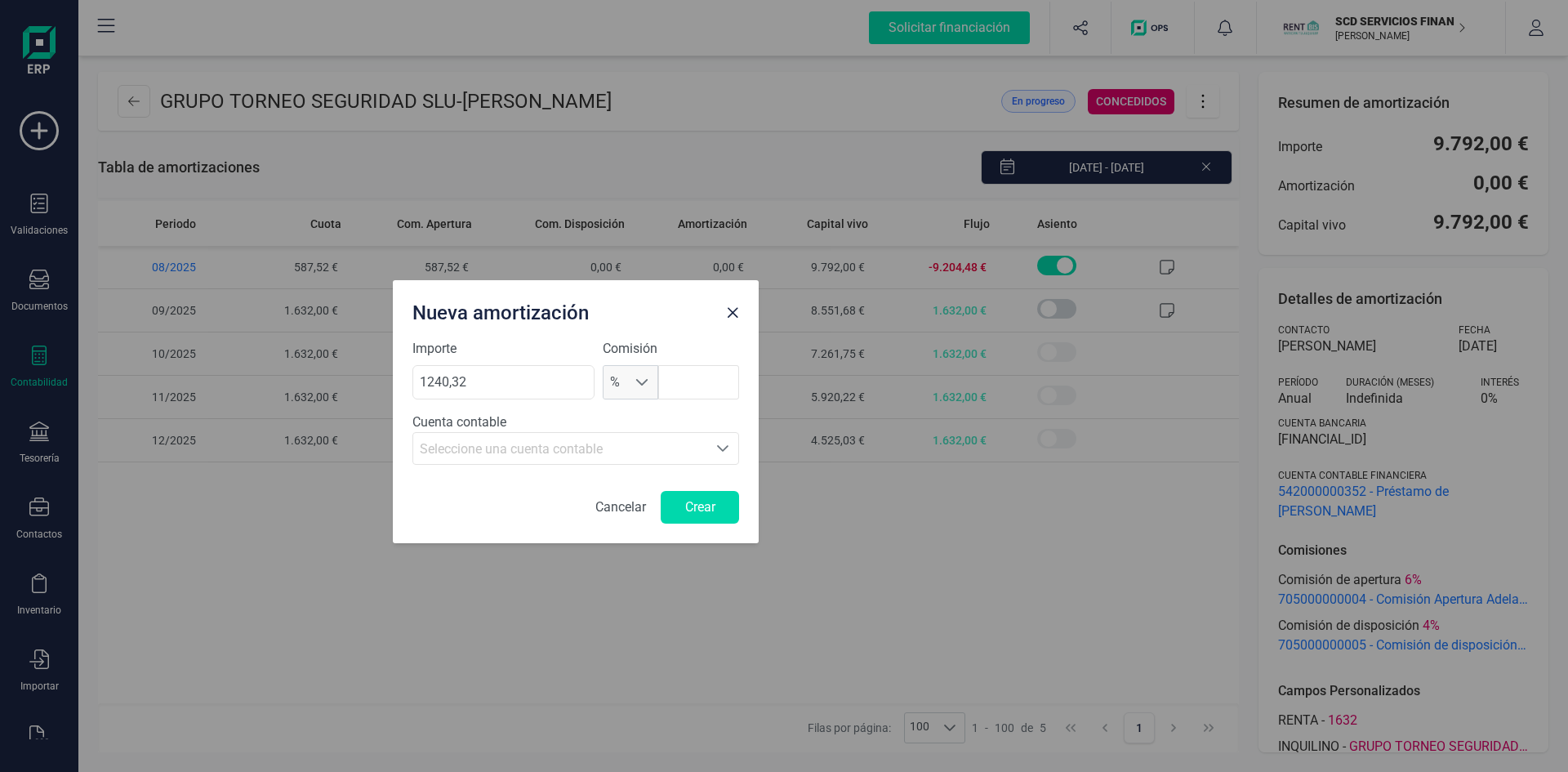
drag, startPoint x: 827, startPoint y: 267, endPoint x: 619, endPoint y: 293, distance: 209.6
click at [619, 293] on div "Nueva amortización" at bounding box center [563, 309] width 314 height 33
click at [669, 383] on input "text" at bounding box center [699, 383] width 81 height 34
type input "4,00"
click at [679, 445] on div "Seleccione una cuenta contable" at bounding box center [560, 450] width 281 height 20
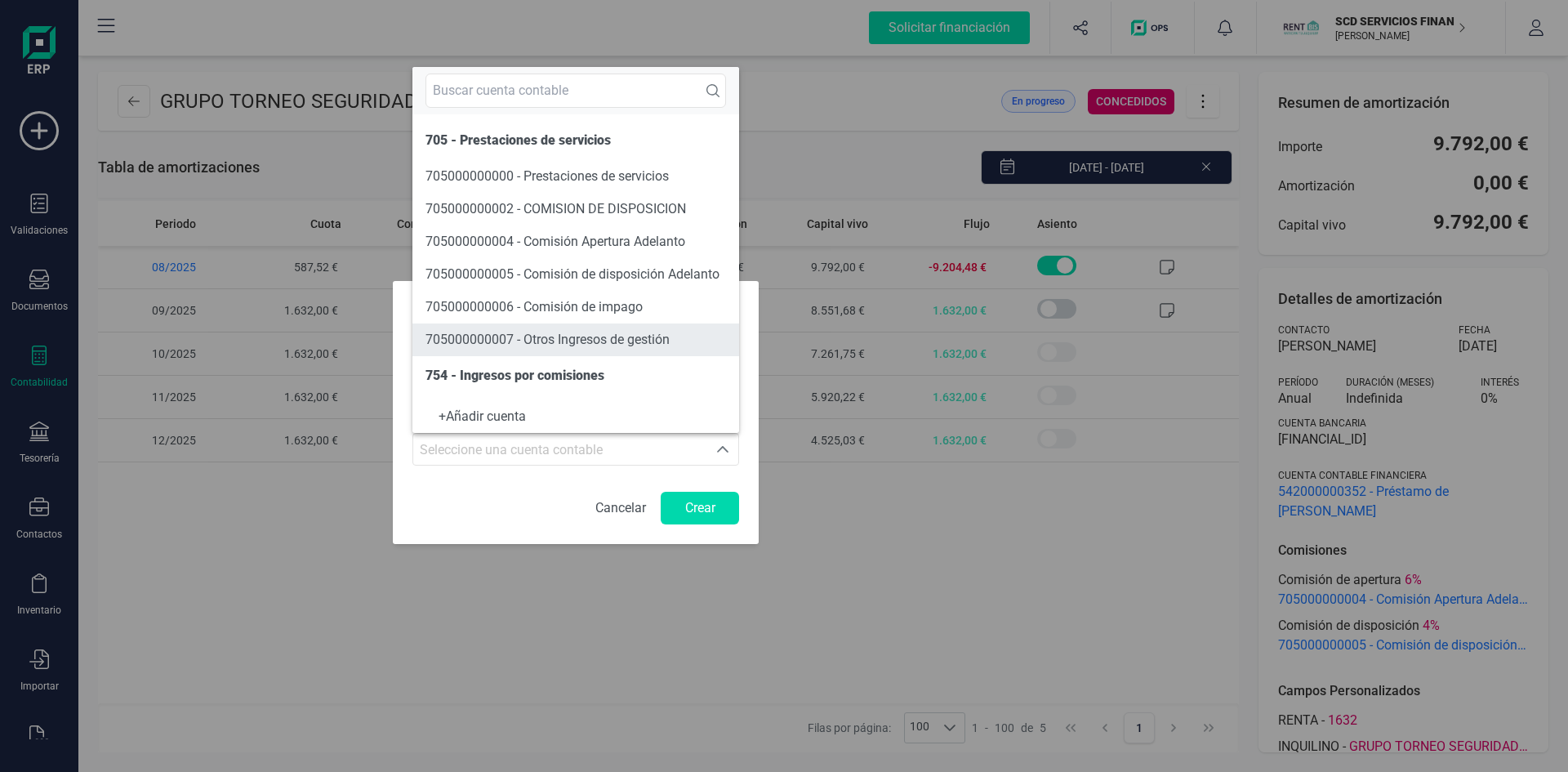
scroll to position [28, 0]
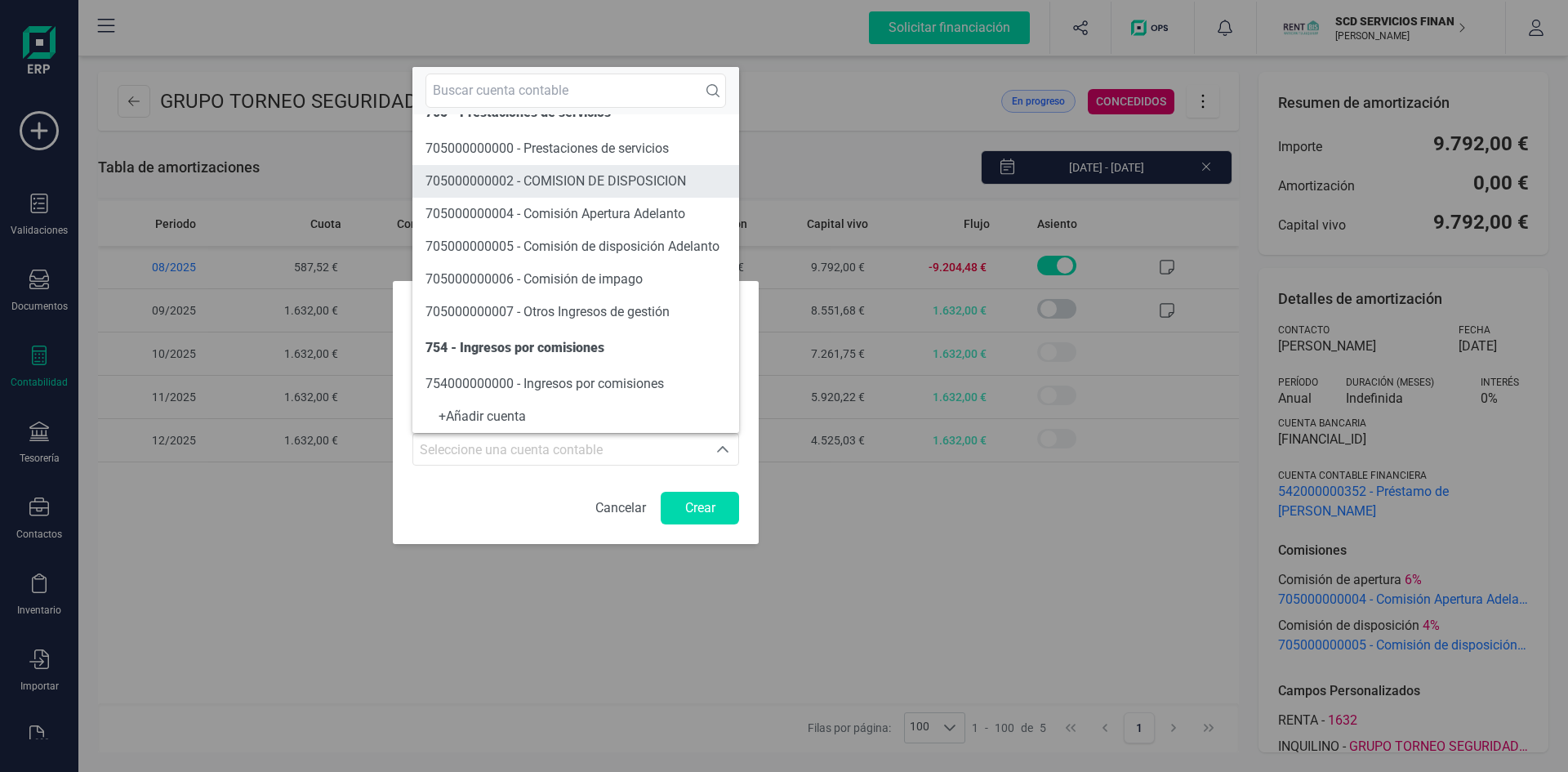
click at [568, 181] on span "705000000002 - COMISION DE DISPOSICION" at bounding box center [556, 181] width 260 height 16
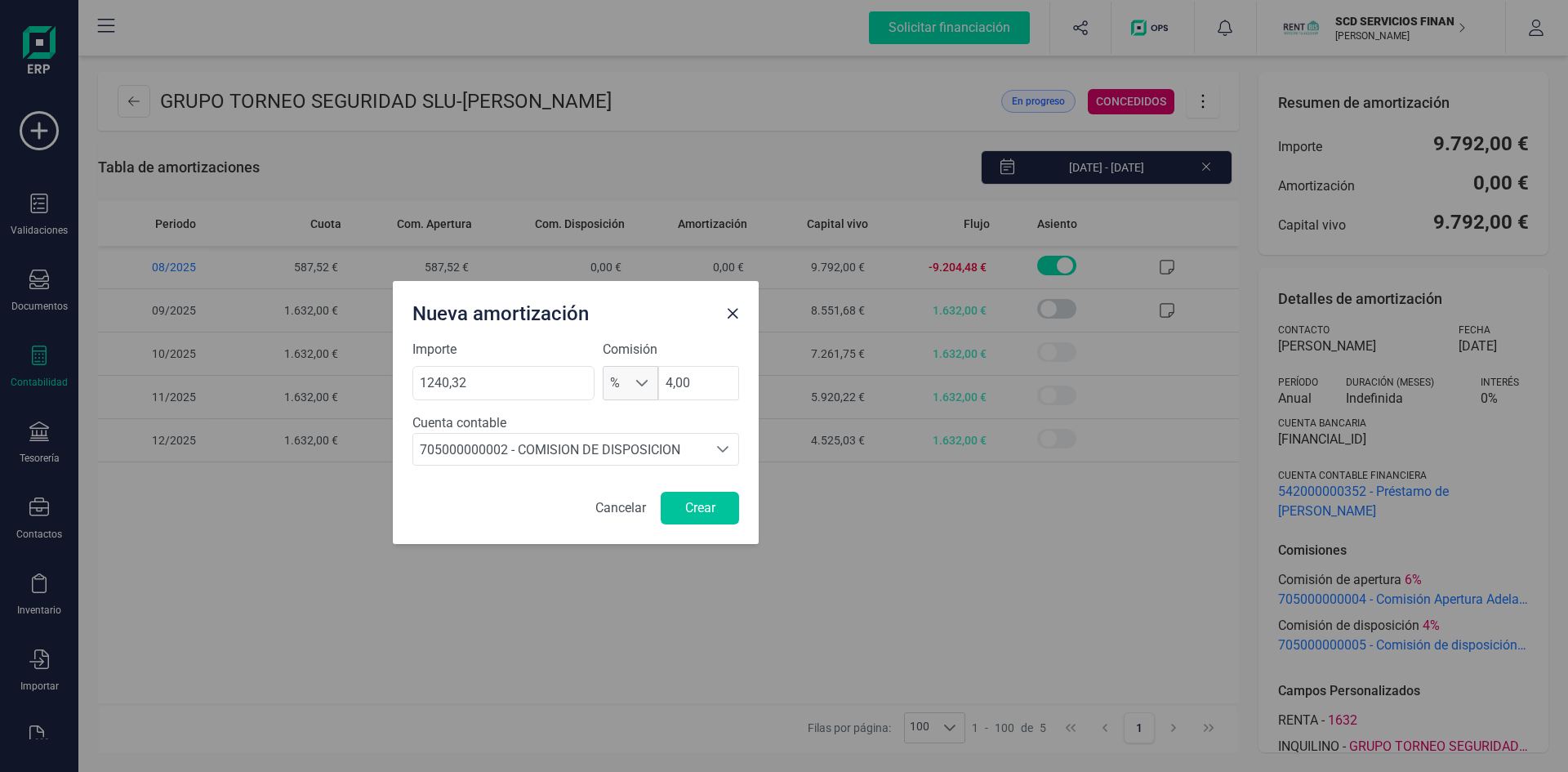
click at [692, 512] on button "Crear" at bounding box center [700, 508] width 78 height 33
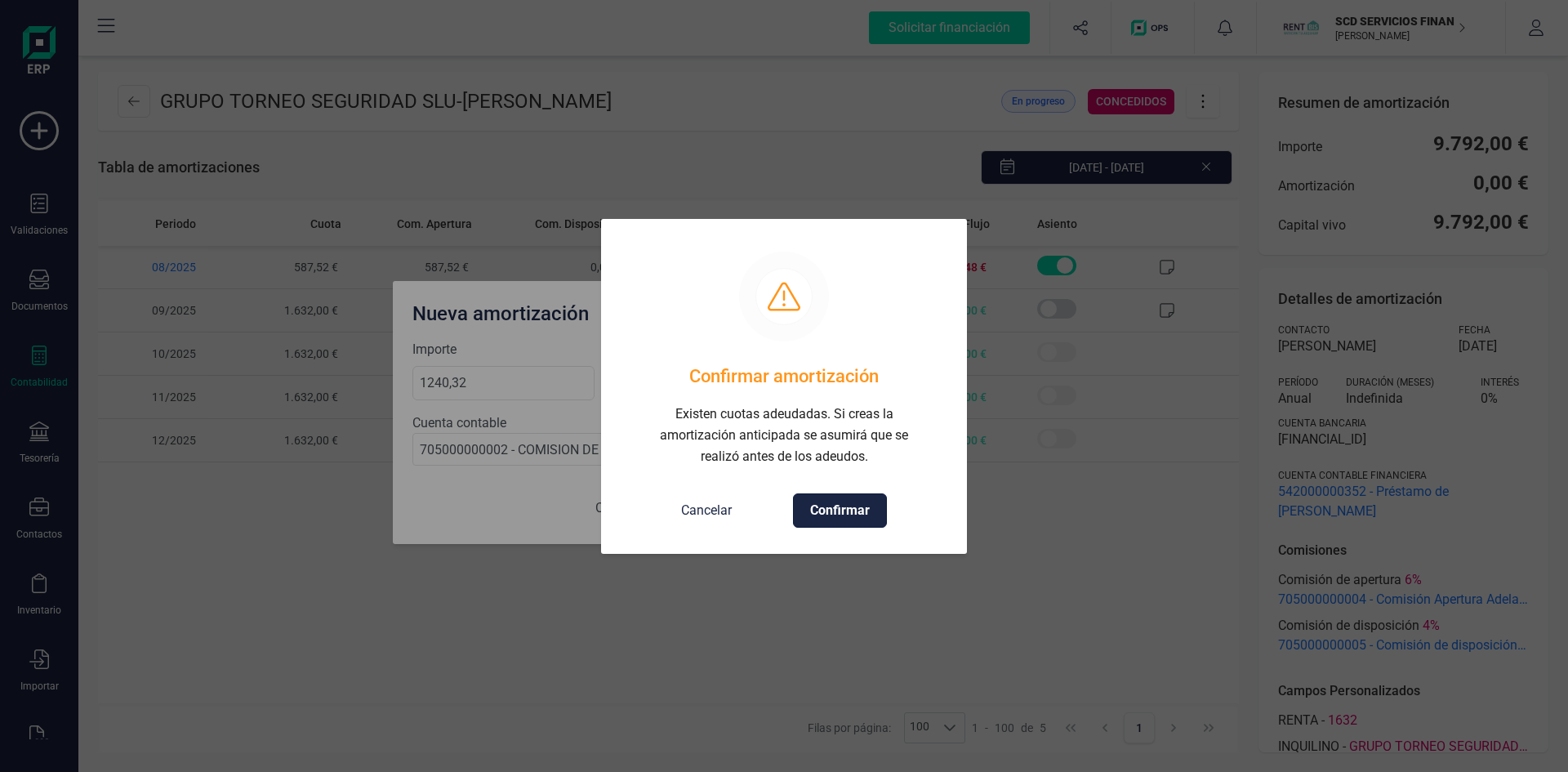
click at [822, 516] on span "Confirmar" at bounding box center [839, 510] width 59 height 20
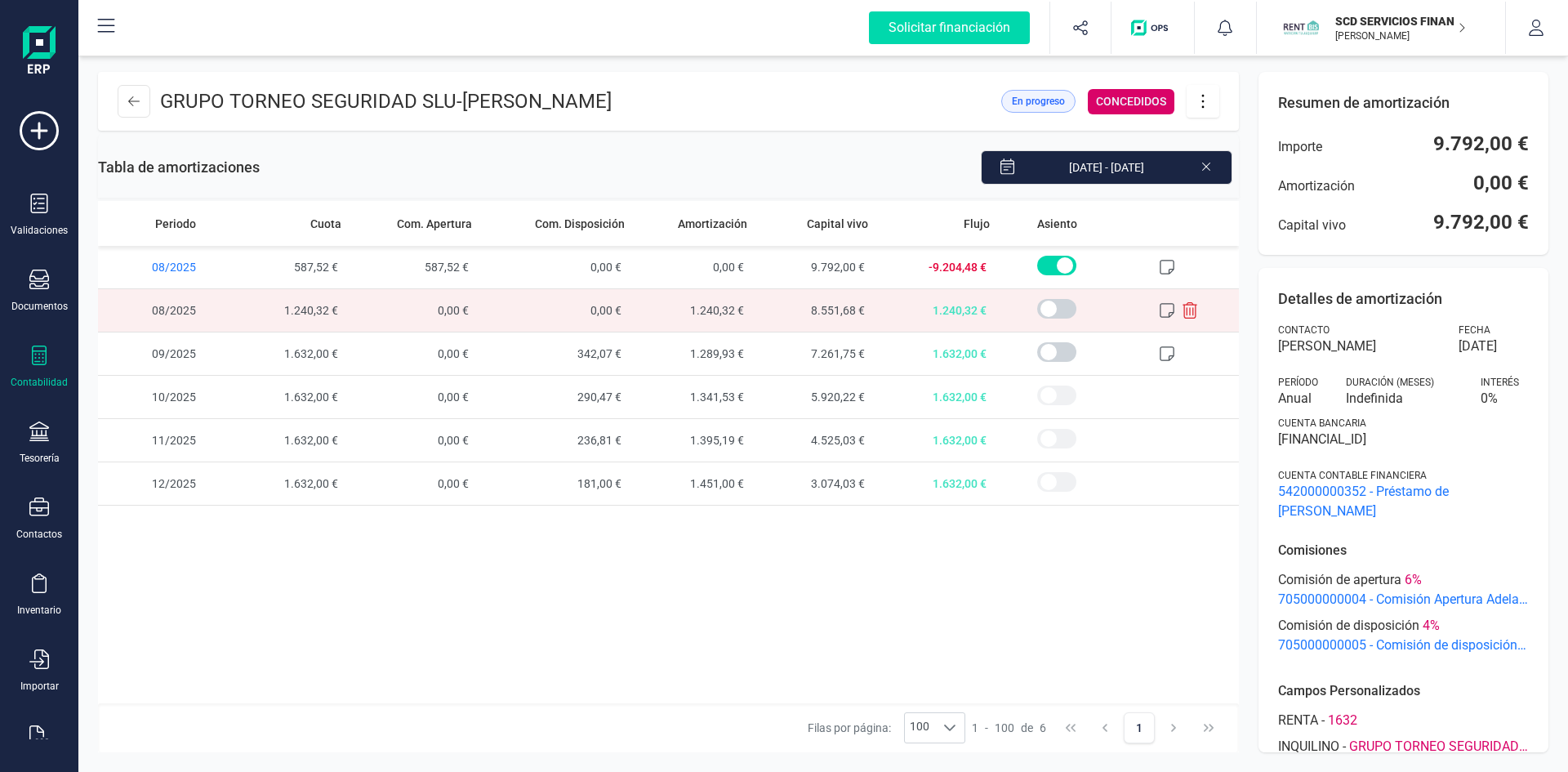
click at [1189, 308] on icon at bounding box center [1190, 310] width 15 height 16
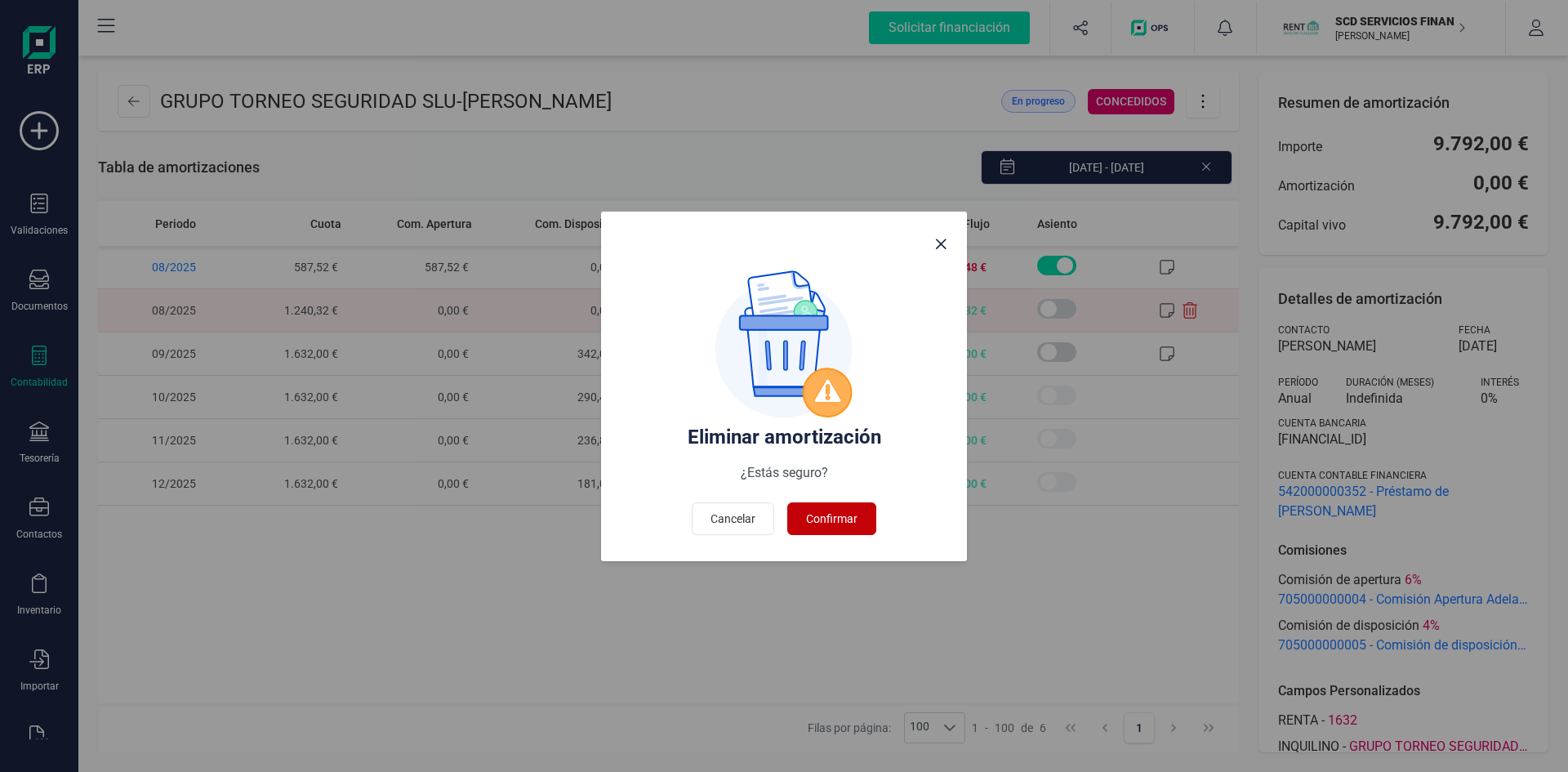
click at [808, 513] on span "Confirmar" at bounding box center [832, 518] width 52 height 16
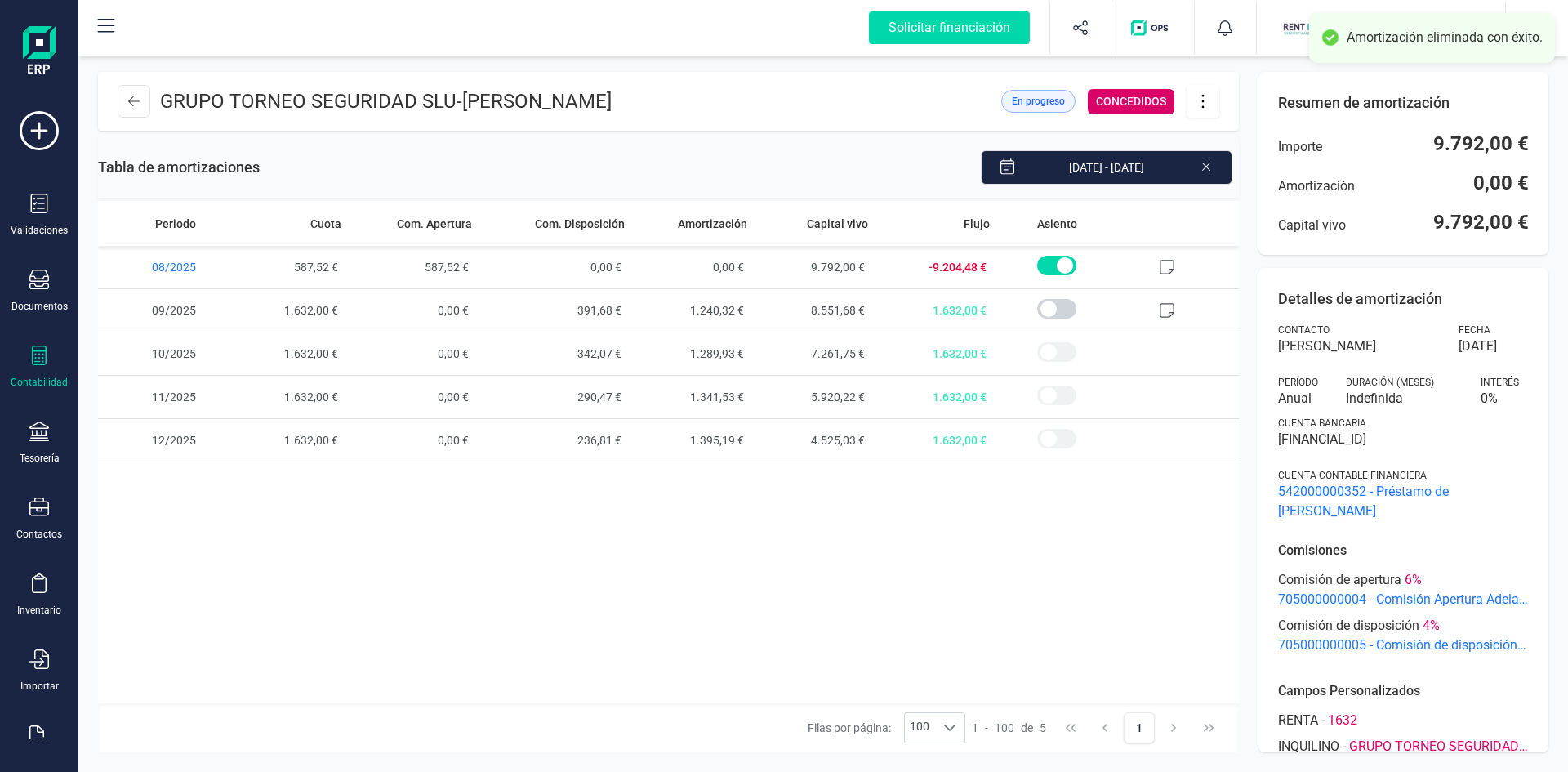
click at [1203, 104] on icon at bounding box center [1203, 101] width 31 height 18
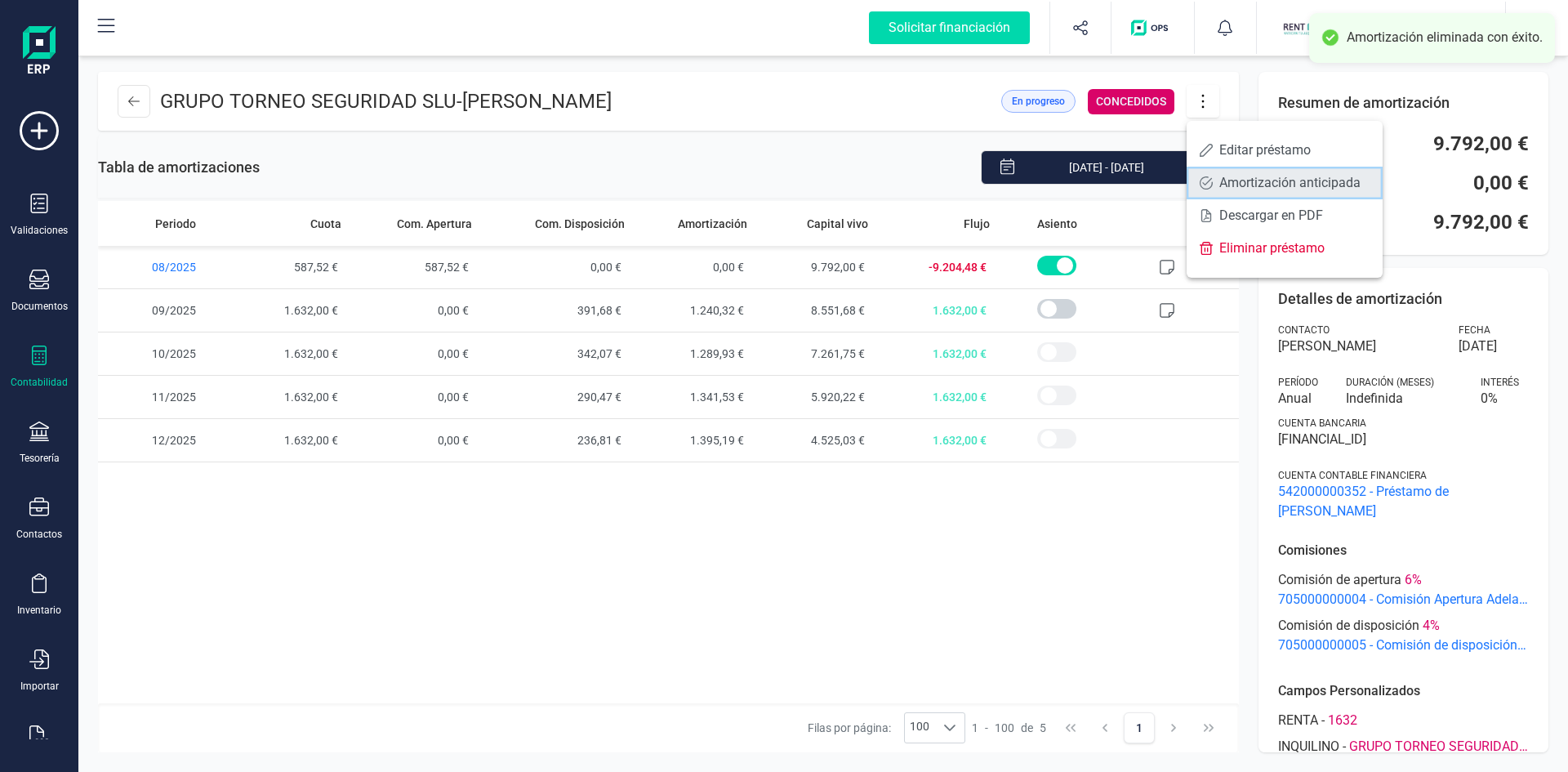
click at [1212, 177] on span at bounding box center [1206, 183] width 13 height 13
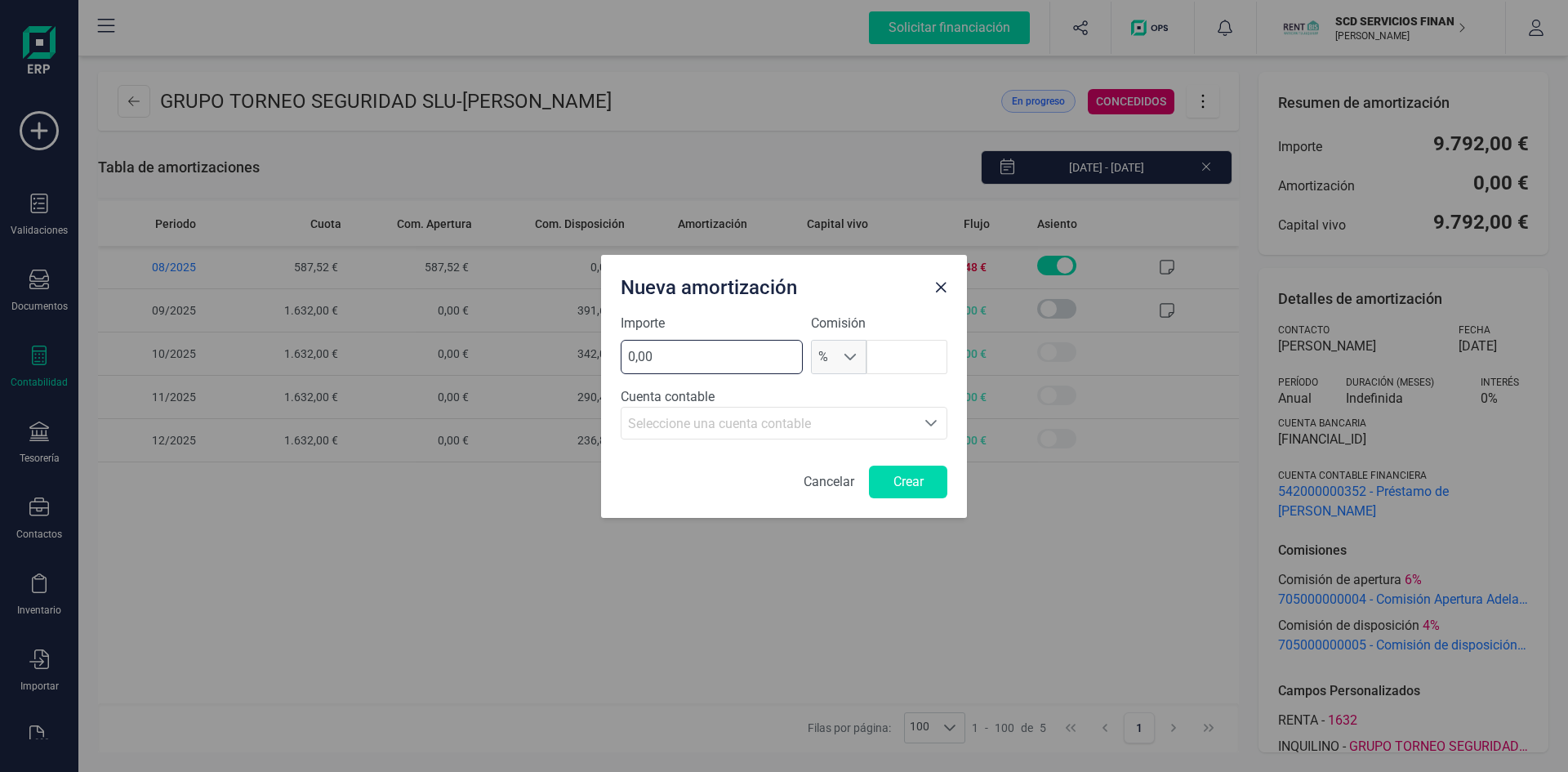
drag, startPoint x: 706, startPoint y: 346, endPoint x: 544, endPoint y: 358, distance: 162.4
click at [544, 358] on div "Nueva amortización Importe 0,00 Comisión % % Cuenta contable Seleccione una cue…" at bounding box center [784, 386] width 1568 height 772
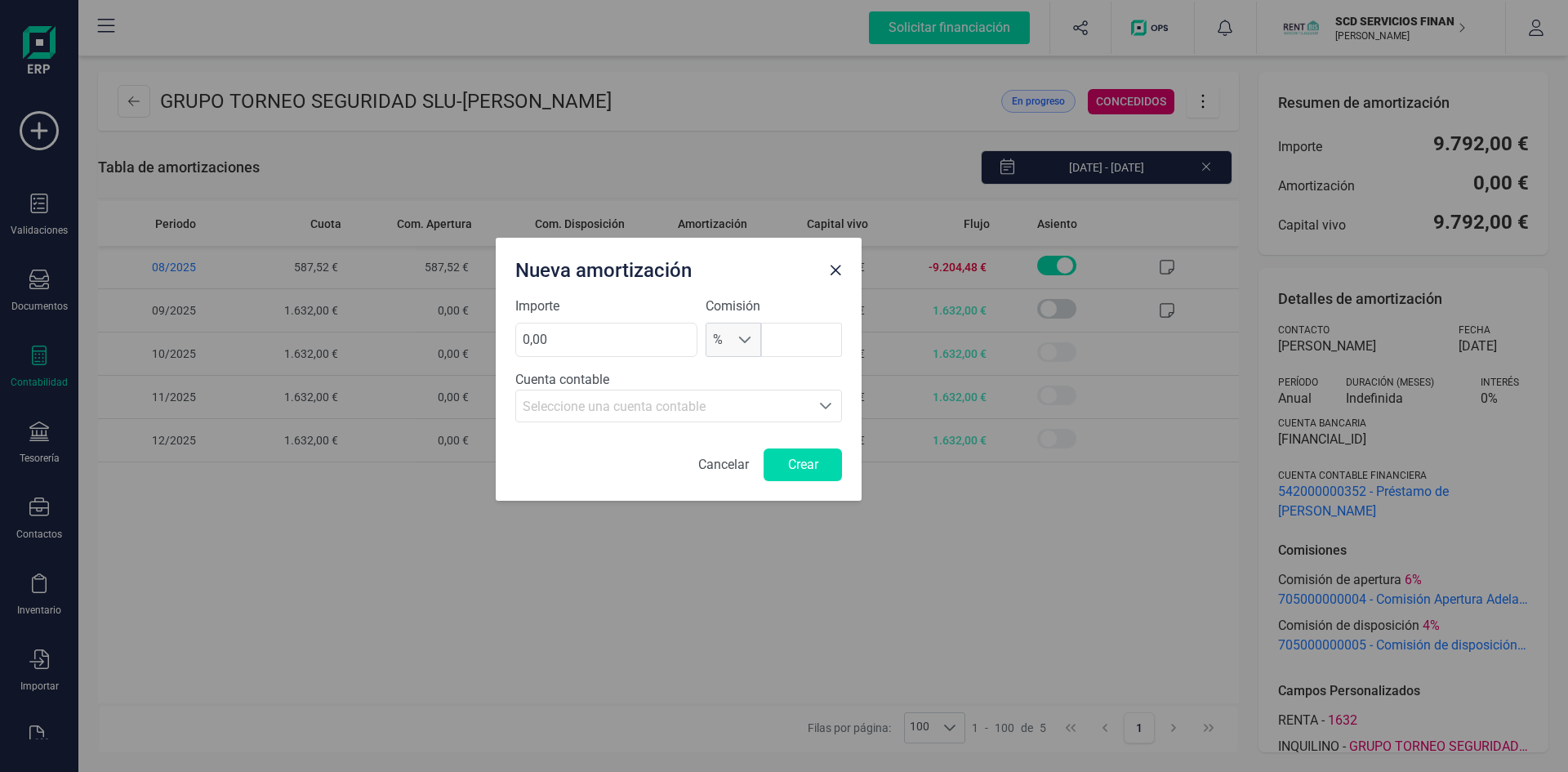
drag, startPoint x: 755, startPoint y: 274, endPoint x: 650, endPoint y: 257, distance: 106.4
click at [650, 257] on div "Nueva amortización" at bounding box center [666, 267] width 314 height 33
click at [561, 337] on input "0,00" at bounding box center [606, 339] width 182 height 34
click at [782, 343] on input "text" at bounding box center [802, 339] width 81 height 34
click at [727, 341] on span "%" at bounding box center [718, 339] width 23 height 33
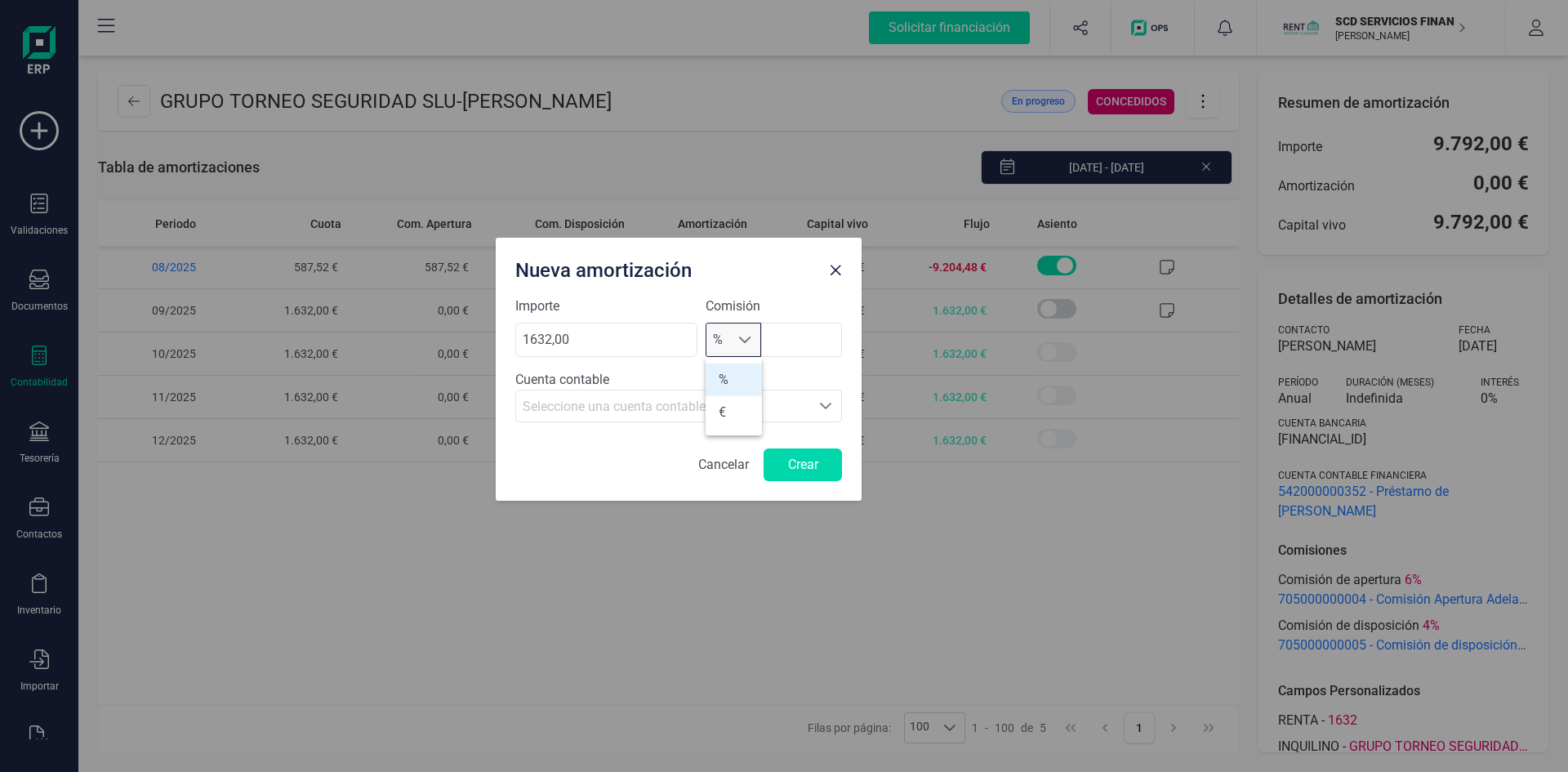
scroll to position [9, 72]
drag, startPoint x: 722, startPoint y: 413, endPoint x: 756, endPoint y: 364, distance: 59.6
click at [722, 411] on li "€" at bounding box center [733, 413] width 56 height 33
click at [781, 332] on input "text" at bounding box center [800, 339] width 84 height 34
drag, startPoint x: 594, startPoint y: 337, endPoint x: 468, endPoint y: 332, distance: 126.1
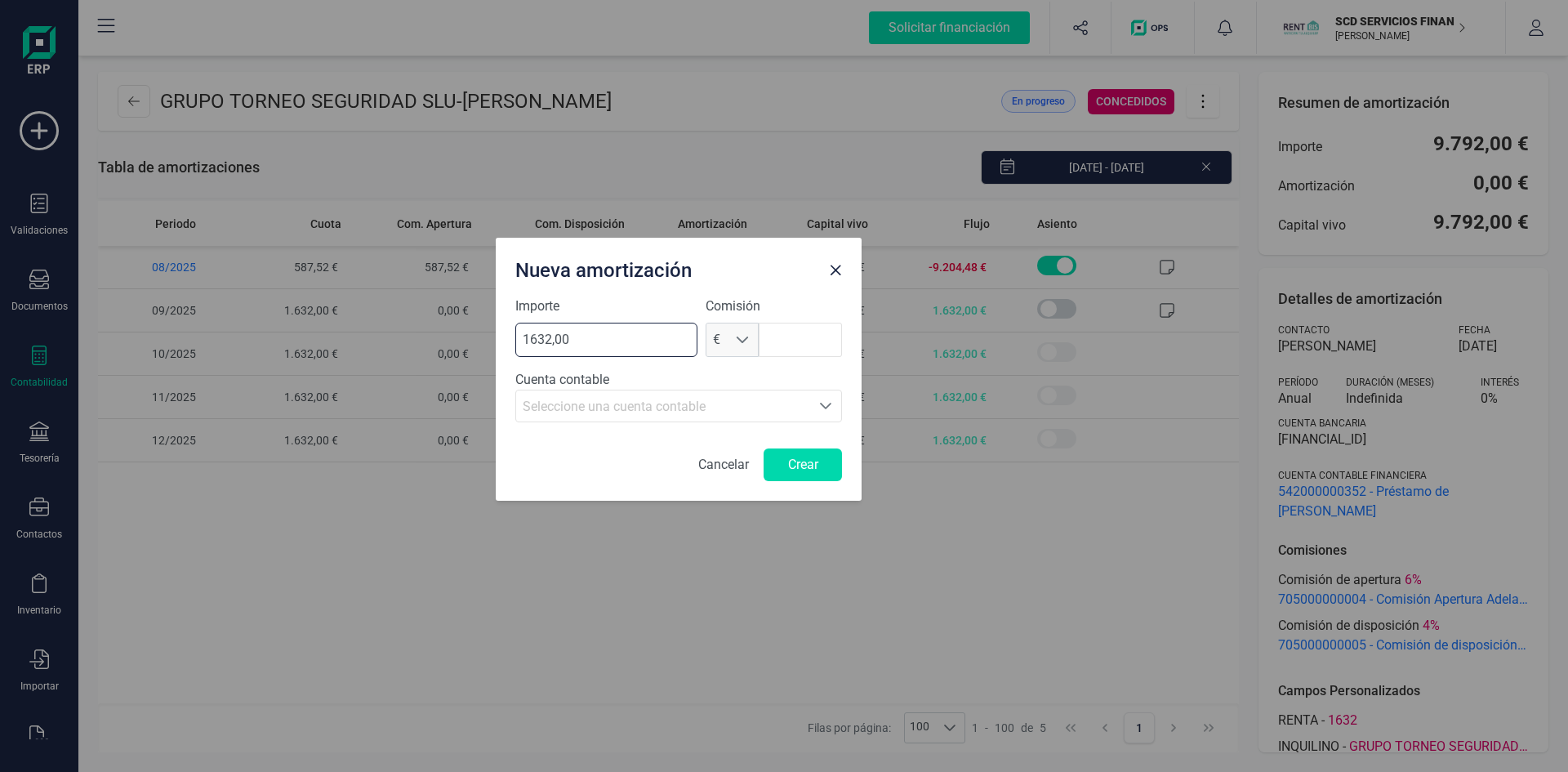
click at [468, 332] on div "Nueva amortización Importe 1632,00 Comisión € € Cuenta contable Seleccione una …" at bounding box center [784, 386] width 1568 height 772
type input "1240,32"
drag, startPoint x: 816, startPoint y: 339, endPoint x: 824, endPoint y: 324, distance: 17.0
click at [816, 339] on input "text" at bounding box center [800, 339] width 84 height 34
drag, startPoint x: 822, startPoint y: 339, endPoint x: 715, endPoint y: 338, distance: 107.0
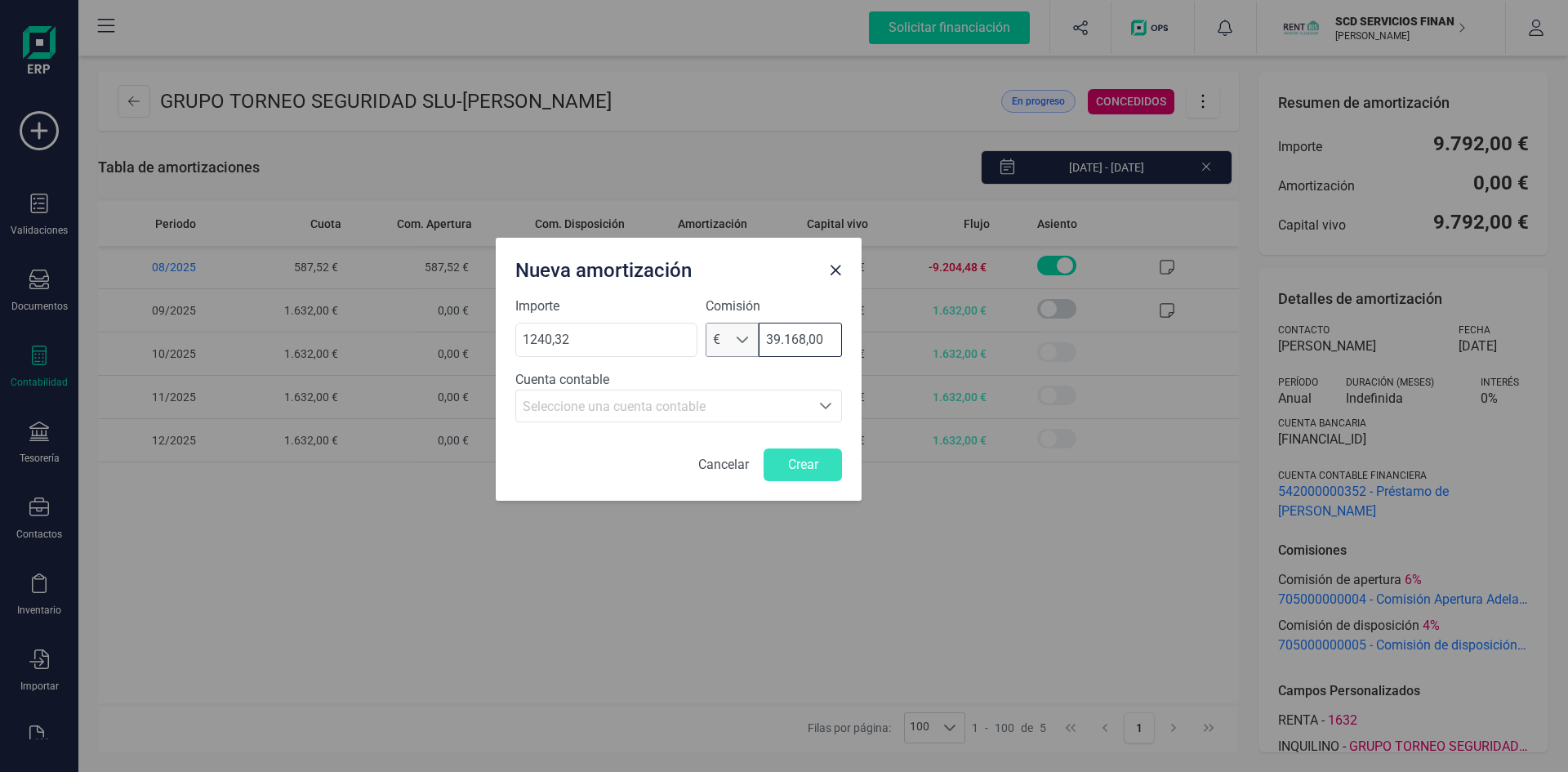
click at [715, 338] on div "€ € 39.168,00" at bounding box center [774, 339] width 136 height 34
type input "391,68"
click at [709, 408] on div "Seleccione una cuenta contable" at bounding box center [663, 407] width 281 height 20
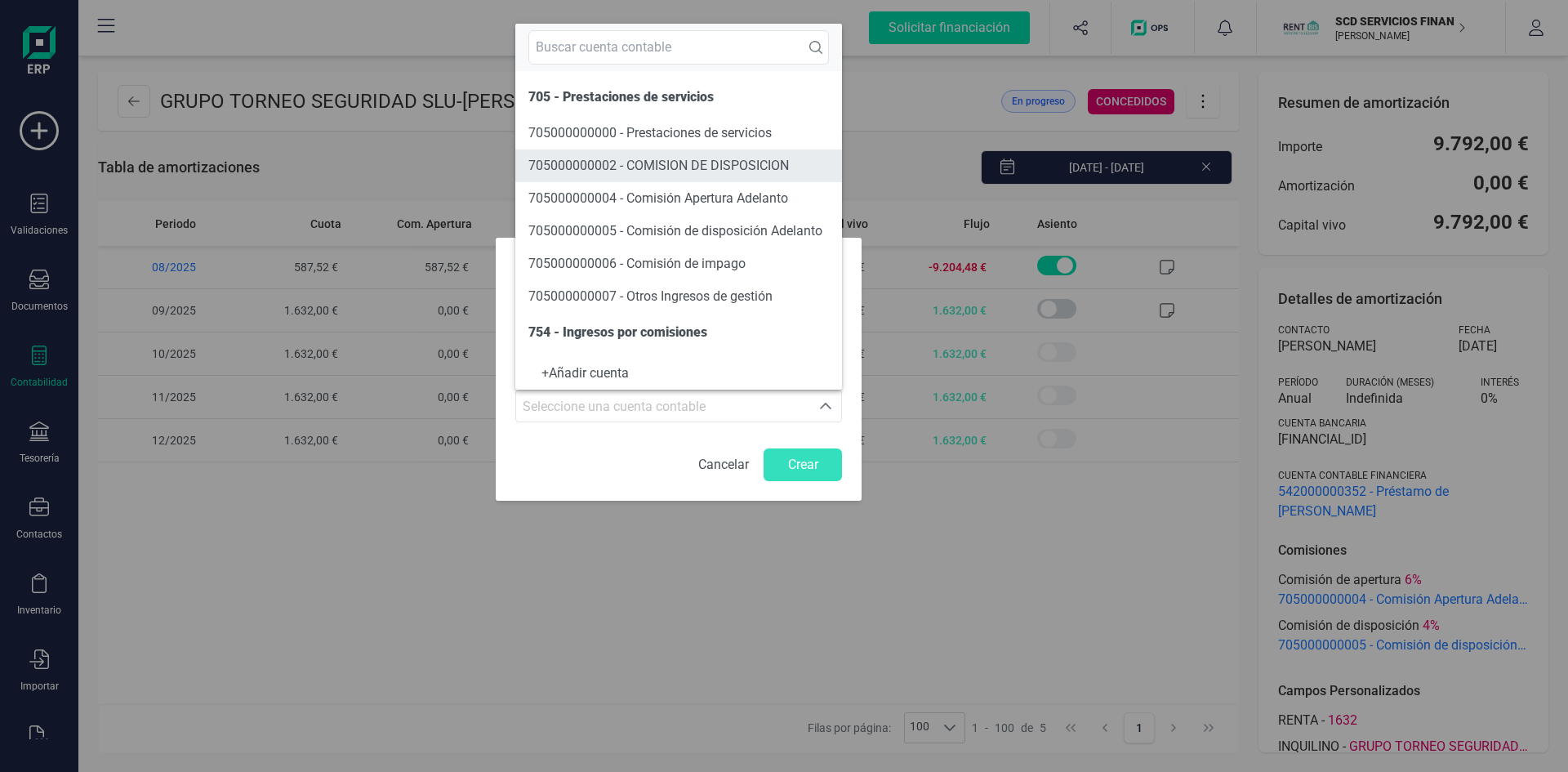
click at [678, 161] on span "705000000002 - COMISION DE DISPOSICION" at bounding box center [658, 165] width 260 height 16
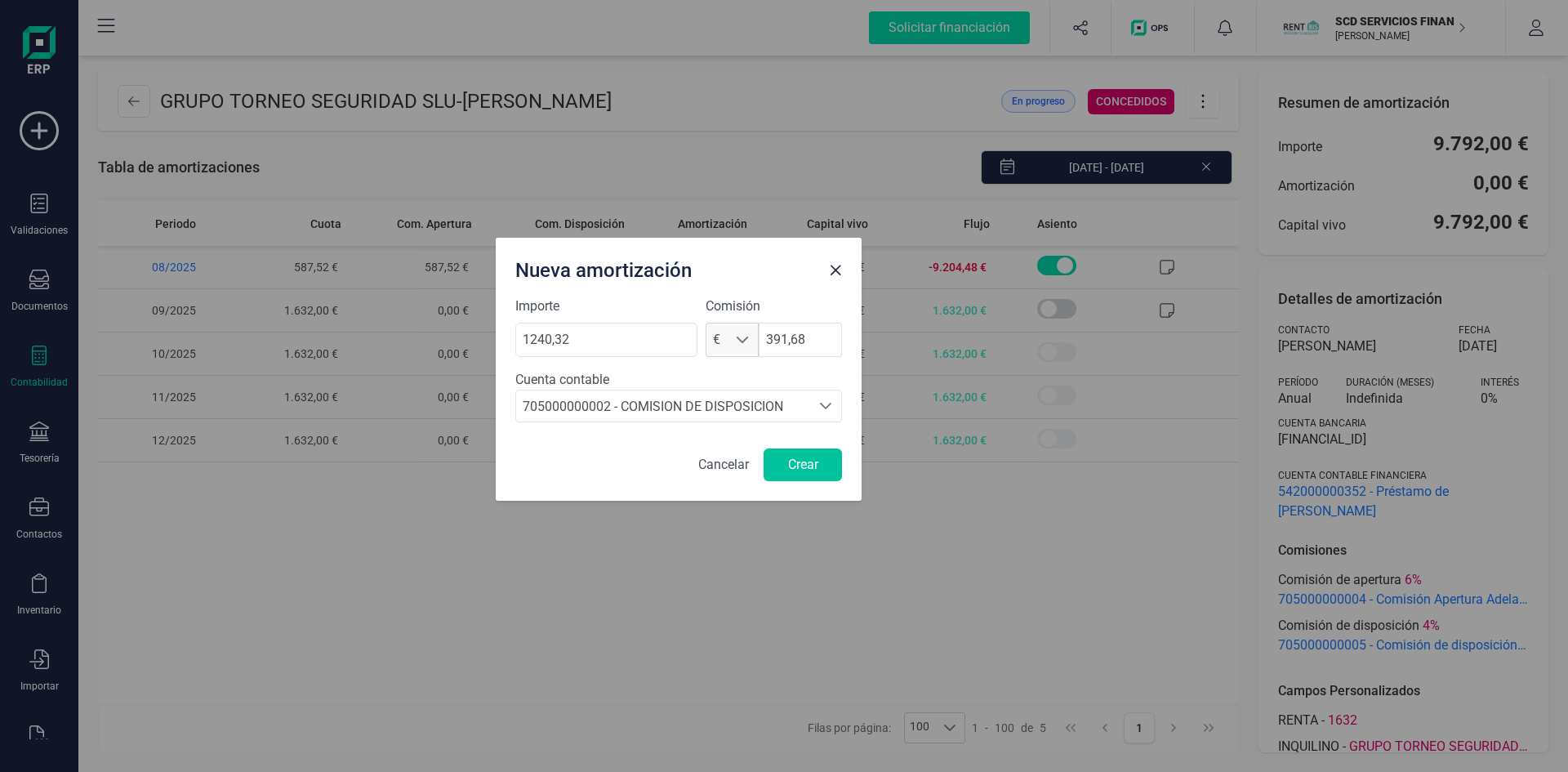
click at [809, 461] on button "Crear" at bounding box center [802, 464] width 78 height 33
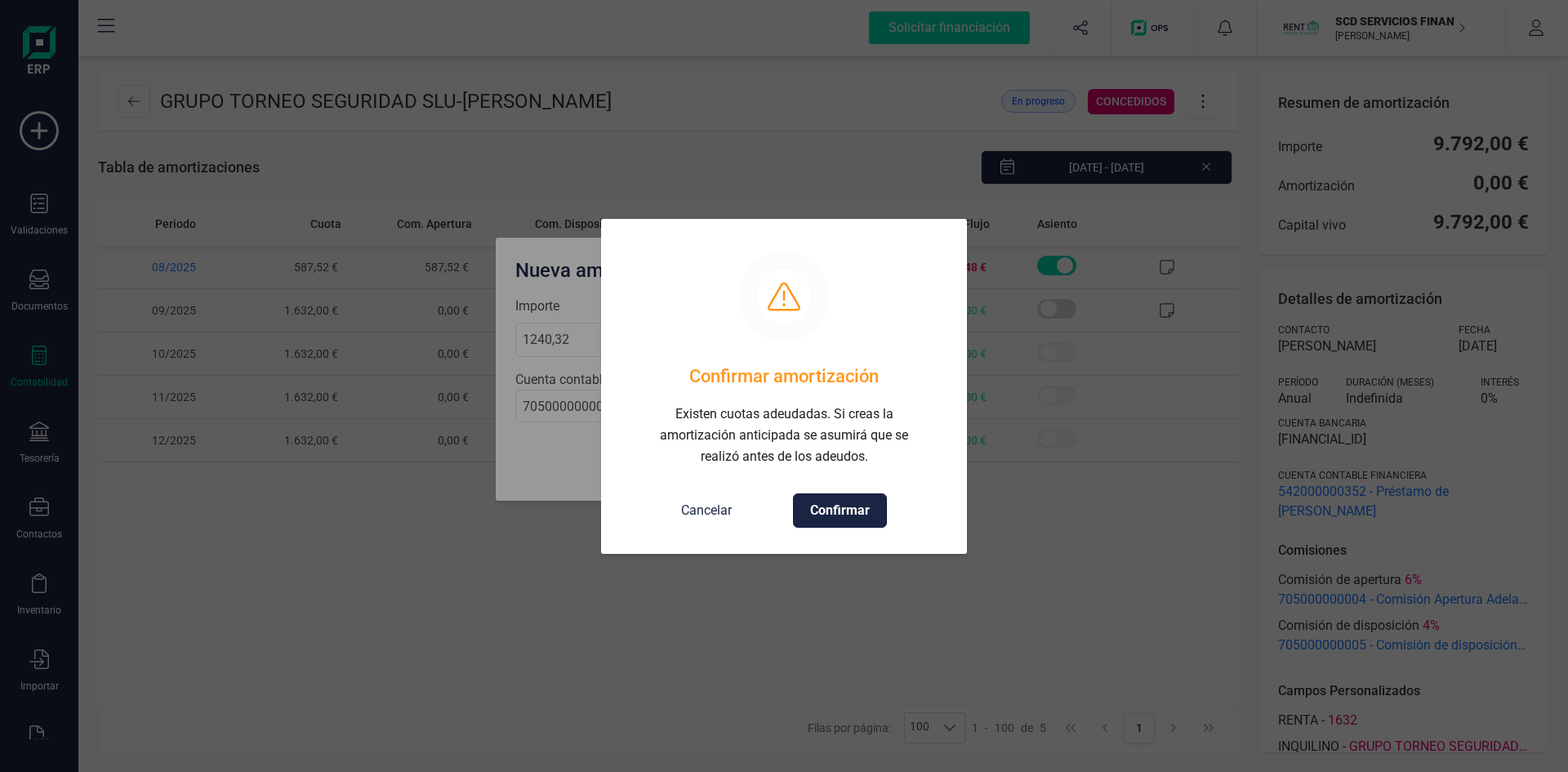
click at [822, 501] on span "Confirmar" at bounding box center [839, 510] width 59 height 20
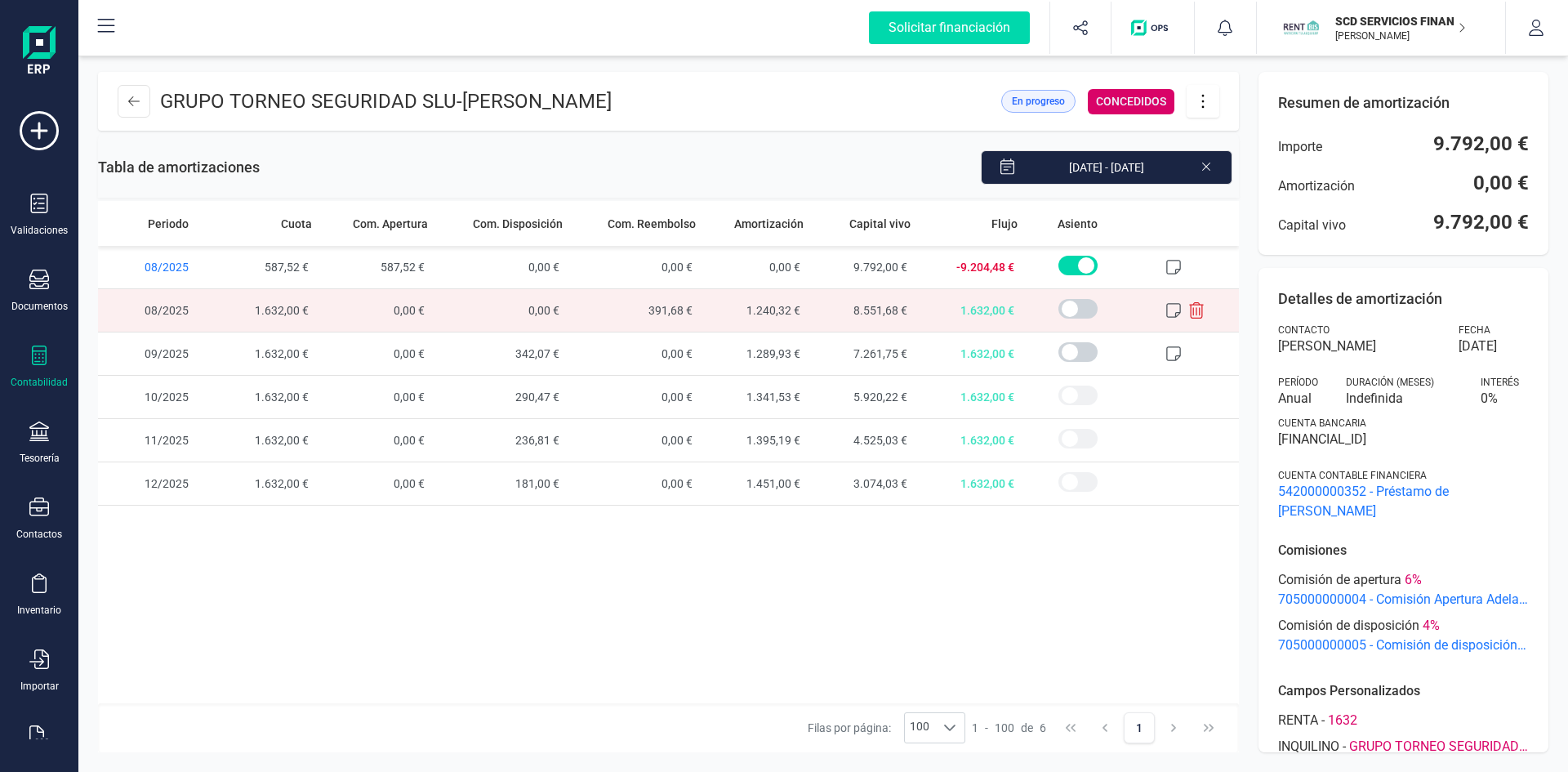
click at [1196, 310] on icon at bounding box center [1196, 310] width 16 height 16
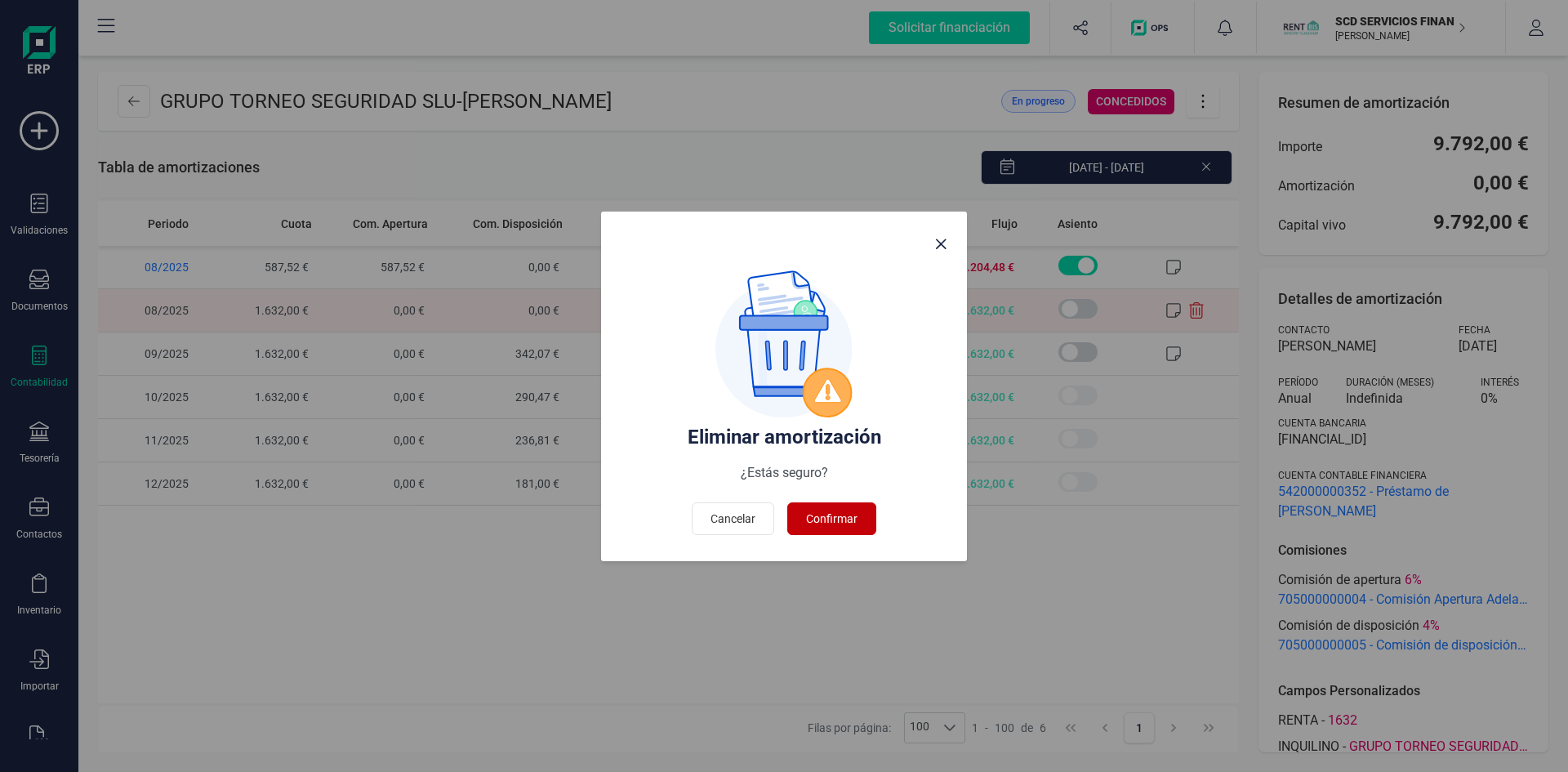
click at [847, 519] on span "Confirmar" at bounding box center [832, 518] width 52 height 16
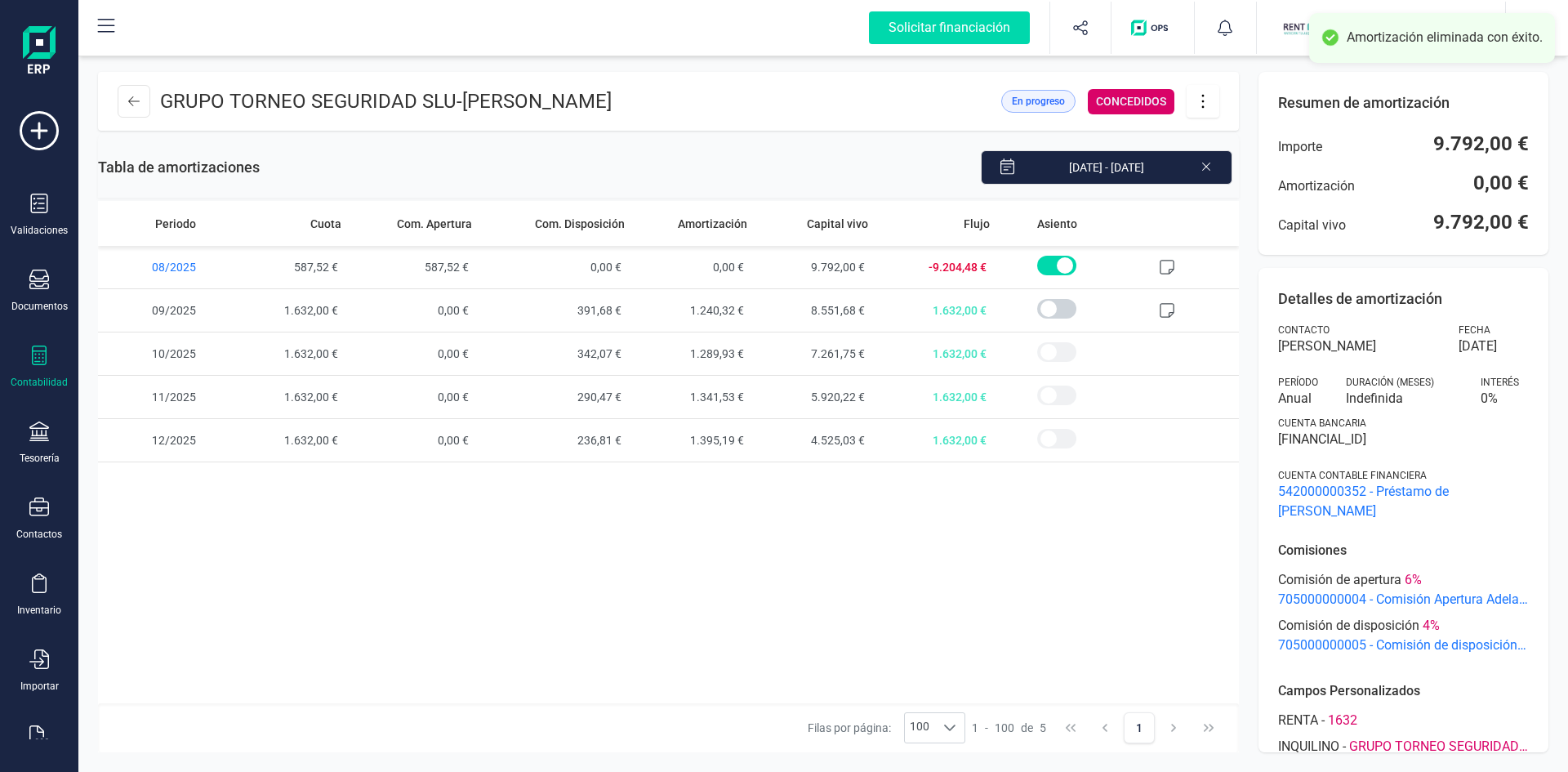
click at [1207, 93] on icon at bounding box center [1203, 101] width 31 height 18
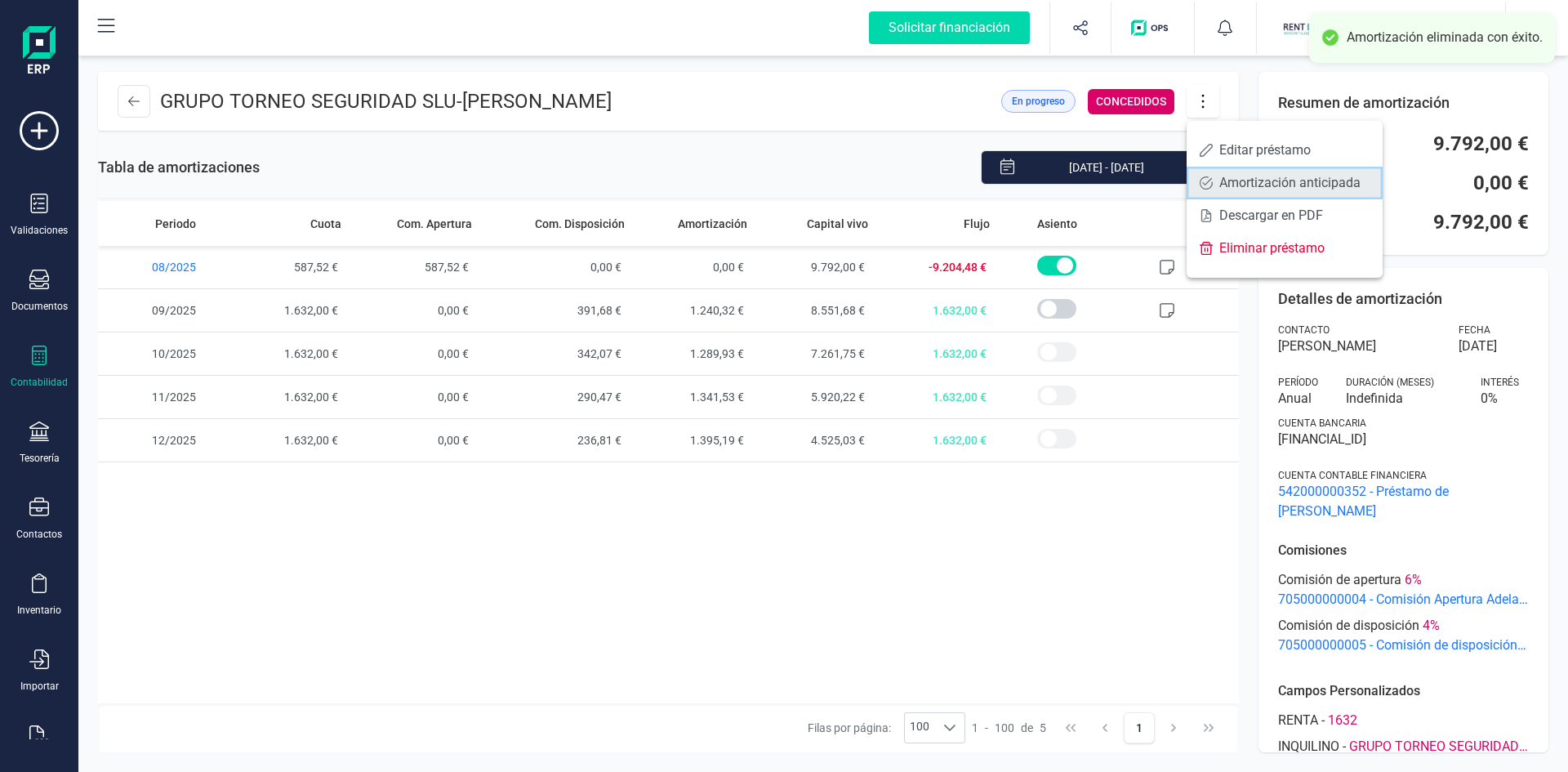
click at [1229, 184] on span "Amortización anticipada" at bounding box center [1294, 183] width 150 height 13
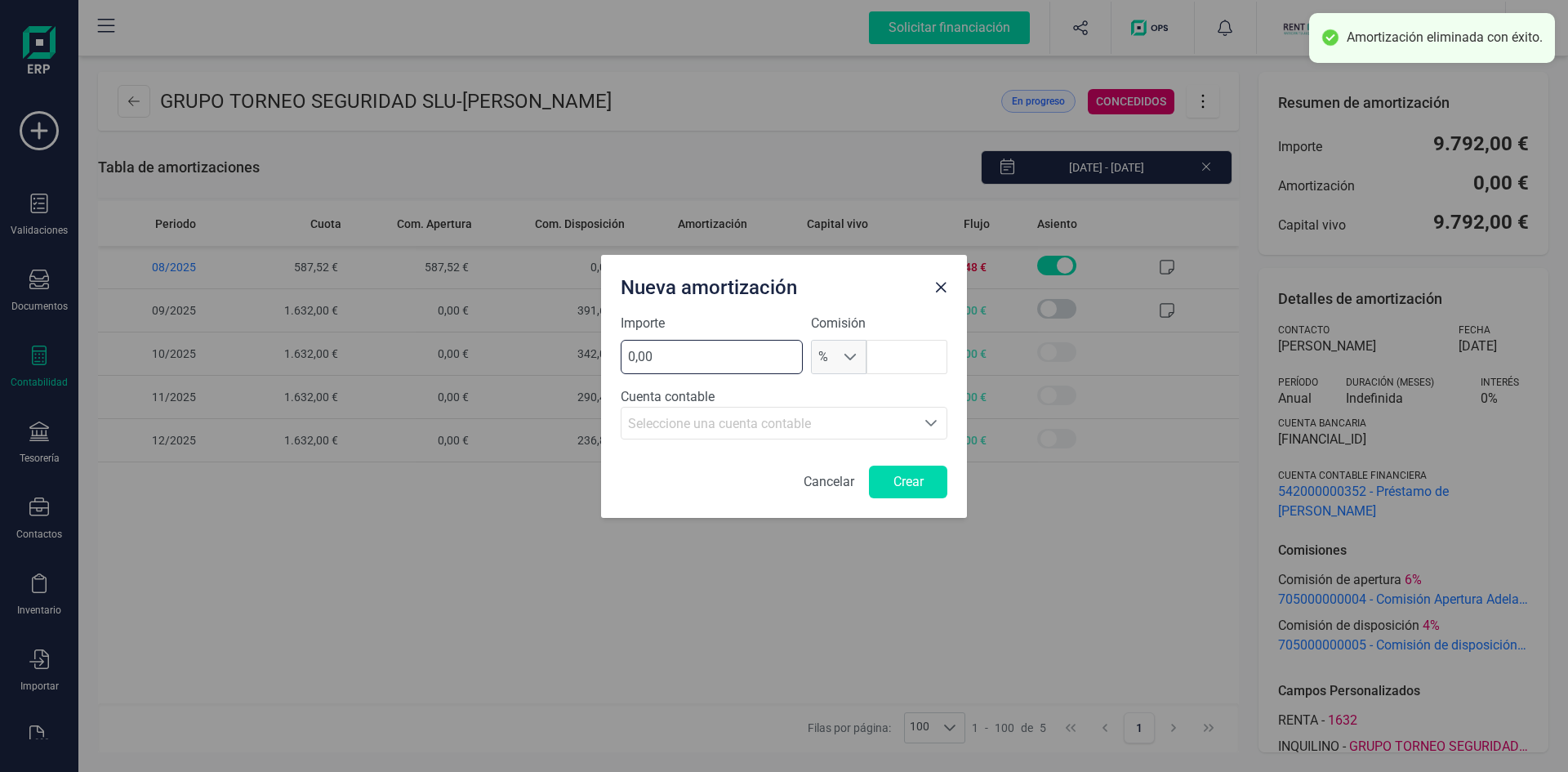
click at [689, 358] on input "0,00" at bounding box center [711, 357] width 182 height 34
drag, startPoint x: 681, startPoint y: 350, endPoint x: 599, endPoint y: 353, distance: 82.1
click at [599, 353] on div "Nueva amortización Importe 0,00 Comisión % % Cuenta contable Seleccione una cue…" at bounding box center [784, 386] width 1568 height 772
type input "1240,32"
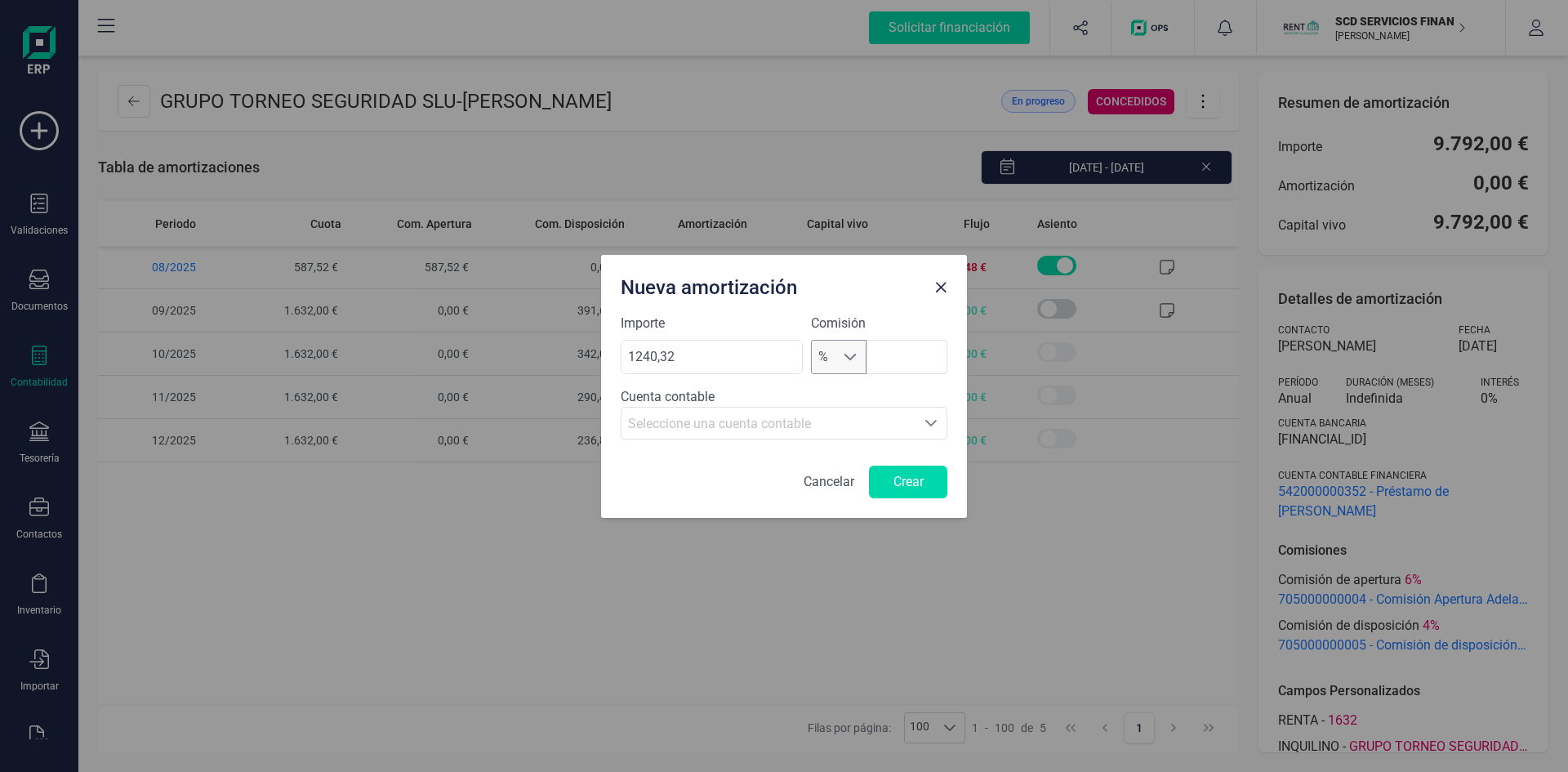
click at [856, 356] on span at bounding box center [849, 357] width 13 height 13
click at [833, 426] on li "€" at bounding box center [838, 430] width 56 height 33
click at [918, 351] on input "text" at bounding box center [905, 357] width 84 height 34
type input "391,68"
click at [840, 424] on div "Seleccione una cuenta contable" at bounding box center [768, 424] width 281 height 20
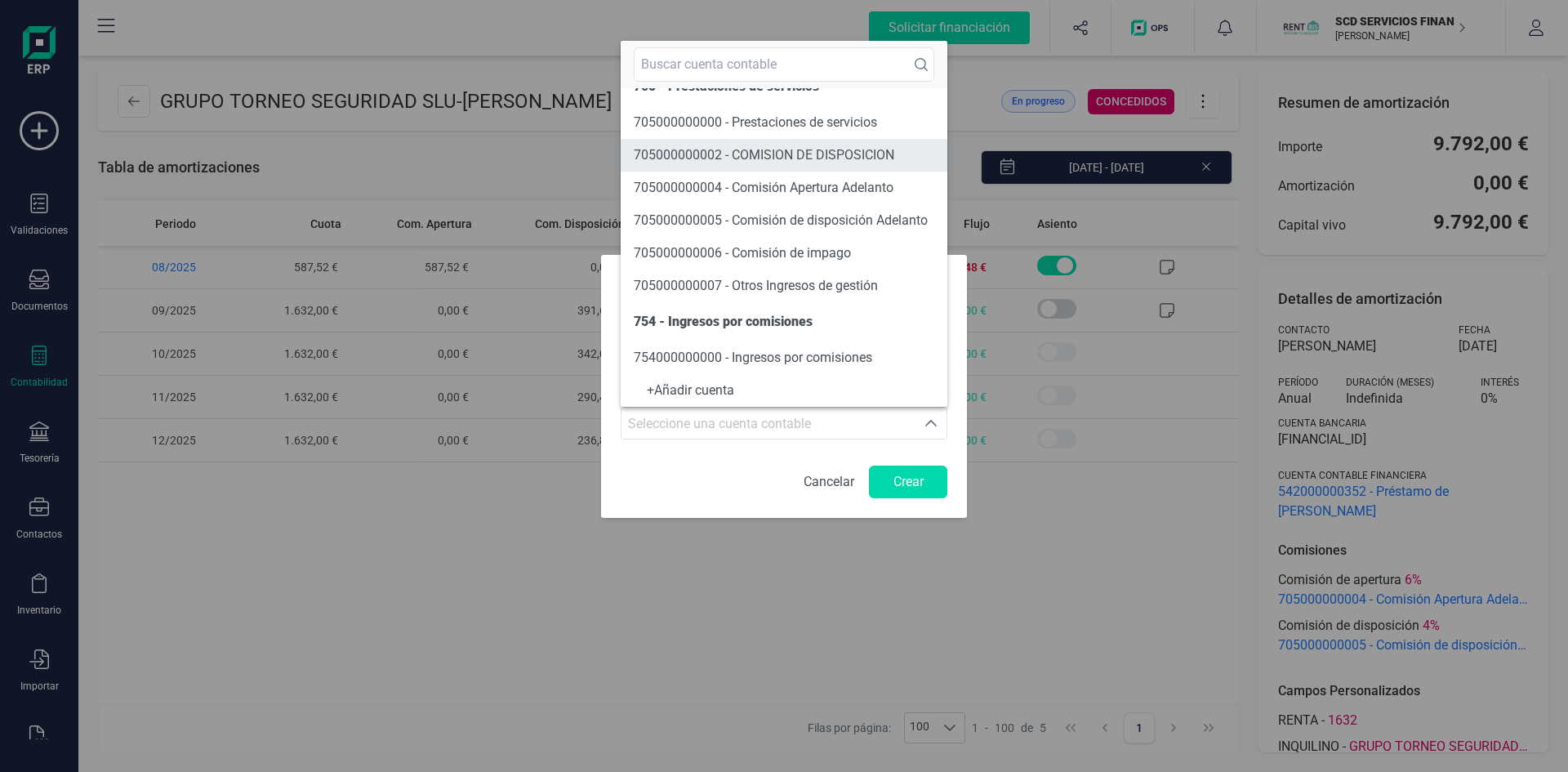
scroll to position [0, 0]
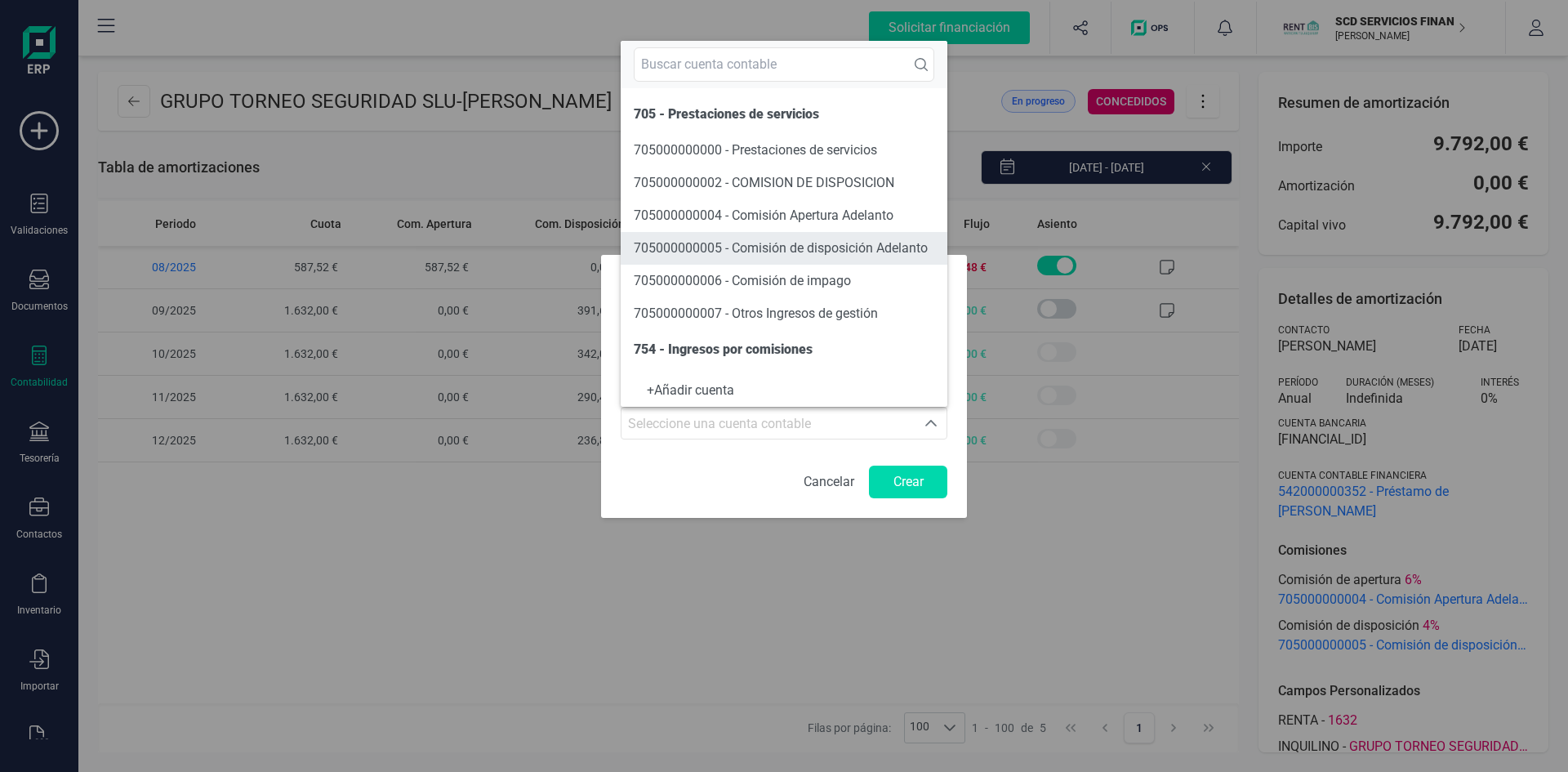
click at [855, 247] on span "705000000005 - Comisión de disposición Adelanto" at bounding box center [781, 248] width 294 height 16
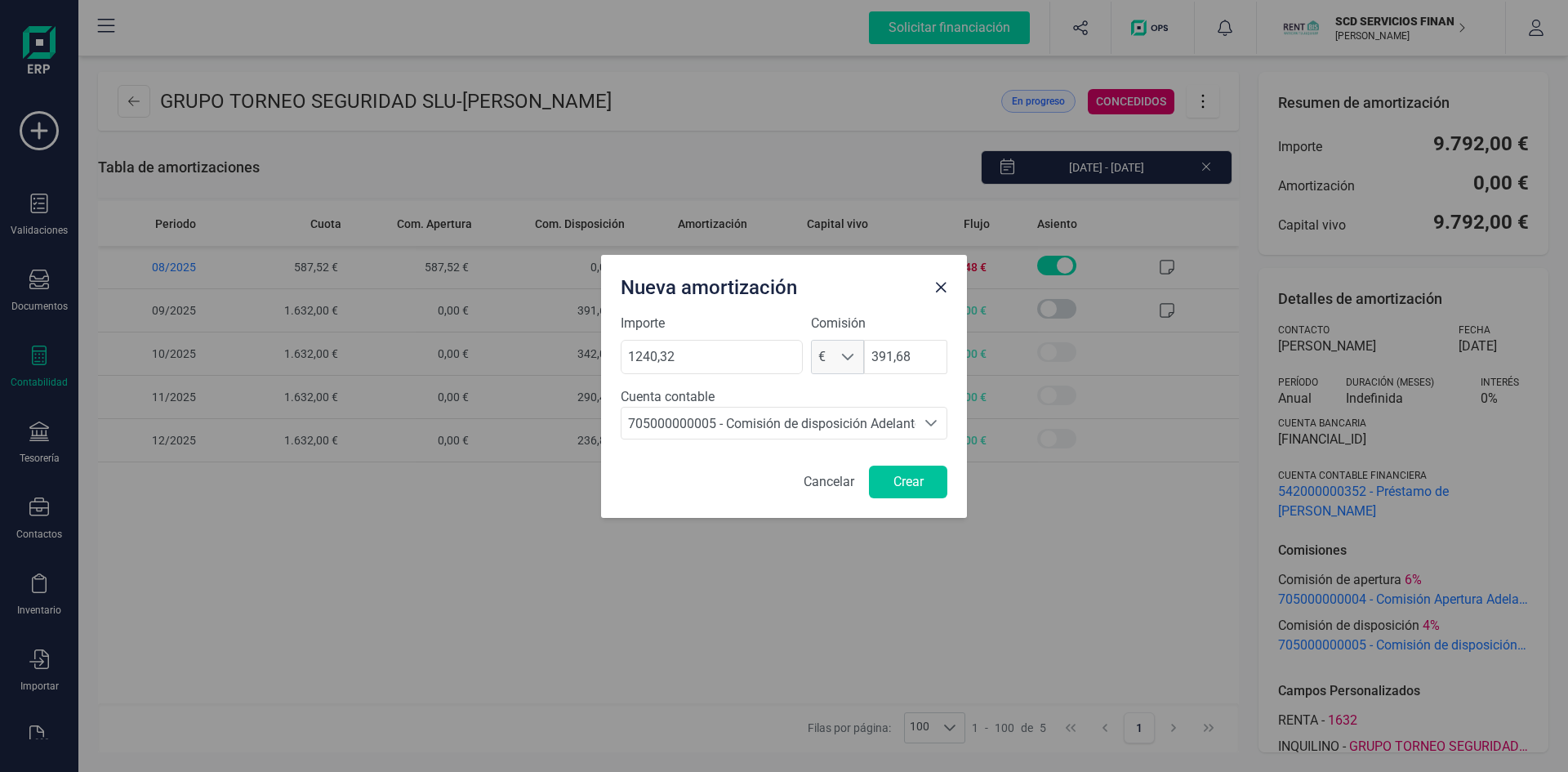
click at [923, 484] on button "Crear" at bounding box center [908, 482] width 78 height 33
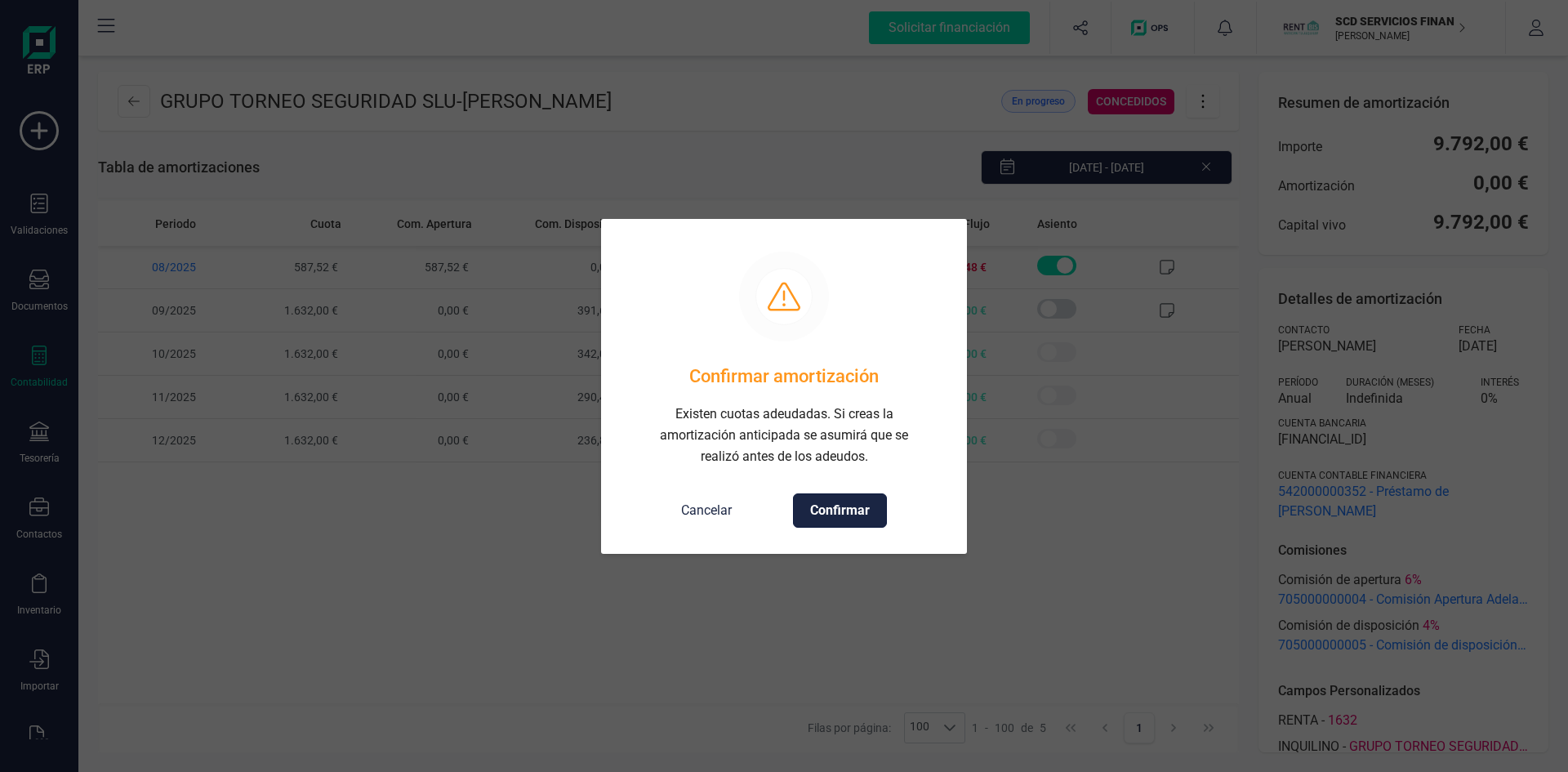
click at [862, 508] on span "Confirmar" at bounding box center [839, 510] width 59 height 20
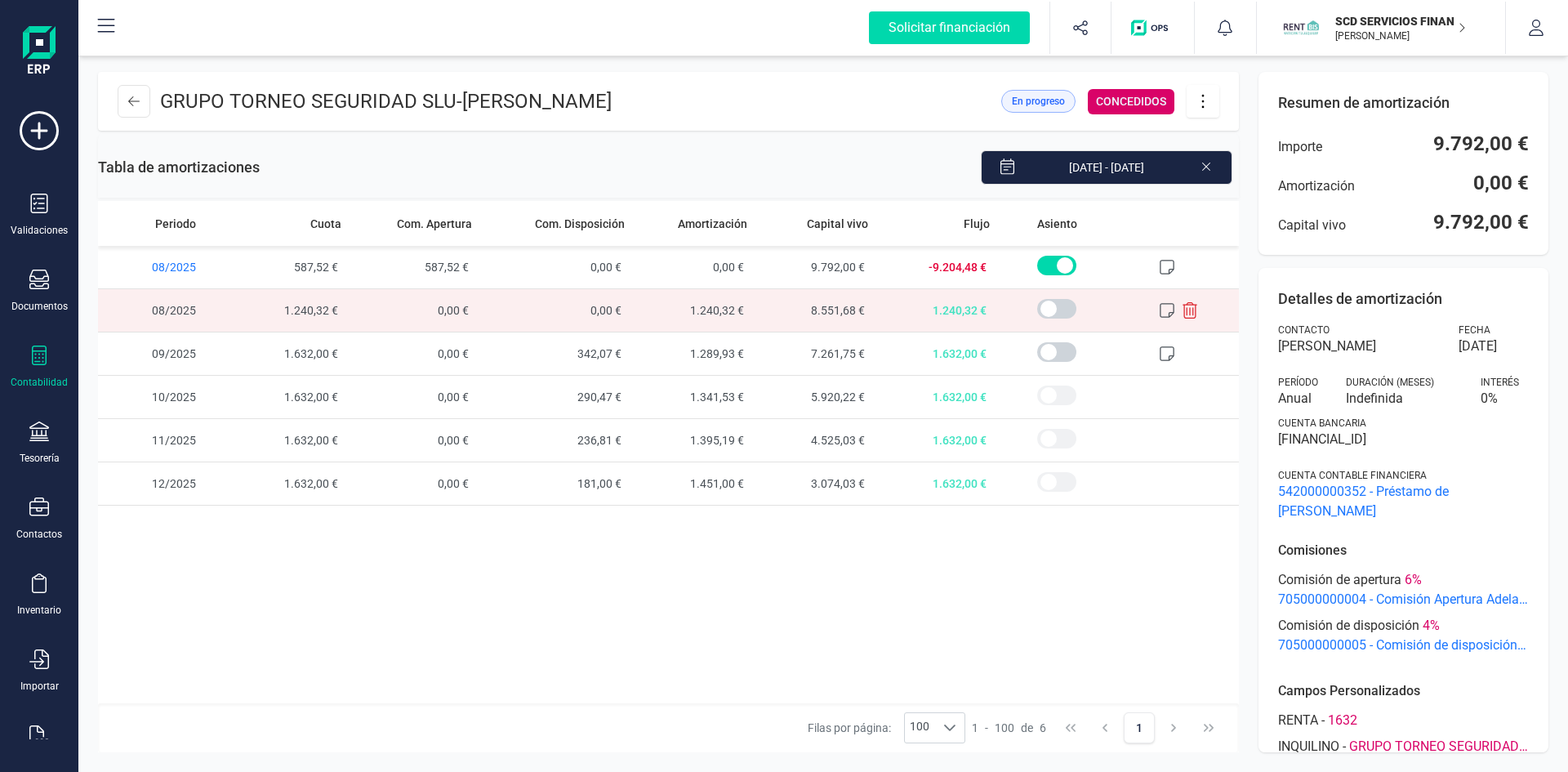
click at [1186, 306] on icon at bounding box center [1190, 310] width 16 height 16
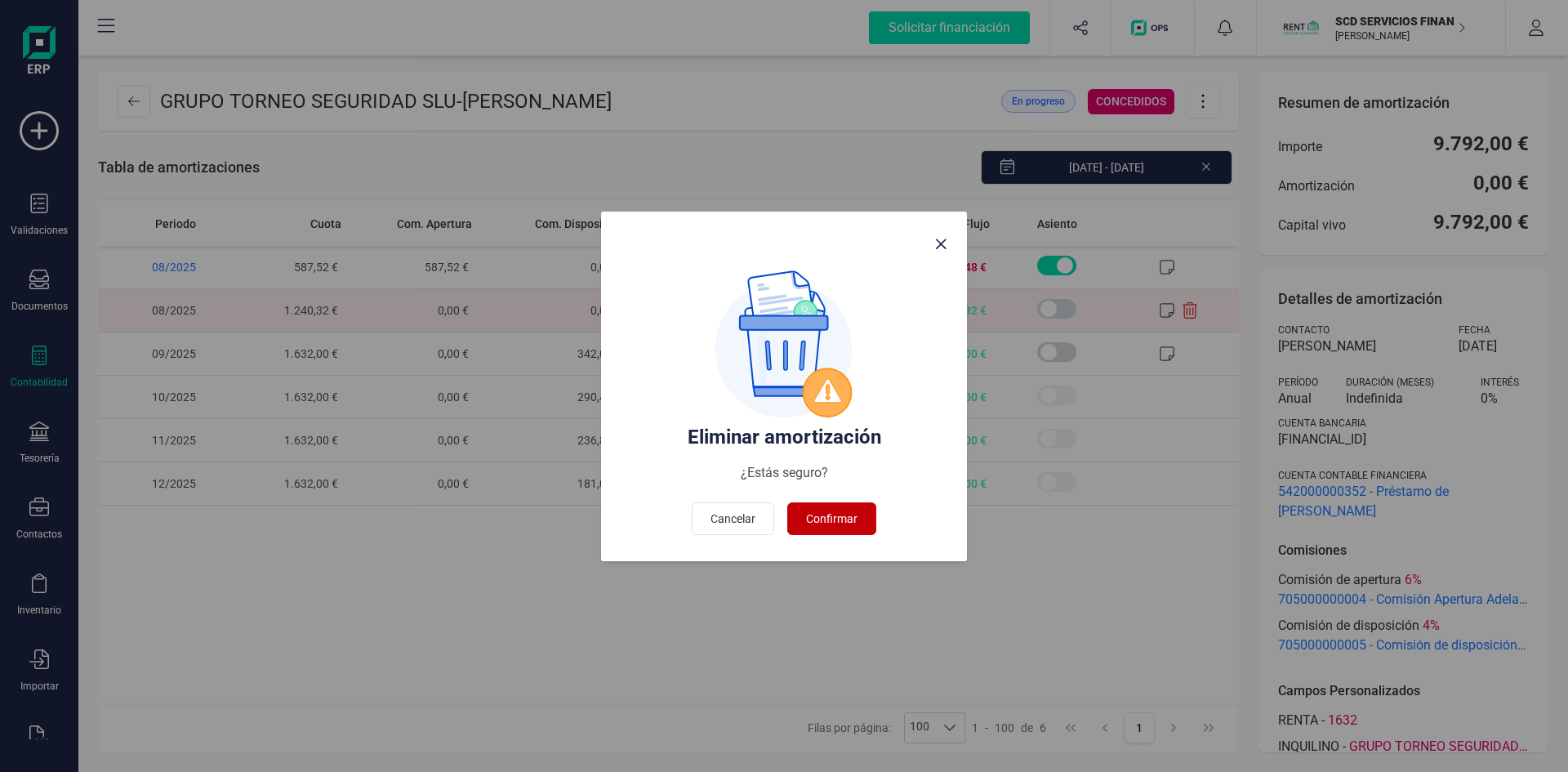
click at [828, 514] on span "Confirmar" at bounding box center [832, 518] width 52 height 16
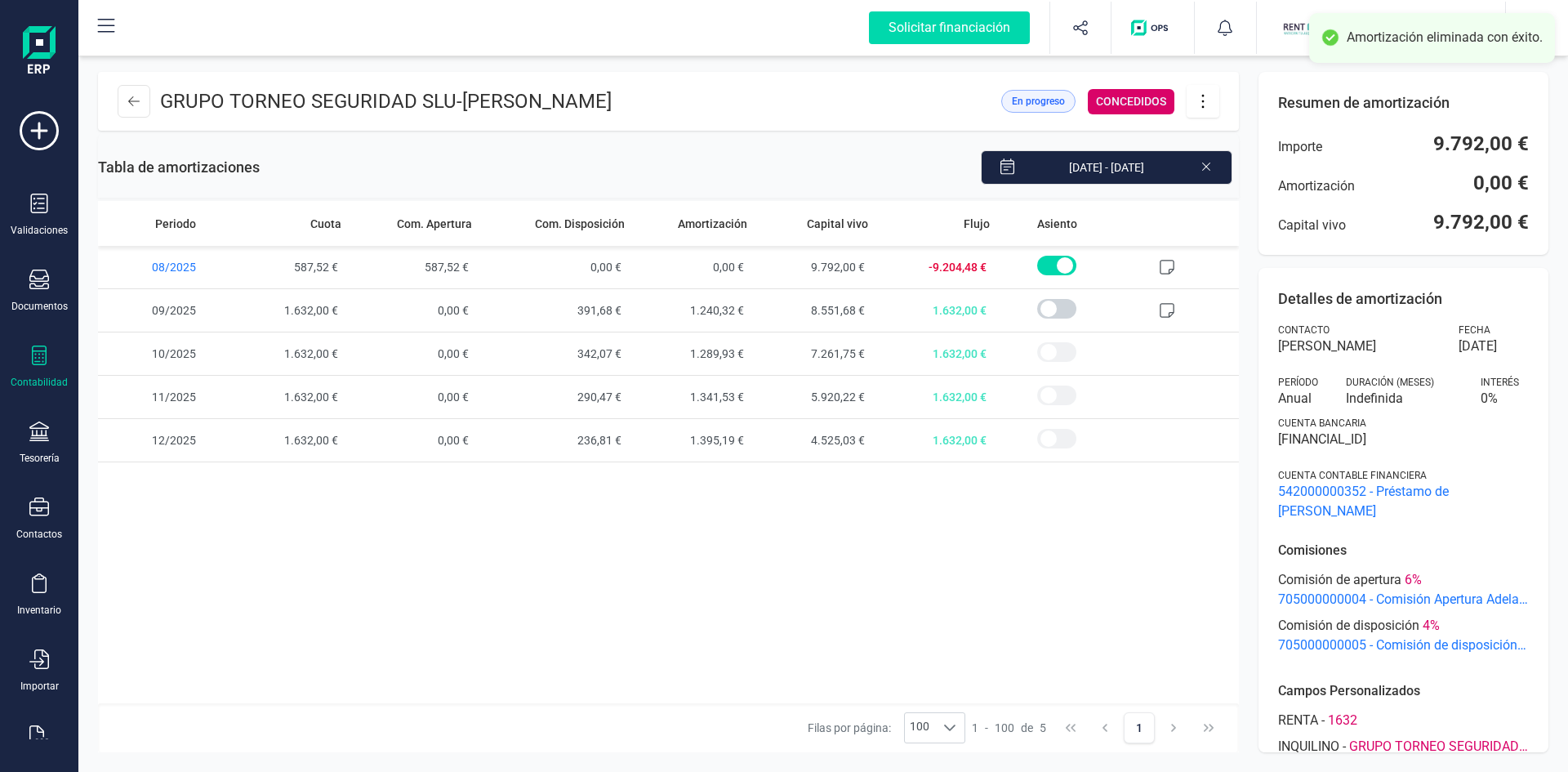
click at [1199, 101] on icon at bounding box center [1203, 101] width 31 height 18
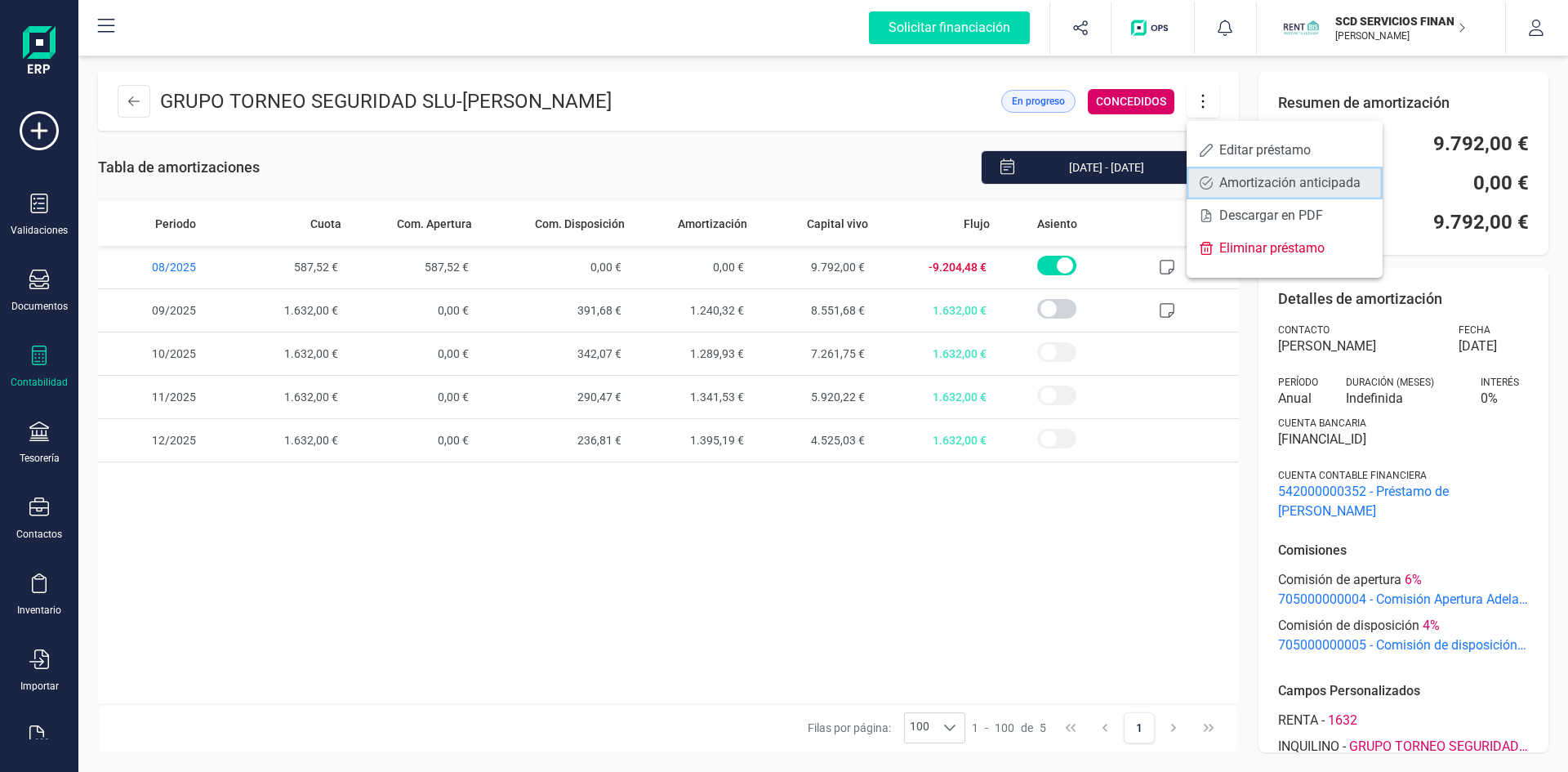
click at [1238, 178] on span "Amortización anticipada" at bounding box center [1294, 183] width 150 height 13
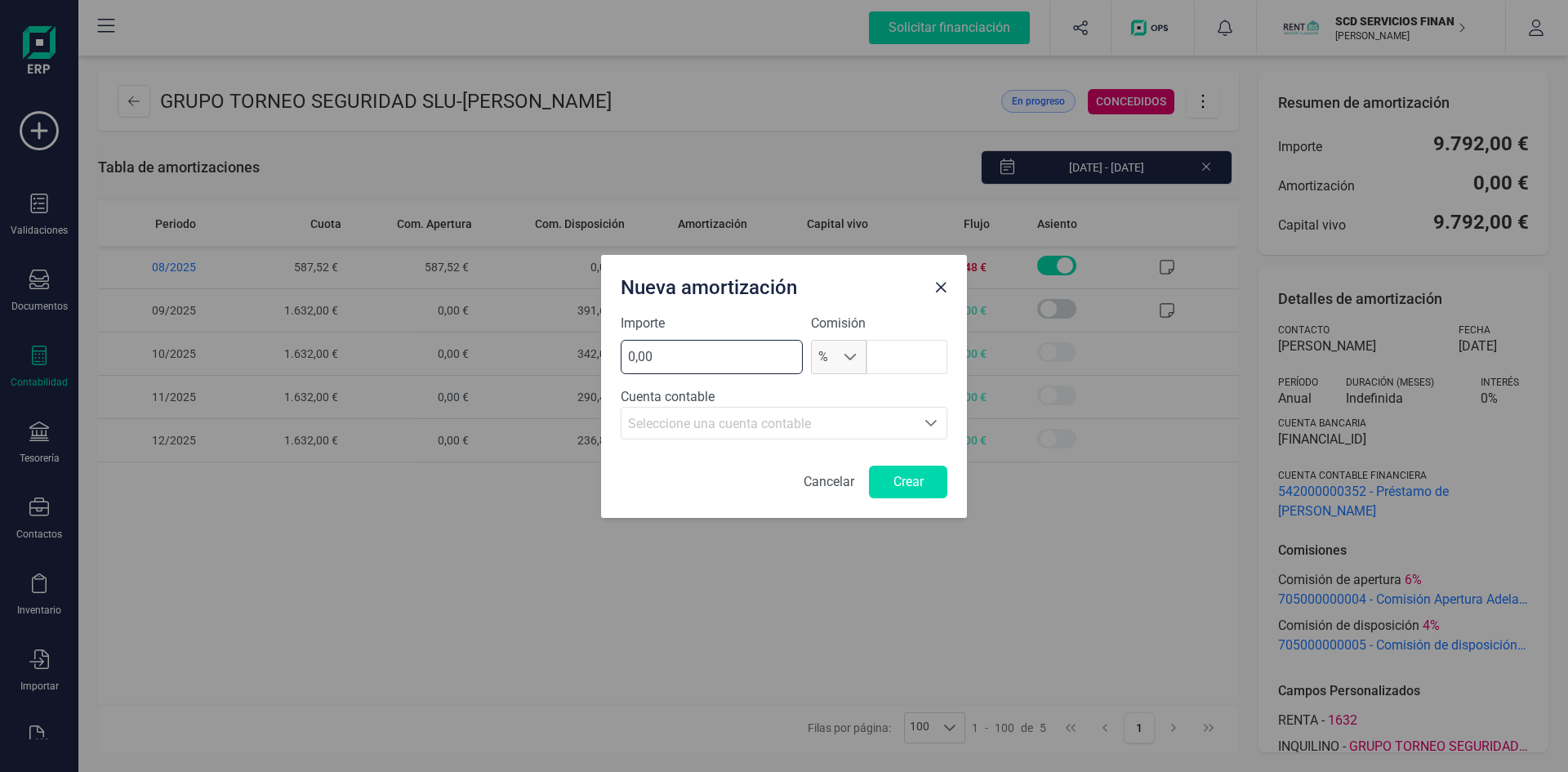
click at [681, 358] on input "0,00" at bounding box center [711, 357] width 182 height 34
type input "1240,32"
click at [856, 353] on span at bounding box center [849, 357] width 13 height 13
click at [832, 436] on li "€" at bounding box center [838, 430] width 56 height 33
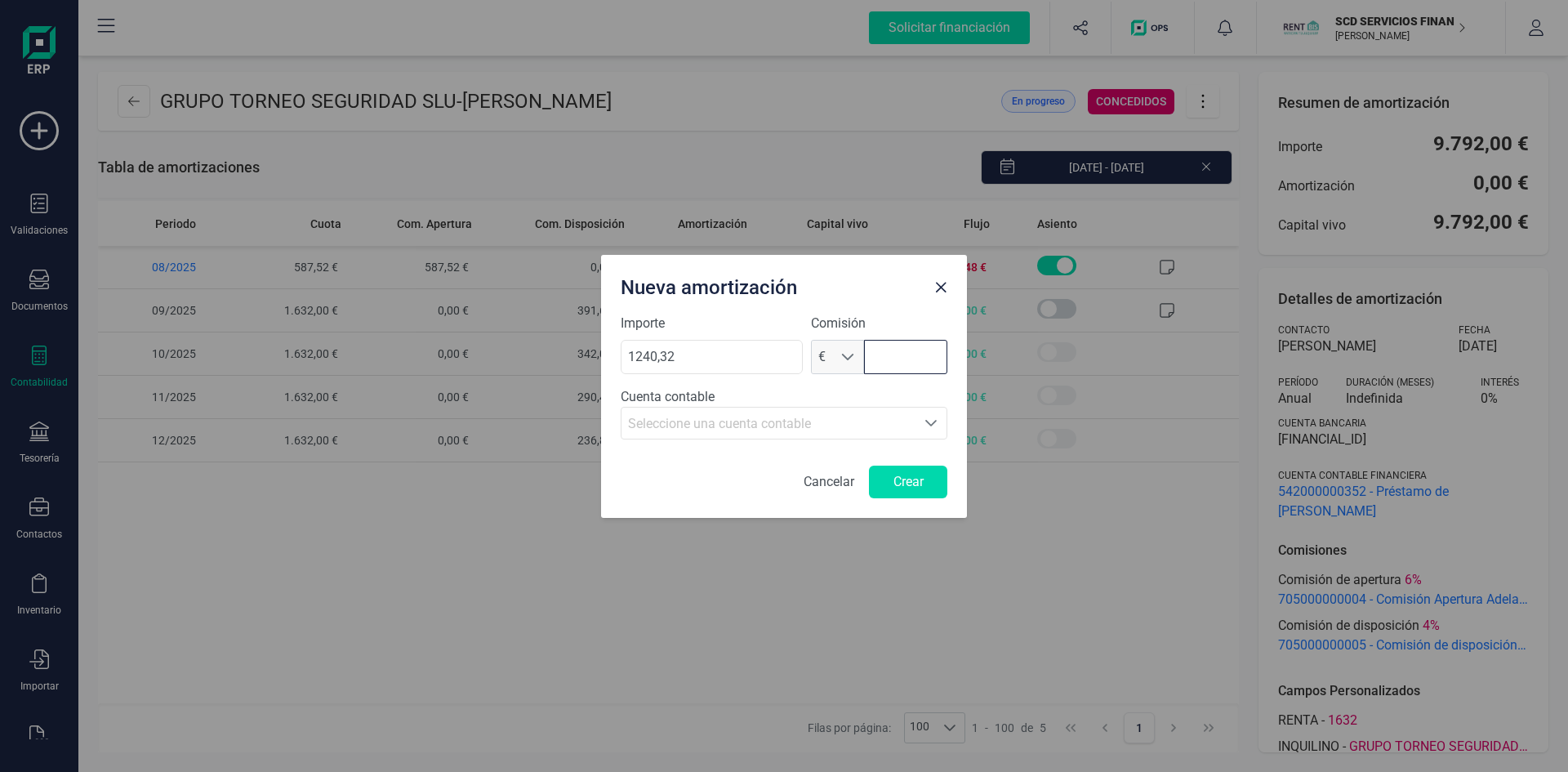
drag, startPoint x: 875, startPoint y: 362, endPoint x: 884, endPoint y: 343, distance: 21.0
click at [875, 362] on input "text" at bounding box center [905, 357] width 84 height 34
type input "391,68"
click at [919, 359] on input "391,68" at bounding box center [905, 357] width 84 height 34
click at [734, 421] on span "Seleccione una cuenta contable" at bounding box center [719, 424] width 183 height 16
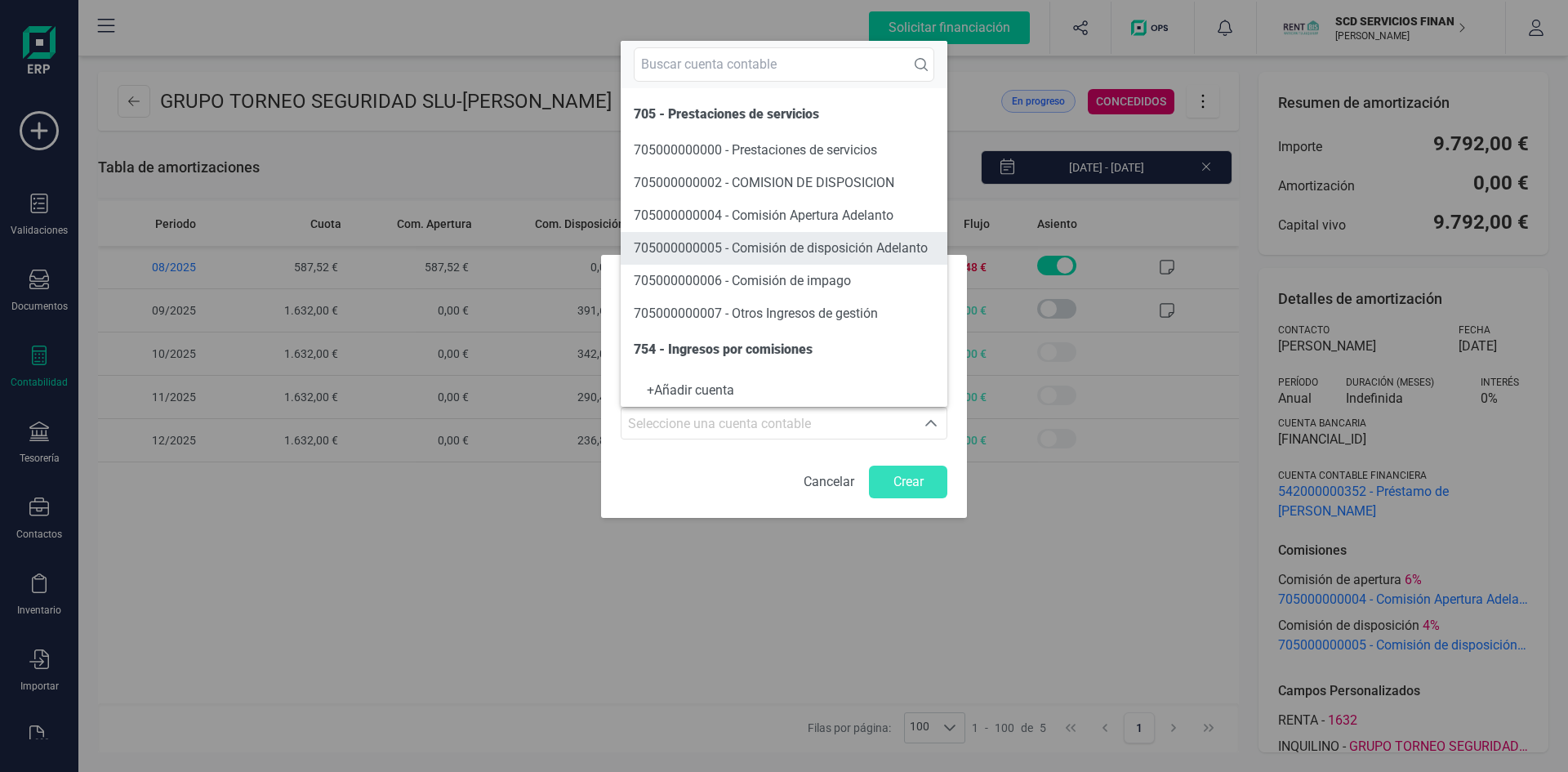
click at [748, 243] on span "705000000005 - Comisión de disposición Adelanto" at bounding box center [781, 248] width 294 height 16
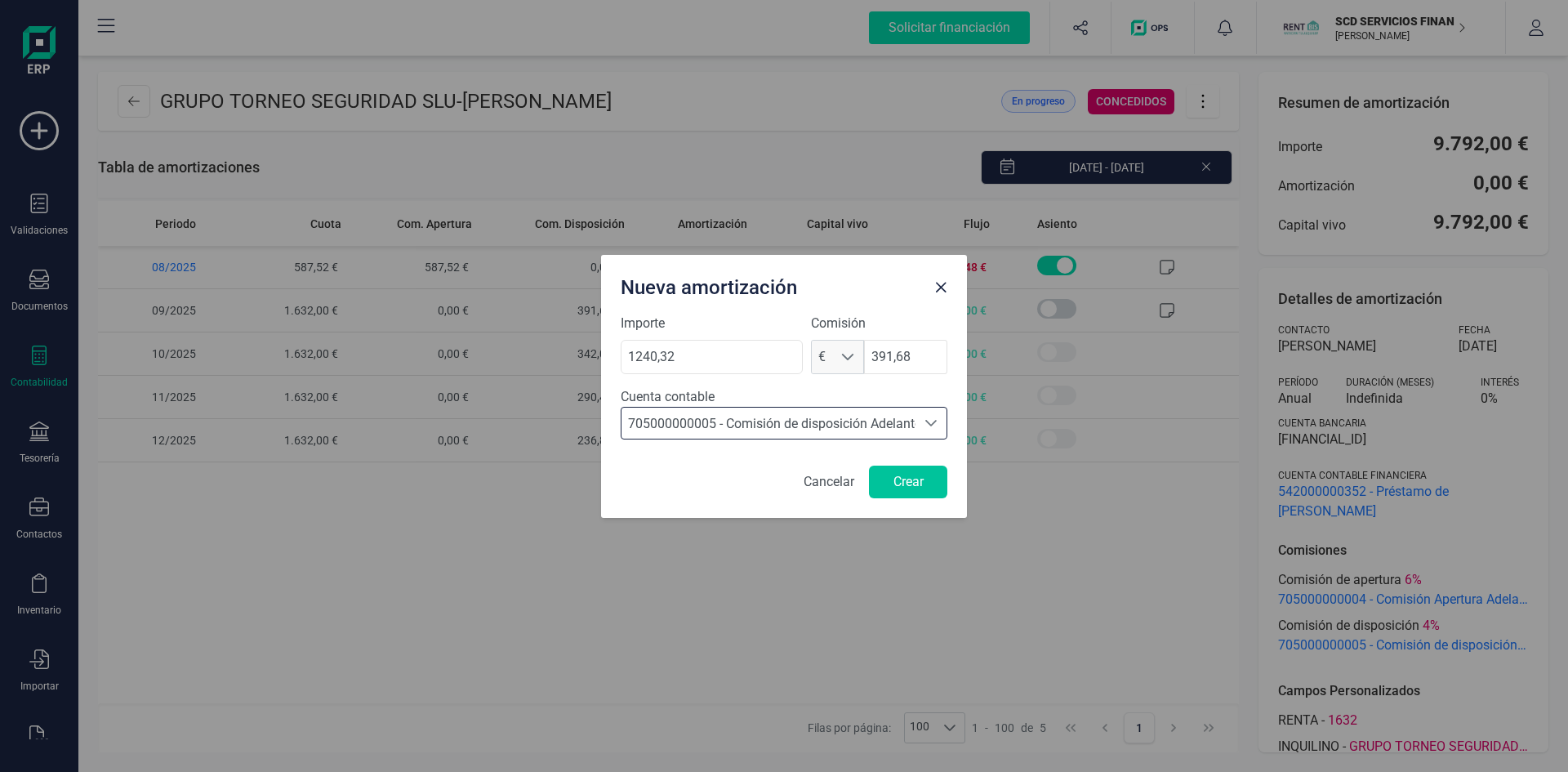
click at [904, 479] on button "Crear" at bounding box center [908, 482] width 78 height 33
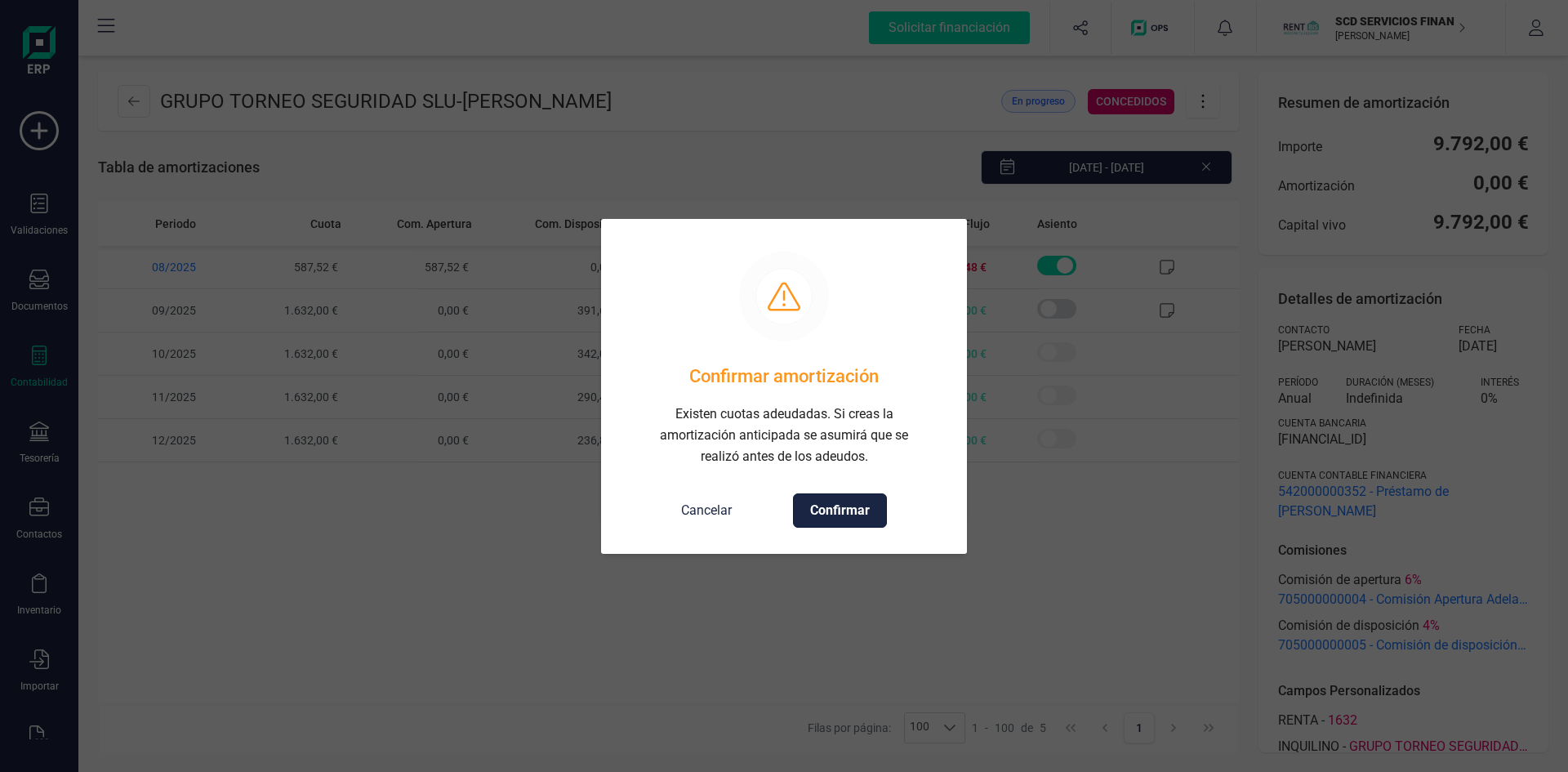
click at [856, 507] on span "Confirmar" at bounding box center [839, 510] width 59 height 20
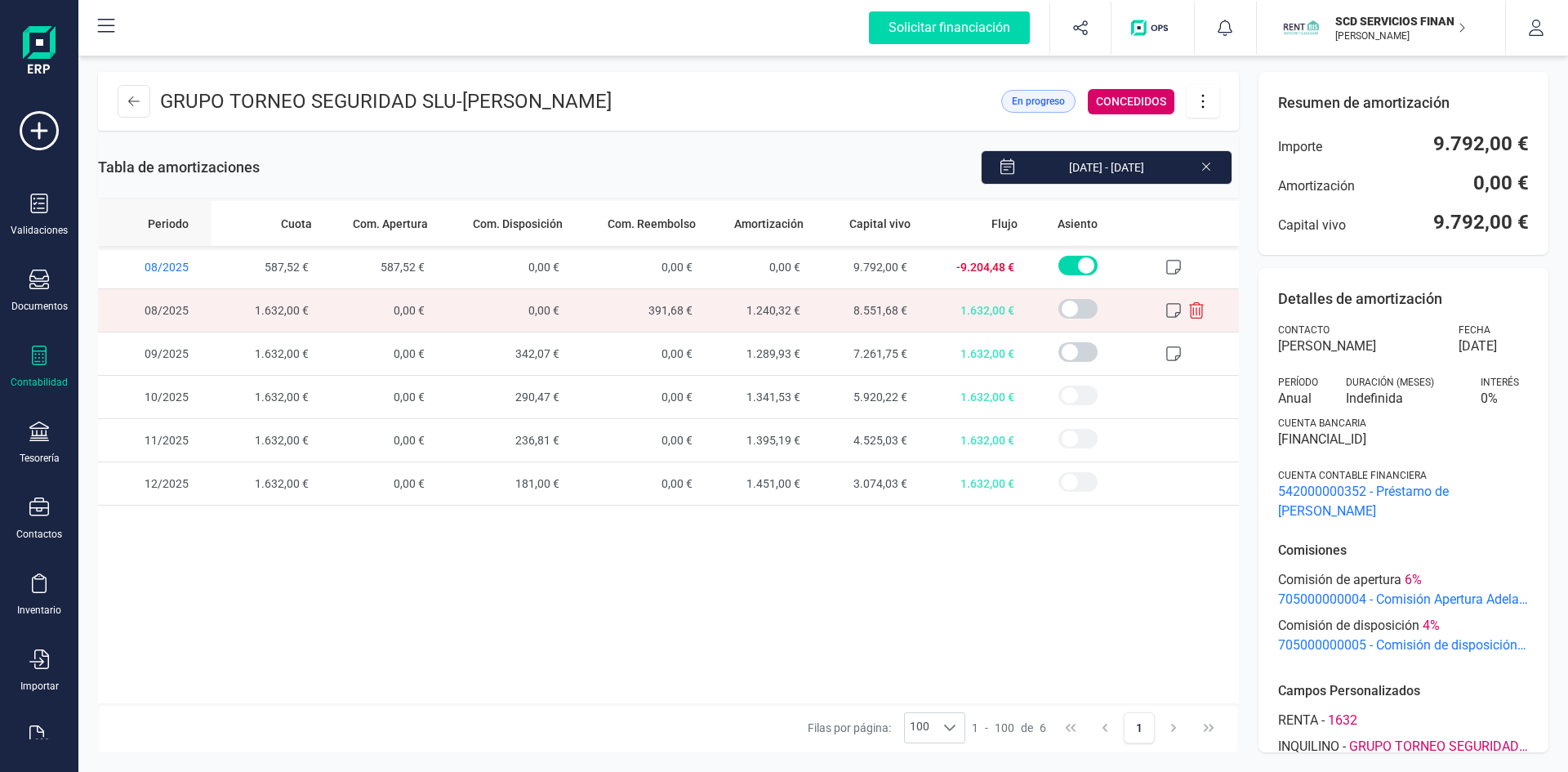
drag, startPoint x: 130, startPoint y: 99, endPoint x: 102, endPoint y: 225, distance: 129.1
click at [102, 225] on div "GRUPO TORNEO SEGURIDAD SLU - CARLOS MARTINEZ CASTRILLO En progreso CONCEDIDOS T…" at bounding box center [669, 412] width 1141 height 681
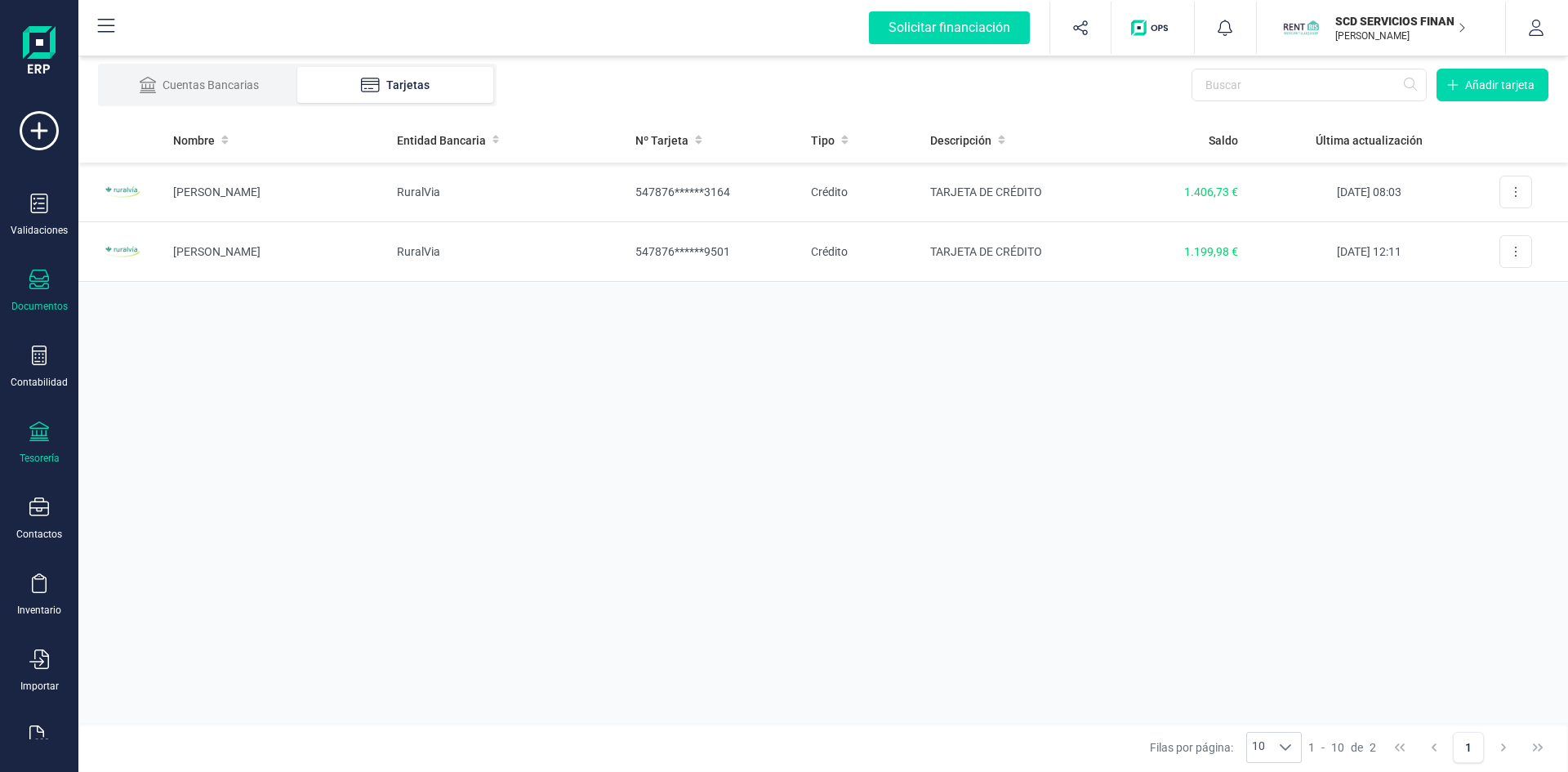
click at [41, 293] on div "Documentos" at bounding box center [40, 291] width 65 height 43
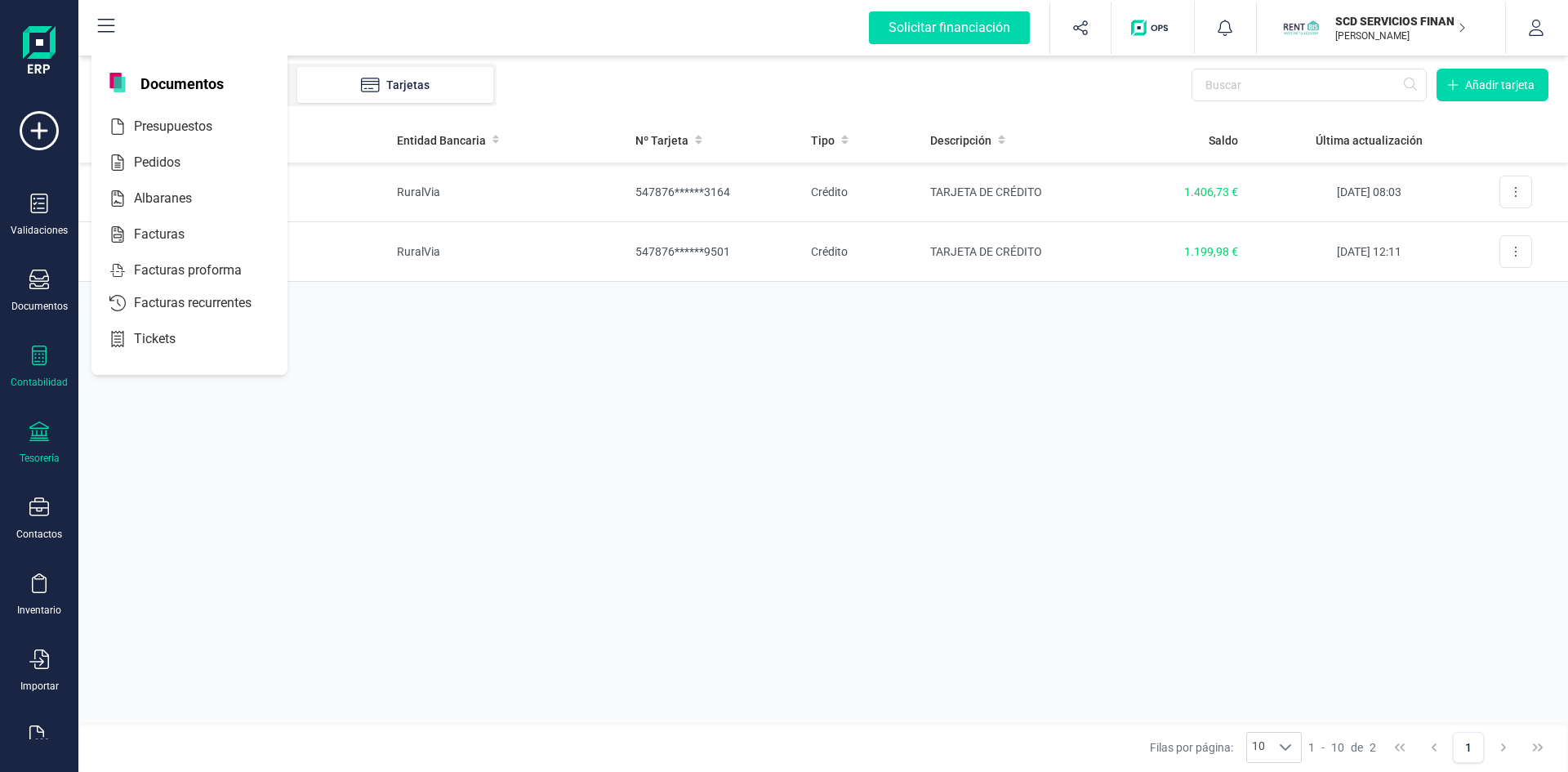
click at [39, 371] on div "Contabilidad" at bounding box center [40, 367] width 65 height 43
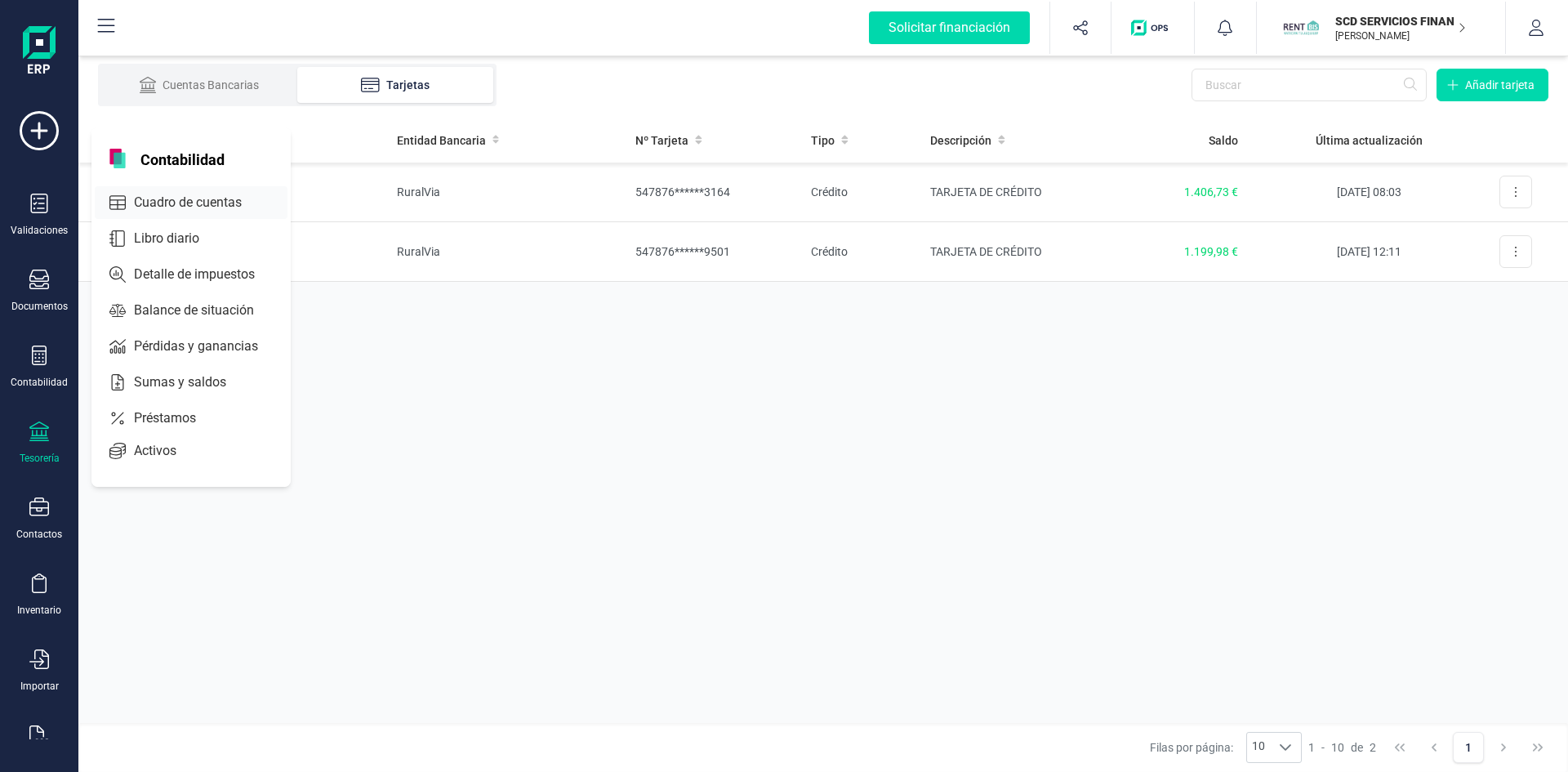
click at [205, 198] on span "Cuadro de cuentas" at bounding box center [199, 202] width 144 height 20
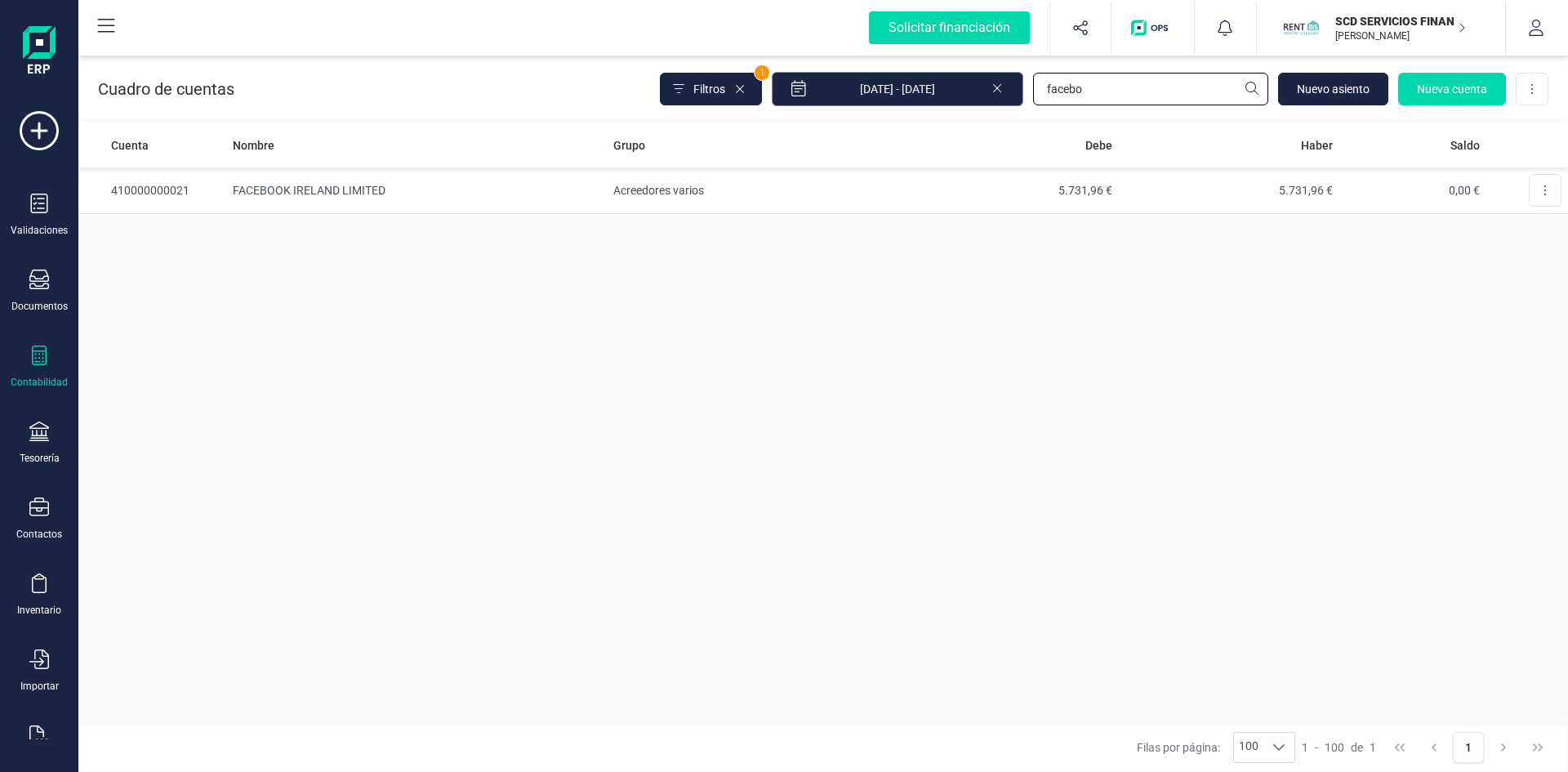
drag, startPoint x: 1117, startPoint y: 86, endPoint x: 913, endPoint y: 102, distance: 204.6
click at [913, 102] on div "Filtros 1 01/01/2025 - 29/08/2025 facebo Nuevo asiento Nueva cuenta Descargar E…" at bounding box center [1104, 89] width 888 height 34
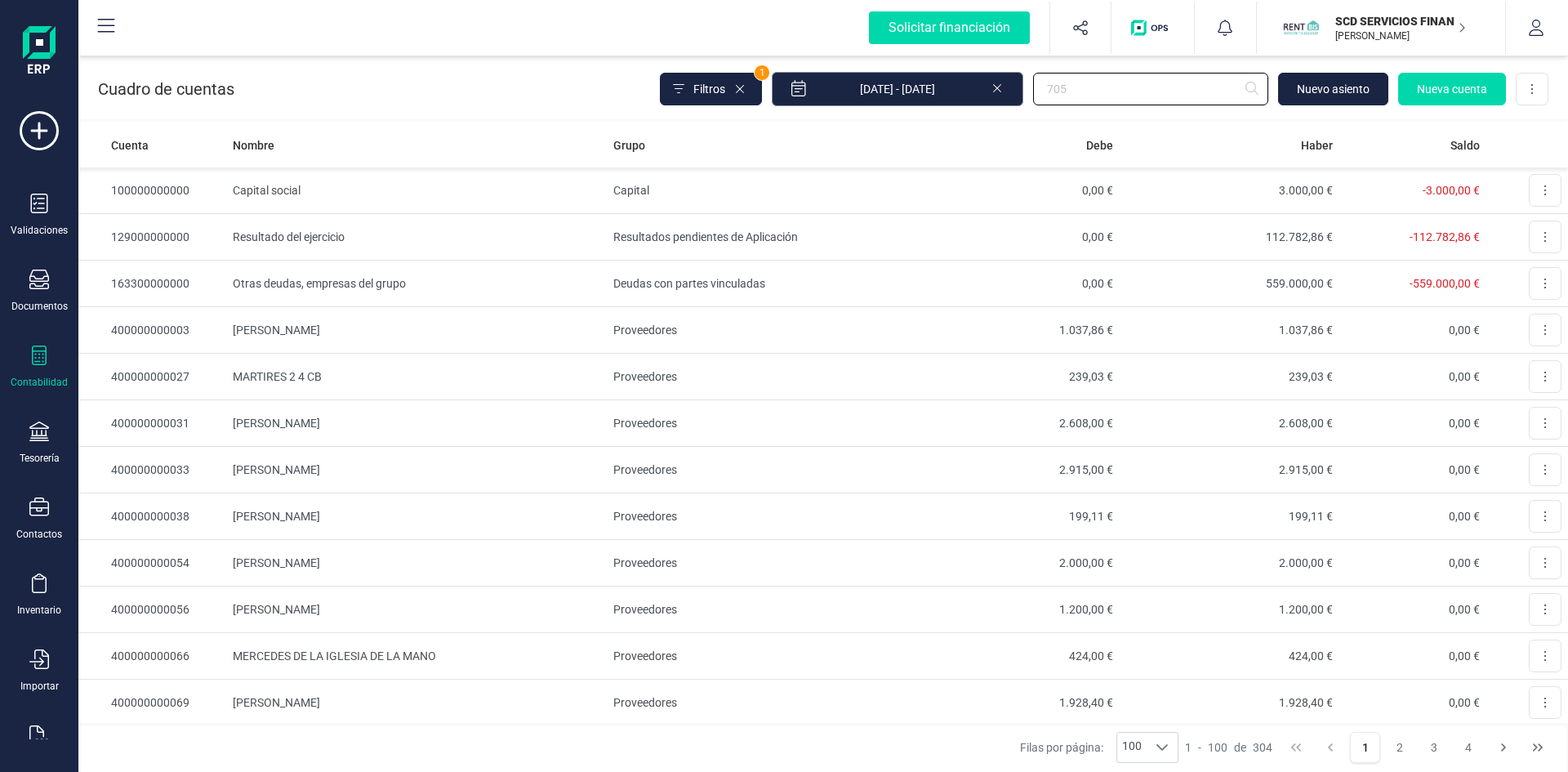
type input "7050"
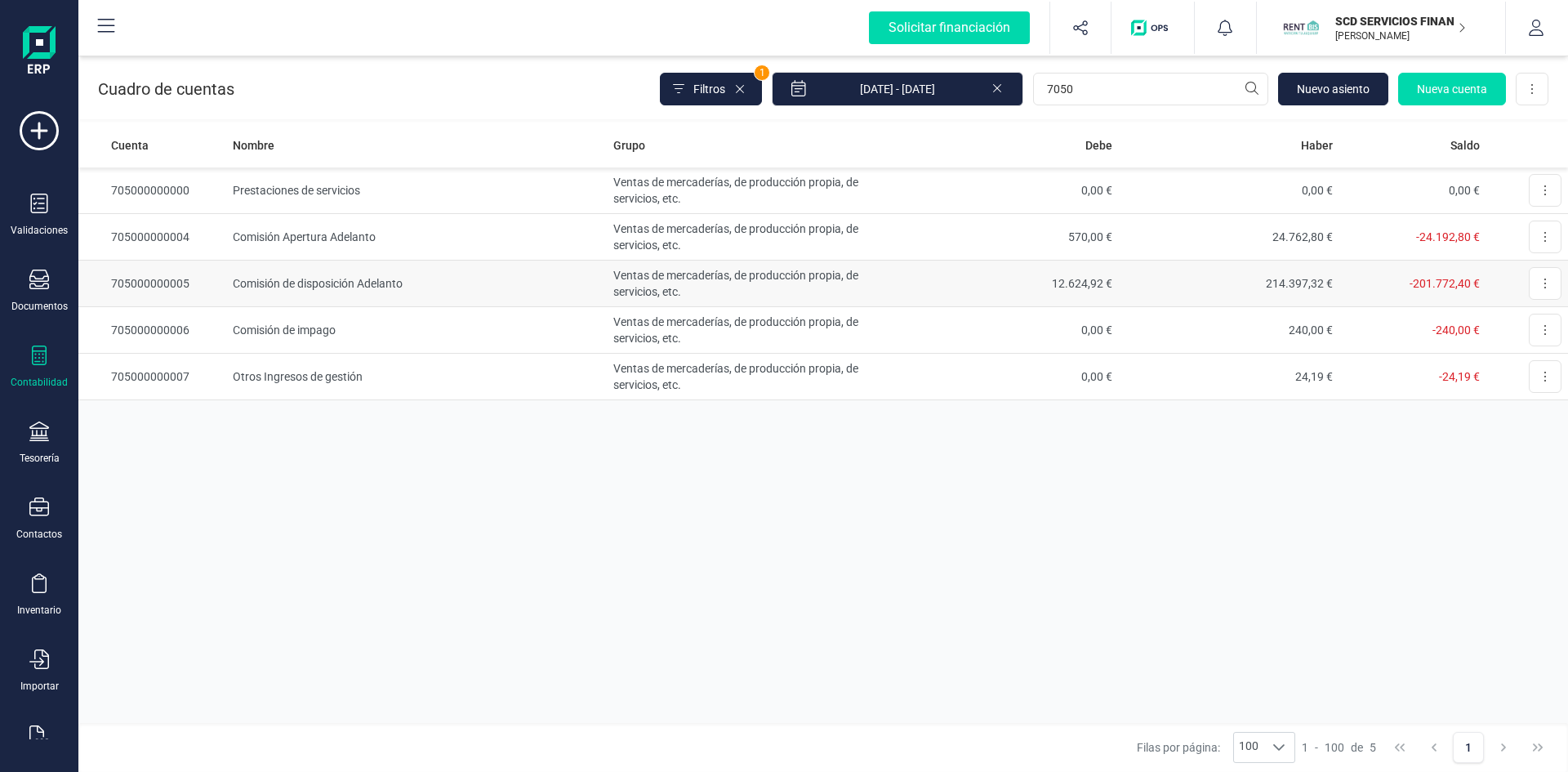
click at [174, 287] on td "705000000005" at bounding box center [152, 283] width 148 height 47
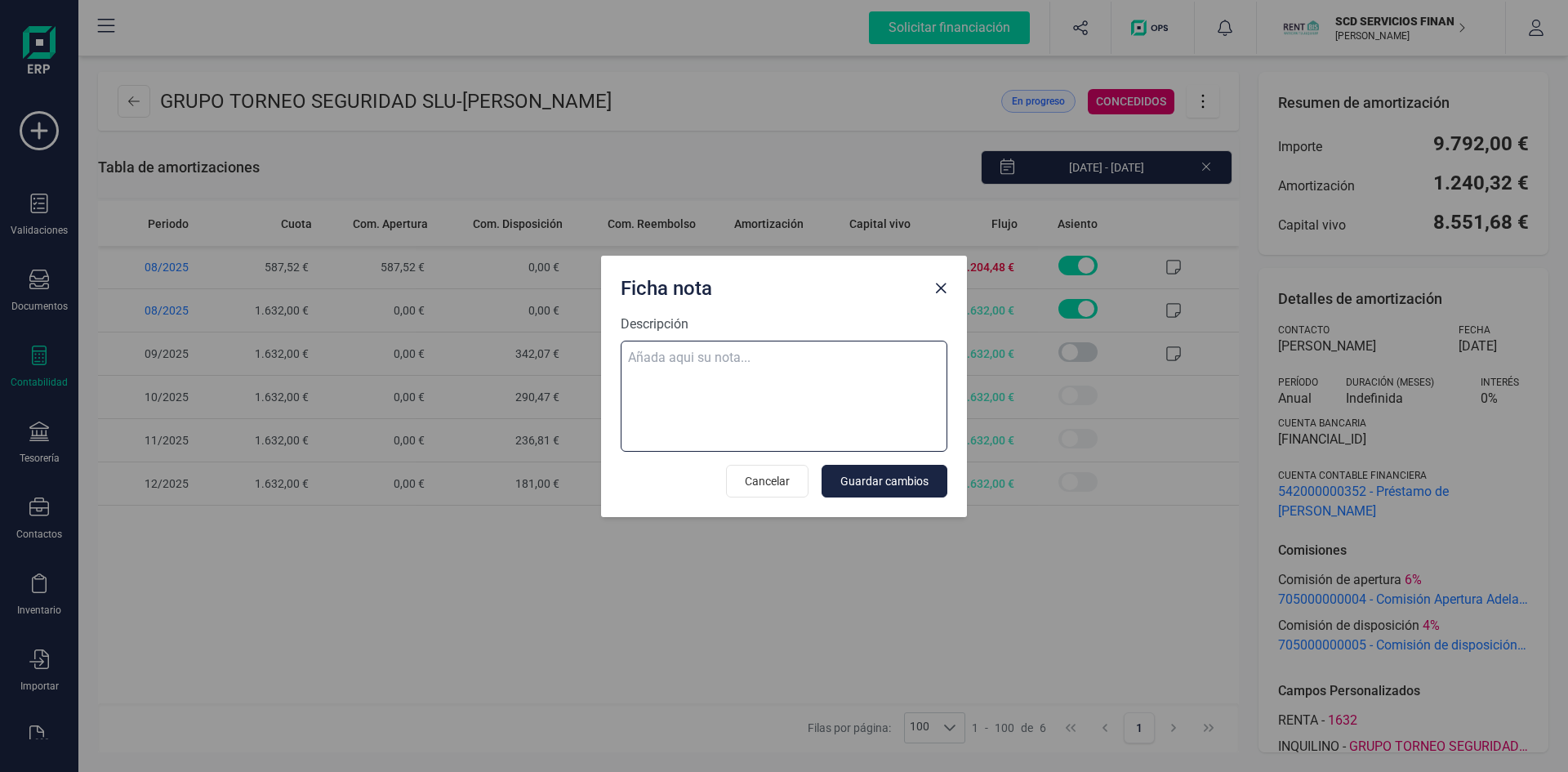
click at [716, 353] on textarea "Descripción" at bounding box center [783, 395] width 327 height 111
paste textarea "[DATE] 8 trf. grupo torneo seguridad s.l. 1.632,00"
type textarea "[DATE] 8 trf. grupo torneo seguridad s.l. 1.632,00"
click at [890, 482] on span "Guardar cambios" at bounding box center [884, 481] width 88 height 16
click at [890, 478] on span "Guardar cambios" at bounding box center [884, 481] width 88 height 16
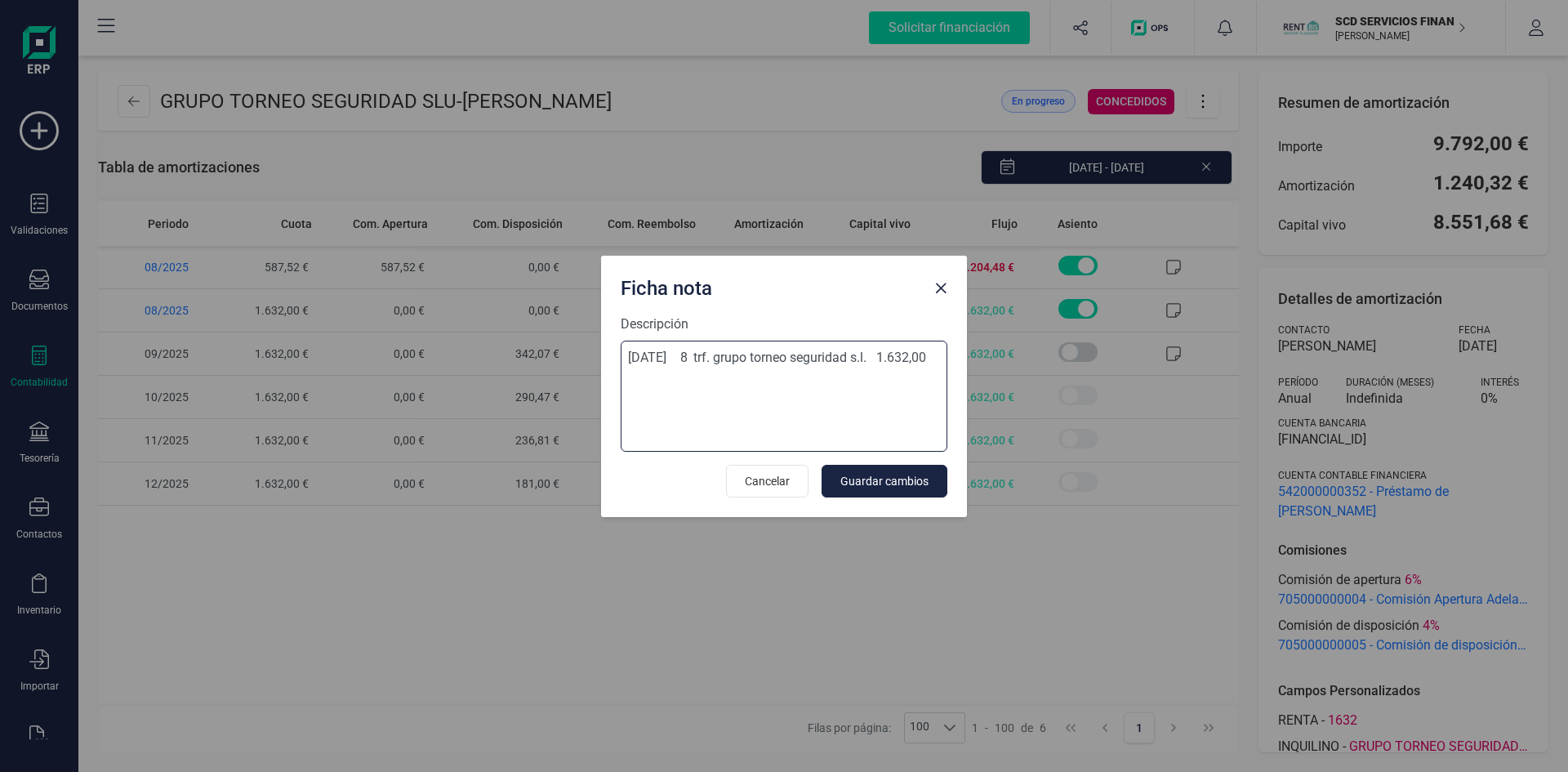
click at [856, 366] on textarea "08-ago-25 8 trf. grupo torneo seguridad s.l. 1.632,00" at bounding box center [783, 395] width 327 height 111
click at [901, 473] on span "Guardar cambios" at bounding box center [884, 481] width 88 height 16
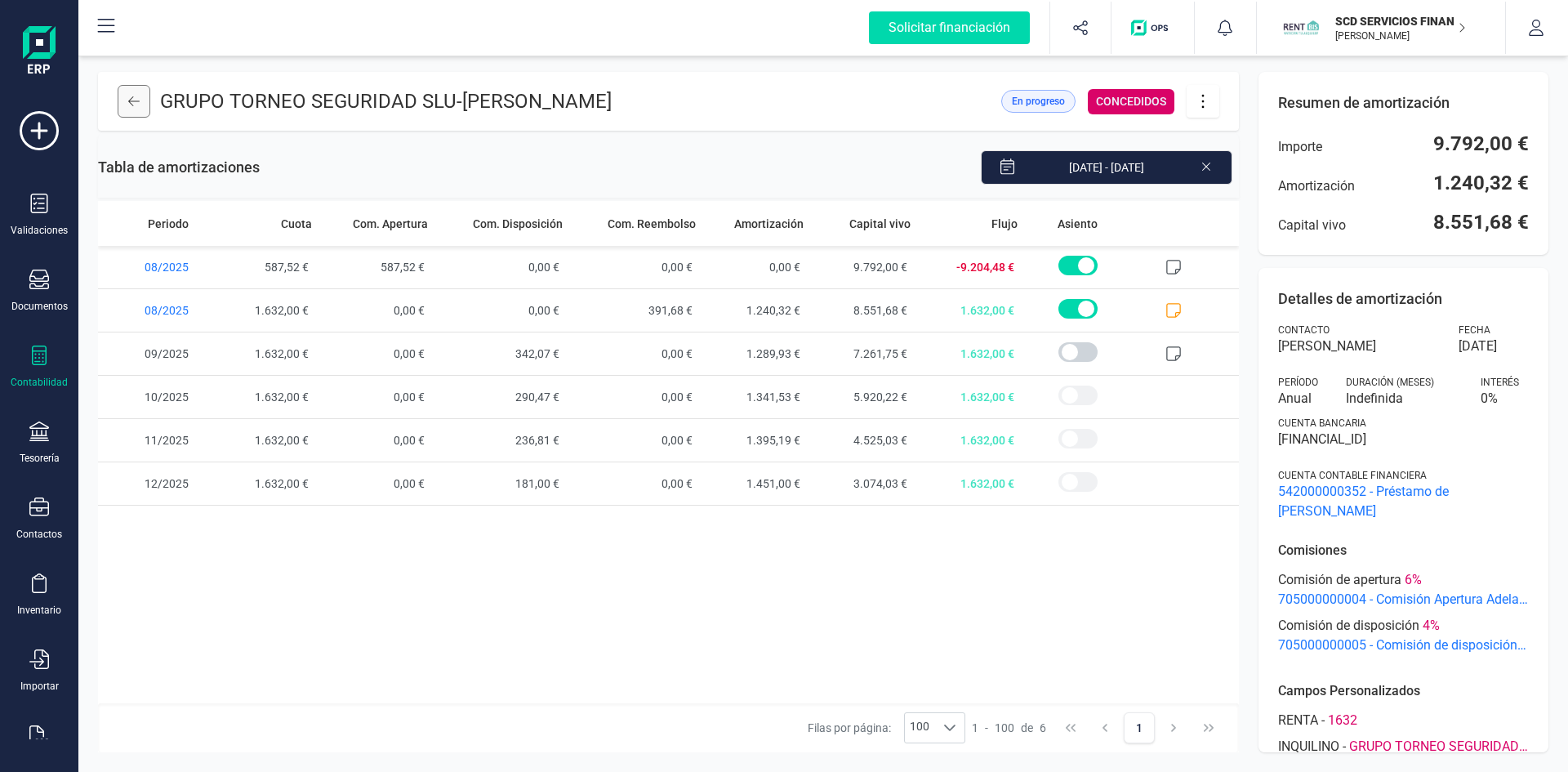
click at [133, 109] on button at bounding box center [134, 102] width 33 height 33
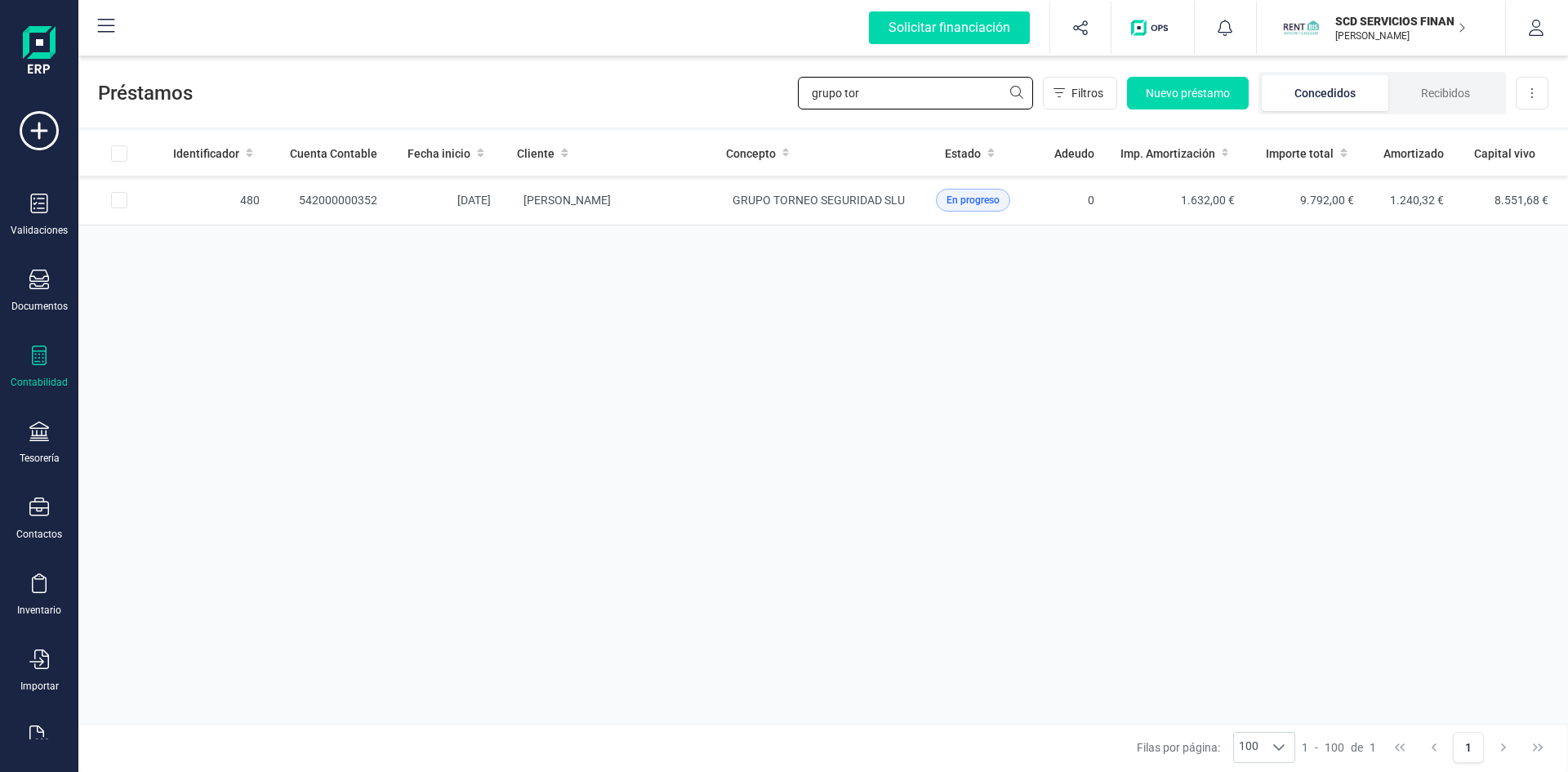
drag, startPoint x: 910, startPoint y: 91, endPoint x: 597, endPoint y: 90, distance: 313.0
click at [597, 90] on div "Préstamos grupo tor Filtros Nuevo préstamo Concedidos Recibidos Descargar Excel" at bounding box center [823, 90] width 1490 height 75
type input "madrid"
click at [319, 192] on td "542000000317" at bounding box center [332, 201] width 118 height 50
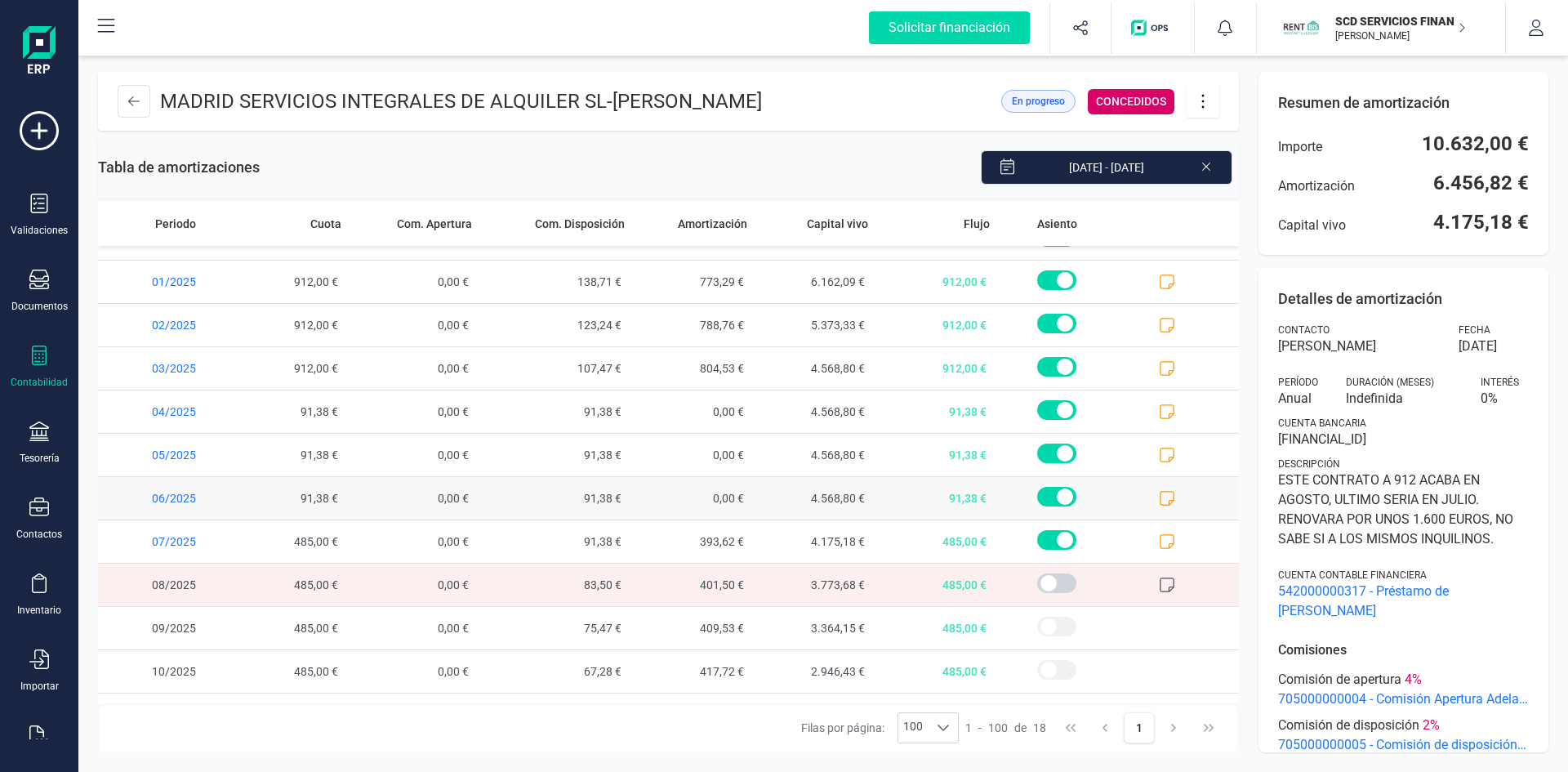
scroll to position [321, 0]
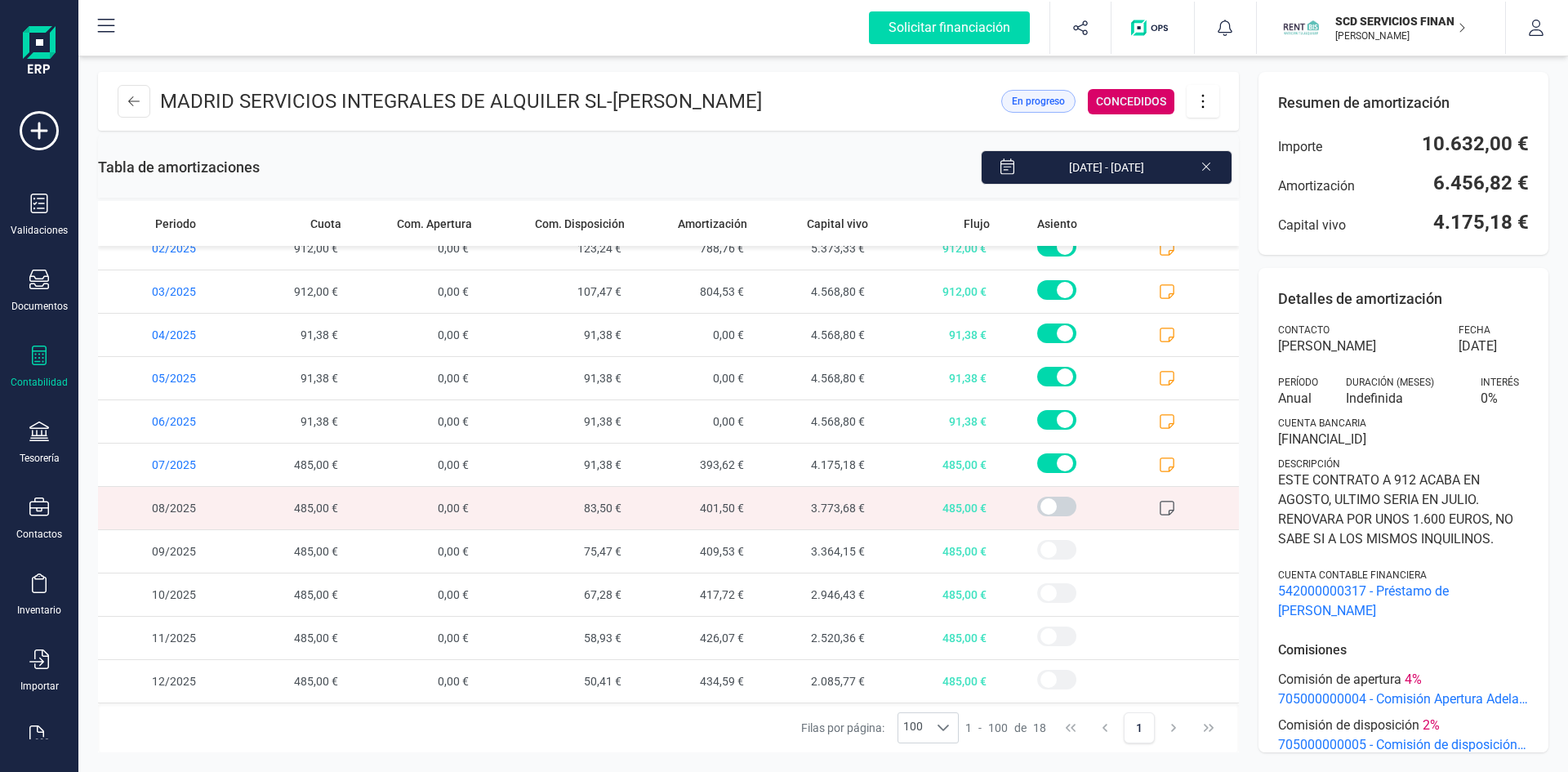
click at [1205, 102] on icon at bounding box center [1203, 101] width 31 height 18
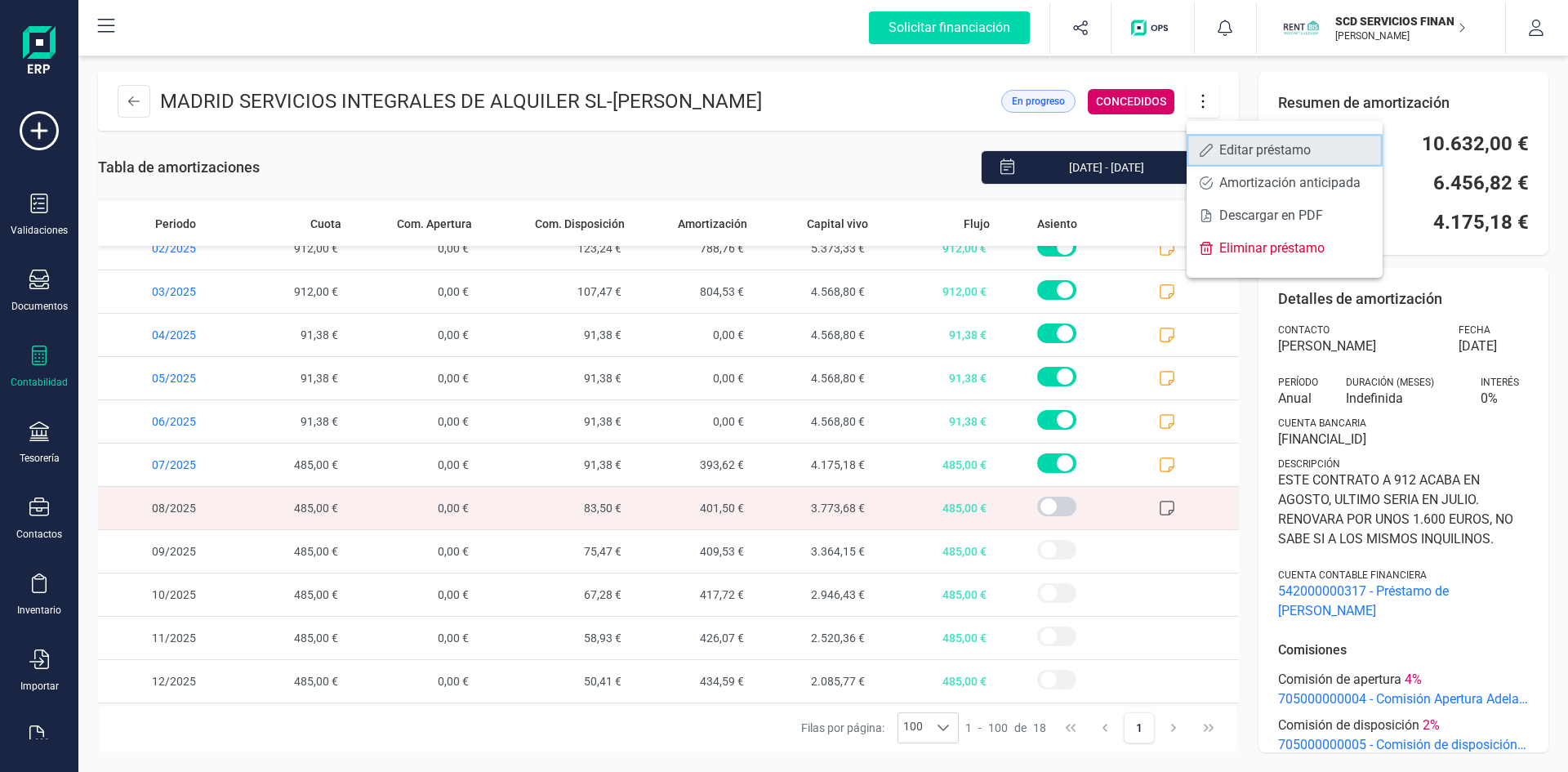
click at [1229, 149] on span "Editar préstamo" at bounding box center [1294, 150] width 150 height 13
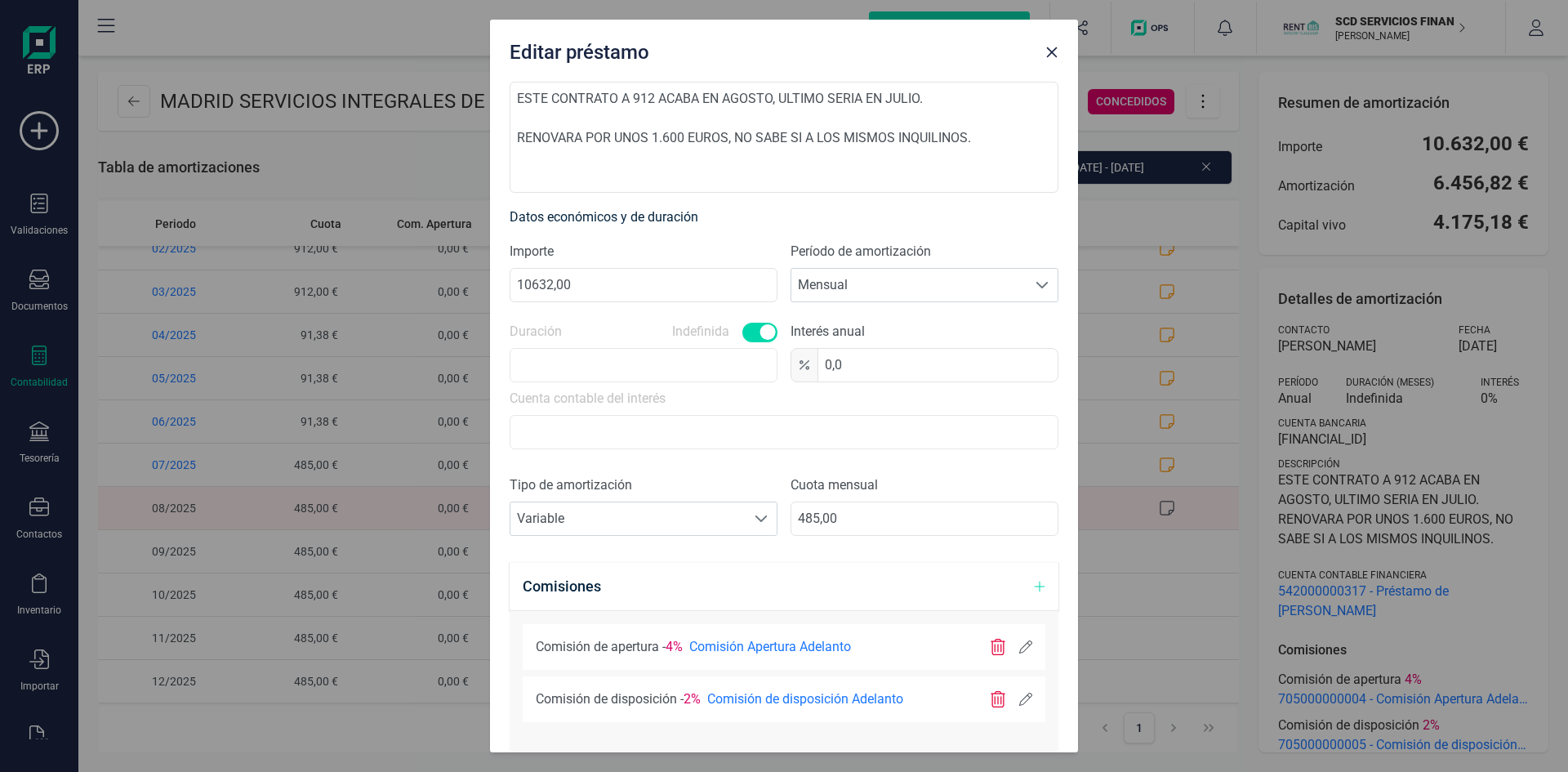
scroll to position [327, 0]
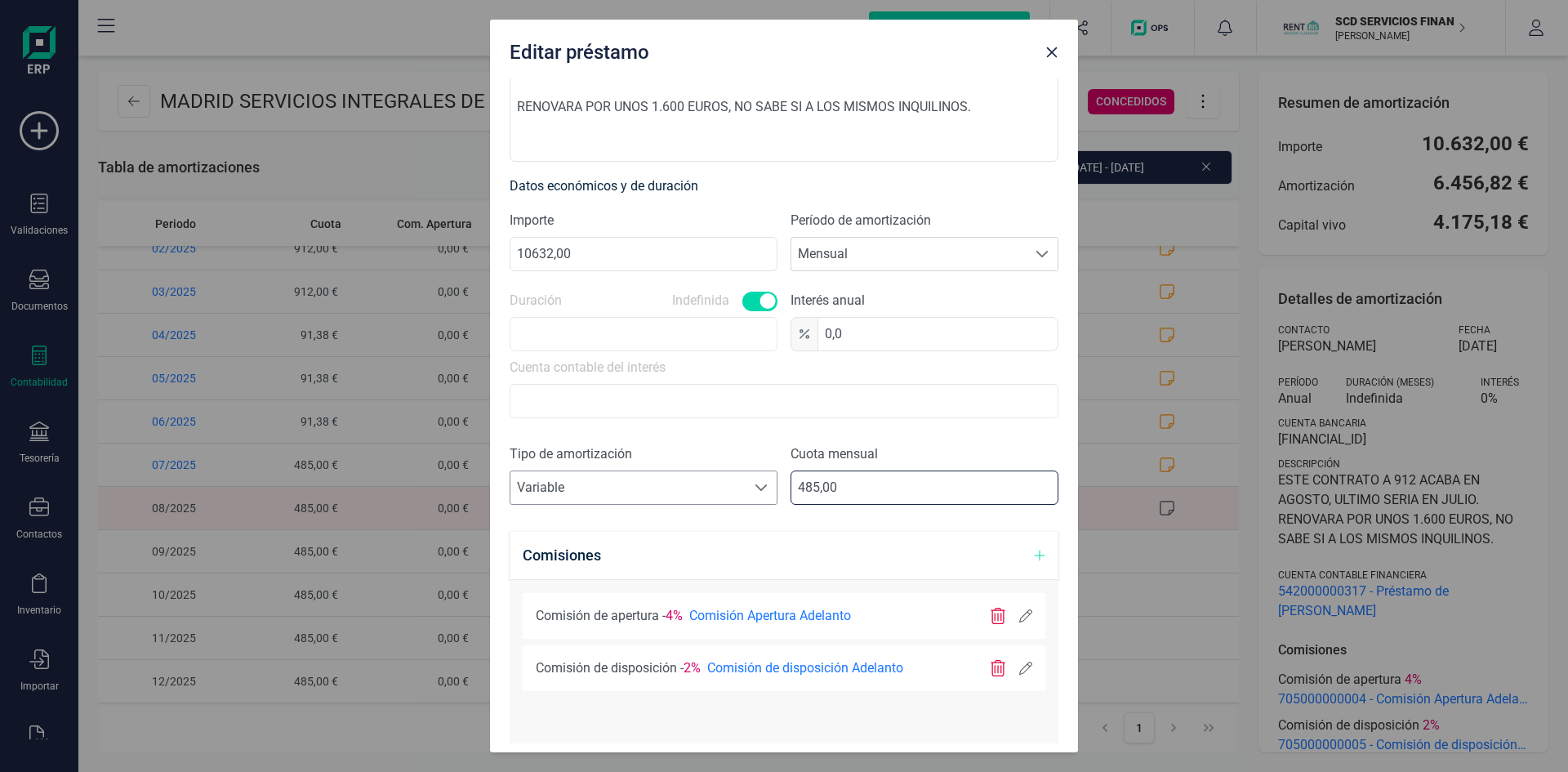
drag, startPoint x: 855, startPoint y: 494, endPoint x: 695, endPoint y: 483, distance: 160.4
click at [699, 483] on div "Tipo de amortización Seleccione un tipo de documento Variable Variable Cuota me…" at bounding box center [784, 481] width 549 height 73
type input "741,83"
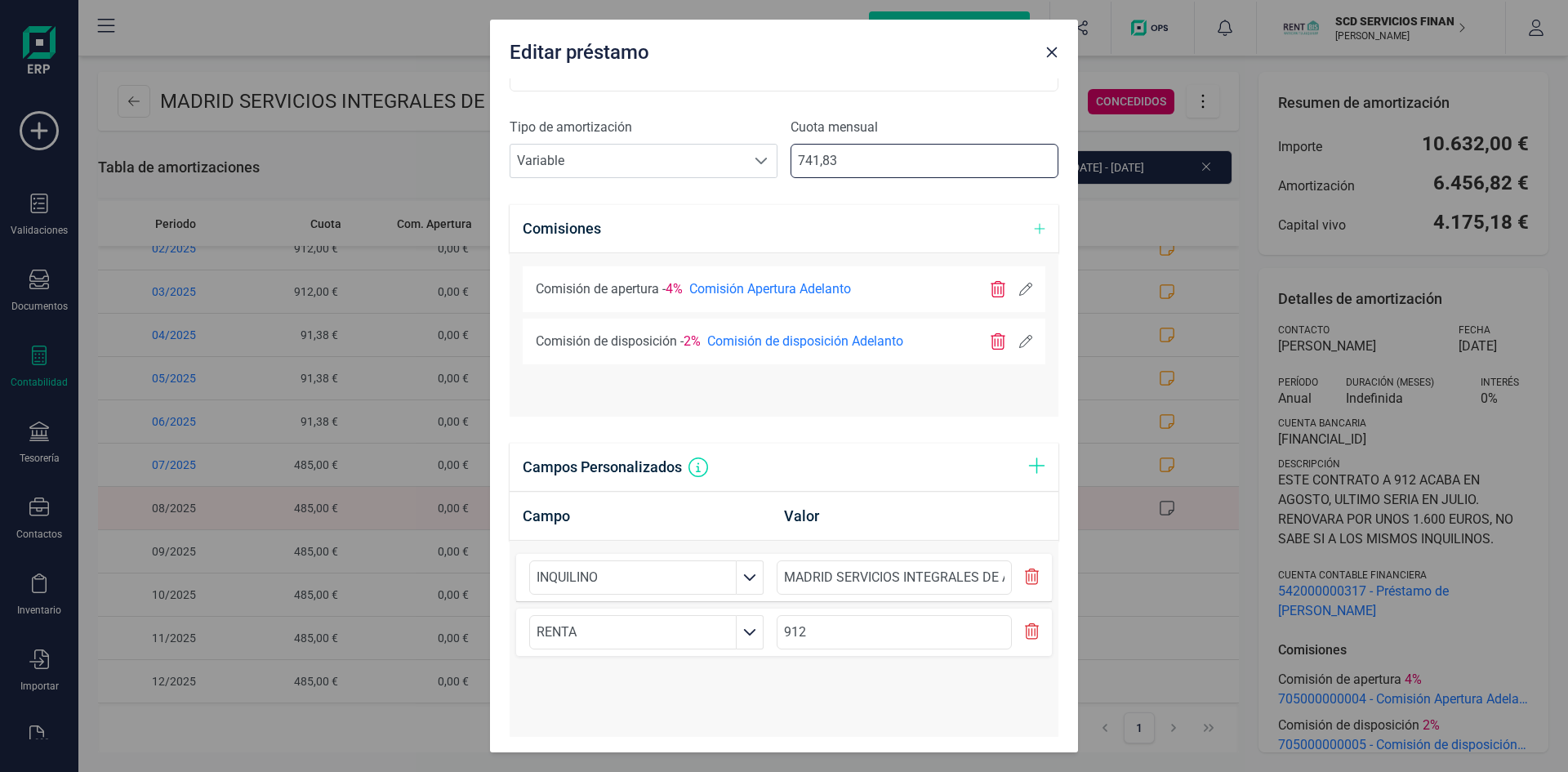
scroll to position [788, 0]
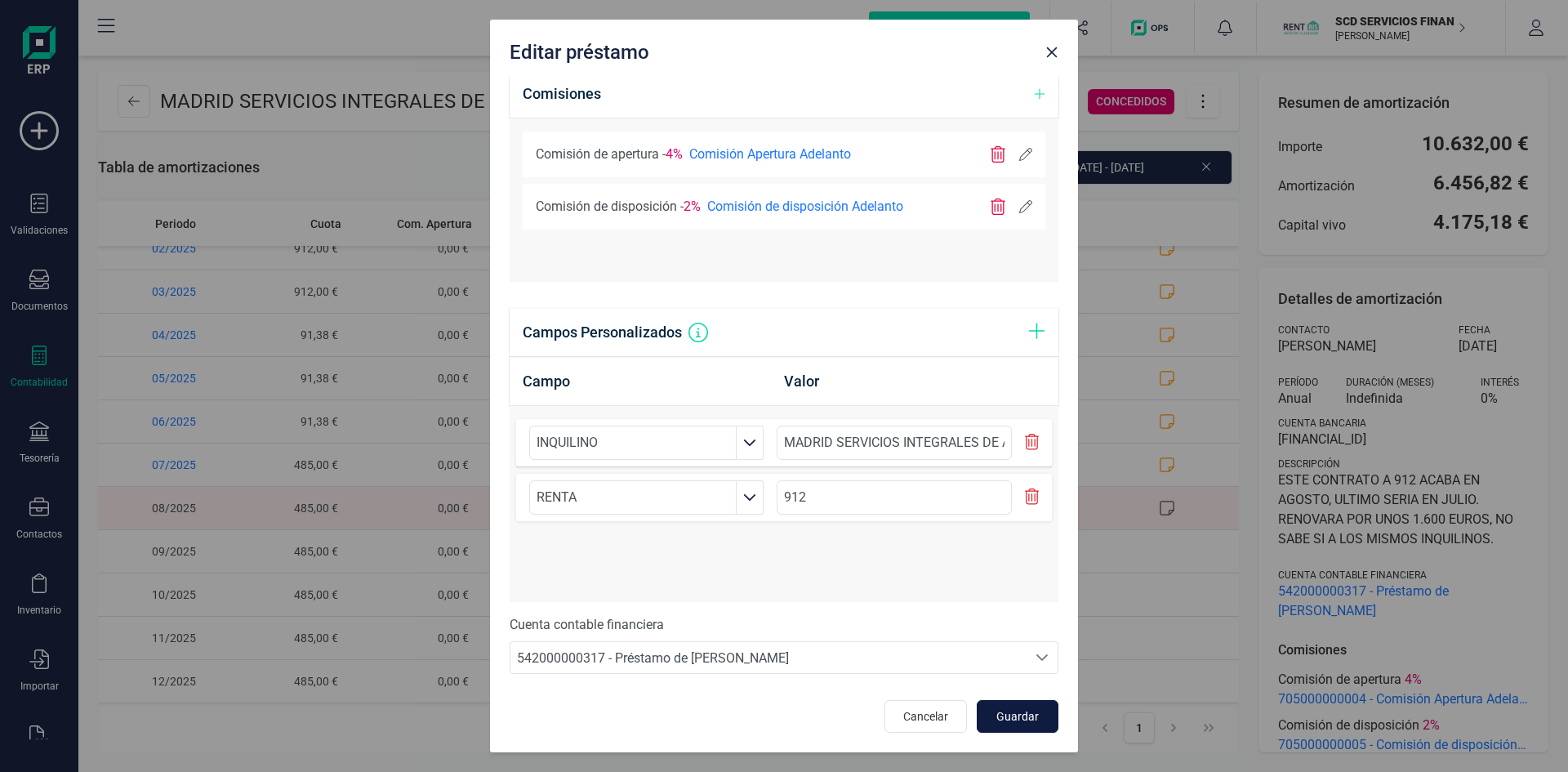
click at [997, 718] on span "Guardar" at bounding box center [1017, 716] width 44 height 16
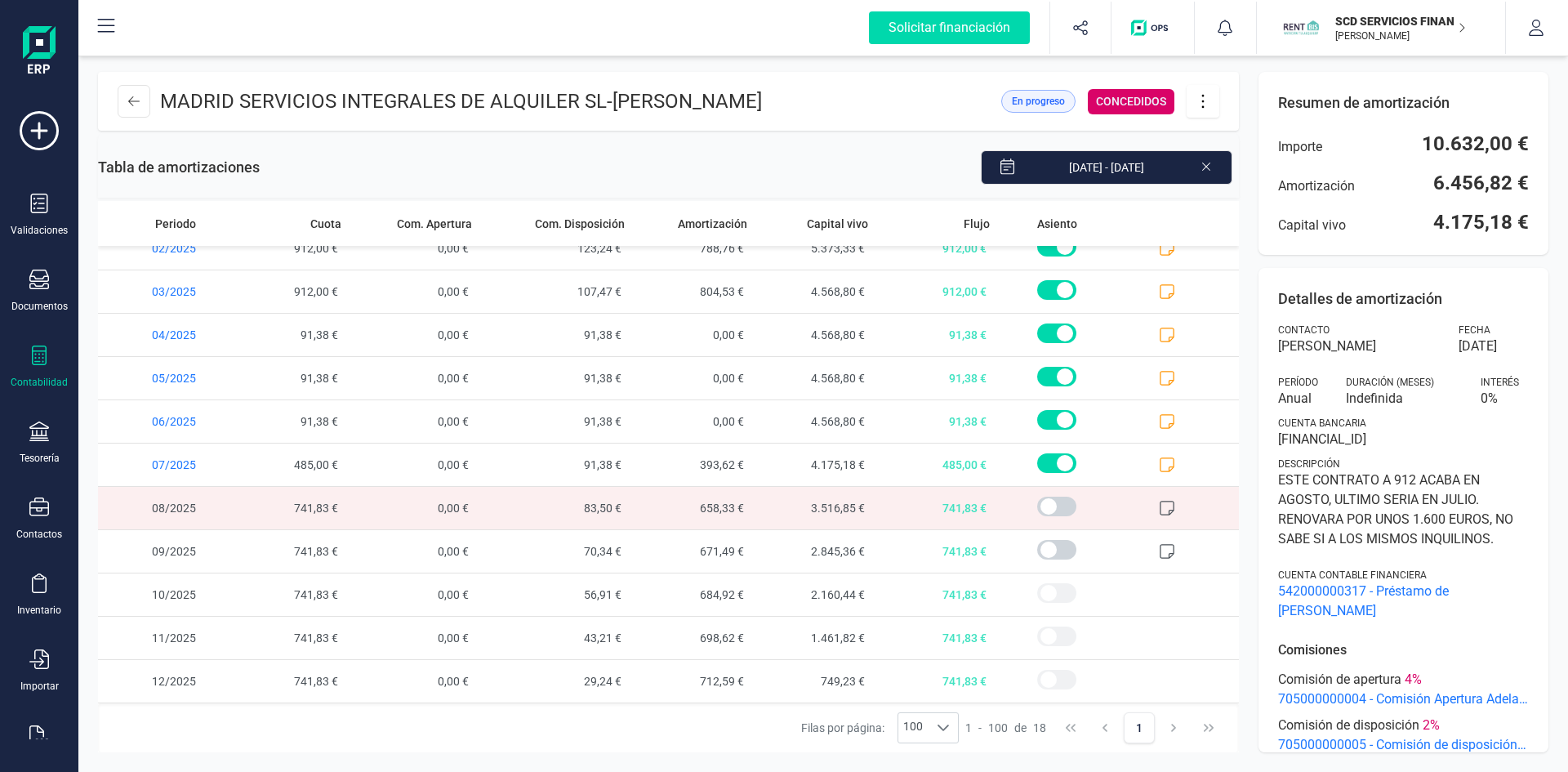
click at [1159, 510] on icon at bounding box center [1167, 507] width 16 height 16
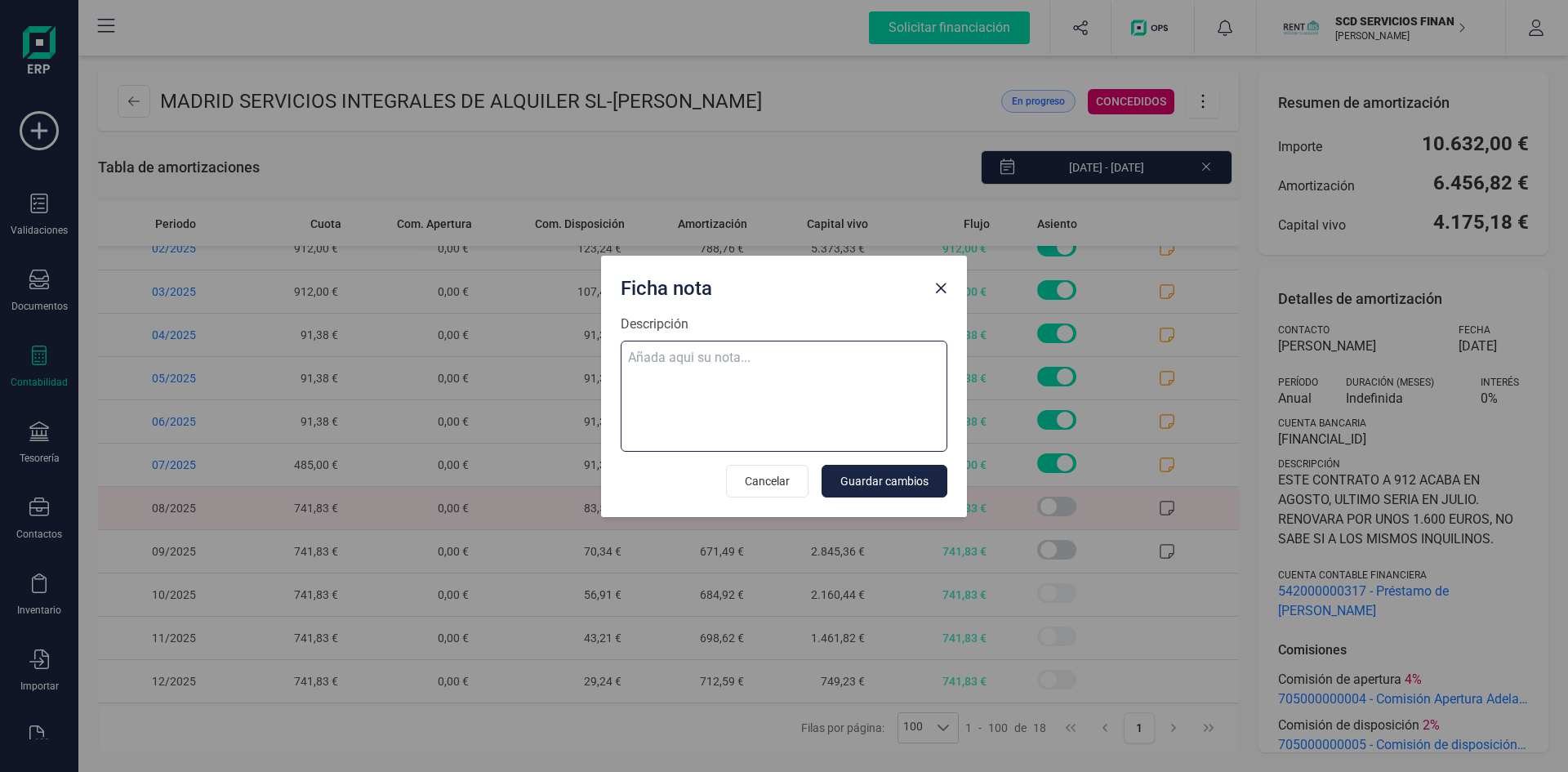
click at [766, 344] on textarea "Descripción" at bounding box center [783, 395] width 327 height 111
paste textarea "20-ago-25 8 trf. madrid servicios integrales de alquiler 741,83"
type textarea "20-ago-25 8 trf. madrid servicios integrales de alquiler 741,83"
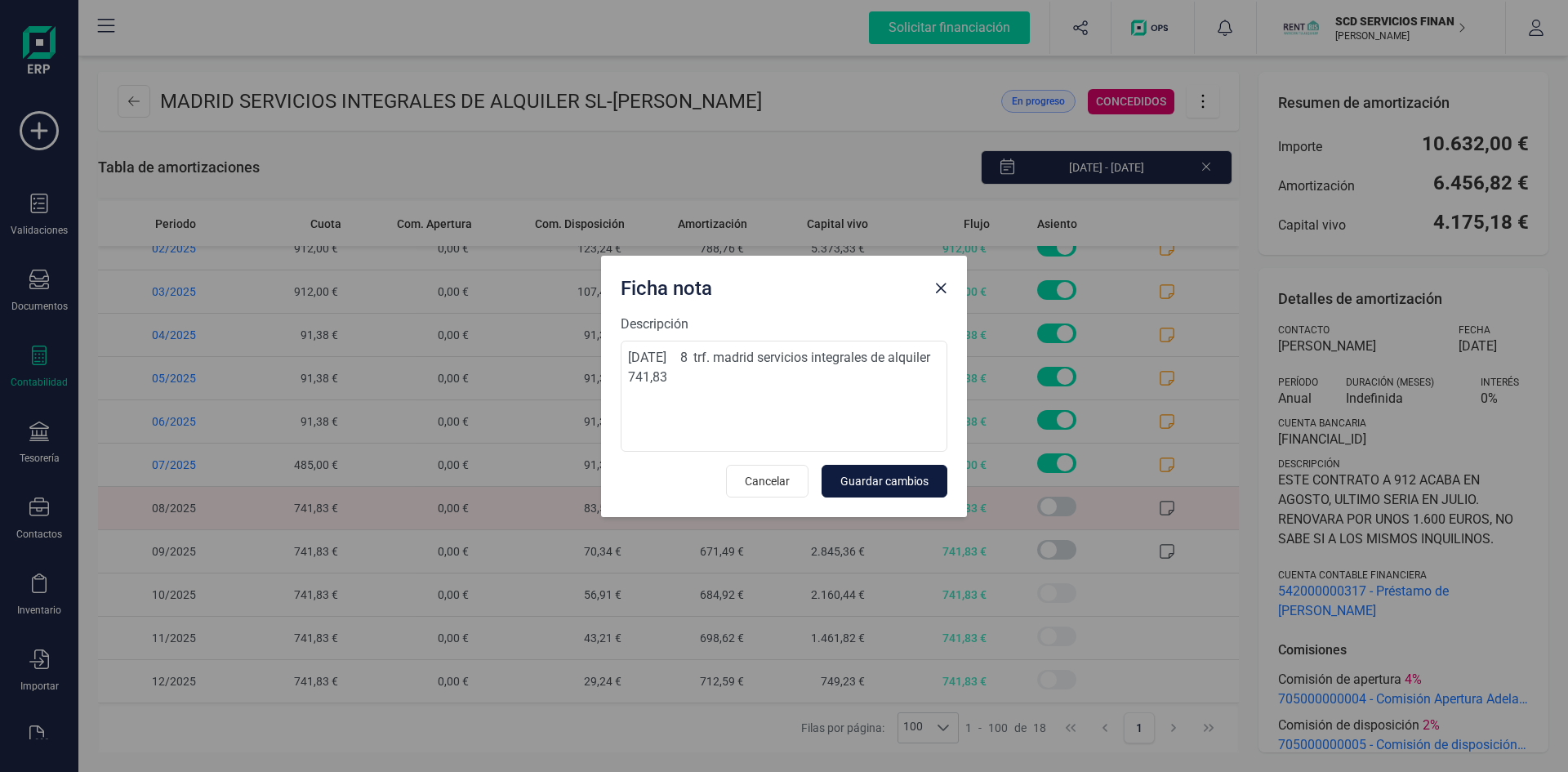
click at [888, 480] on span "Guardar cambios" at bounding box center [884, 481] width 88 height 16
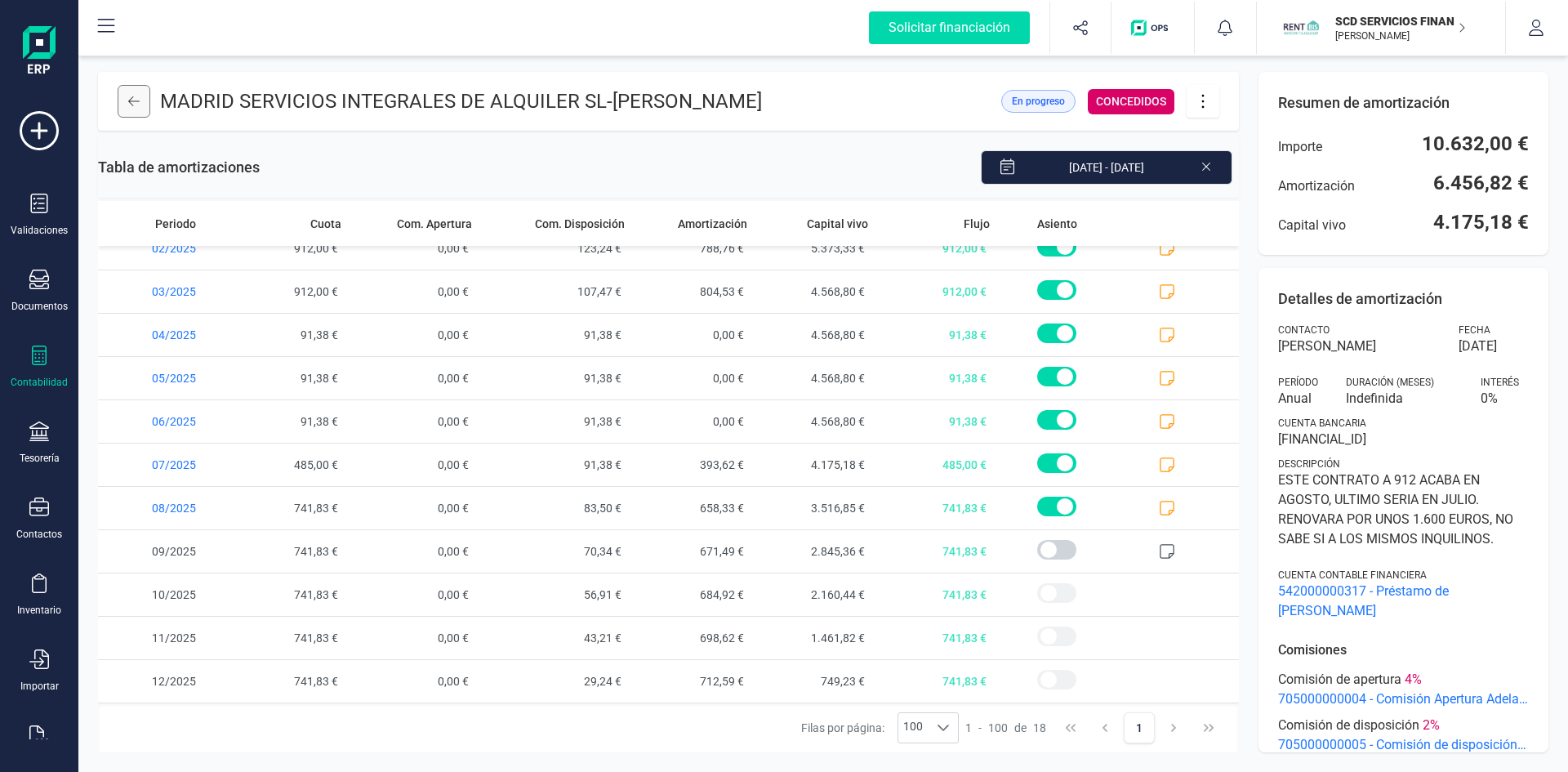
click at [135, 105] on icon at bounding box center [134, 101] width 11 height 13
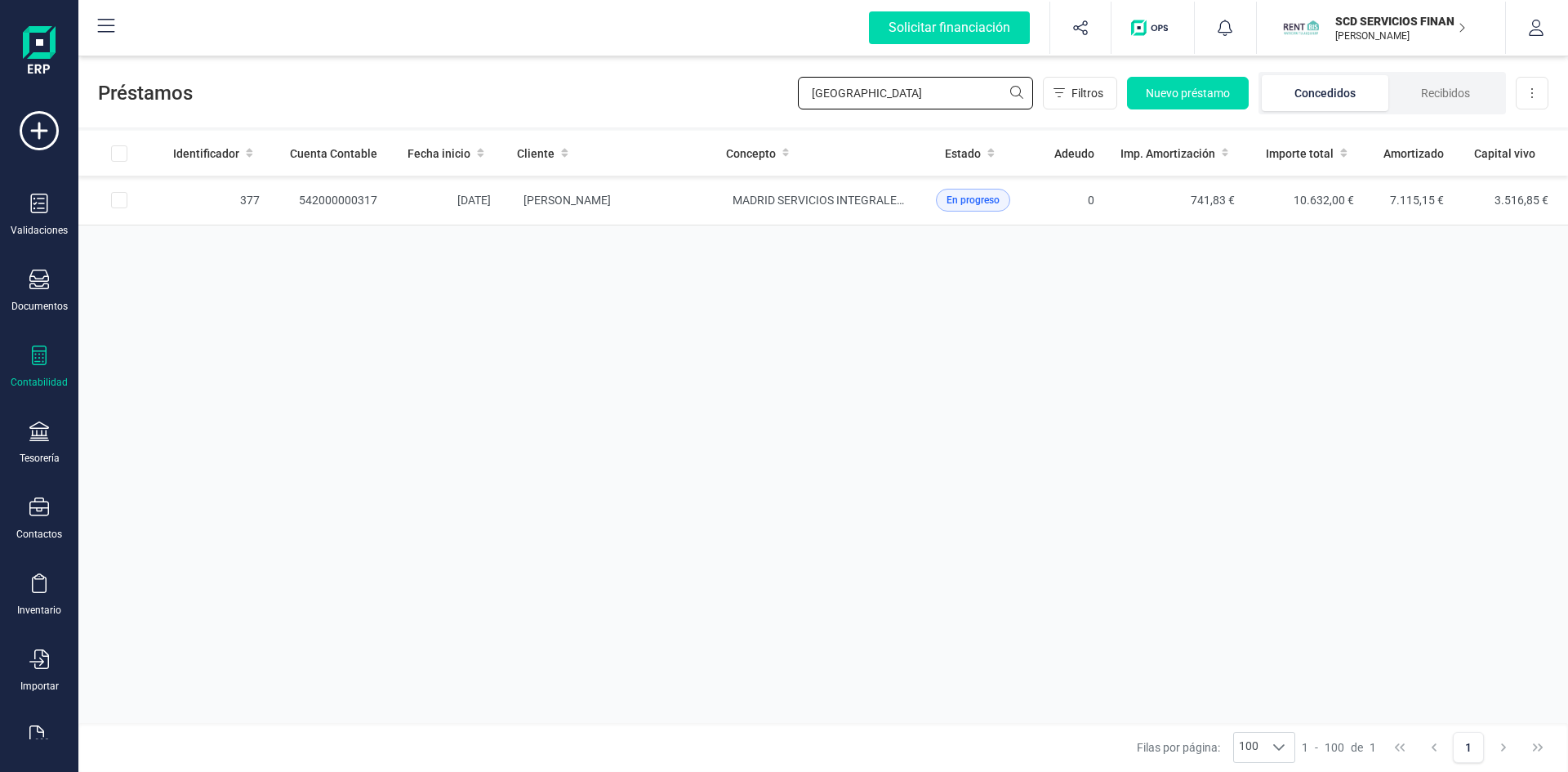
drag, startPoint x: 879, startPoint y: 96, endPoint x: 601, endPoint y: 90, distance: 278.1
click at [620, 96] on div "Préstamos madrid Filtros Nuevo préstamo Concedidos Recibidos Descargar Excel" at bounding box center [823, 90] width 1490 height 75
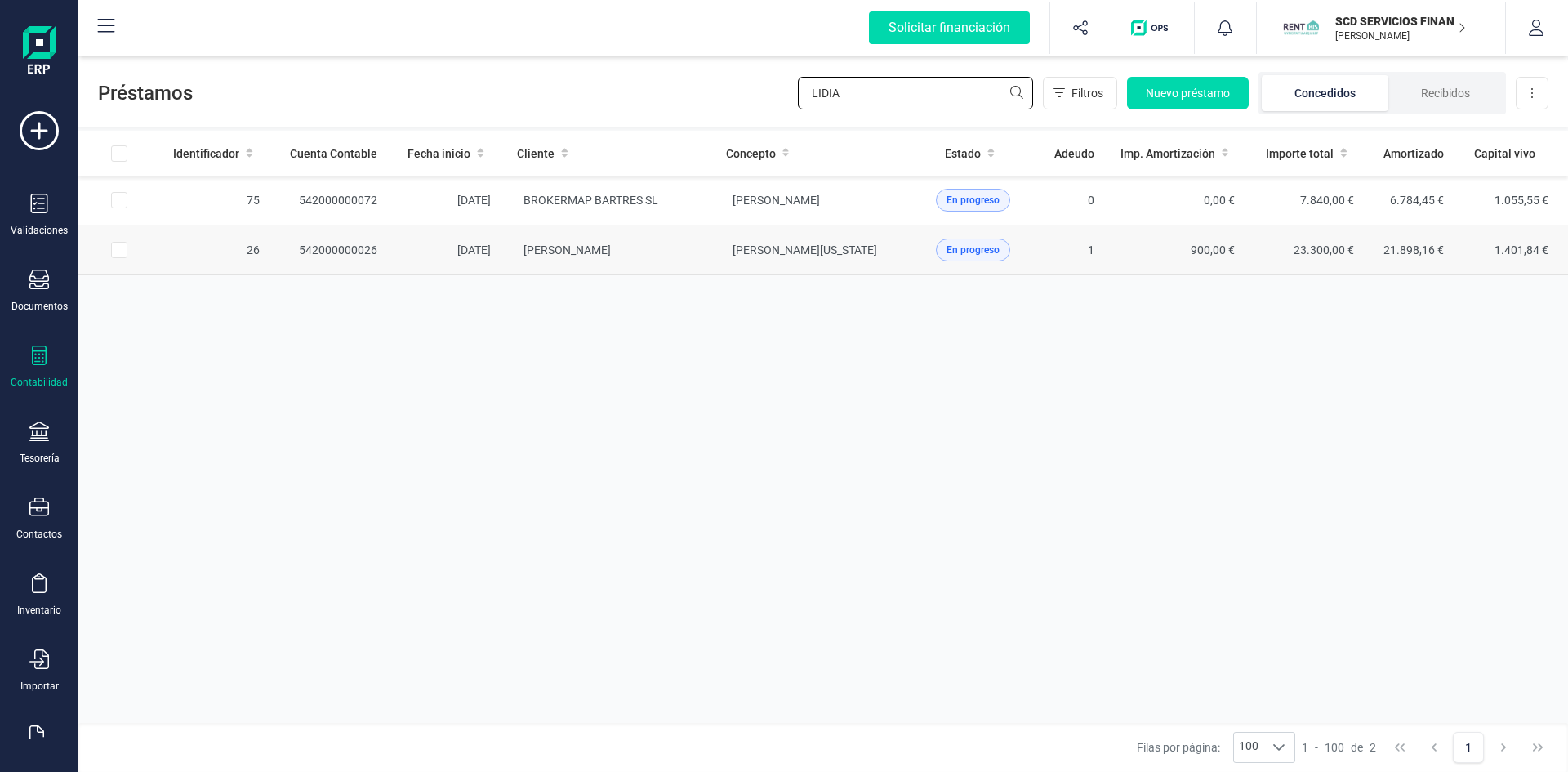
type input "LIDIA"
click at [339, 245] on td "542000000026" at bounding box center [332, 251] width 118 height 50
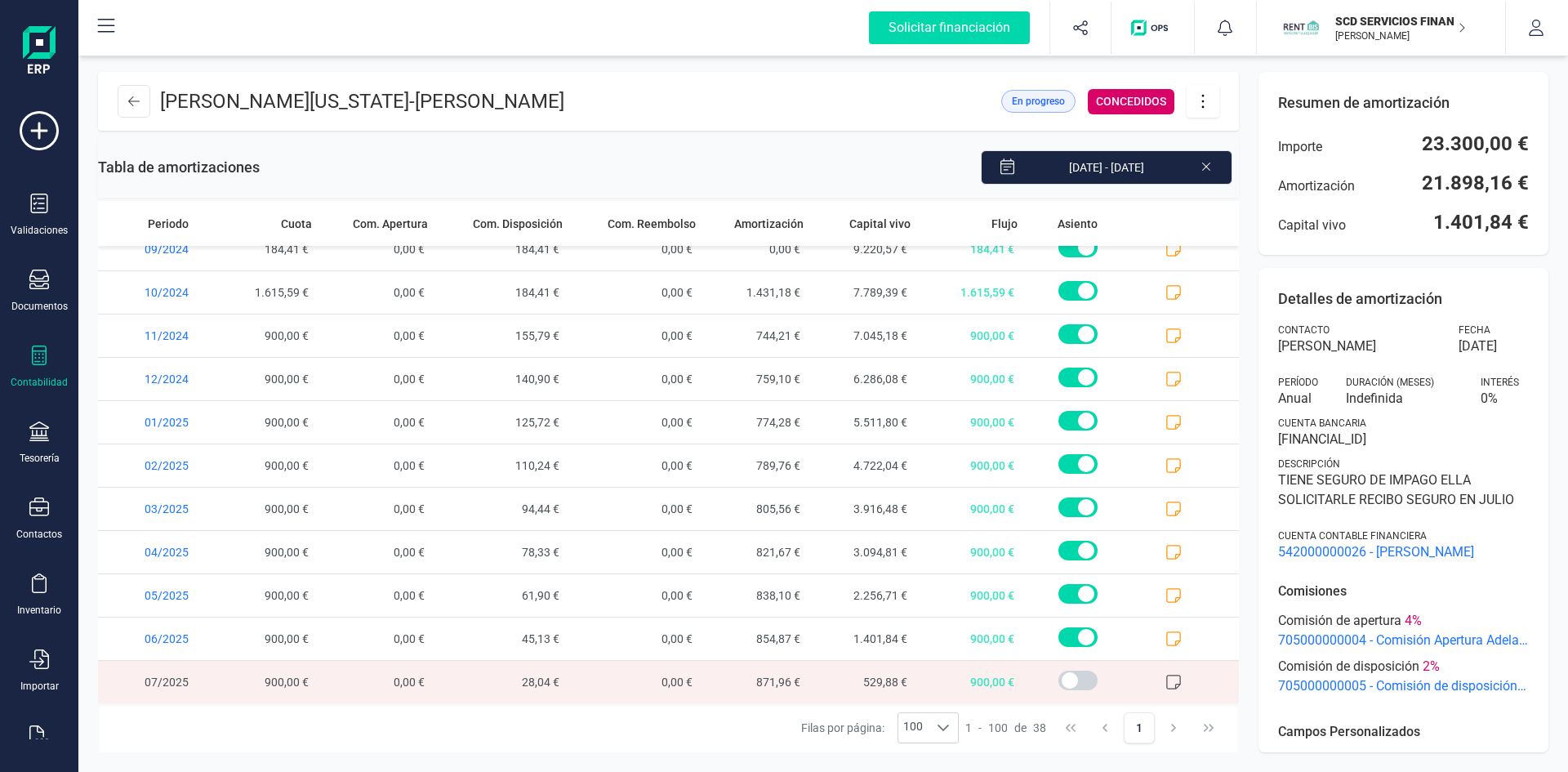
scroll to position [1187, 0]
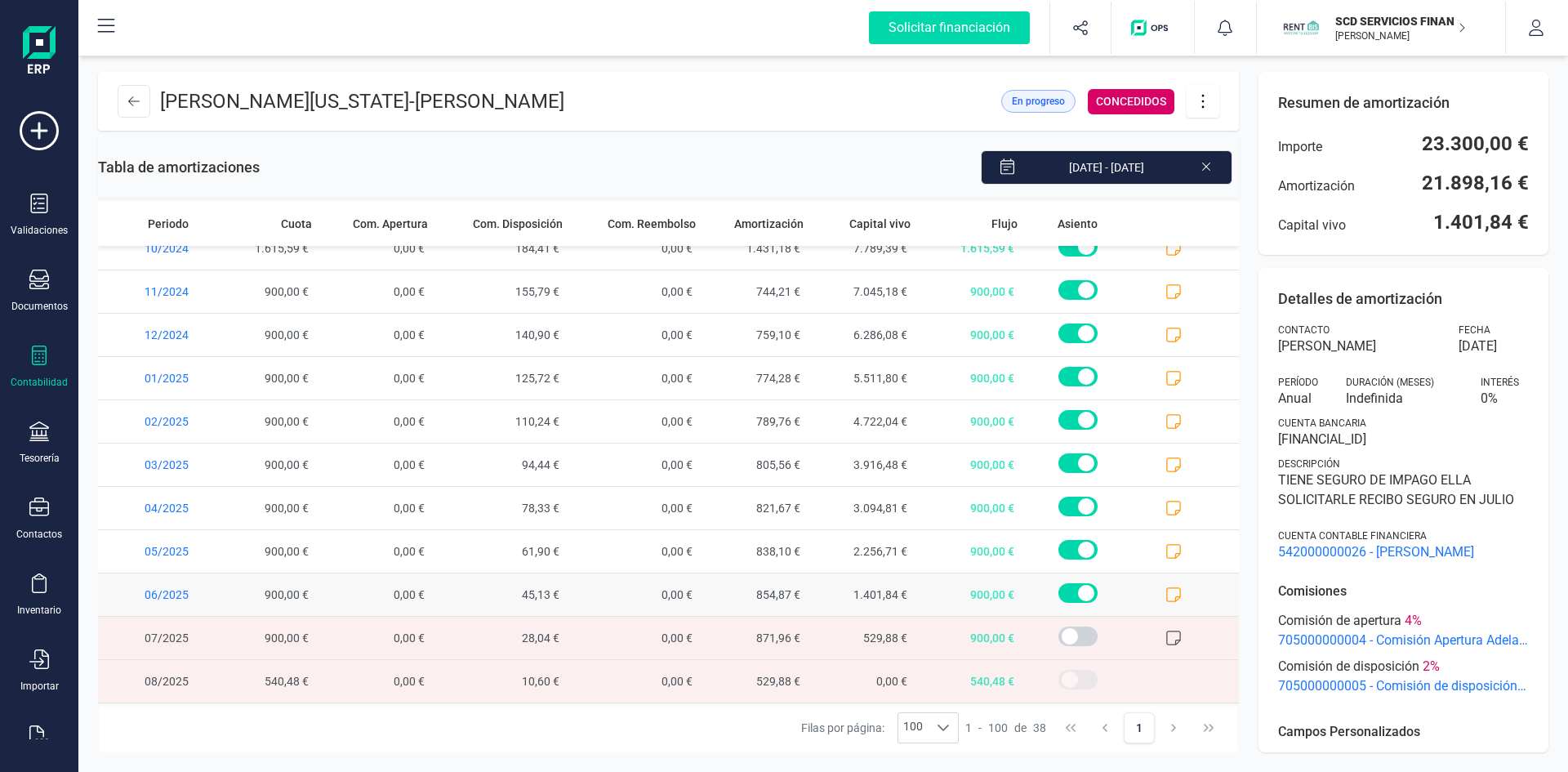
click at [1166, 595] on icon at bounding box center [1173, 595] width 16 height 16
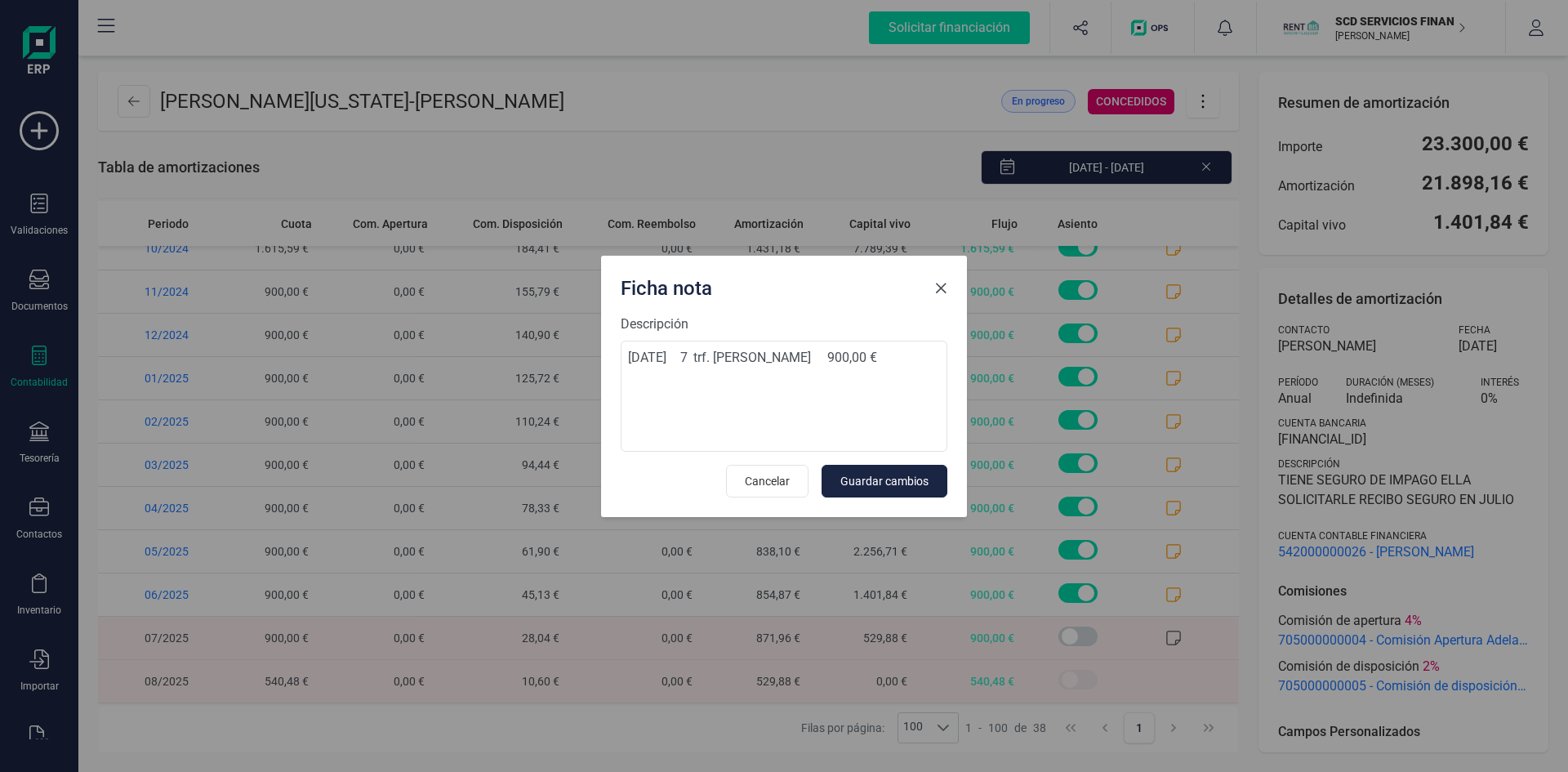
click at [941, 290] on span "Close" at bounding box center [940, 288] width 13 height 13
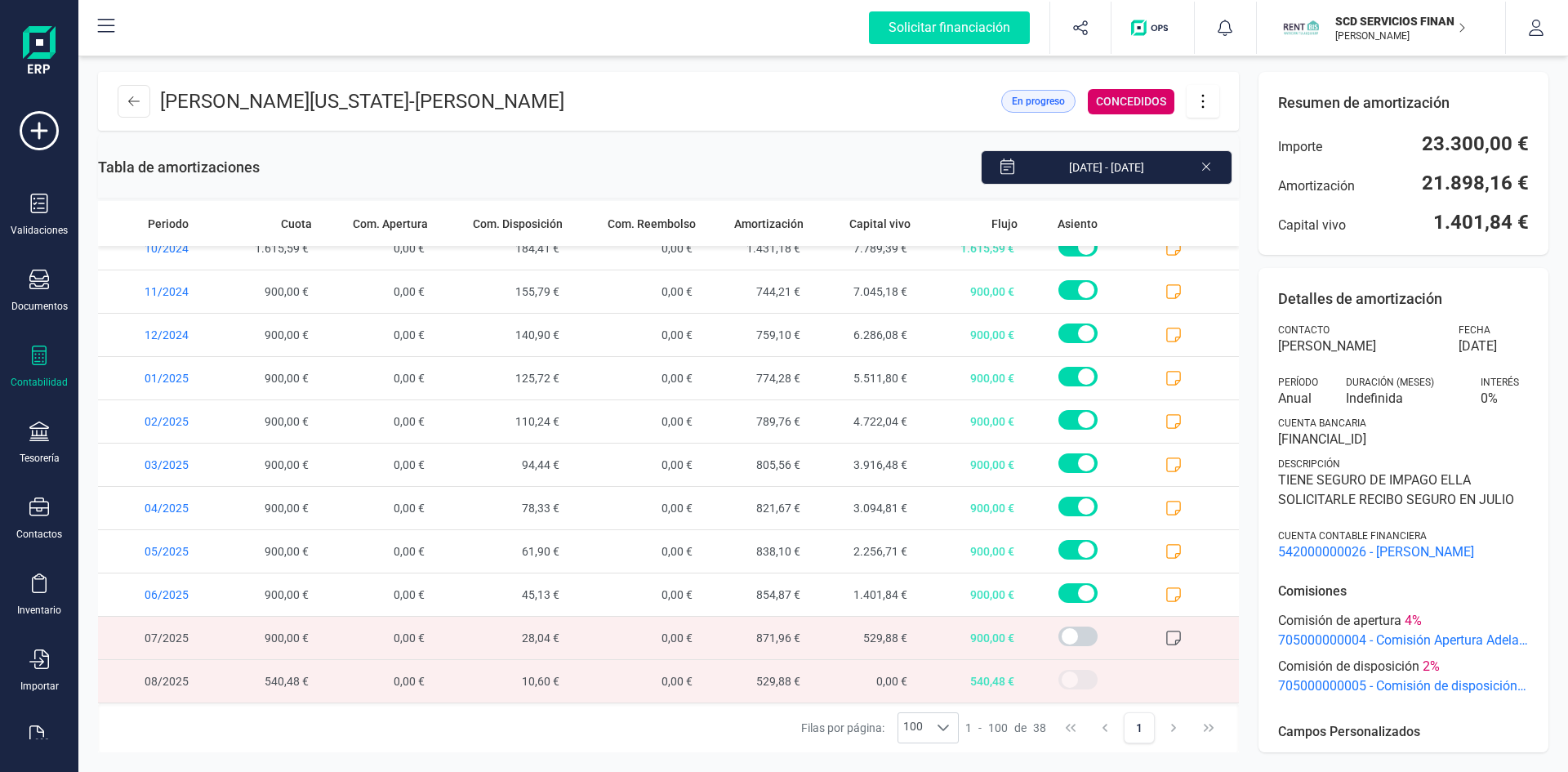
click at [1206, 95] on icon at bounding box center [1203, 101] width 31 height 18
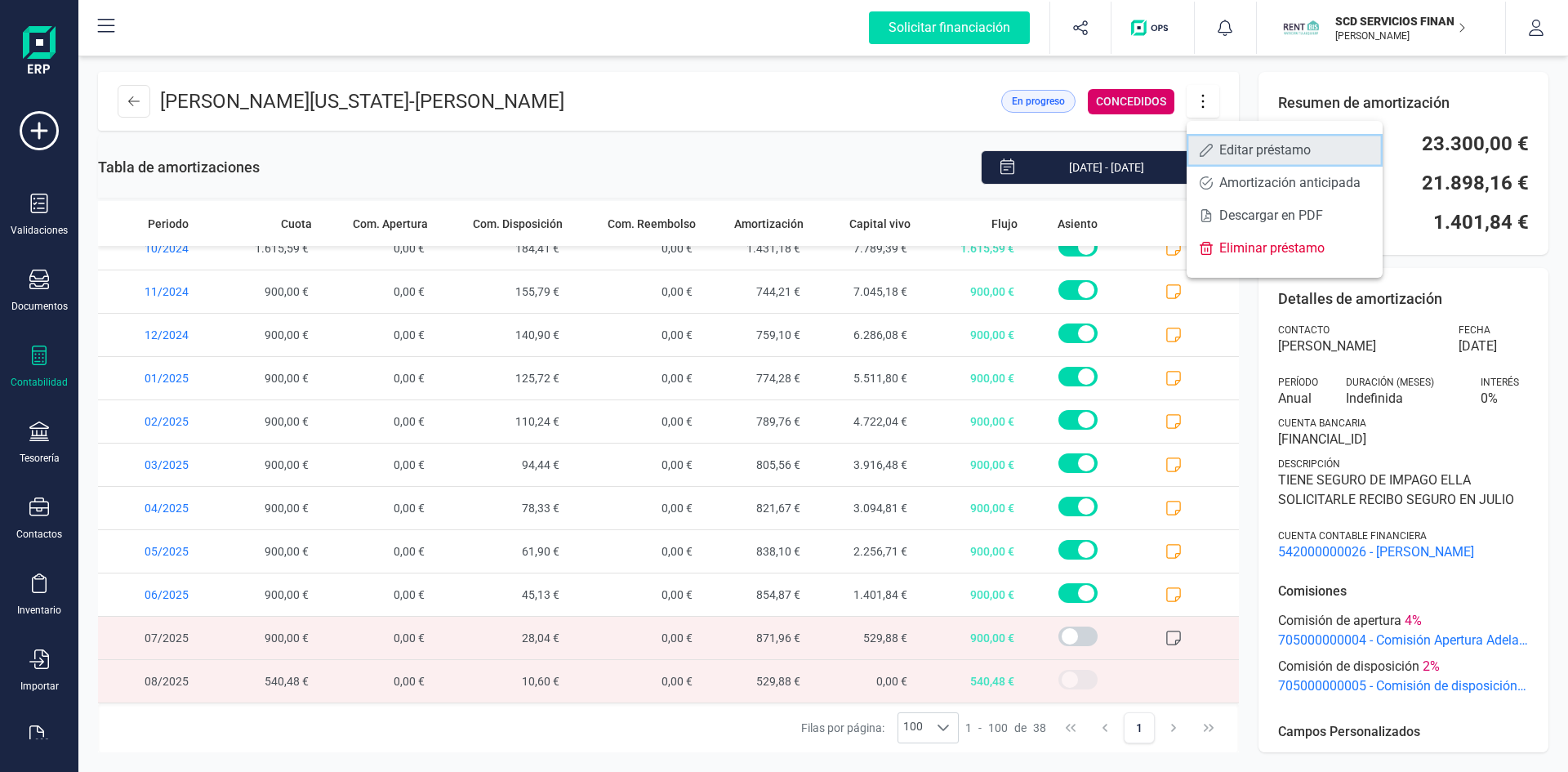
click at [1279, 141] on link "Editar préstamo" at bounding box center [1285, 150] width 196 height 33
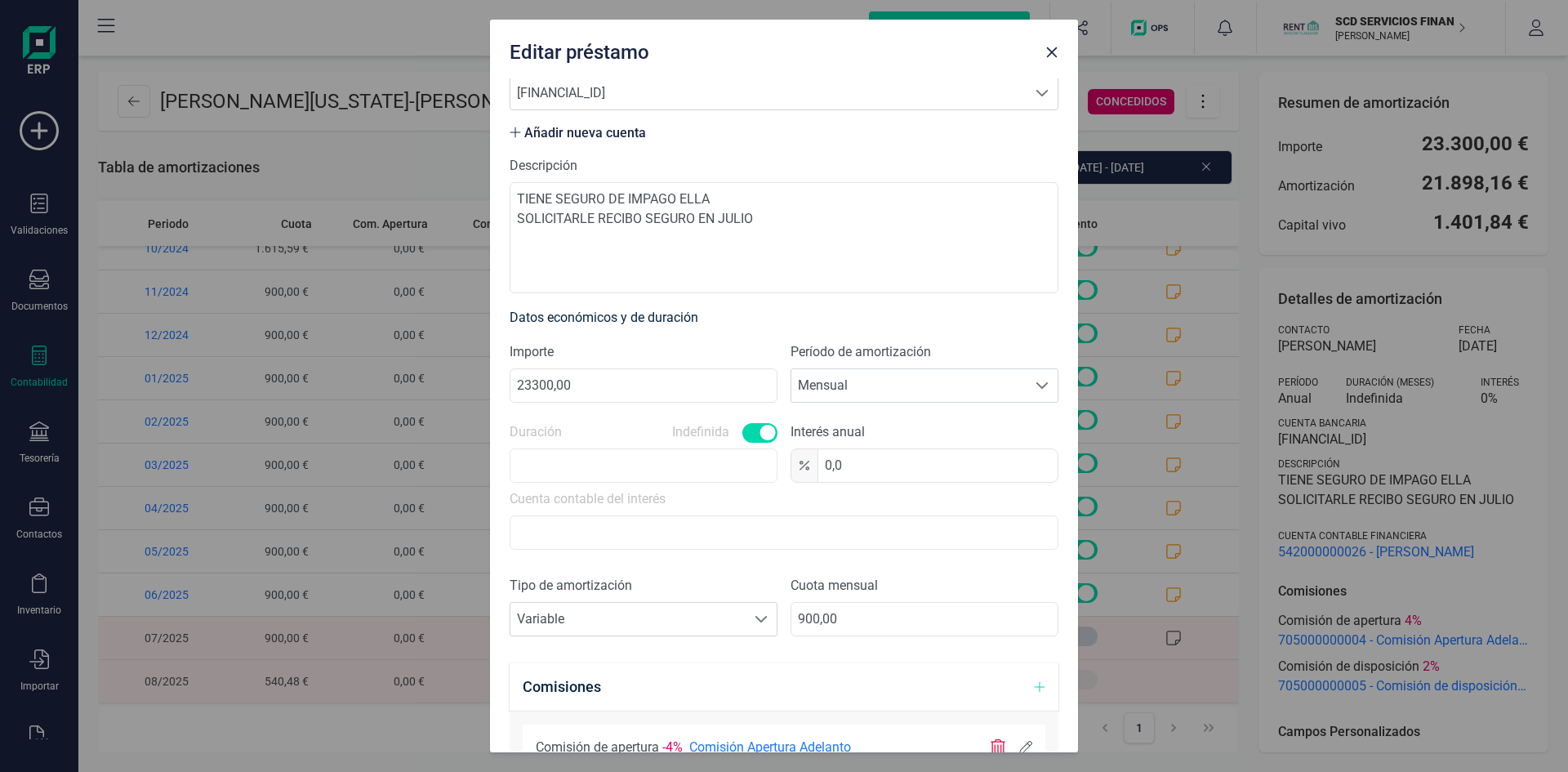
scroll to position [245, 0]
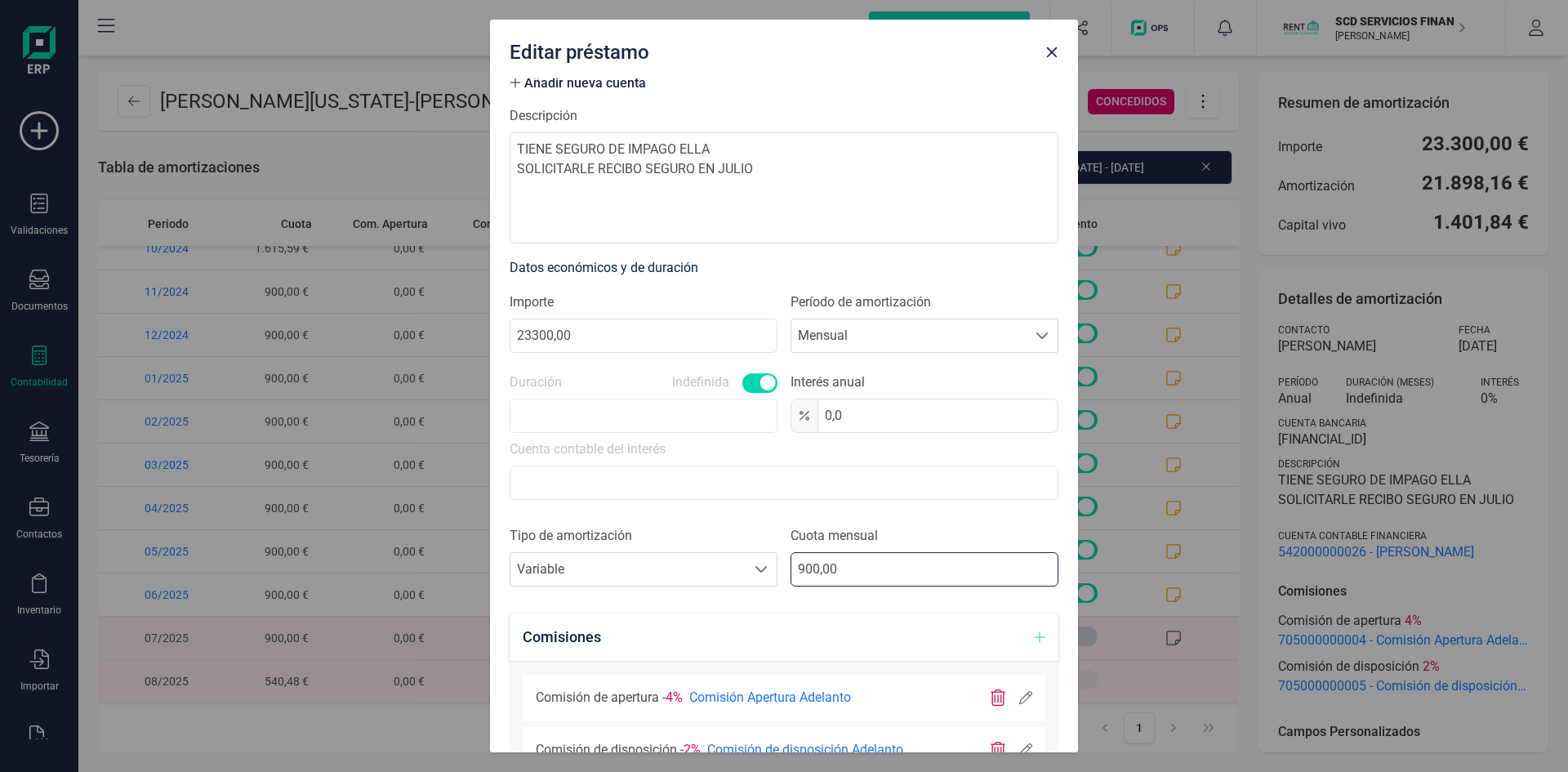
click at [793, 568] on input "900,00" at bounding box center [924, 570] width 268 height 34
type input "1000,00"
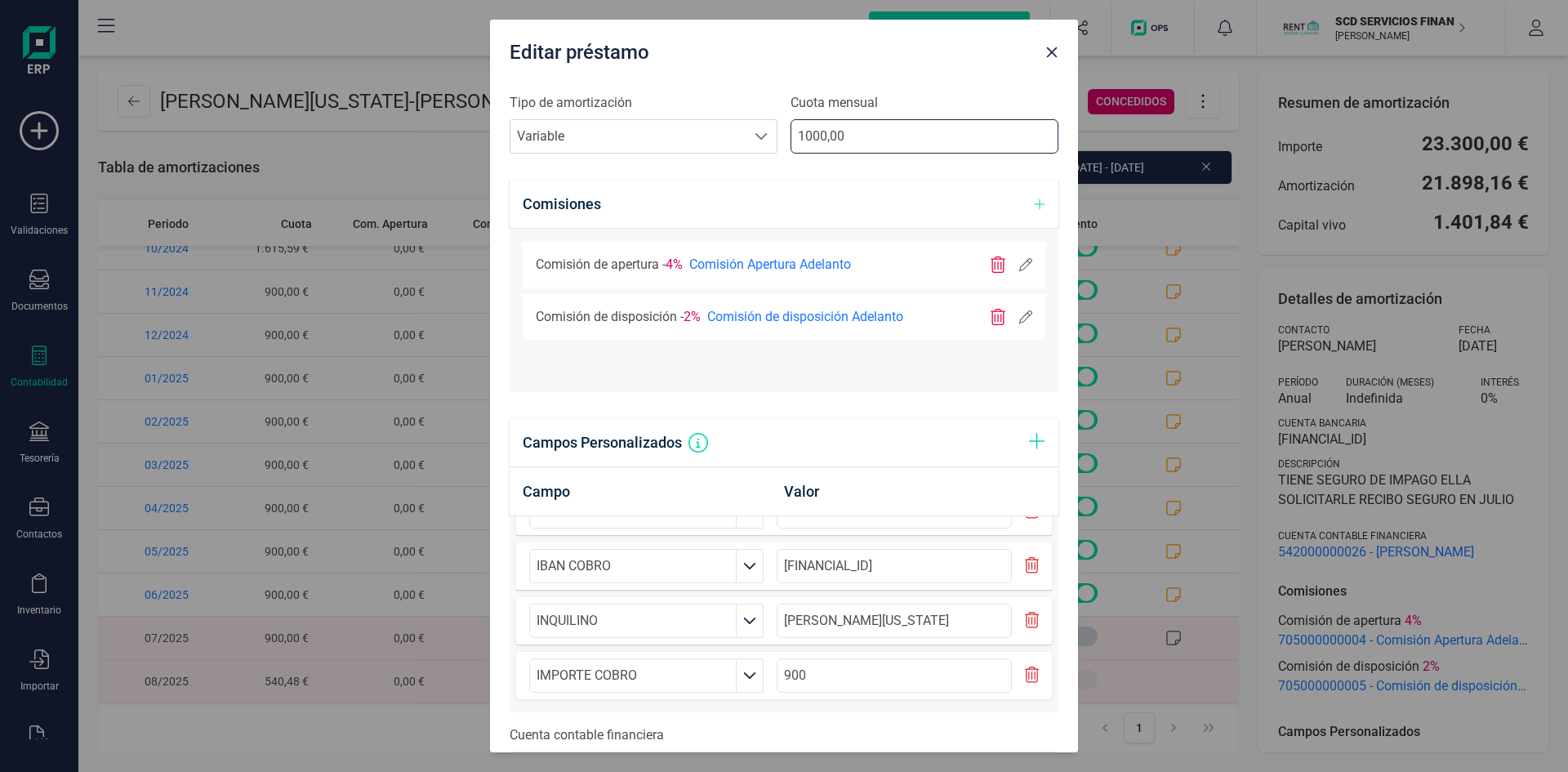
scroll to position [788, 0]
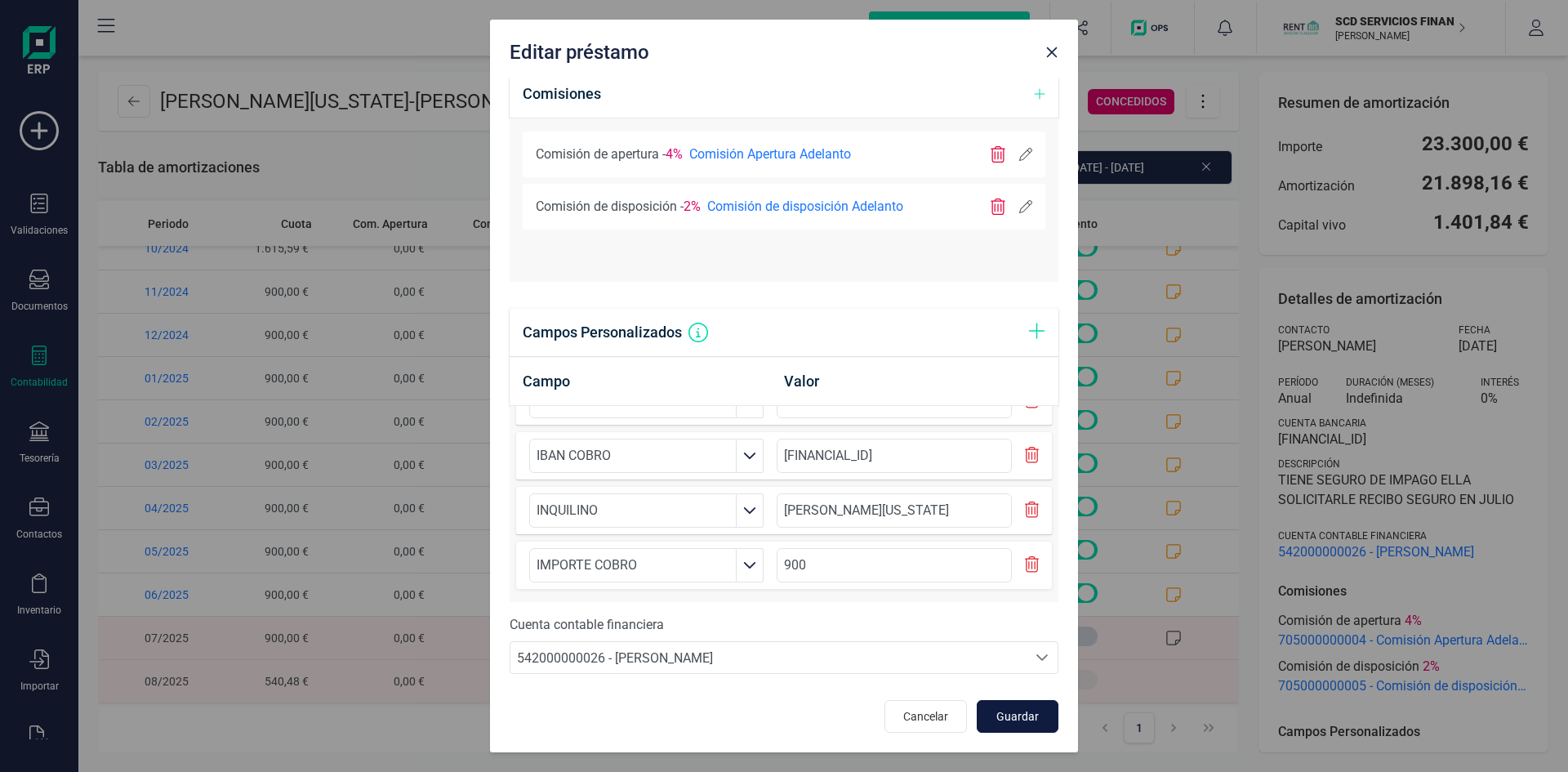
click at [1007, 716] on span "Guardar" at bounding box center [1017, 716] width 44 height 16
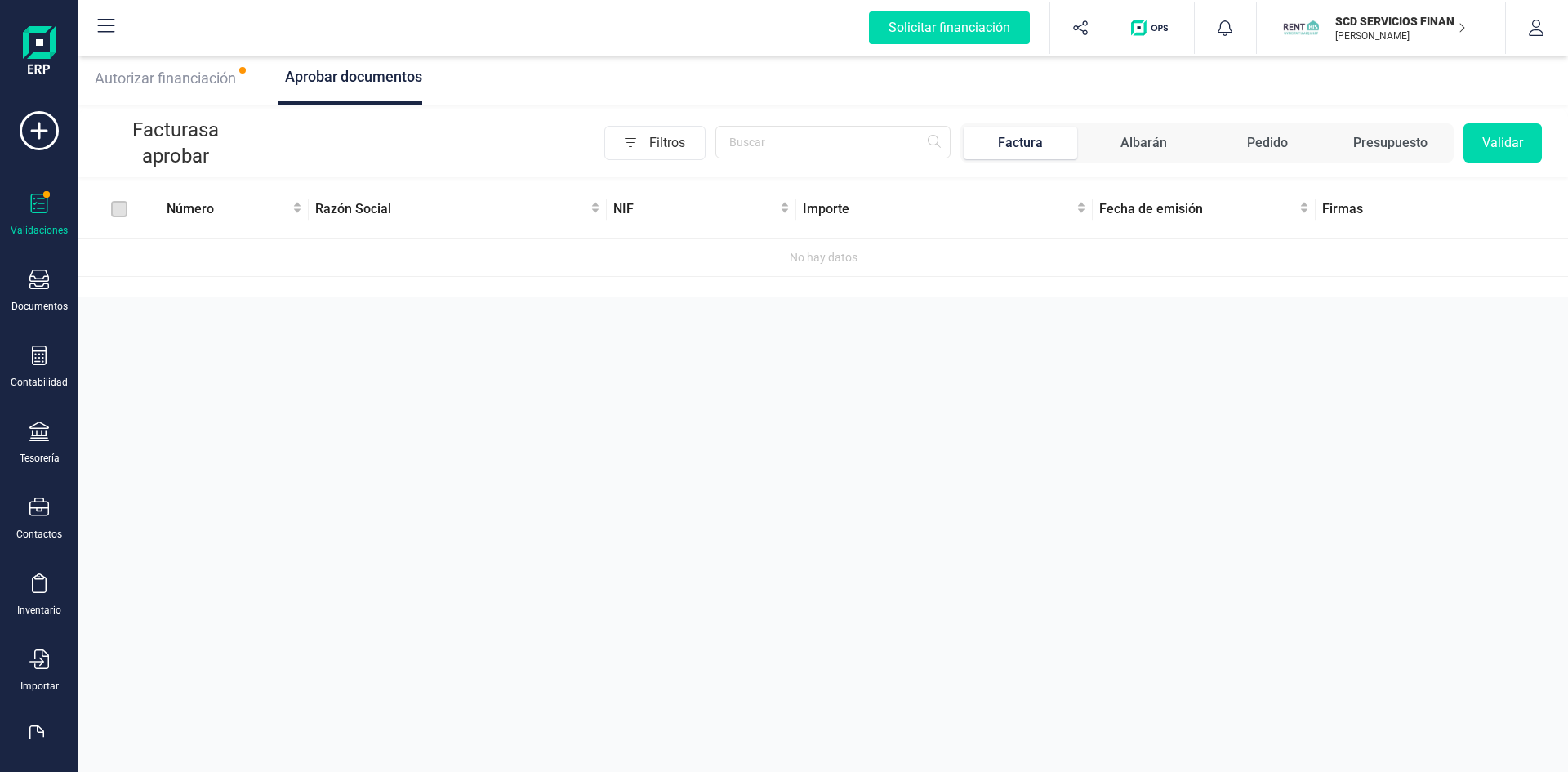
scroll to position [42, 0]
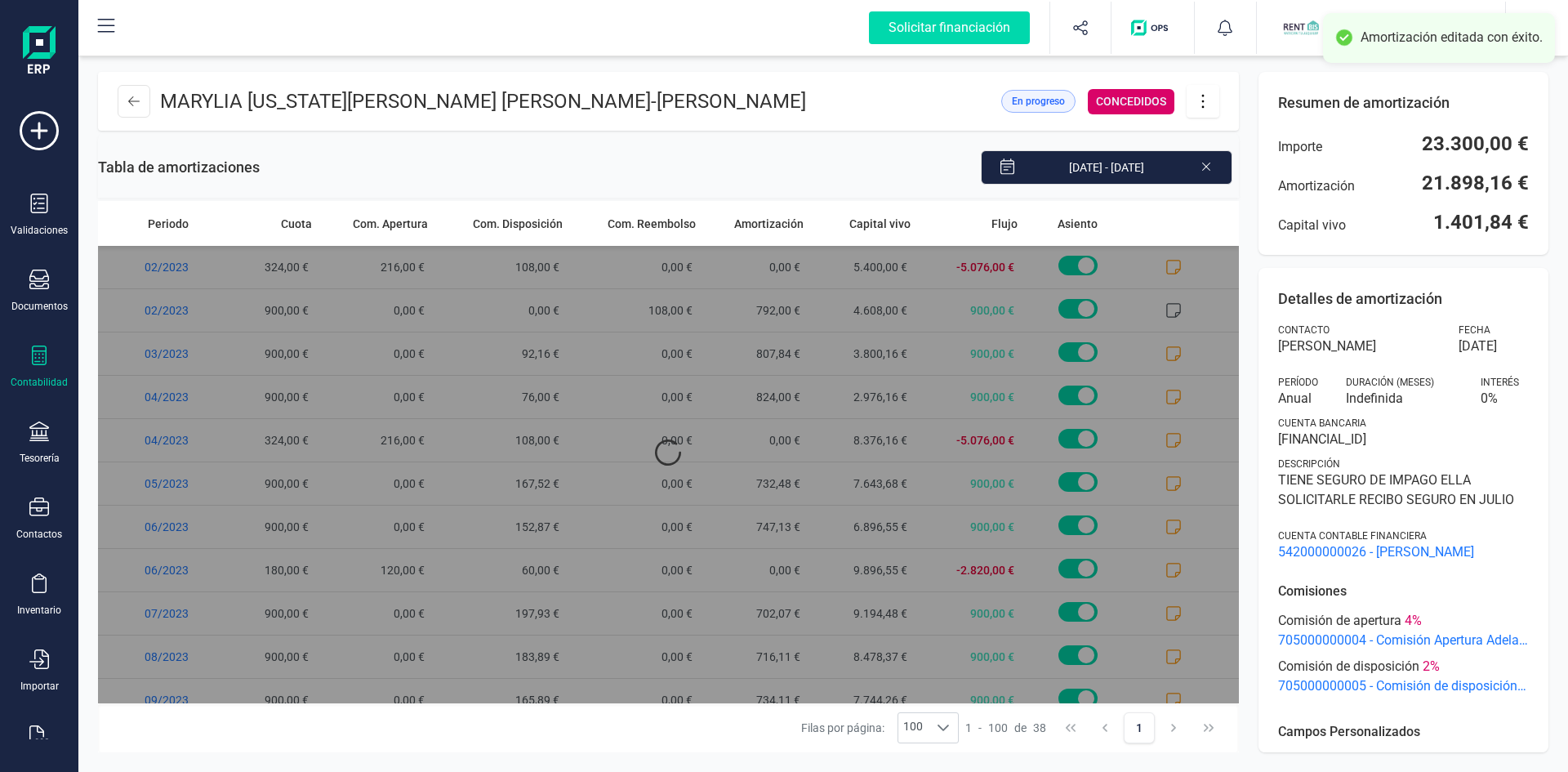
scroll to position [8, 6]
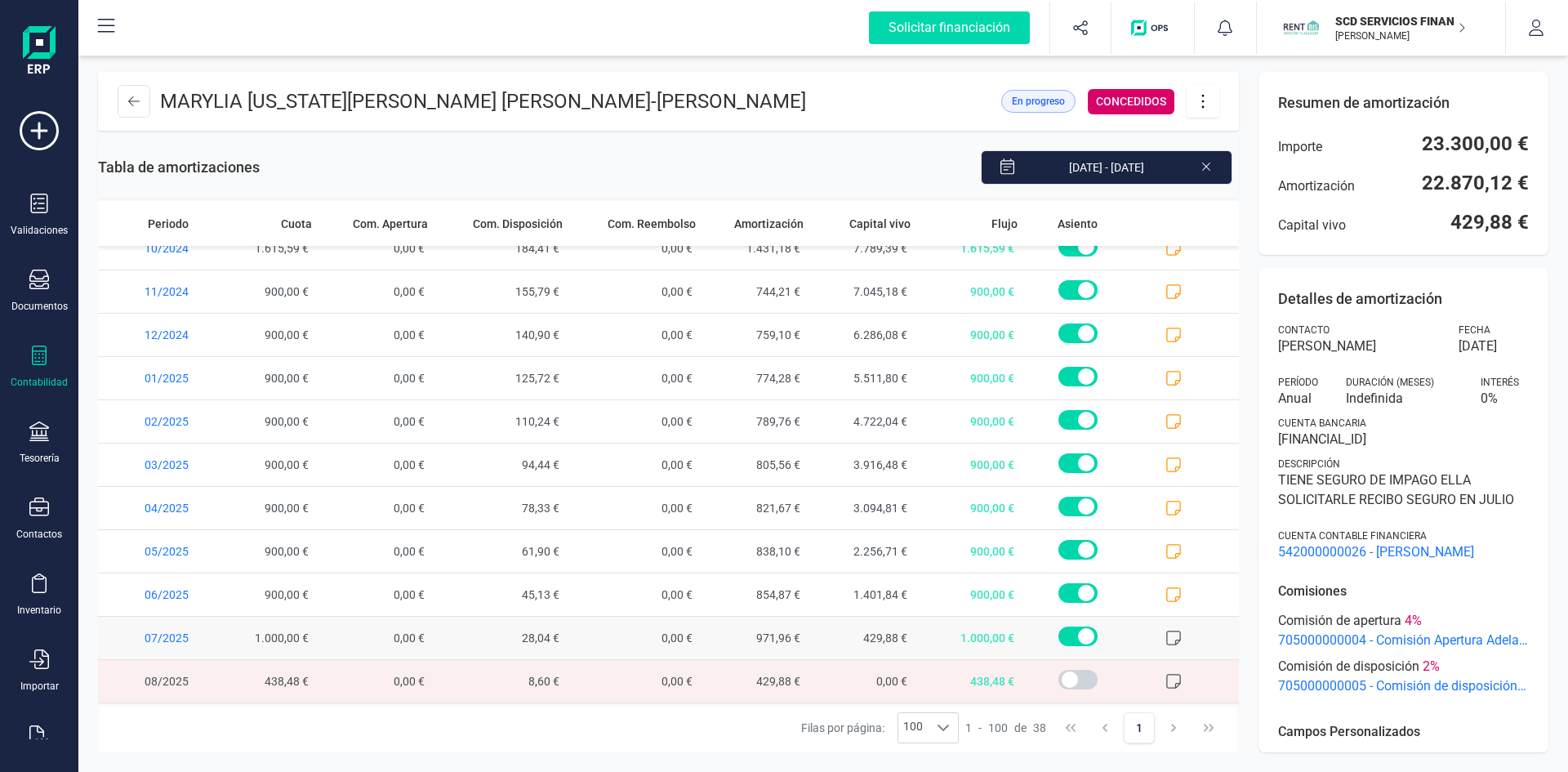
click at [1166, 638] on icon at bounding box center [1173, 638] width 16 height 16
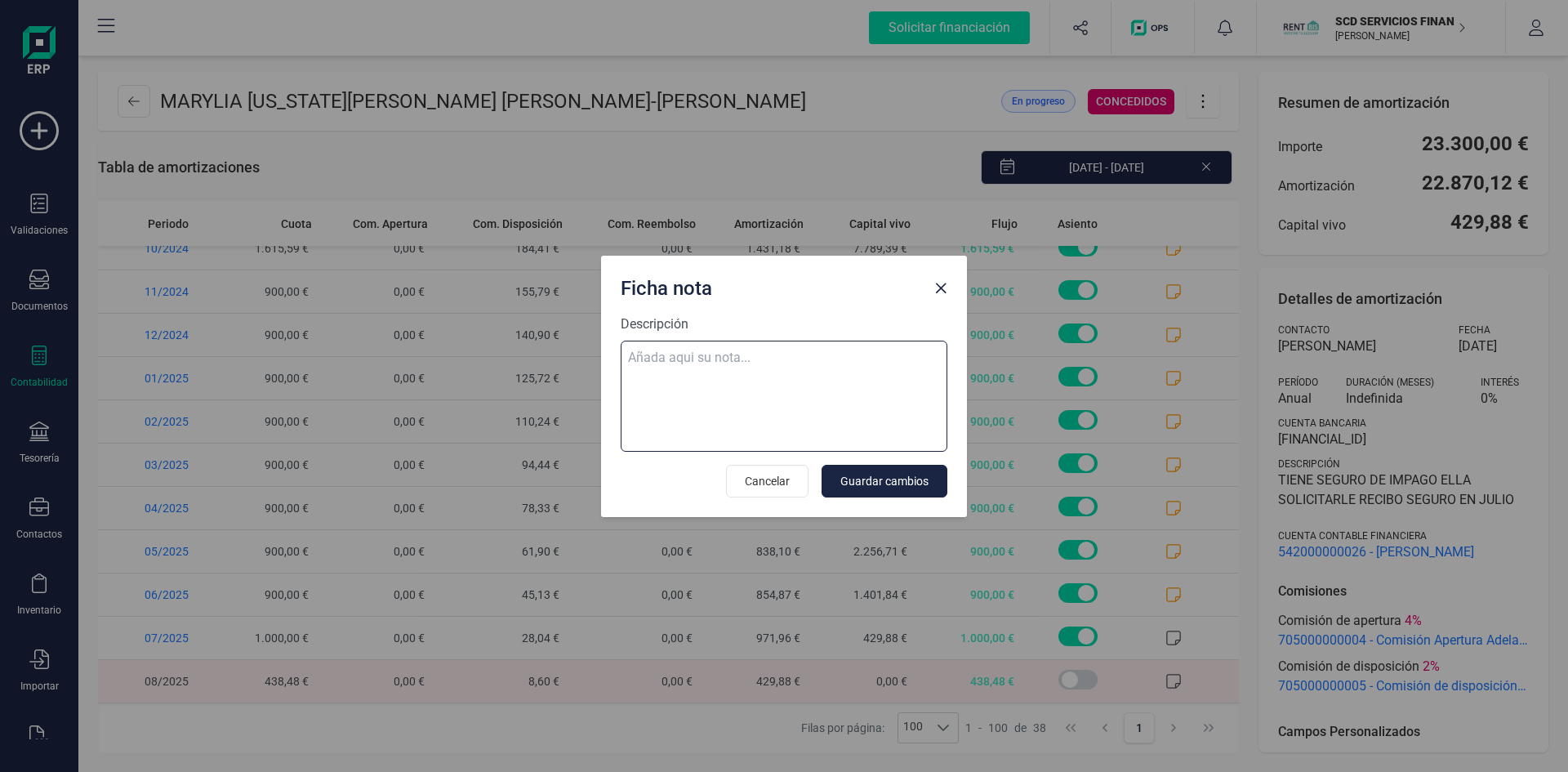
click at [756, 352] on textarea "Descripción" at bounding box center [783, 395] width 327 height 111
paste textarea "29-ago-25 8 trf. [PERSON_NAME] 1.000,00"
type textarea "29-ago-25 8 trf. [PERSON_NAME] 1.000,00"
click at [899, 474] on span "Guardar cambios" at bounding box center [884, 481] width 88 height 16
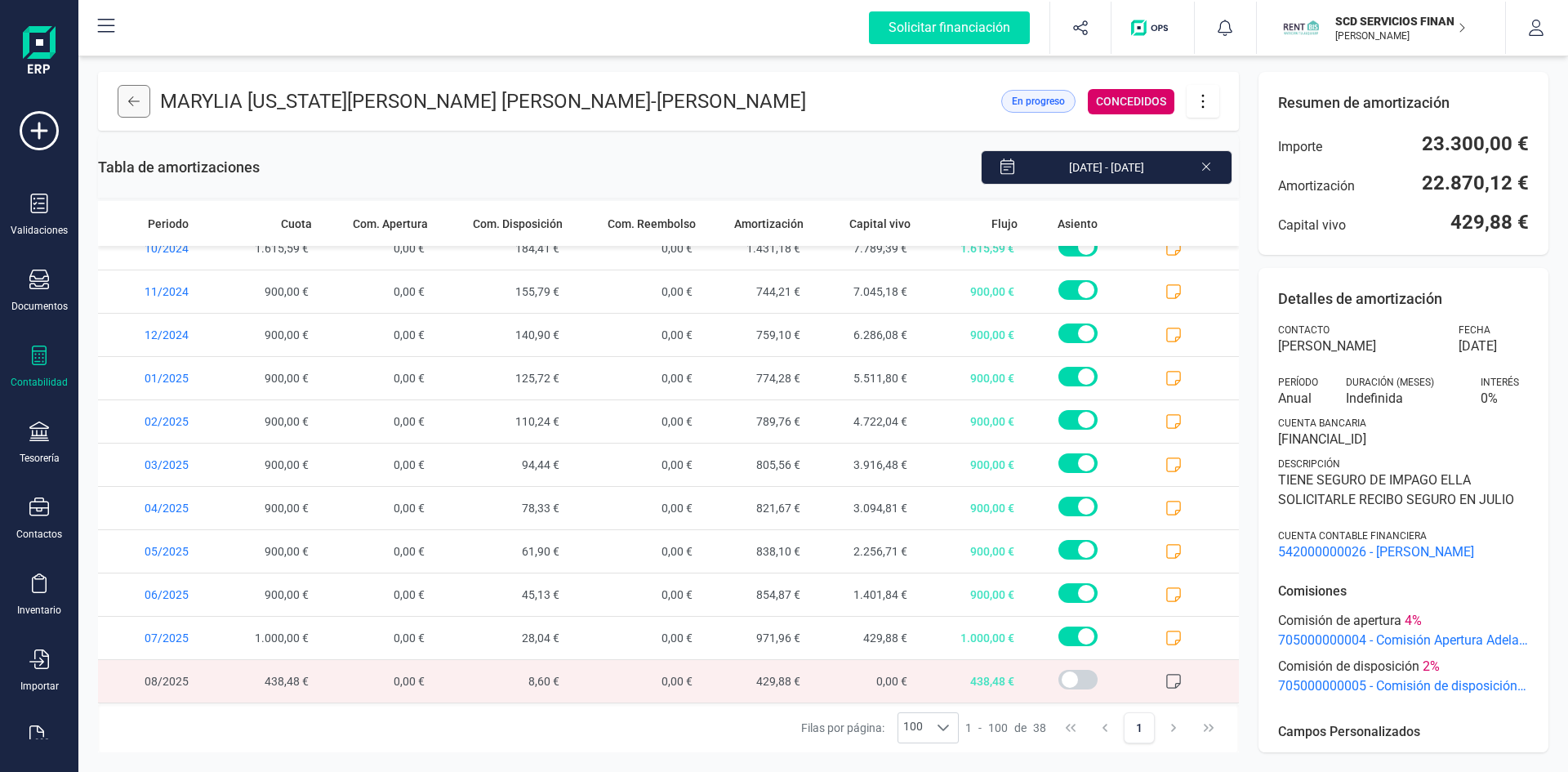
click at [131, 101] on icon at bounding box center [134, 101] width 11 height 13
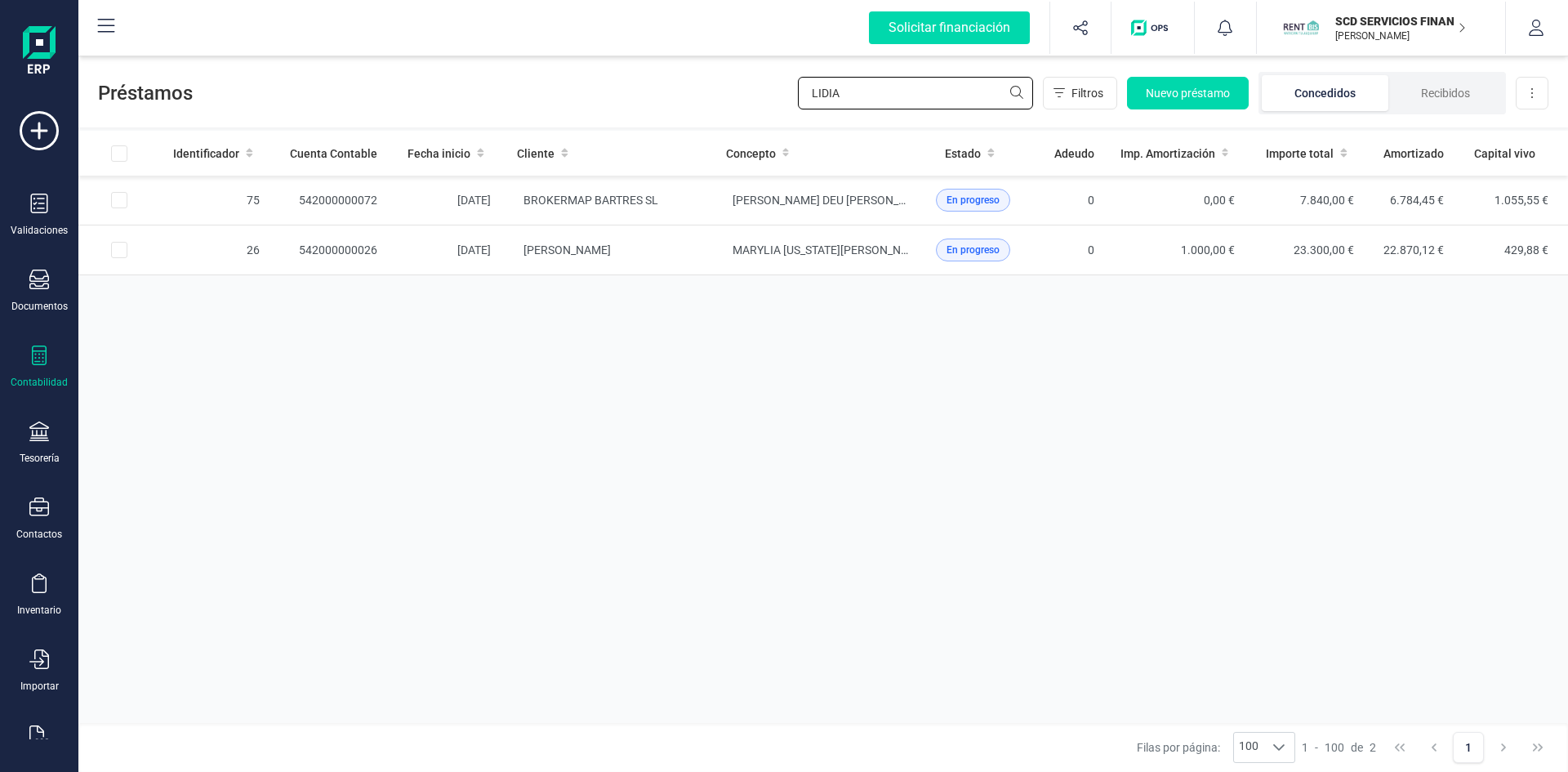
drag, startPoint x: 961, startPoint y: 99, endPoint x: 669, endPoint y: 93, distance: 292.1
click at [675, 93] on div "Préstamos [PERSON_NAME] Filtros Nuevo préstamo Concedidos Recibidos Descargar E…" at bounding box center [823, 90] width 1490 height 75
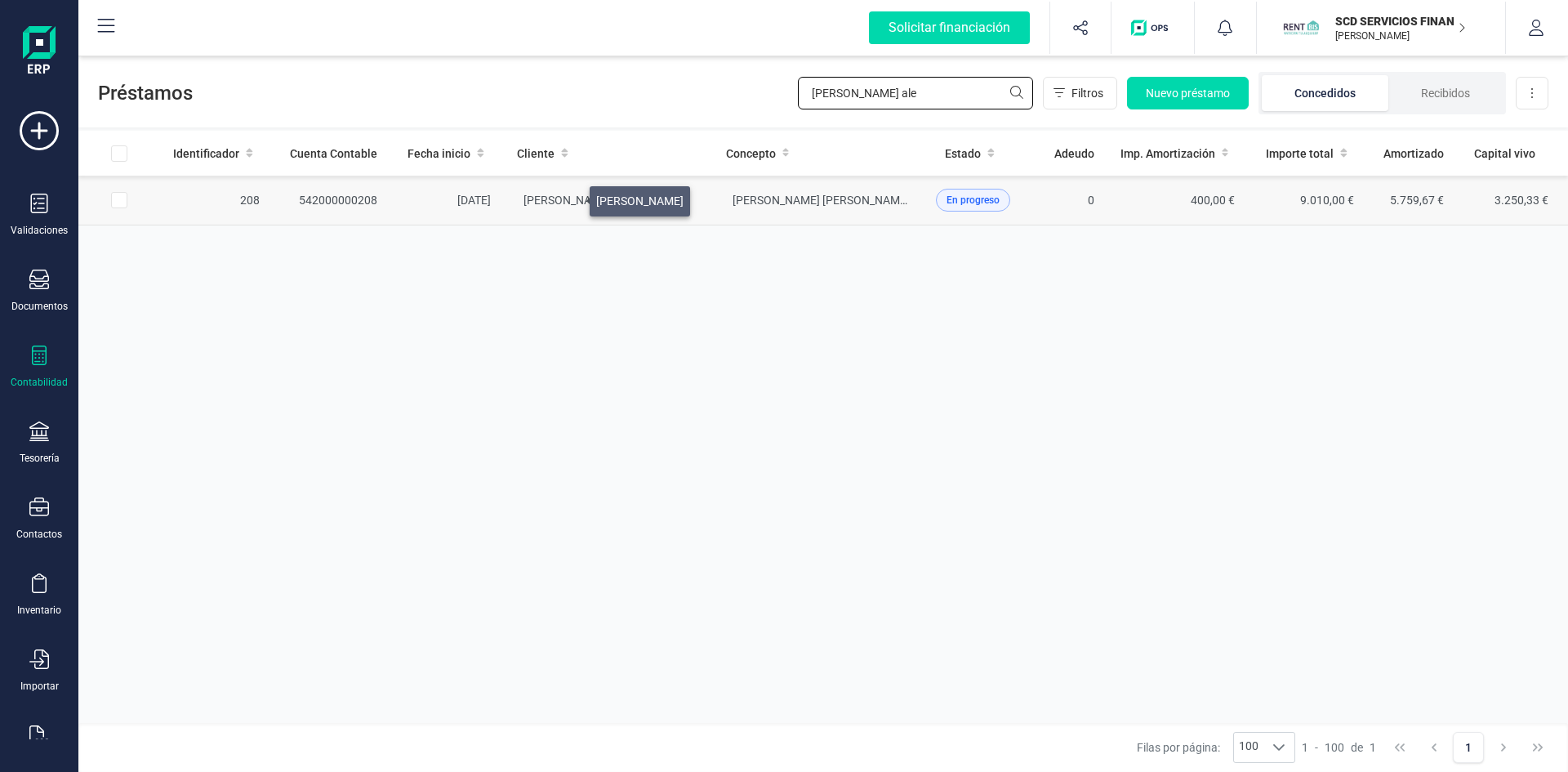
type input "[PERSON_NAME] ale"
click at [570, 196] on span "[PERSON_NAME]" at bounding box center [567, 200] width 87 height 13
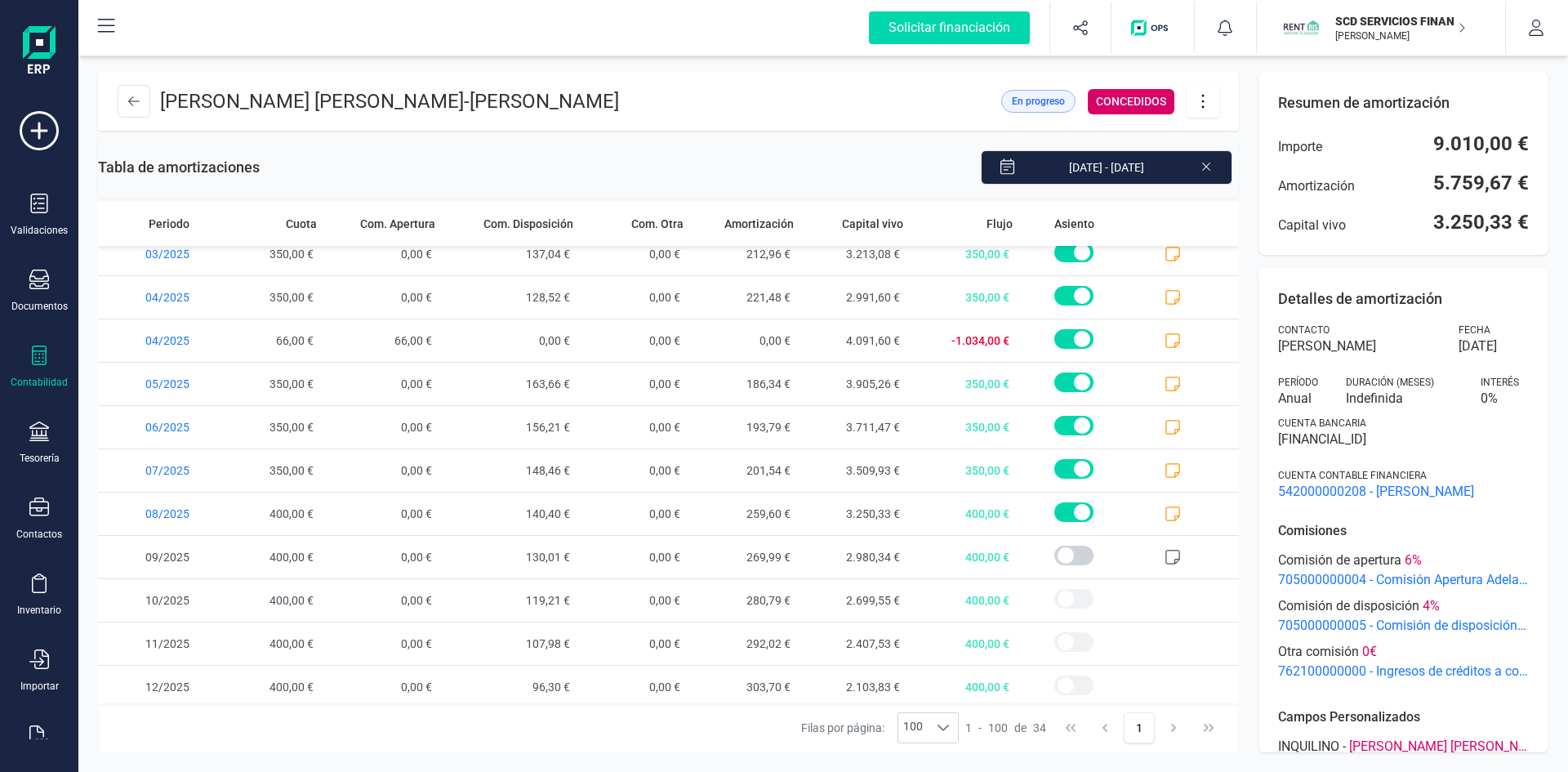
scroll to position [1014, 0]
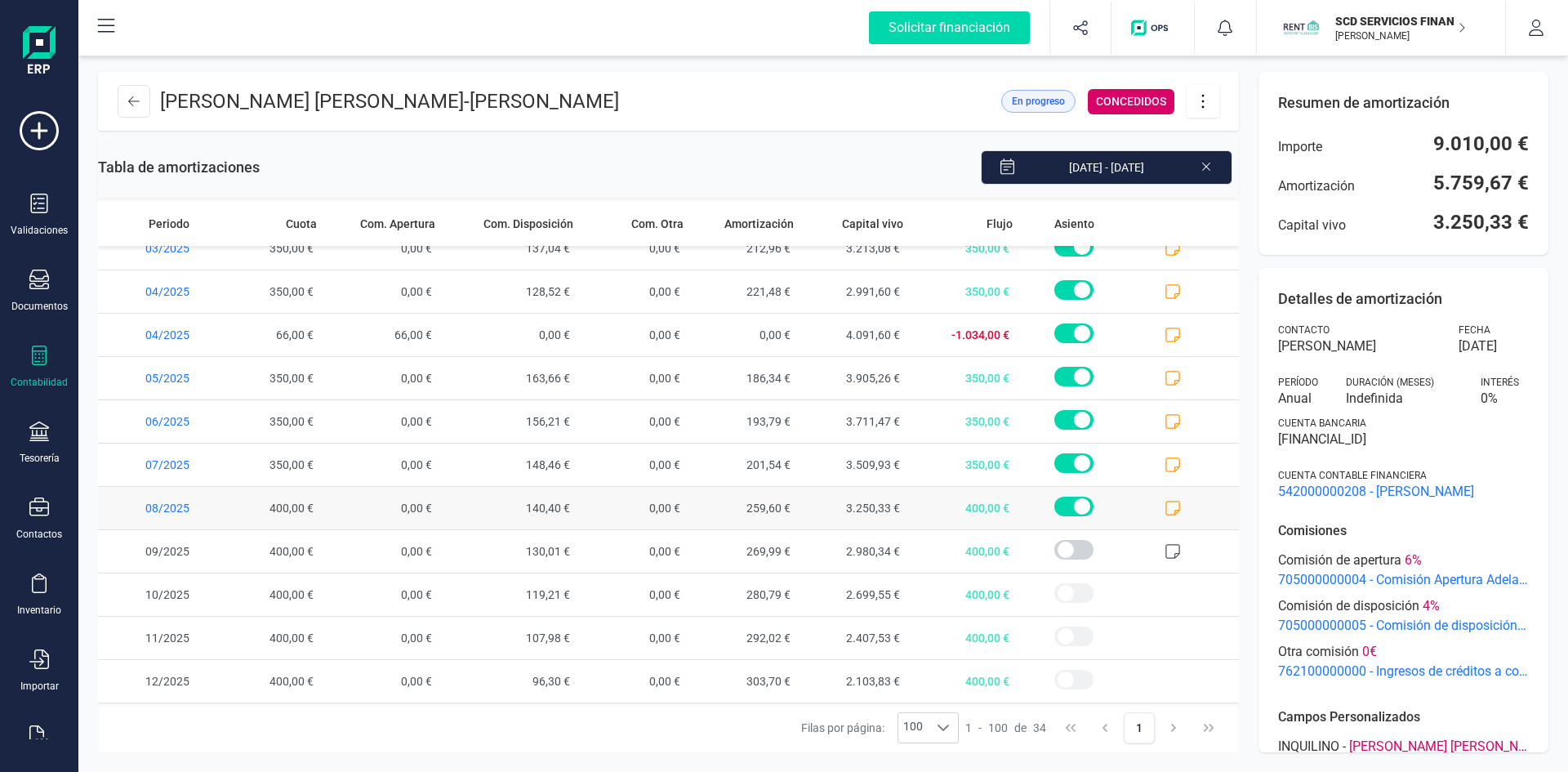
click at [1165, 503] on icon at bounding box center [1173, 507] width 16 height 16
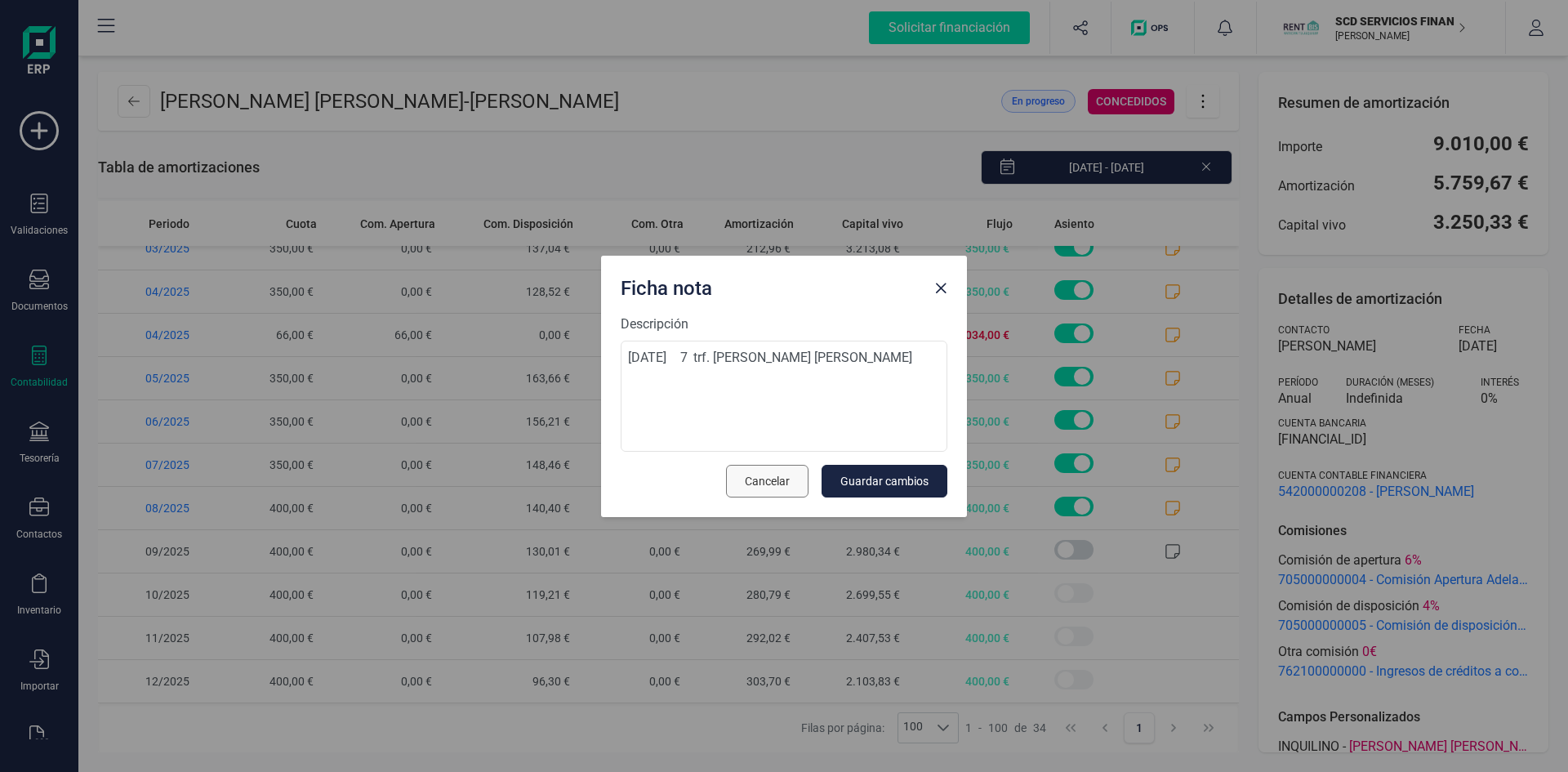
click at [760, 489] on span "Cancelar" at bounding box center [768, 481] width 45 height 16
